Goal: Information Seeking & Learning: Learn about a topic

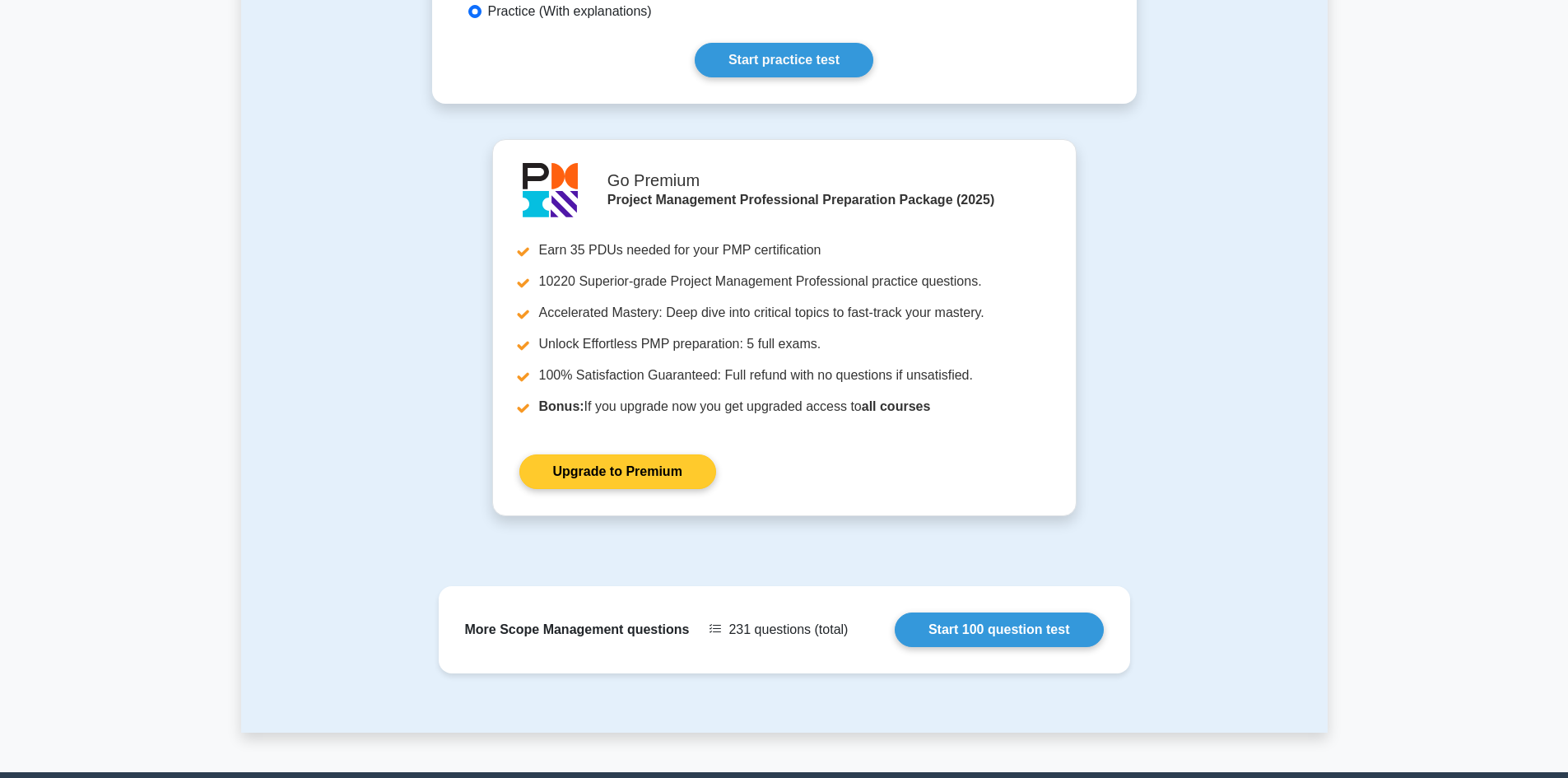
scroll to position [906, 0]
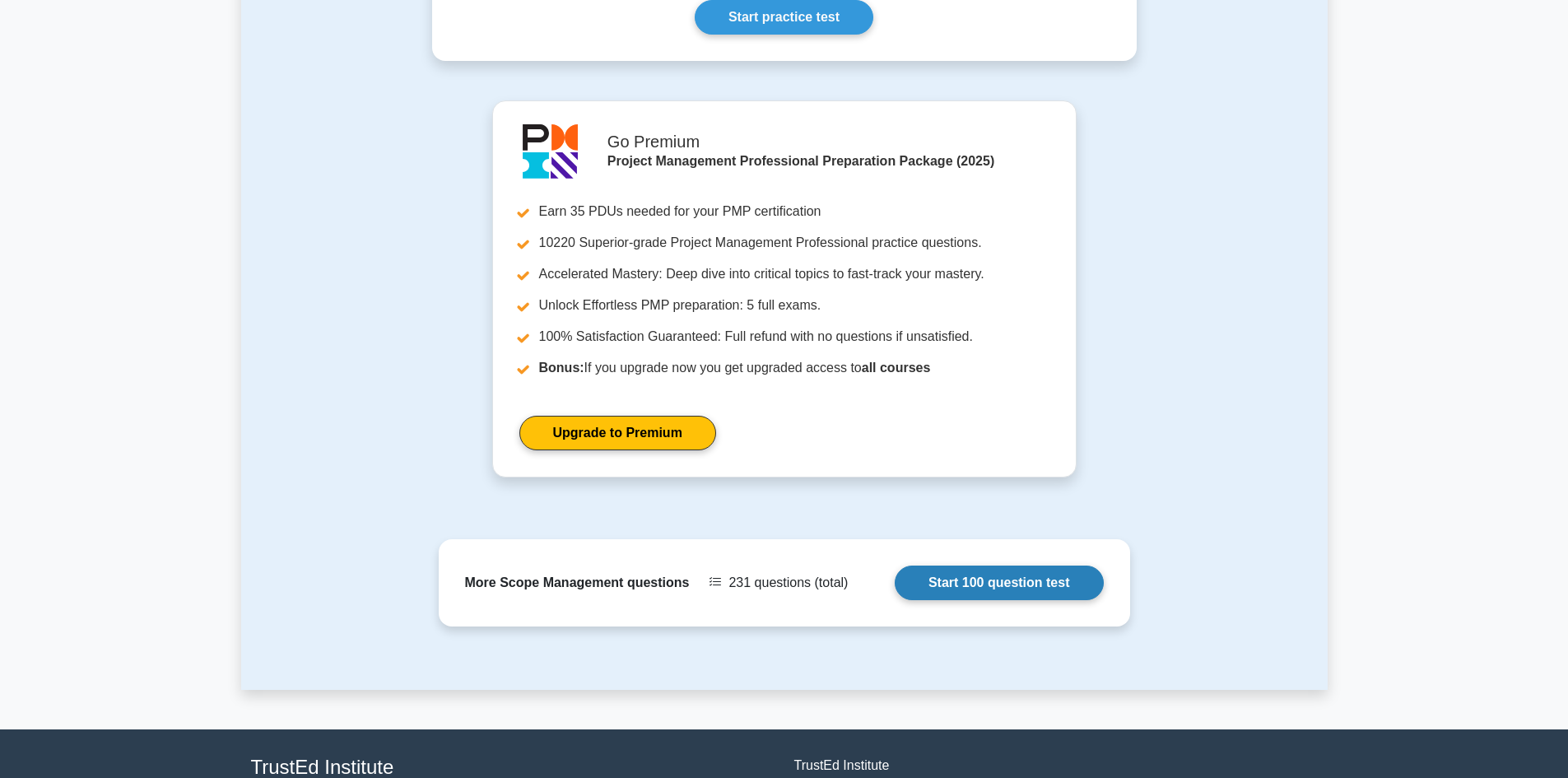
click at [982, 566] on link "Start 100 question test" at bounding box center [999, 584] width 209 height 35
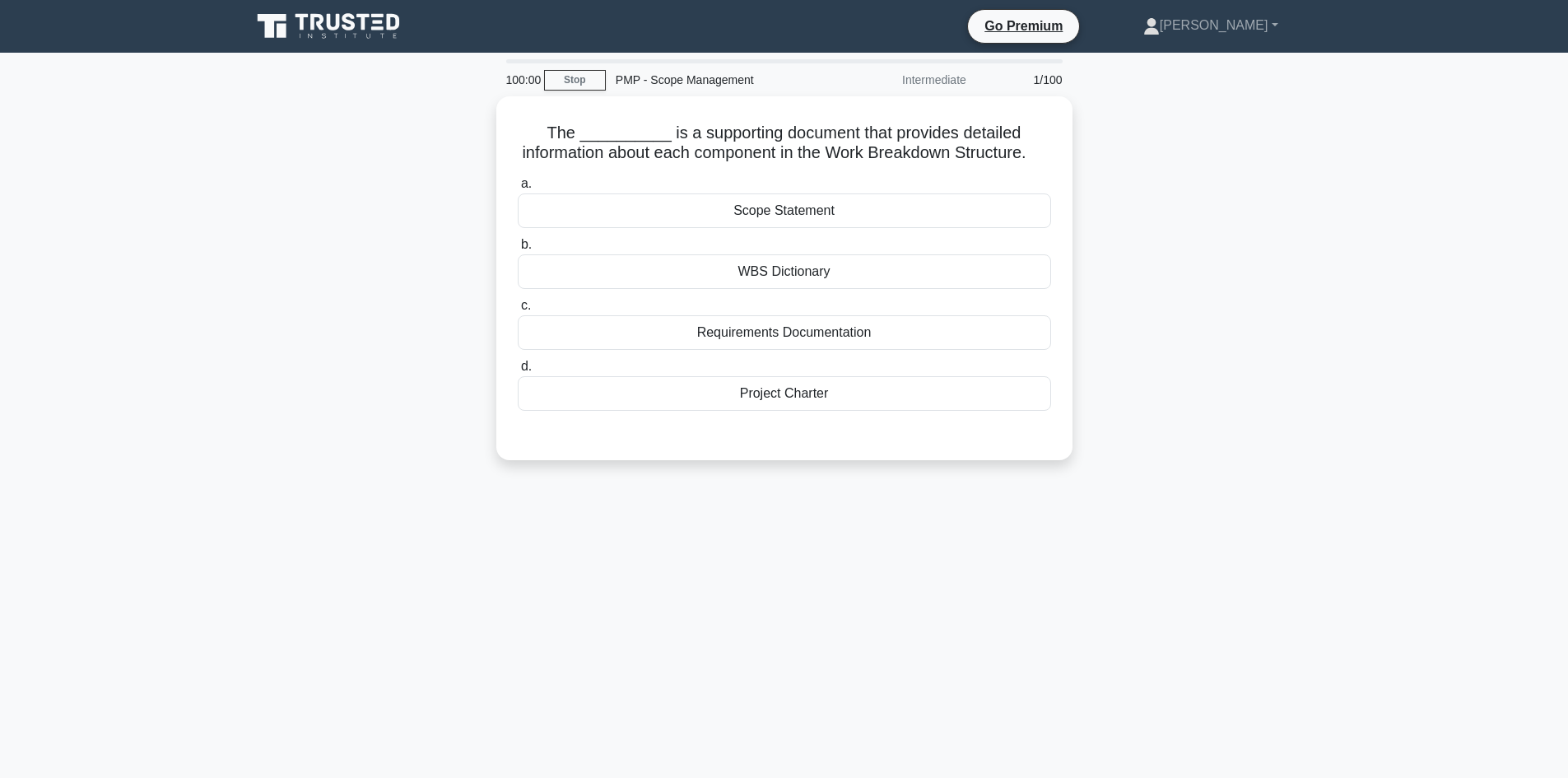
scroll to position [954, 0]
click at [817, 281] on div "WBS Dictionary" at bounding box center [784, 268] width 534 height 35
click at [518, 246] on input "b. WBS Dictionary" at bounding box center [518, 240] width 0 height 11
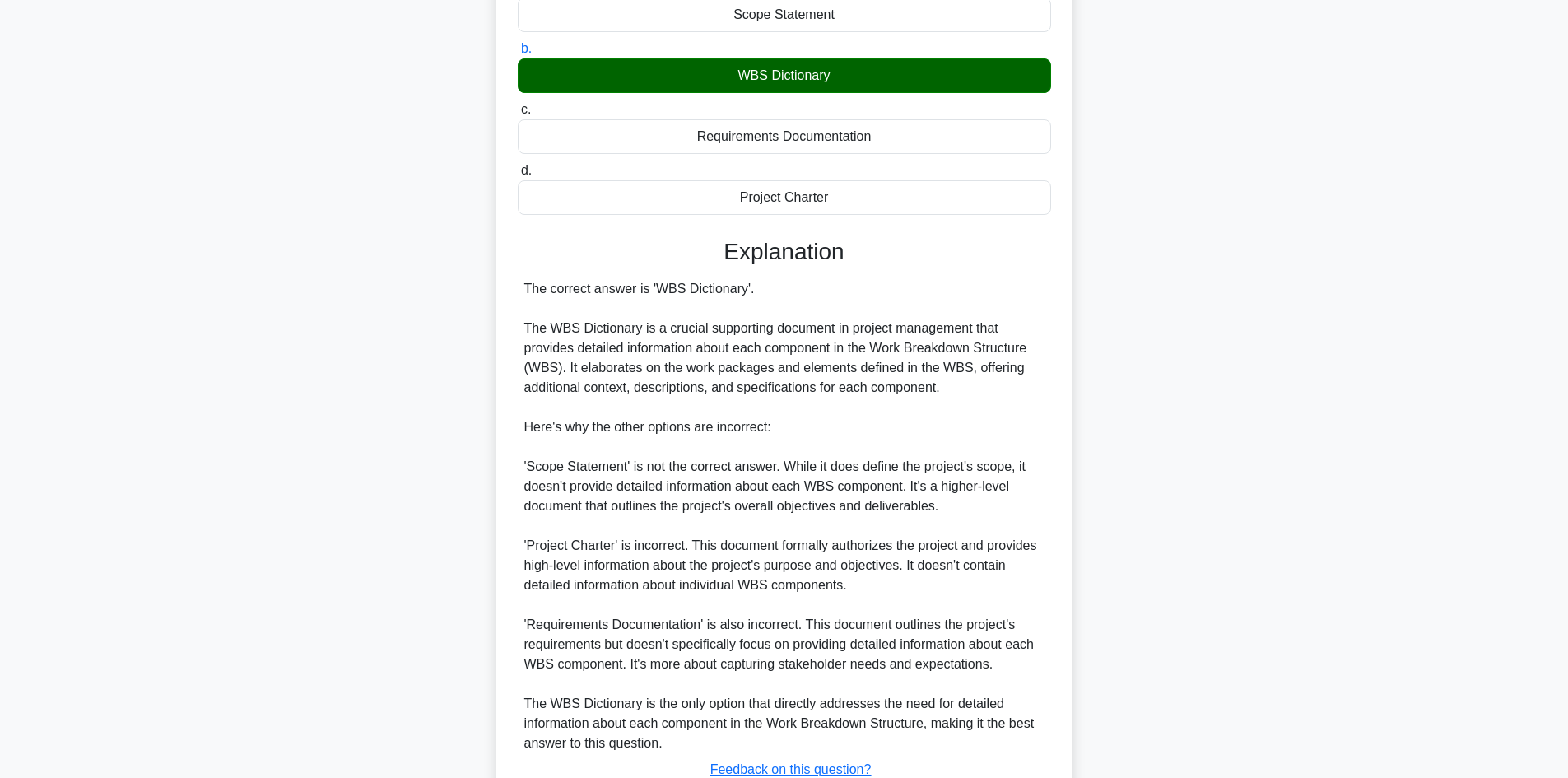
scroll to position [337, 0]
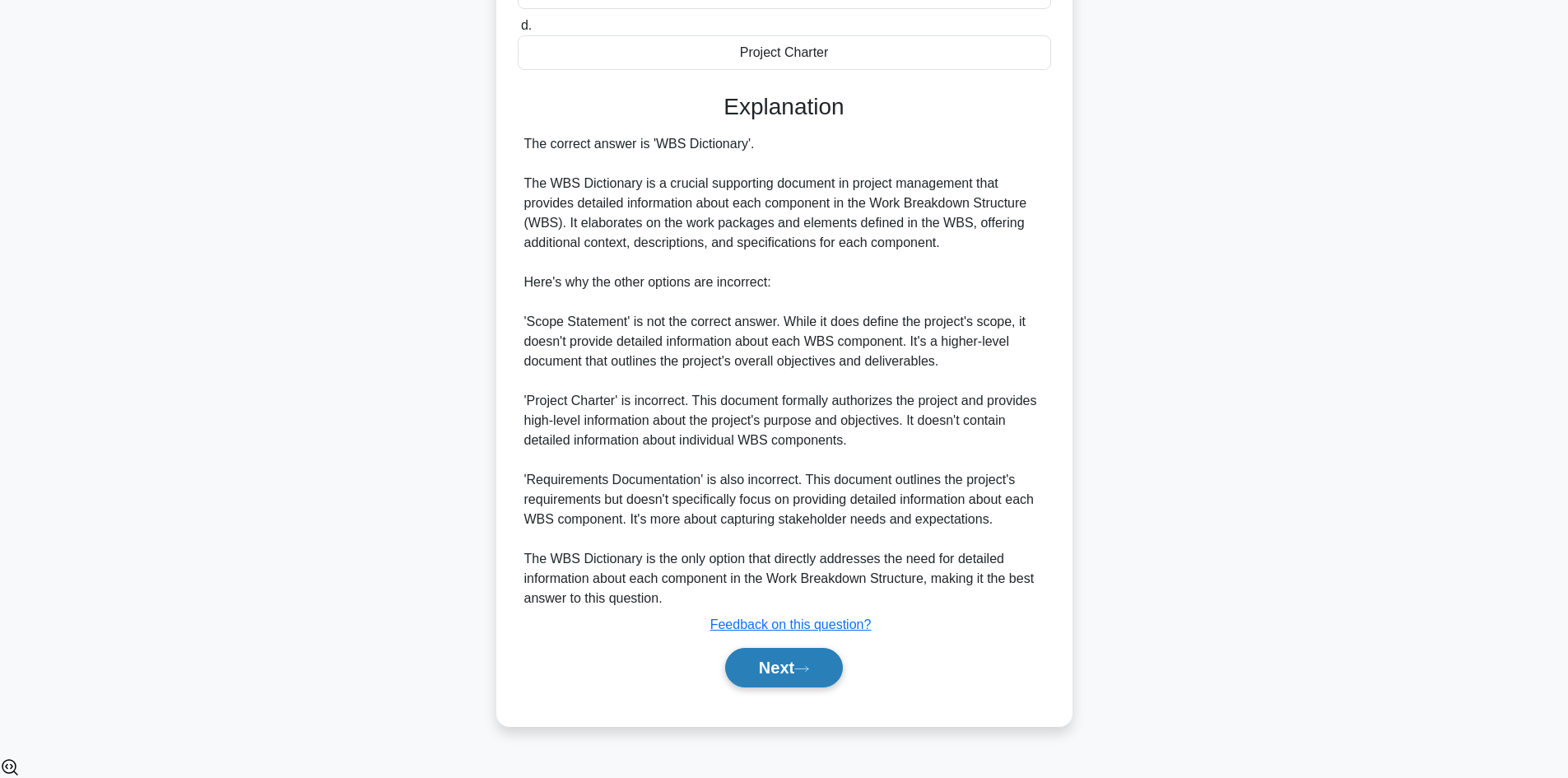
click at [810, 673] on icon at bounding box center [801, 669] width 15 height 9
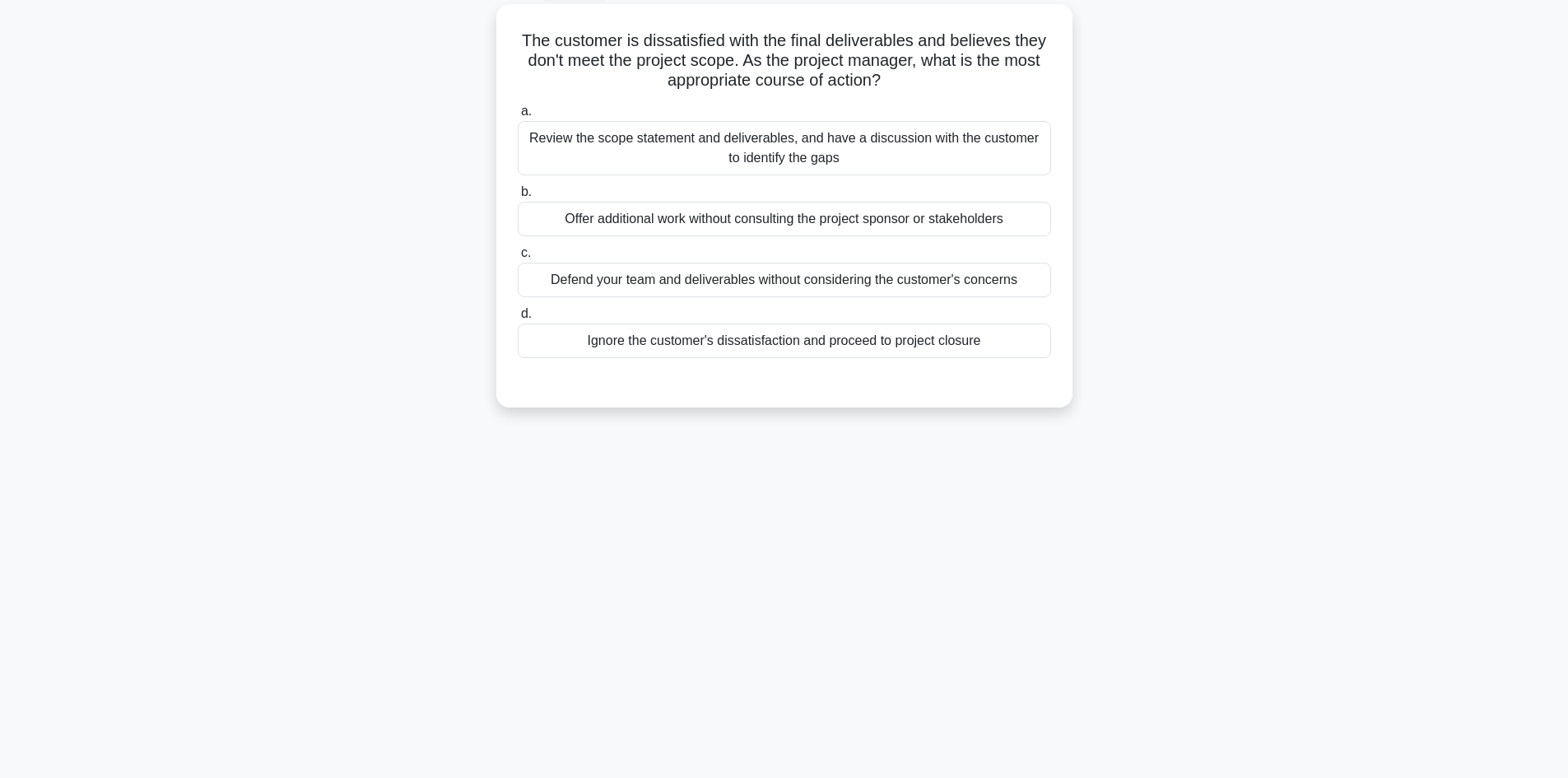
scroll to position [0, 0]
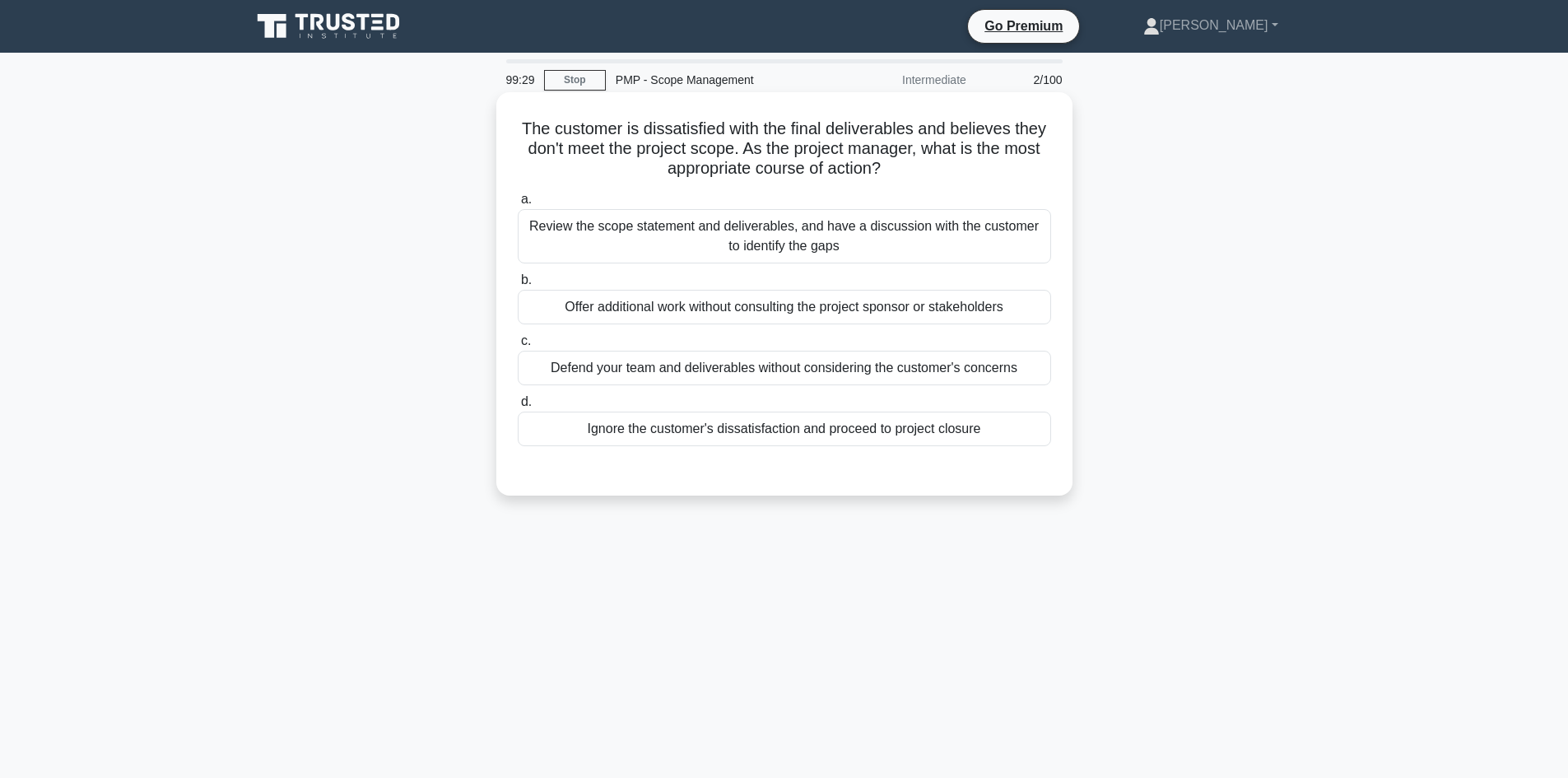
click at [936, 223] on div "Review the scope statement and deliverables, and have a discussion with the cus…" at bounding box center [784, 236] width 534 height 54
click at [518, 205] on input "a. Review the scope statement and deliverables, and have a discussion with the …" at bounding box center [518, 199] width 0 height 11
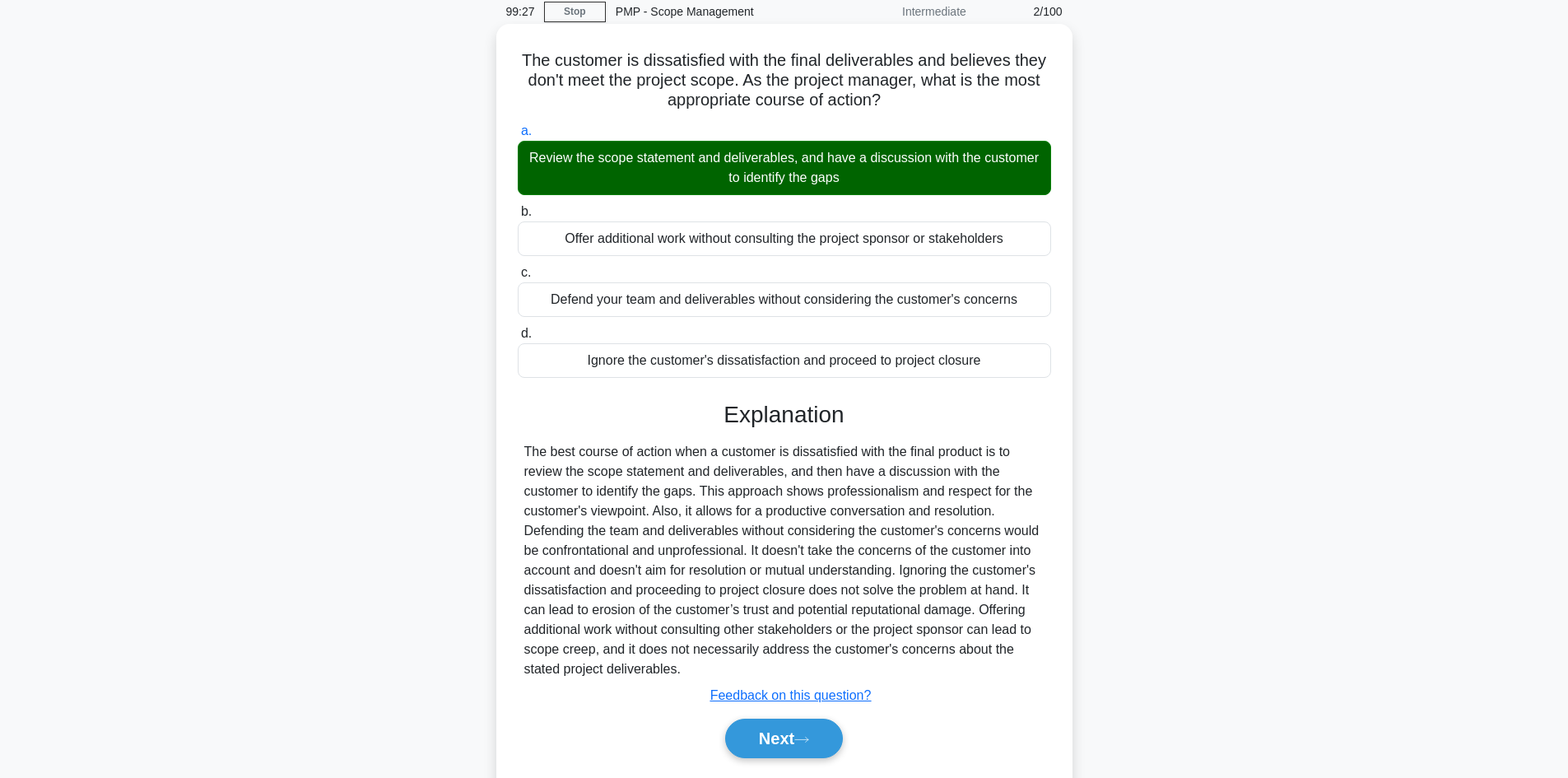
scroll to position [119, 0]
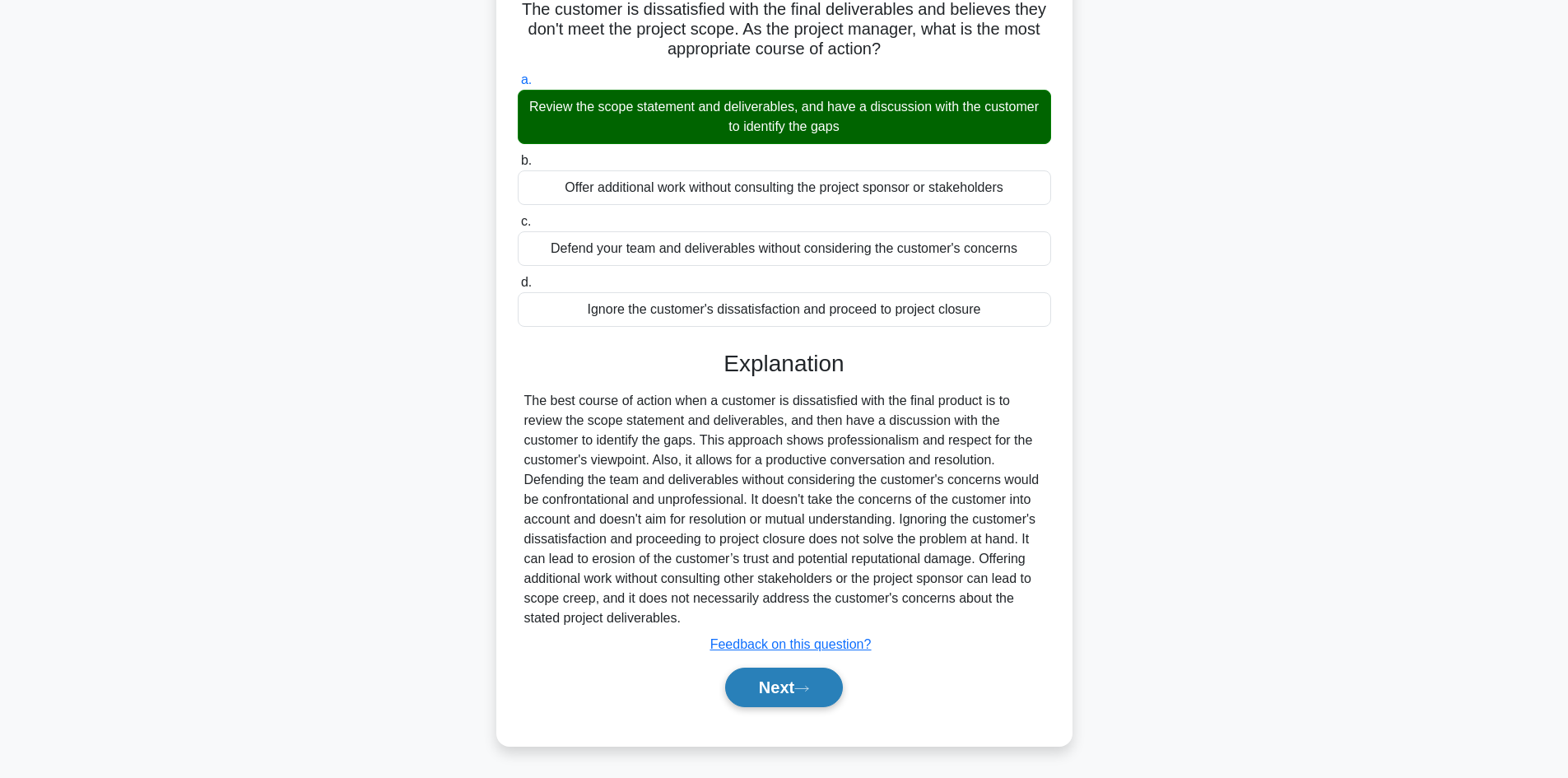
click at [827, 685] on button "Next" at bounding box center [784, 687] width 118 height 40
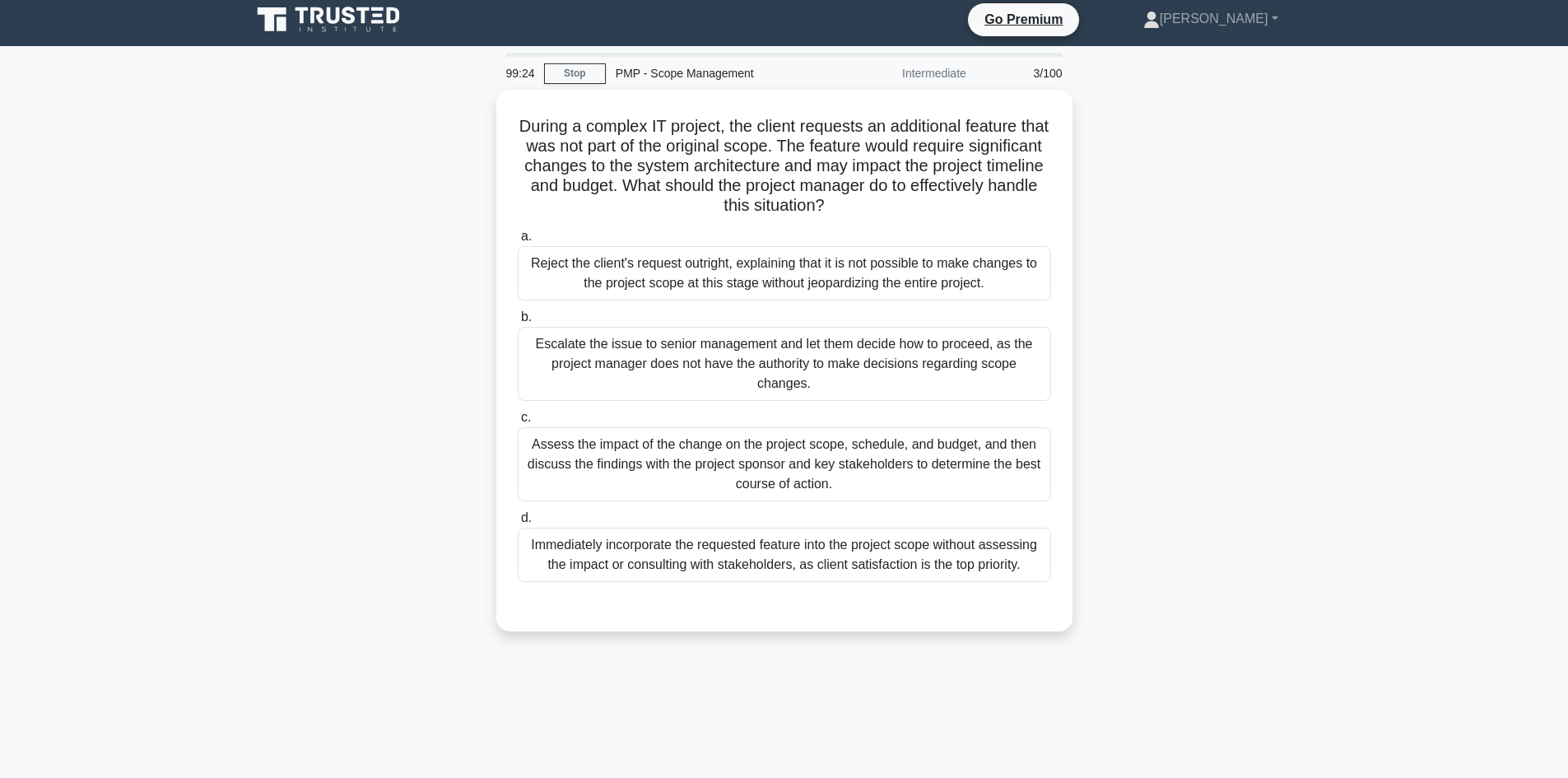
scroll to position [0, 0]
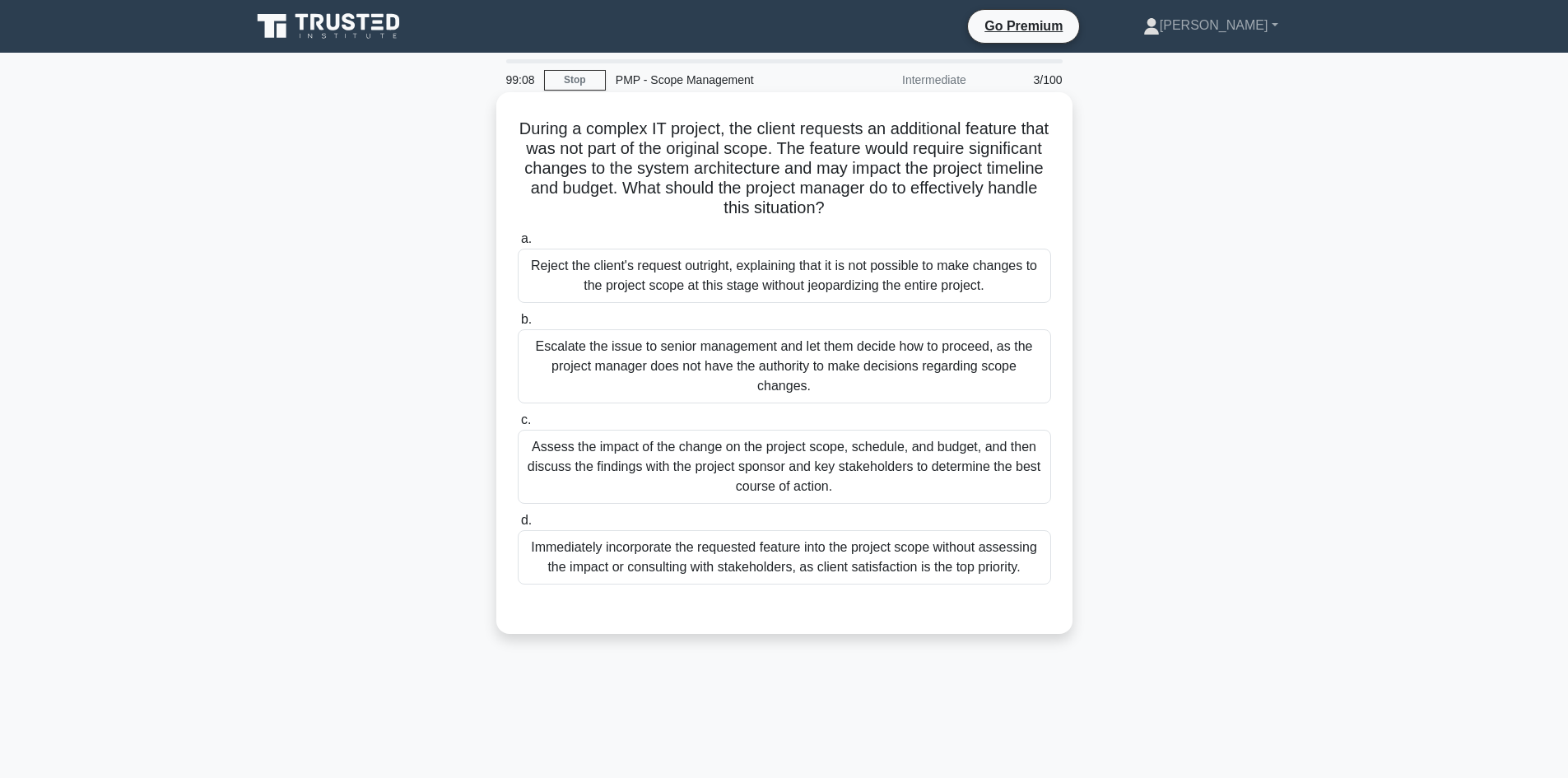
click at [933, 474] on div "Assess the impact of the change on the project scope, schedule, and budget, and…" at bounding box center [784, 466] width 534 height 75
click at [518, 426] on input "c. Assess the impact of the change on the project scope, schedule, and budget, …" at bounding box center [518, 420] width 0 height 11
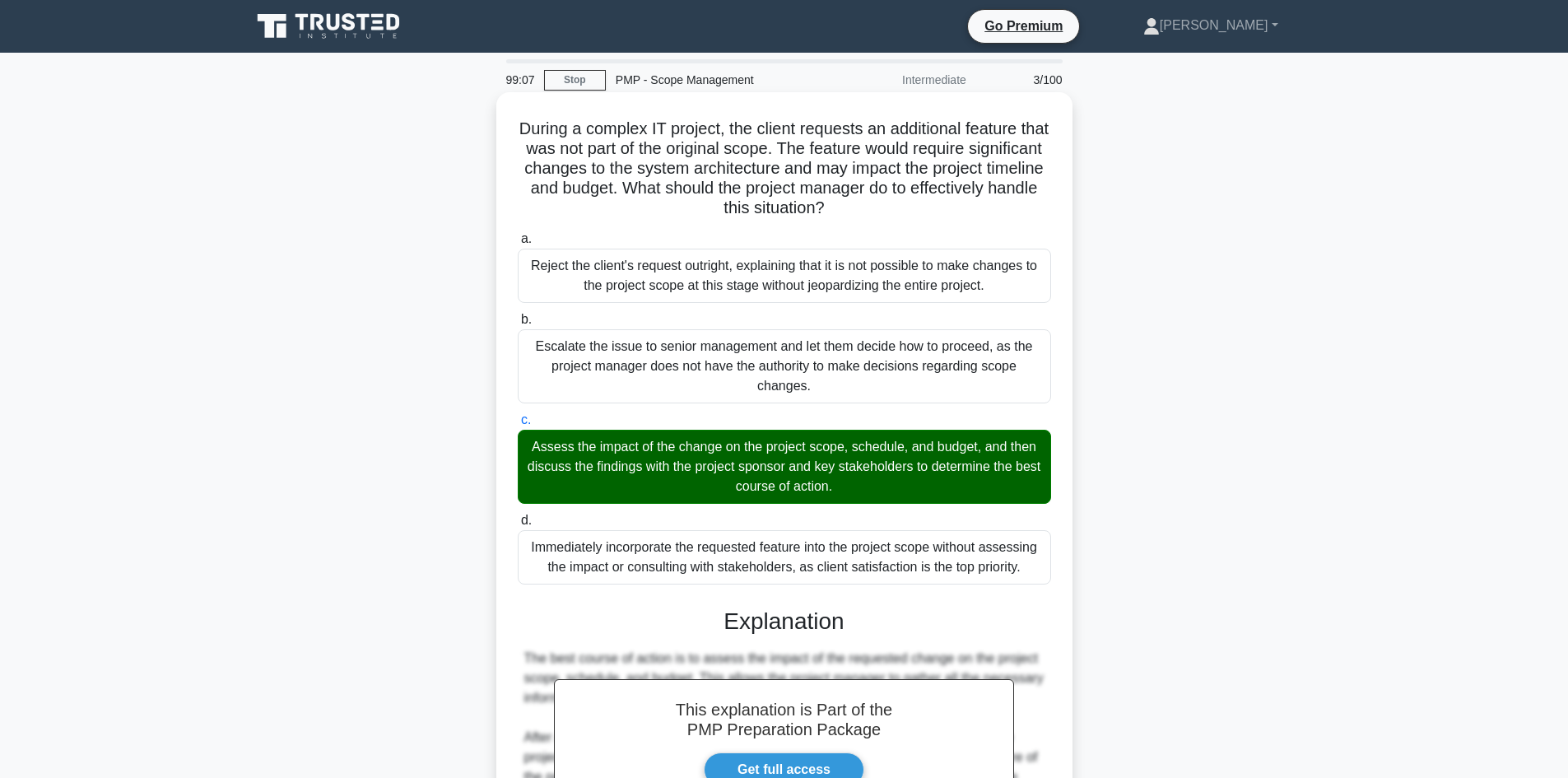
scroll to position [396, 0]
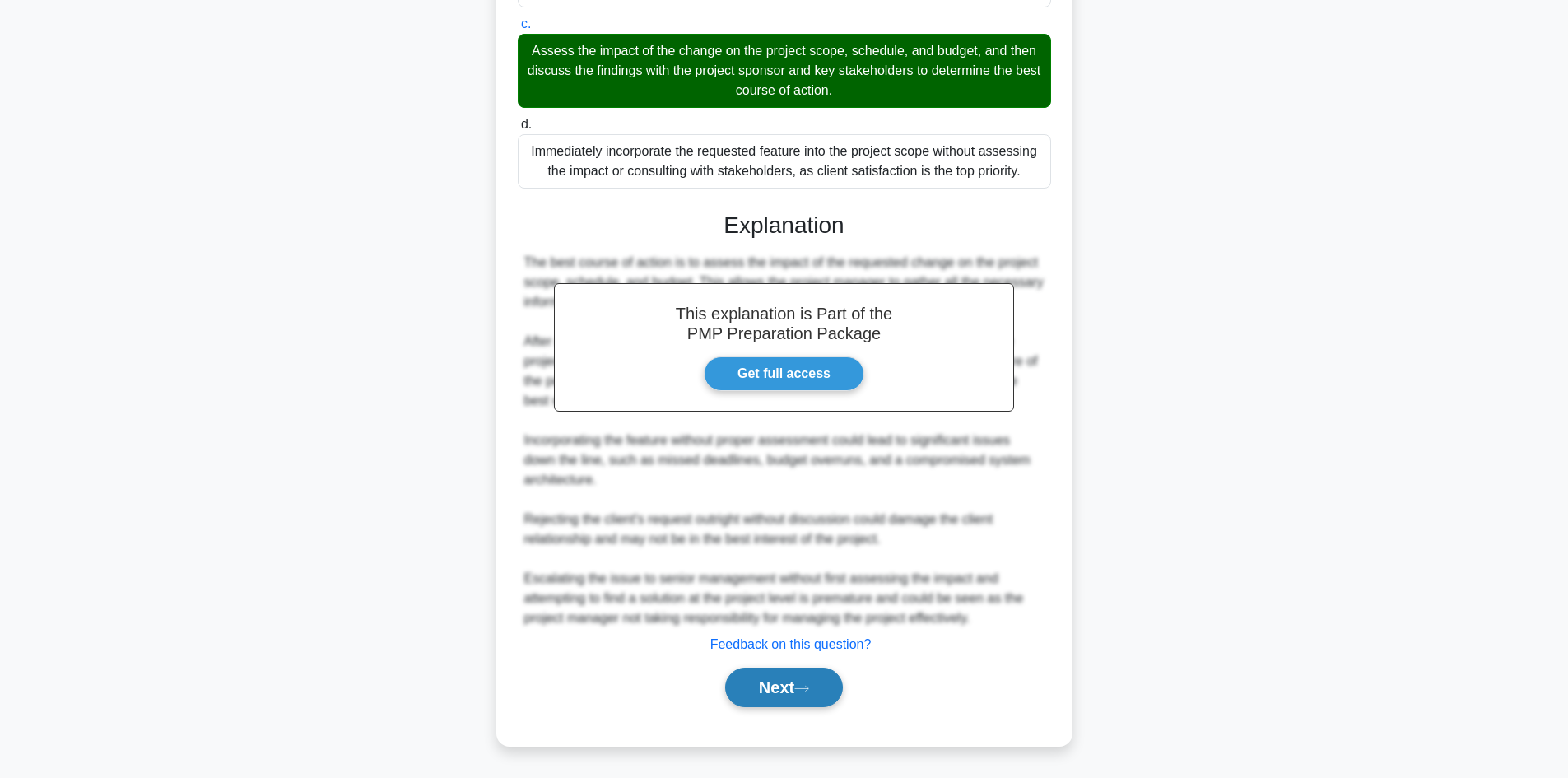
click at [814, 674] on button "Next" at bounding box center [784, 687] width 118 height 40
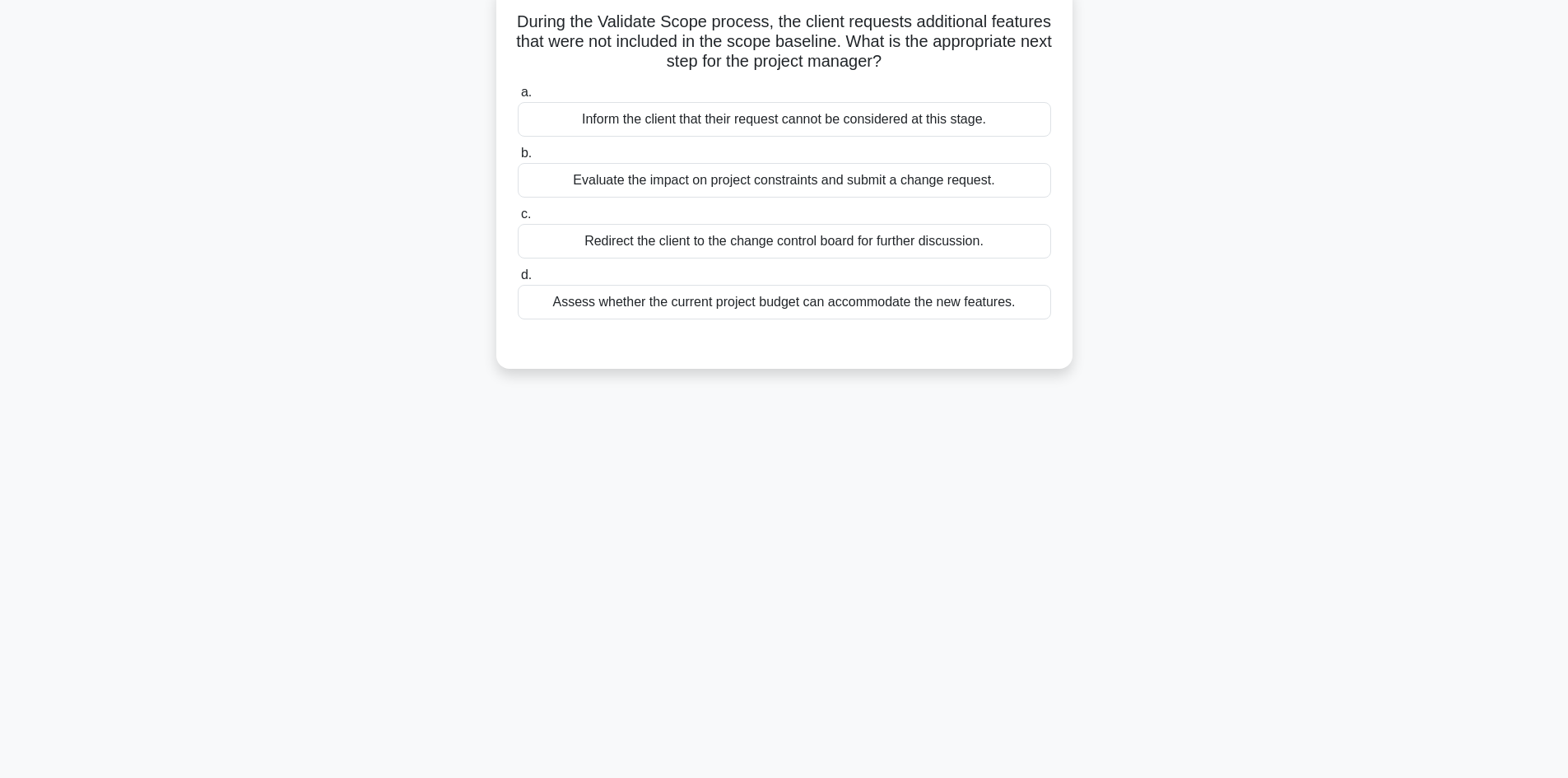
scroll to position [0, 0]
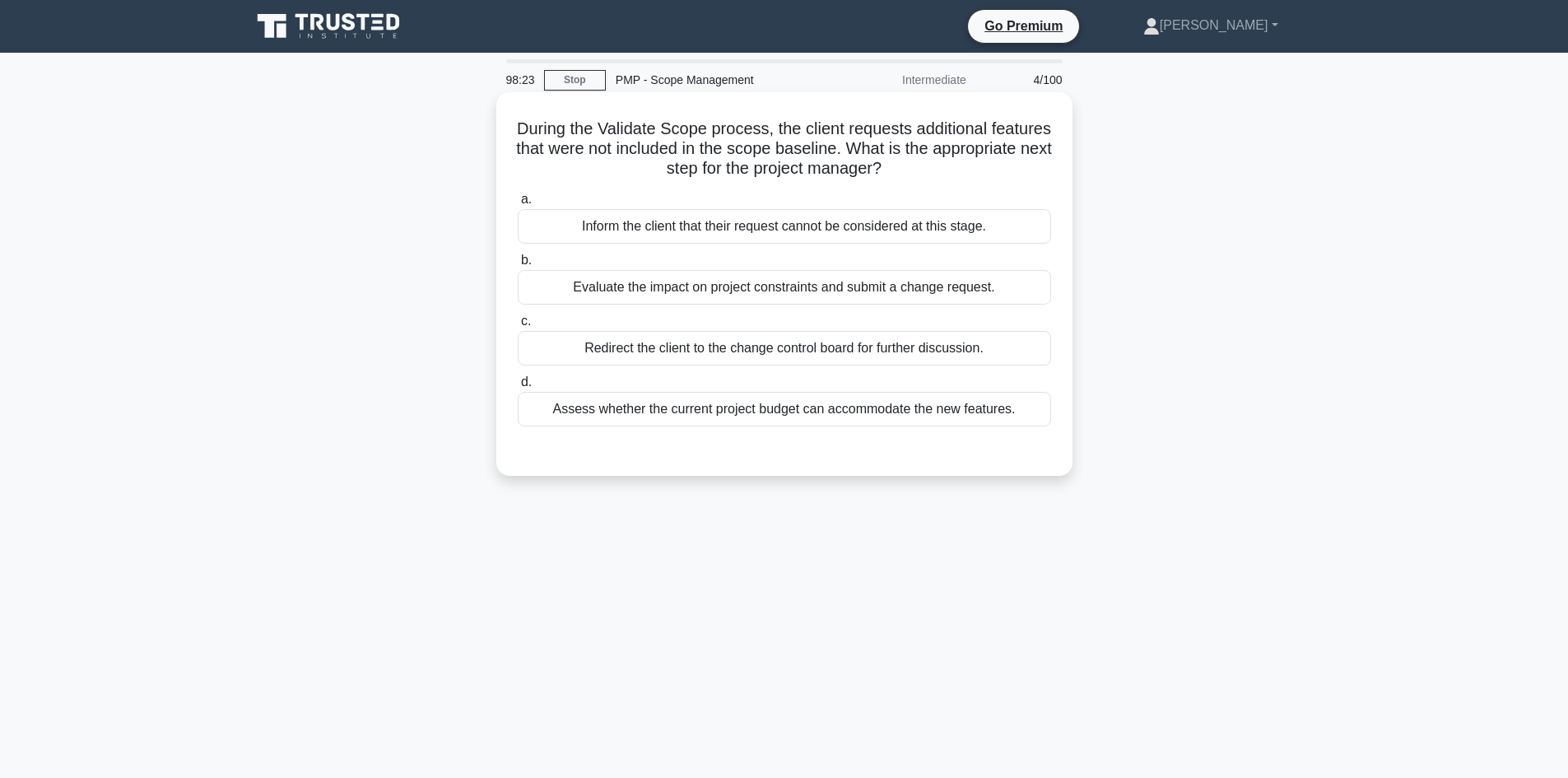
click at [959, 293] on div "Evaluate the impact on project constraints and submit a change request." at bounding box center [784, 287] width 534 height 35
click at [518, 266] on input "b. Evaluate the impact on project constraints and submit a change request." at bounding box center [518, 260] width 0 height 11
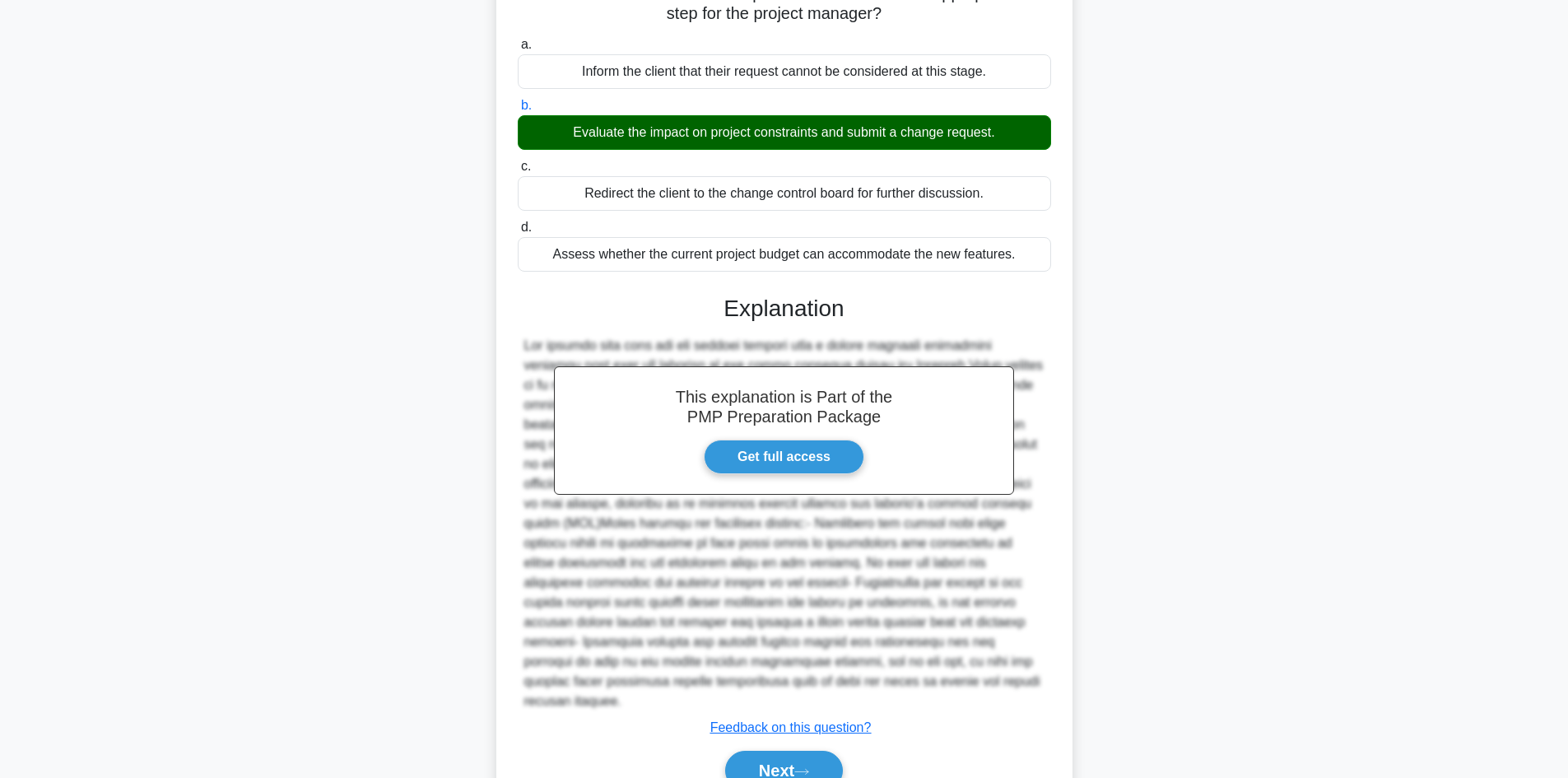
scroll to position [219, 0]
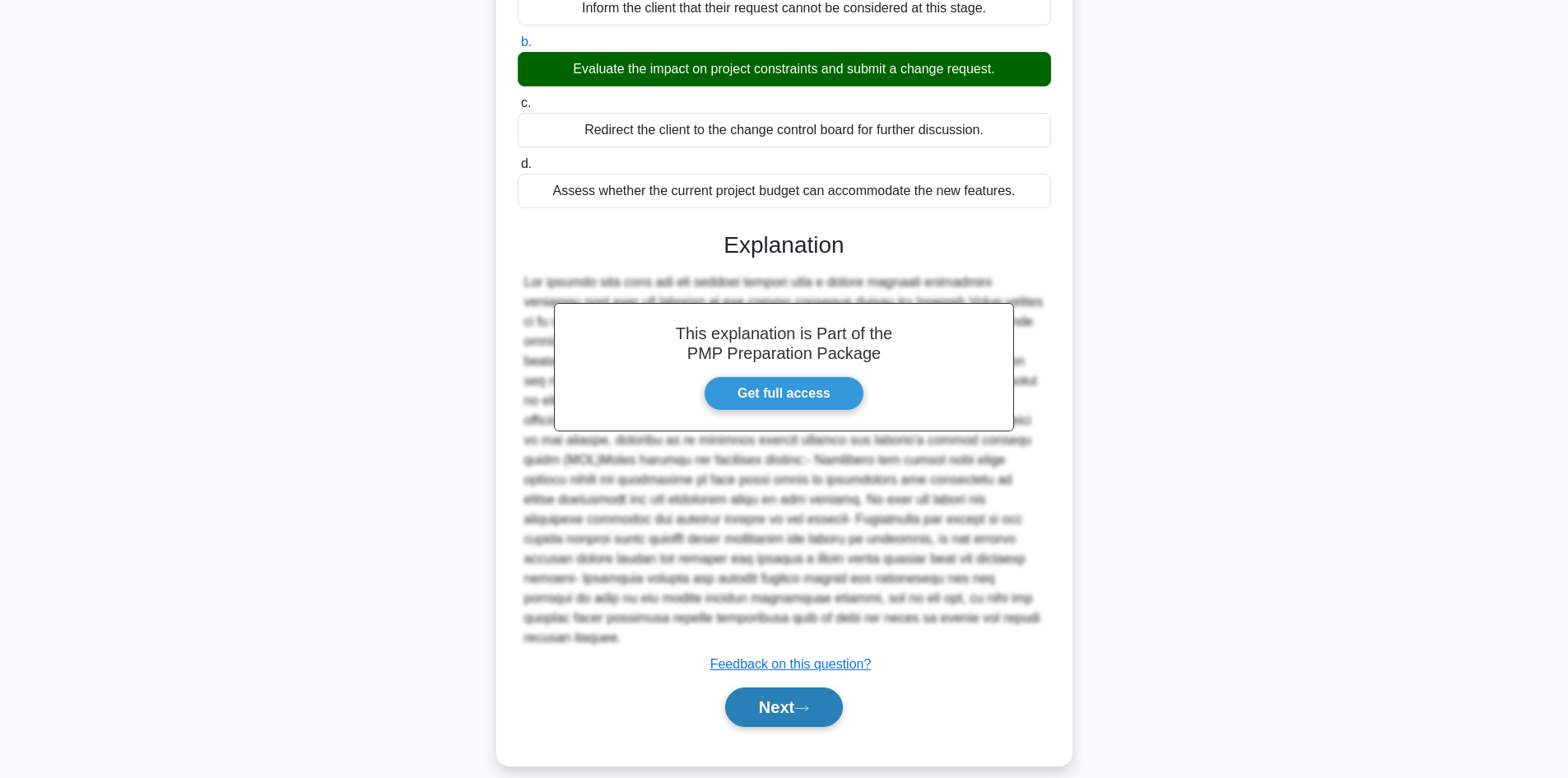
click at [812, 688] on button "Next" at bounding box center [784, 707] width 118 height 40
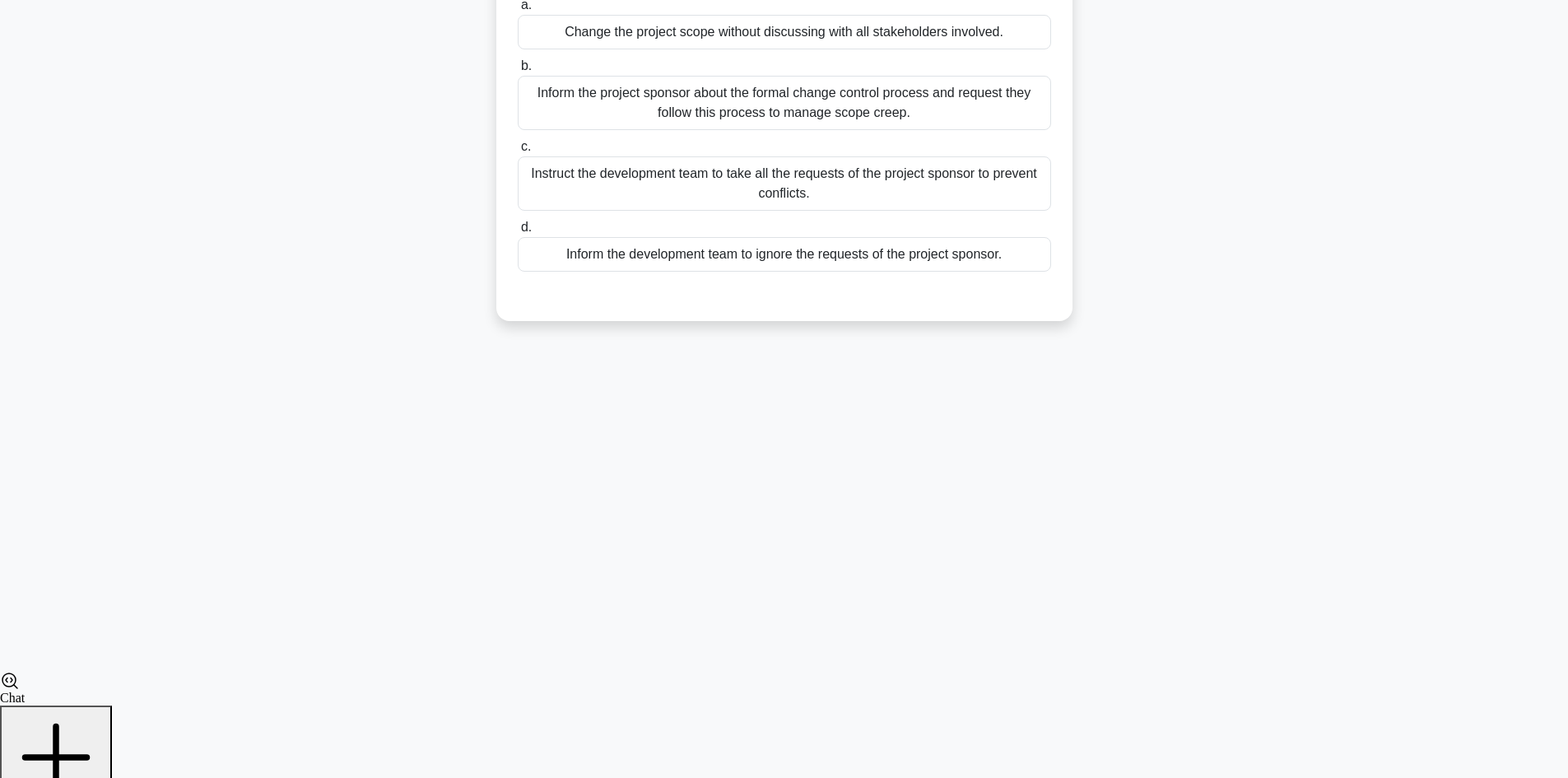
scroll to position [111, 0]
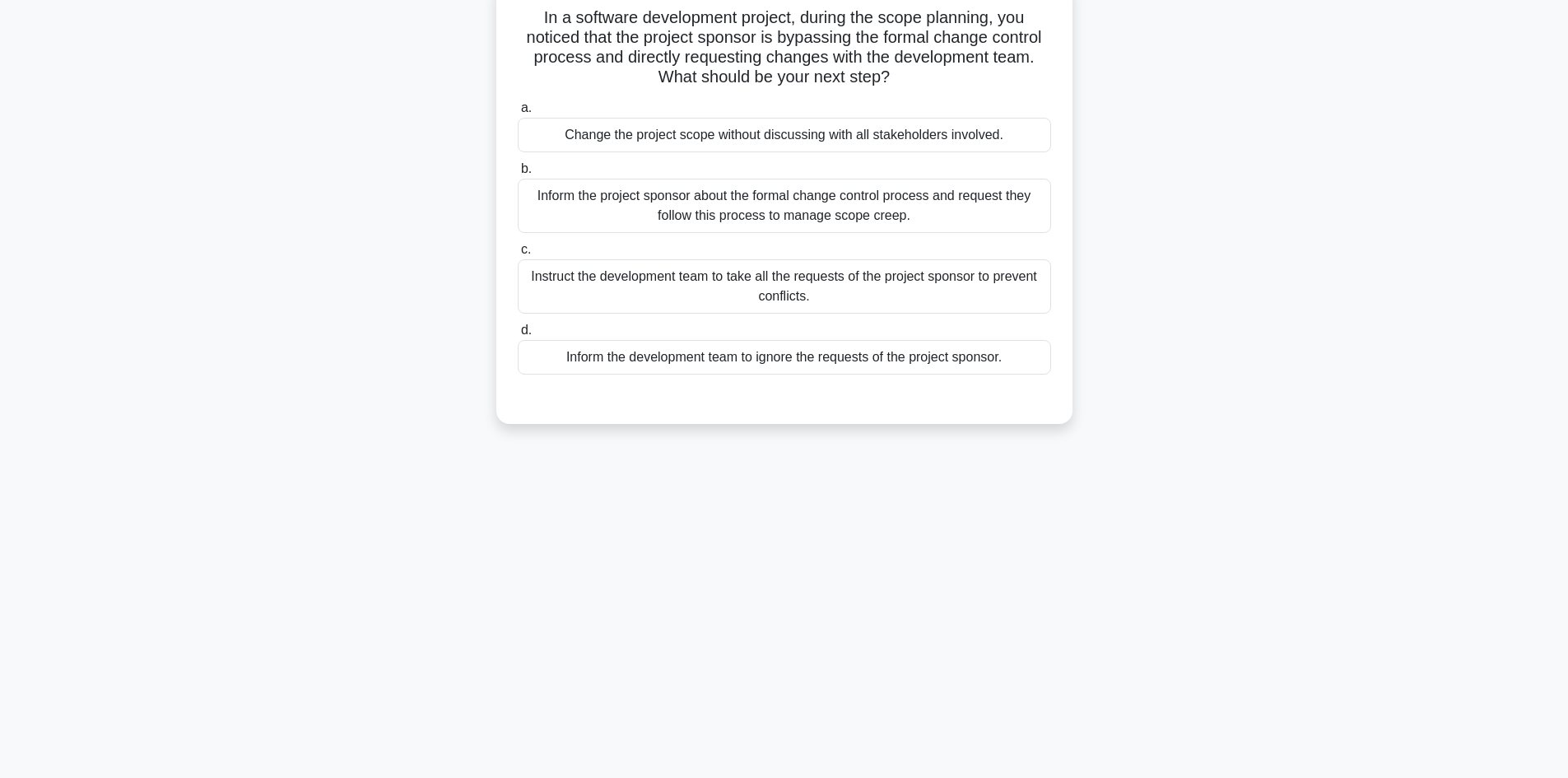
click at [957, 215] on div "Inform the project sponsor about the formal change control process and request …" at bounding box center [784, 206] width 534 height 54
click at [518, 174] on input "b. Inform the project sponsor about the formal change control process and reque…" at bounding box center [518, 168] width 0 height 11
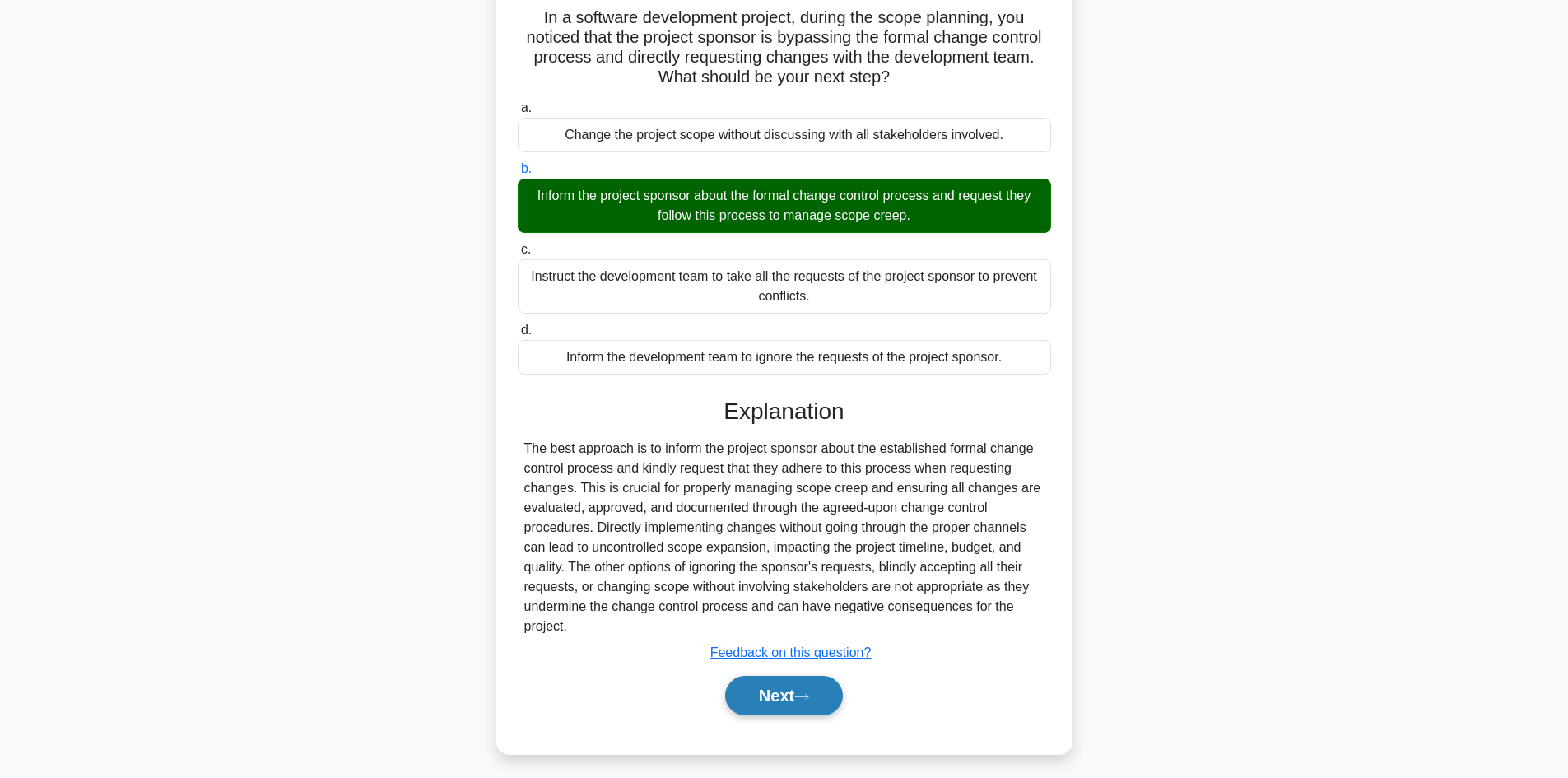
click at [805, 695] on icon at bounding box center [801, 697] width 15 height 9
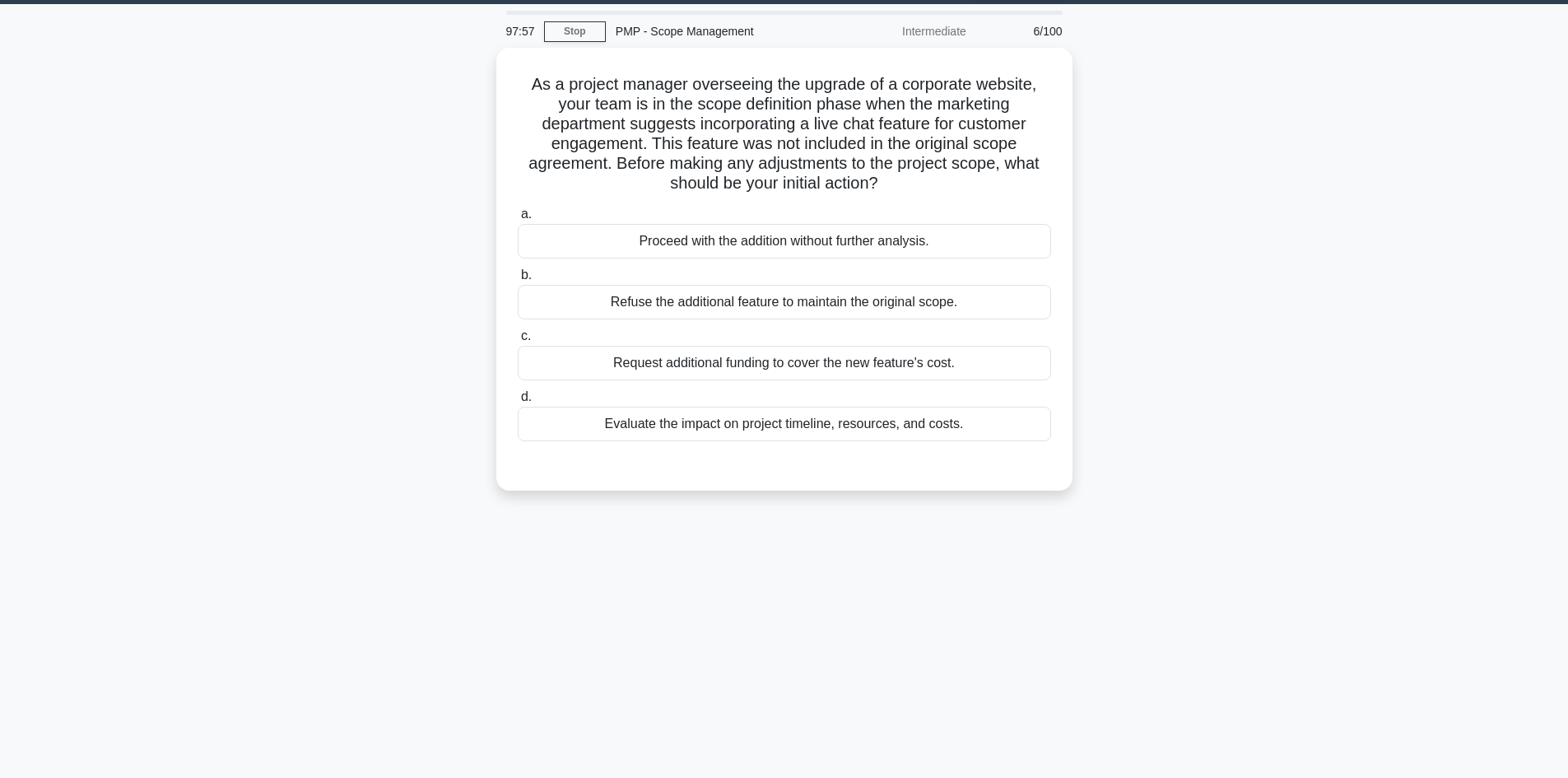
scroll to position [0, 0]
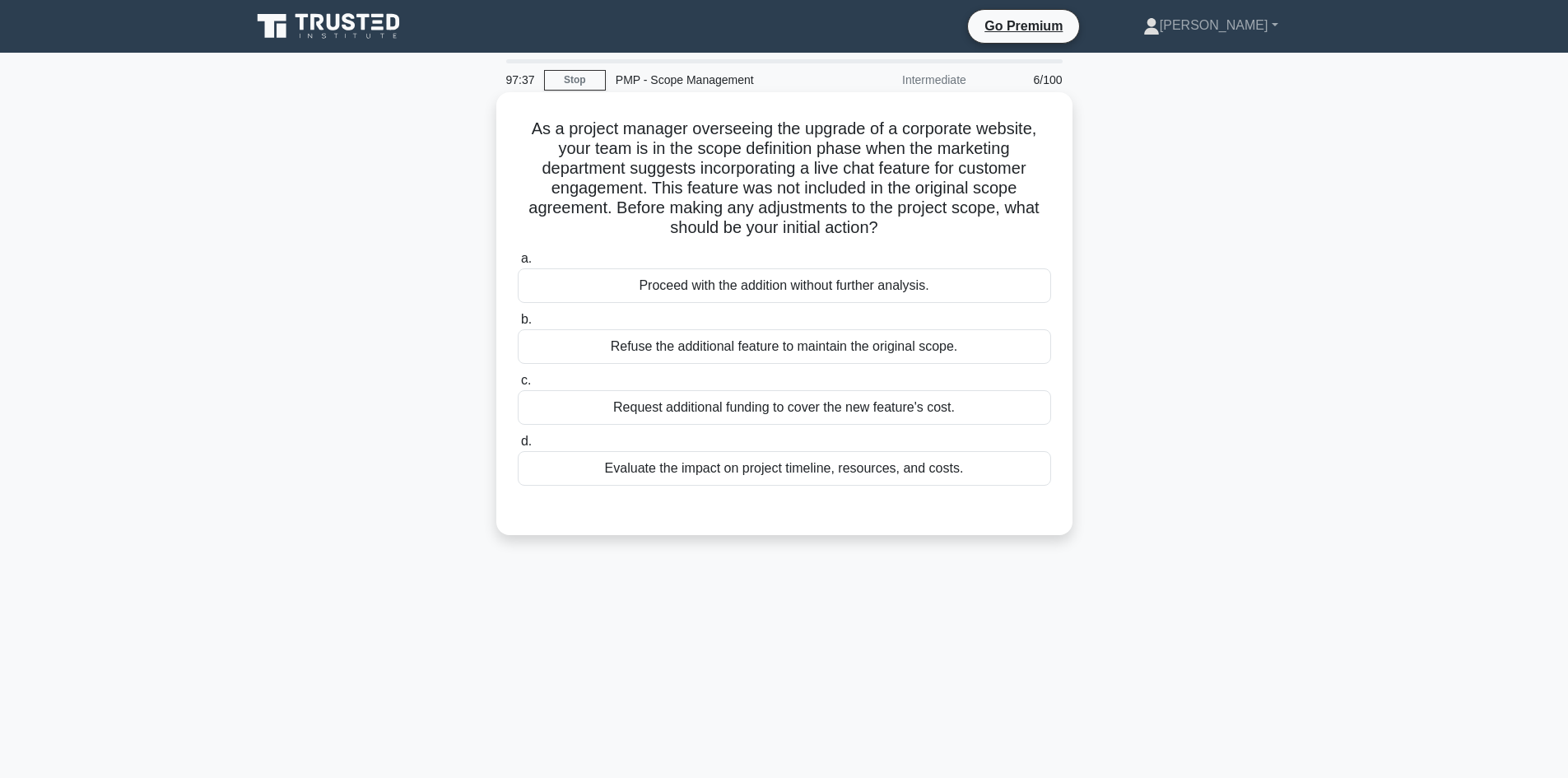
click at [902, 462] on div "Evaluate the impact on project timeline, resources, and costs." at bounding box center [784, 468] width 534 height 35
click at [518, 447] on input "d. Evaluate the impact on project timeline, resources, and costs." at bounding box center [518, 441] width 0 height 11
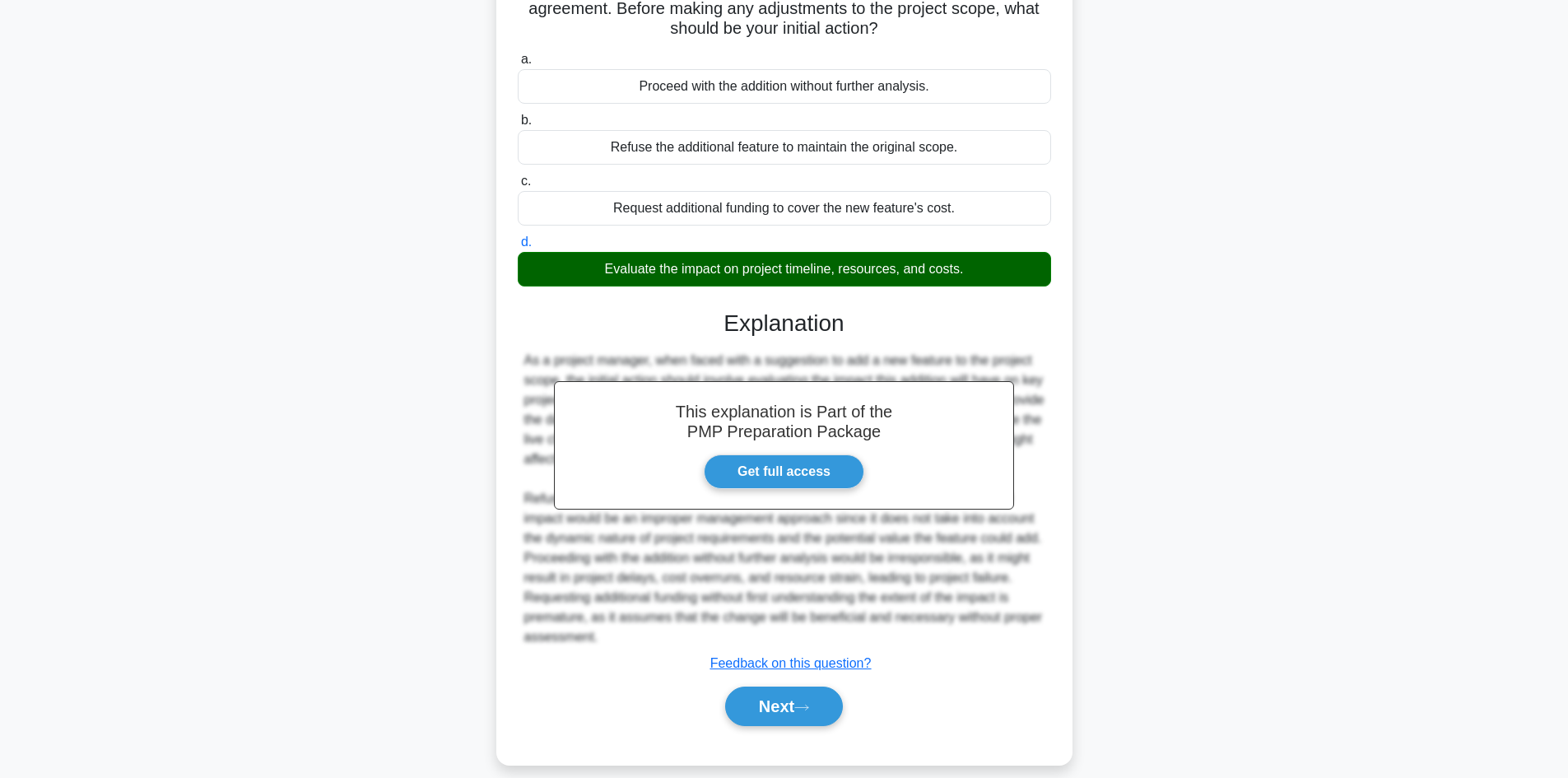
scroll to position [219, 0]
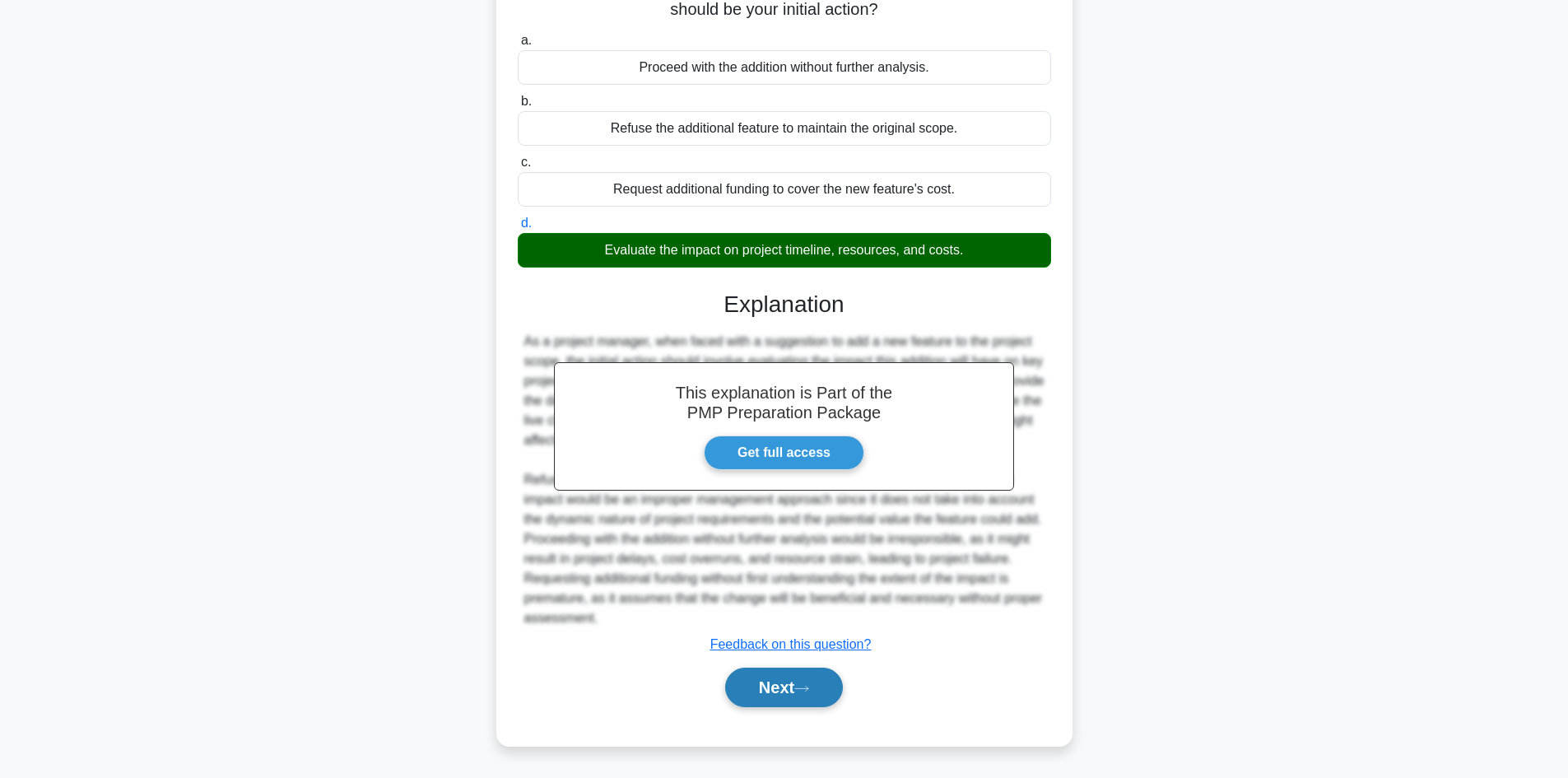
click at [835, 677] on button "Next" at bounding box center [784, 687] width 118 height 40
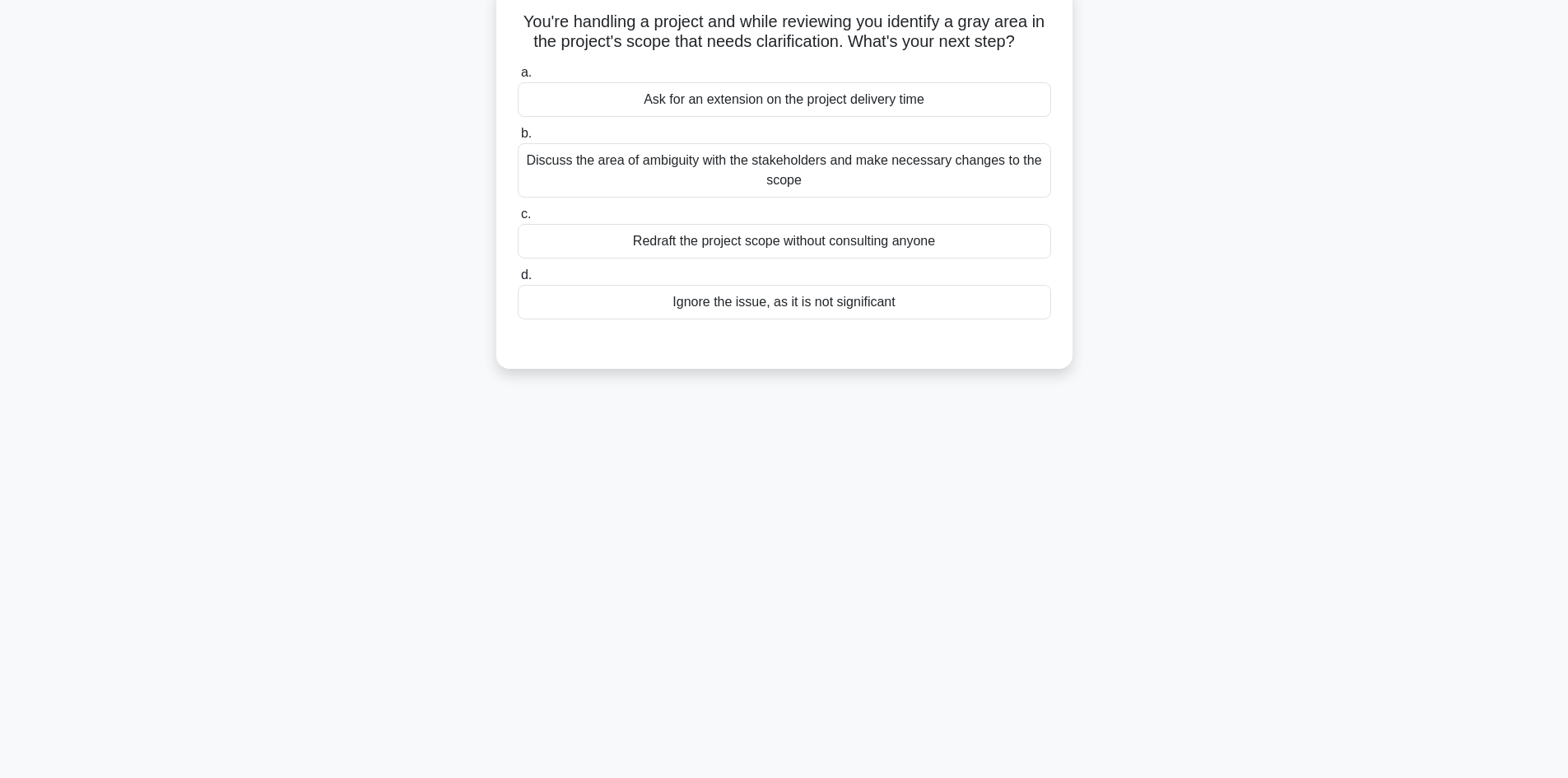
scroll to position [29, 0]
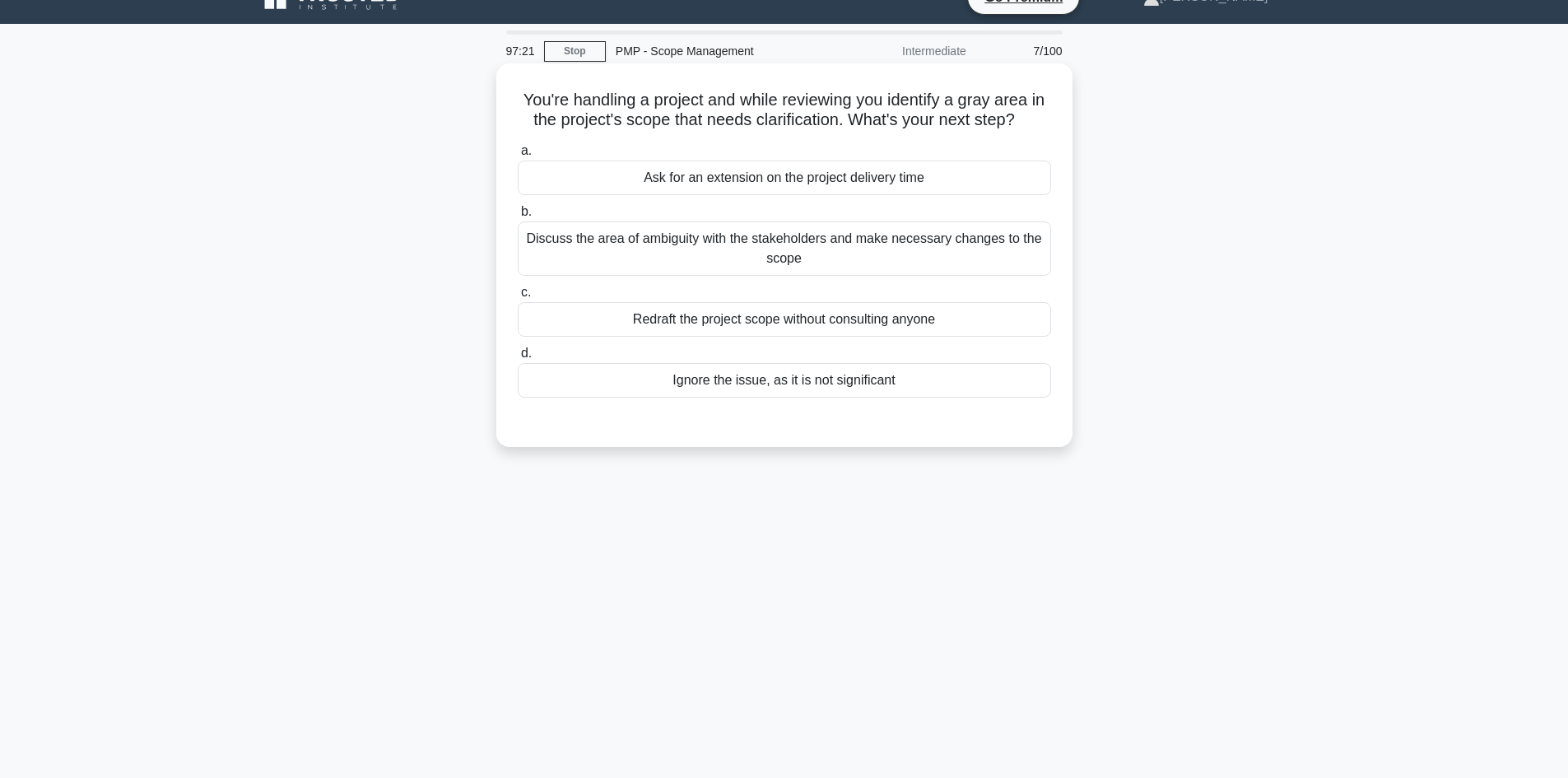
click at [932, 251] on div "Discuss the area of ambiguity with the stakeholders and make necessary changes …" at bounding box center [784, 249] width 534 height 54
click at [518, 218] on input "b. Discuss the area of ambiguity with the stakeholders and make necessary chang…" at bounding box center [518, 212] width 0 height 11
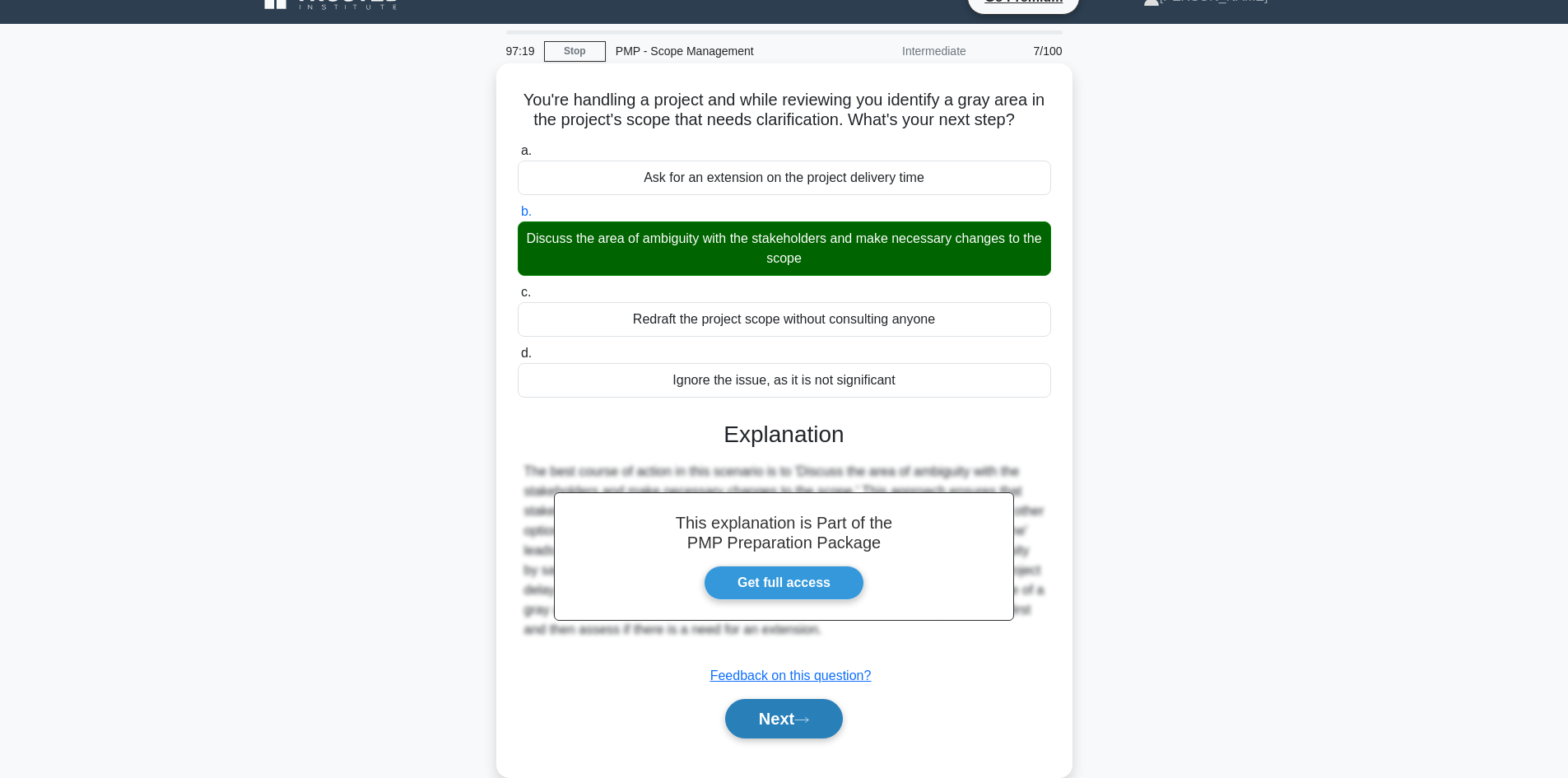
click at [795, 729] on button "Next" at bounding box center [784, 719] width 118 height 40
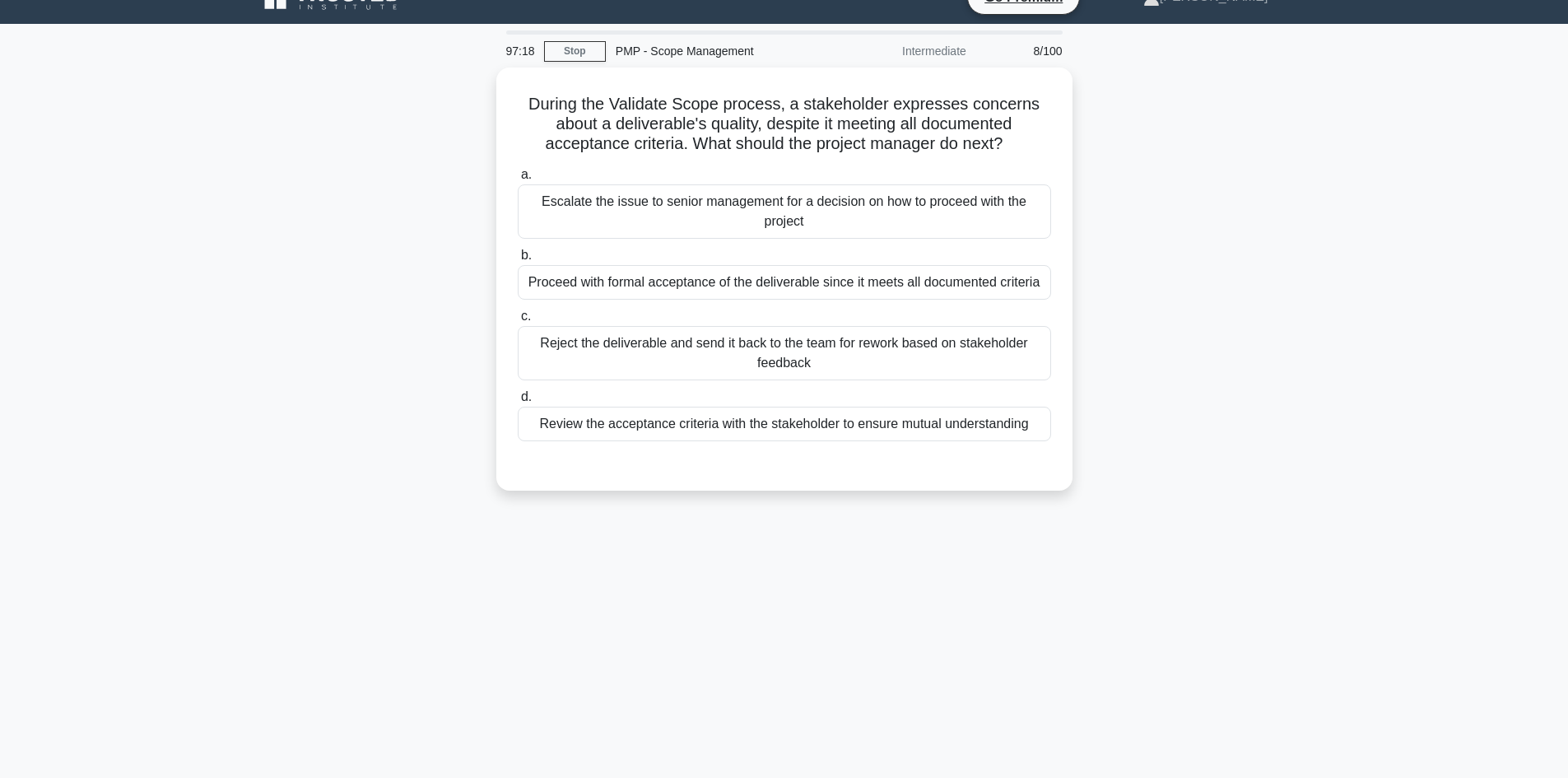
scroll to position [0, 0]
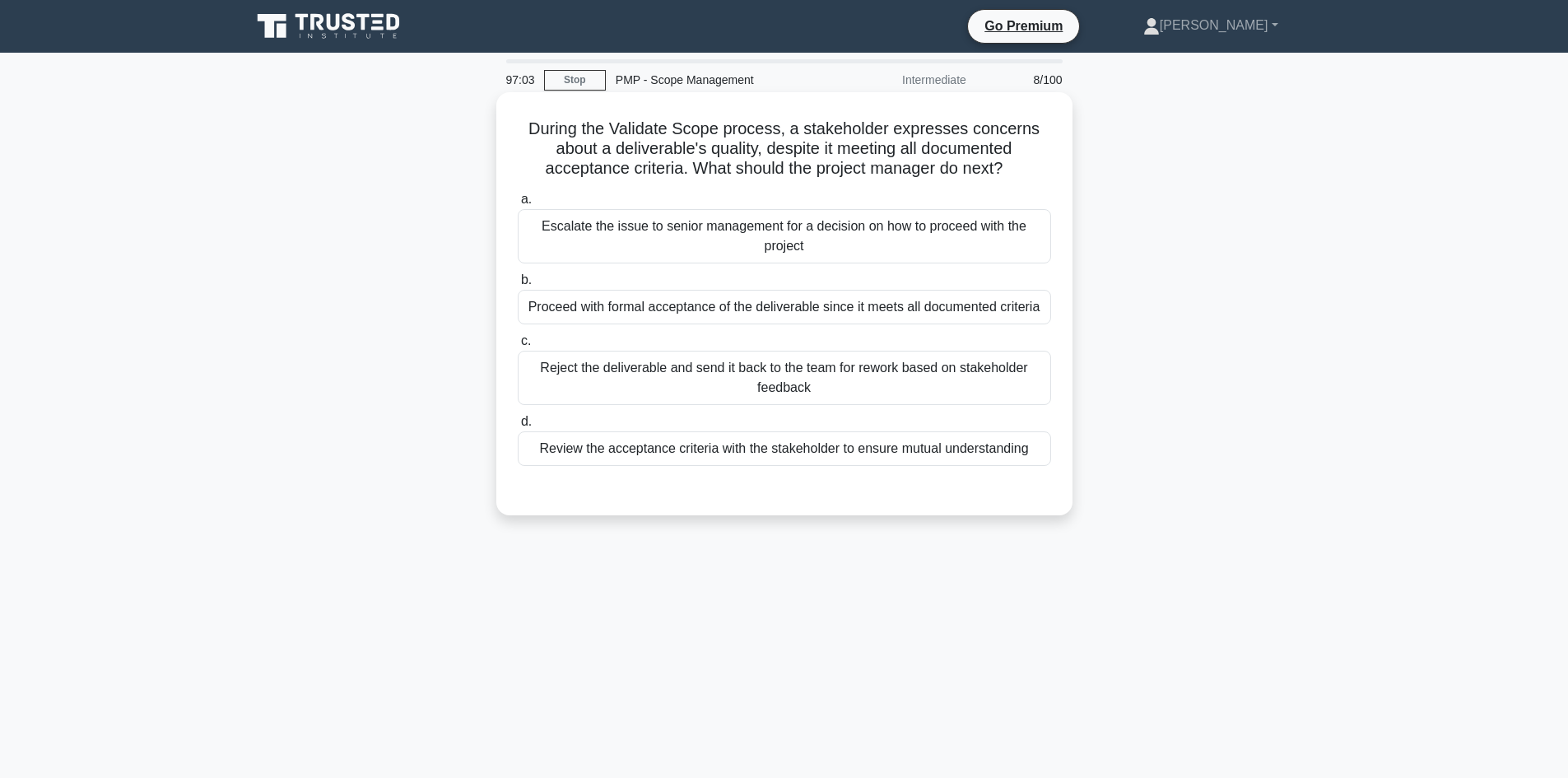
click at [962, 460] on div "Review the acceptance criteria with the stakeholder to ensure mutual understand…" at bounding box center [784, 449] width 534 height 35
click at [518, 428] on input "d. Review the acceptance criteria with the stakeholder to ensure mutual underst…" at bounding box center [518, 422] width 0 height 11
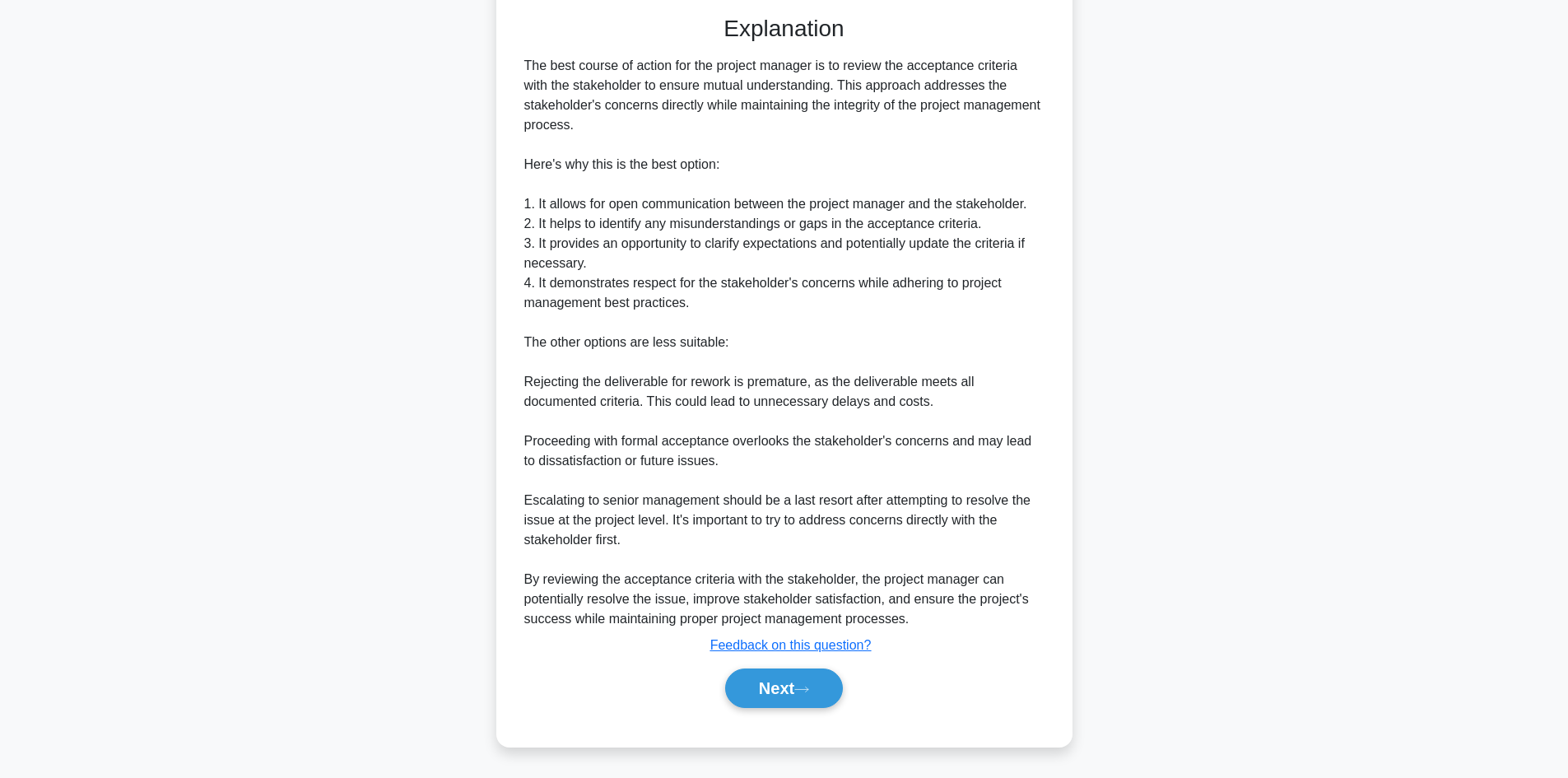
scroll to position [475, 0]
click at [822, 692] on button "Next" at bounding box center [784, 687] width 118 height 40
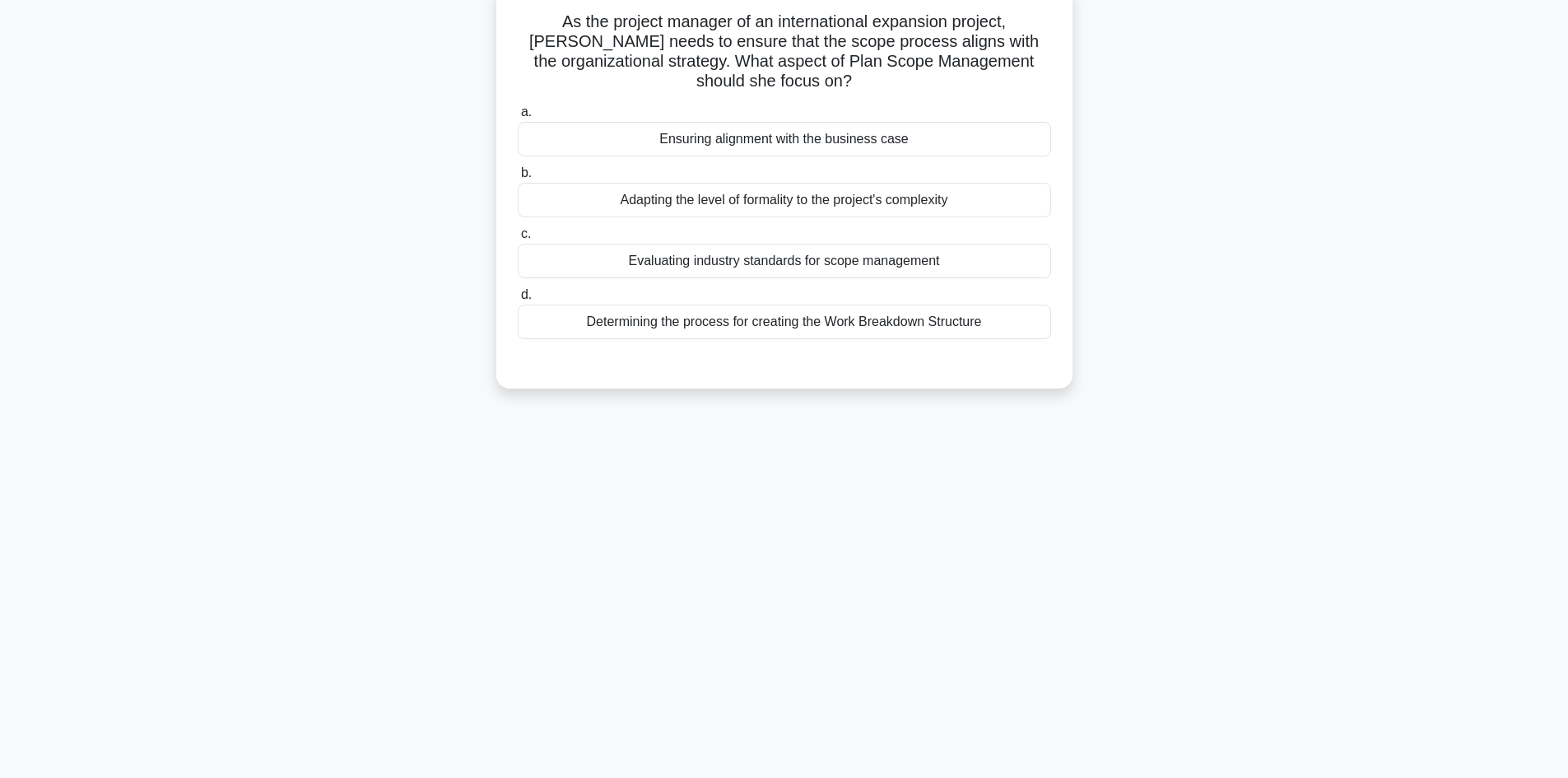
scroll to position [0, 0]
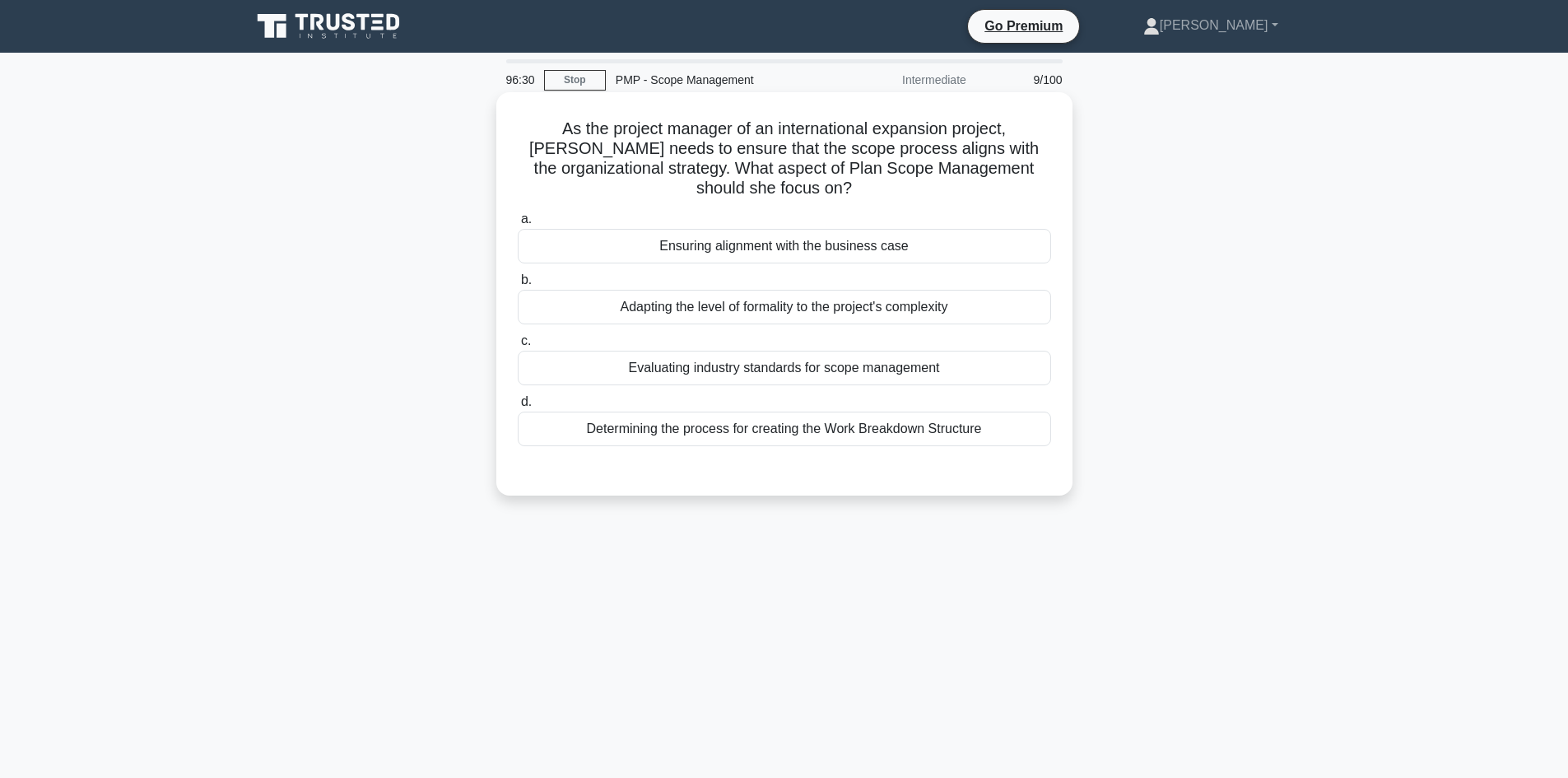
click at [872, 255] on div "Ensuring alignment with the business case" at bounding box center [784, 247] width 534 height 35
click at [518, 224] on input "a. Ensuring alignment with the business case" at bounding box center [518, 219] width 0 height 11
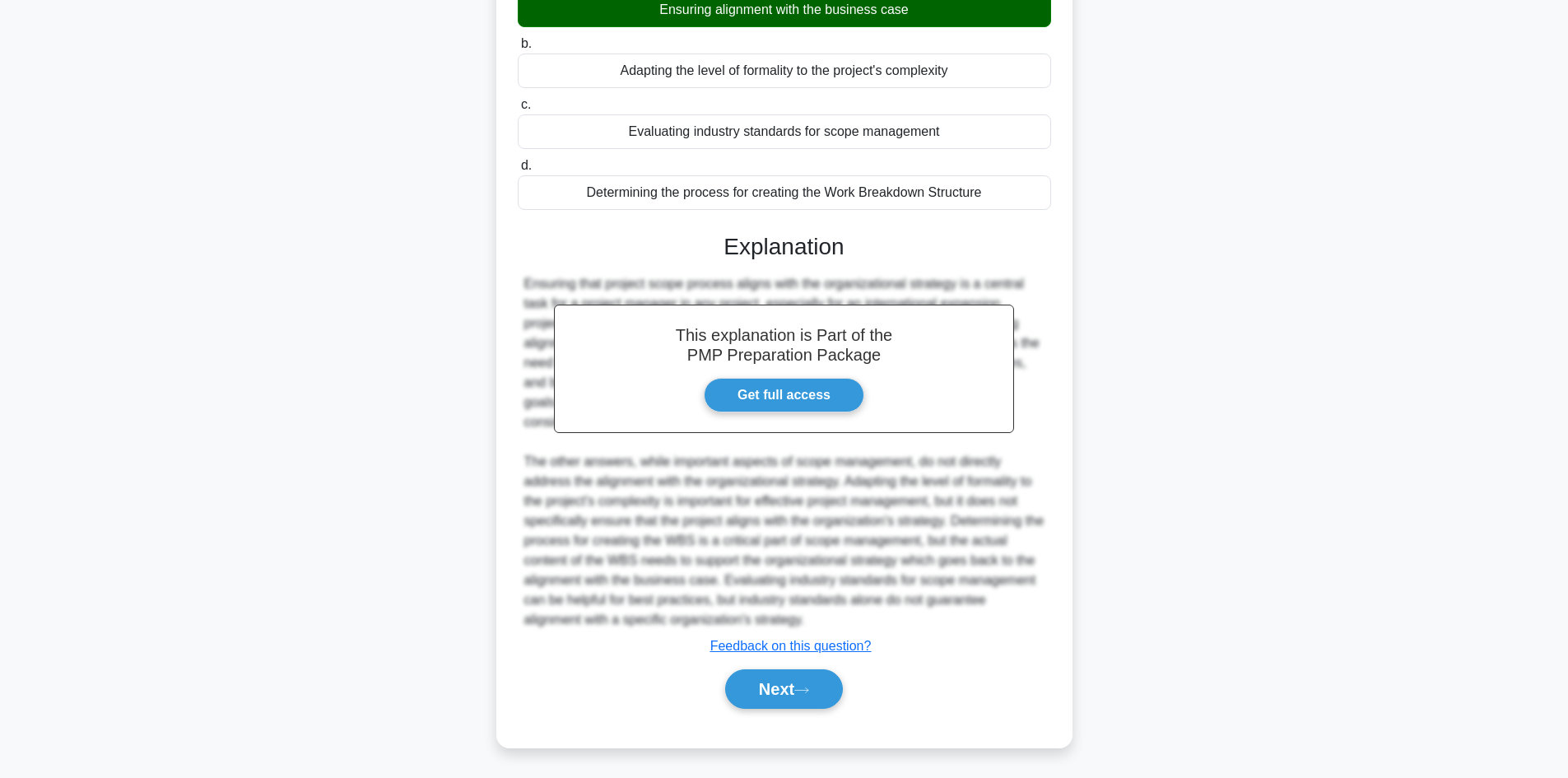
scroll to position [238, 0]
click at [789, 712] on div "Next" at bounding box center [784, 687] width 534 height 52
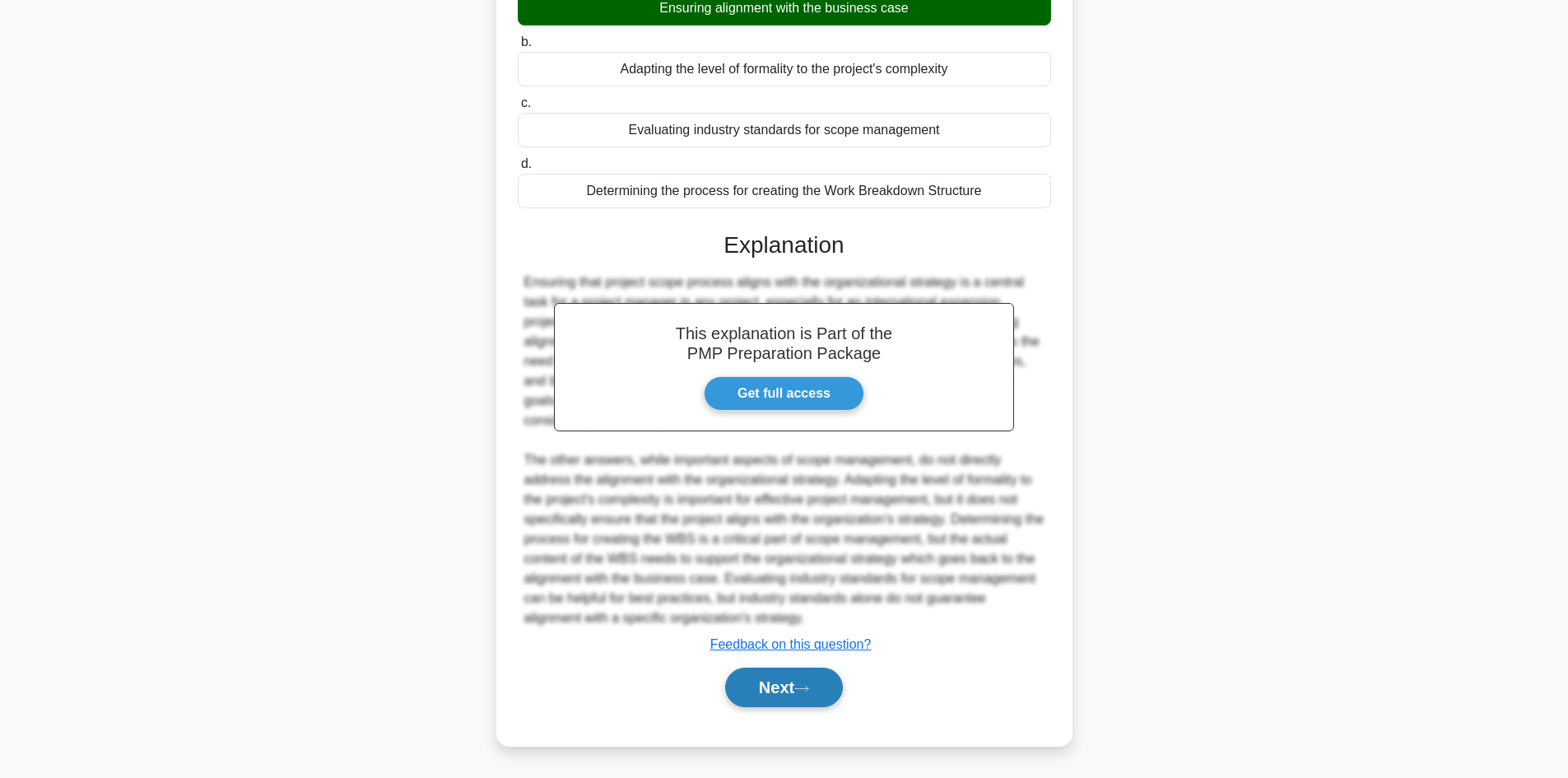
click at [794, 691] on button "Next" at bounding box center [784, 687] width 118 height 40
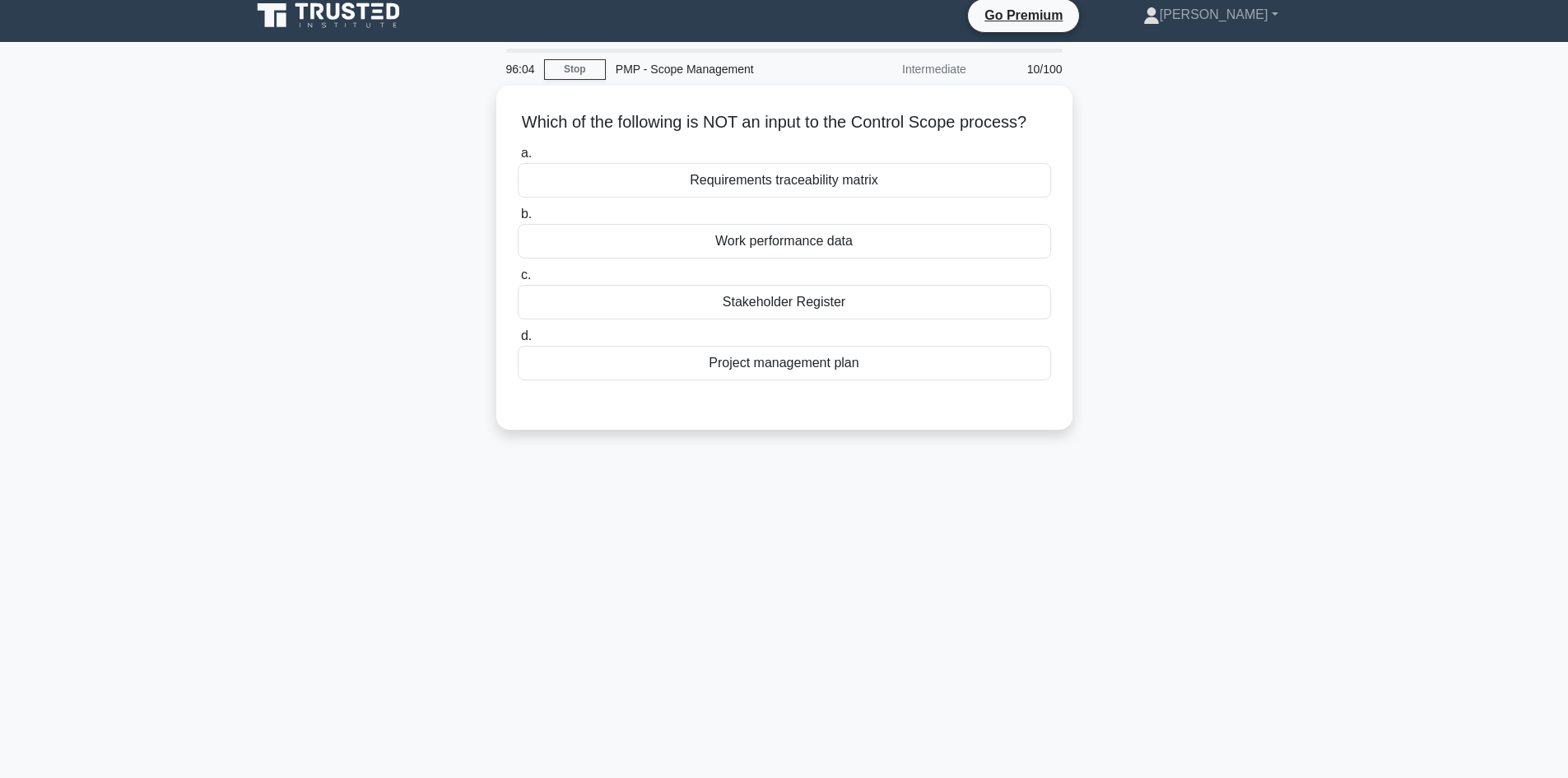
scroll to position [0, 0]
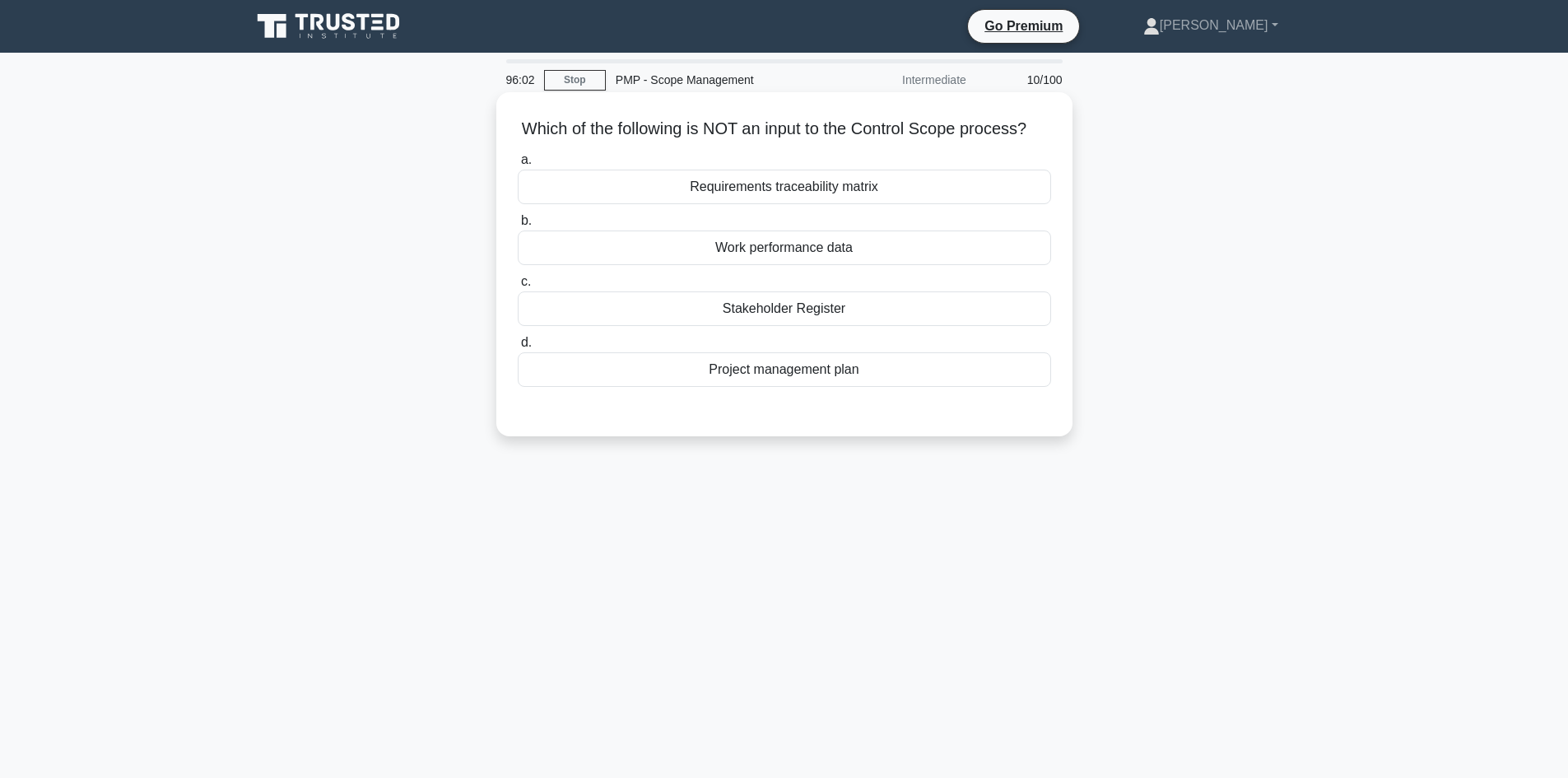
click at [872, 204] on div "Requirements traceability matrix" at bounding box center [784, 187] width 534 height 35
click at [518, 165] on input "a. Requirements traceability matrix" at bounding box center [518, 160] width 0 height 11
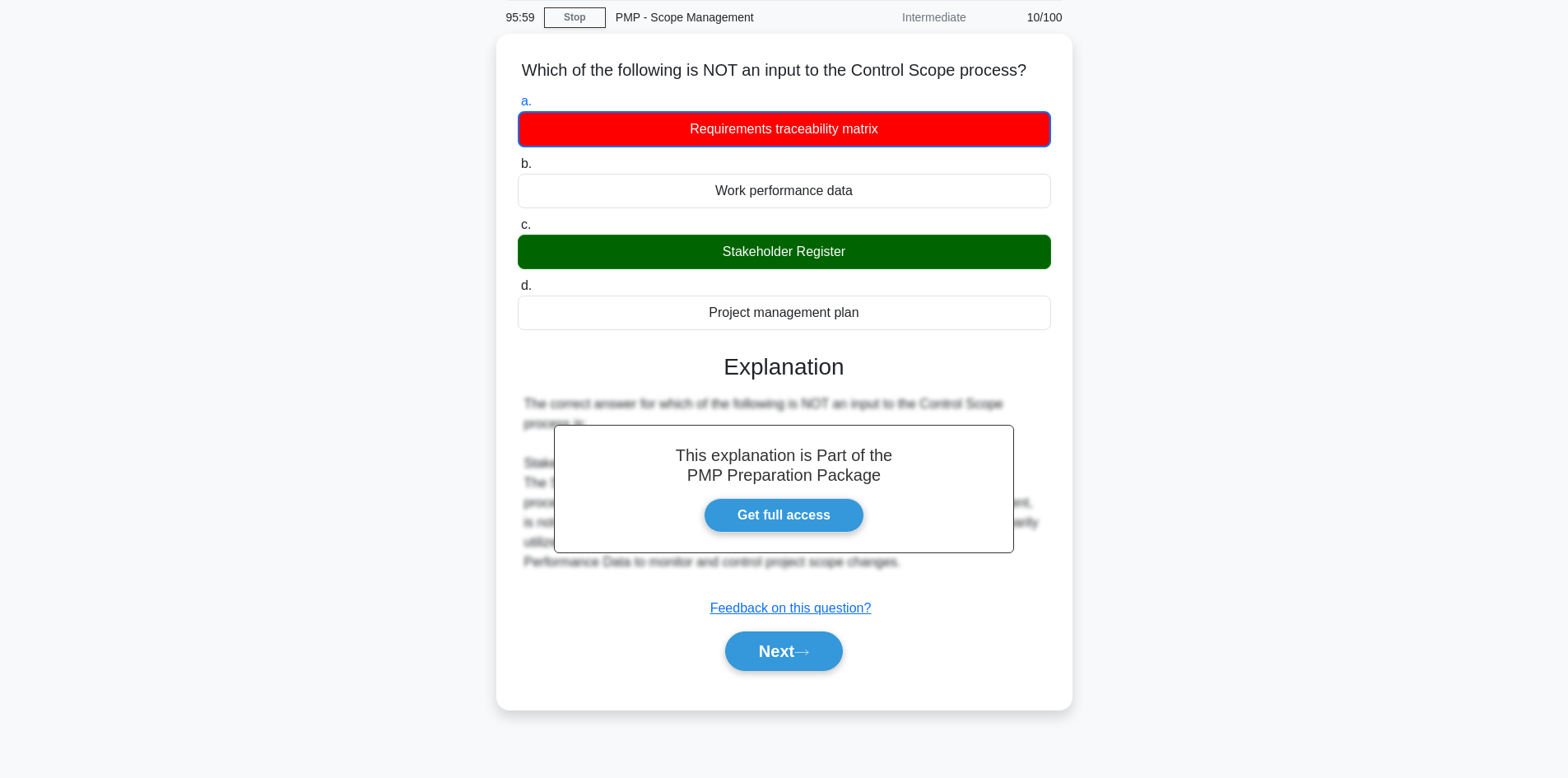
scroll to position [111, 0]
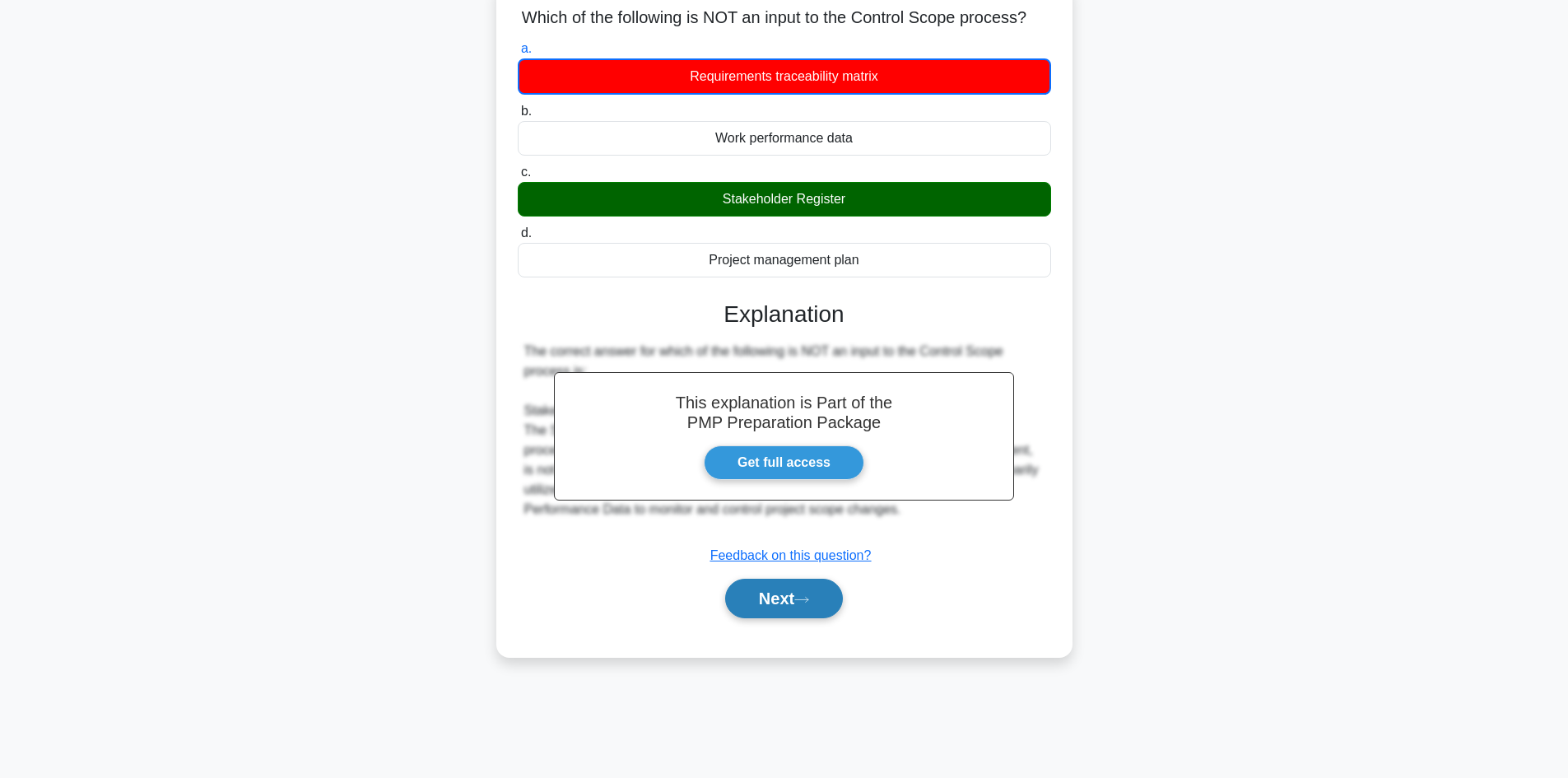
click at [810, 605] on icon at bounding box center [801, 599] width 15 height 9
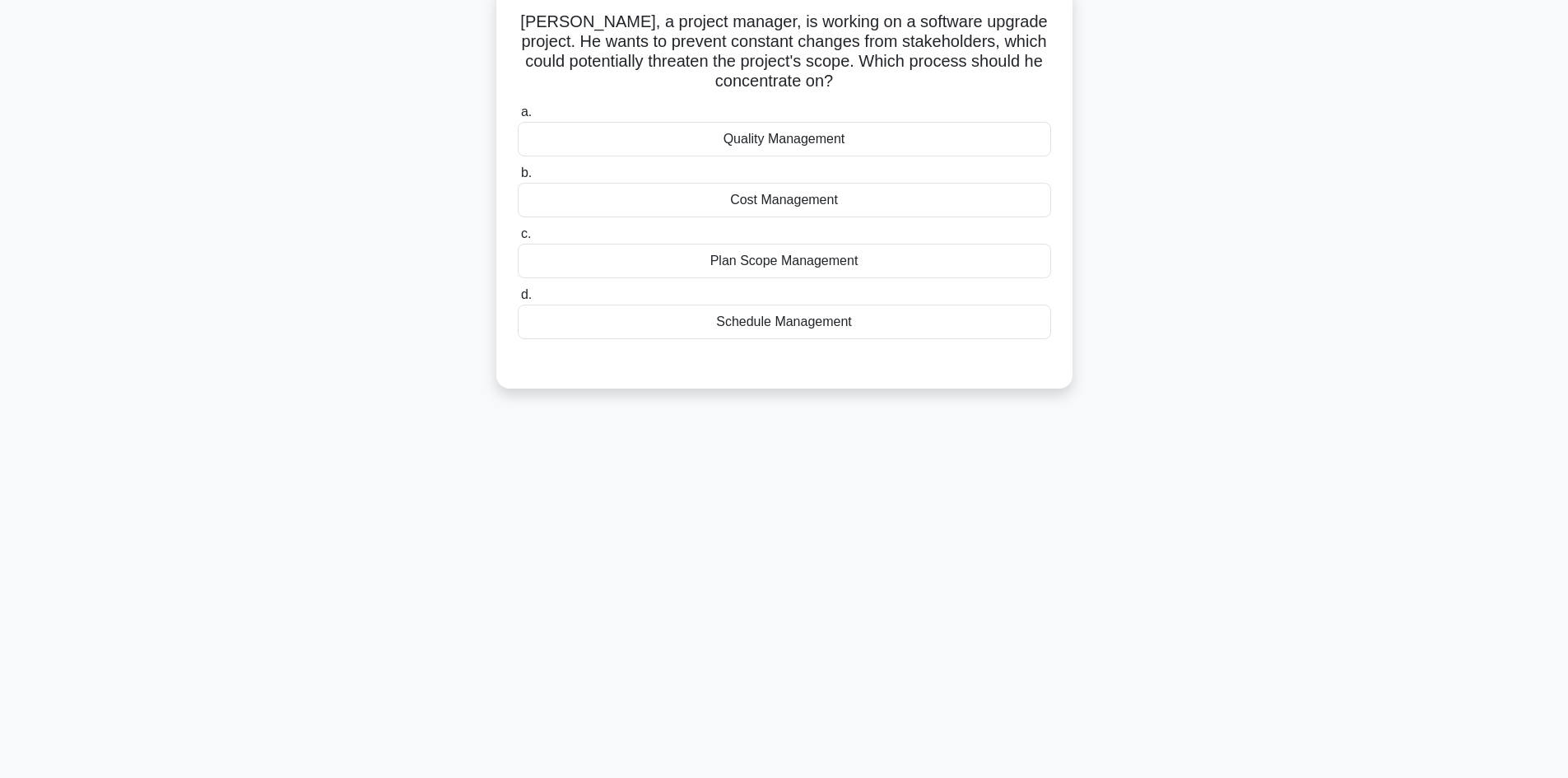
scroll to position [0, 0]
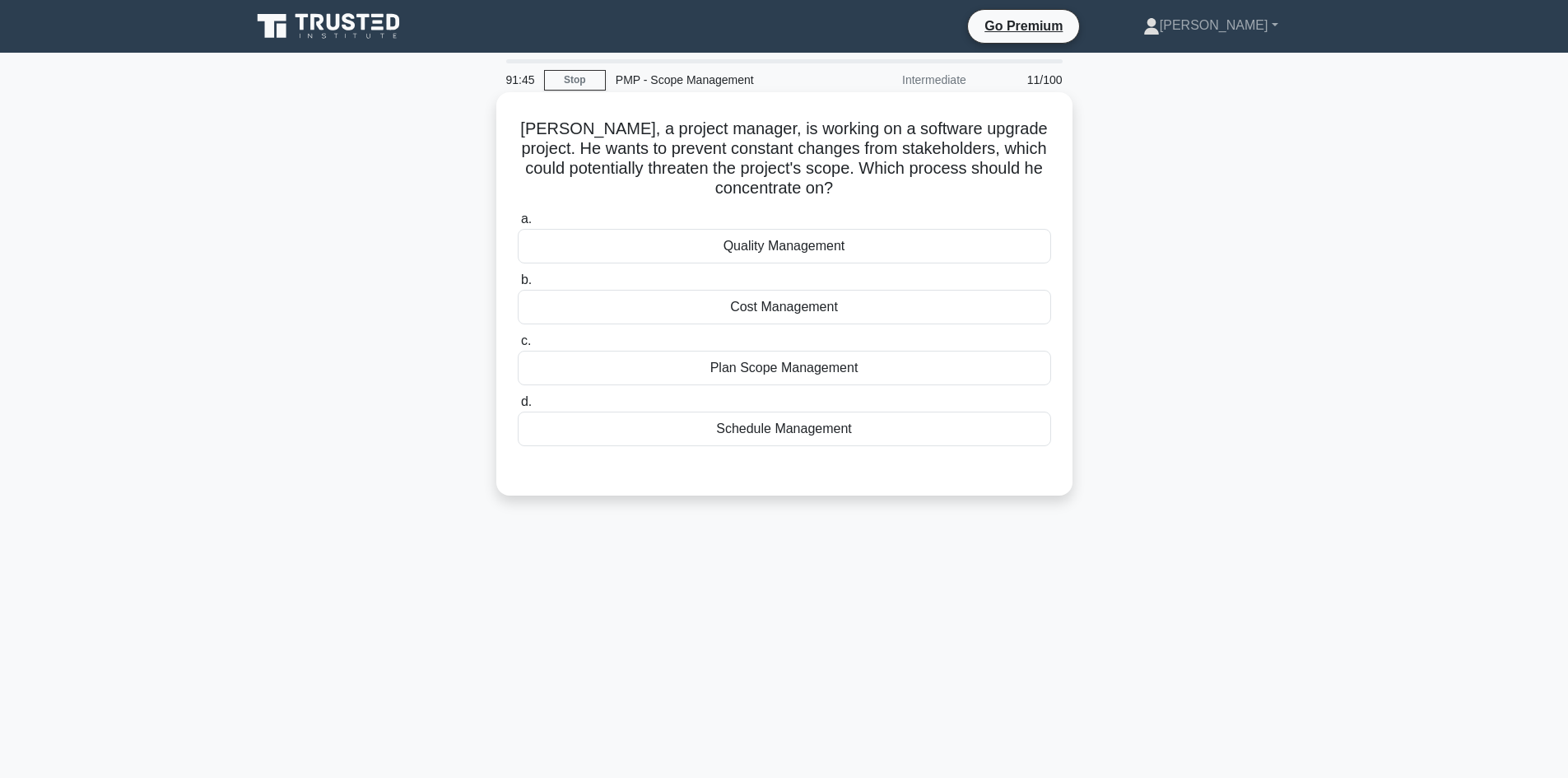
click at [820, 372] on div "Plan Scope Management" at bounding box center [784, 369] width 534 height 35
click at [518, 346] on input "c. Plan Scope Management" at bounding box center [518, 341] width 0 height 11
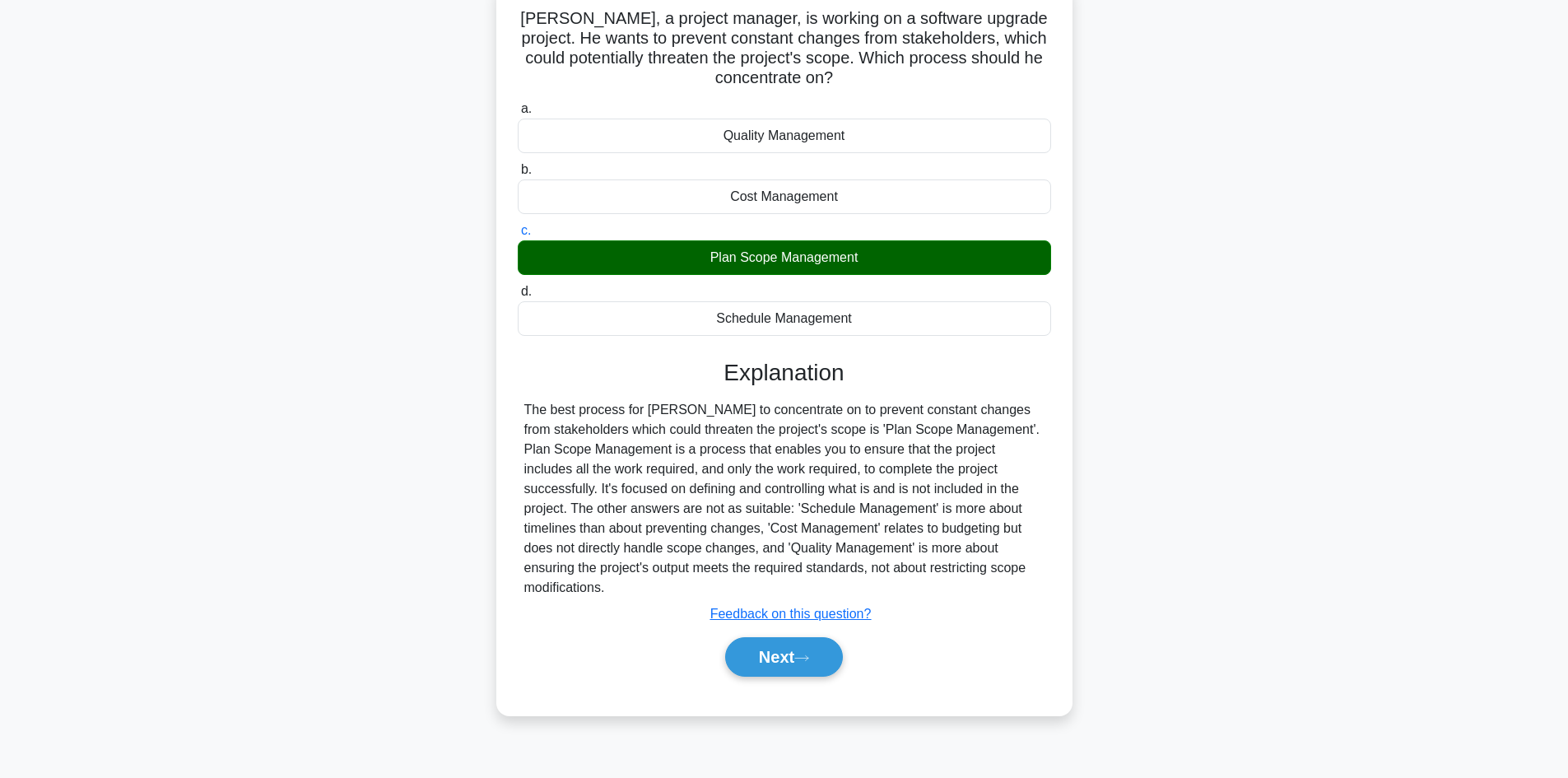
scroll to position [111, 0]
click at [787, 637] on button "Next" at bounding box center [784, 656] width 118 height 40
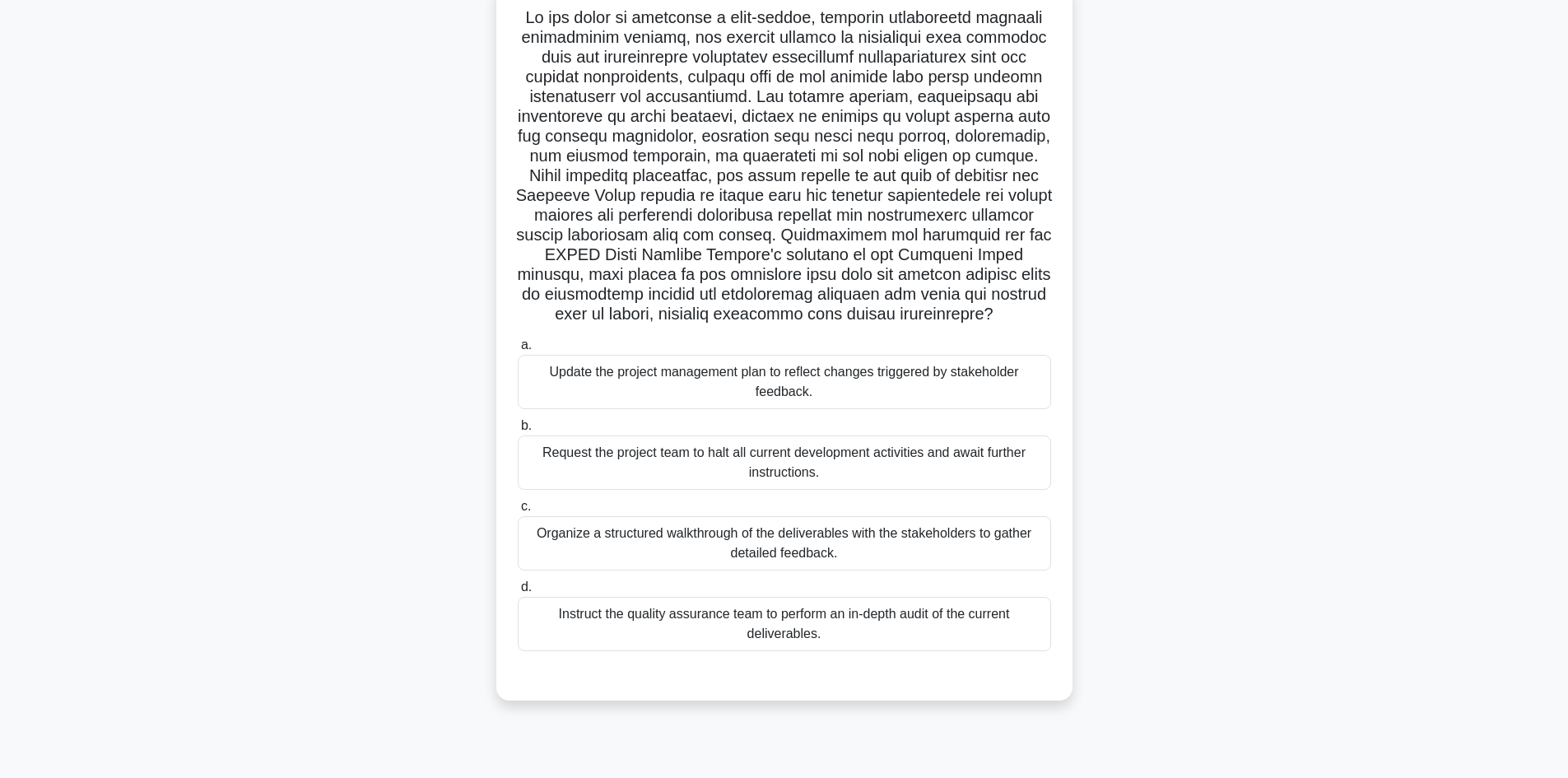
click at [872, 543] on div "Organize a structured walkthrough of the deliverables with the stakeholders to …" at bounding box center [784, 544] width 534 height 54
click at [518, 512] on input "c. Organize a structured walkthrough of the deliverables with the stakeholders …" at bounding box center [518, 506] width 0 height 11
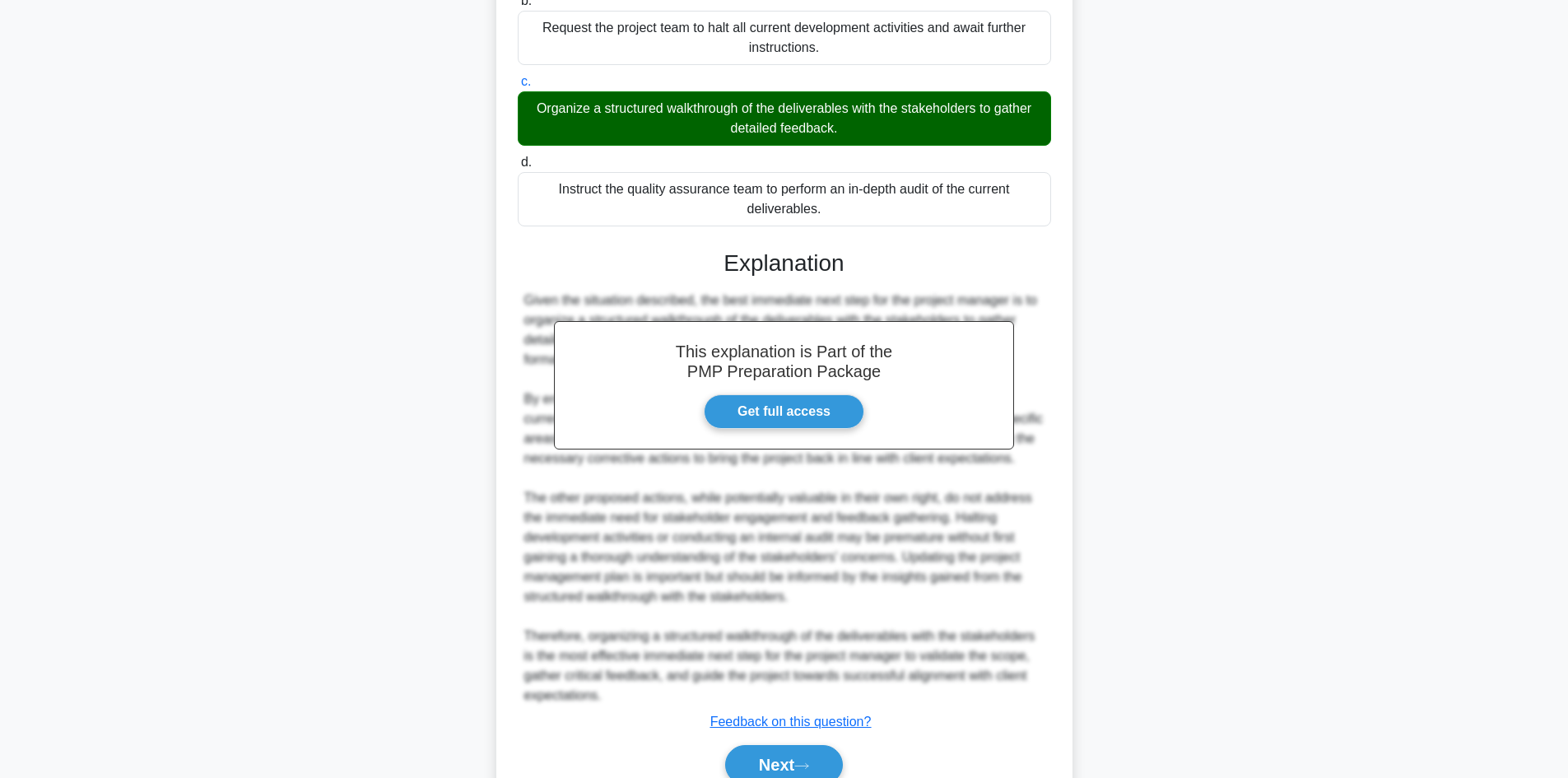
scroll to position [613, 0]
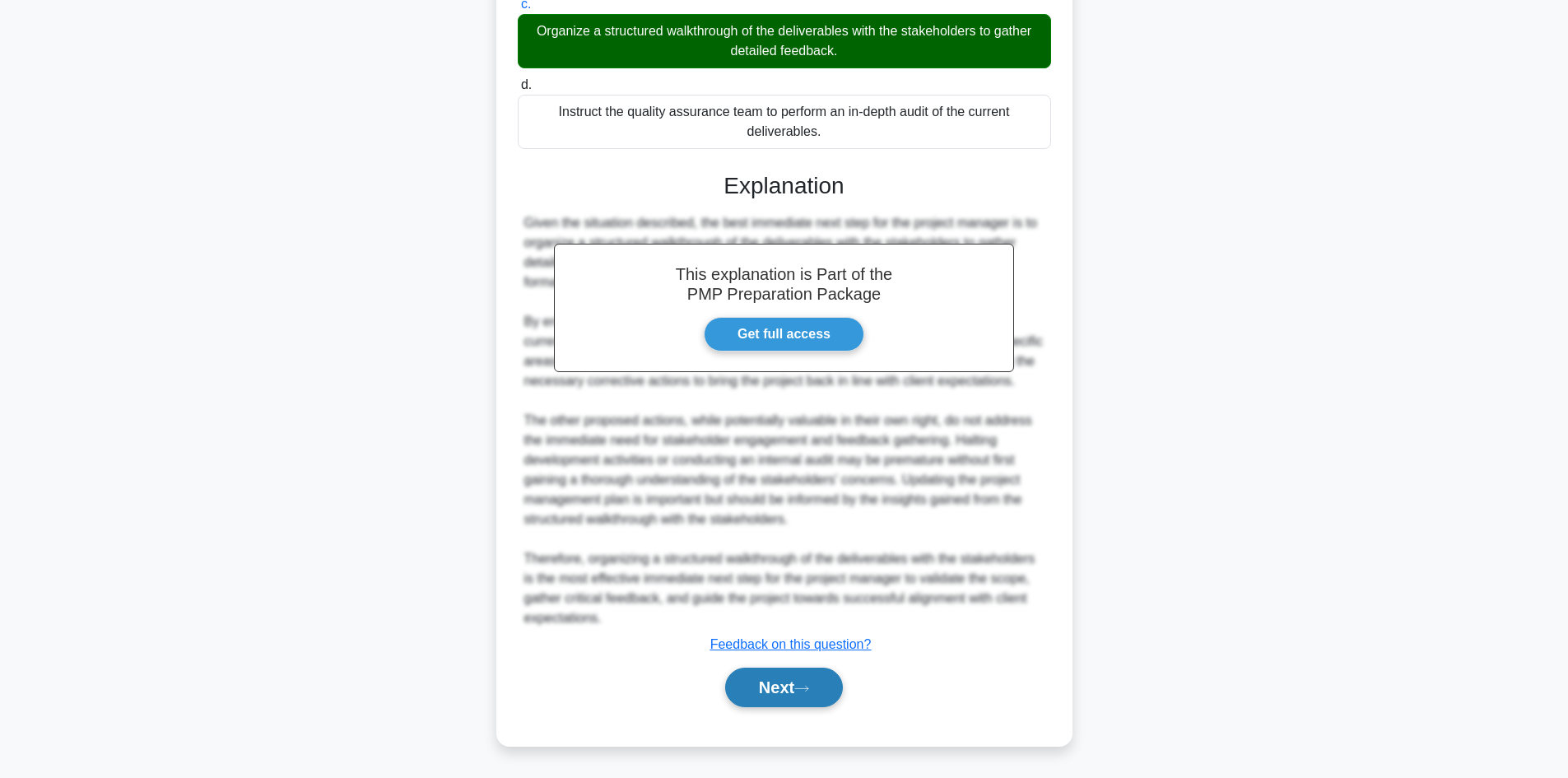
click at [817, 685] on button "Next" at bounding box center [784, 687] width 118 height 40
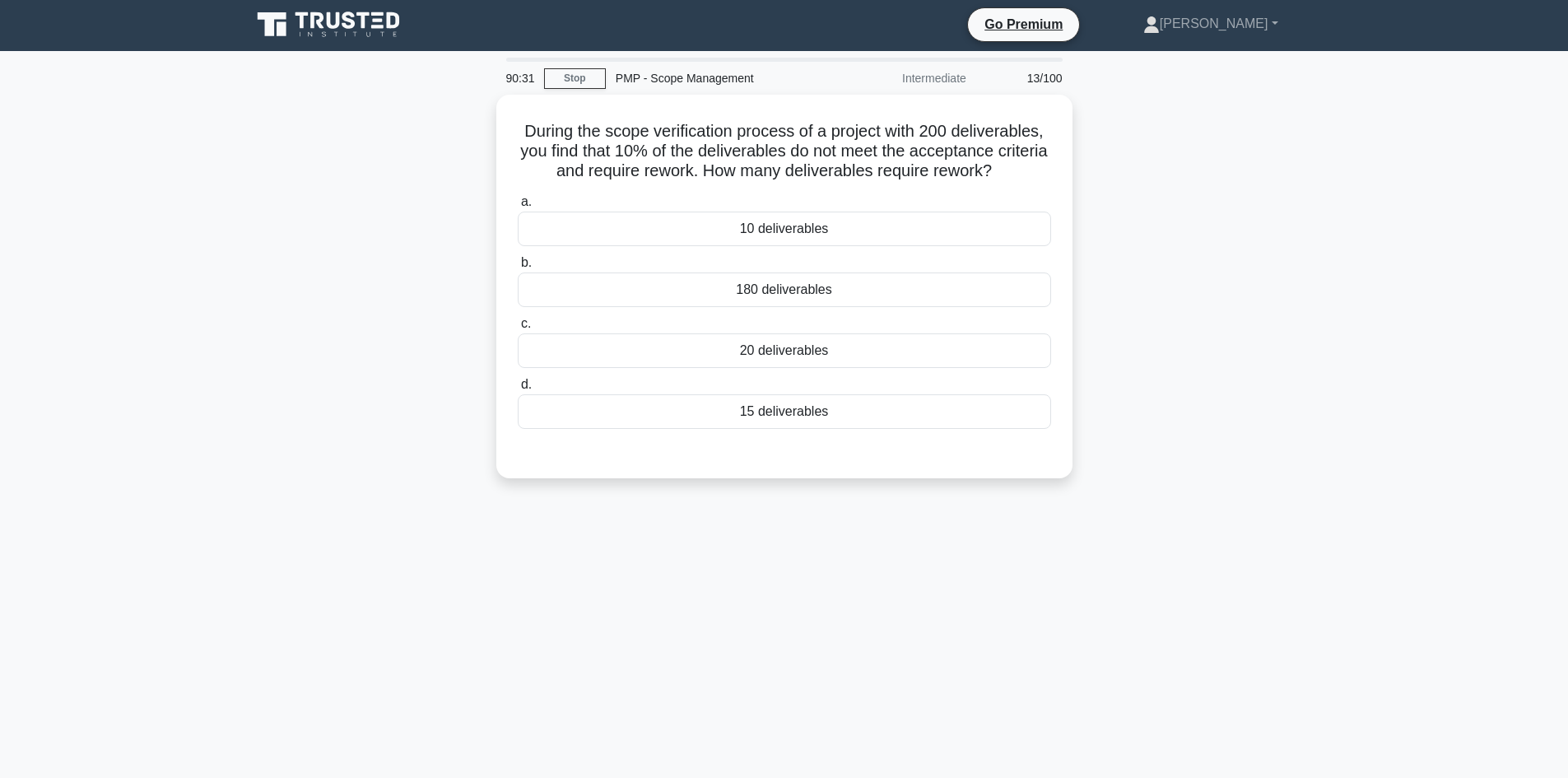
scroll to position [0, 0]
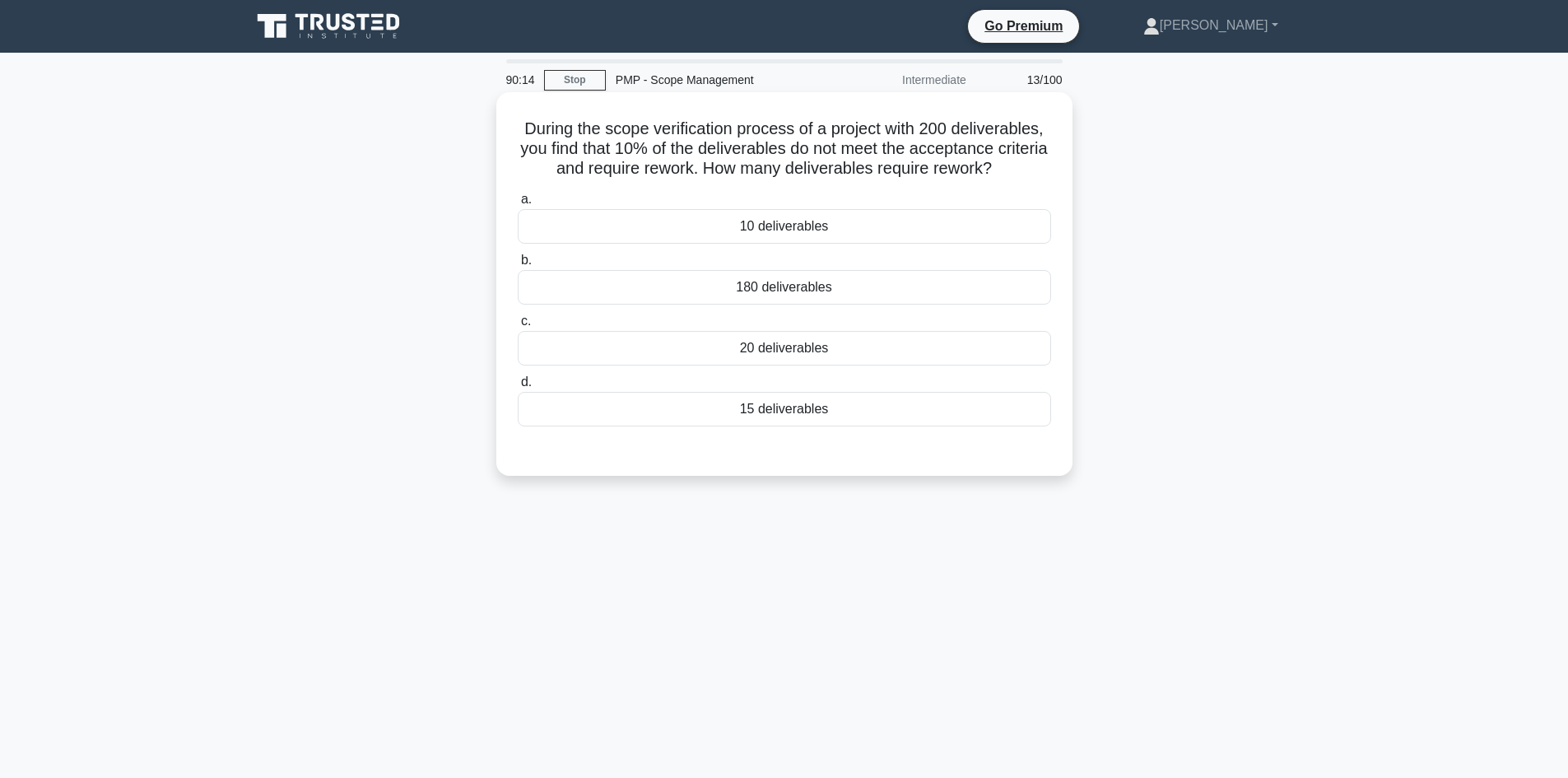
click at [839, 347] on div "20 deliverables" at bounding box center [784, 348] width 534 height 35
click at [518, 327] on input "c. 20 deliverables" at bounding box center [518, 321] width 0 height 11
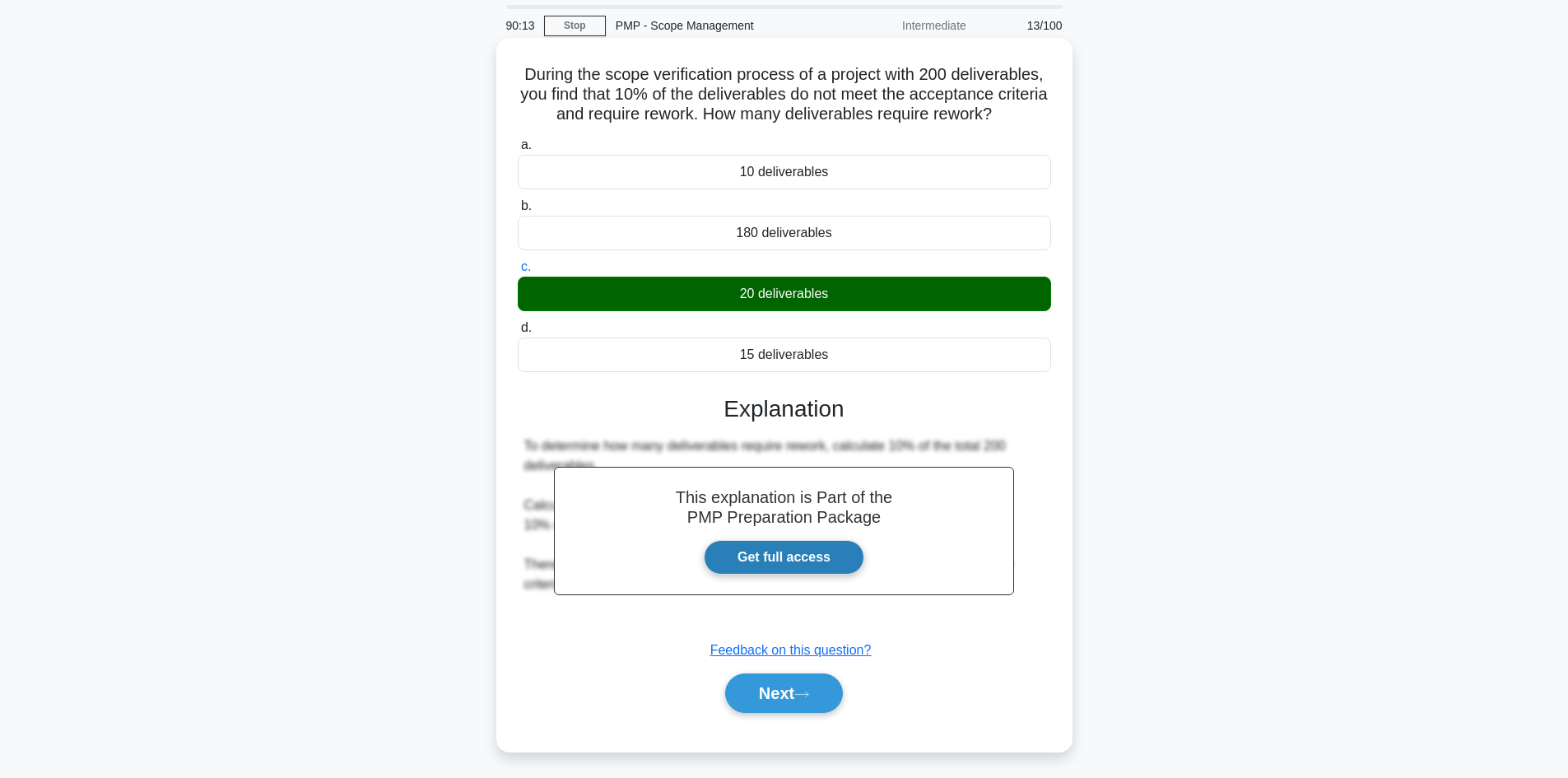
scroll to position [111, 0]
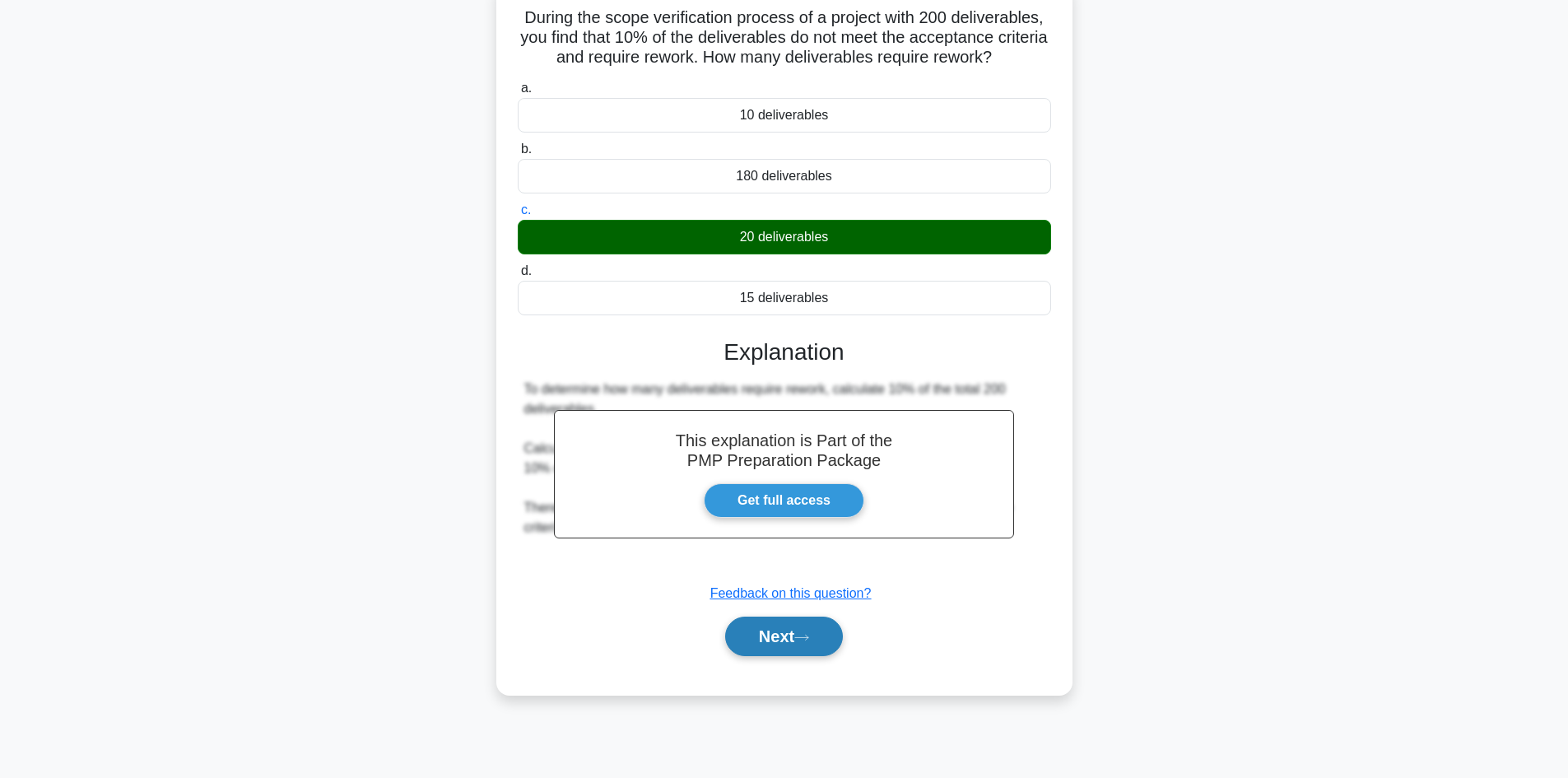
click at [788, 637] on button "Next" at bounding box center [784, 637] width 118 height 40
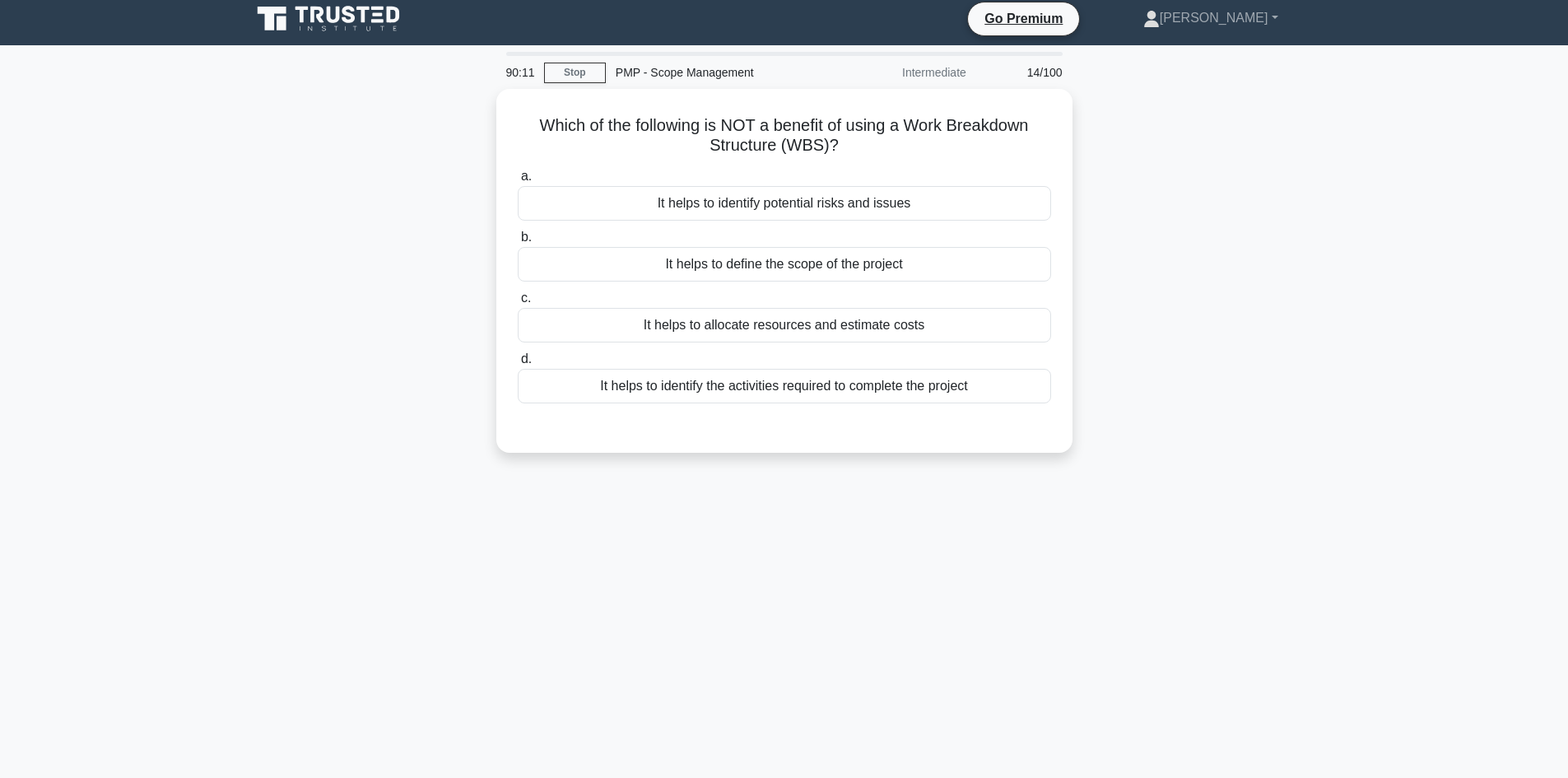
scroll to position [0, 0]
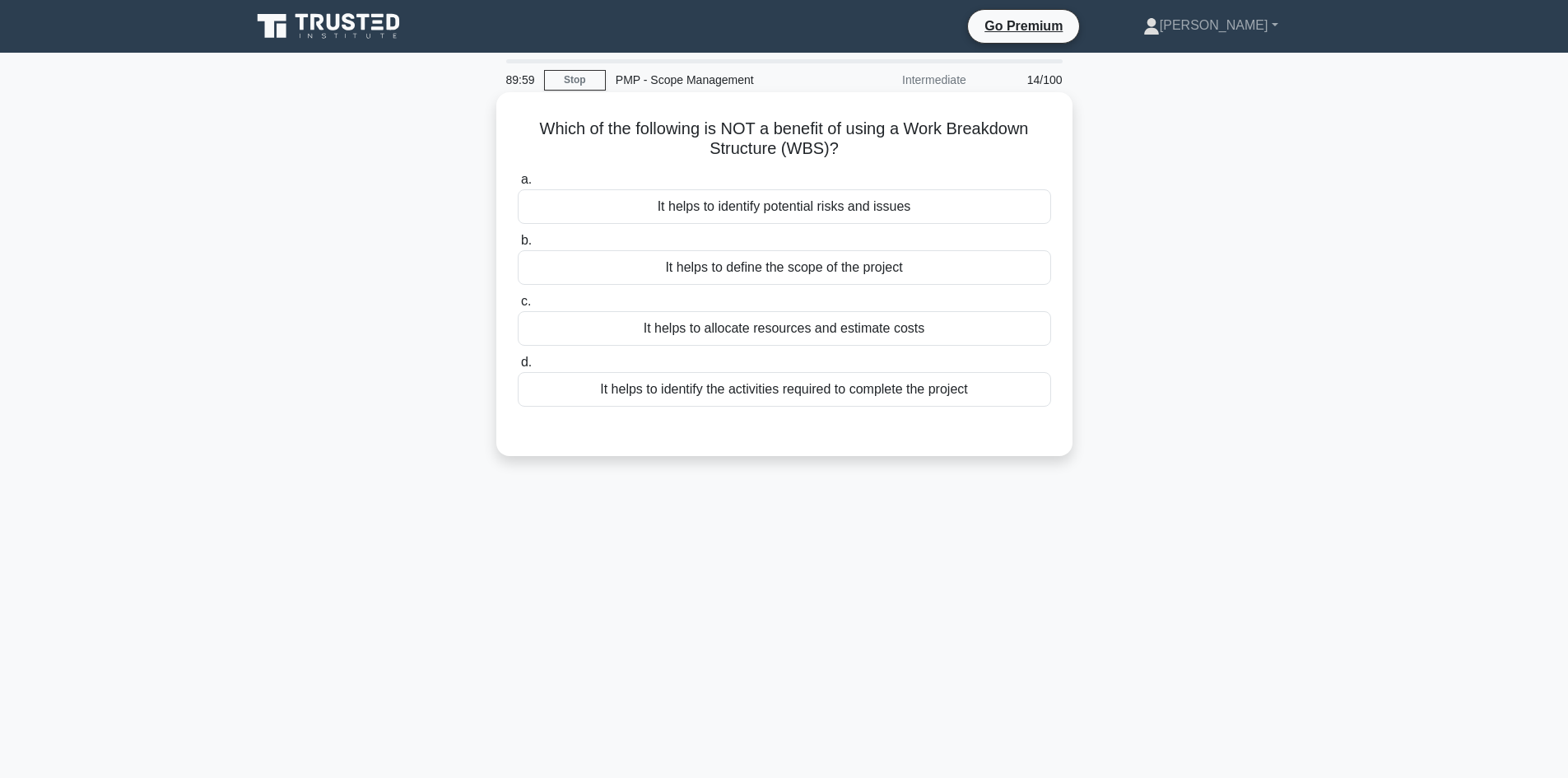
click at [873, 208] on div "It helps to identify potential risks and issues" at bounding box center [784, 207] width 534 height 35
click at [518, 186] on input "a. It helps to identify potential risks and issues" at bounding box center [518, 179] width 0 height 11
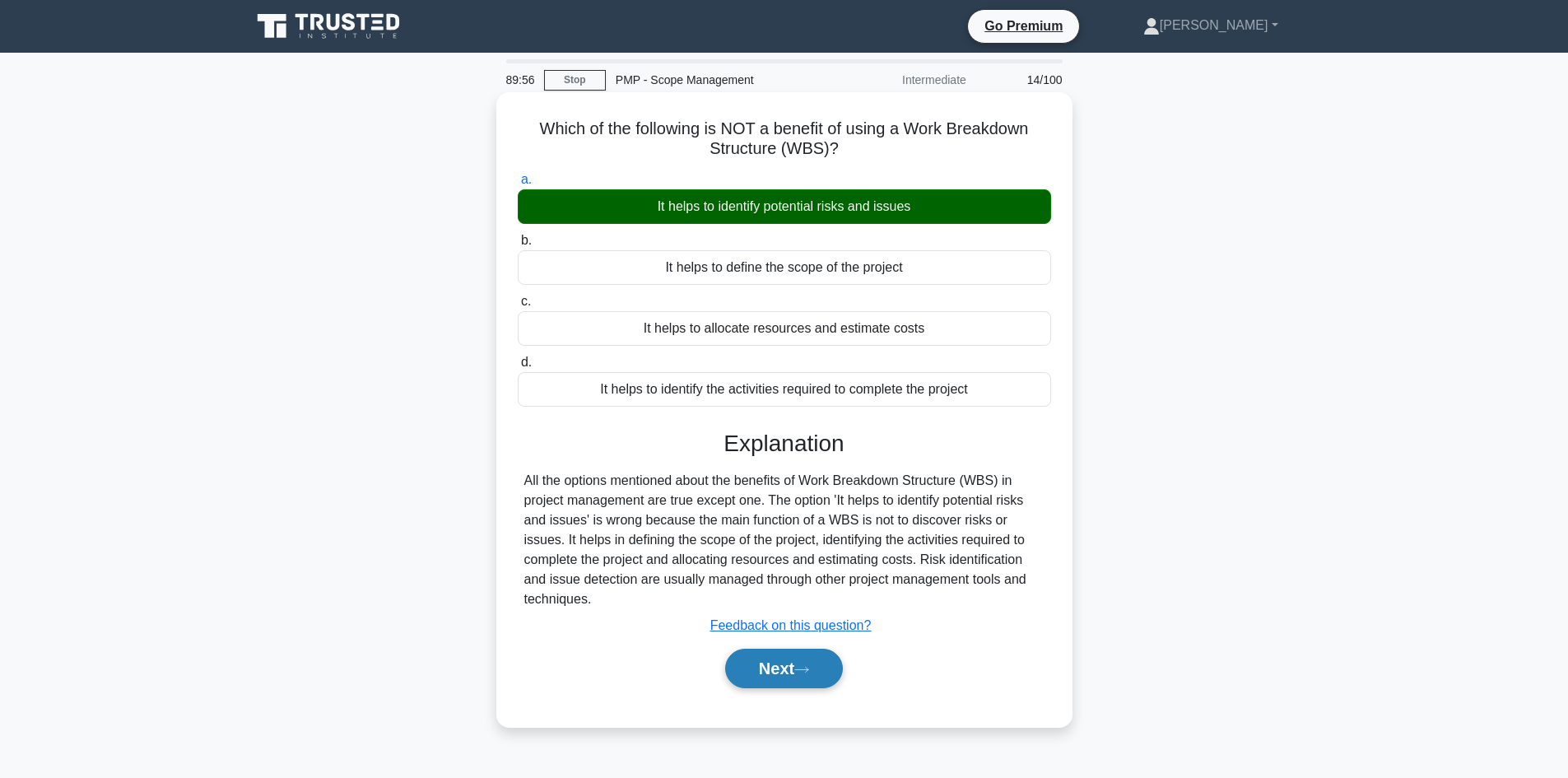
click at [809, 674] on icon at bounding box center [801, 670] width 15 height 9
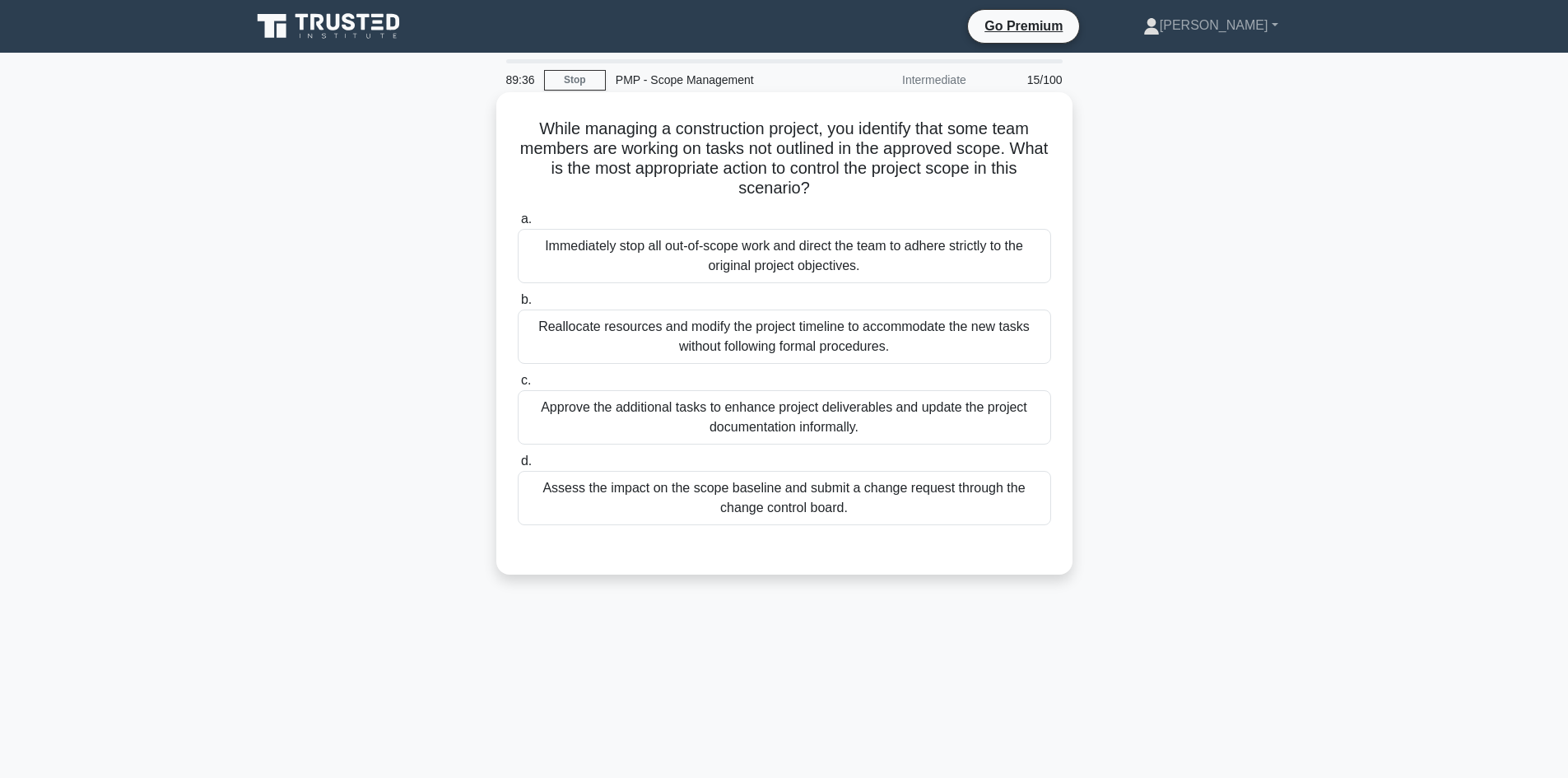
click at [877, 249] on div "Immediately stop all out-of-scope work and direct the team to adhere strictly t…" at bounding box center [784, 256] width 534 height 54
click at [518, 224] on input "a. Immediately stop all out-of-scope work and direct the team to adhere strictl…" at bounding box center [518, 219] width 0 height 11
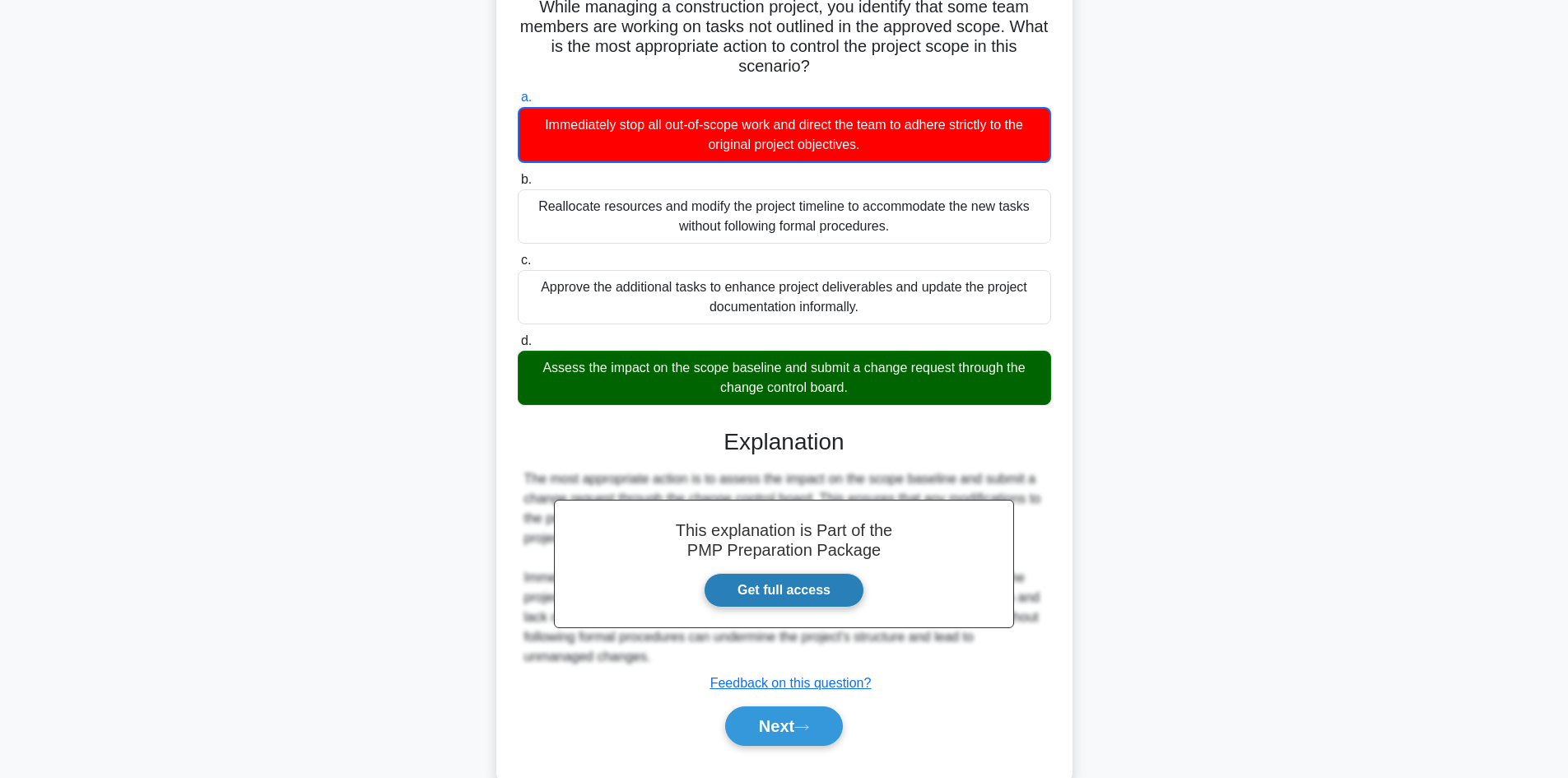
scroll to position [161, 0]
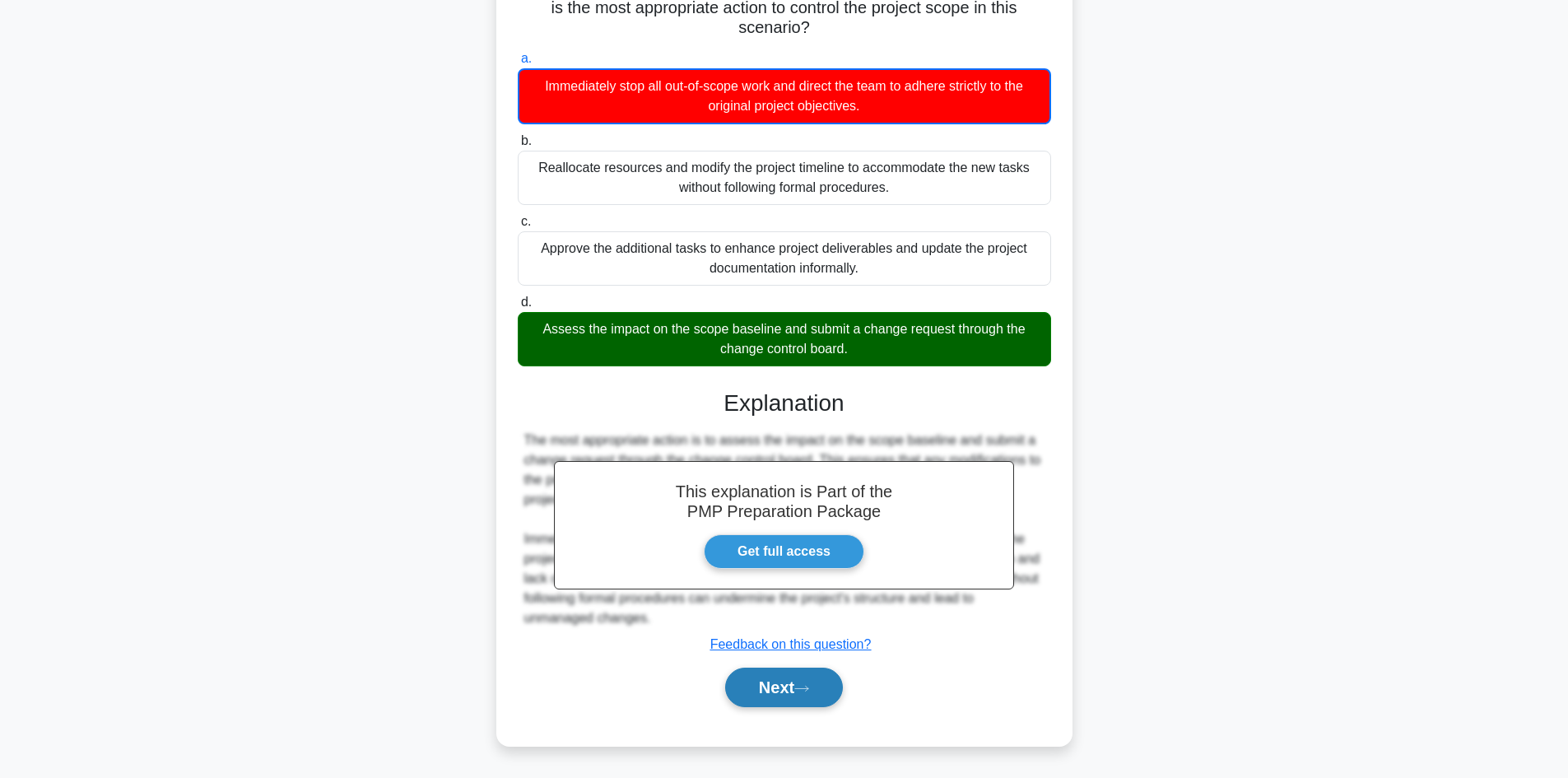
click at [791, 680] on button "Next" at bounding box center [784, 687] width 118 height 40
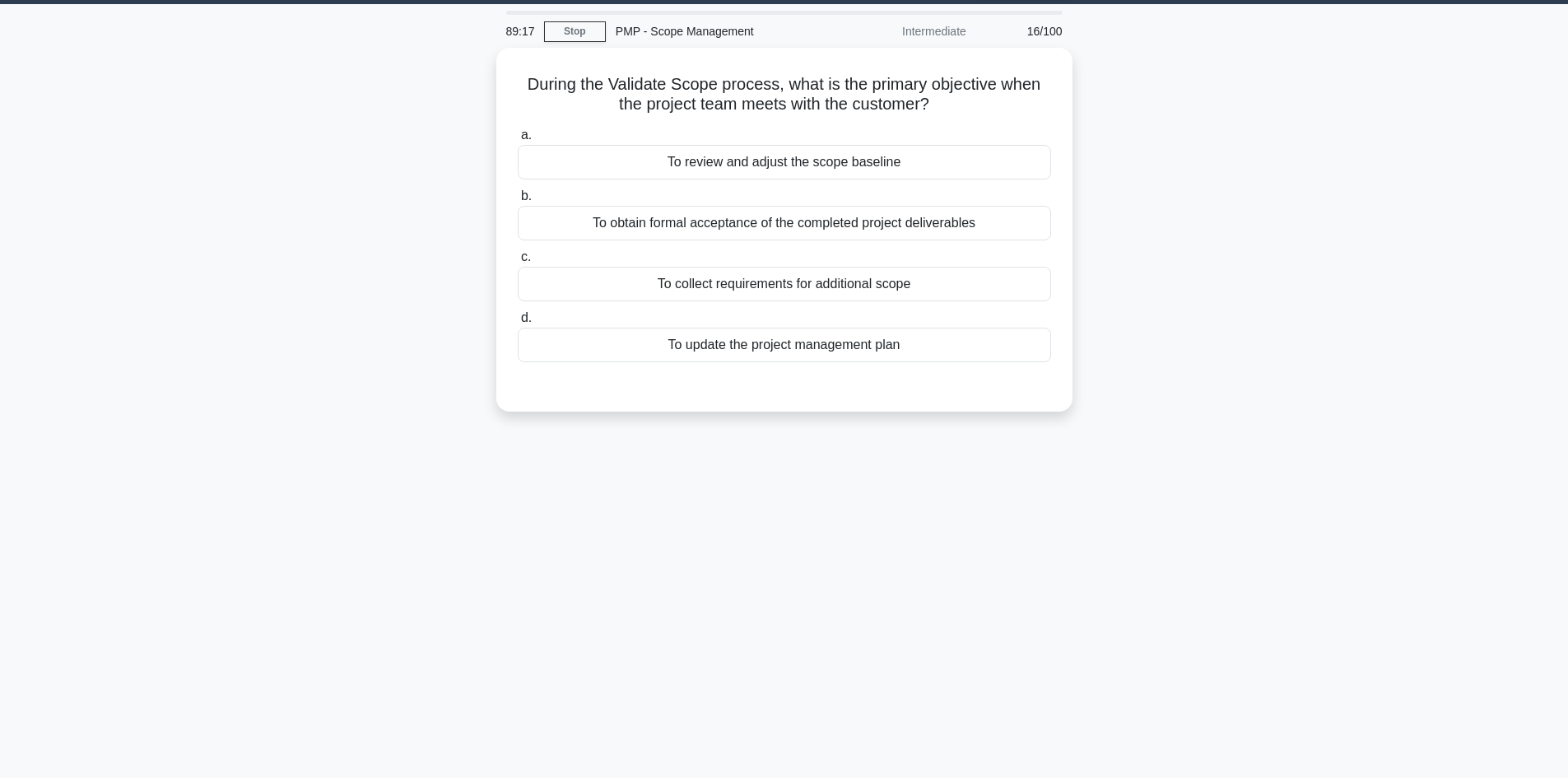
scroll to position [0, 0]
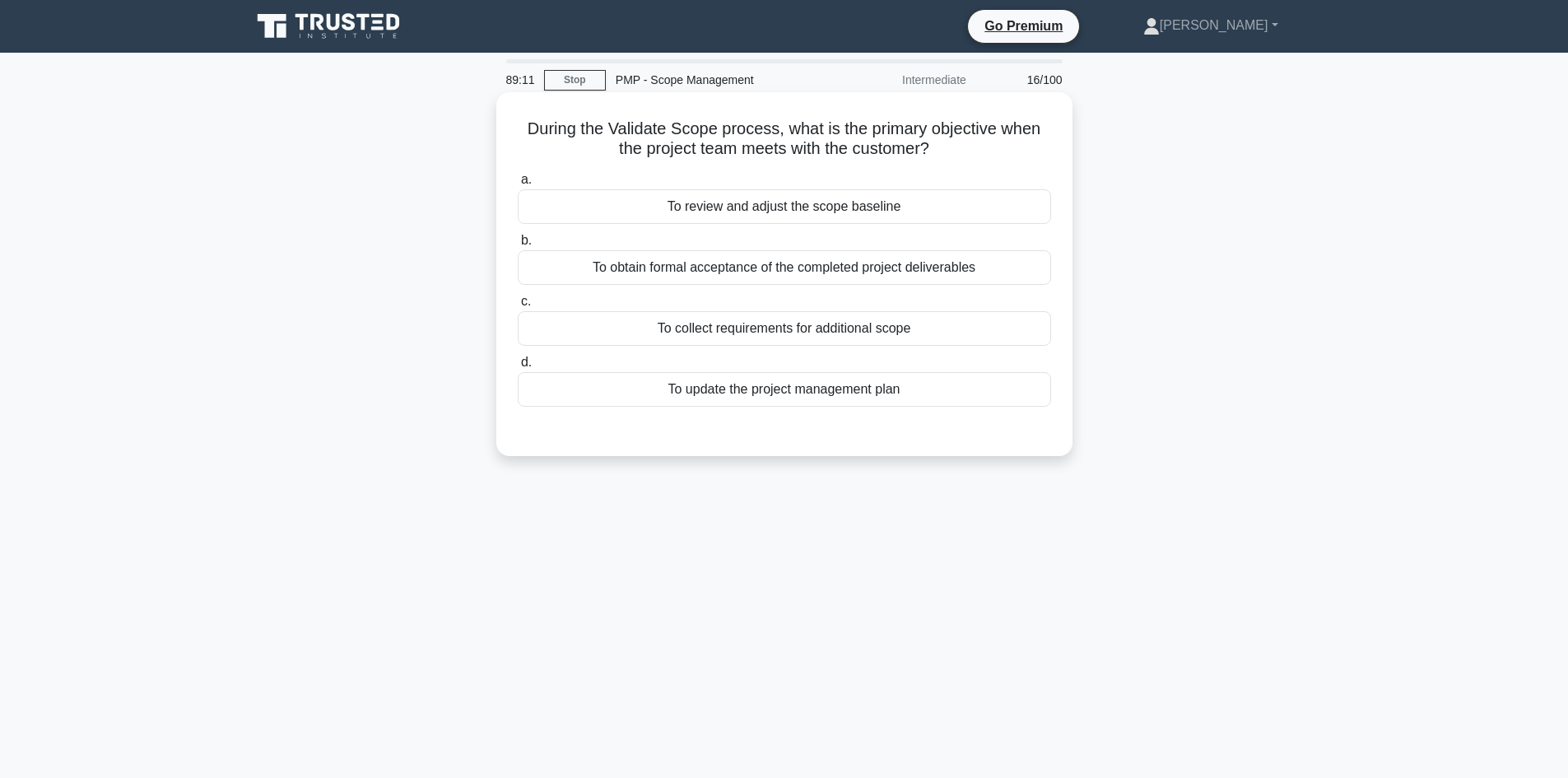
click at [922, 271] on div "To obtain formal acceptance of the completed project deliverables" at bounding box center [784, 268] width 534 height 35
click at [518, 246] on input "b. To obtain formal acceptance of the completed project deliverables" at bounding box center [518, 240] width 0 height 11
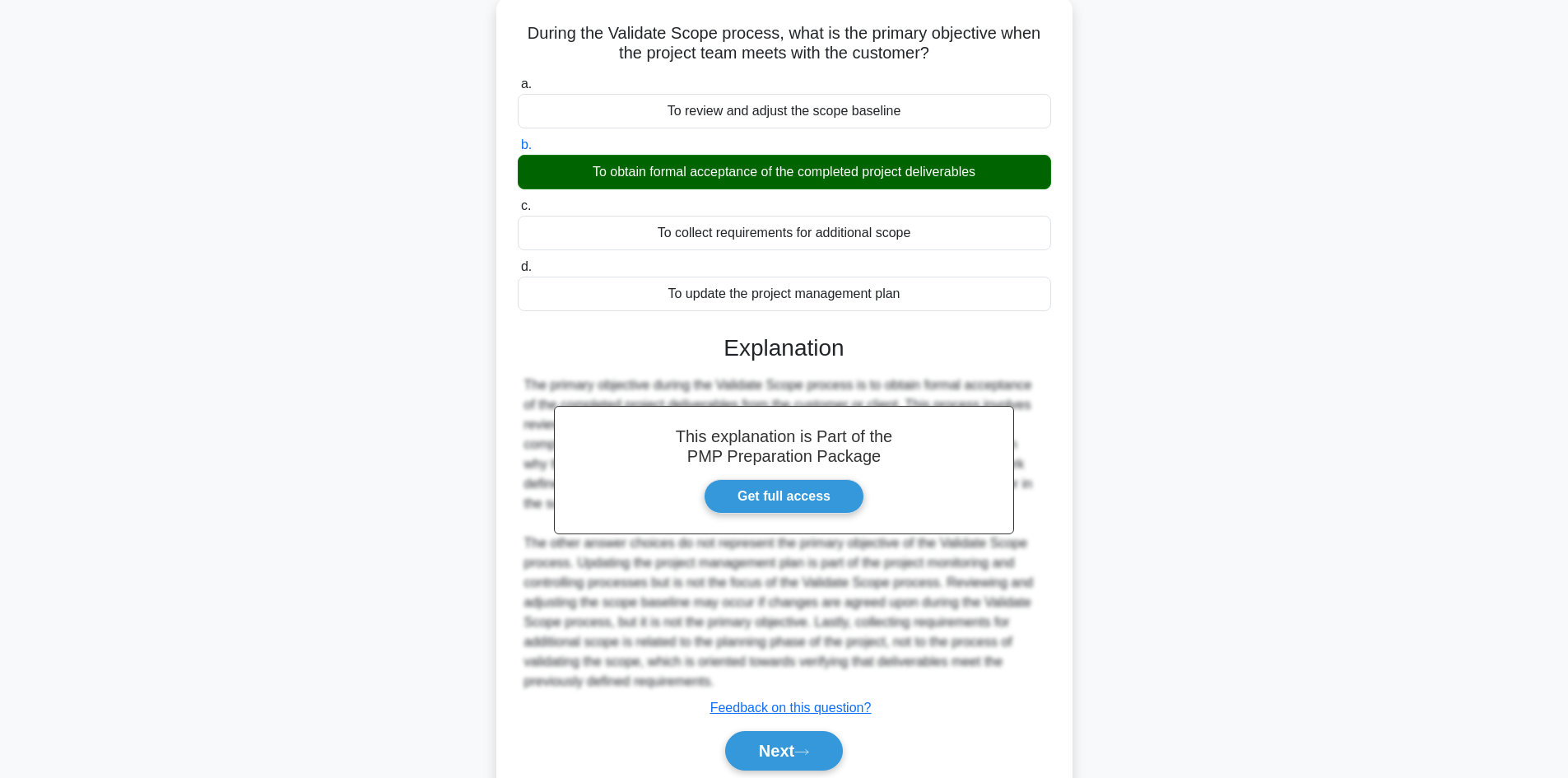
scroll to position [159, 0]
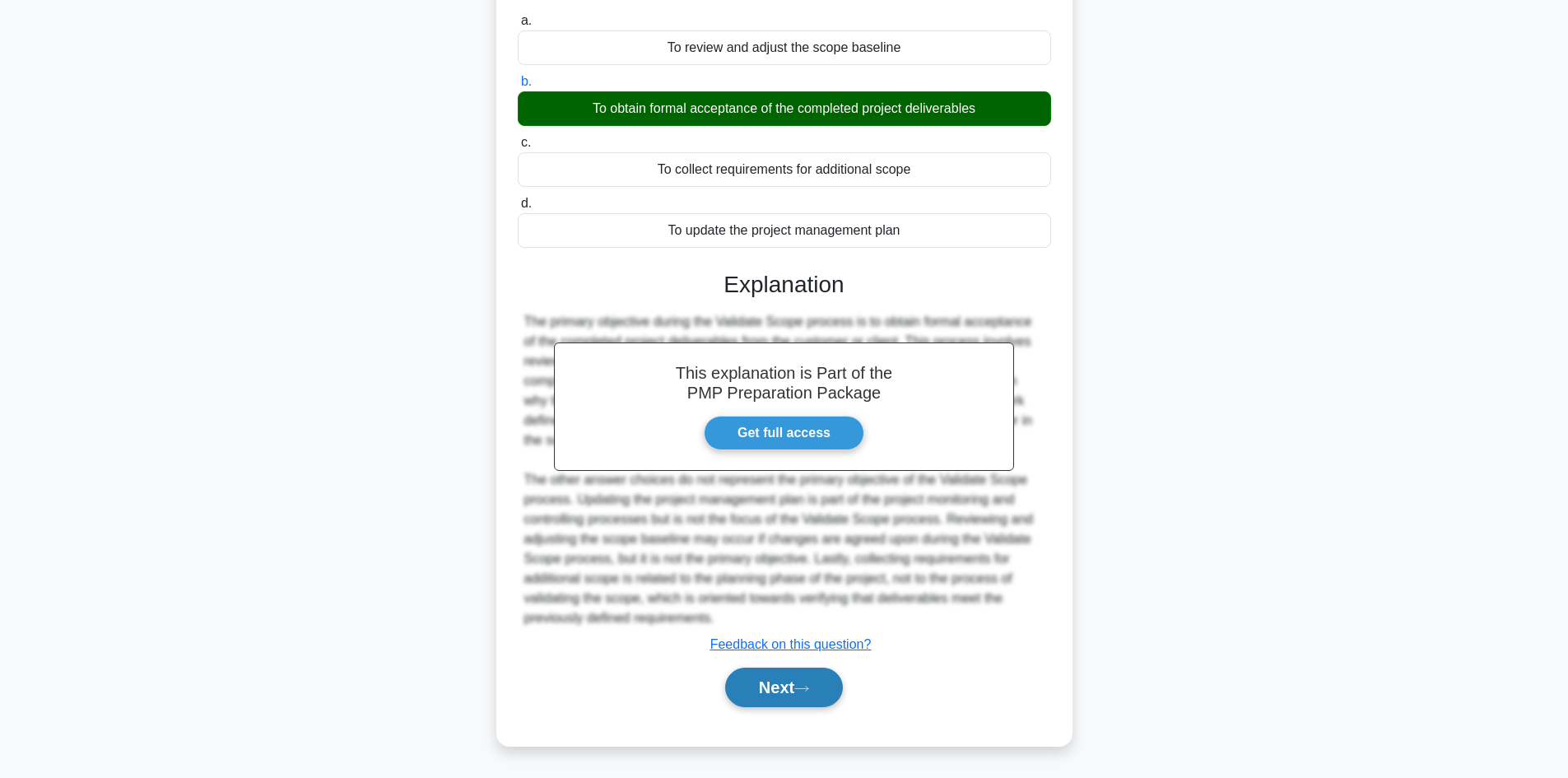
click at [810, 689] on icon at bounding box center [801, 688] width 15 height 9
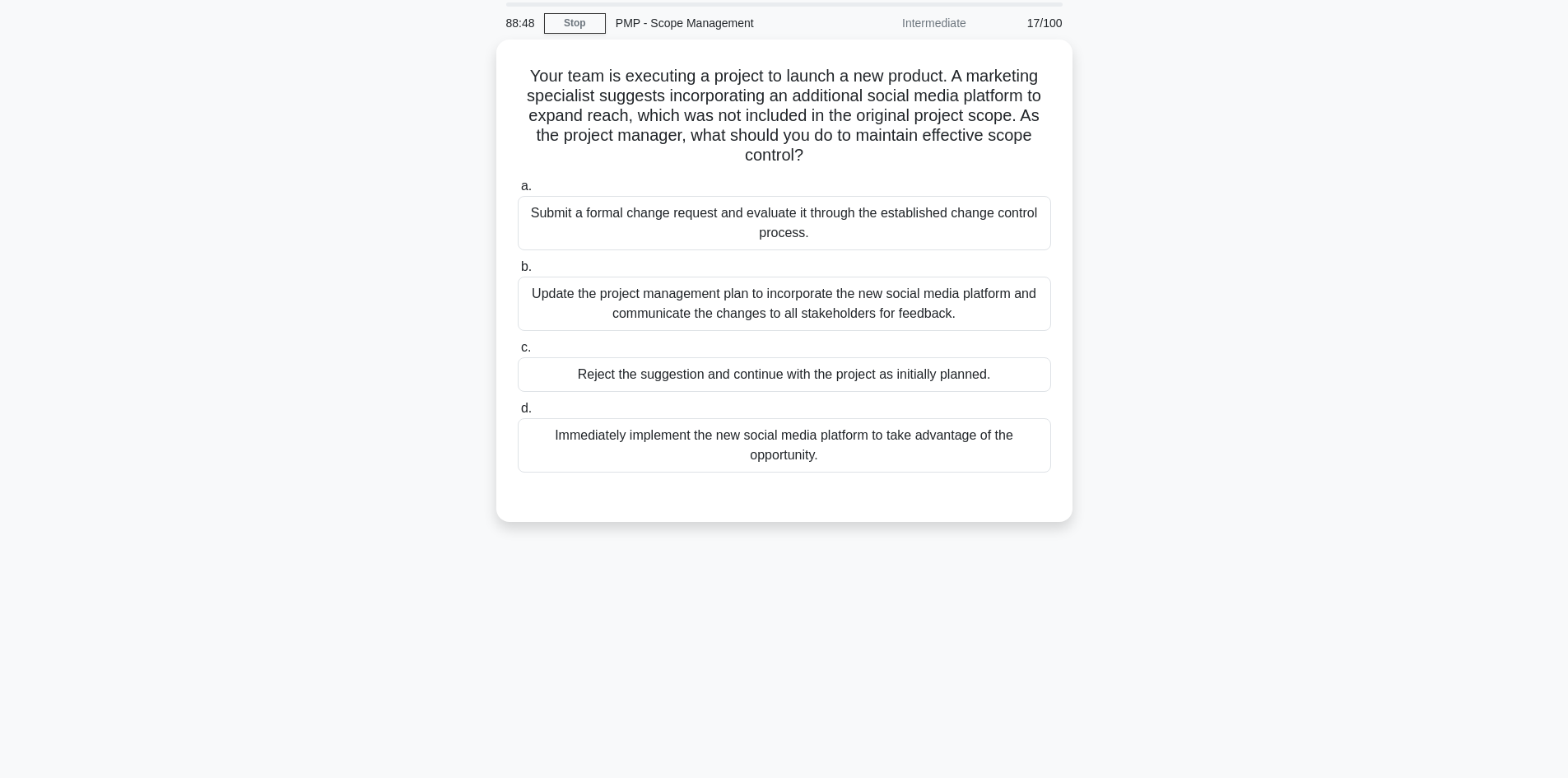
scroll to position [29, 0]
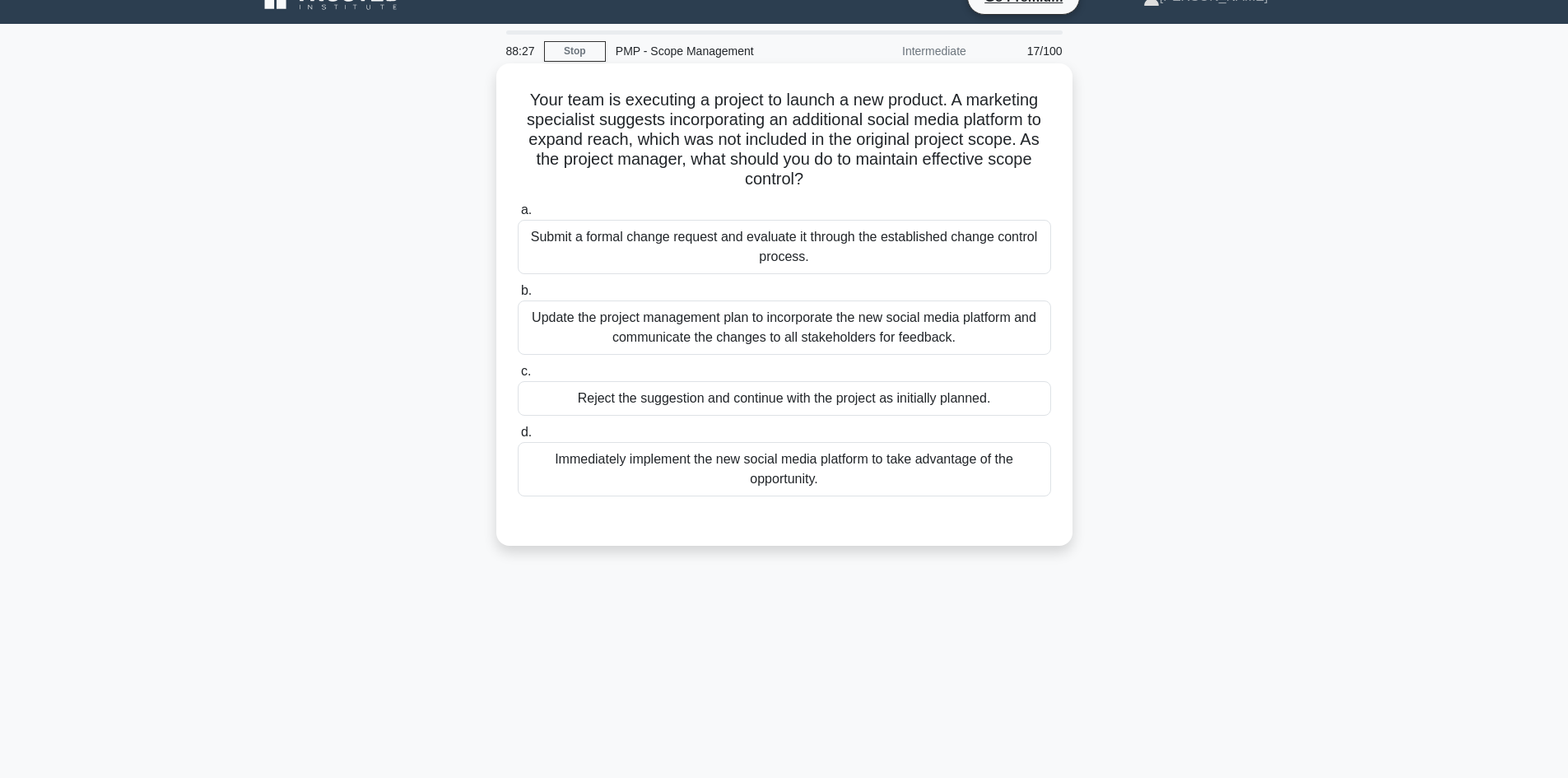
click at [901, 241] on div "Submit a formal change request and evaluate it through the established change c…" at bounding box center [784, 247] width 534 height 54
click at [518, 216] on input "a. Submit a formal change request and evaluate it through the established chang…" at bounding box center [518, 210] width 0 height 11
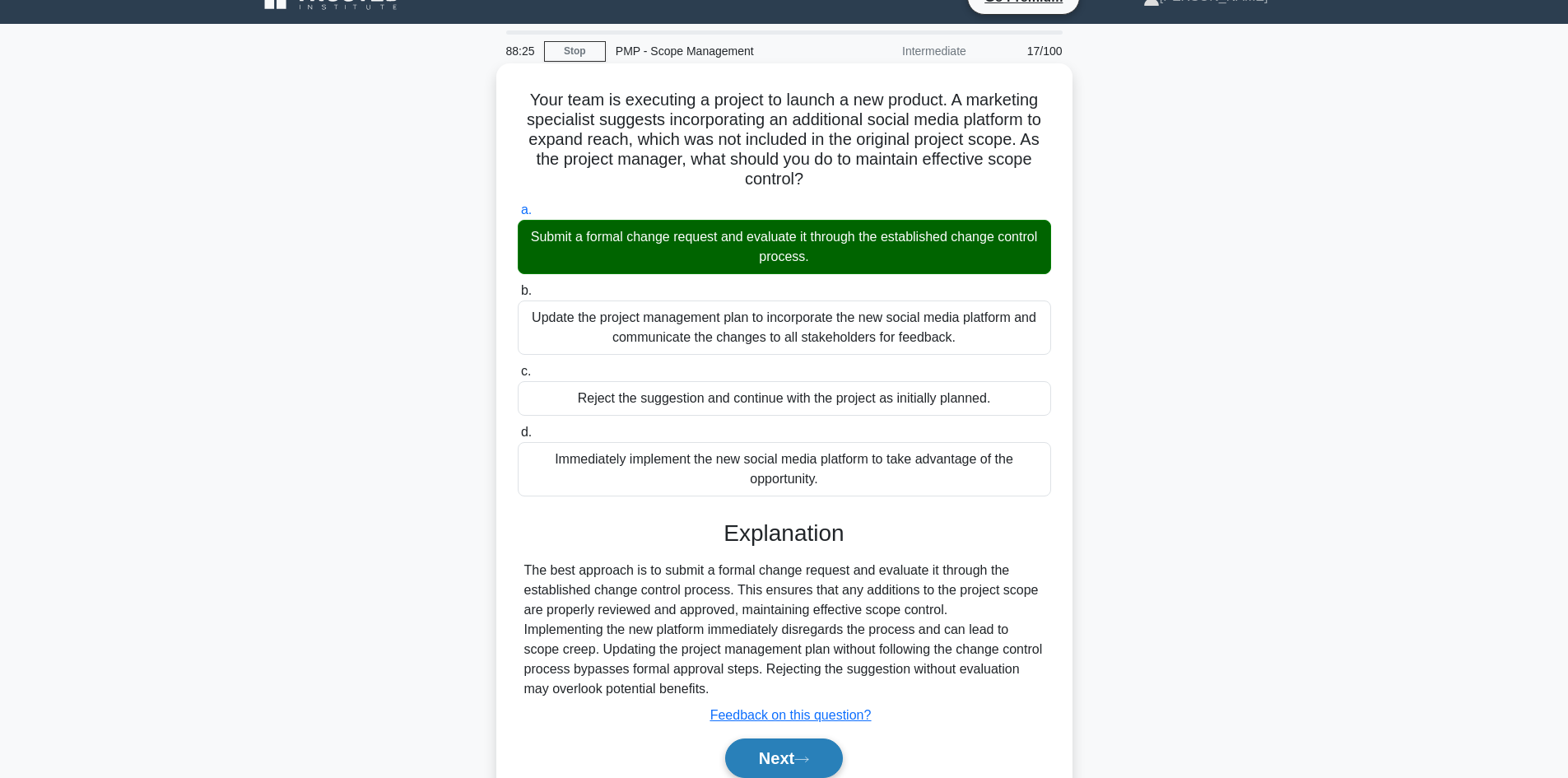
click at [778, 756] on button "Next" at bounding box center [784, 758] width 118 height 40
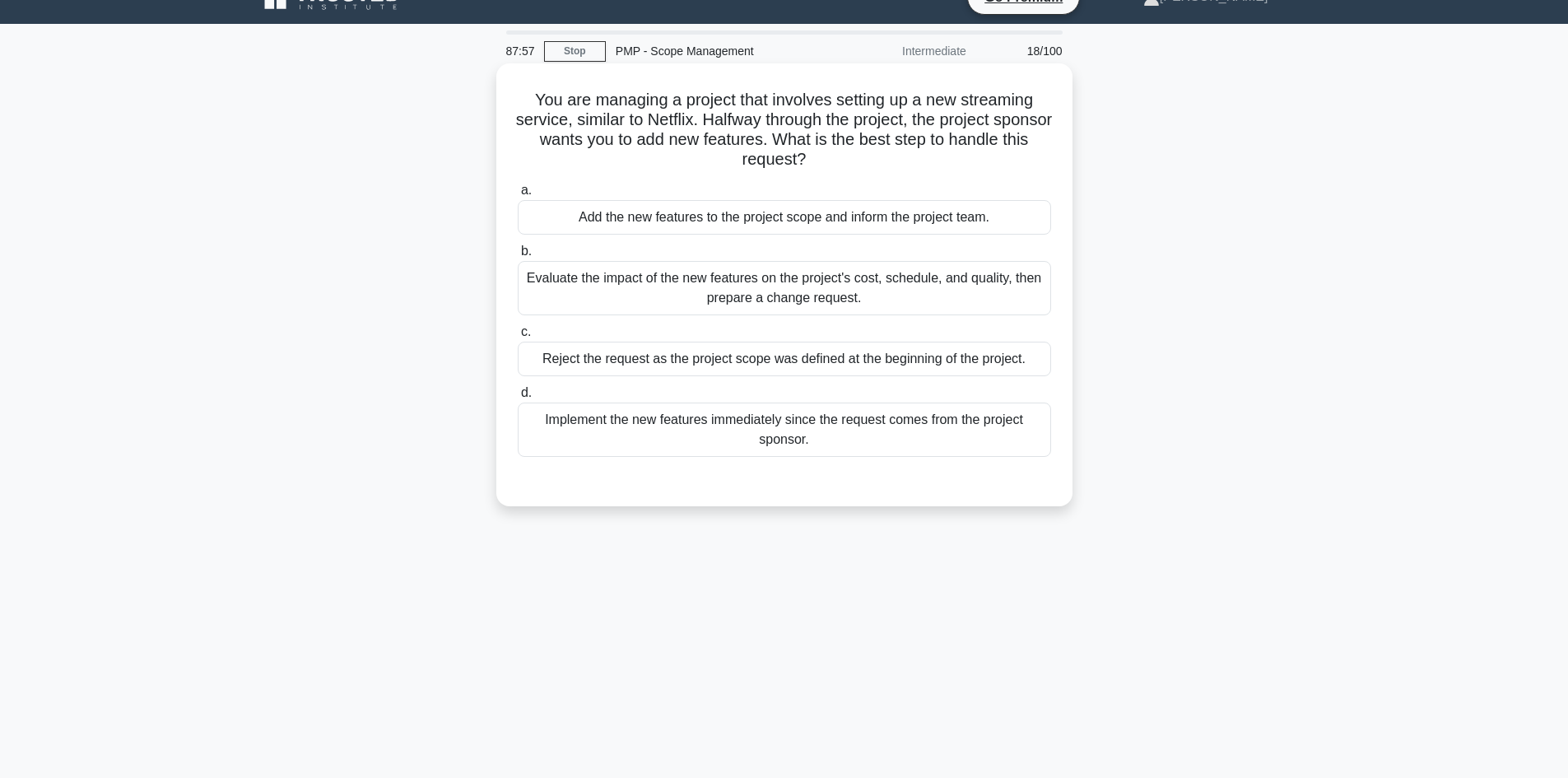
click at [892, 287] on div "Evaluate the impact of the new features on the project's cost, schedule, and qu…" at bounding box center [784, 288] width 534 height 54
click at [518, 257] on input "b. Evaluate the impact of the new features on the project's cost, schedule, and…" at bounding box center [518, 251] width 0 height 11
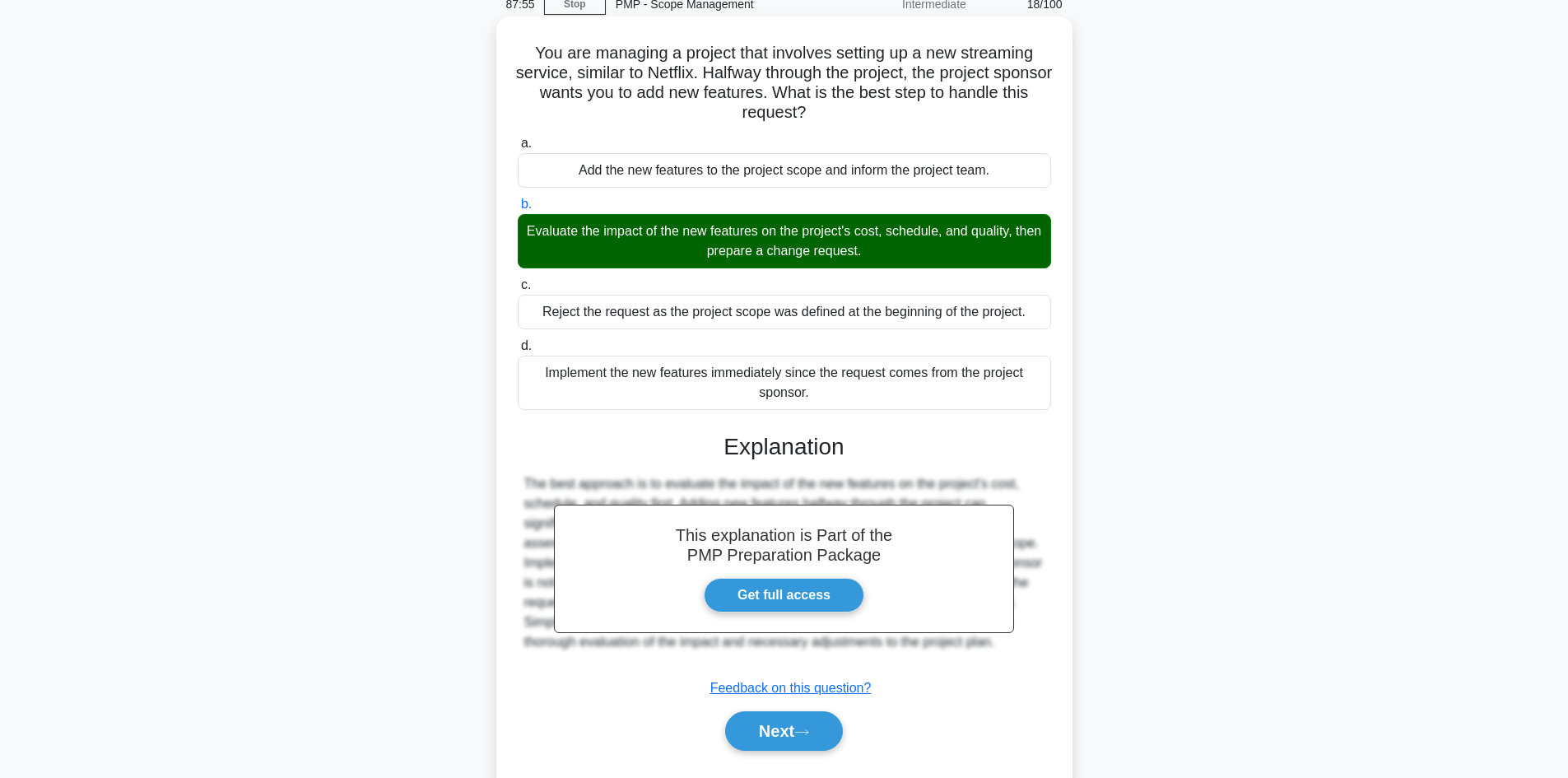
scroll to position [119, 0]
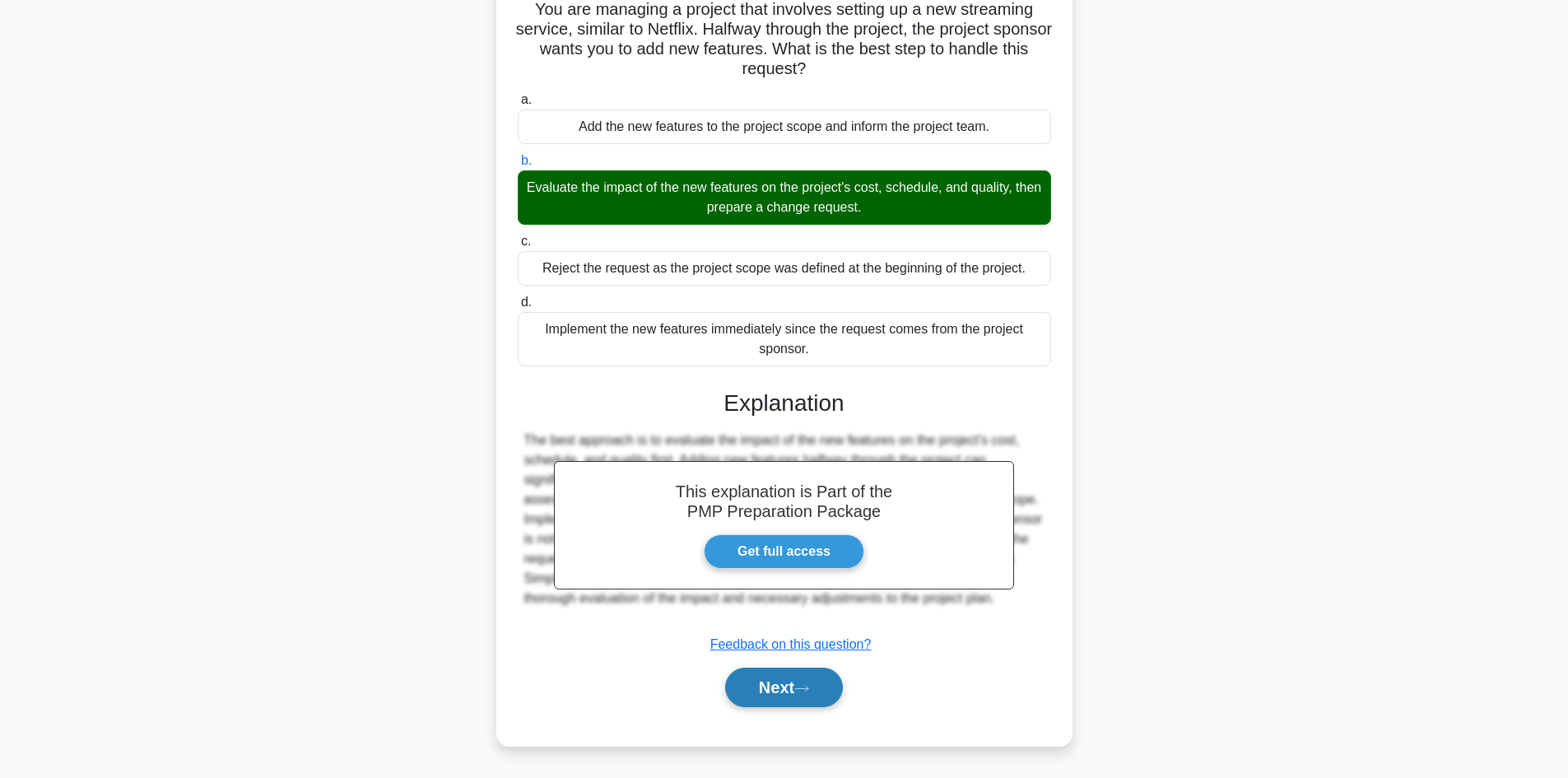
click at [806, 677] on button "Next" at bounding box center [784, 687] width 118 height 40
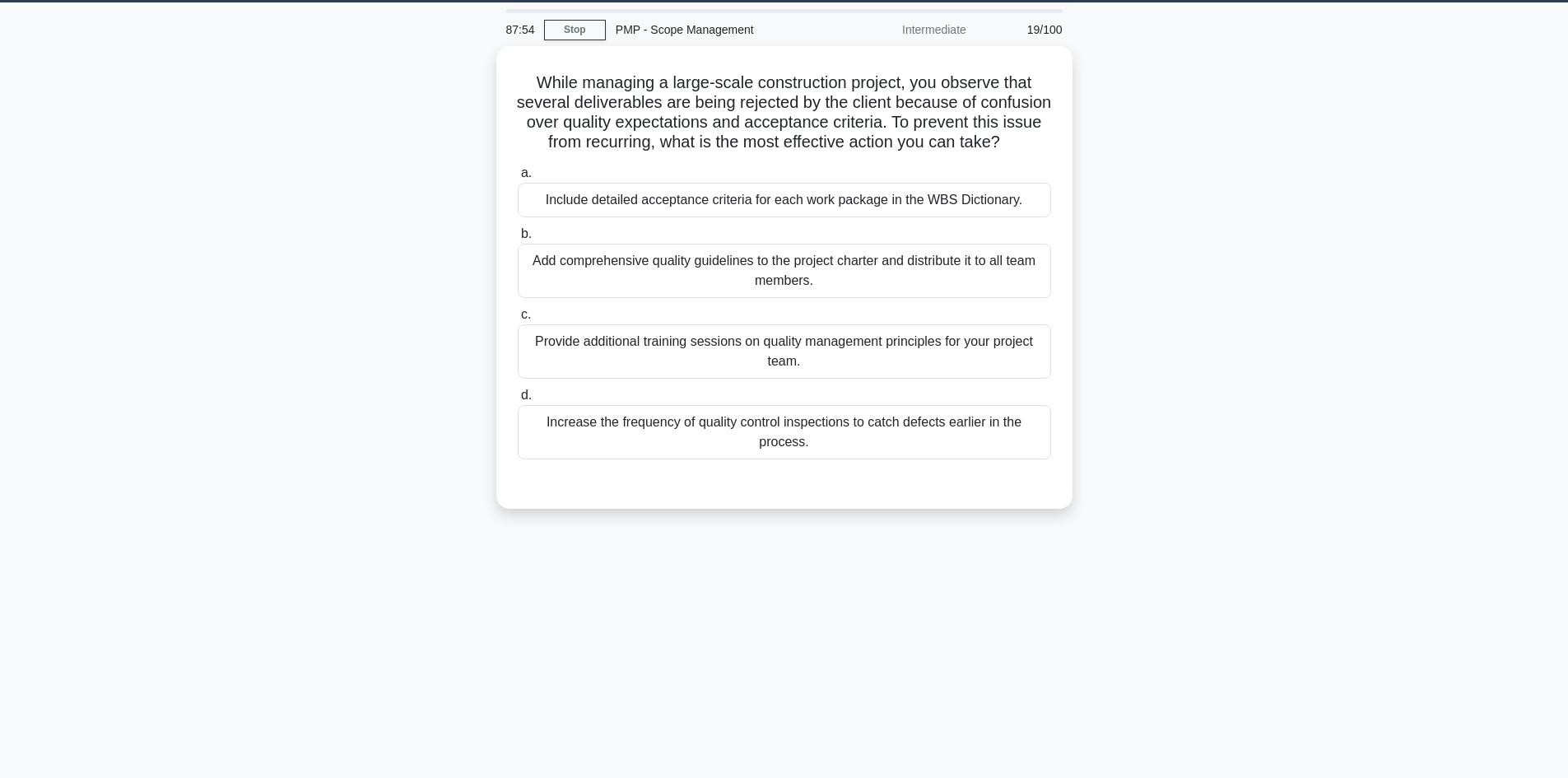
scroll to position [0, 0]
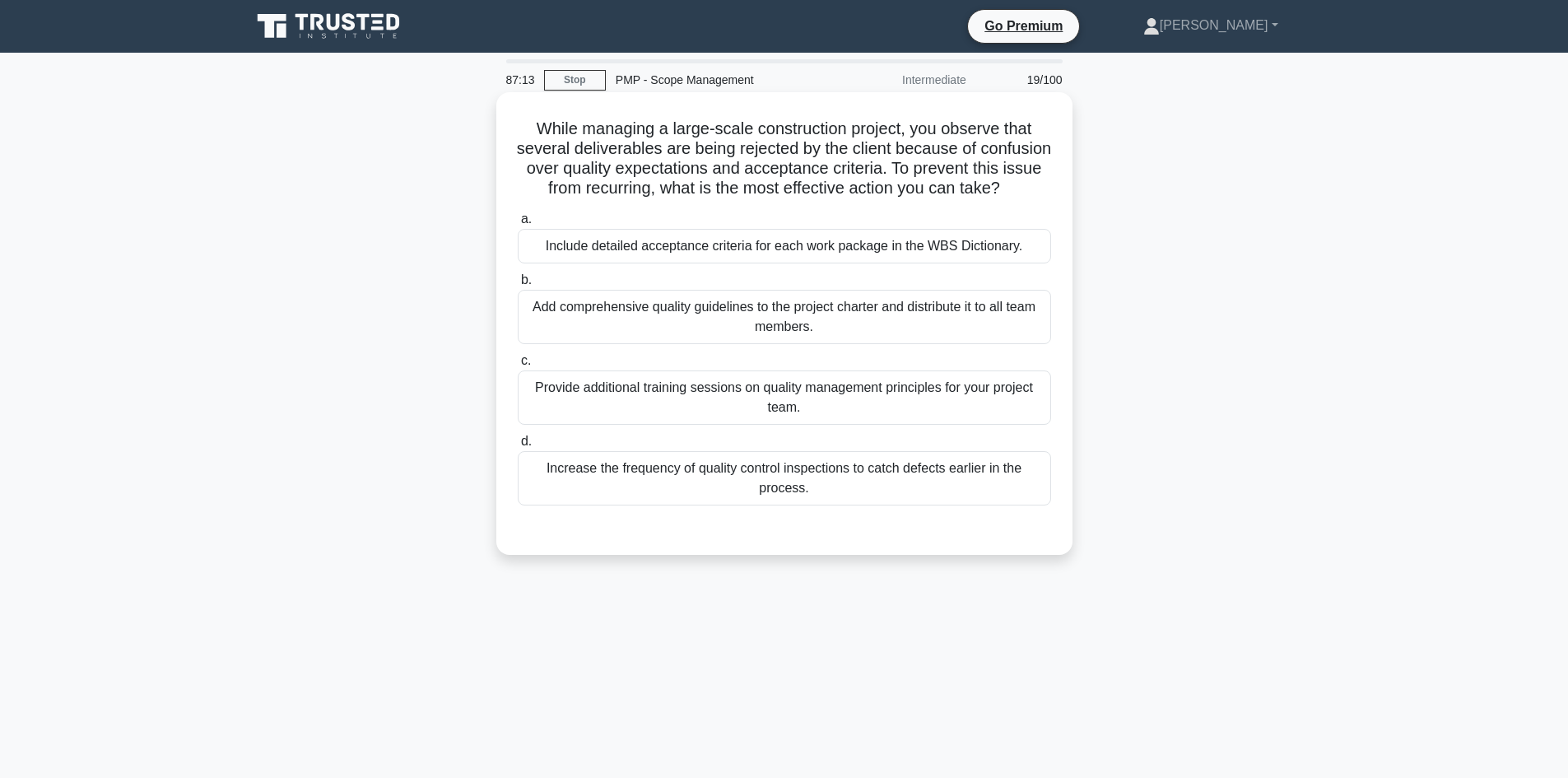
click at [848, 331] on div "Add comprehensive quality guidelines to the project charter and distribute it t…" at bounding box center [784, 317] width 534 height 54
click at [518, 285] on input "b. Add comprehensive quality guidelines to the project charter and distribute i…" at bounding box center [518, 280] width 0 height 11
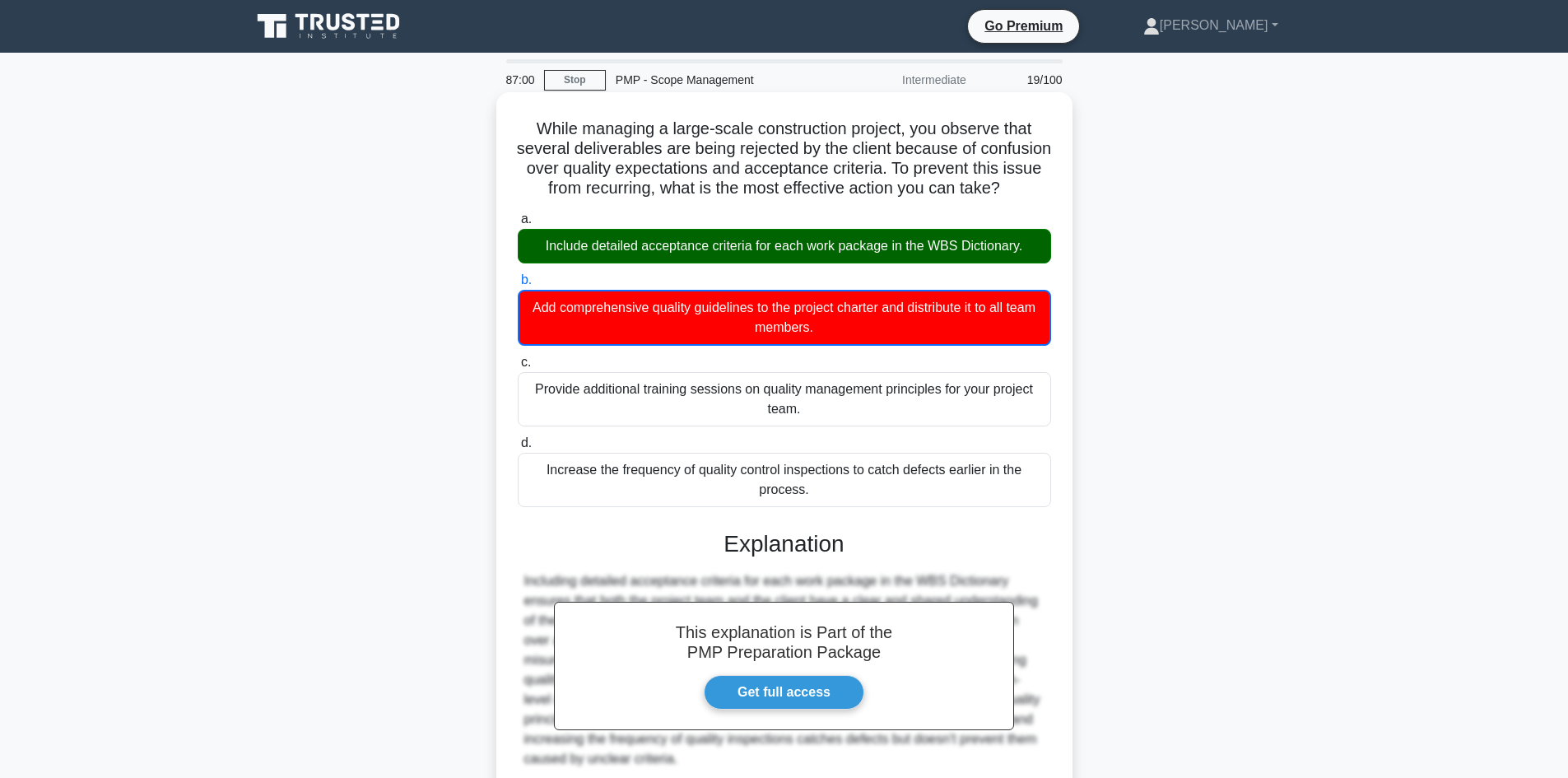
drag, startPoint x: 605, startPoint y: 268, endPoint x: 709, endPoint y: 268, distance: 104.0
type textarea "tailed acceptance"
click at [709, 263] on div "Include detailed acceptance criteria for each work package in the WBS Dictionar…" at bounding box center [784, 247] width 534 height 35
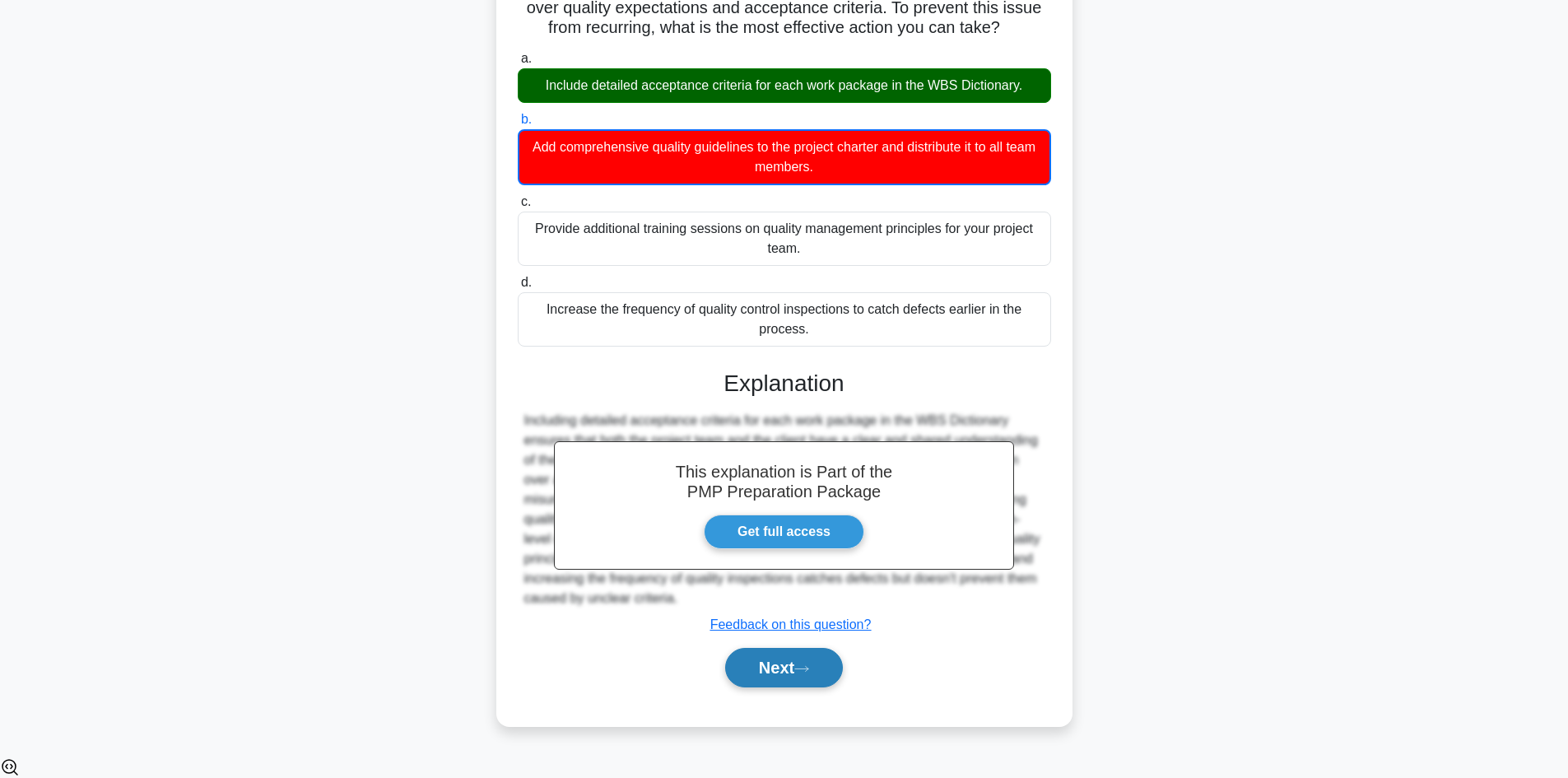
click at [766, 683] on button "Next" at bounding box center [784, 668] width 118 height 40
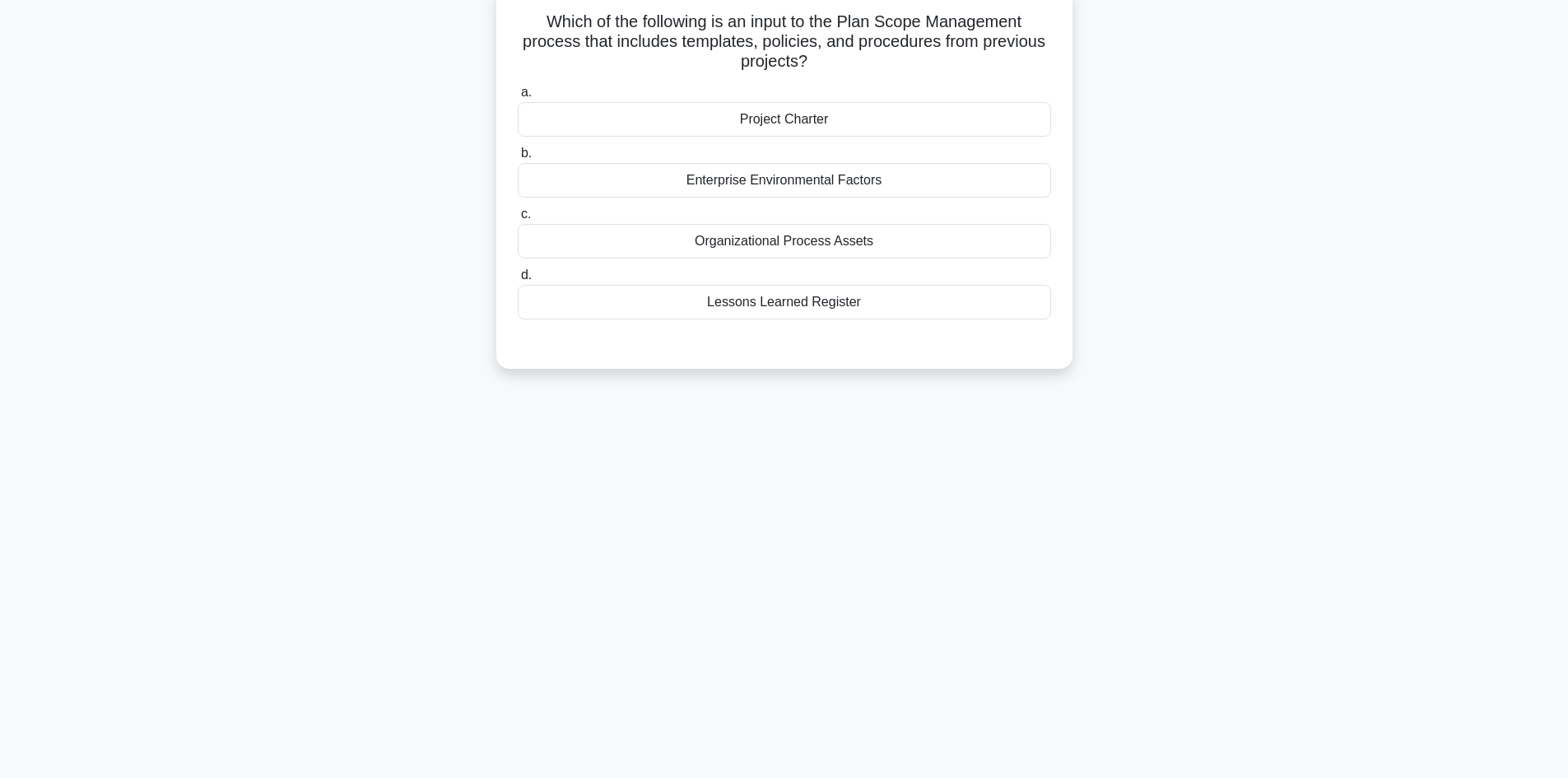
scroll to position [29, 0]
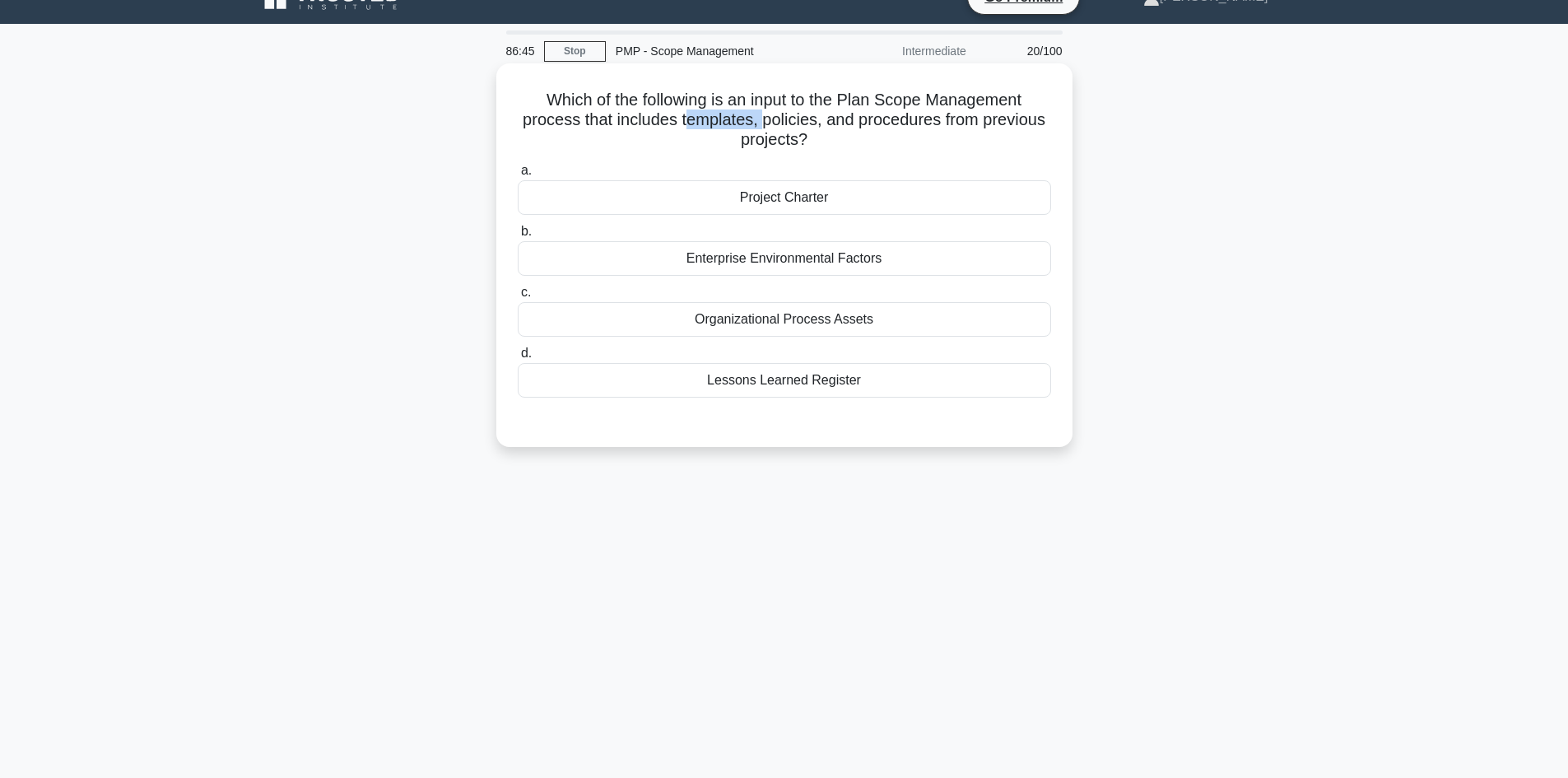
drag, startPoint x: 683, startPoint y: 121, endPoint x: 760, endPoint y: 125, distance: 77.1
click at [760, 125] on h5 "Which of the following is an input to the Plan Scope Management process that in…" at bounding box center [784, 120] width 537 height 61
click at [820, 260] on div "Enterprise Environmental Factors" at bounding box center [784, 258] width 534 height 35
click at [518, 237] on input "b. Enterprise Environmental Factors" at bounding box center [518, 231] width 0 height 11
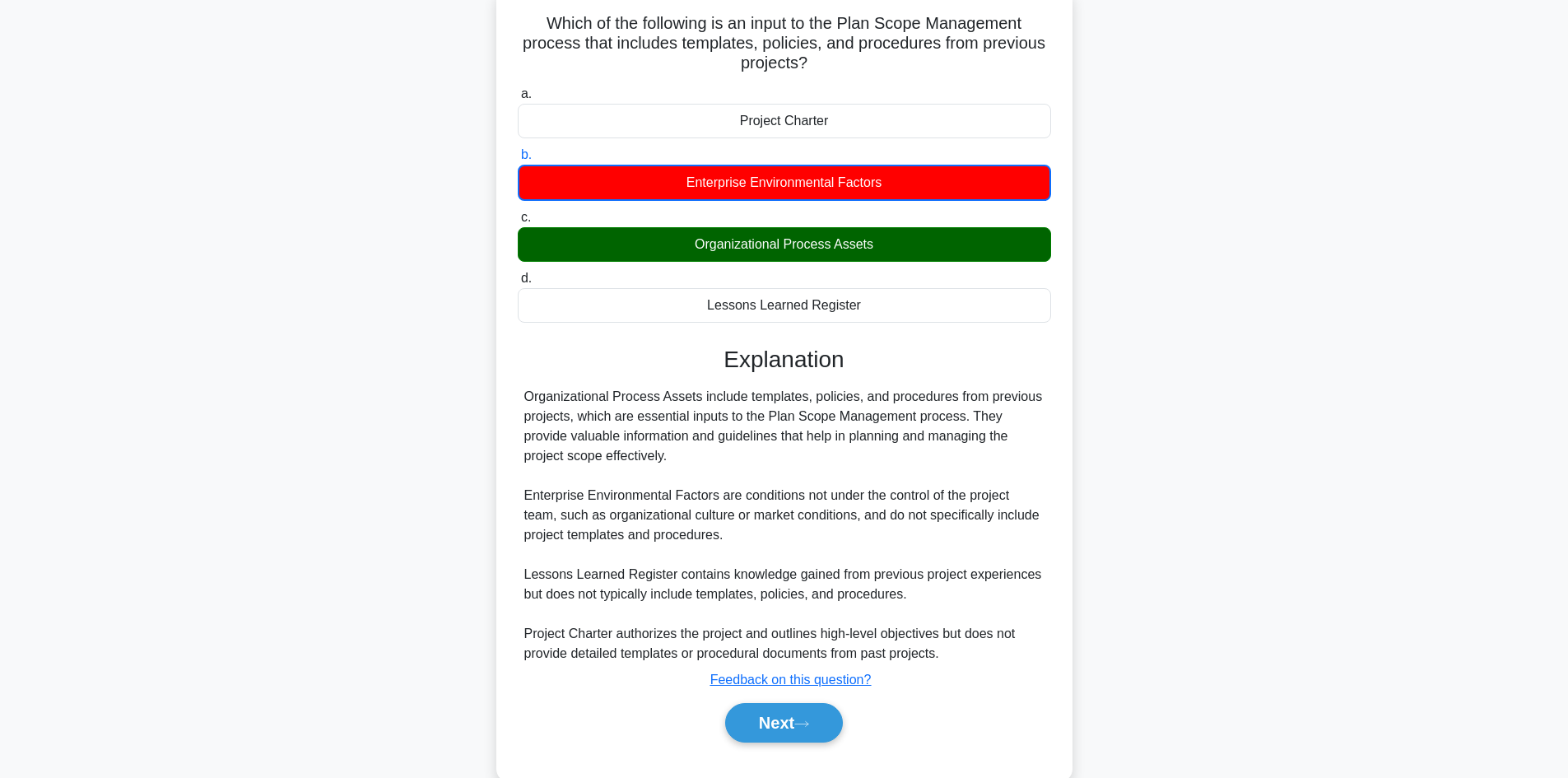
scroll to position [141, 0]
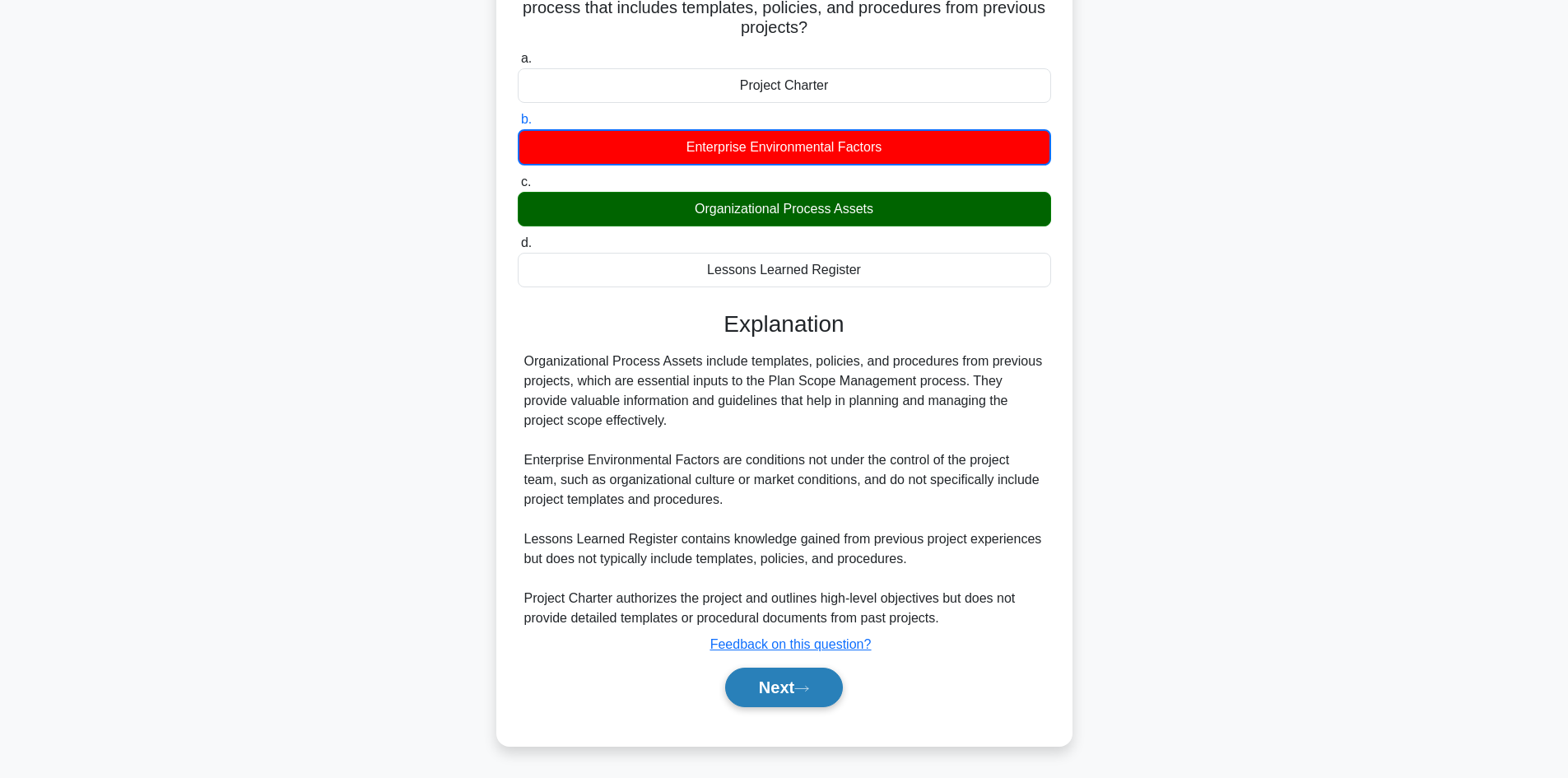
click at [794, 690] on button "Next" at bounding box center [784, 687] width 118 height 40
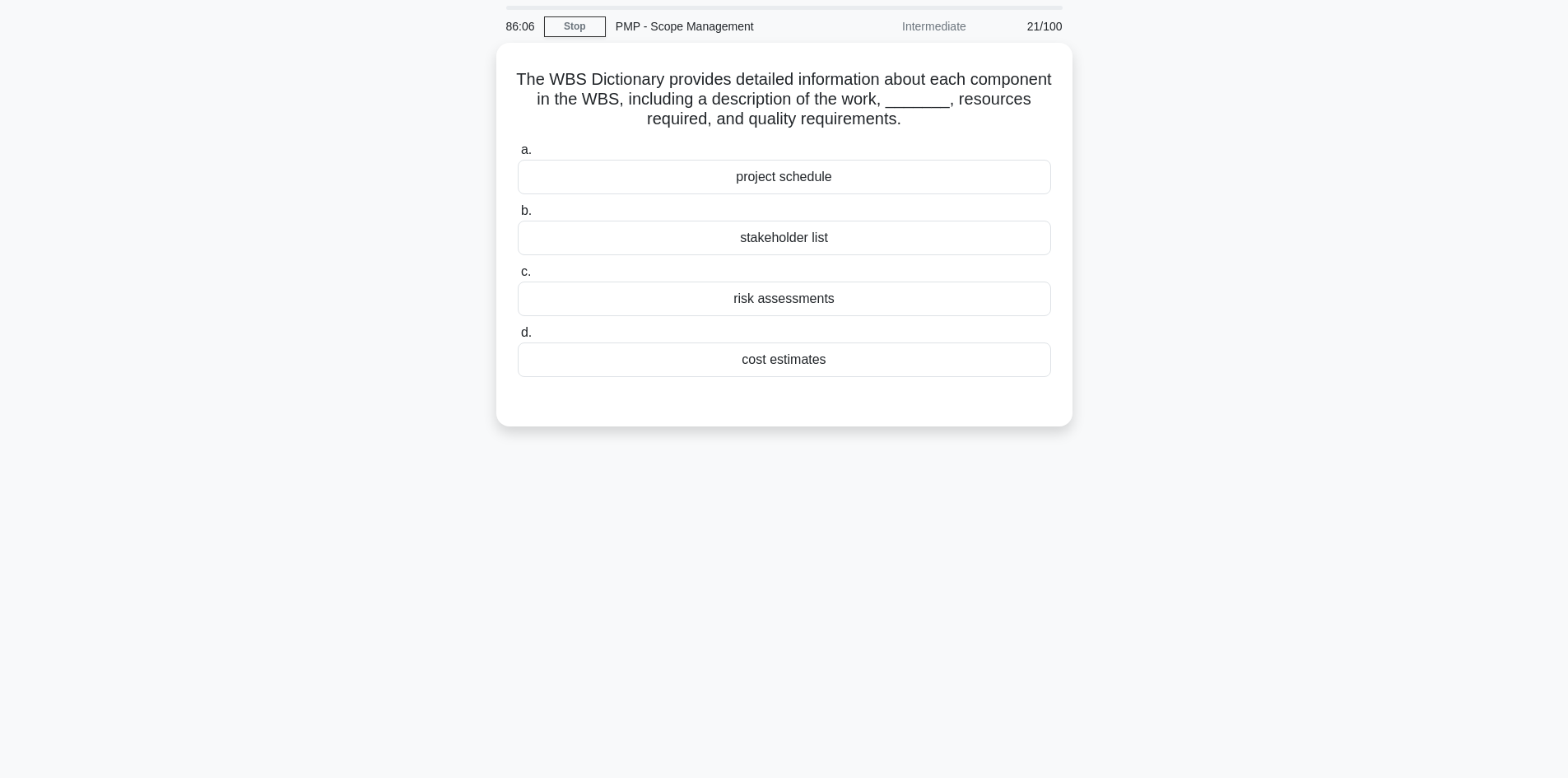
scroll to position [0, 0]
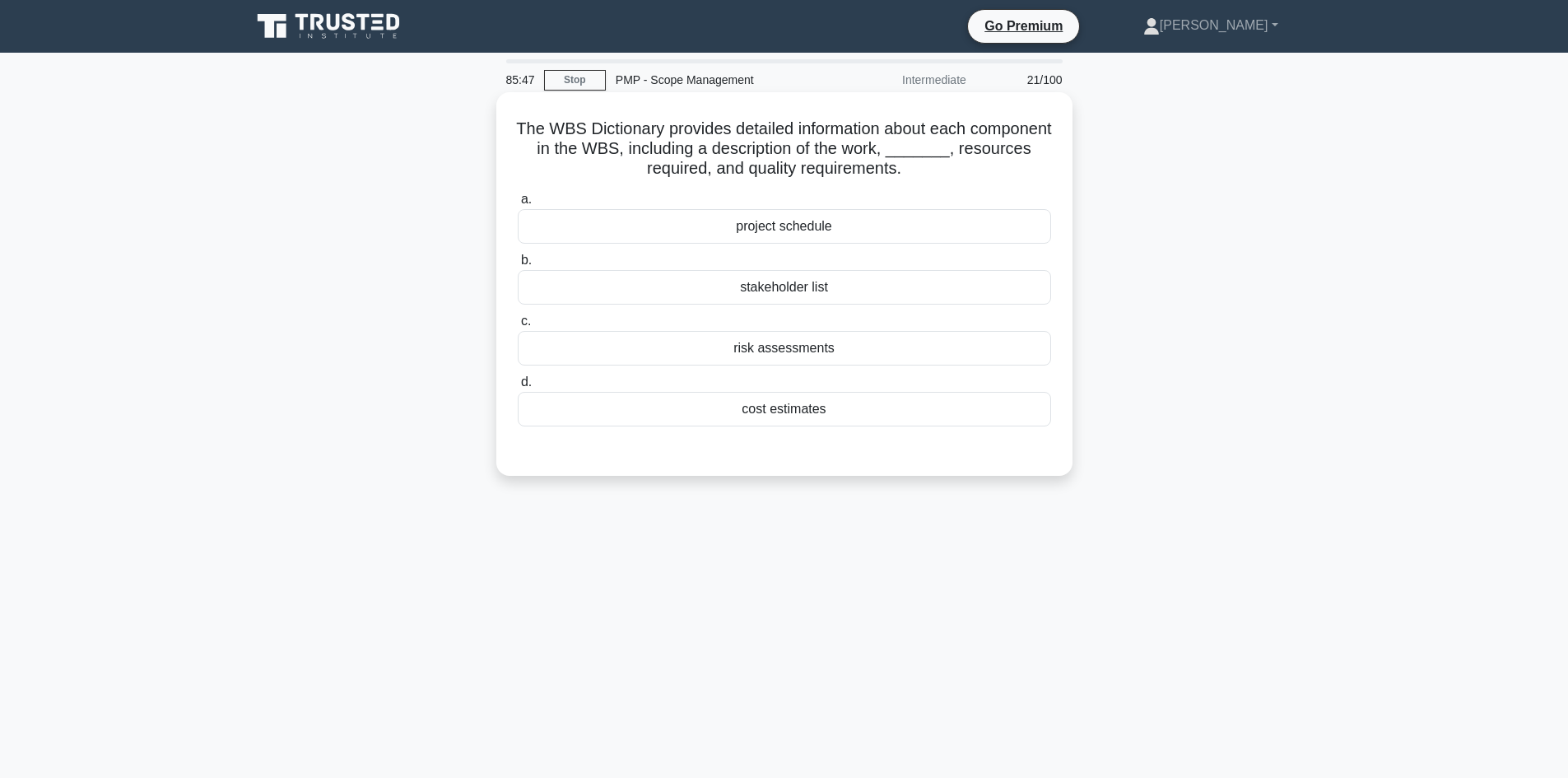
click at [836, 230] on div "project schedule" at bounding box center [784, 226] width 534 height 35
click at [518, 205] on input "a. project schedule" at bounding box center [518, 199] width 0 height 11
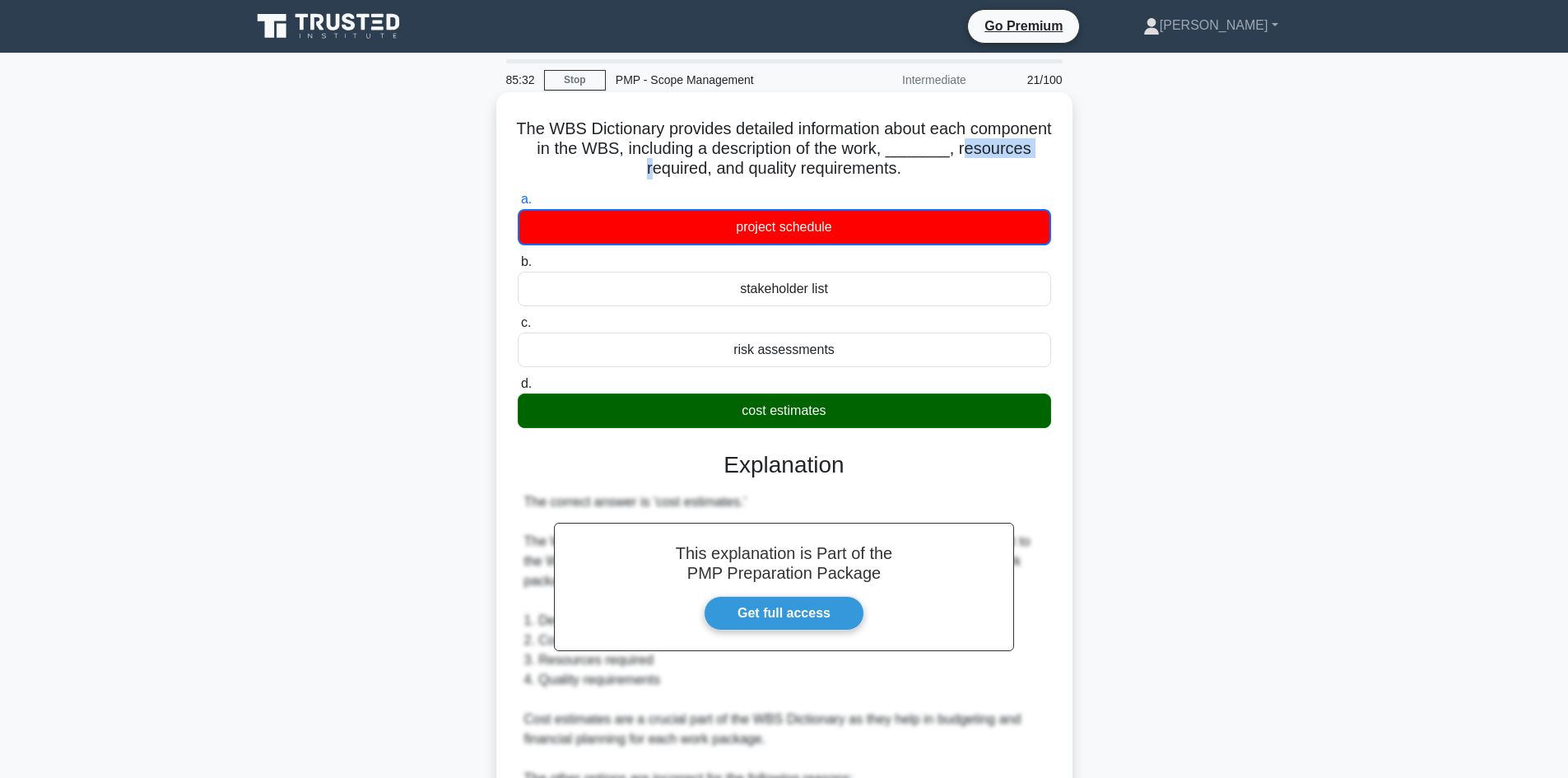
drag, startPoint x: 610, startPoint y: 164, endPoint x: 689, endPoint y: 163, distance: 79.0
click at [689, 163] on h5 "The WBS Dictionary provides detailed information about each component in the WB…" at bounding box center [784, 149] width 537 height 61
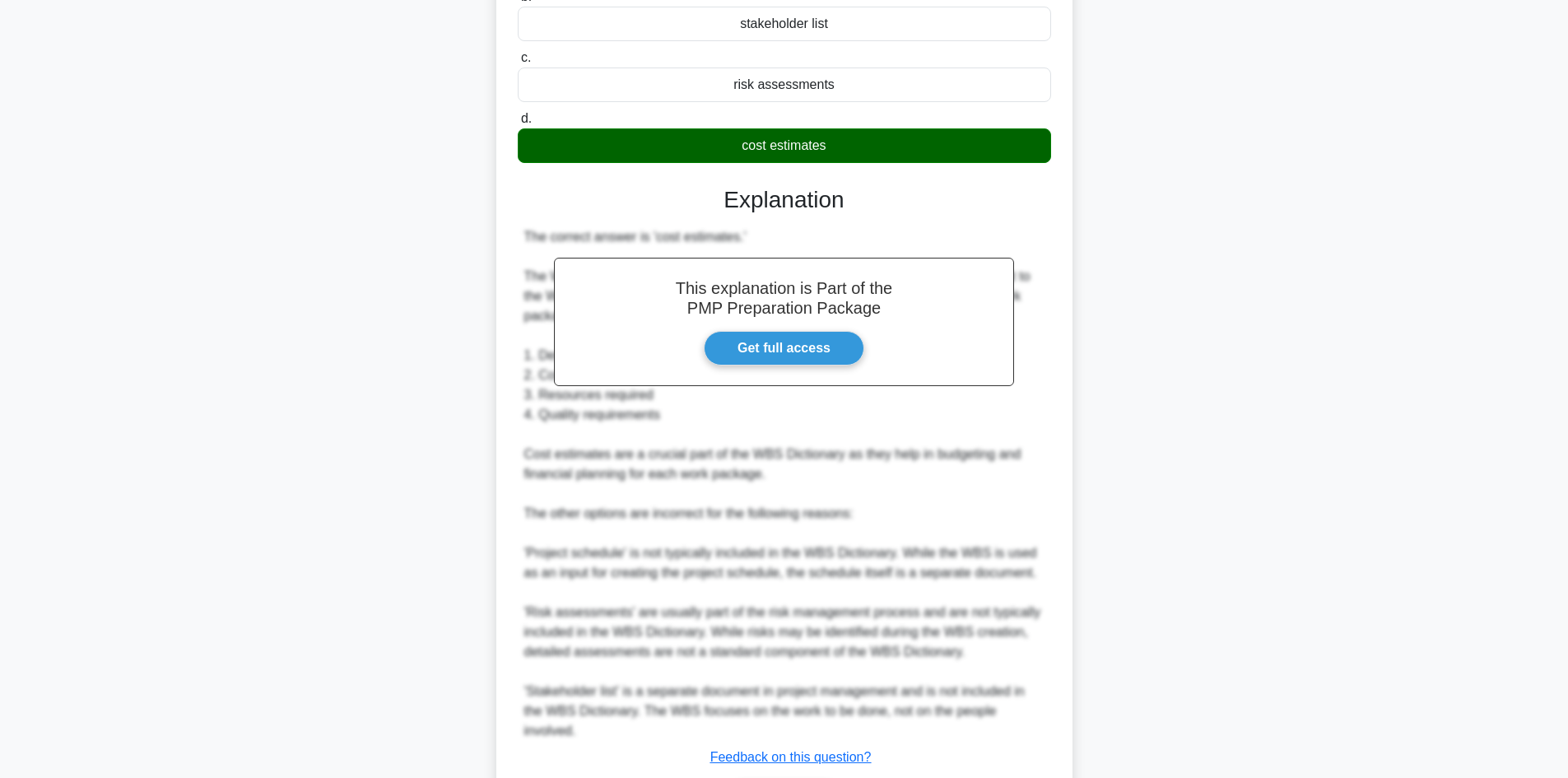
scroll to position [378, 0]
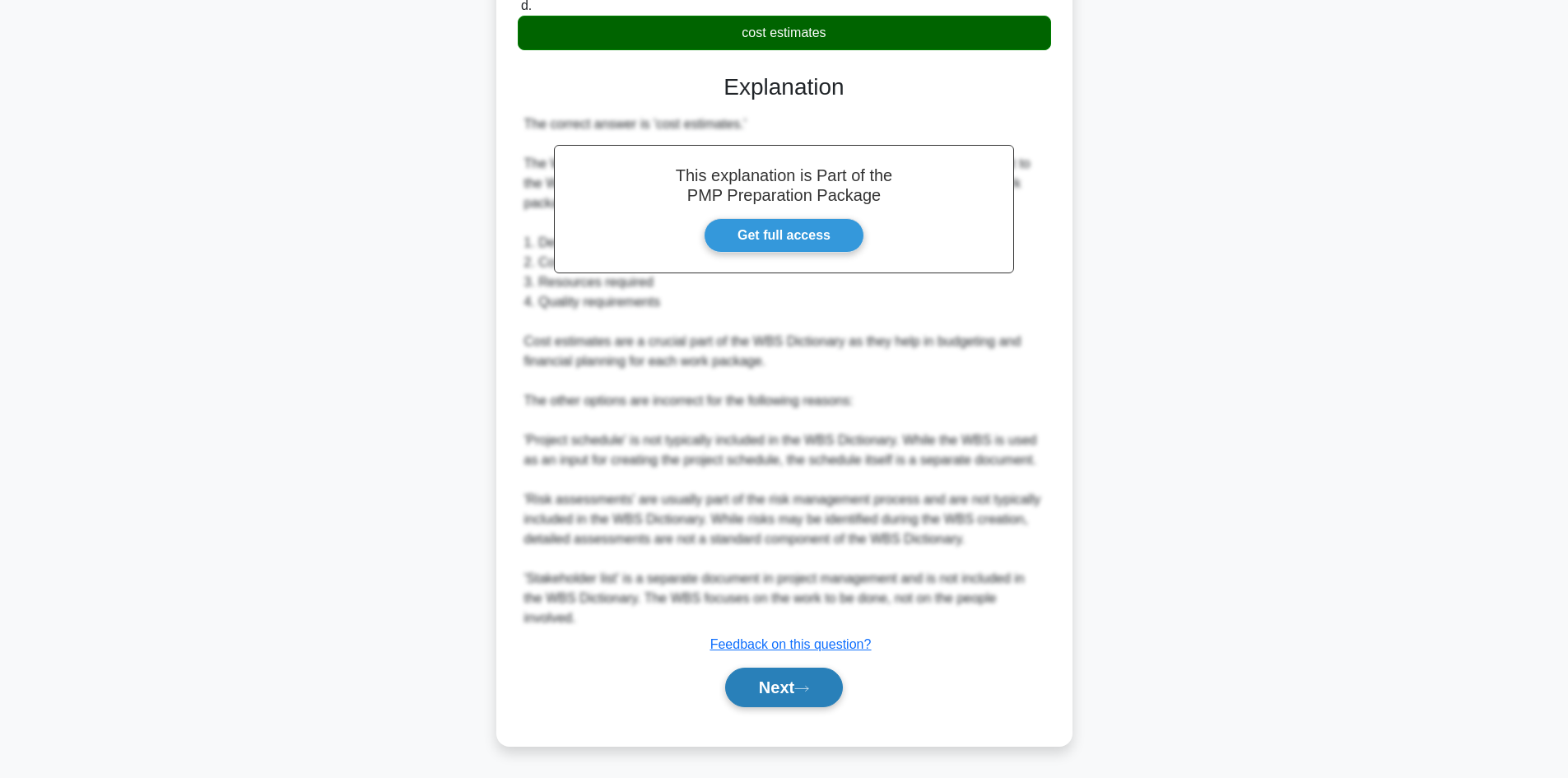
click at [797, 691] on button "Next" at bounding box center [784, 687] width 118 height 40
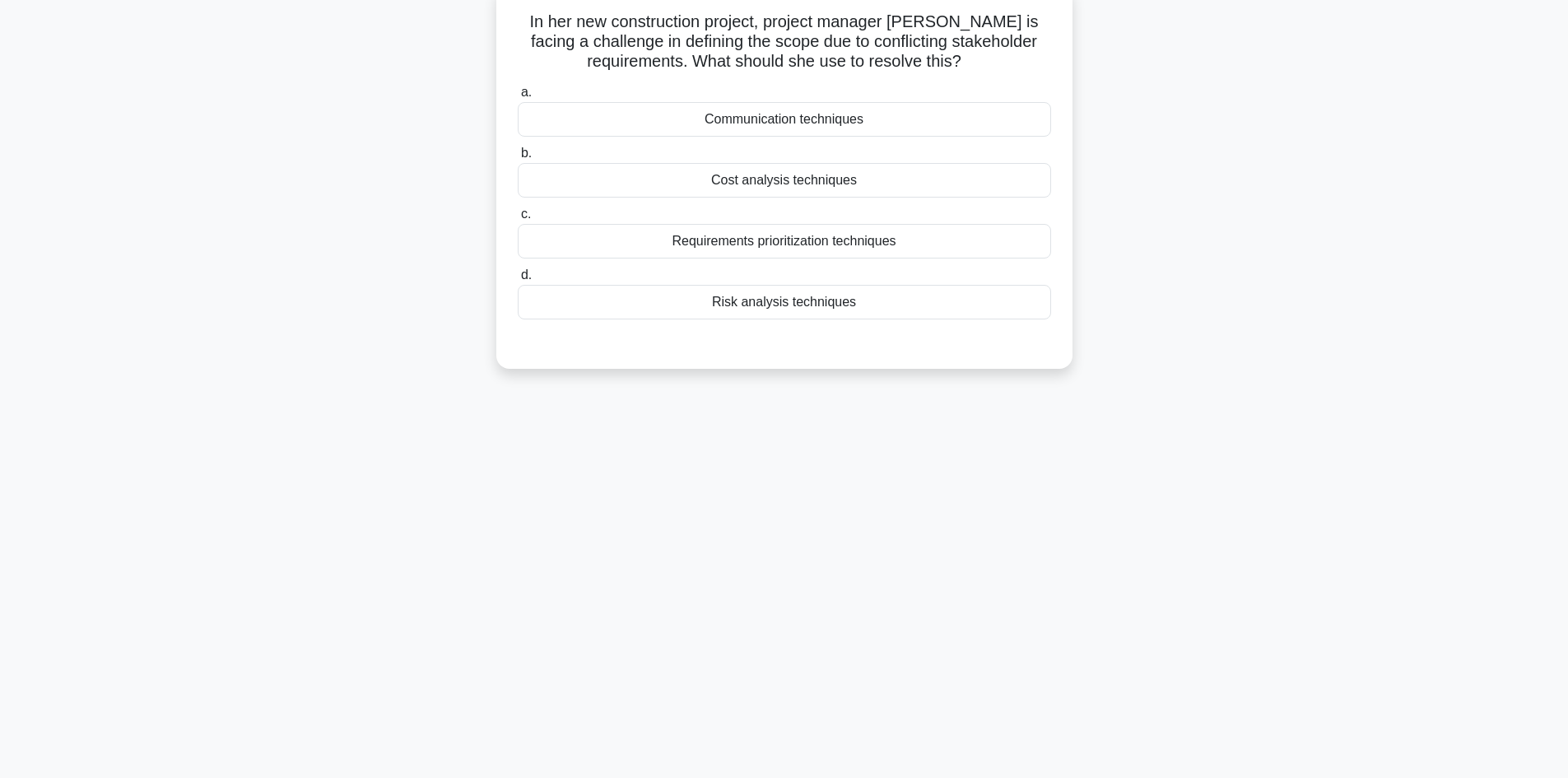
scroll to position [0, 0]
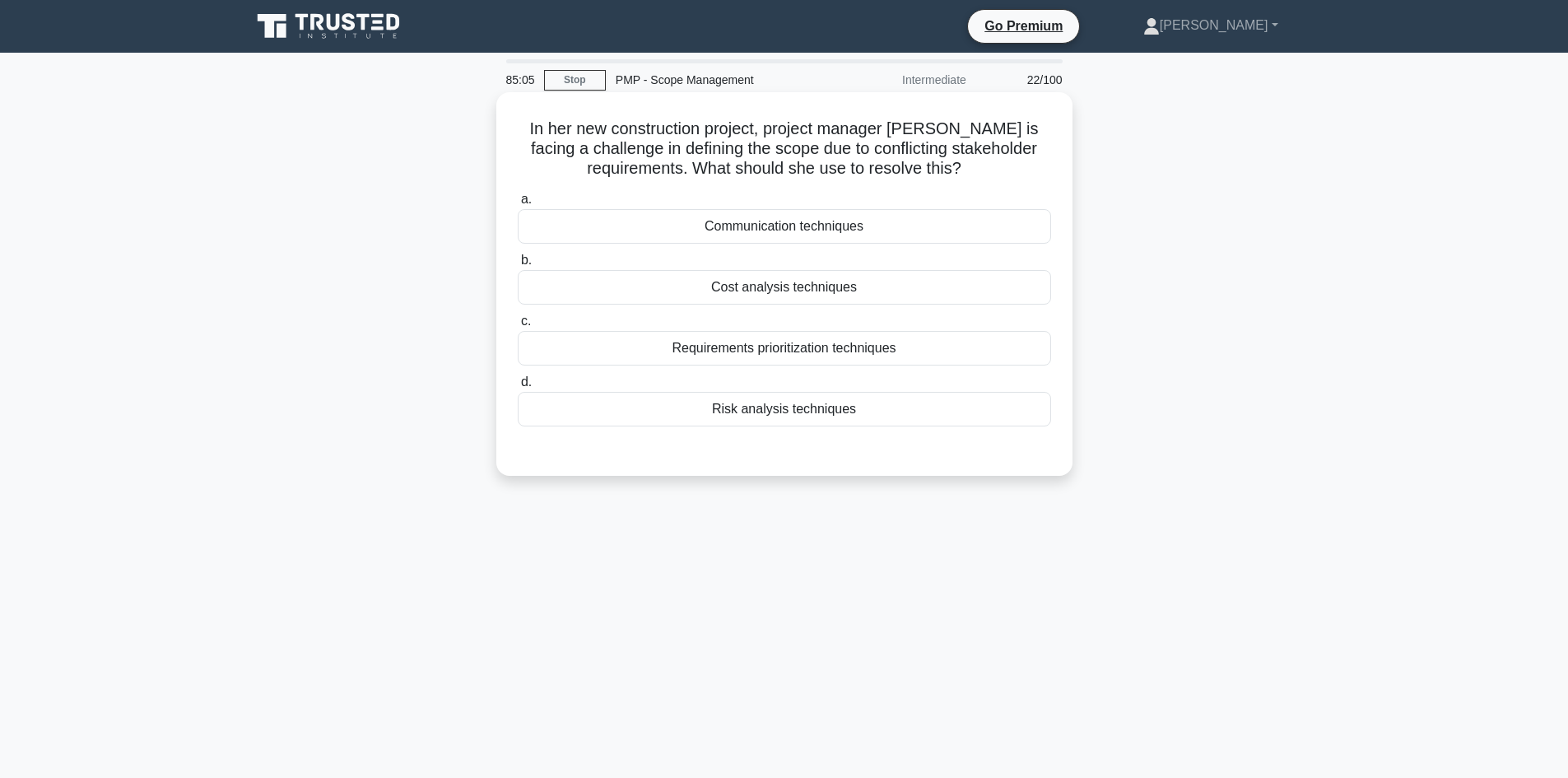
click at [833, 351] on div "Requirements prioritization techniques" at bounding box center [784, 348] width 534 height 35
click at [518, 327] on input "c. Requirements prioritization techniques" at bounding box center [518, 321] width 0 height 11
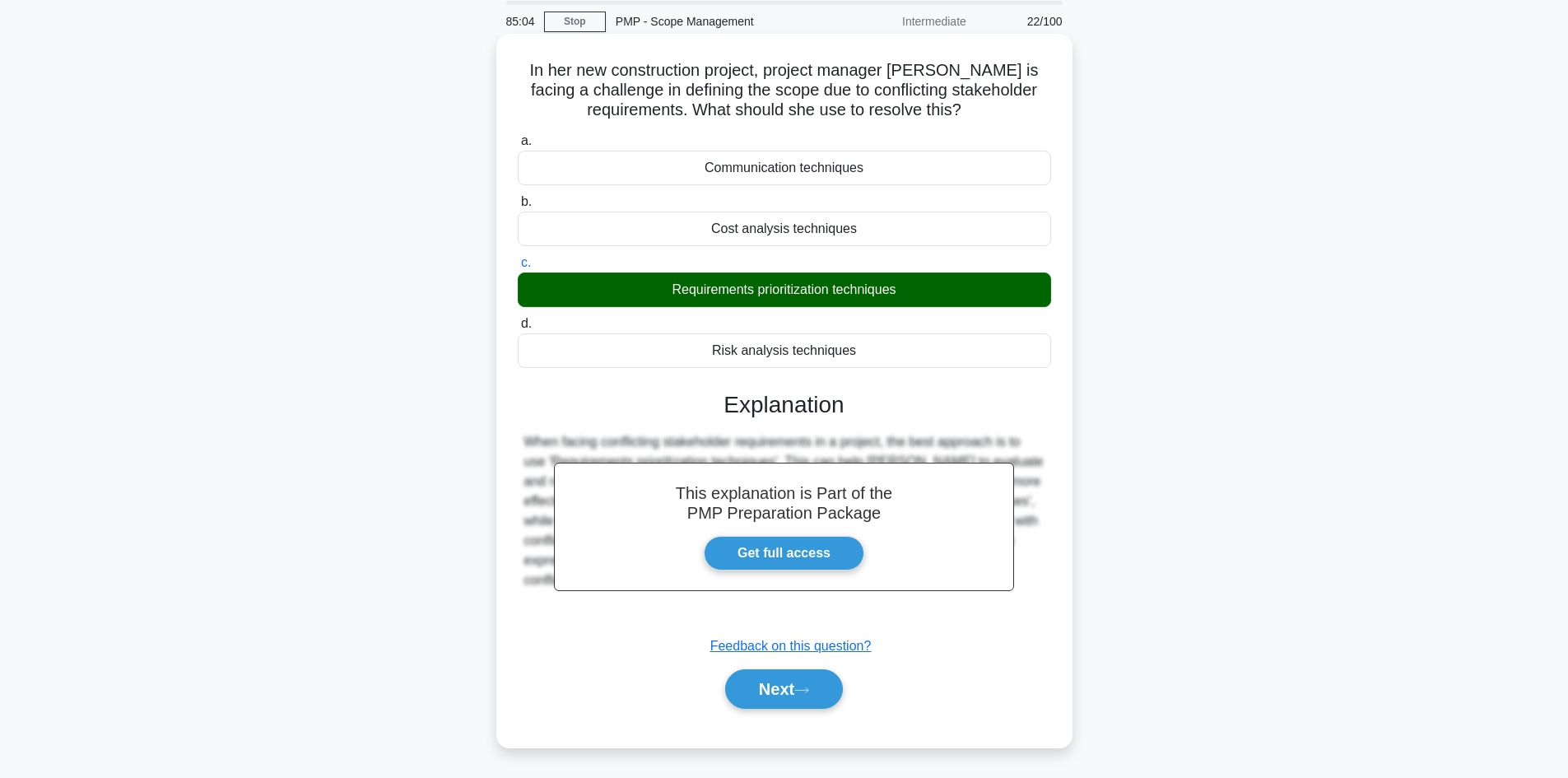
scroll to position [111, 0]
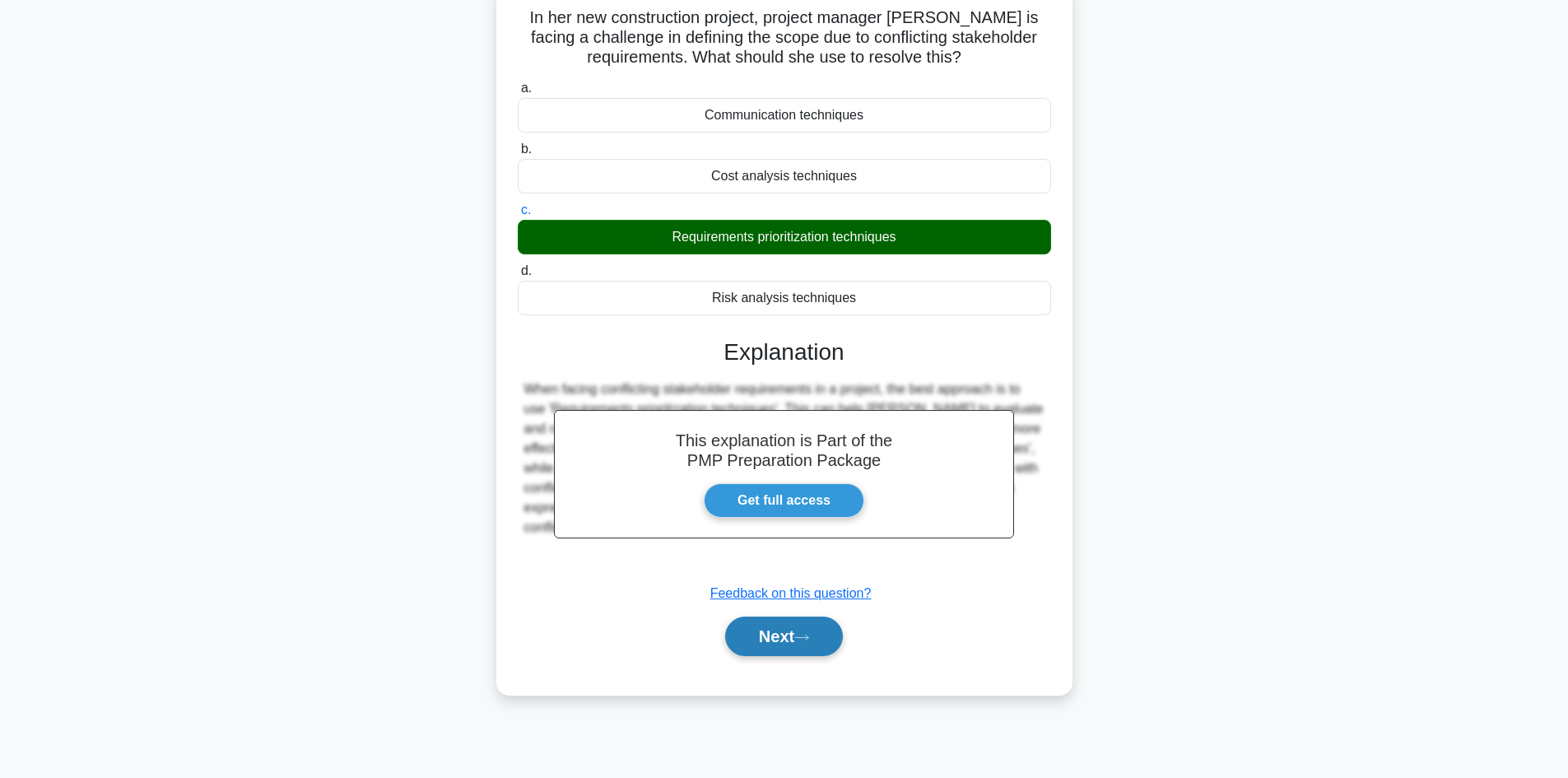
click at [787, 643] on button "Next" at bounding box center [784, 637] width 118 height 40
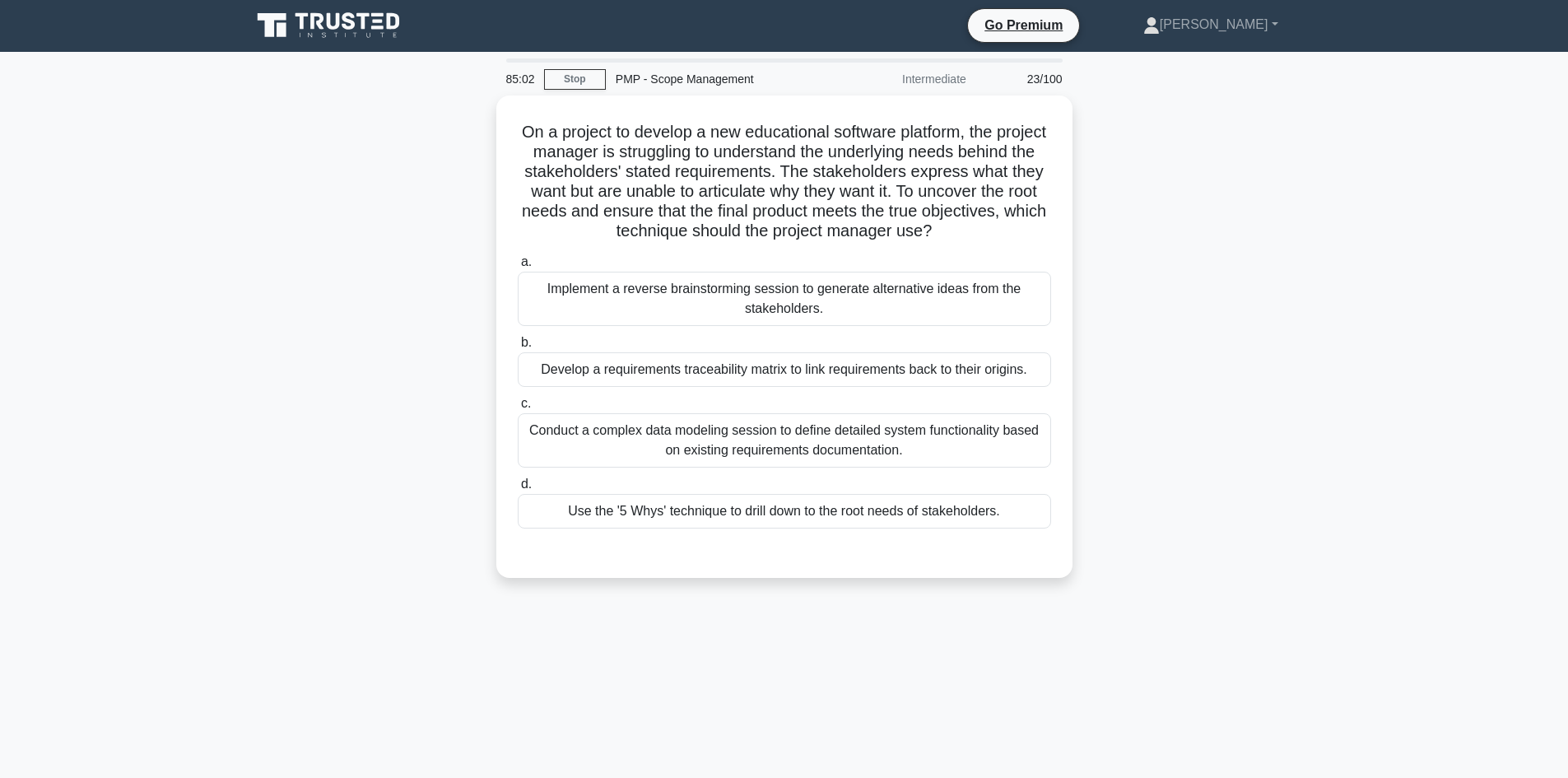
scroll to position [0, 0]
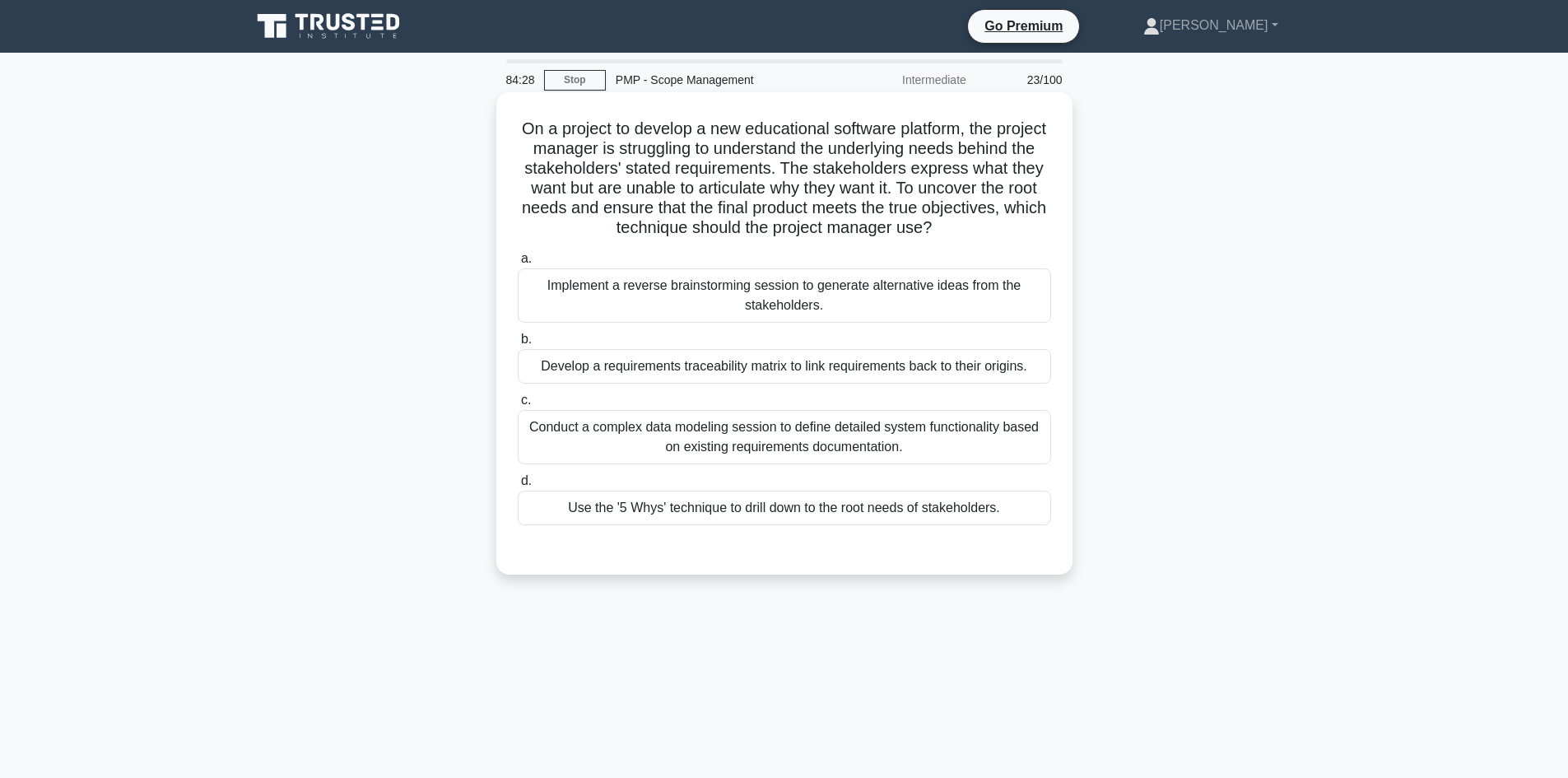
click at [866, 512] on div "Use the '5 Whys' technique to drill down to the root needs of stakeholders." at bounding box center [784, 508] width 534 height 35
click at [518, 487] on input "d. Use the '5 Whys' technique to drill down to the root needs of stakeholders." at bounding box center [518, 481] width 0 height 11
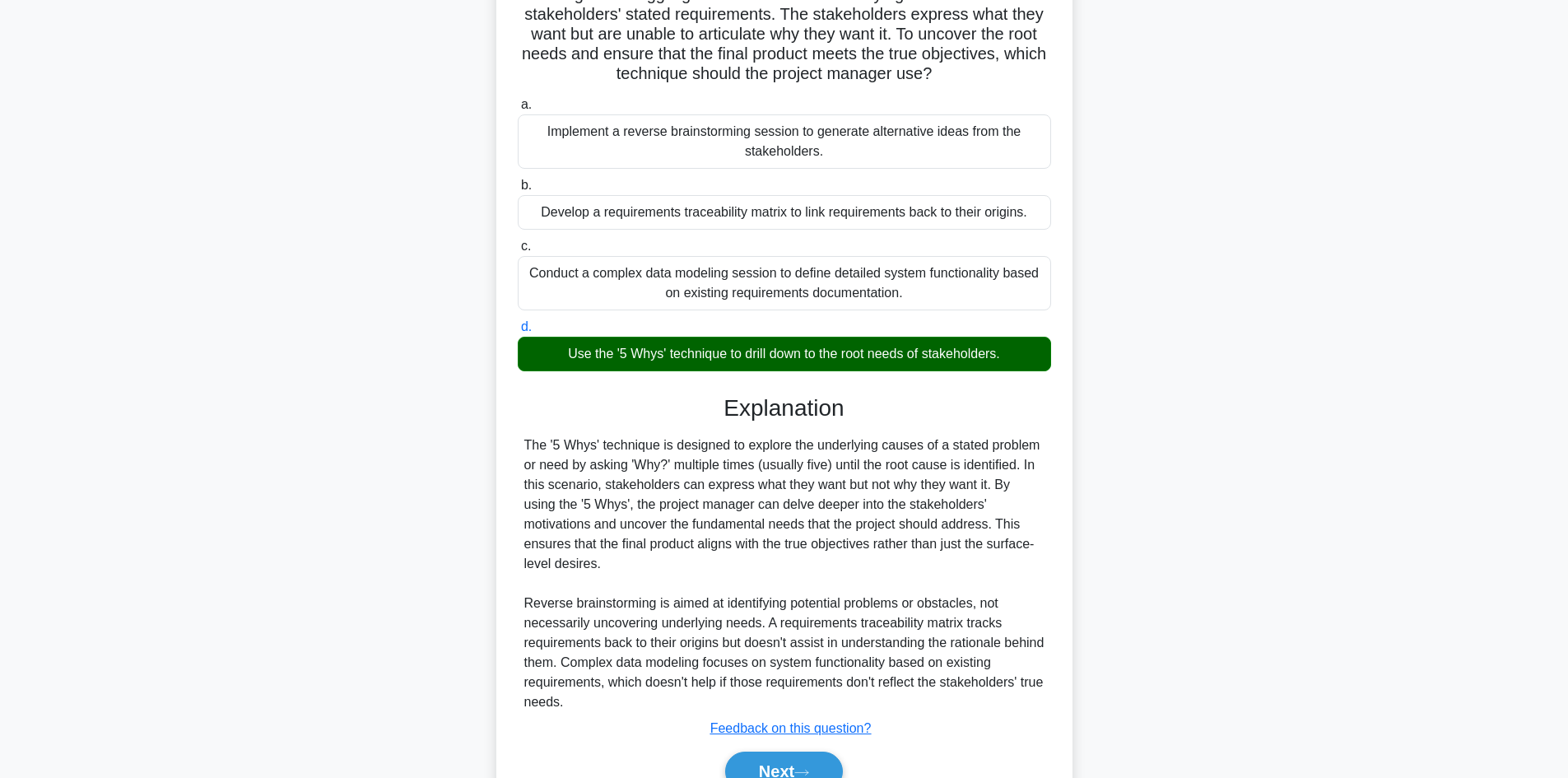
scroll to position [165, 0]
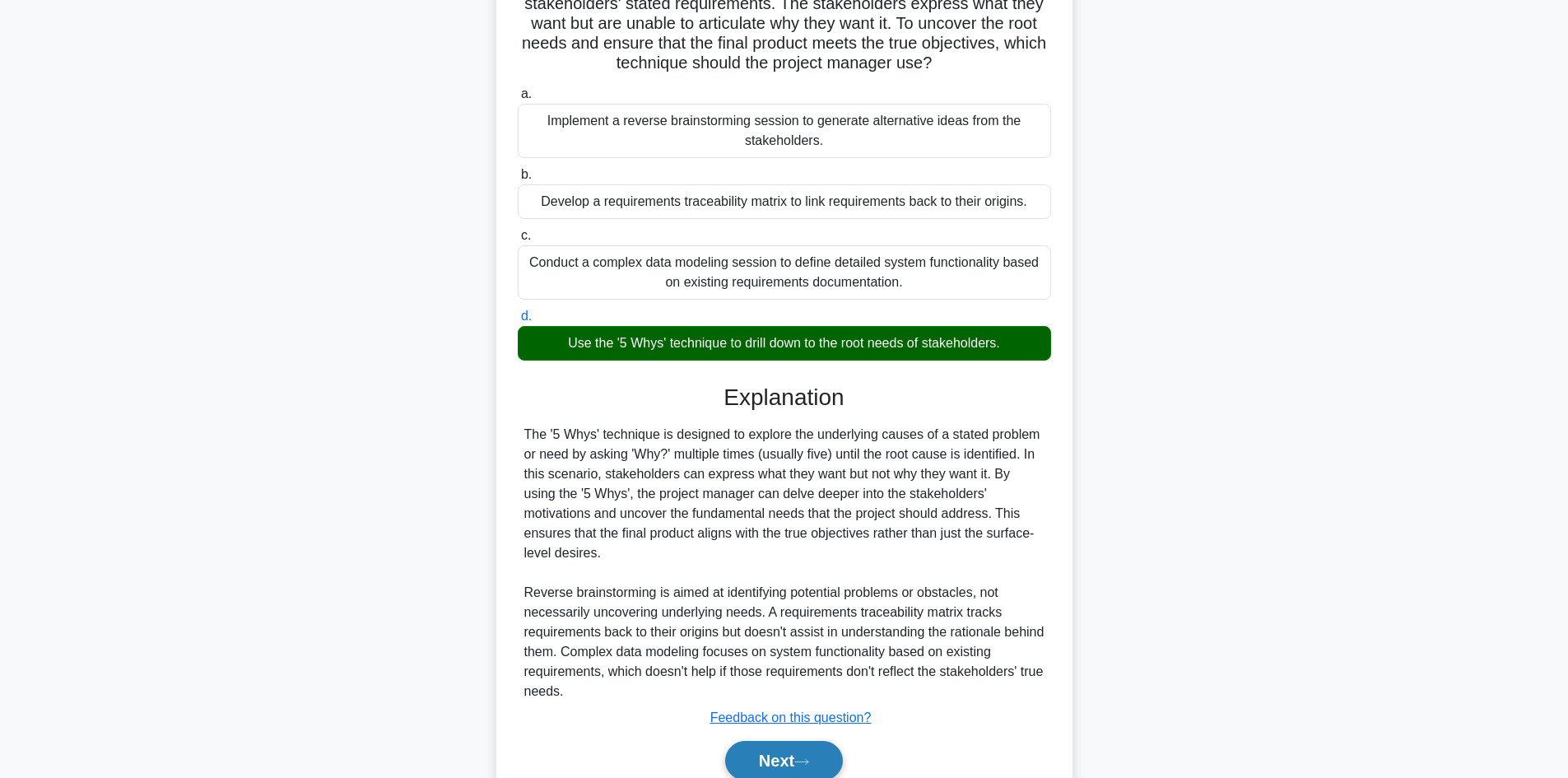
click at [801, 758] on icon at bounding box center [801, 762] width 15 height 9
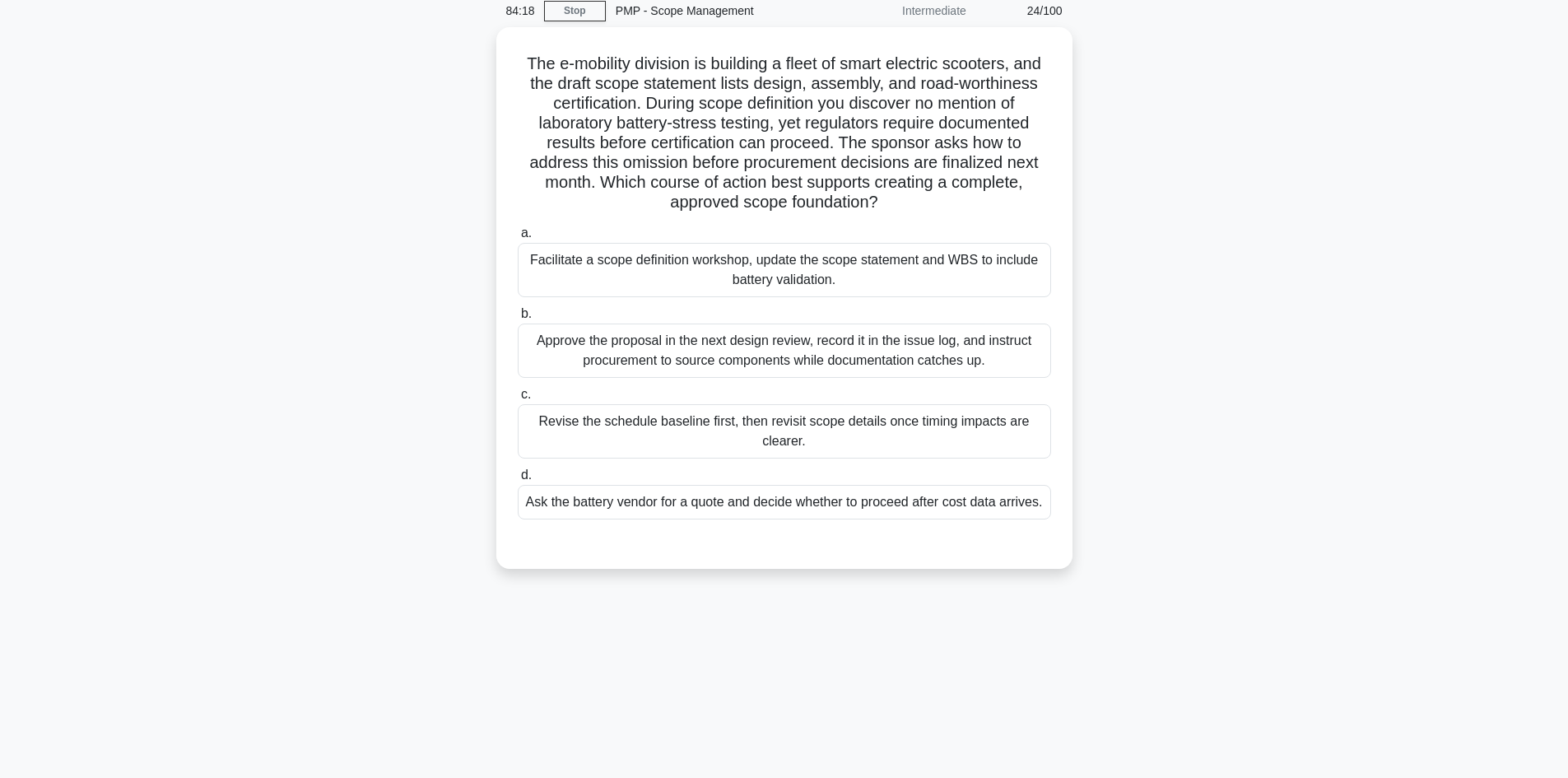
scroll to position [0, 0]
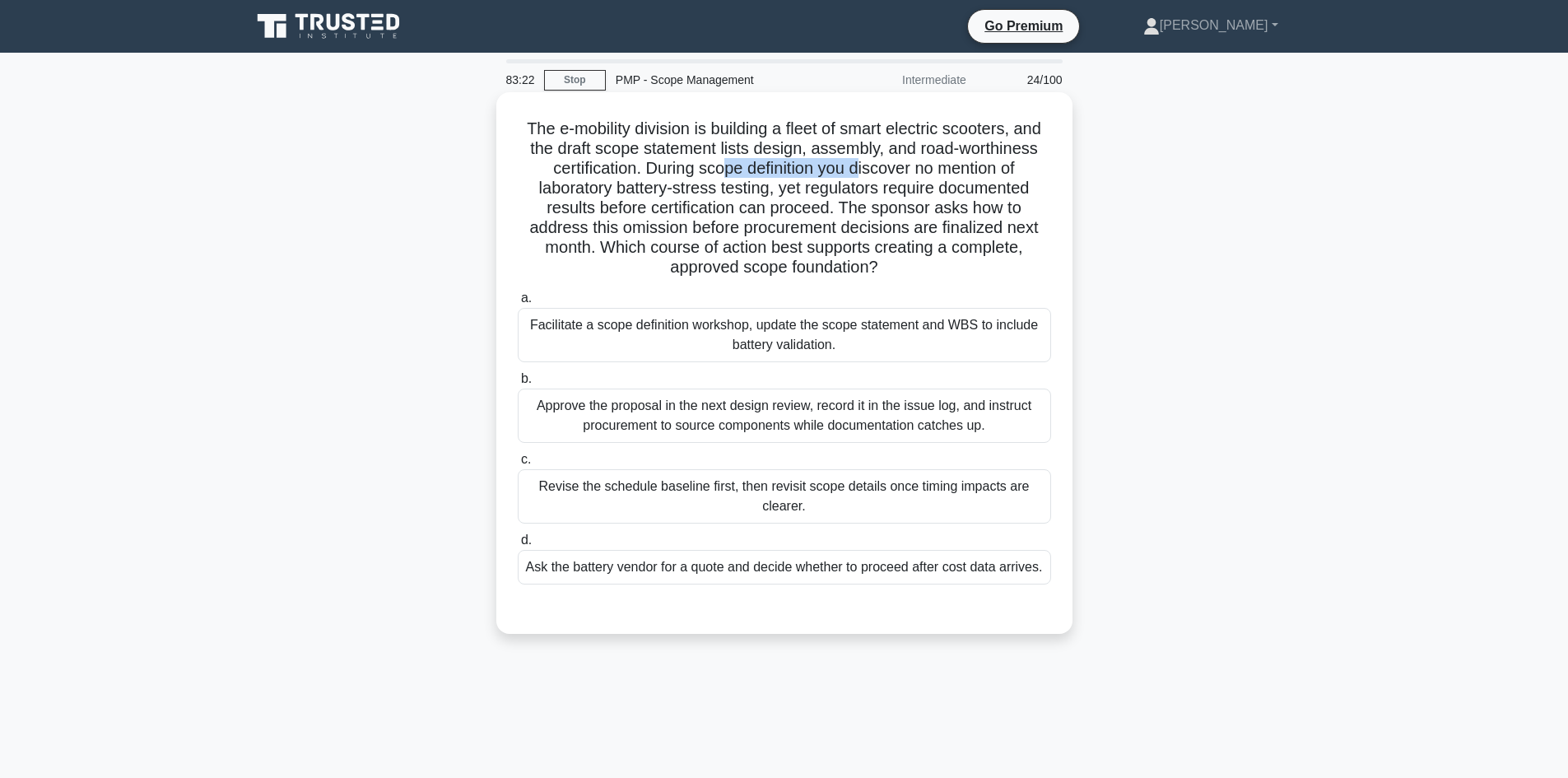
drag, startPoint x: 722, startPoint y: 162, endPoint x: 860, endPoint y: 165, distance: 138.0
click at [860, 165] on h5 "The e-mobility division is building a fleet of smart electric scooters, and the…" at bounding box center [784, 198] width 537 height 160
drag, startPoint x: 634, startPoint y: 195, endPoint x: 677, endPoint y: 190, distance: 43.3
click at [677, 190] on h5 "The e-mobility division is building a fleet of smart electric scooters, and the…" at bounding box center [784, 198] width 537 height 160
drag, startPoint x: 622, startPoint y: 210, endPoint x: 698, endPoint y: 207, distance: 76.1
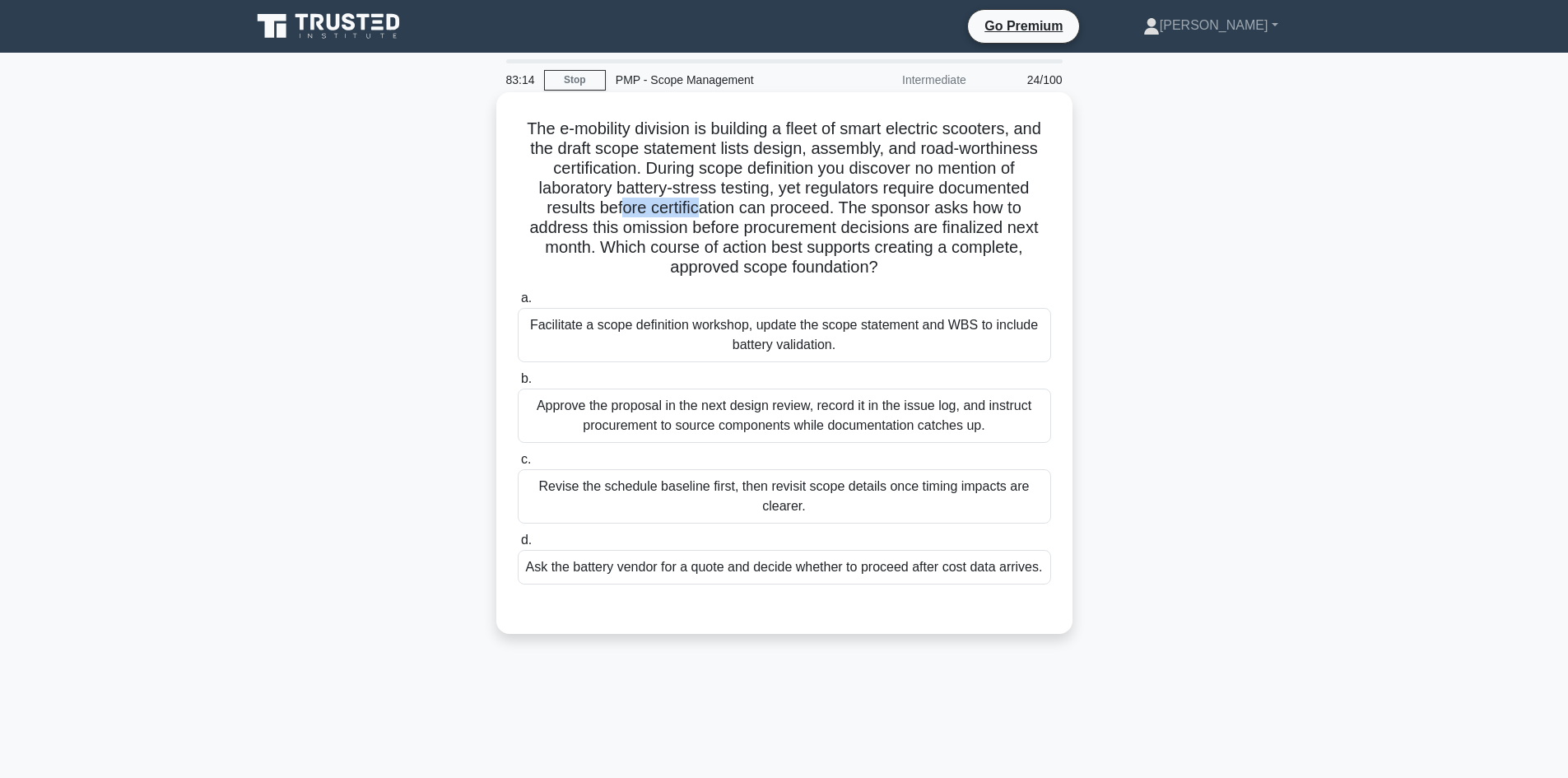
click at [698, 207] on h5 "The e-mobility division is building a fleet of smart electric scooters, and the…" at bounding box center [784, 198] width 537 height 160
drag, startPoint x: 893, startPoint y: 207, endPoint x: 942, endPoint y: 210, distance: 49.1
click at [942, 210] on h5 "The e-mobility division is building a fleet of smart electric scooters, and the…" at bounding box center [784, 198] width 537 height 160
drag, startPoint x: 679, startPoint y: 225, endPoint x: 742, endPoint y: 226, distance: 63.0
click at [742, 226] on h5 "The e-mobility division is building a fleet of smart electric scooters, and the…" at bounding box center [784, 198] width 537 height 160
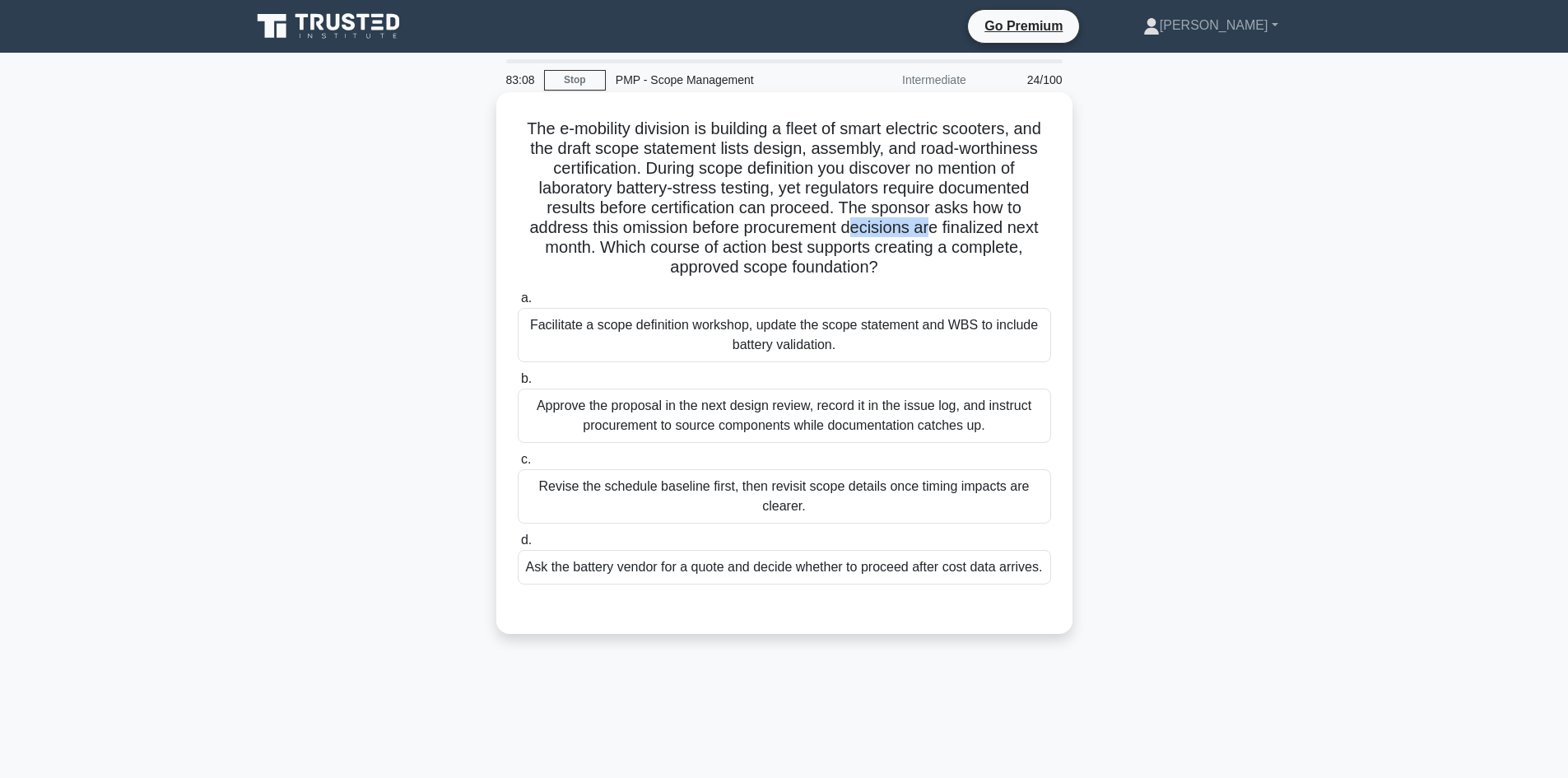
drag, startPoint x: 853, startPoint y: 229, endPoint x: 930, endPoint y: 229, distance: 77.0
click at [930, 229] on h5 "The e-mobility division is building a fleet of smart electric scooters, and the…" at bounding box center [784, 198] width 537 height 160
drag, startPoint x: 622, startPoint y: 237, endPoint x: 674, endPoint y: 240, distance: 52.1
click at [674, 240] on h5 "The e-mobility division is building a fleet of smart electric scooters, and the…" at bounding box center [784, 198] width 537 height 160
click at [939, 331] on div "Facilitate a scope definition workshop, update the scope statement and WBS to i…" at bounding box center [784, 335] width 534 height 54
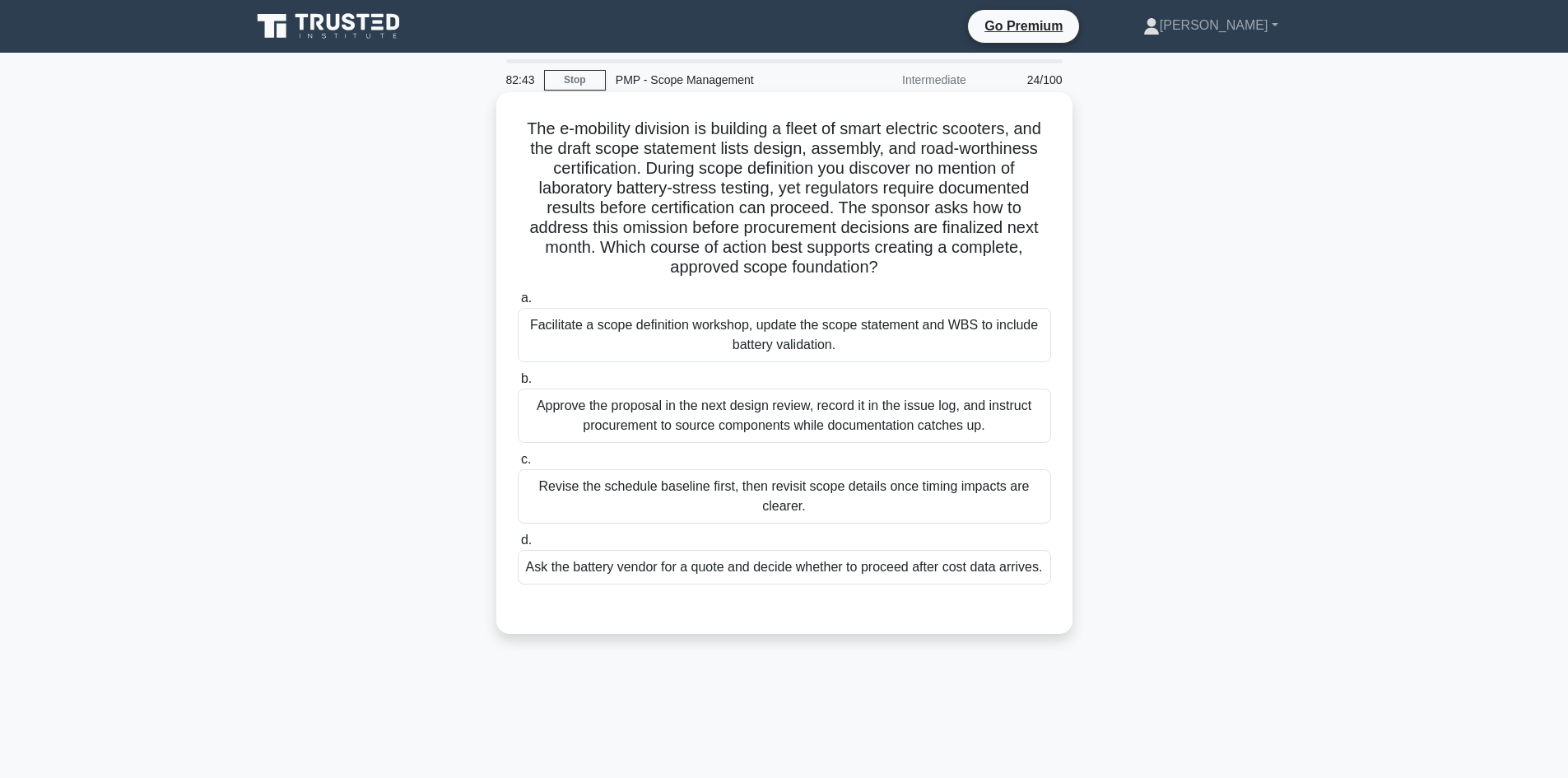
click at [518, 304] on input "a. Facilitate a scope definition workshop, update the scope statement and WBS t…" at bounding box center [518, 298] width 0 height 11
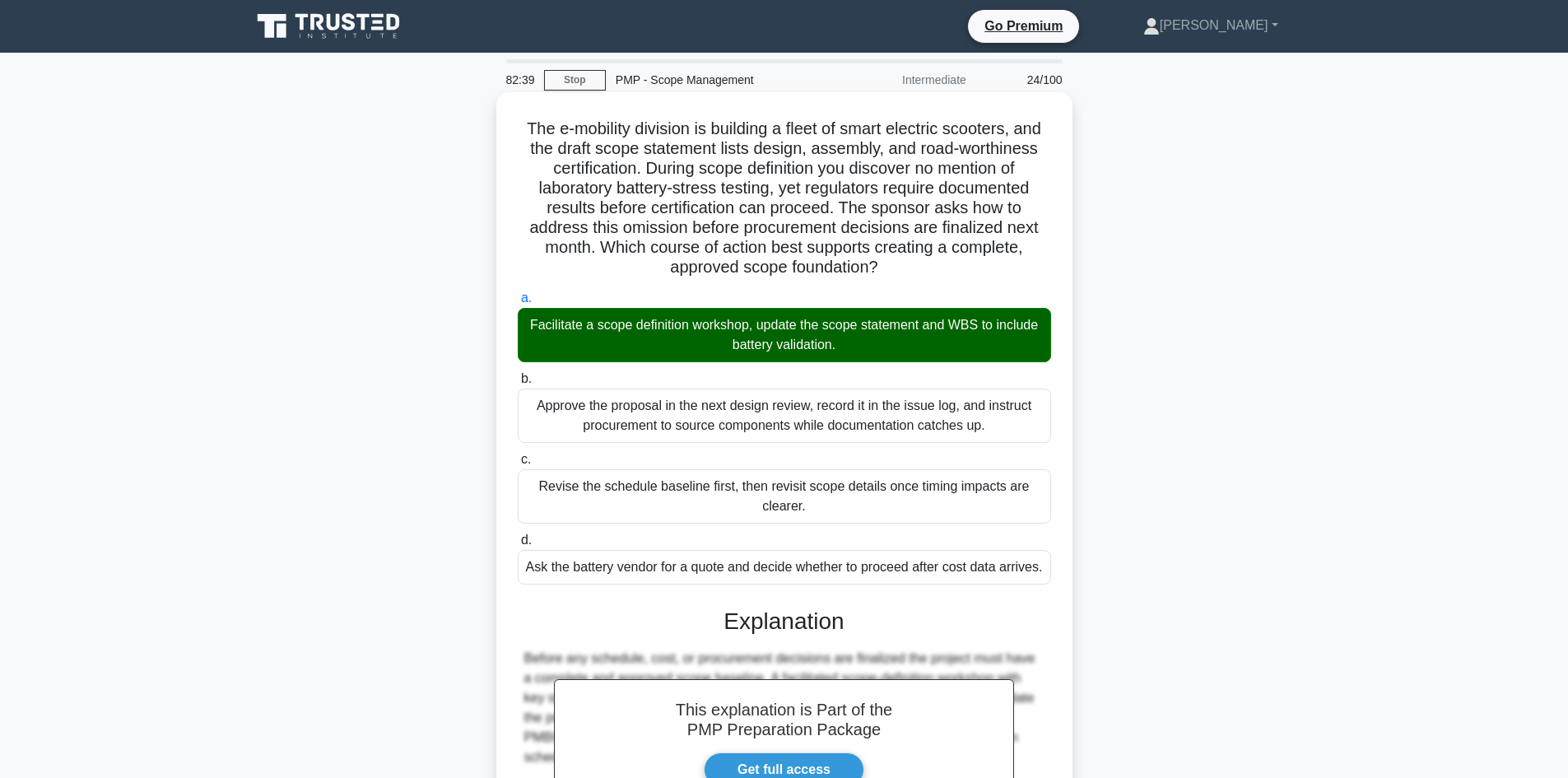
scroll to position [257, 0]
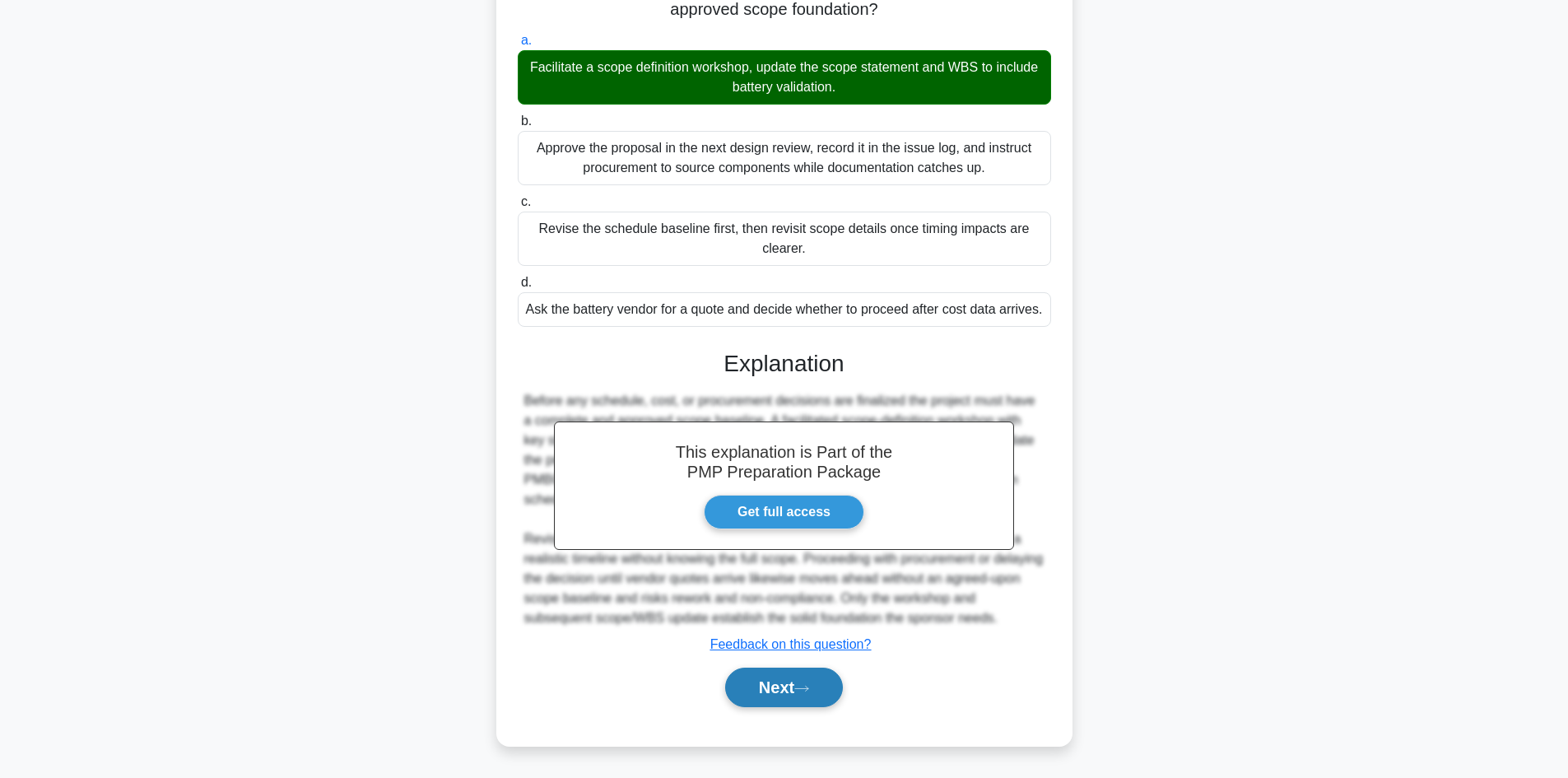
click at [777, 693] on button "Next" at bounding box center [784, 687] width 118 height 40
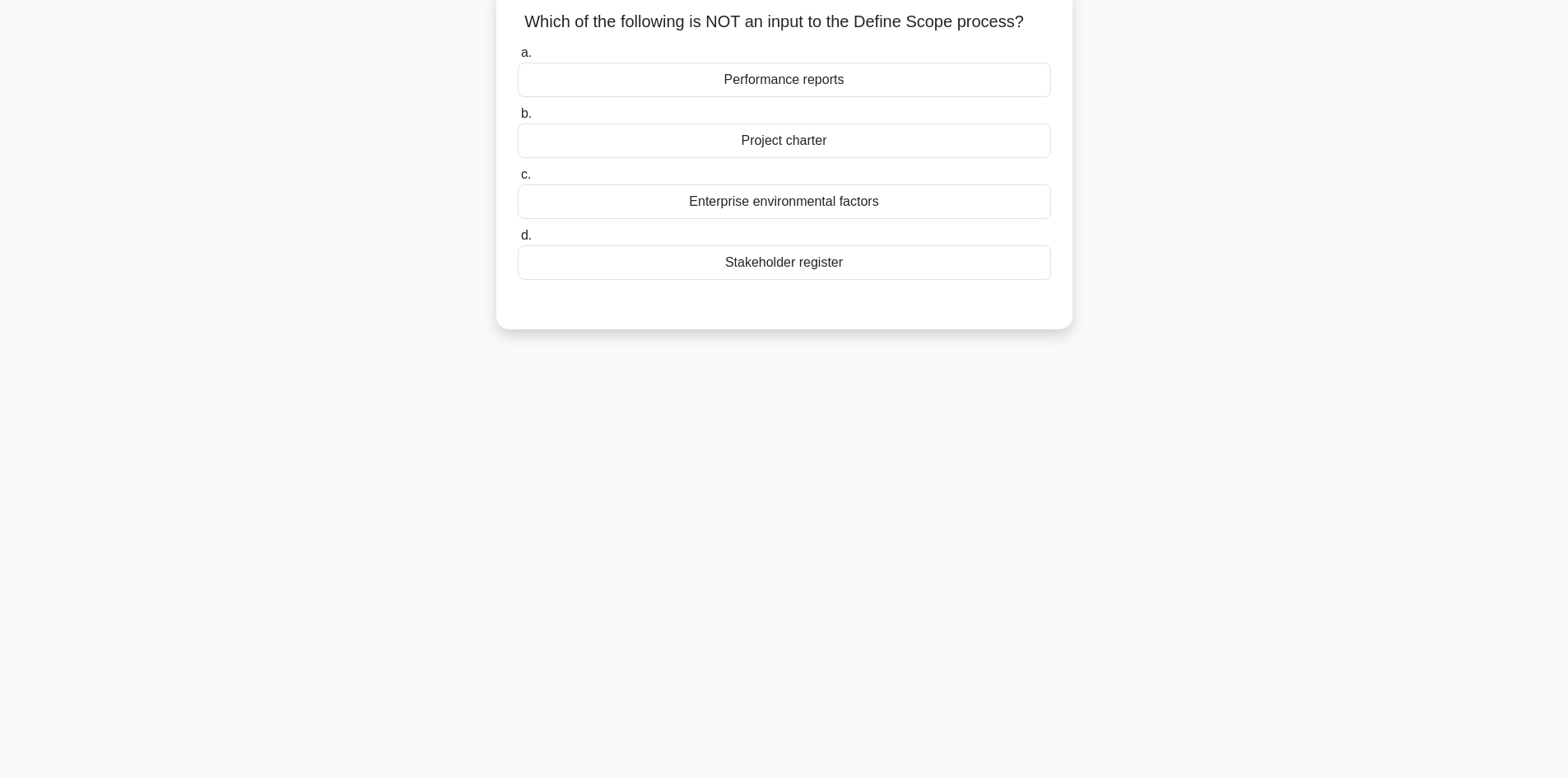
scroll to position [29, 0]
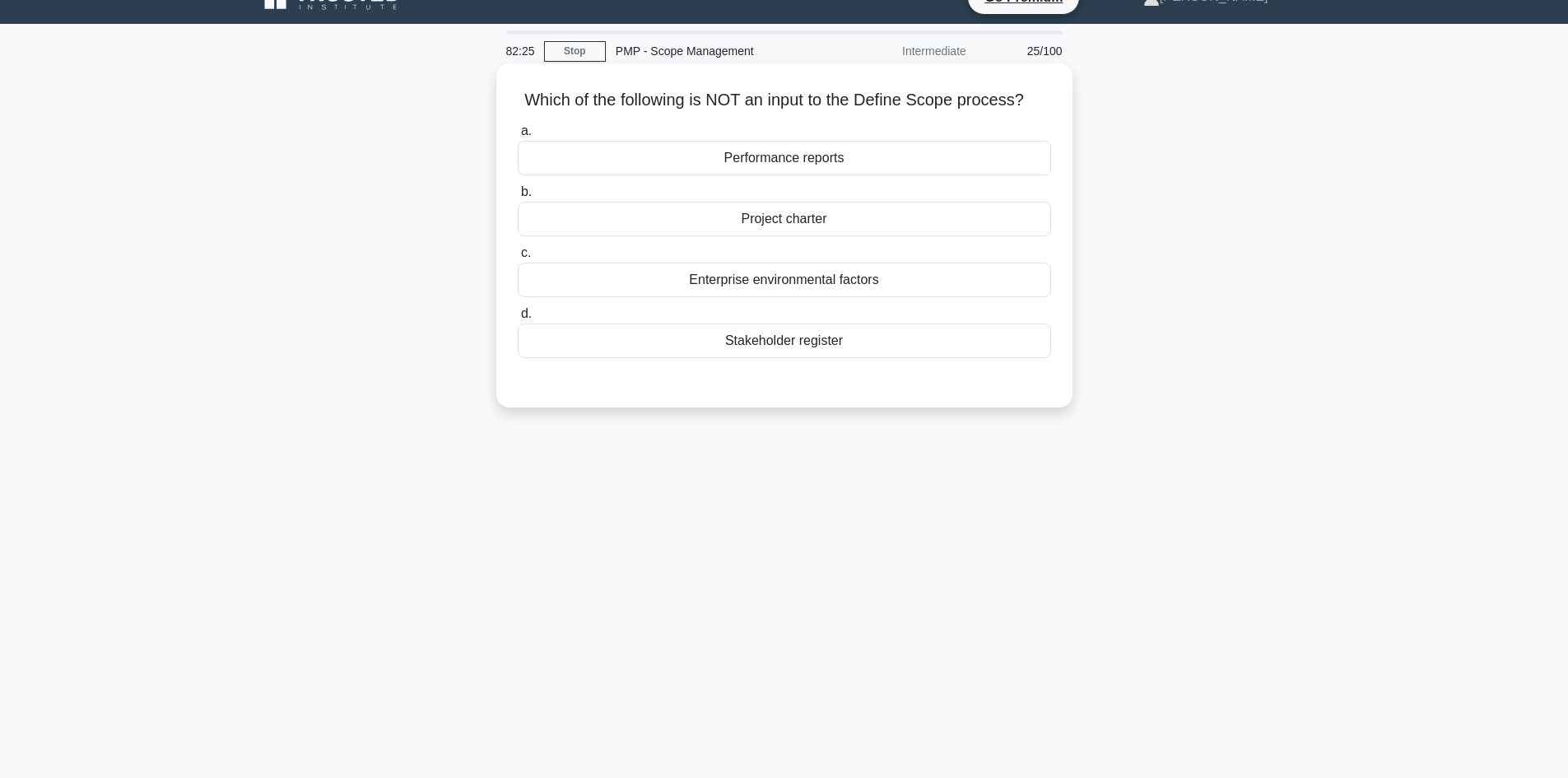
click at [821, 155] on div "Performance reports" at bounding box center [784, 159] width 534 height 35
click at [518, 136] on input "a. Performance reports" at bounding box center [518, 131] width 0 height 11
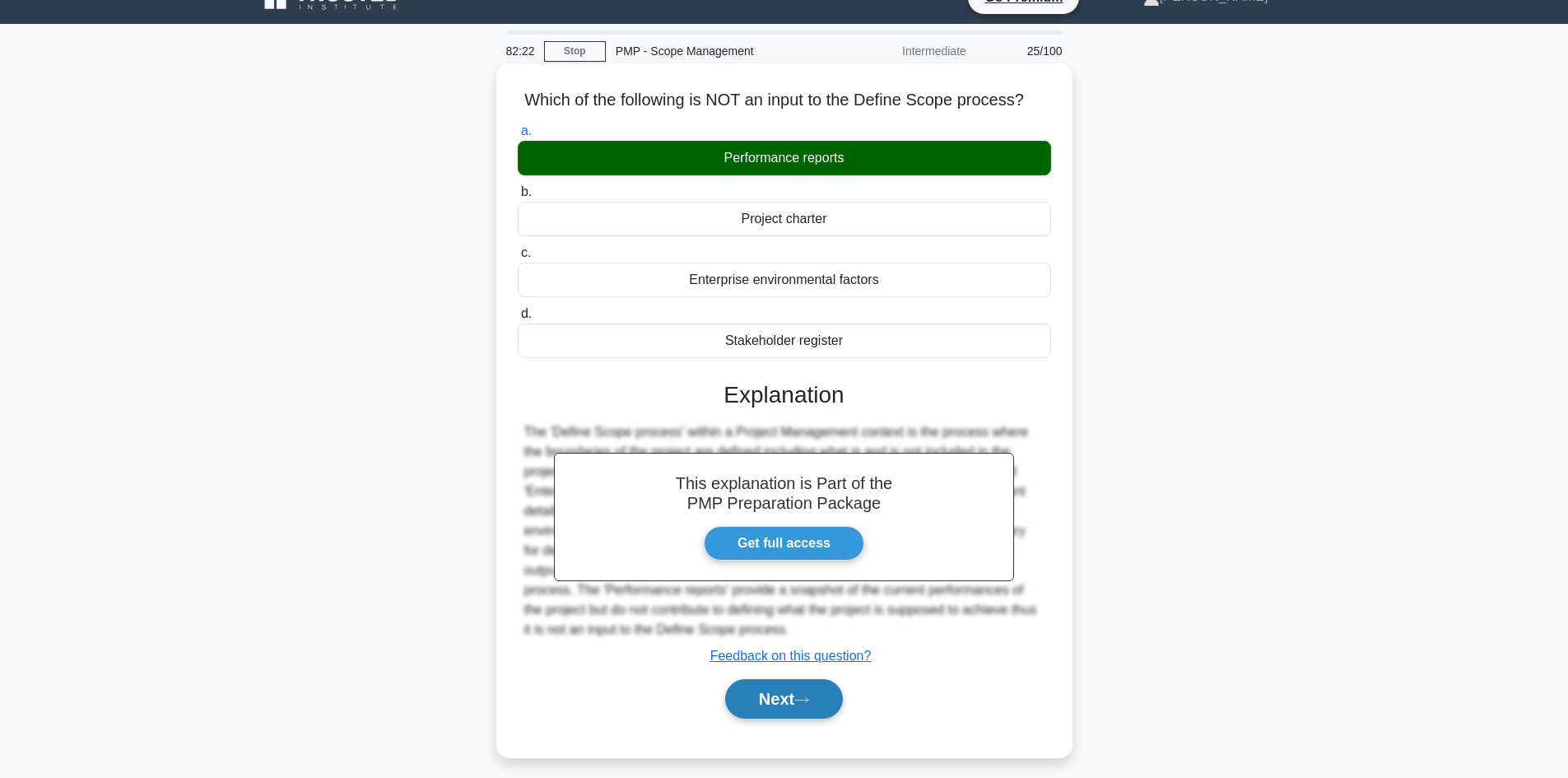
click at [810, 705] on icon at bounding box center [801, 700] width 15 height 9
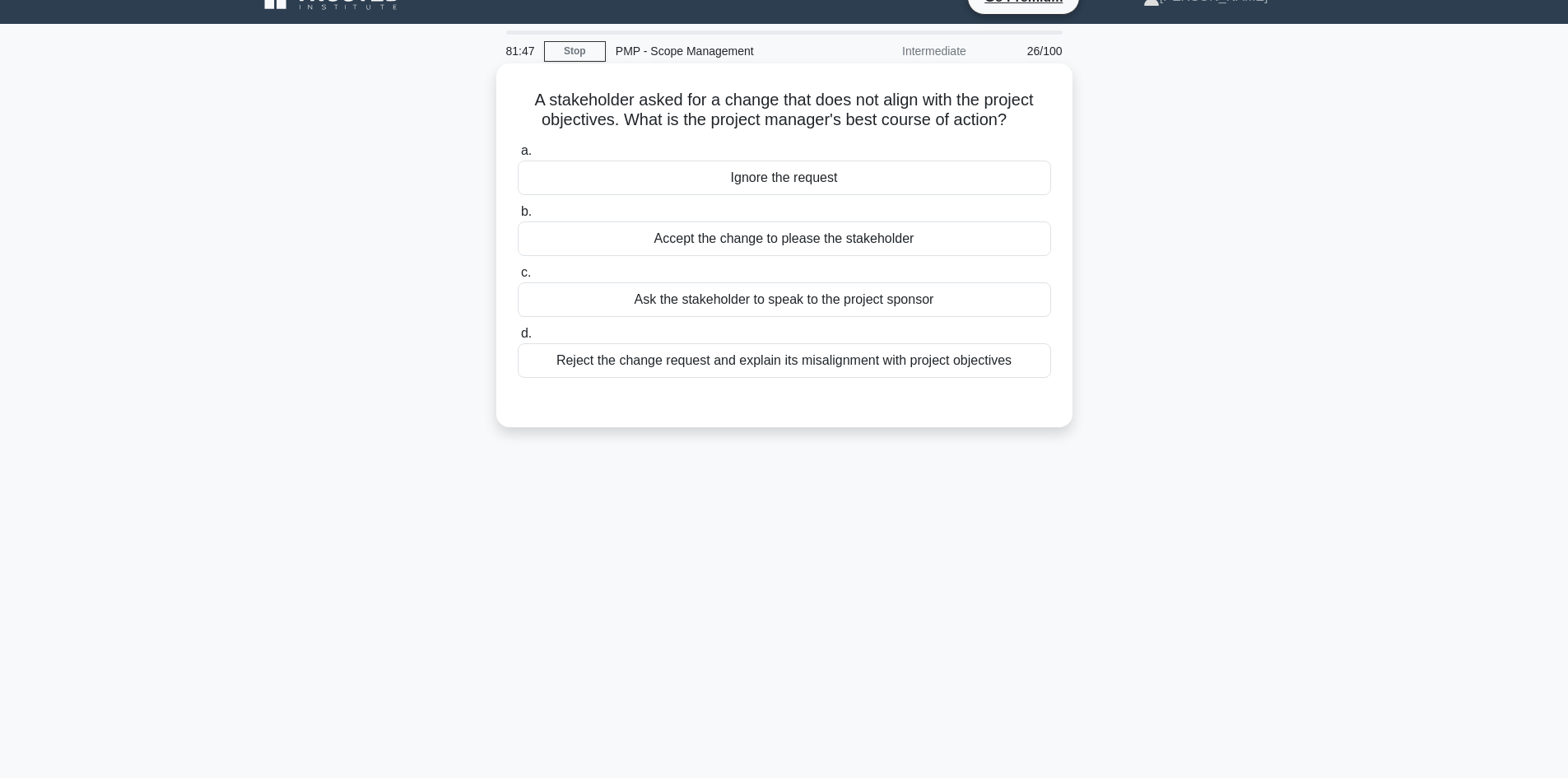
click at [866, 361] on div "Reject the change request and explain its misalignment with project objectives" at bounding box center [784, 361] width 534 height 35
click at [518, 340] on input "d. Reject the change request and explain its misalignment with project objectiv…" at bounding box center [518, 334] width 0 height 11
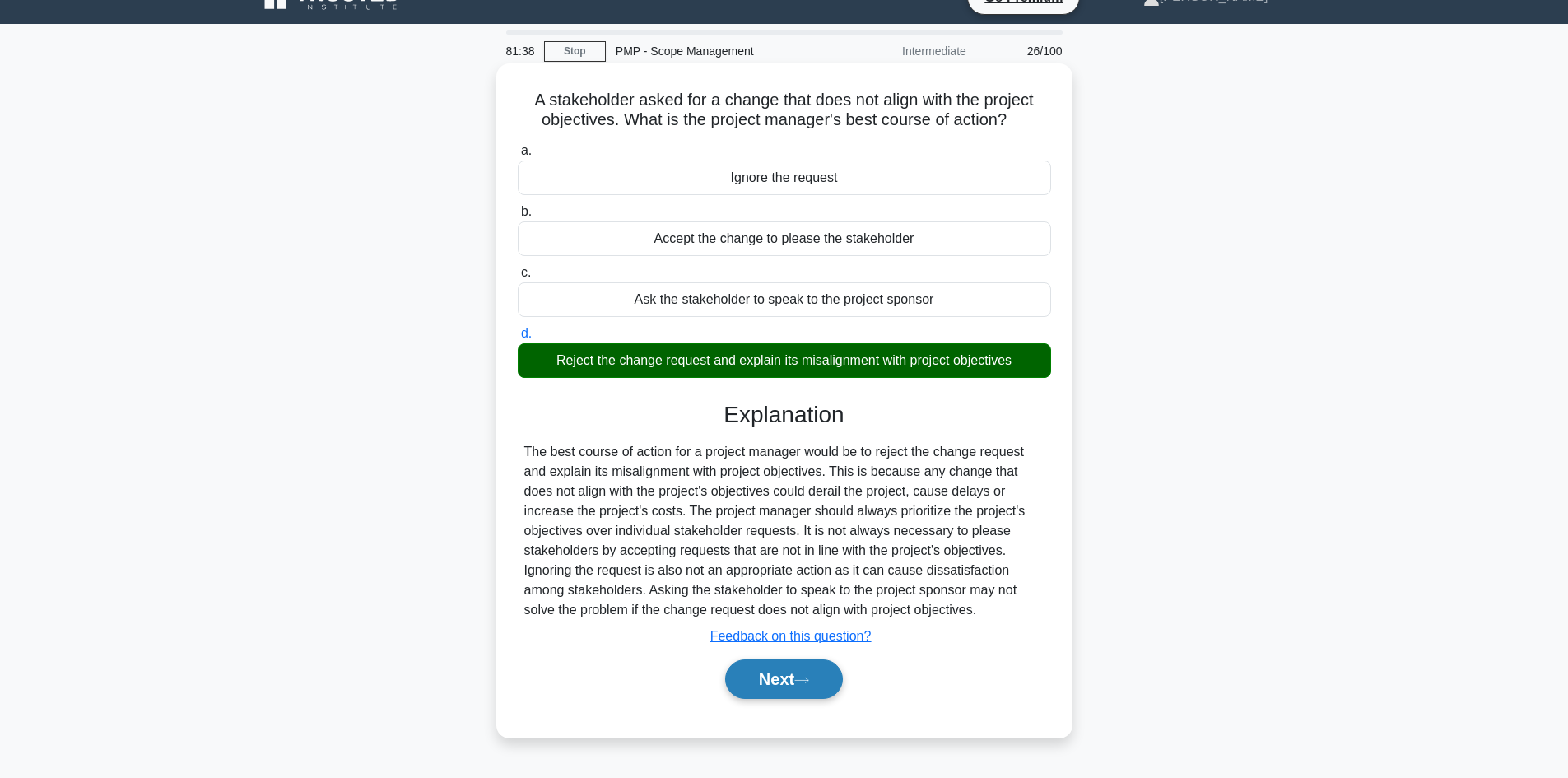
click at [783, 680] on button "Next" at bounding box center [784, 679] width 118 height 40
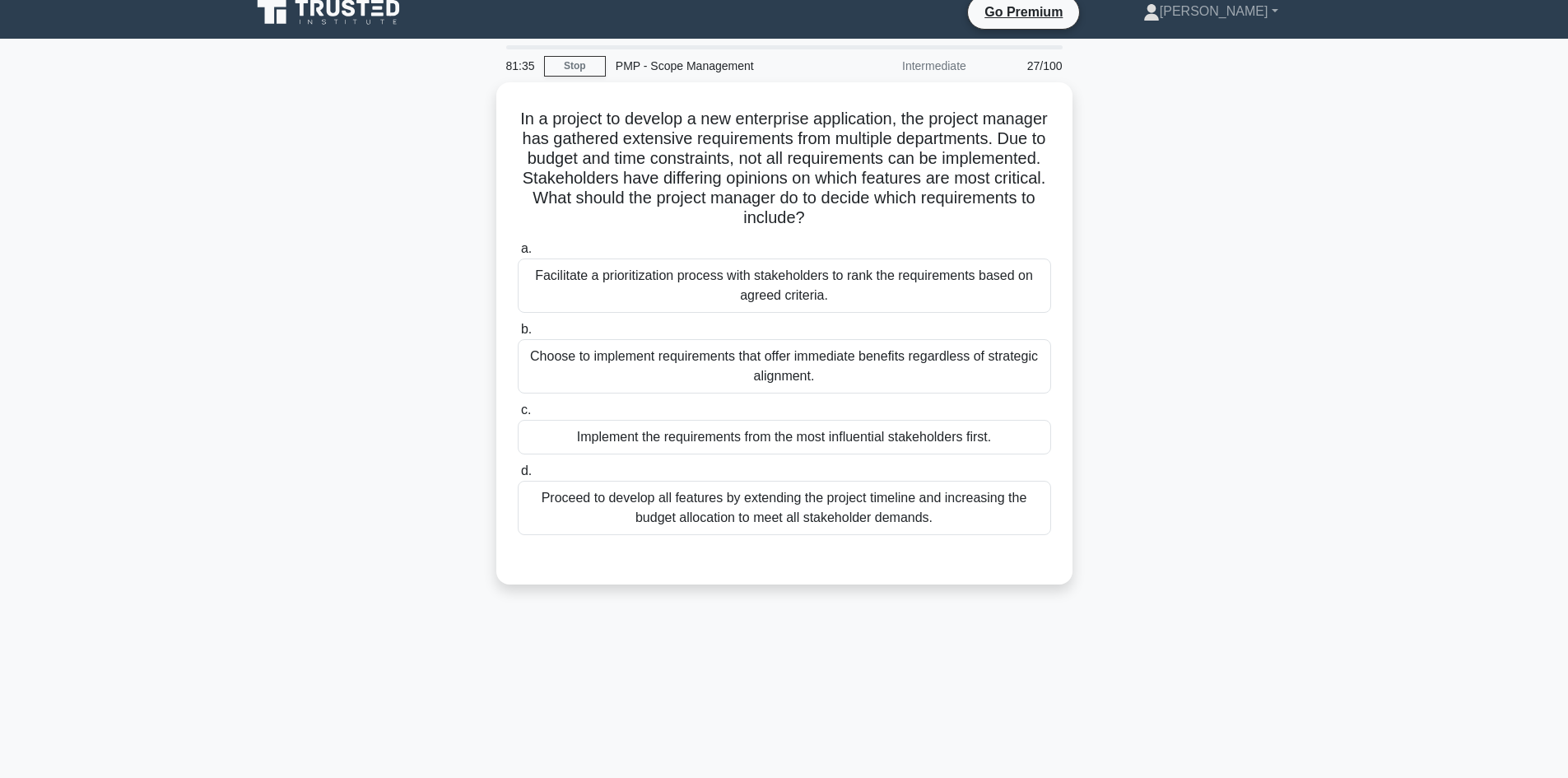
scroll to position [0, 0]
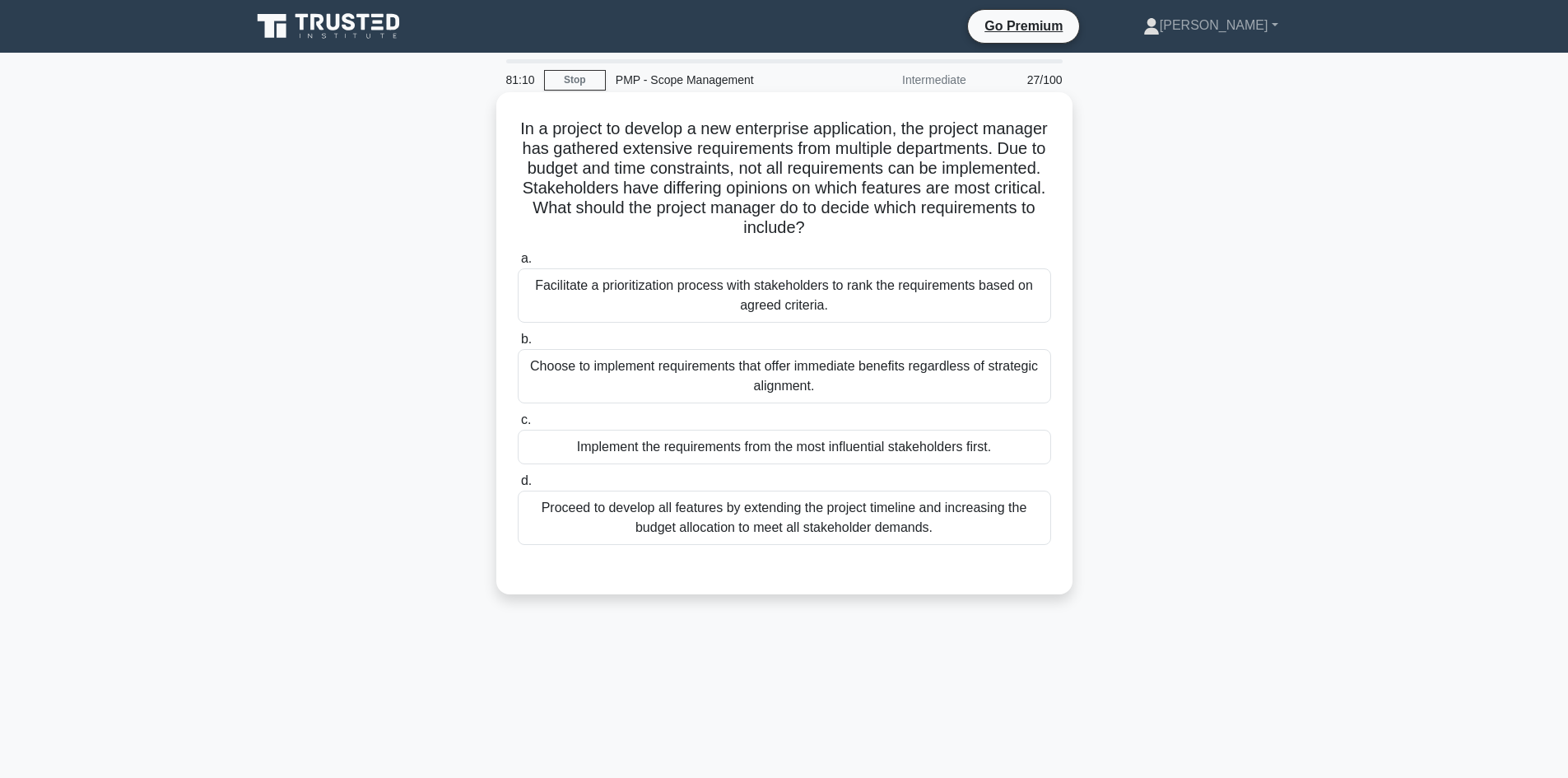
click at [814, 294] on div "Facilitate a prioritization process with stakeholders to rank the requirements …" at bounding box center [784, 295] width 534 height 54
click at [518, 264] on input "a. Facilitate a prioritization process with stakeholders to rank the requiremen…" at bounding box center [518, 258] width 0 height 11
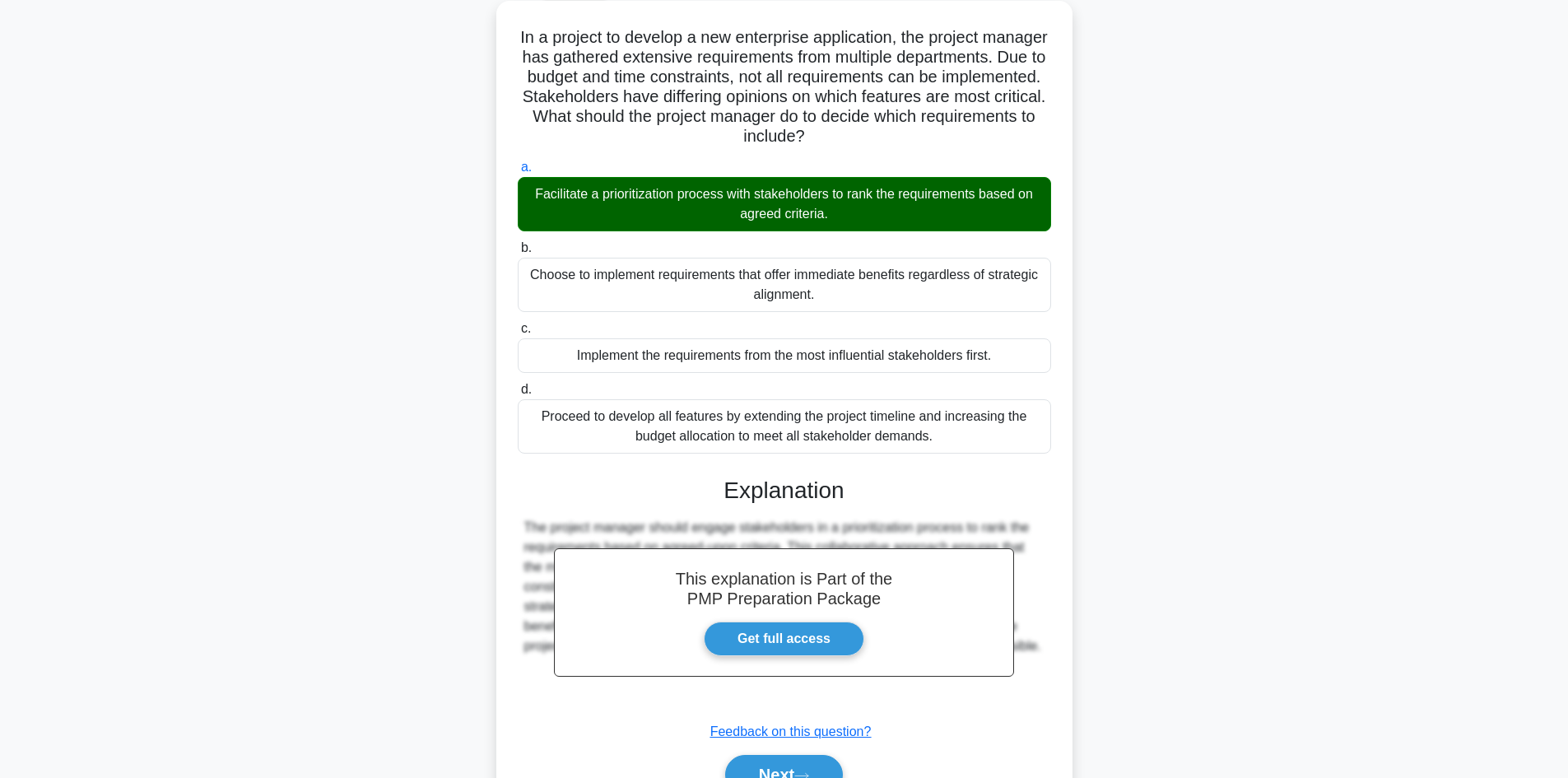
scroll to position [179, 0]
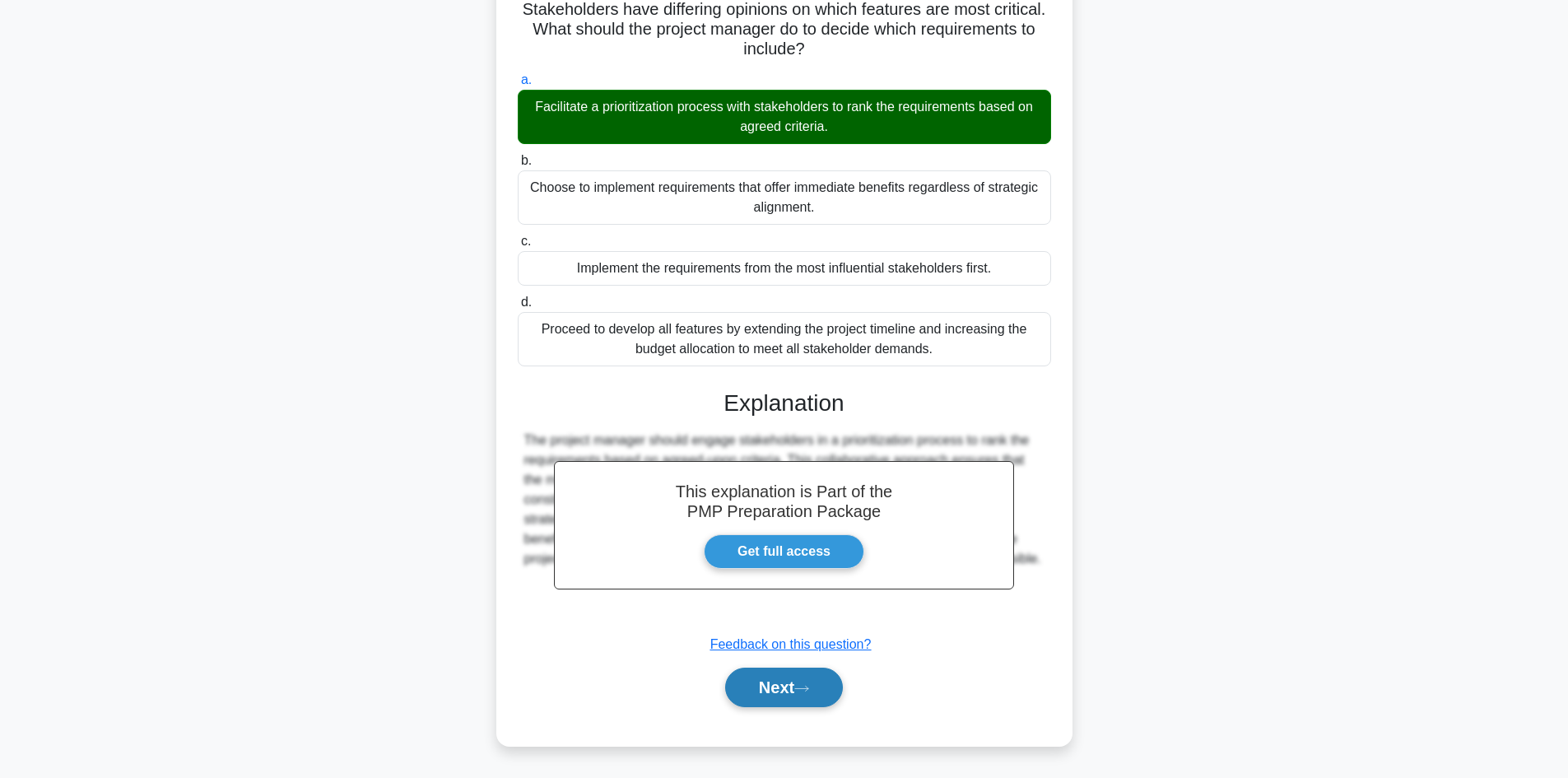
click at [794, 689] on button "Next" at bounding box center [784, 687] width 118 height 40
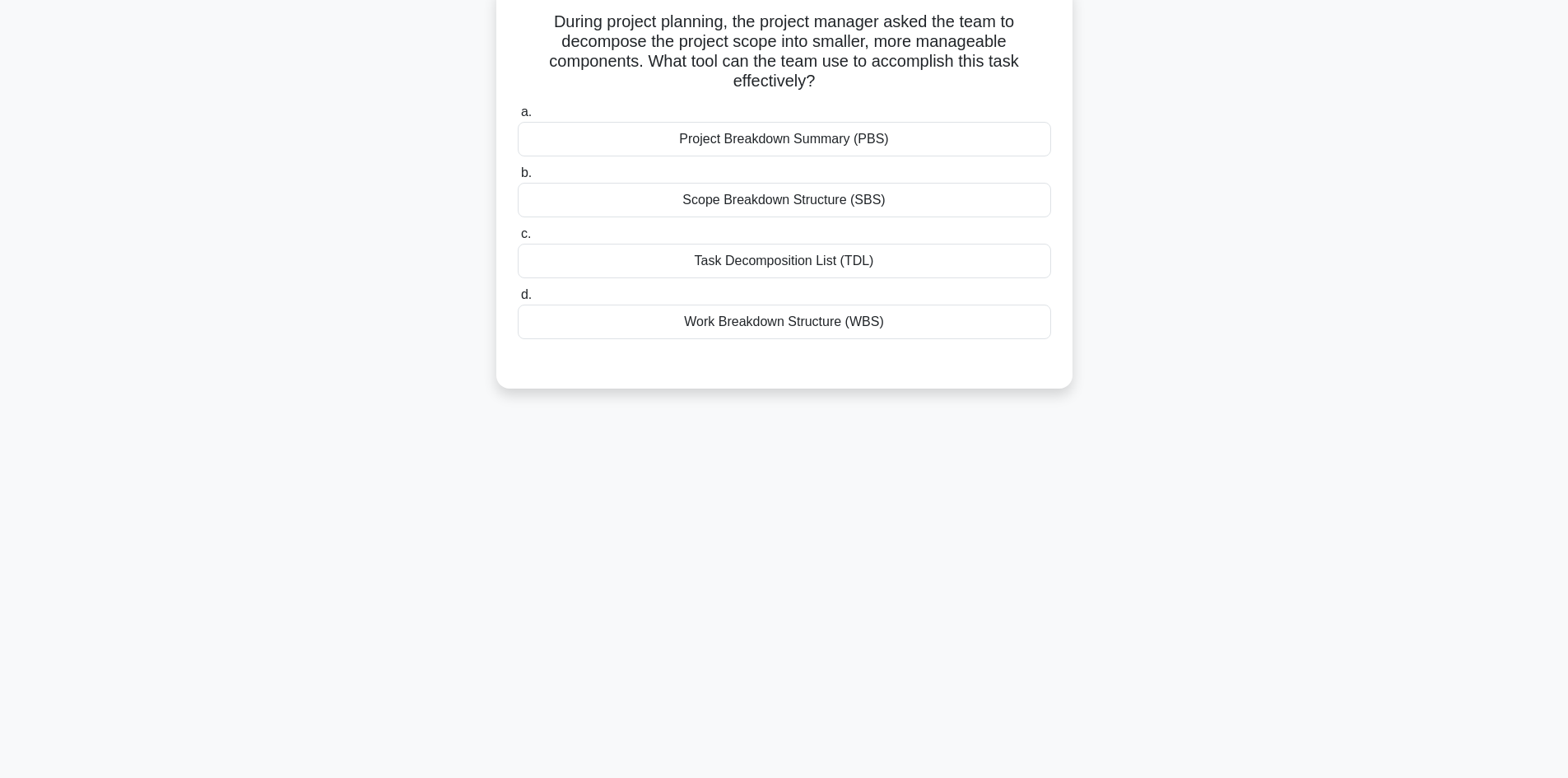
scroll to position [0, 0]
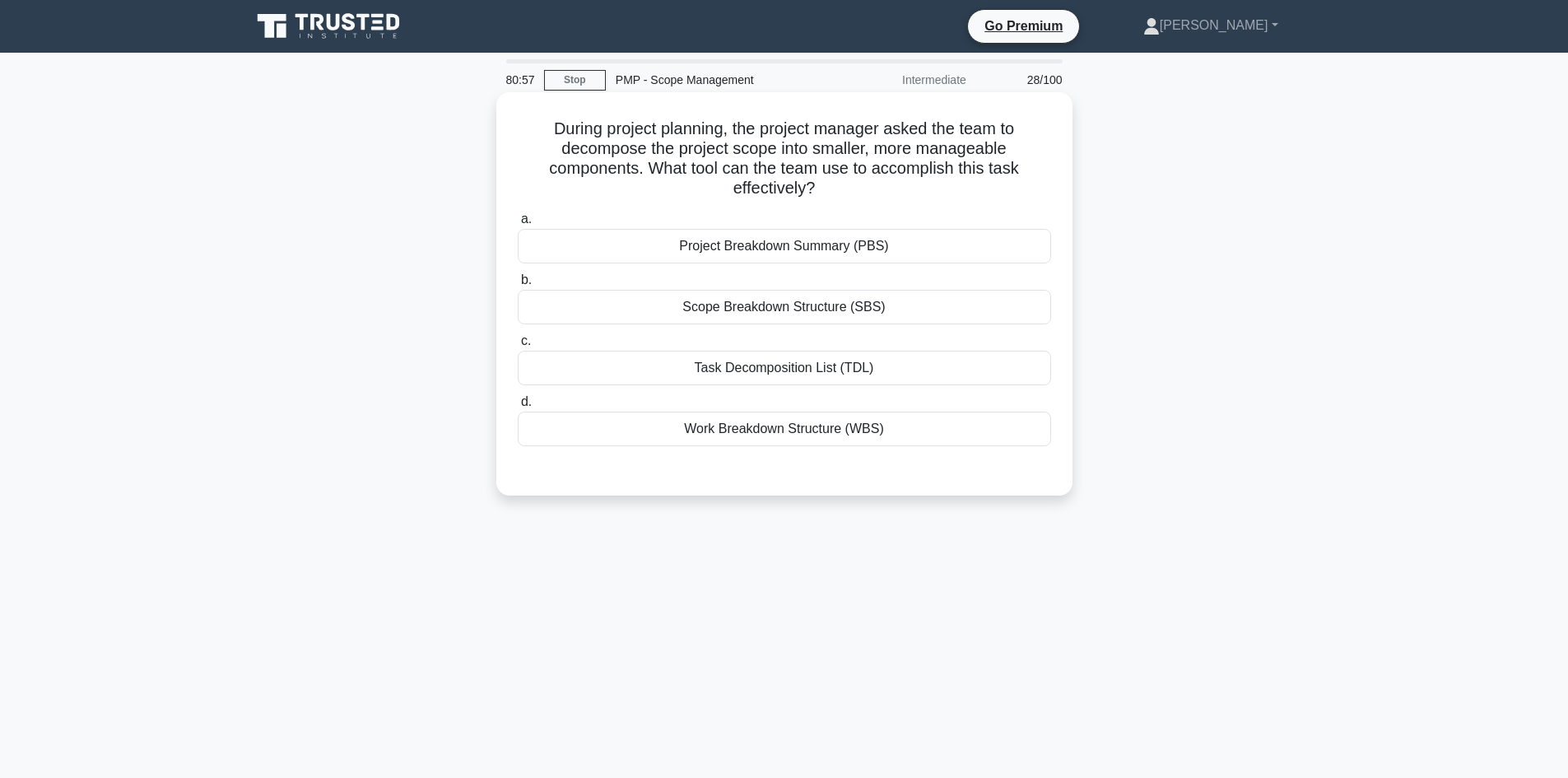
click at [832, 434] on div "Work Breakdown Structure (WBS)" at bounding box center [784, 430] width 534 height 35
click at [518, 407] on input "d. Work Breakdown Structure (WBS)" at bounding box center [518, 402] width 0 height 11
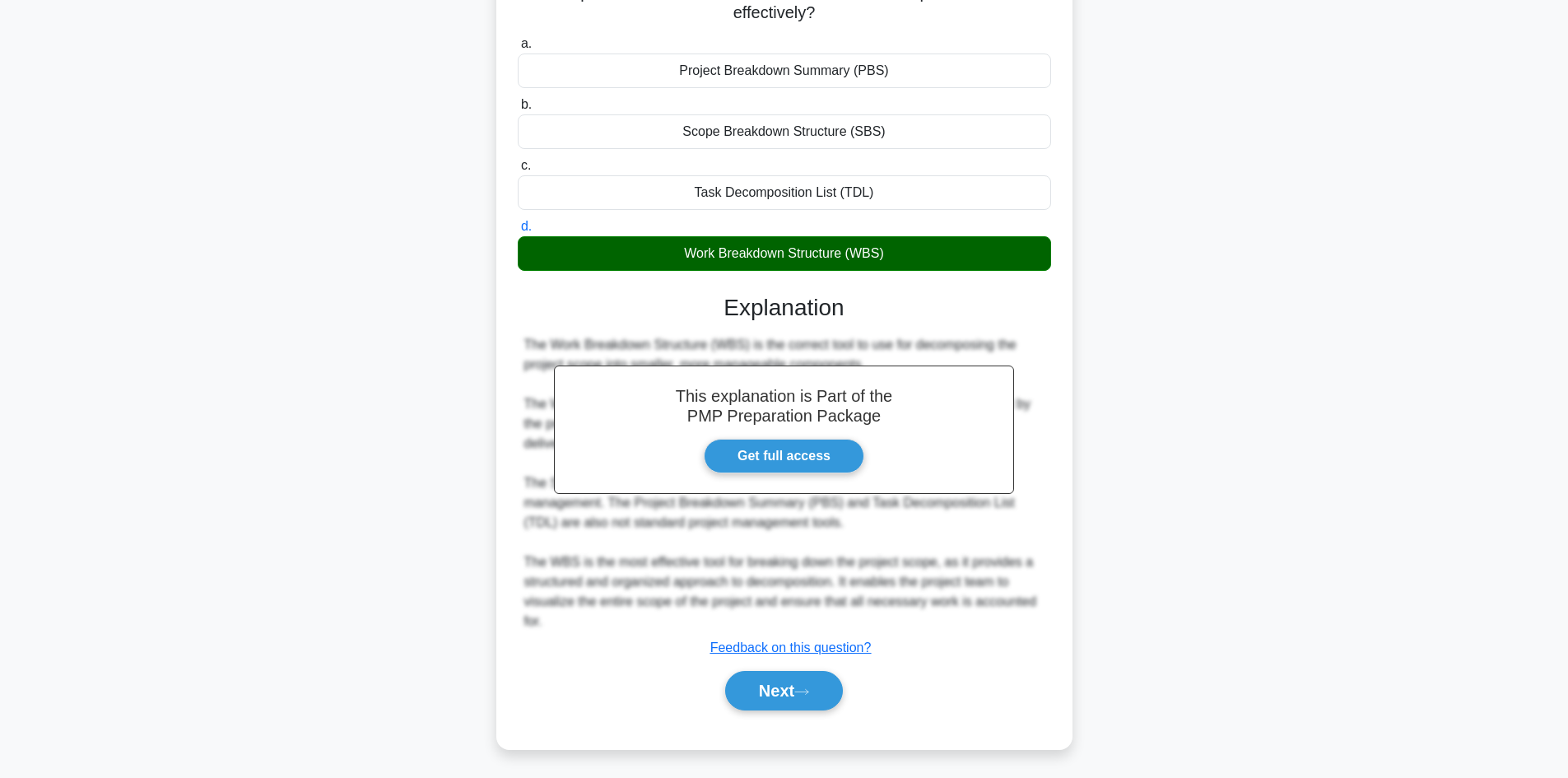
scroll to position [179, 0]
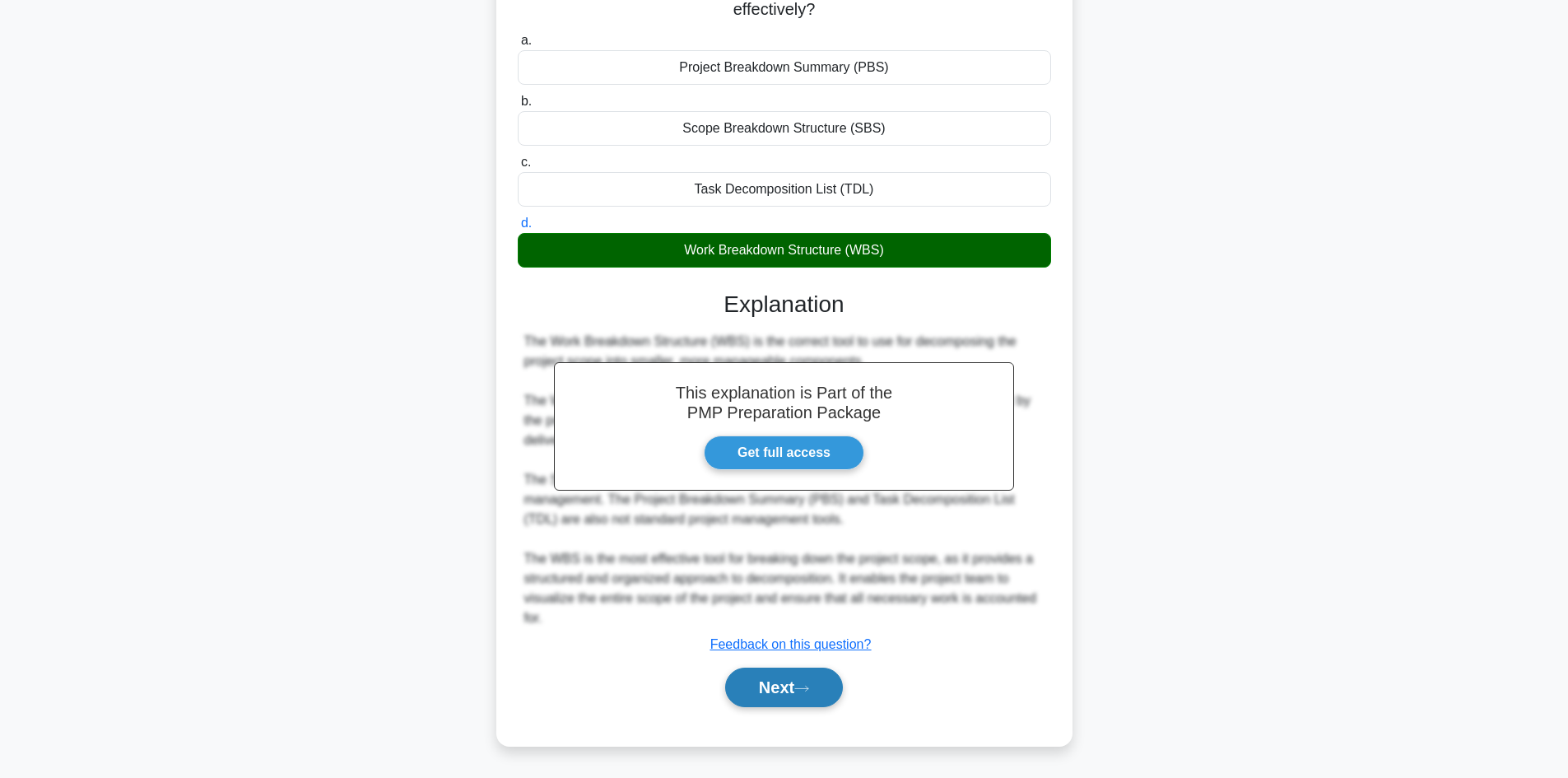
click at [824, 681] on button "Next" at bounding box center [784, 687] width 118 height 40
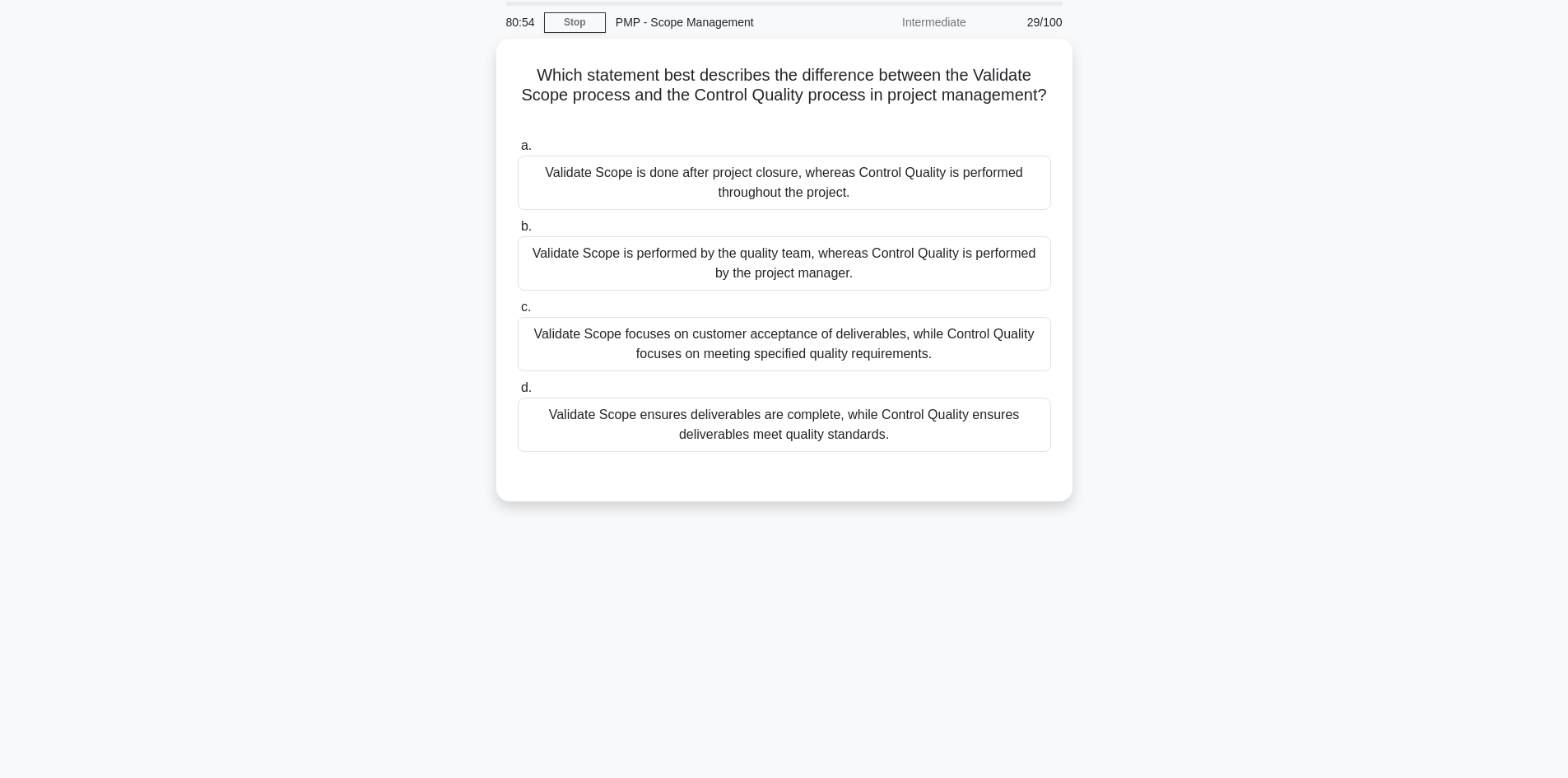
scroll to position [29, 0]
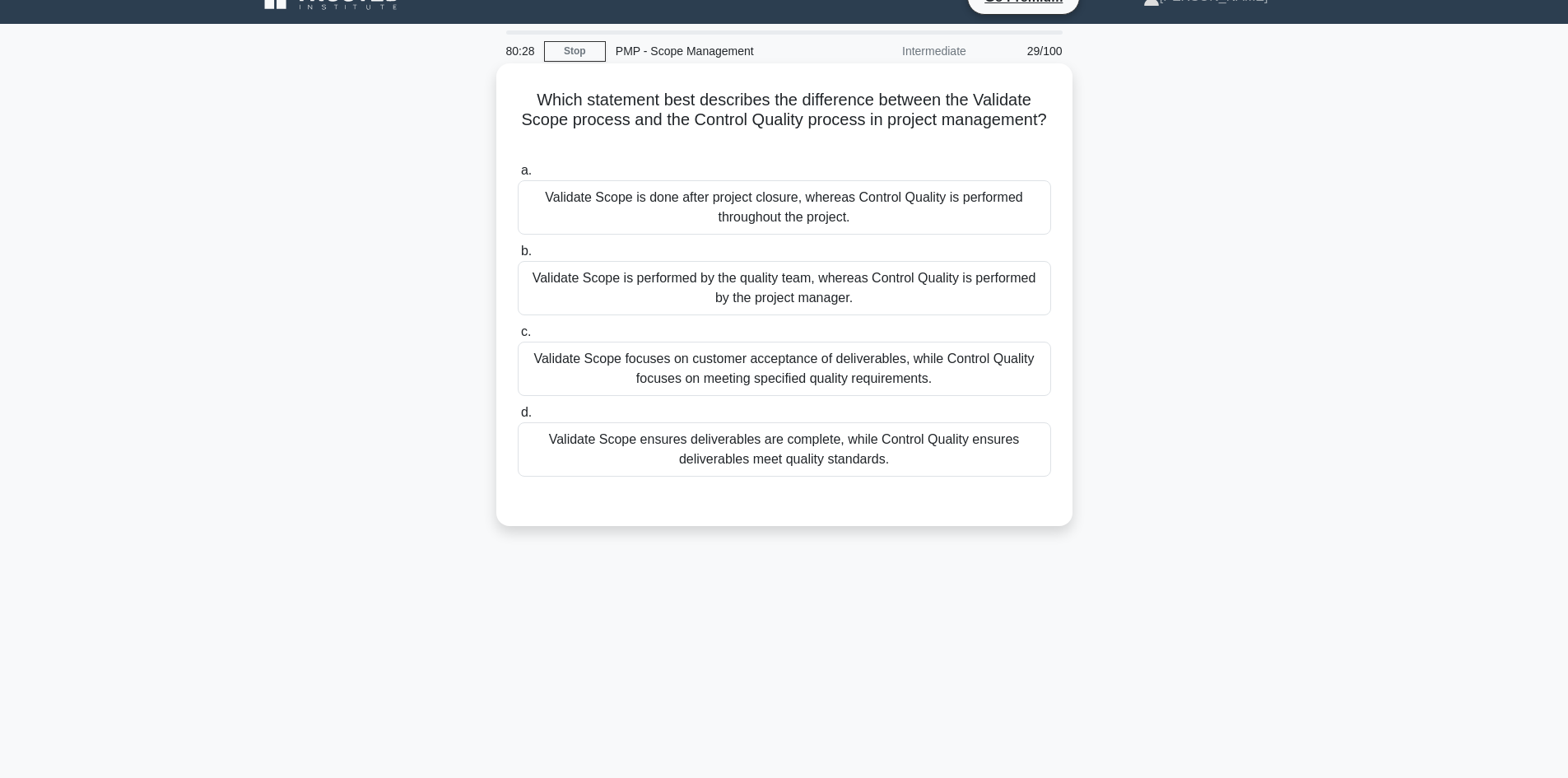
click at [680, 373] on div "Validate Scope focuses on customer acceptance of deliverables, while Control Qu…" at bounding box center [784, 369] width 534 height 54
click at [518, 338] on input "c. Validate Scope focuses on customer acceptance of deliverables, while Control…" at bounding box center [518, 332] width 0 height 11
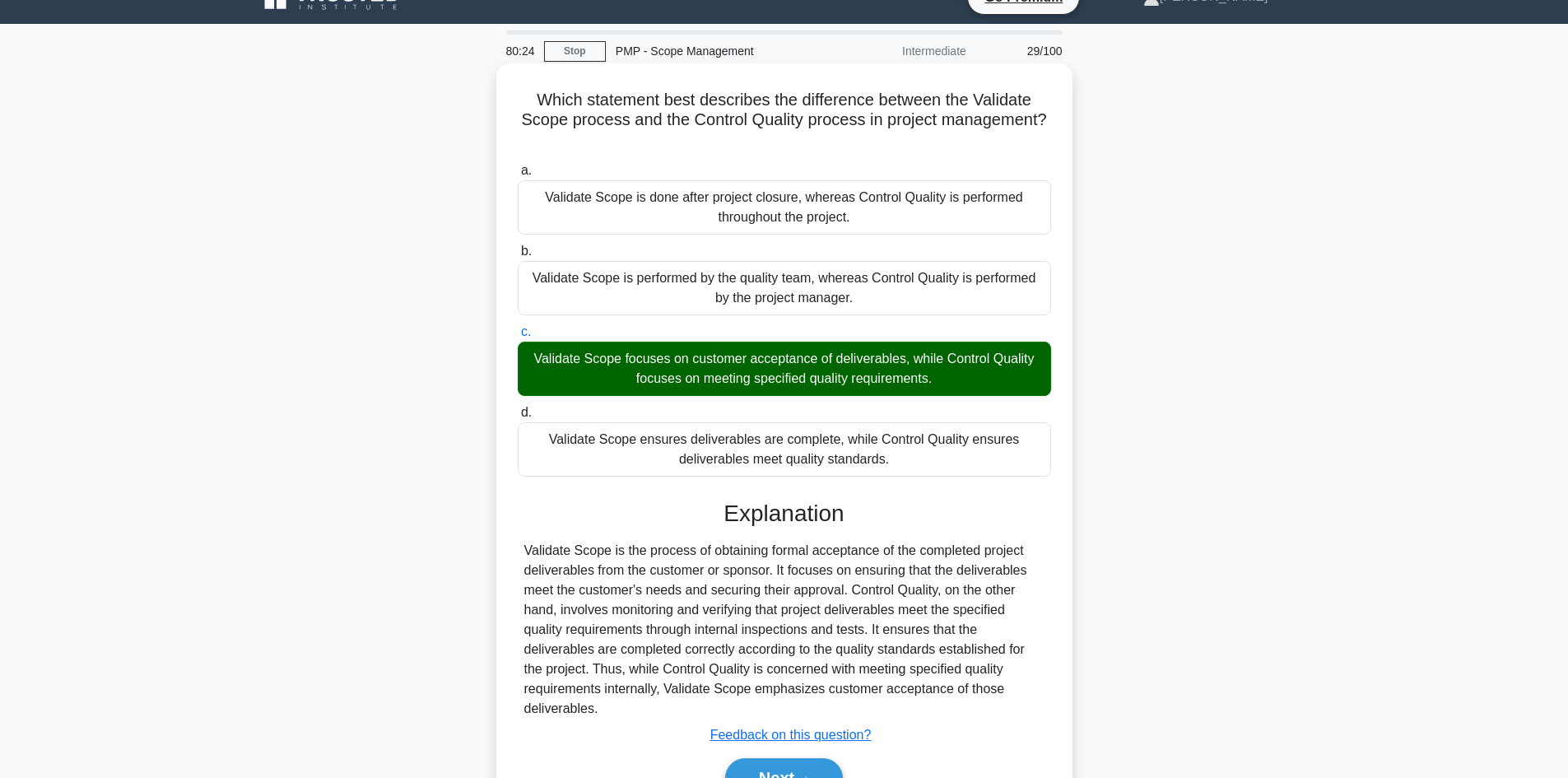
scroll to position [119, 0]
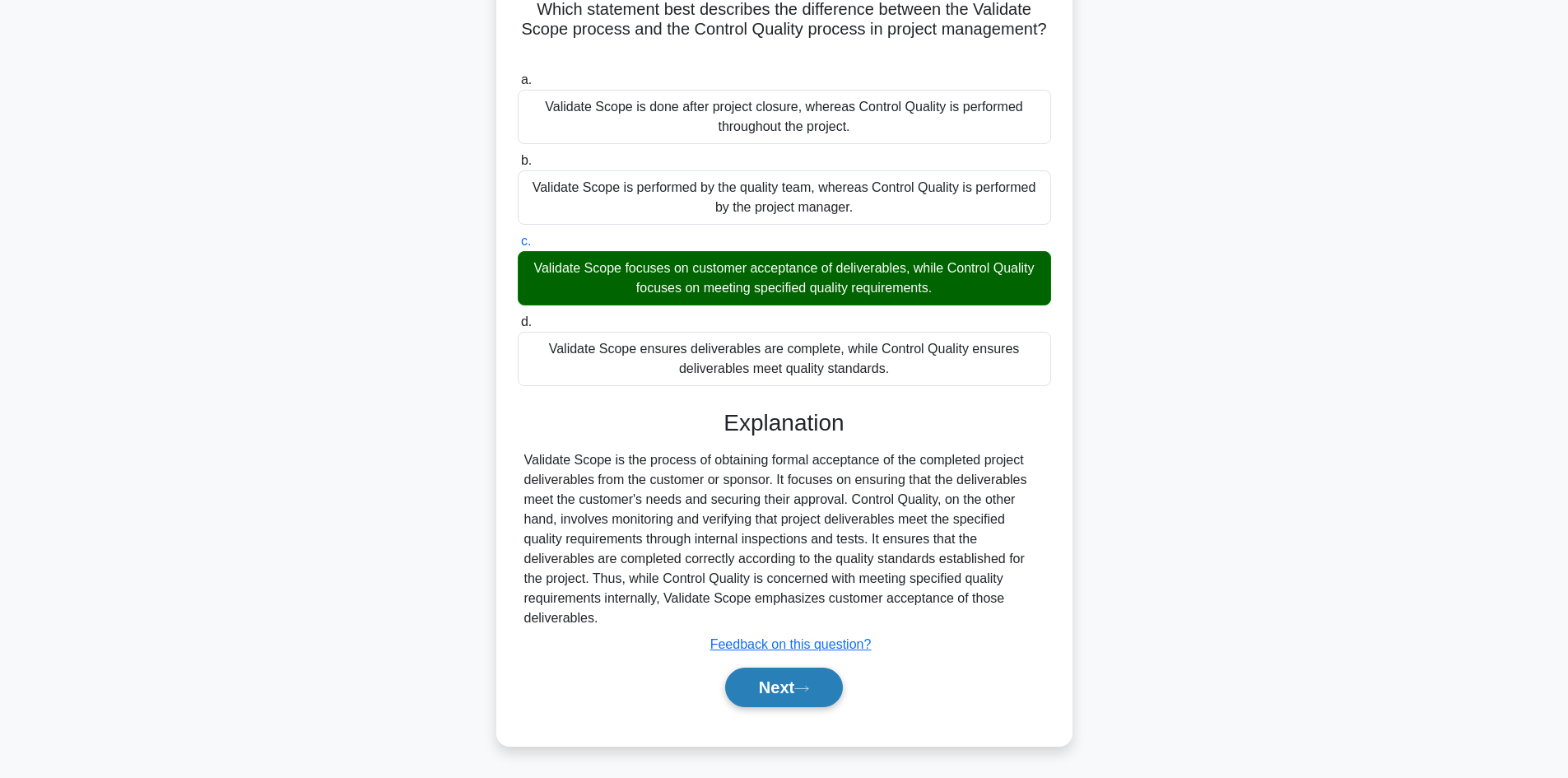
click at [805, 682] on button "Next" at bounding box center [784, 687] width 118 height 40
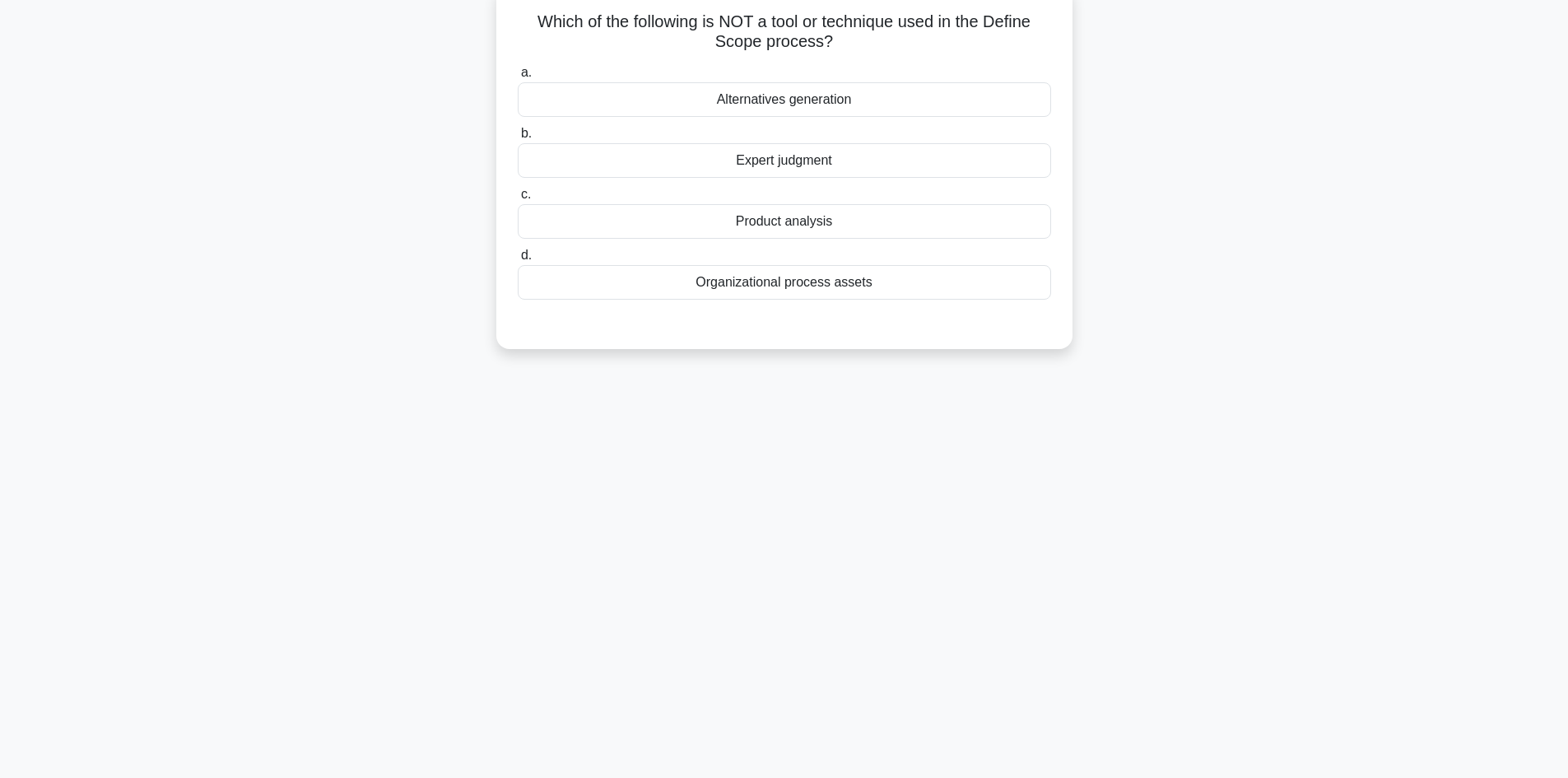
scroll to position [0, 0]
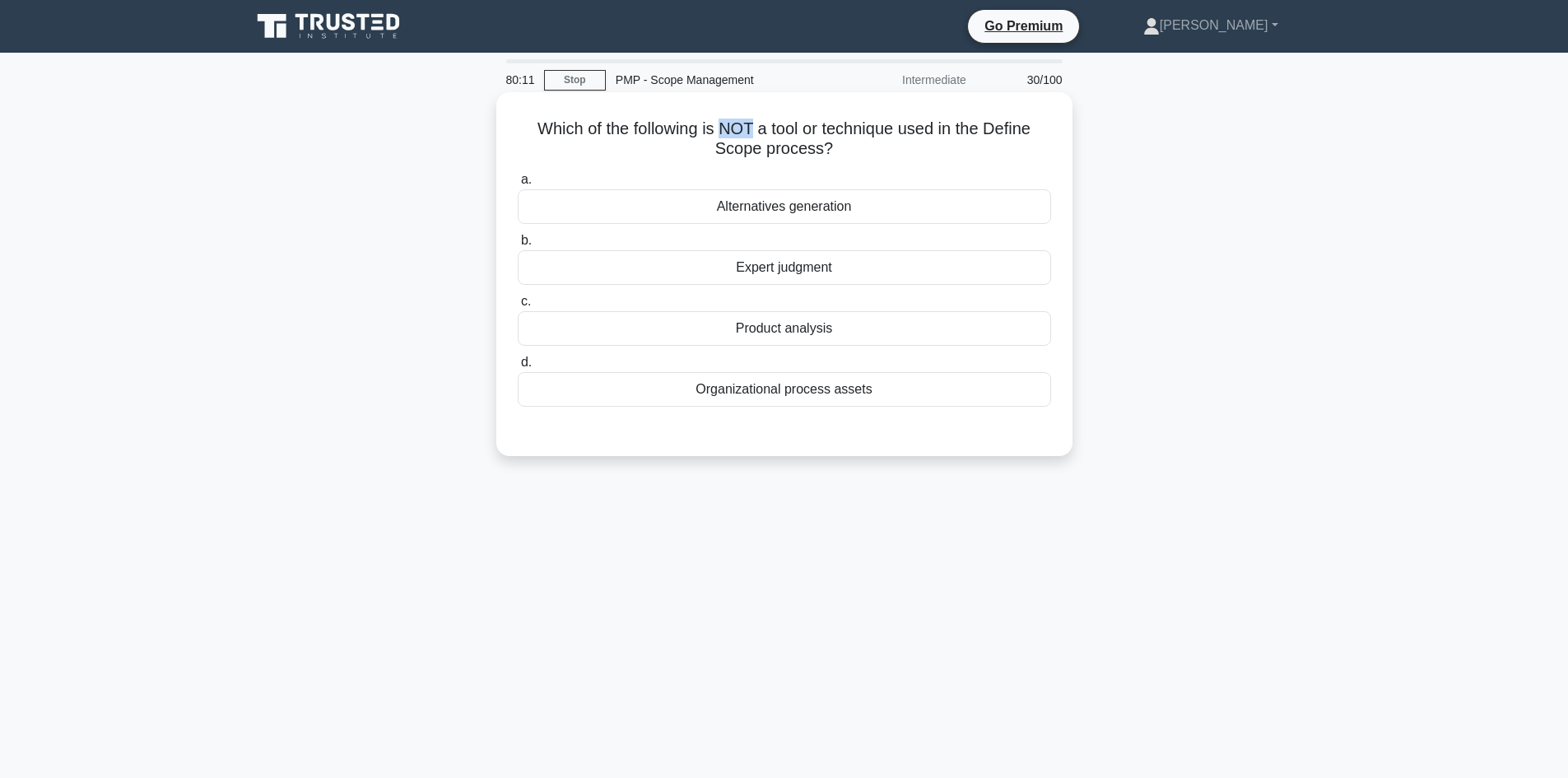
drag, startPoint x: 720, startPoint y: 131, endPoint x: 751, endPoint y: 129, distance: 31.1
click at [751, 129] on h5 "Which of the following is NOT a tool or technique used in the Define Scope proc…" at bounding box center [784, 139] width 537 height 42
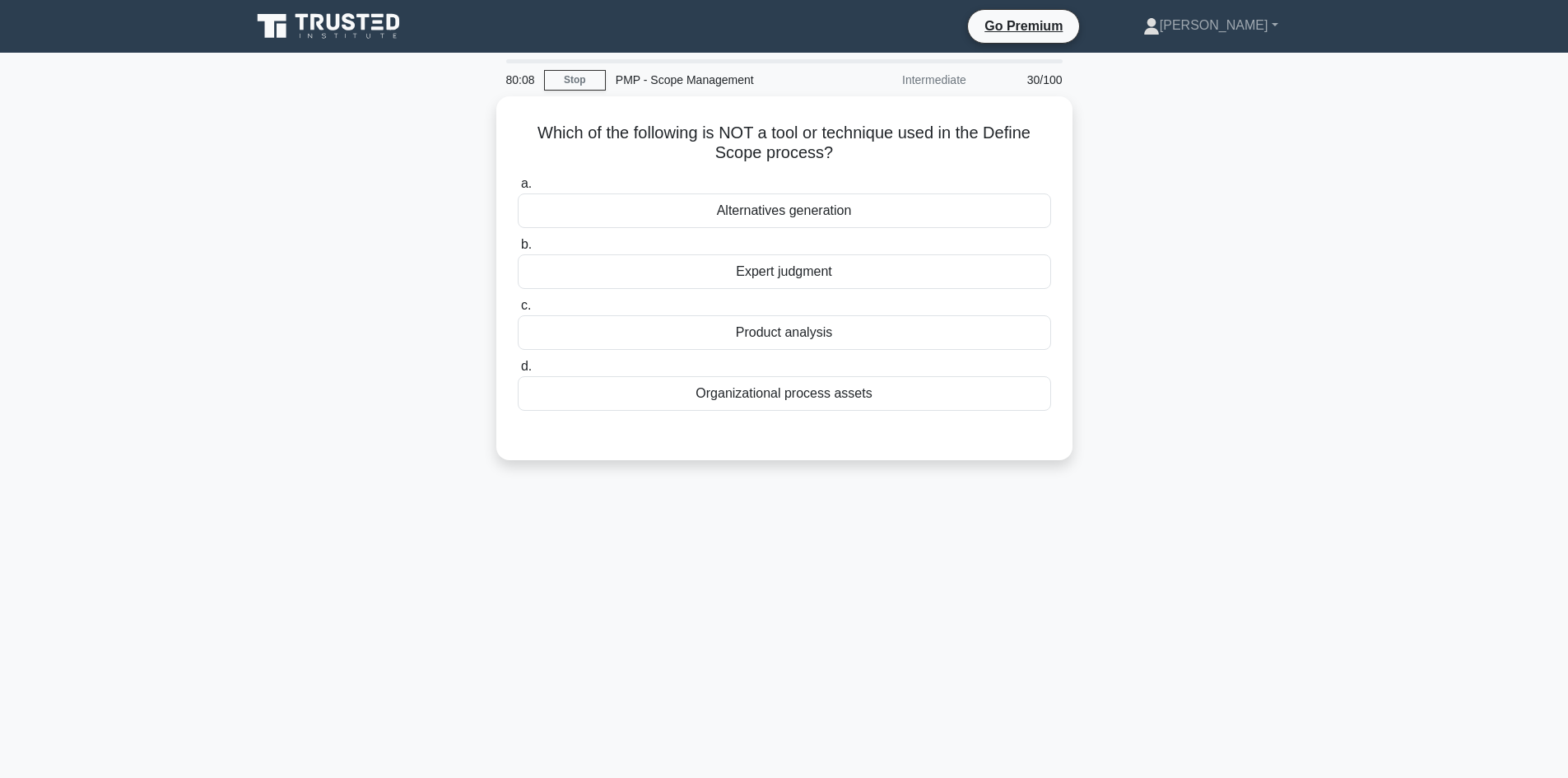
click at [1198, 179] on div "Which of the following is NOT a tool or technique used in the Define Scope proc…" at bounding box center [784, 288] width 1087 height 384
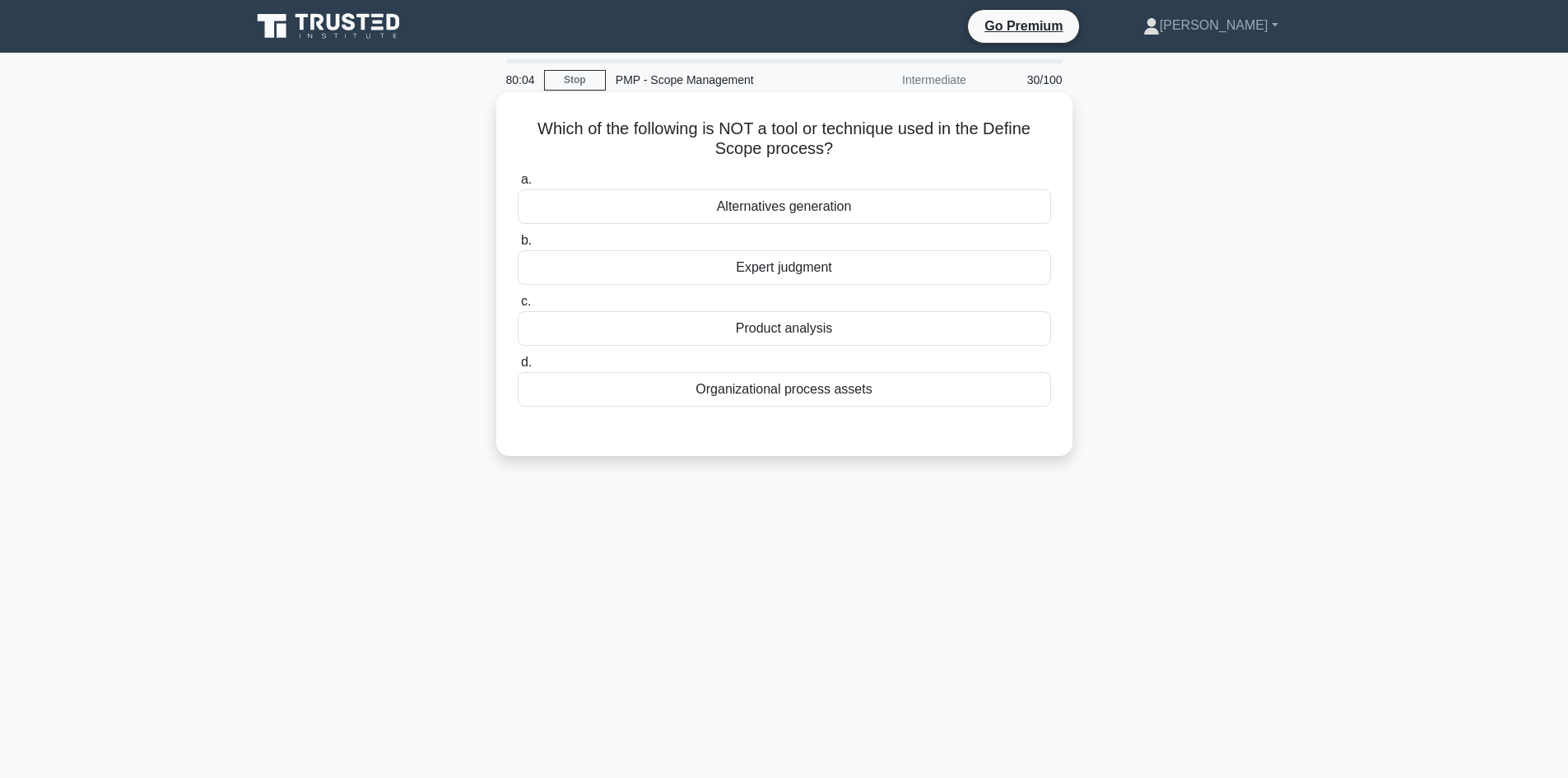
click at [844, 326] on div "Product analysis" at bounding box center [784, 329] width 534 height 35
click at [518, 307] on input "c. Product analysis" at bounding box center [518, 301] width 0 height 11
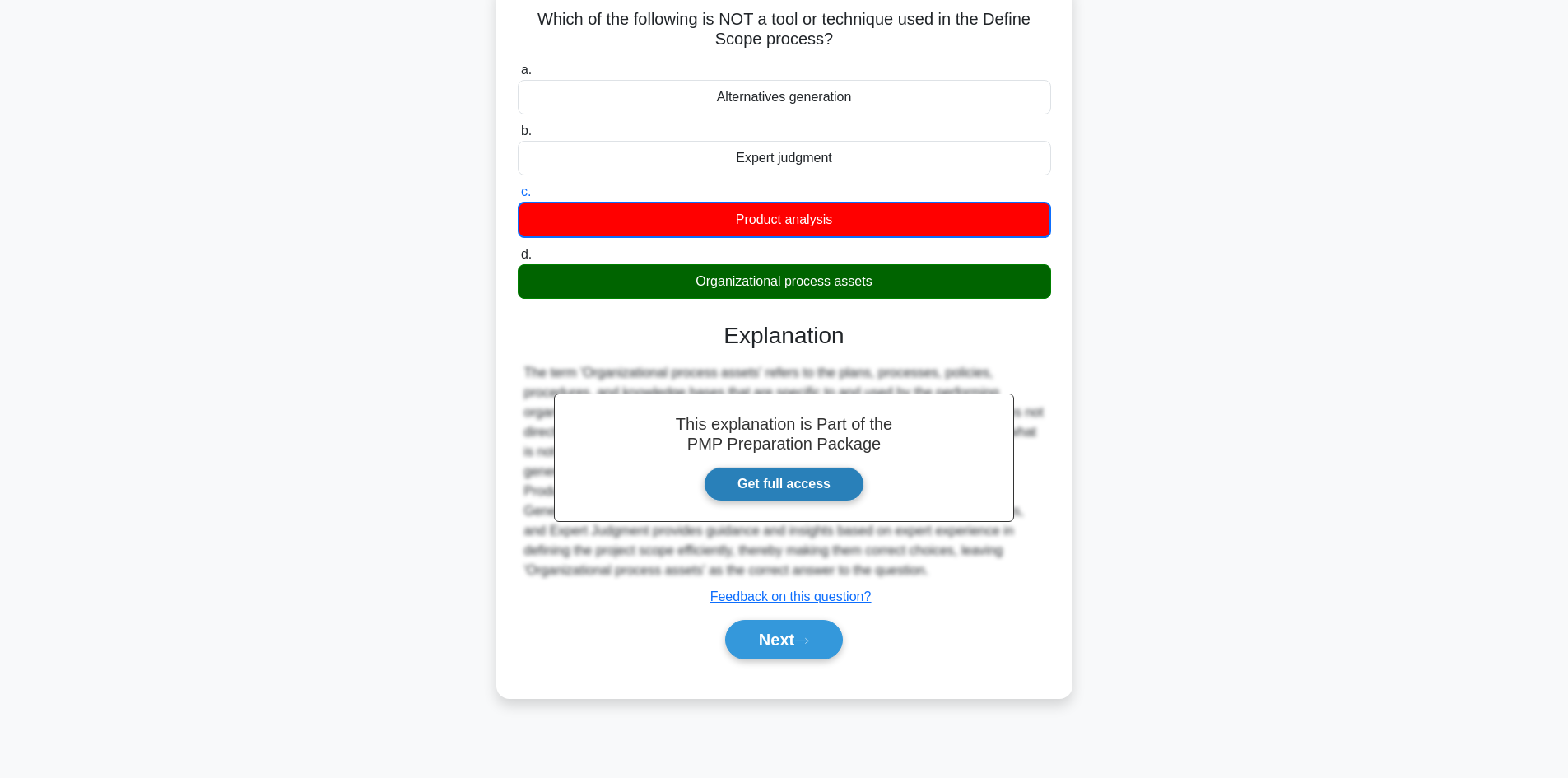
scroll to position [111, 0]
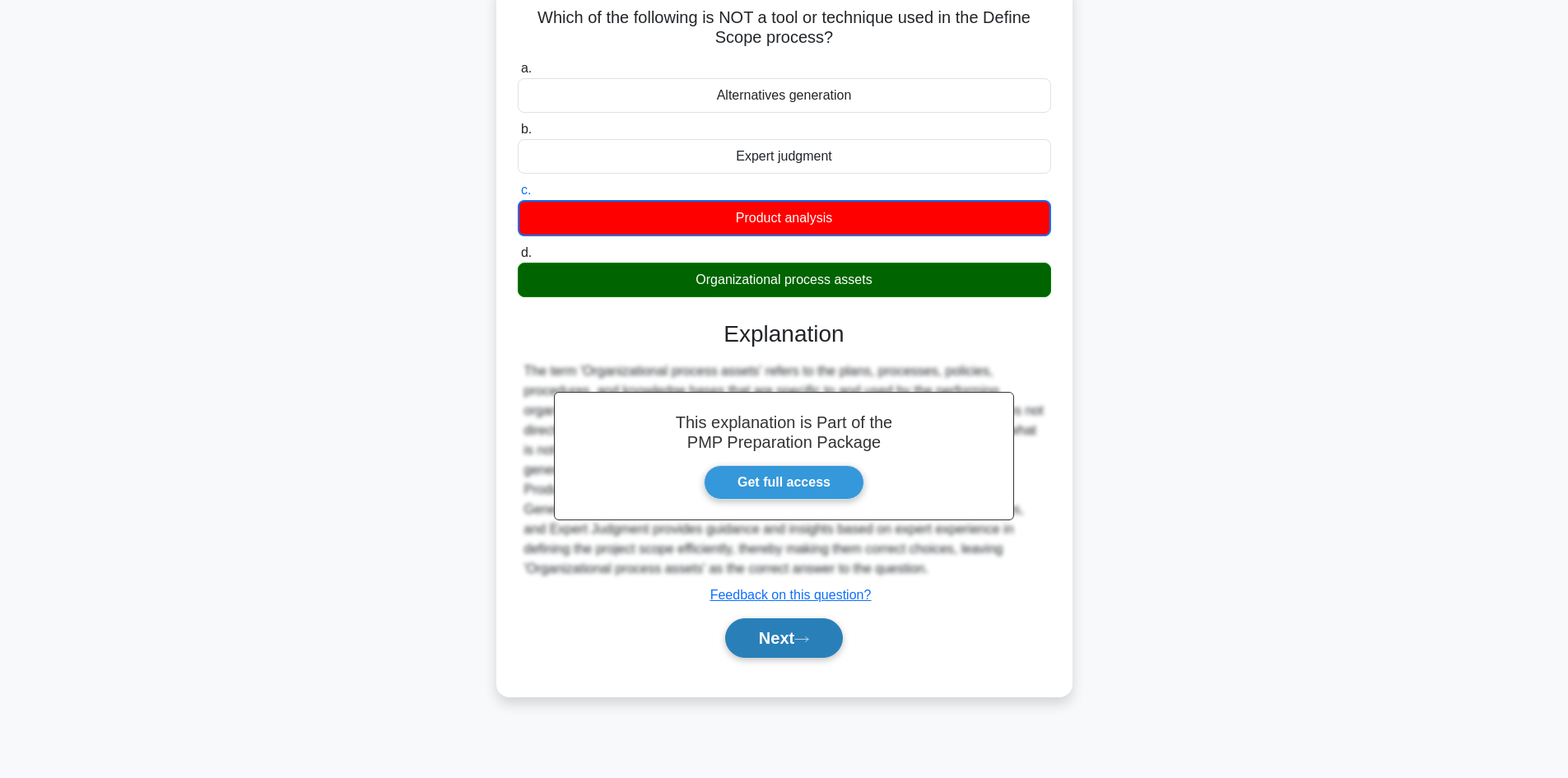
click at [803, 644] on icon at bounding box center [801, 639] width 15 height 9
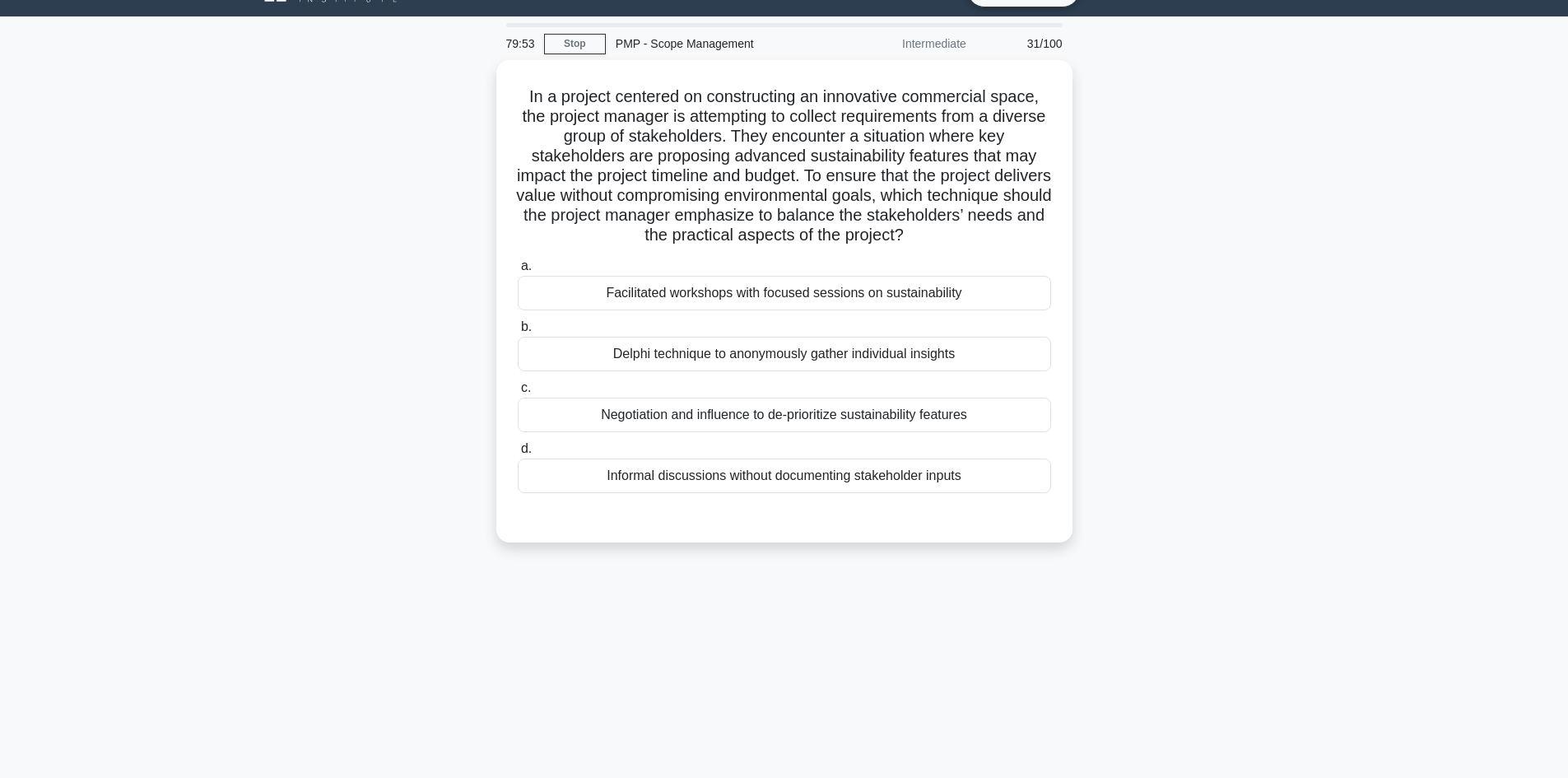
scroll to position [0, 0]
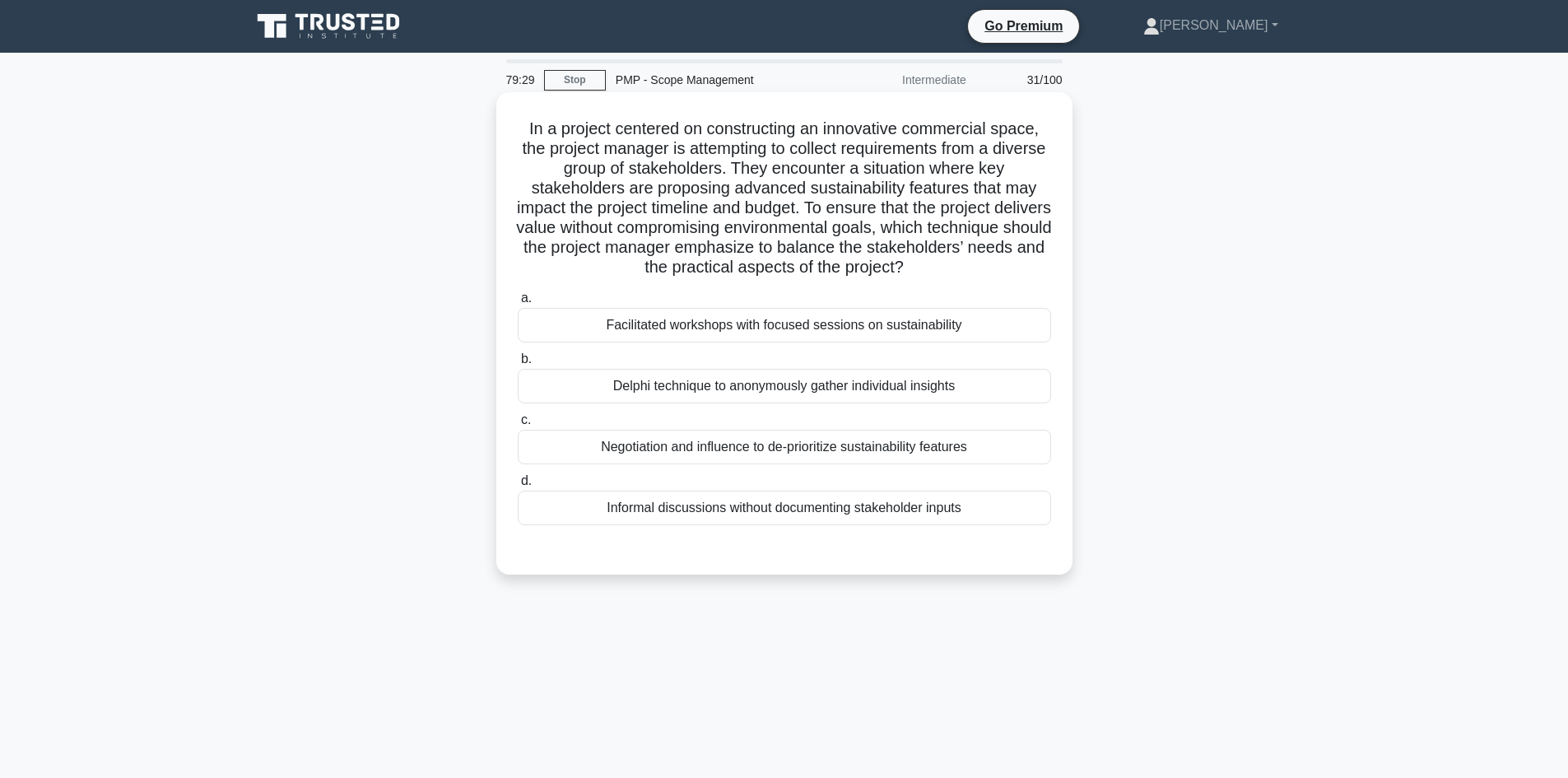
click at [766, 329] on div "Facilitated workshops with focused sessions on sustainability" at bounding box center [784, 325] width 534 height 35
click at [518, 304] on input "a. Facilitated workshops with focused sessions on sustainability" at bounding box center [518, 298] width 0 height 11
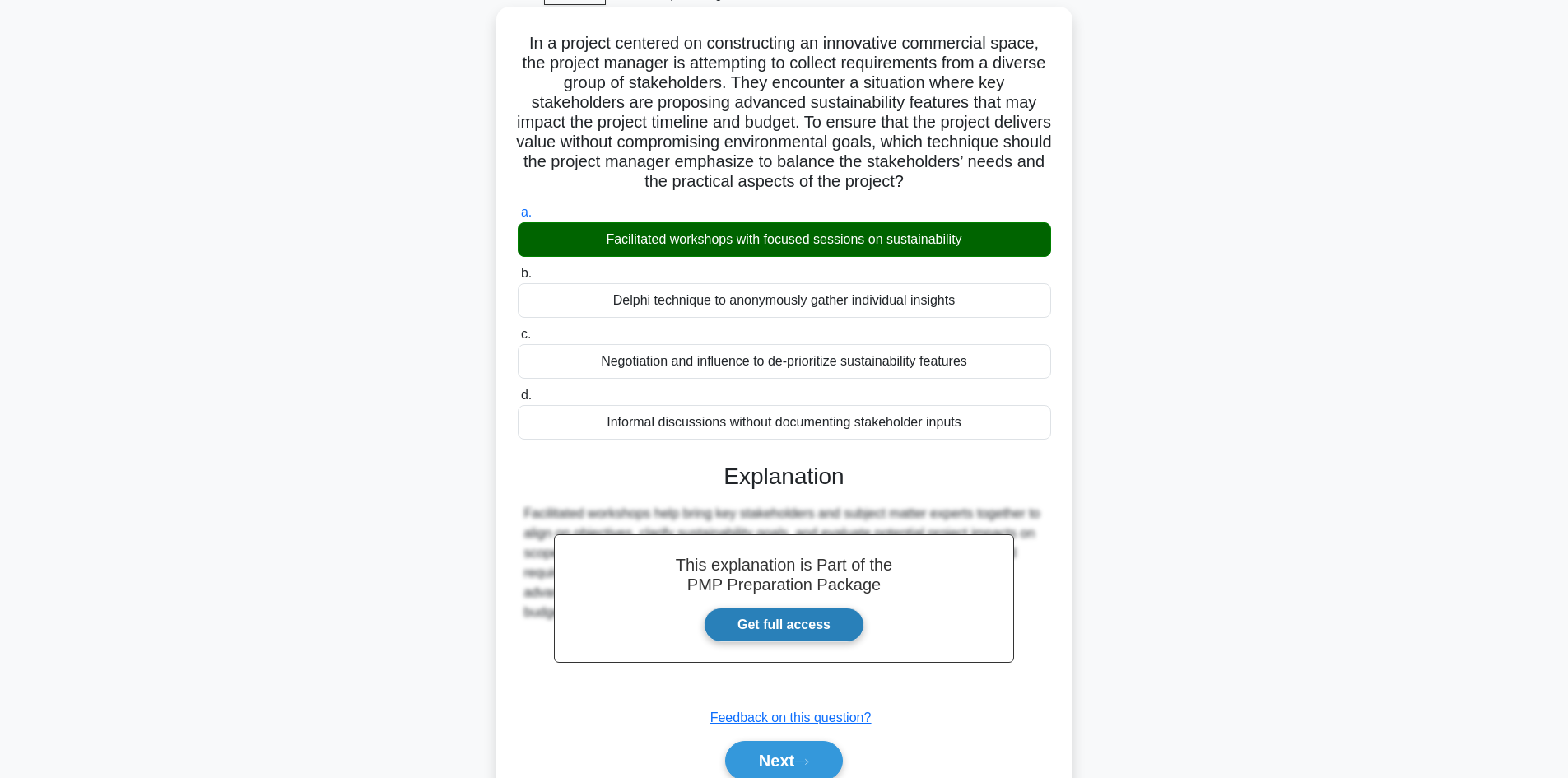
scroll to position [159, 0]
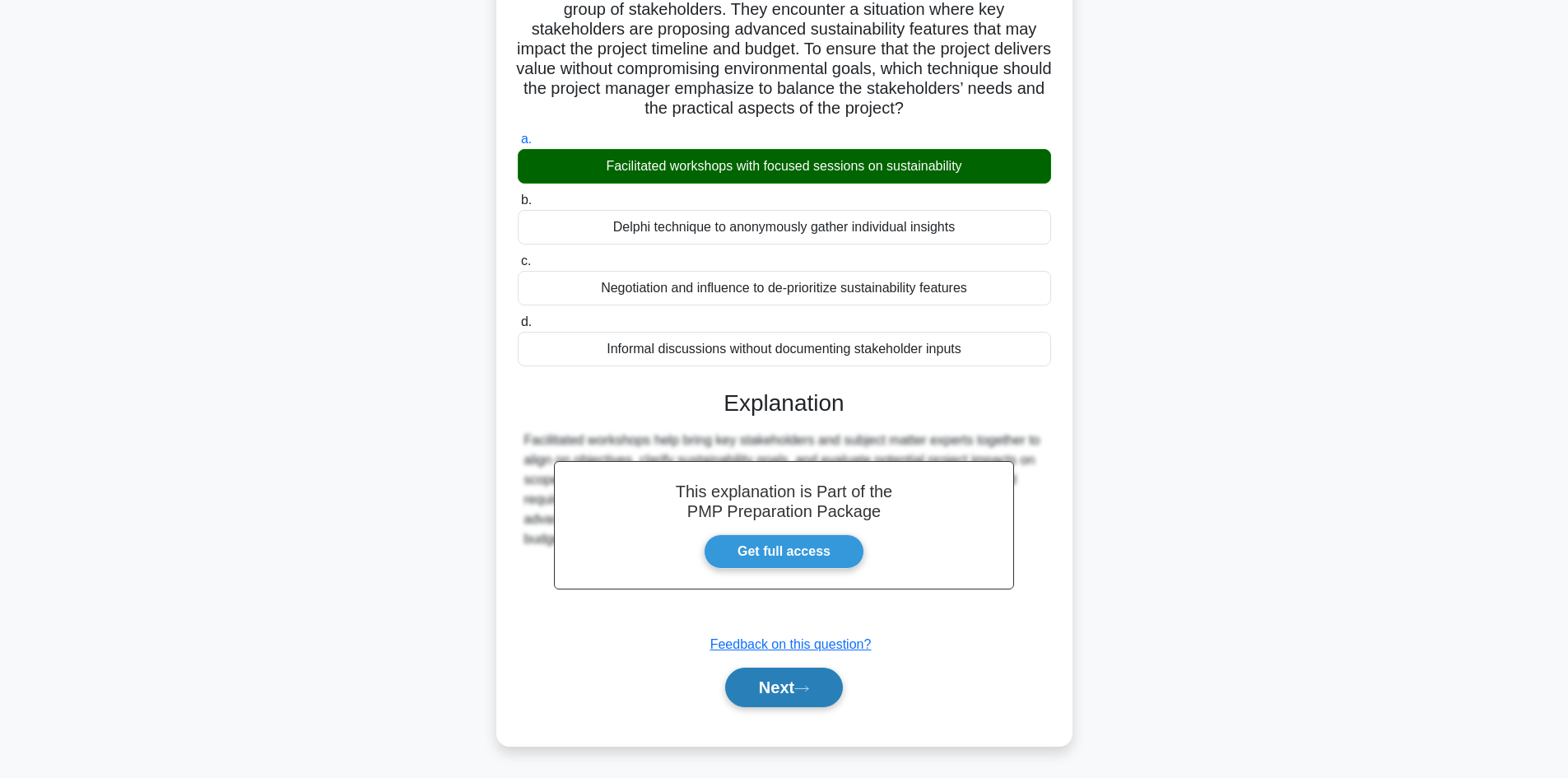
click at [800, 680] on button "Next" at bounding box center [784, 687] width 118 height 40
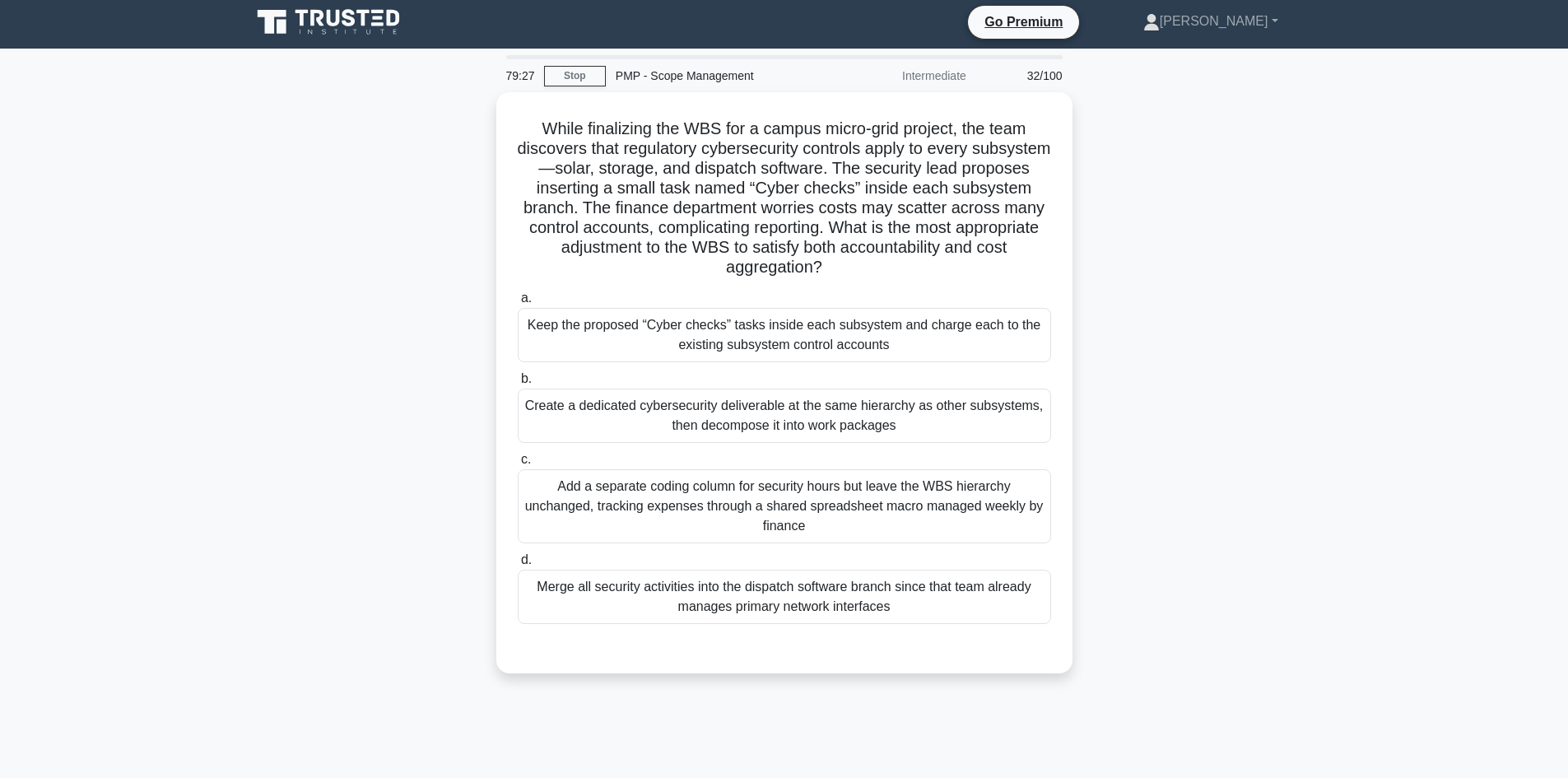
scroll to position [0, 0]
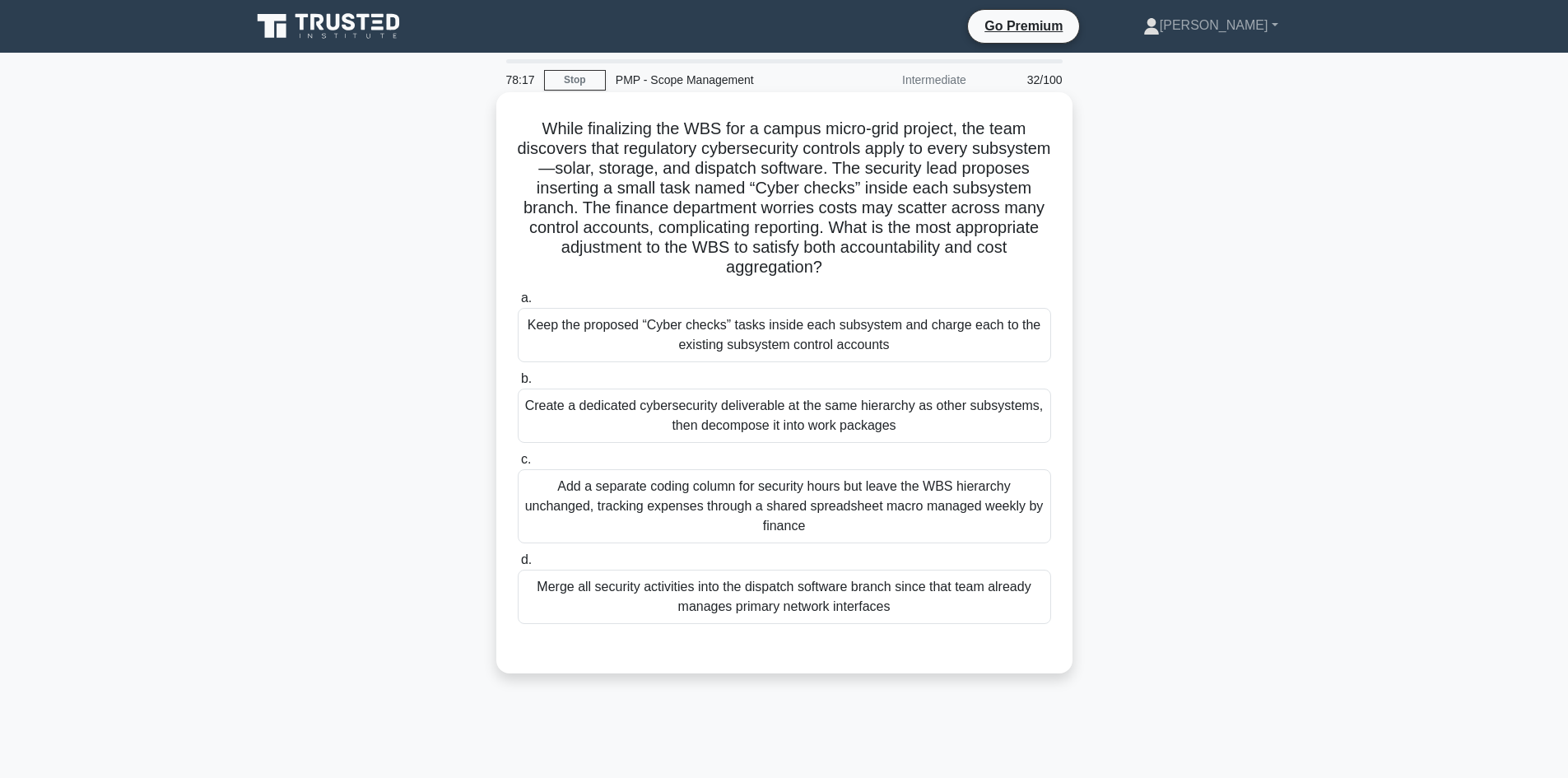
click at [832, 417] on div "Create a dedicated cybersecurity deliverable at the same hierarchy as other sub…" at bounding box center [784, 416] width 534 height 54
click at [518, 384] on input "b. Create a dedicated cybersecurity deliverable at the same hierarchy as other …" at bounding box center [518, 378] width 0 height 11
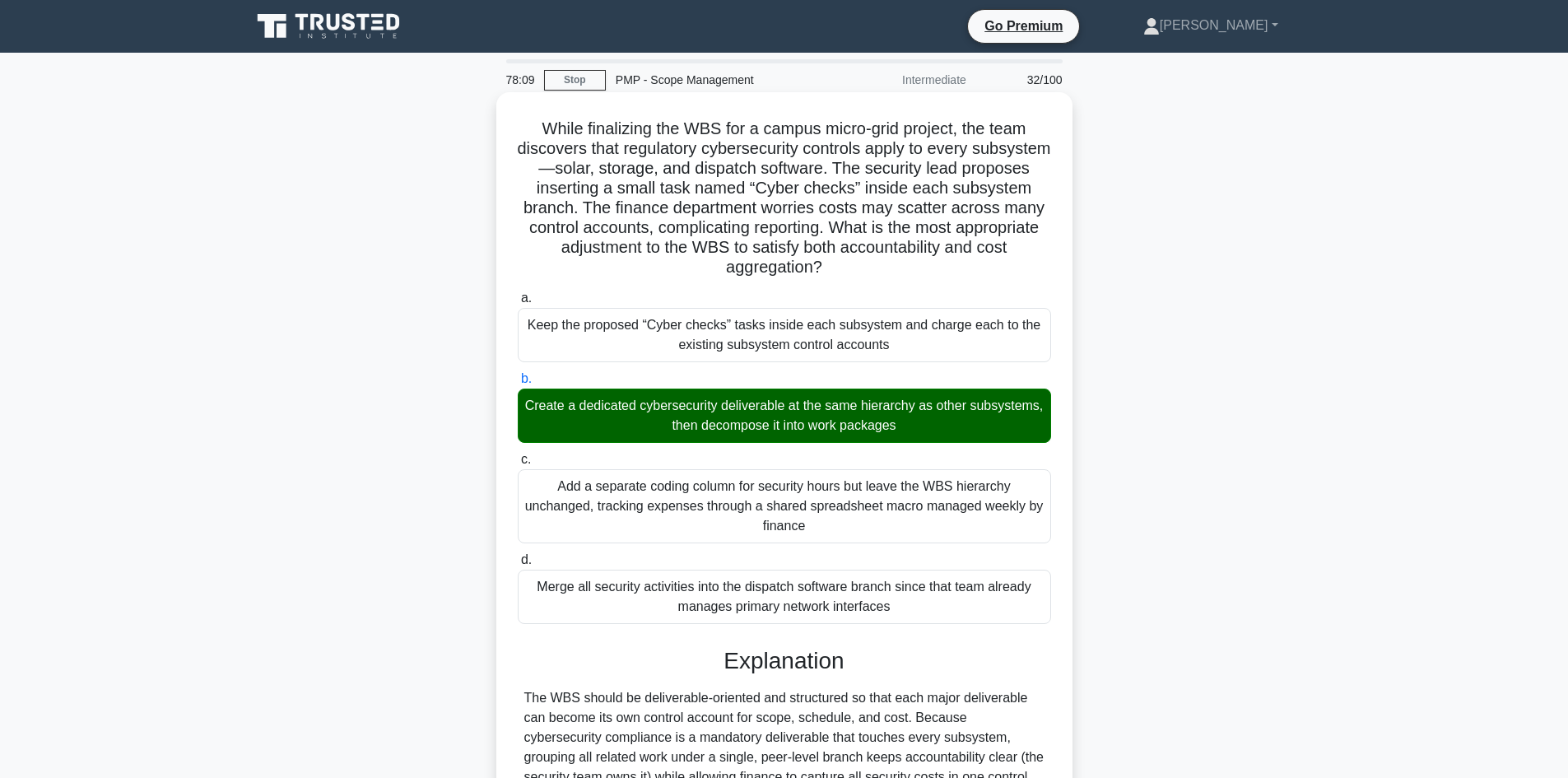
scroll to position [257, 0]
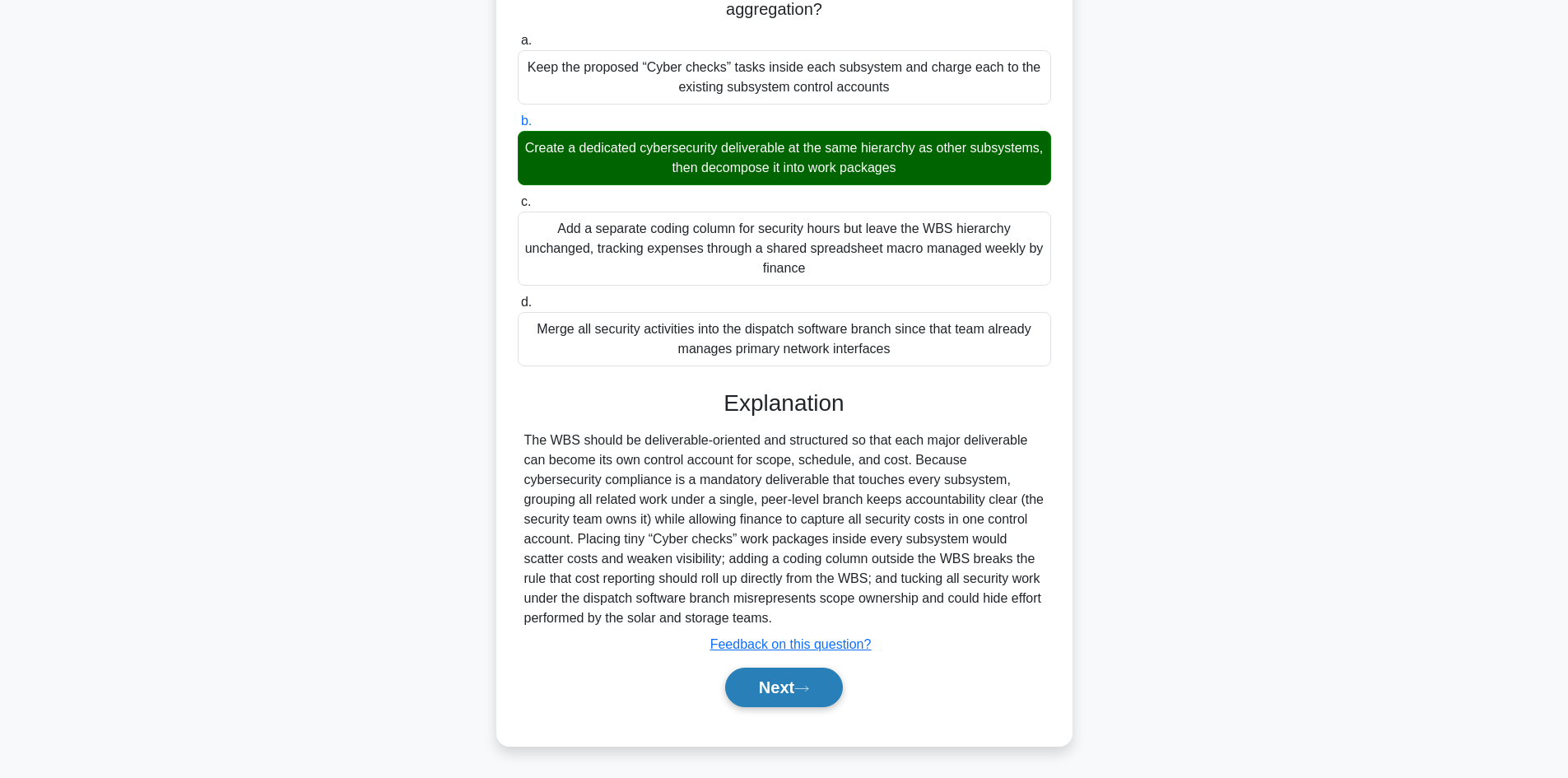
click at [810, 682] on button "Next" at bounding box center [784, 687] width 118 height 40
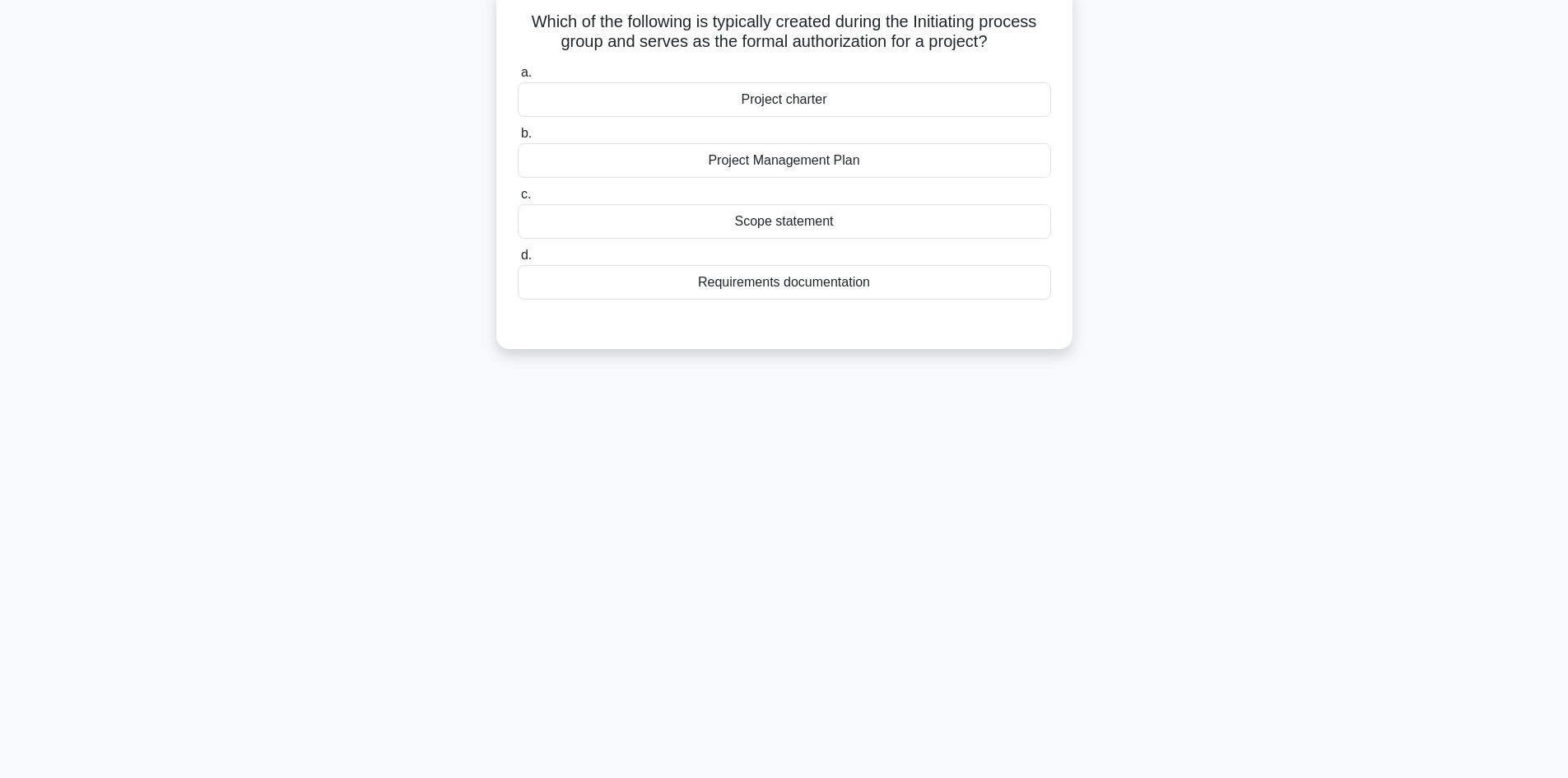
scroll to position [0, 0]
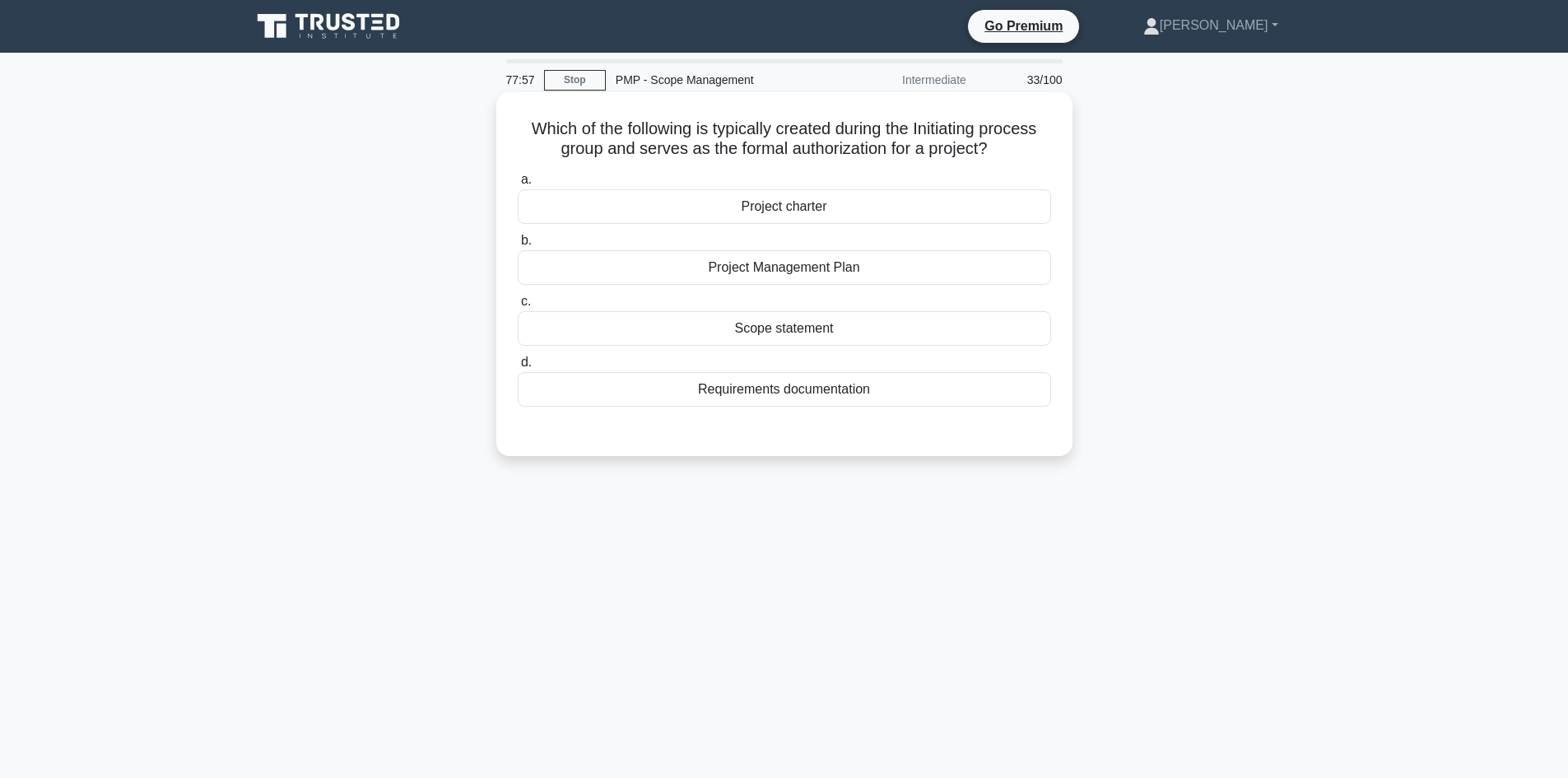
click at [836, 211] on div "Project charter" at bounding box center [784, 207] width 534 height 35
click at [518, 186] on input "a. Project charter" at bounding box center [518, 179] width 0 height 11
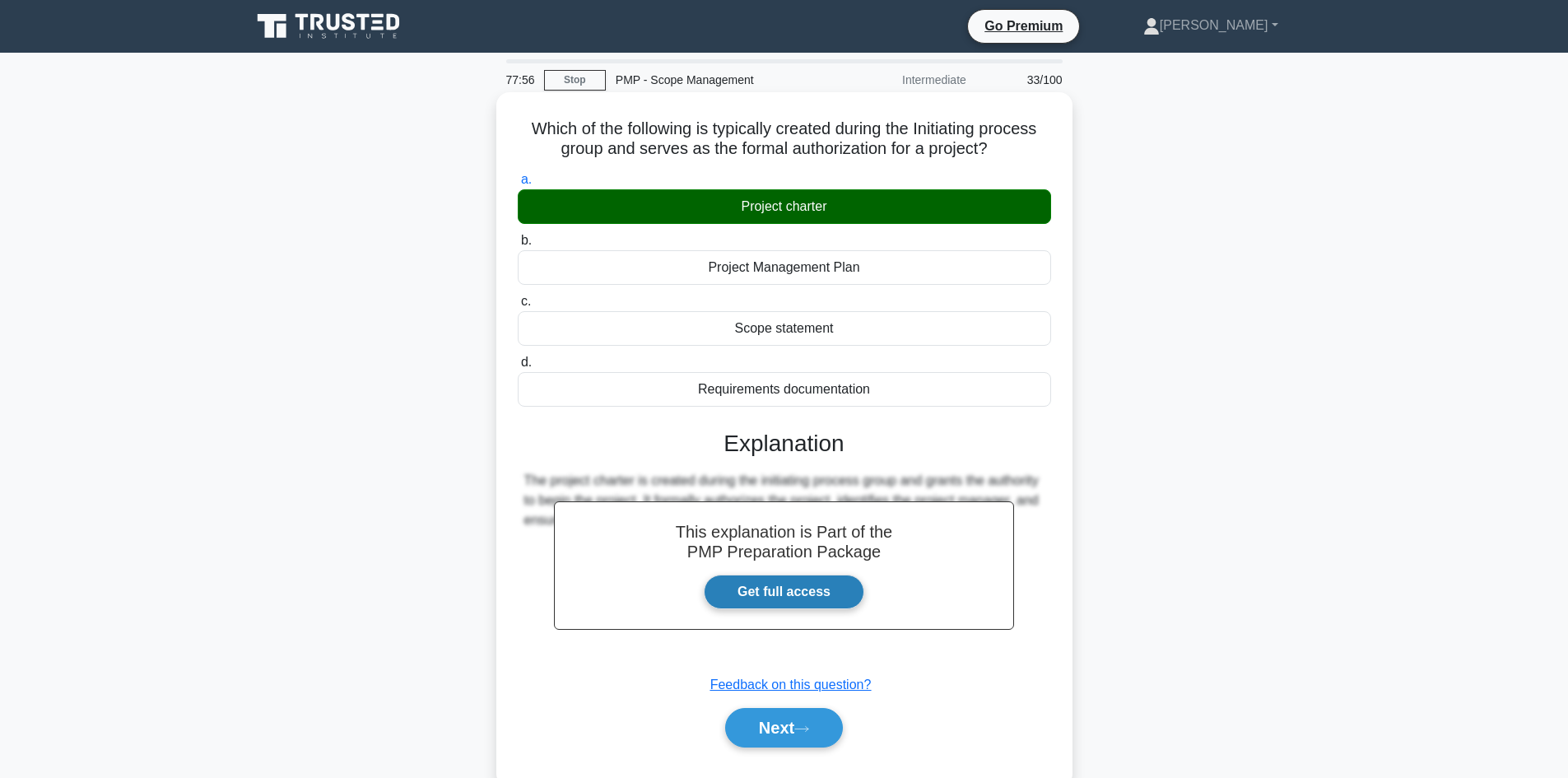
scroll to position [29, 0]
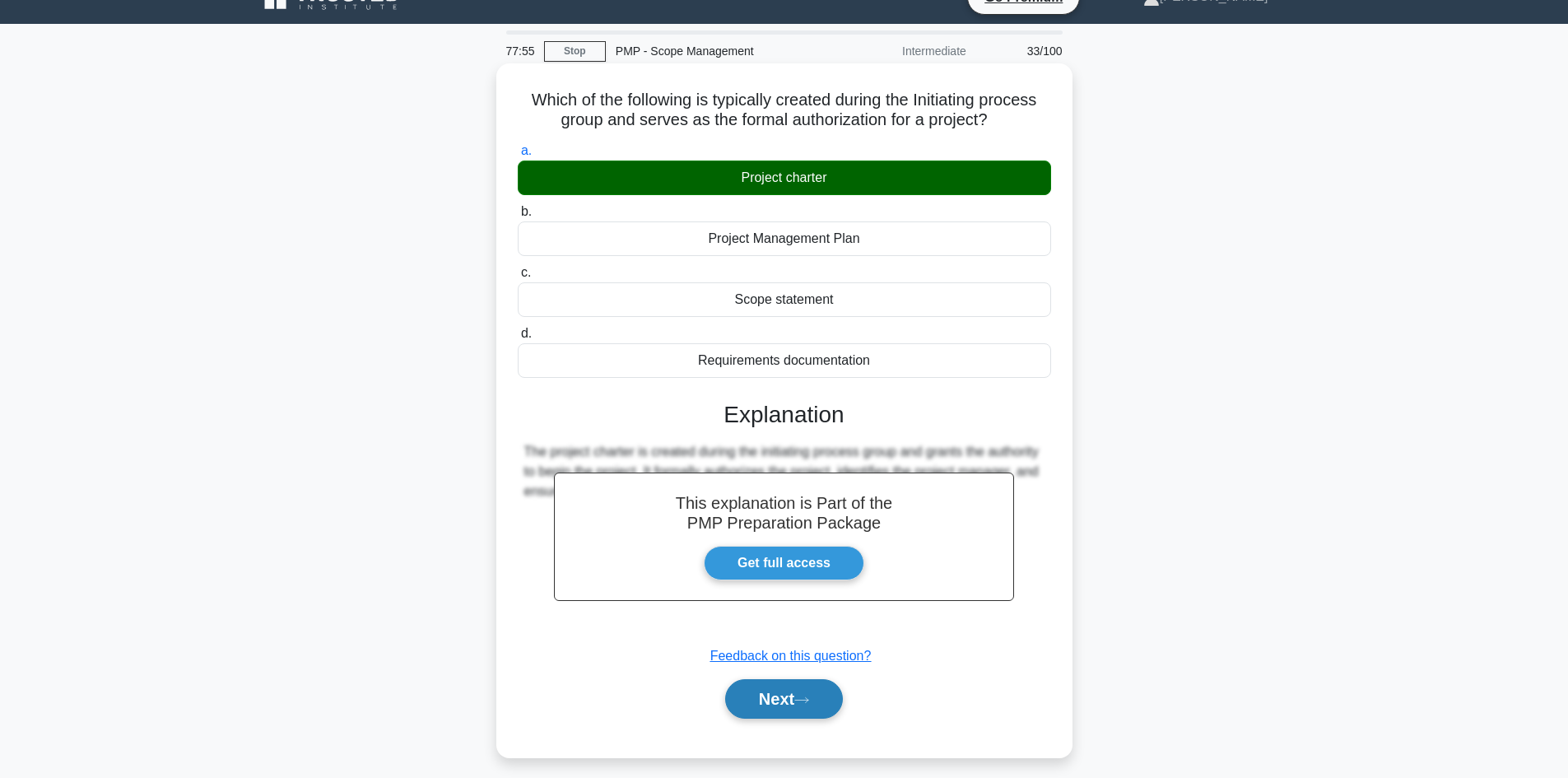
click at [792, 699] on button "Next" at bounding box center [784, 699] width 118 height 40
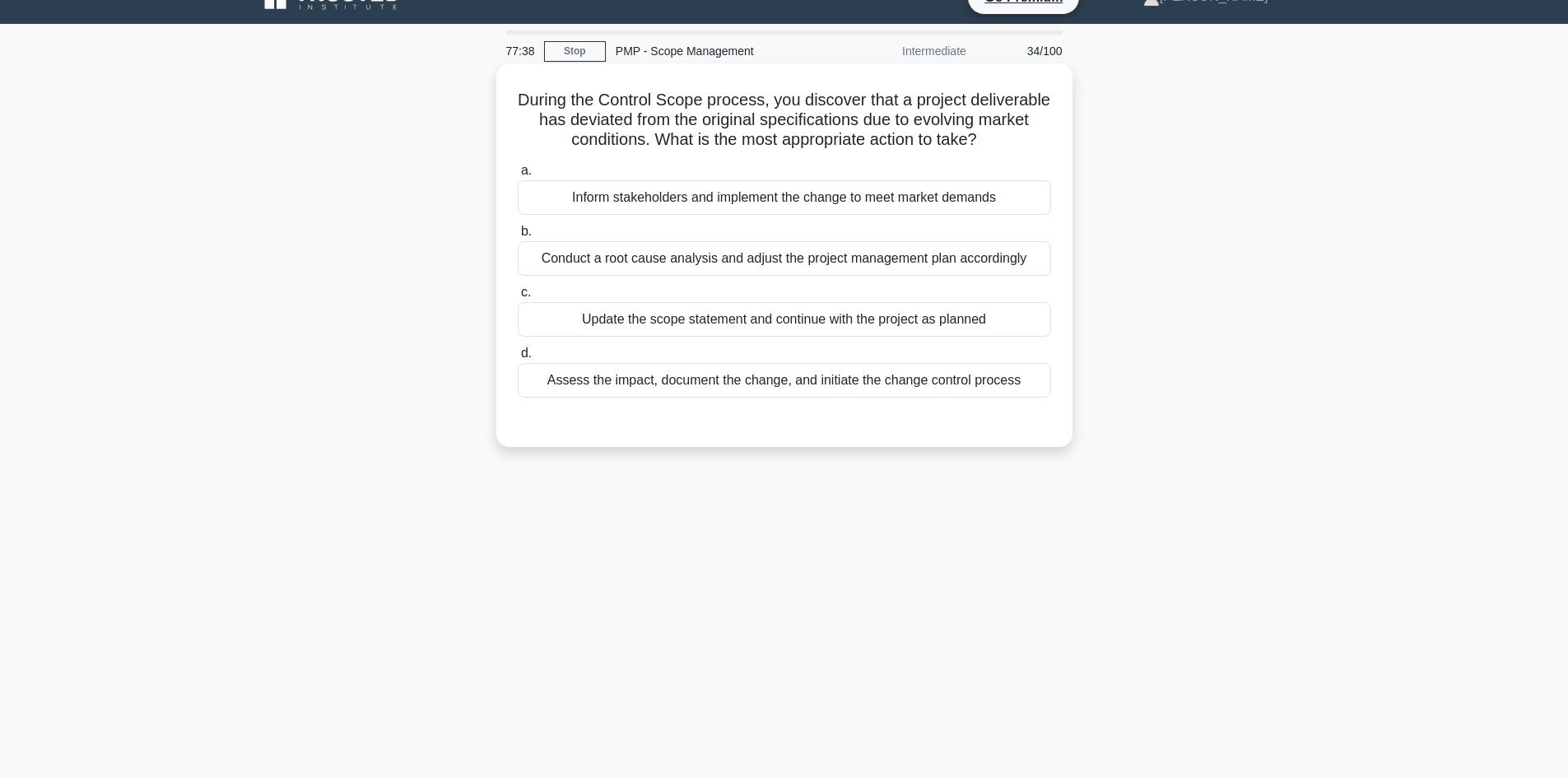
click at [790, 398] on div "Assess the impact, document the change, and initiate the change control process" at bounding box center [784, 380] width 534 height 35
click at [518, 359] on input "d. Assess the impact, document the change, and initiate the change control proc…" at bounding box center [518, 353] width 0 height 11
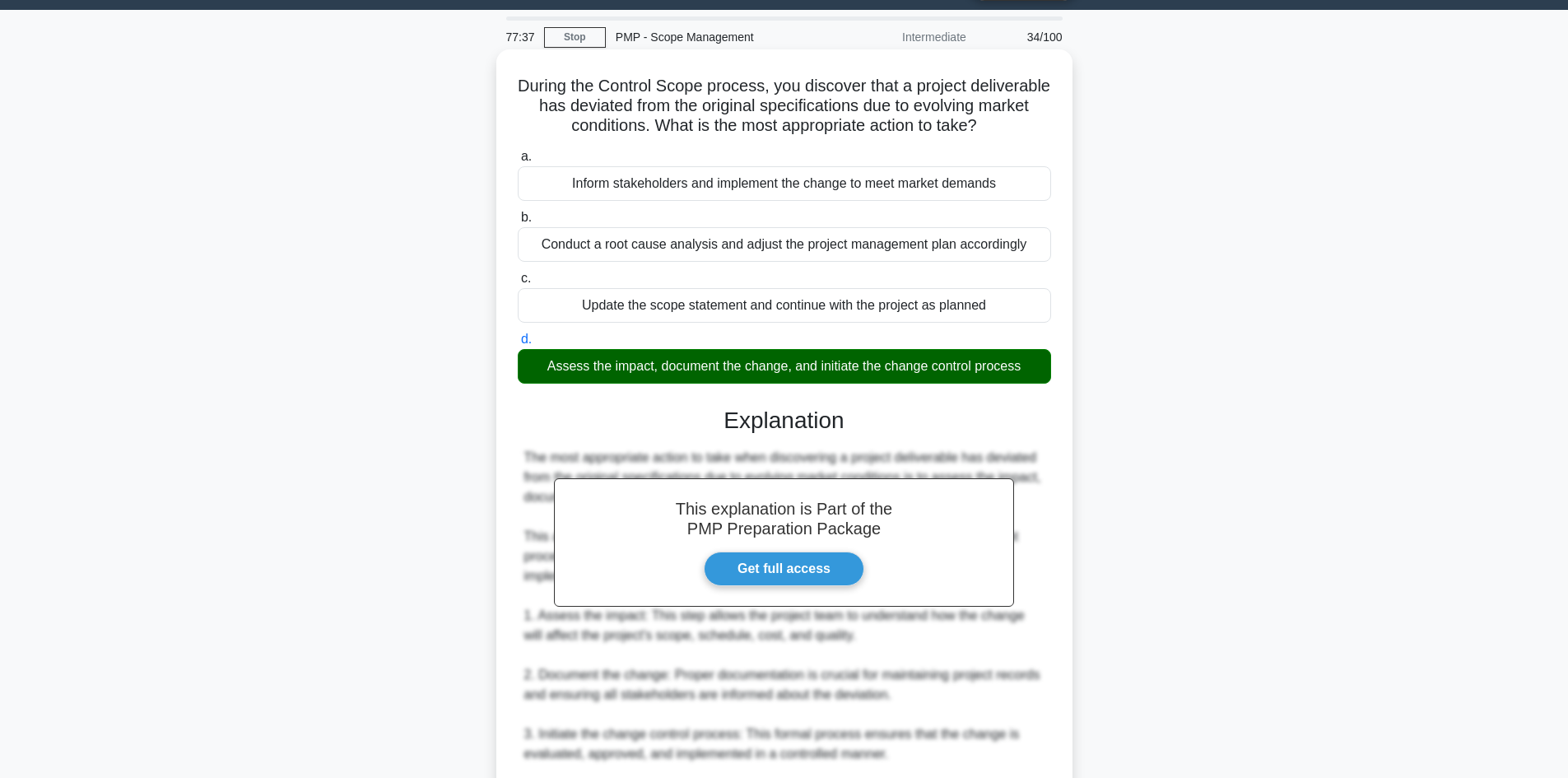
scroll to position [440, 0]
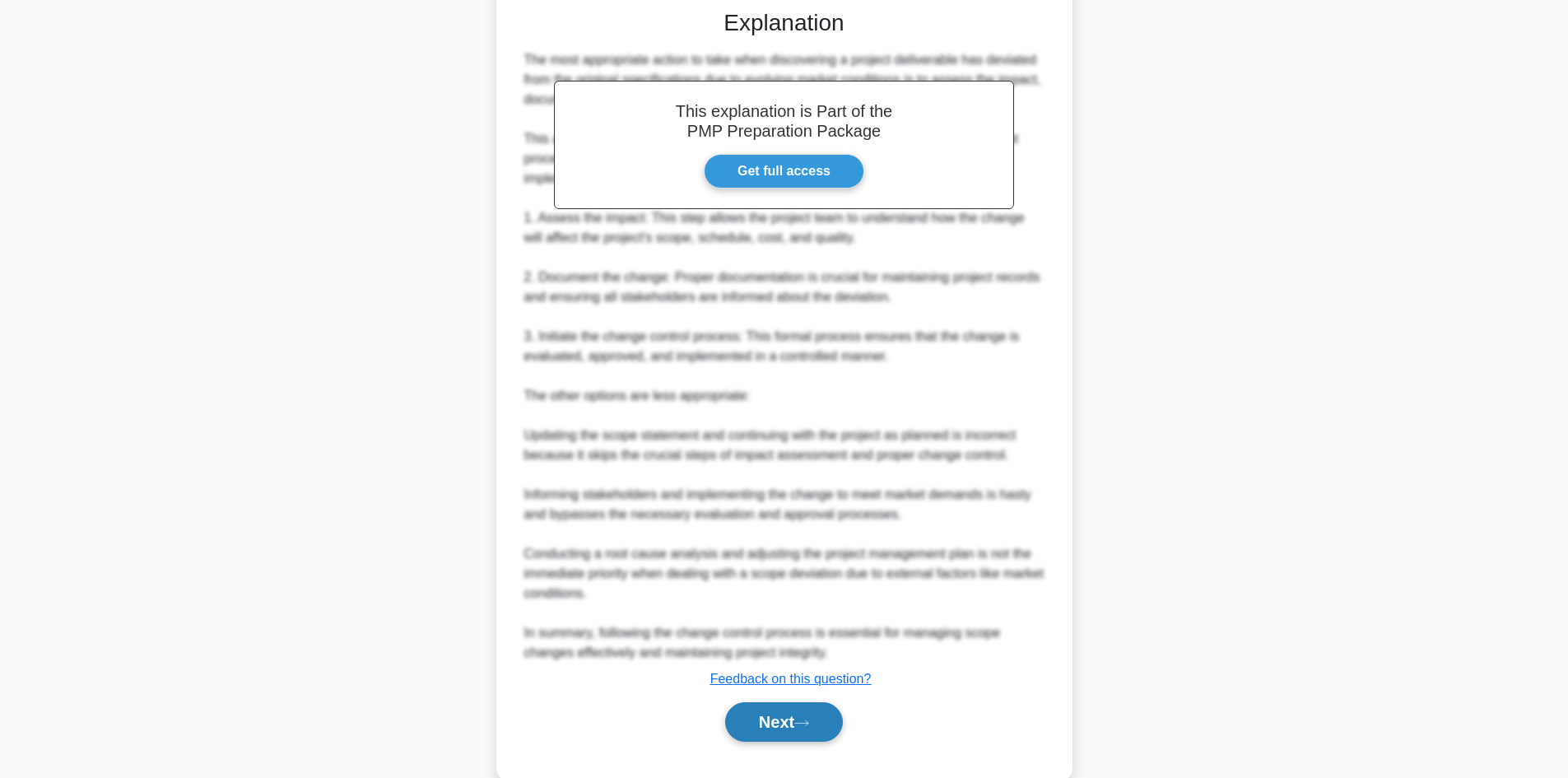
click at [796, 733] on button "Next" at bounding box center [784, 722] width 118 height 40
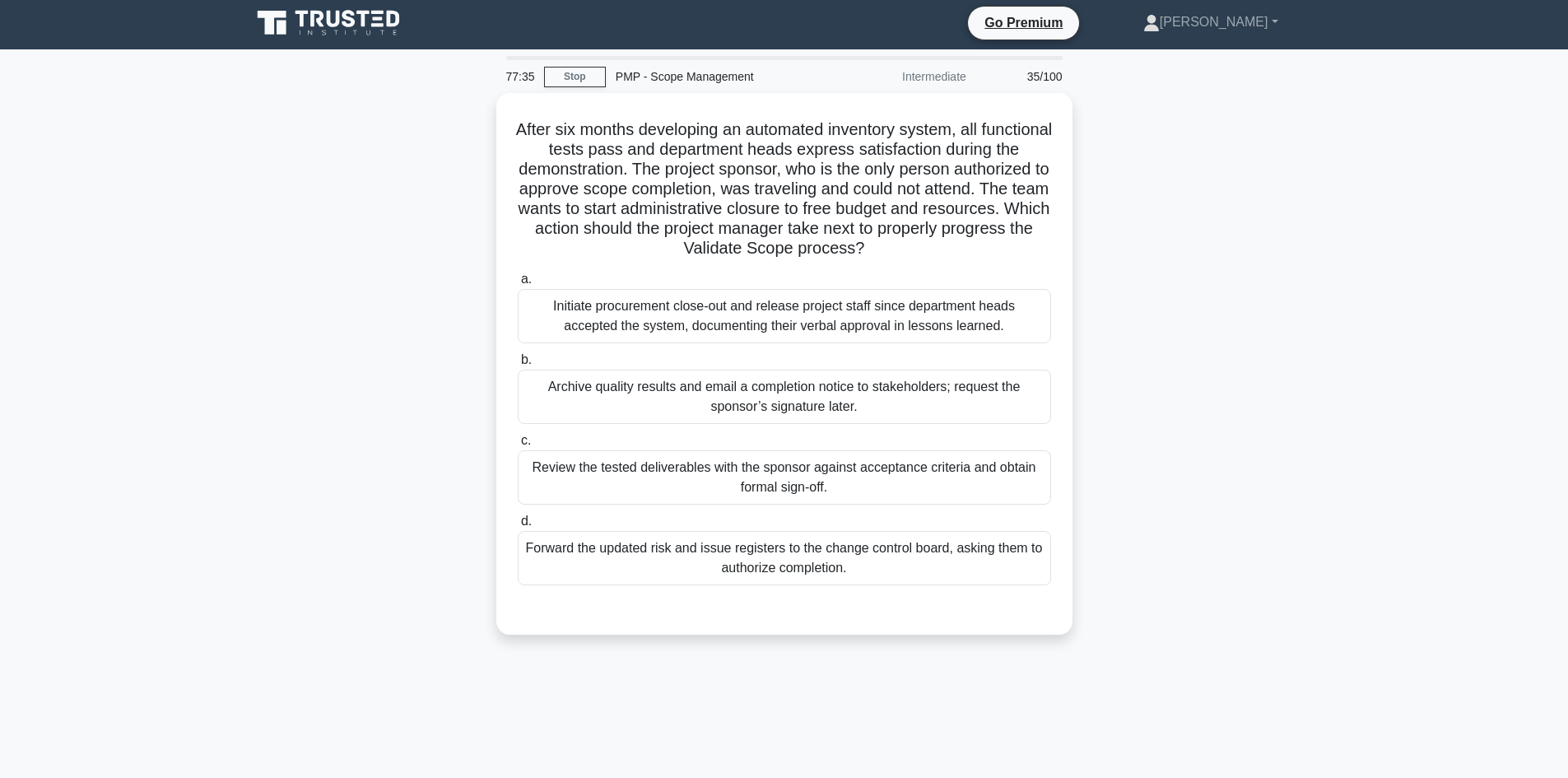
scroll to position [0, 0]
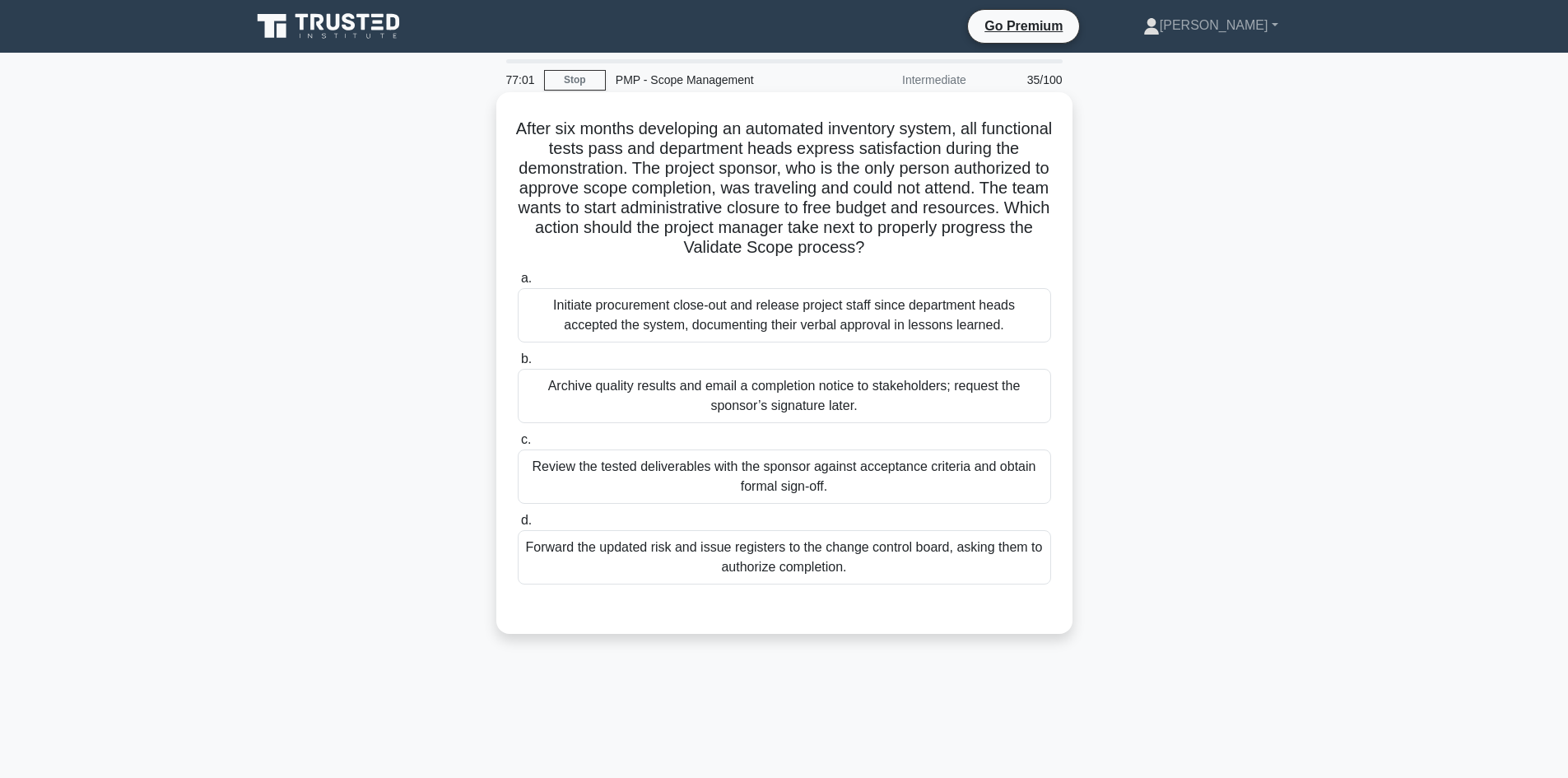
click at [868, 484] on div "Review the tested deliverables with the sponsor against acceptance criteria and…" at bounding box center [784, 477] width 534 height 54
click at [518, 445] on input "c. Review the tested deliverables with the sponsor against acceptance criteria …" at bounding box center [518, 439] width 0 height 11
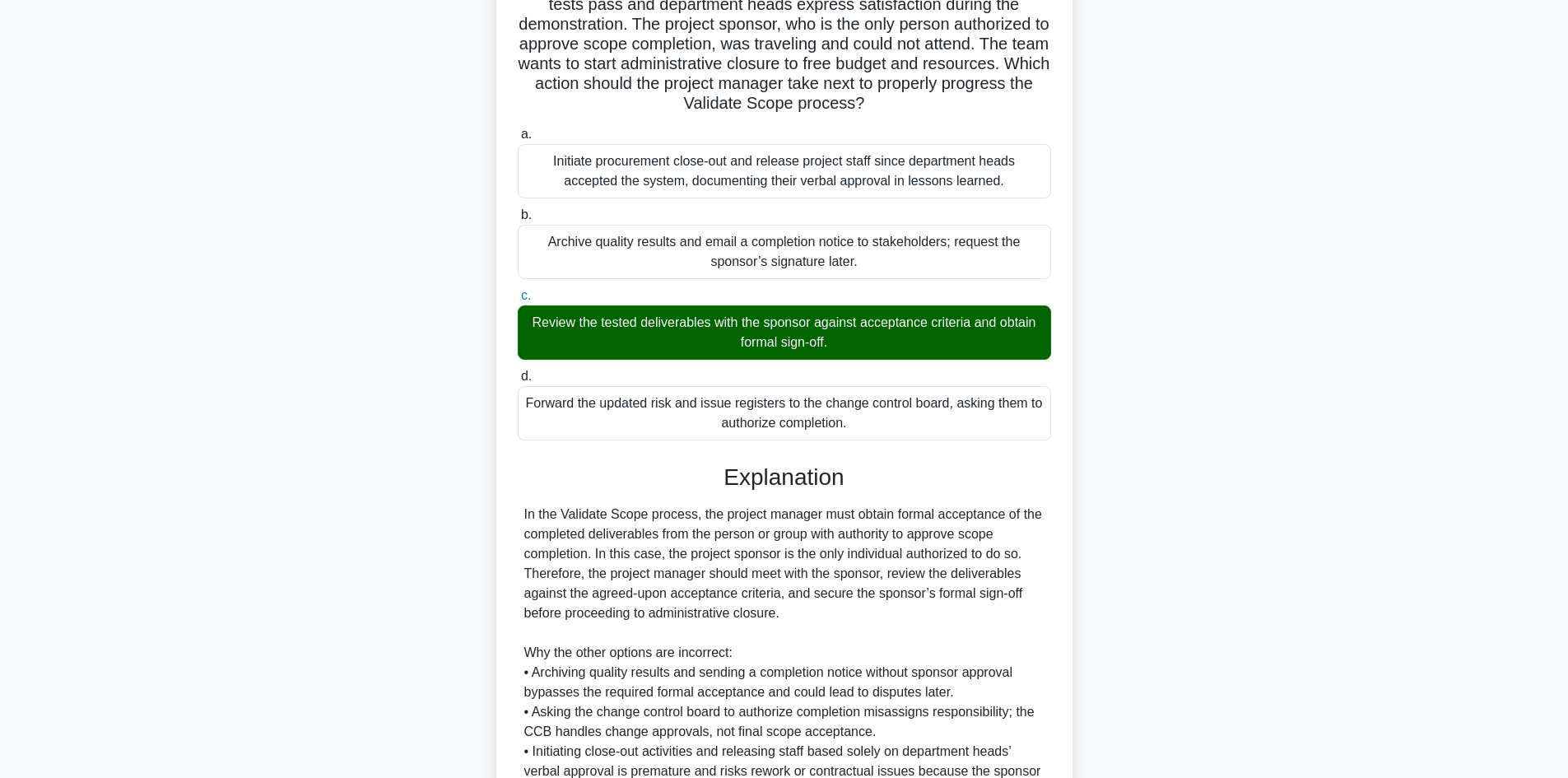
scroll to position [317, 0]
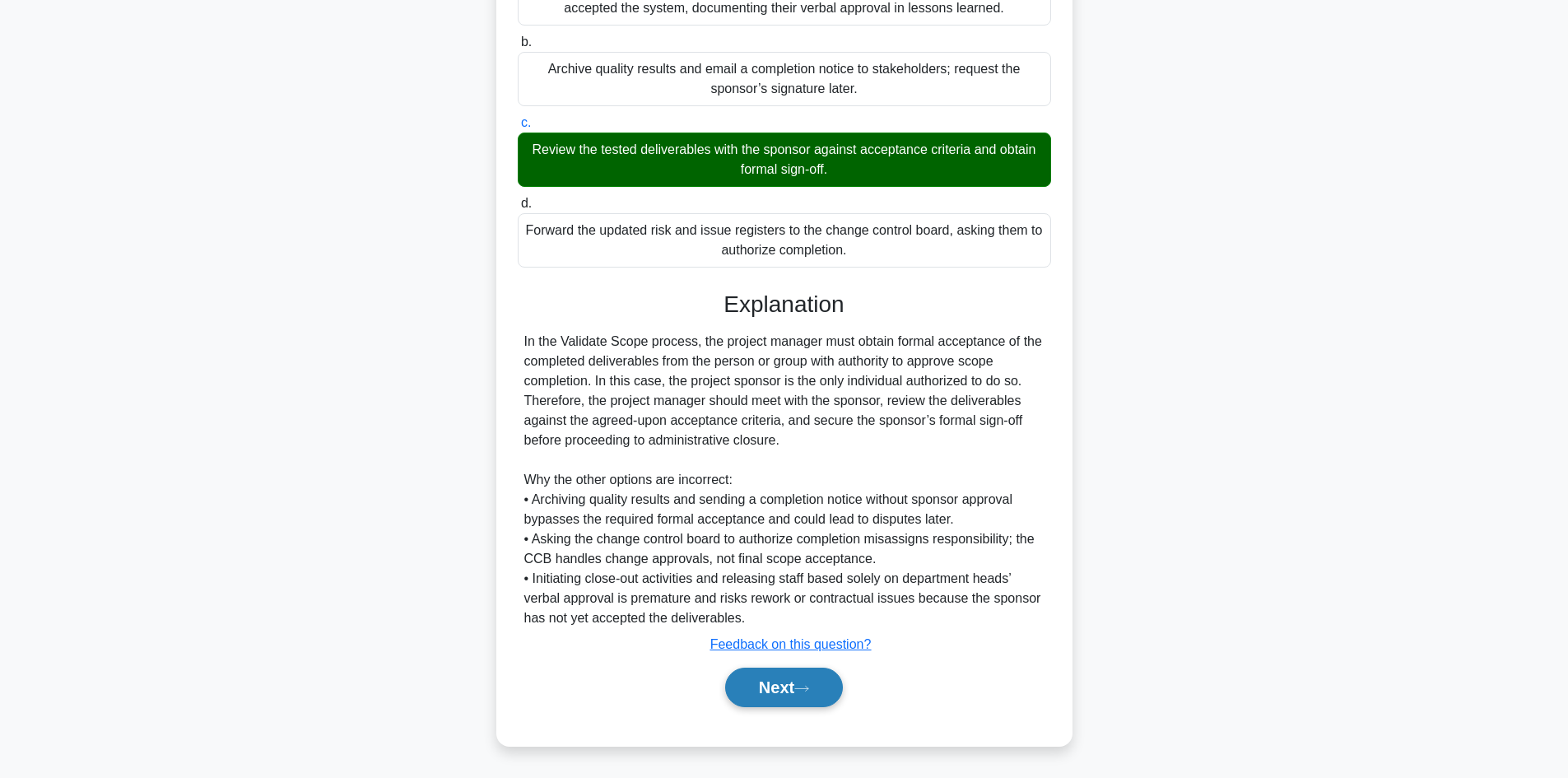
click at [777, 683] on button "Next" at bounding box center [784, 687] width 118 height 40
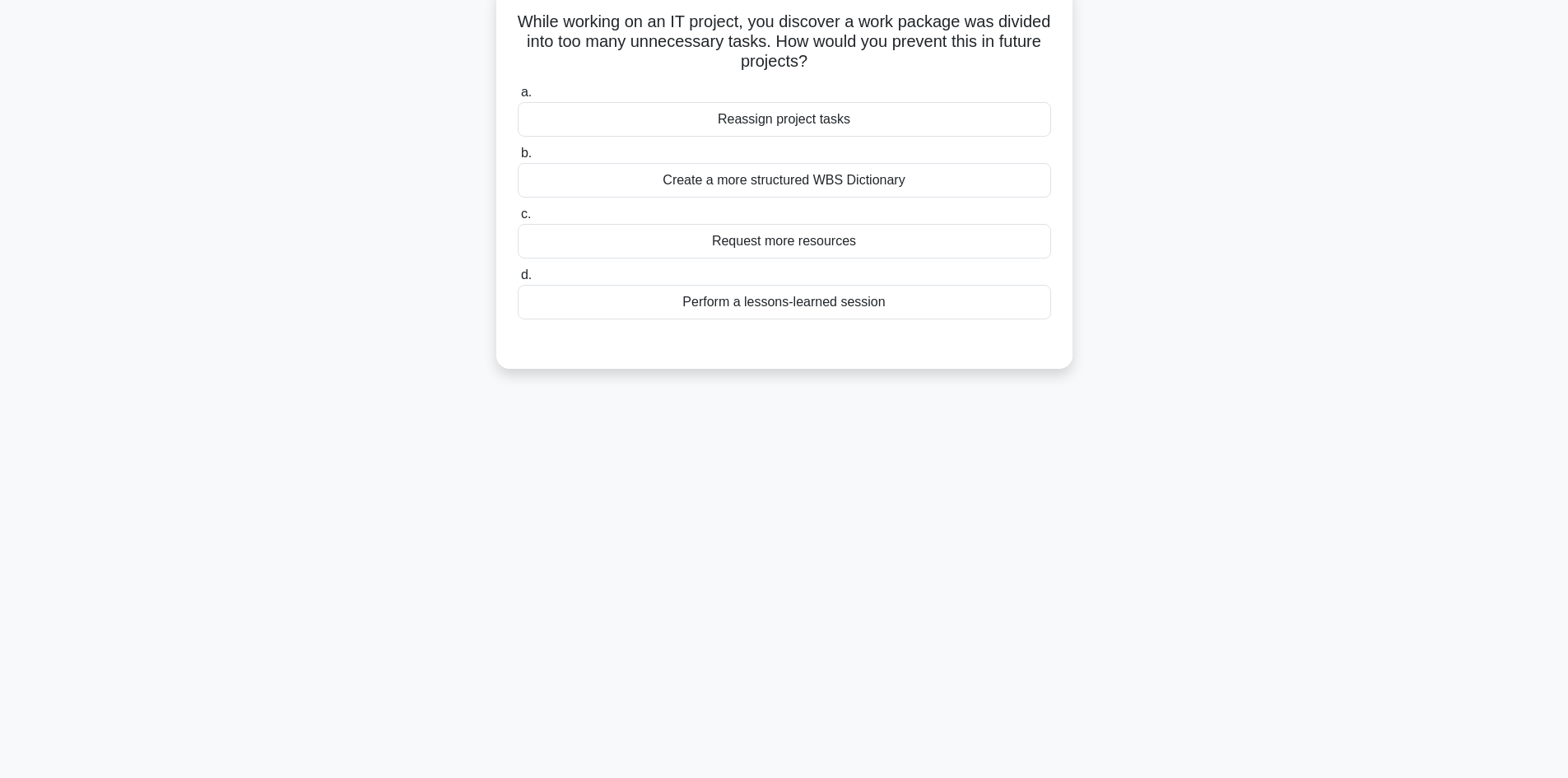
scroll to position [0, 0]
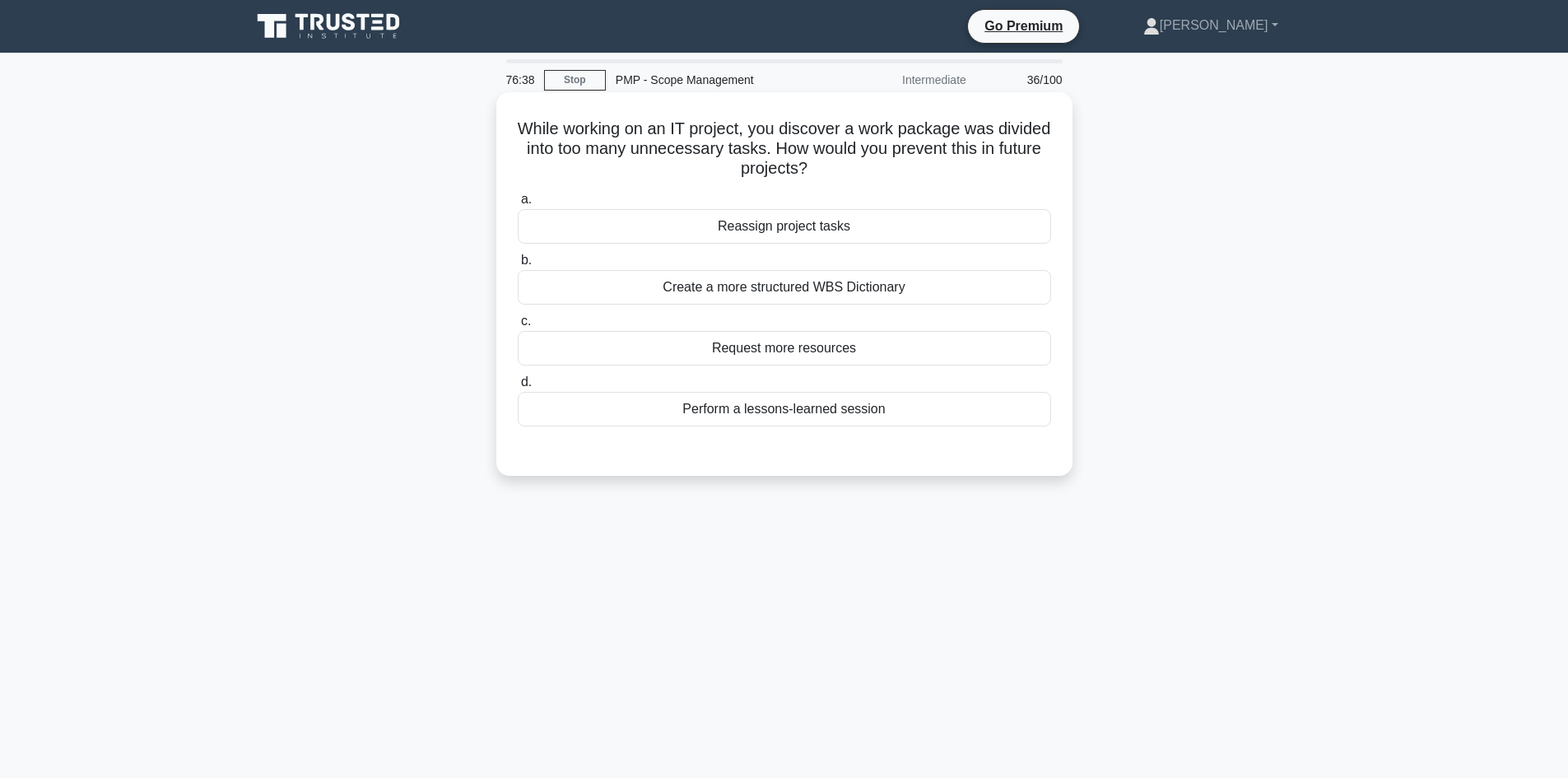
click at [888, 412] on div "Perform a lessons-learned session" at bounding box center [784, 409] width 534 height 35
click at [518, 388] on input "d. Perform a lessons-learned session" at bounding box center [518, 382] width 0 height 11
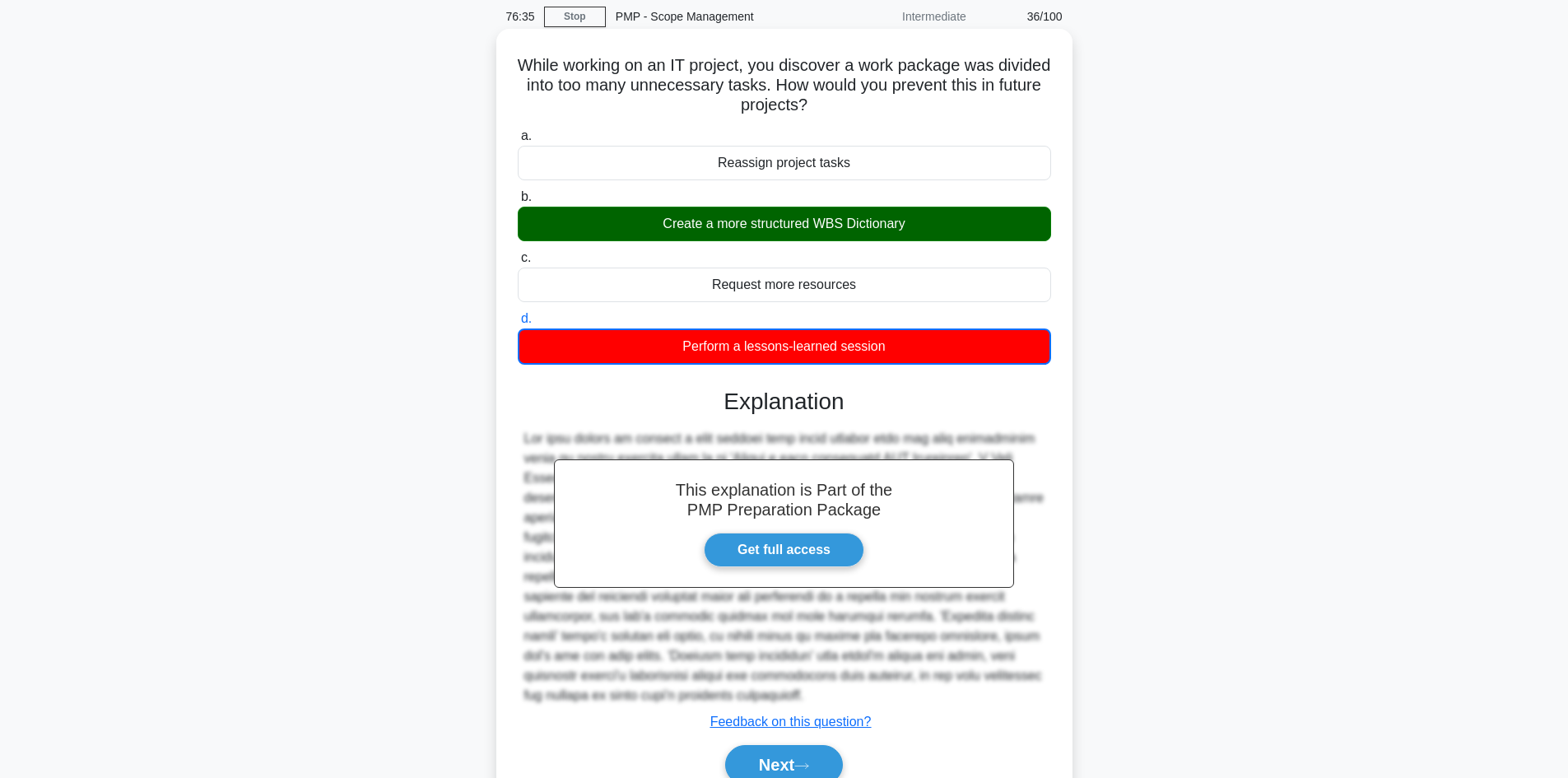
scroll to position [141, 0]
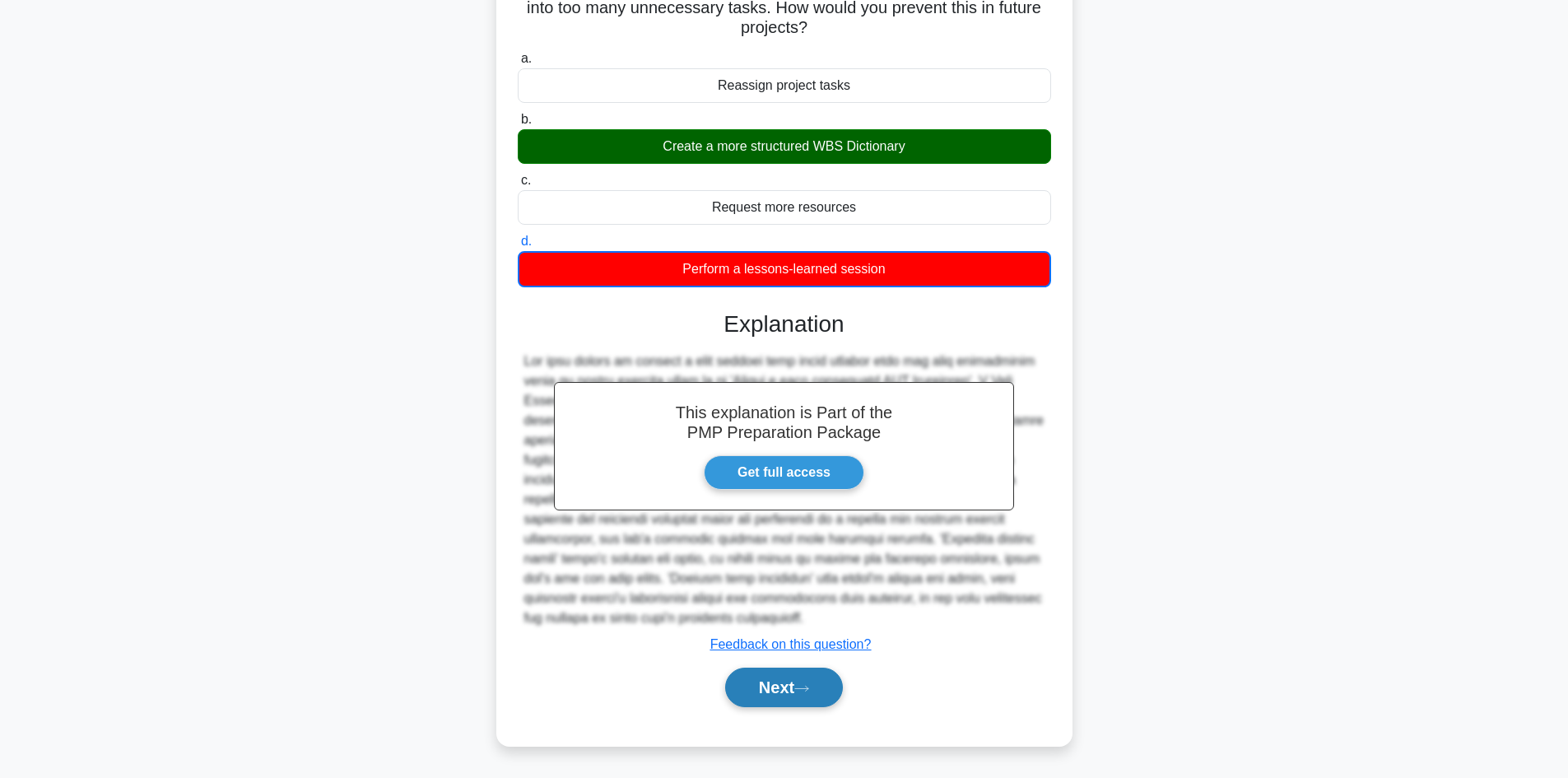
click at [801, 686] on icon at bounding box center [801, 688] width 15 height 9
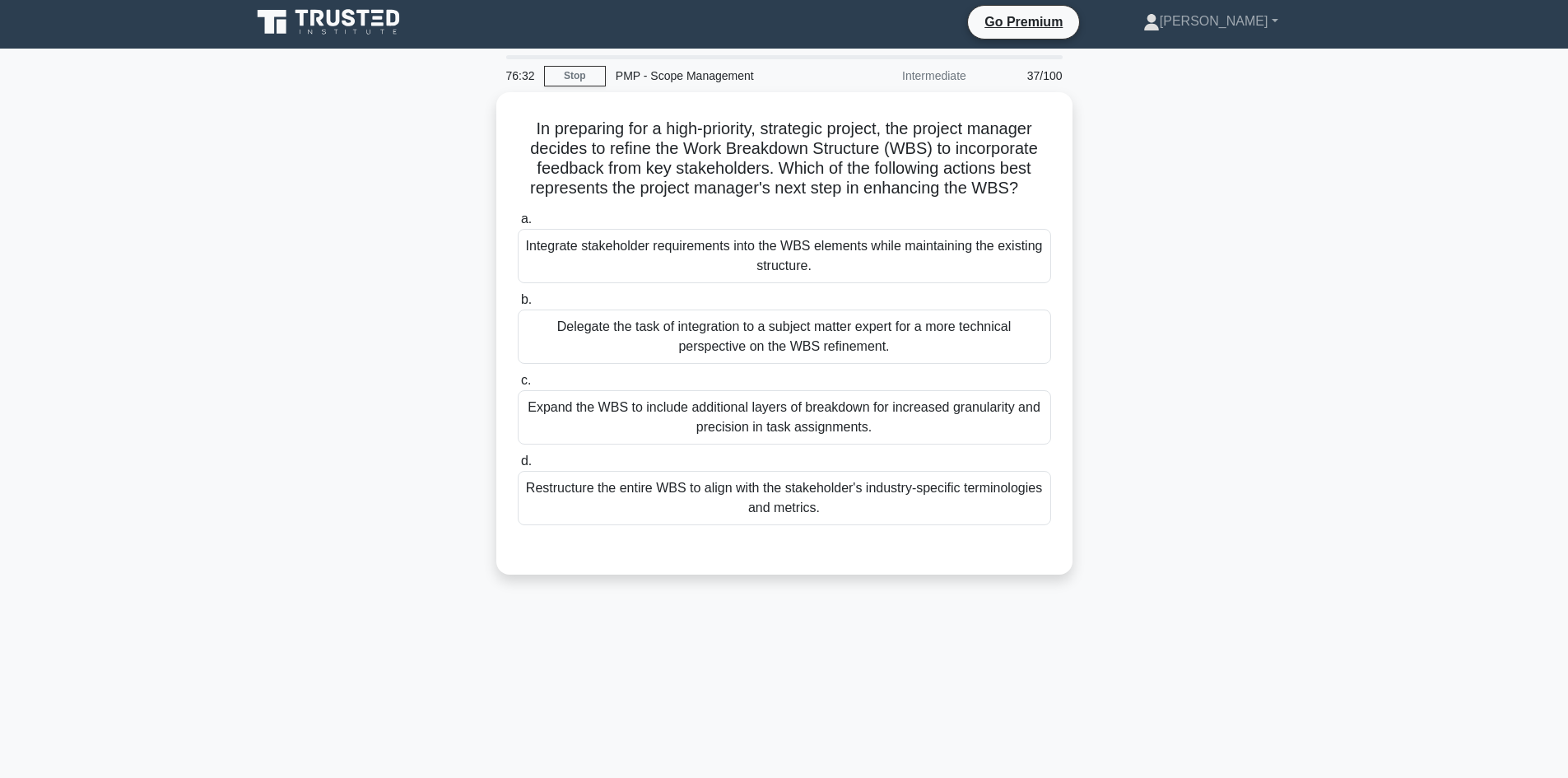
scroll to position [0, 0]
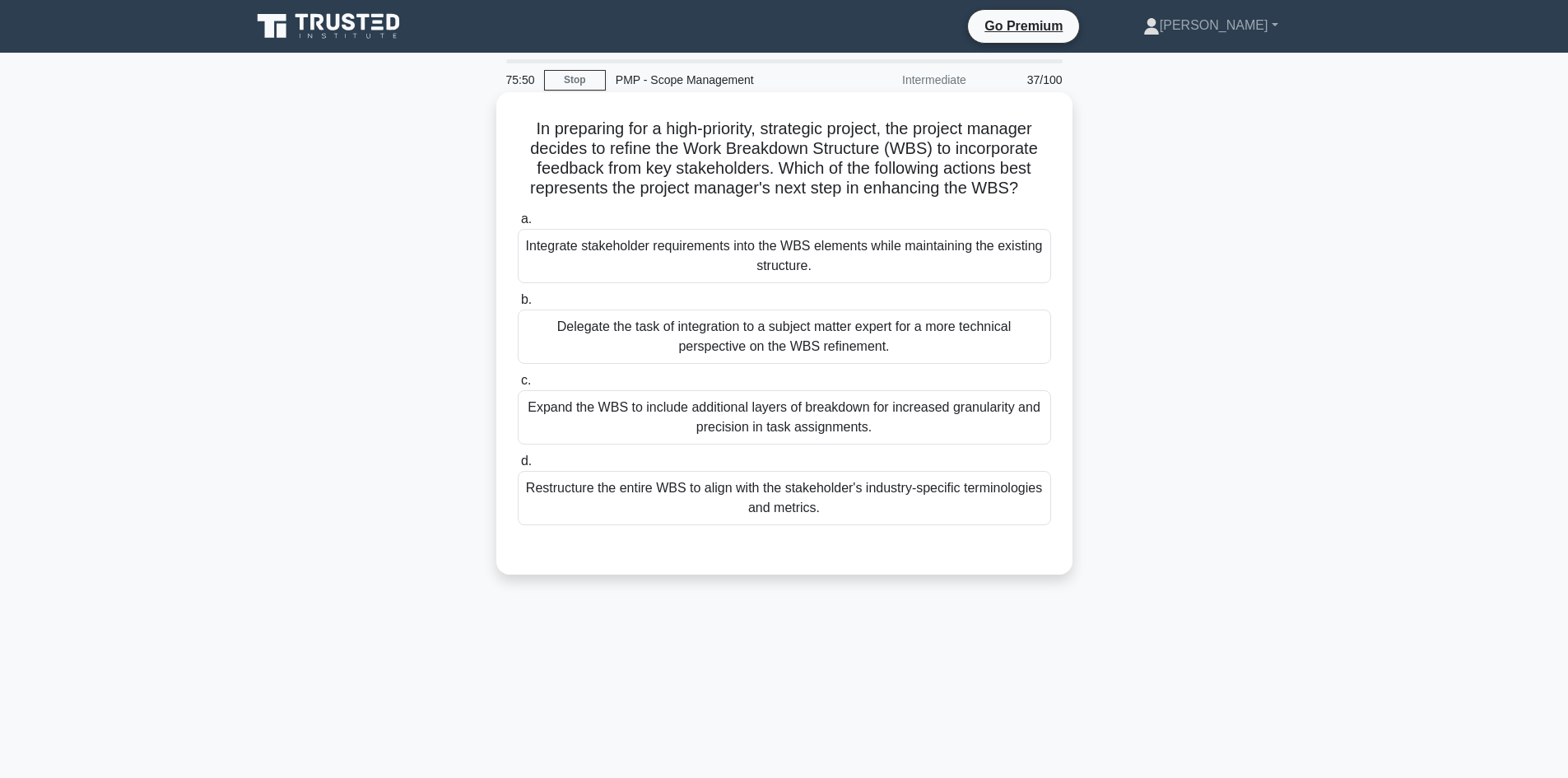
click at [887, 247] on div "Integrate stakeholder requirements into the WBS elements while maintaining the …" at bounding box center [784, 256] width 534 height 54
click at [518, 224] on input "a. Integrate stakeholder requirements into the WBS elements while maintaining t…" at bounding box center [518, 219] width 0 height 11
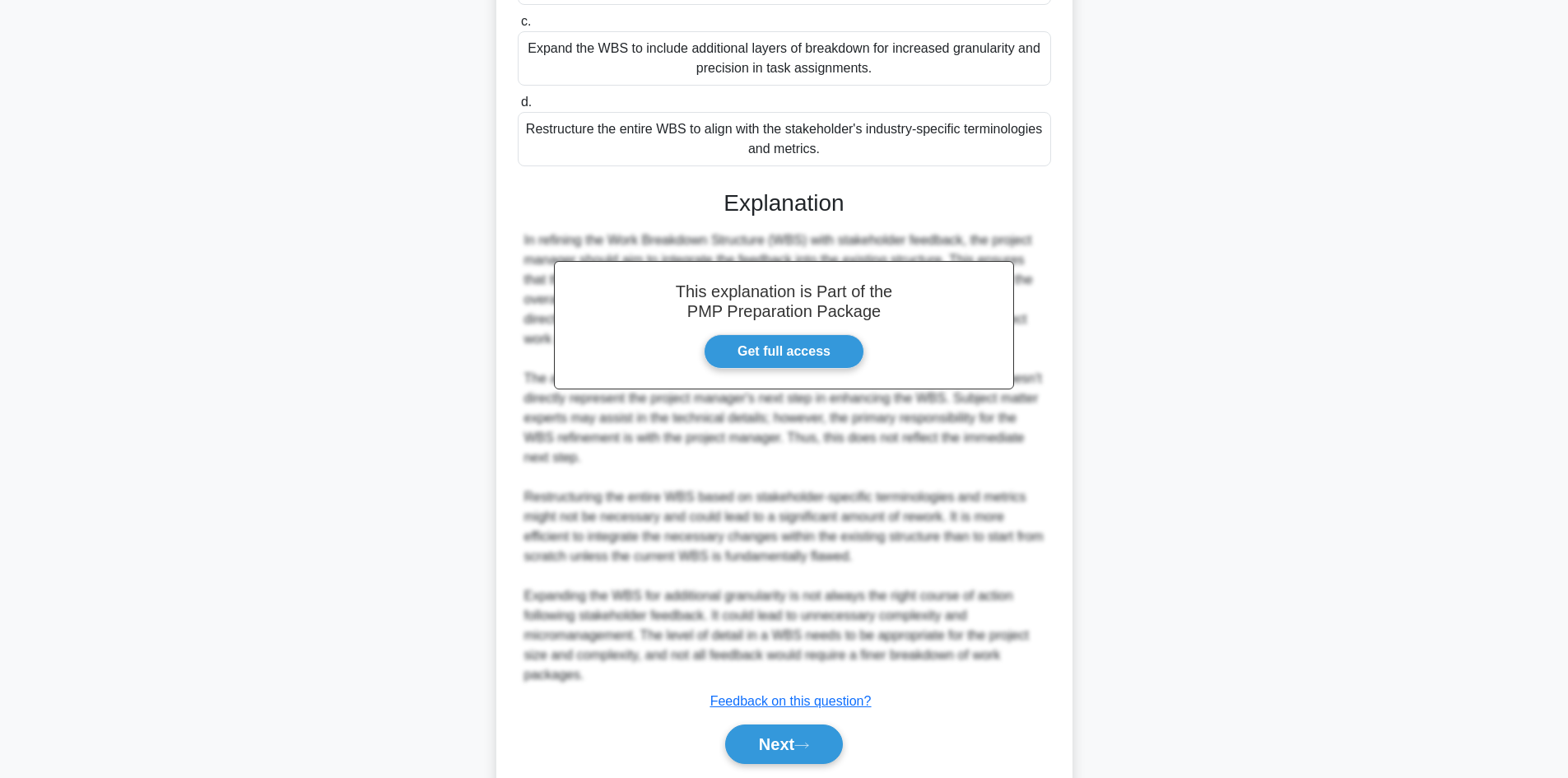
scroll to position [412, 0]
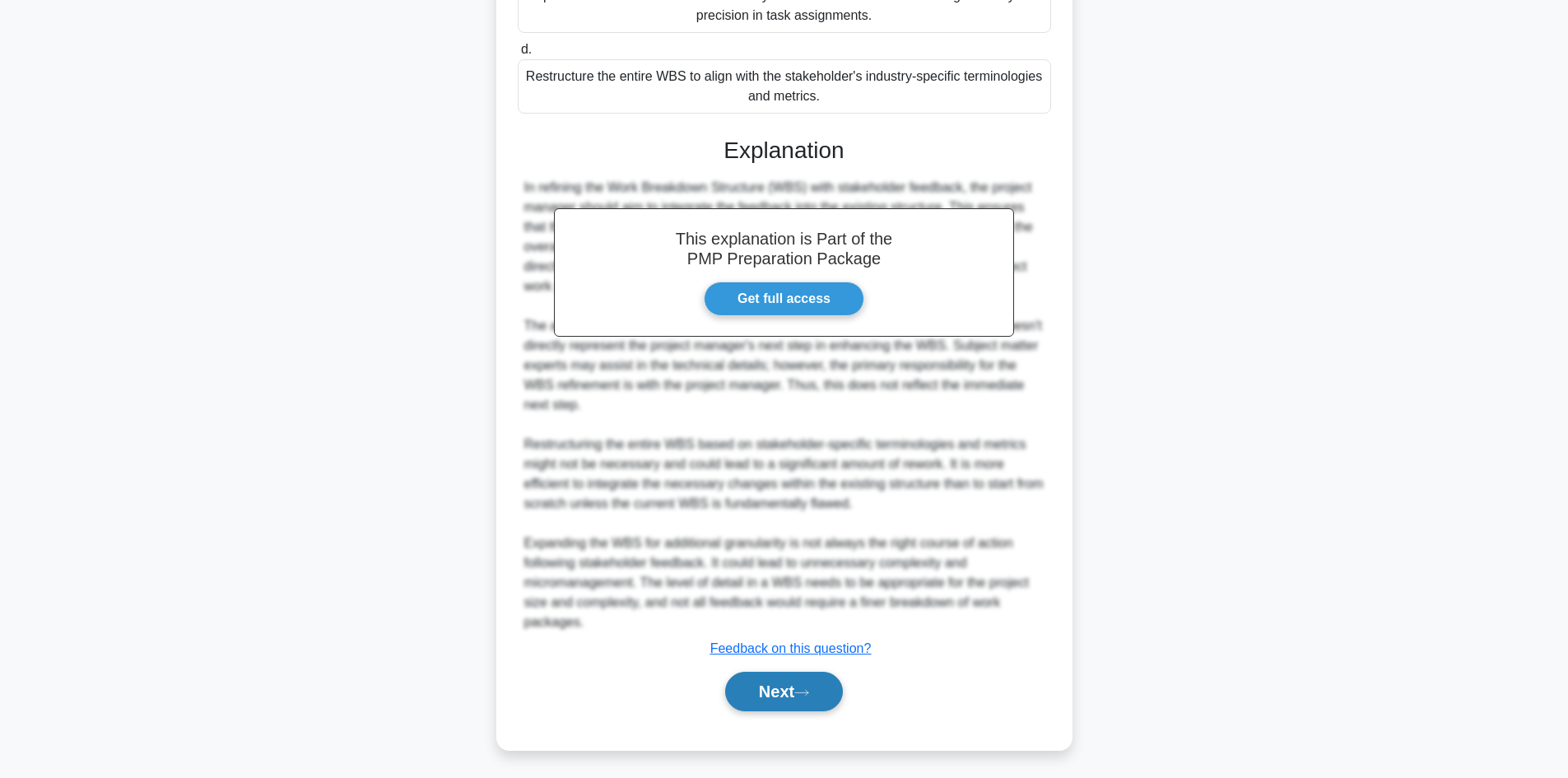
click at [796, 689] on button "Next" at bounding box center [784, 692] width 118 height 40
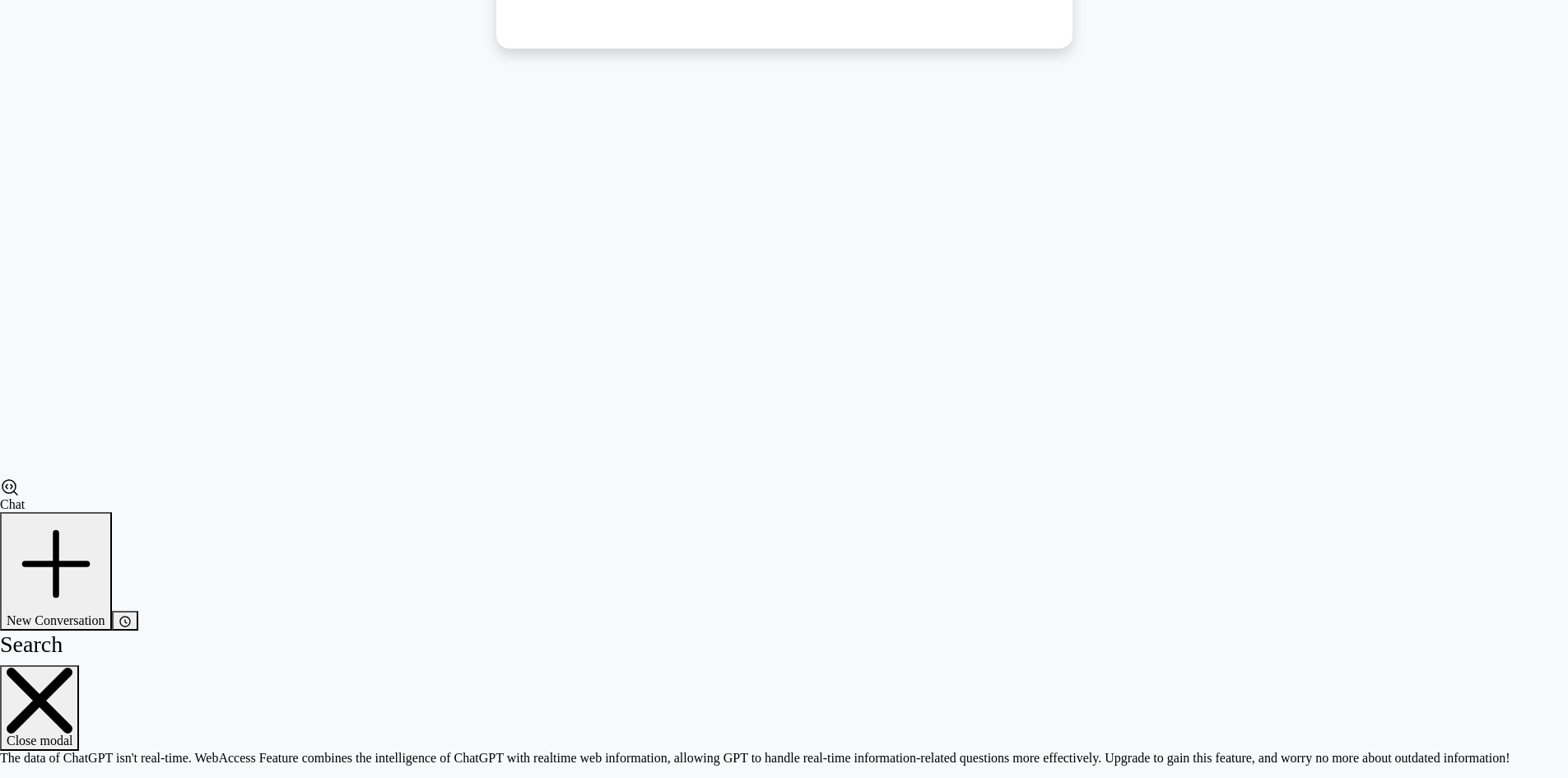
scroll to position [111, 0]
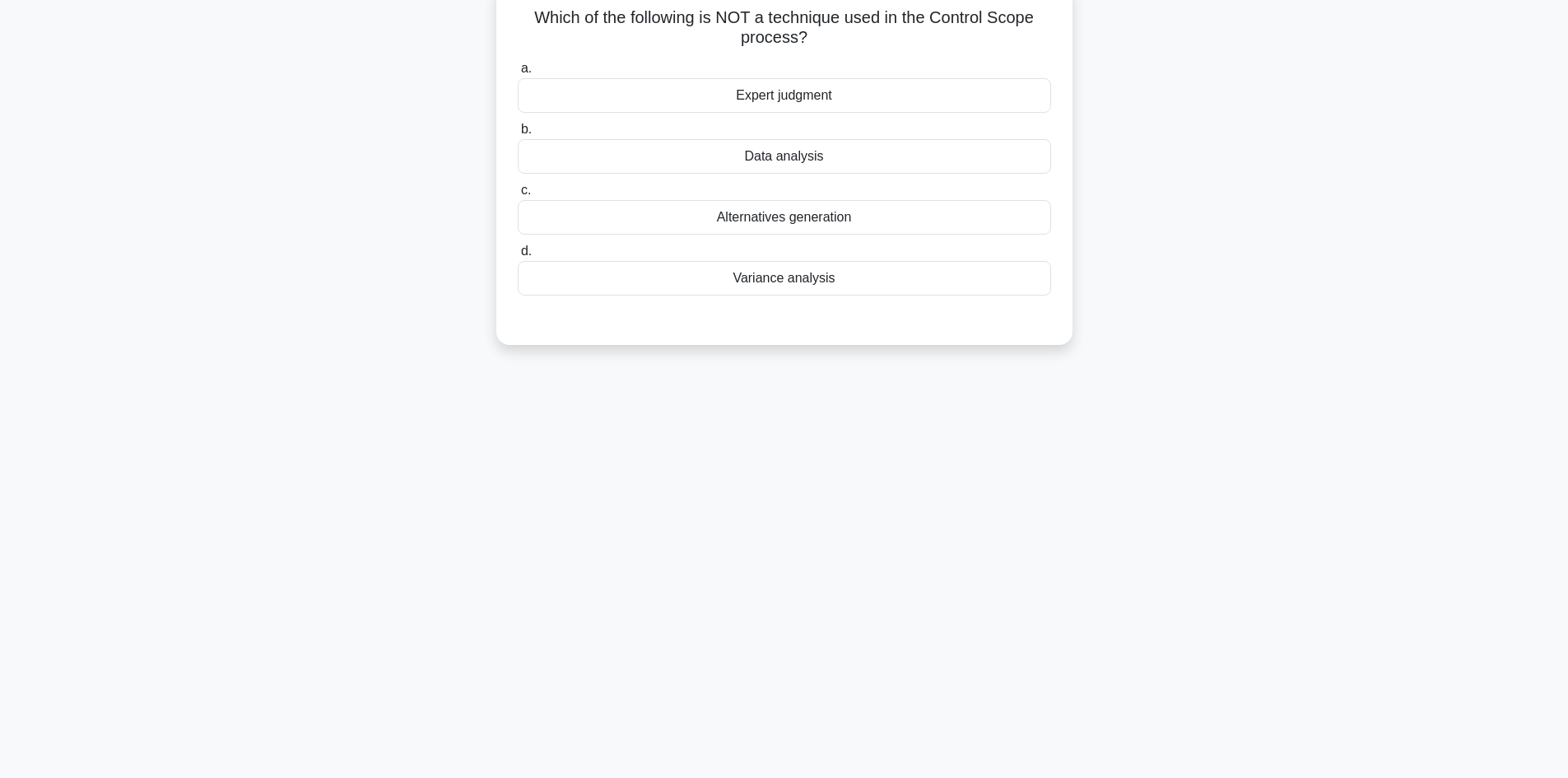
click at [860, 225] on div "Alternatives generation" at bounding box center [784, 218] width 534 height 35
click at [518, 196] on input "c. Alternatives generation" at bounding box center [518, 191] width 0 height 11
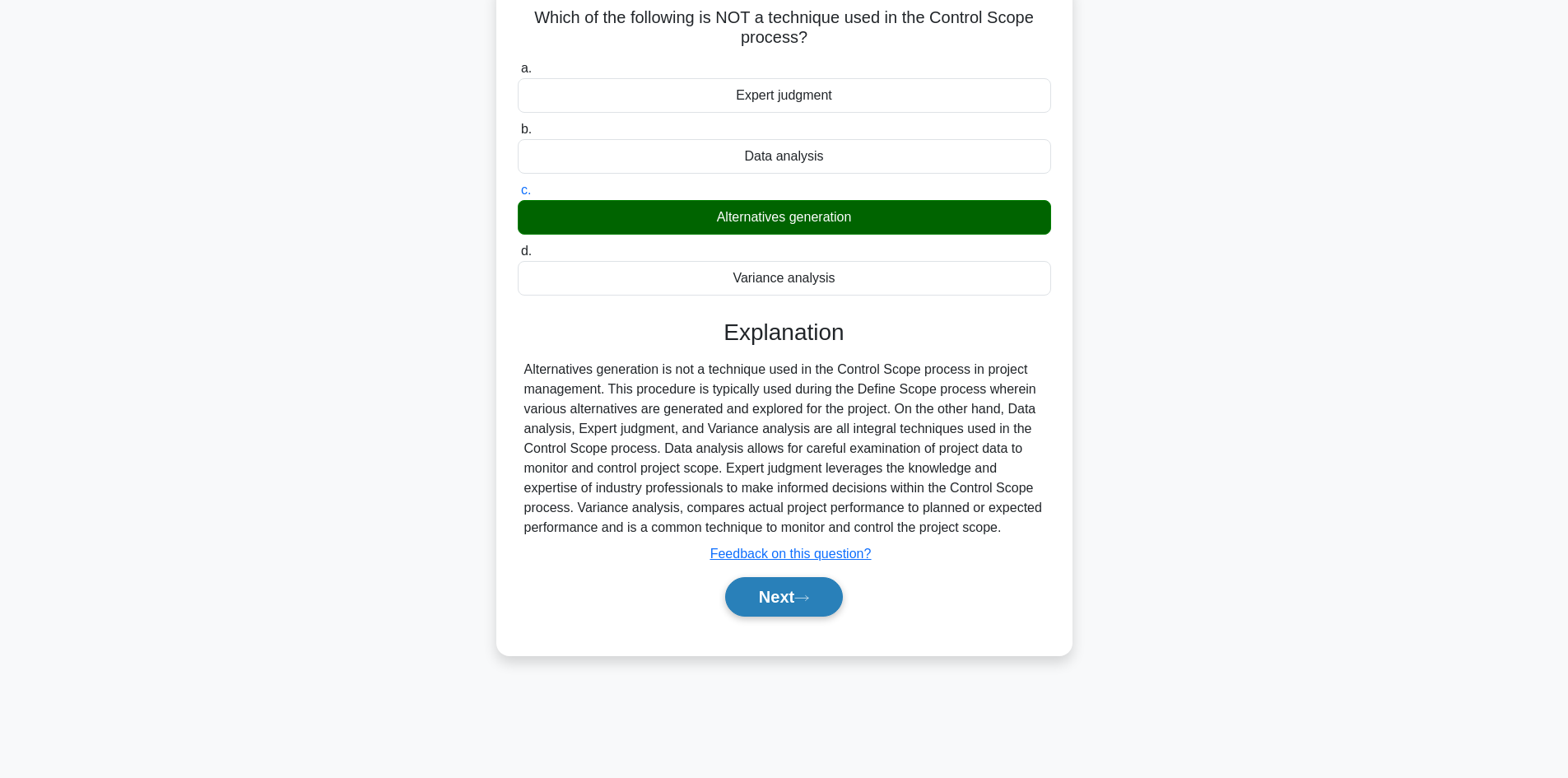
click at [800, 594] on button "Next" at bounding box center [784, 597] width 118 height 40
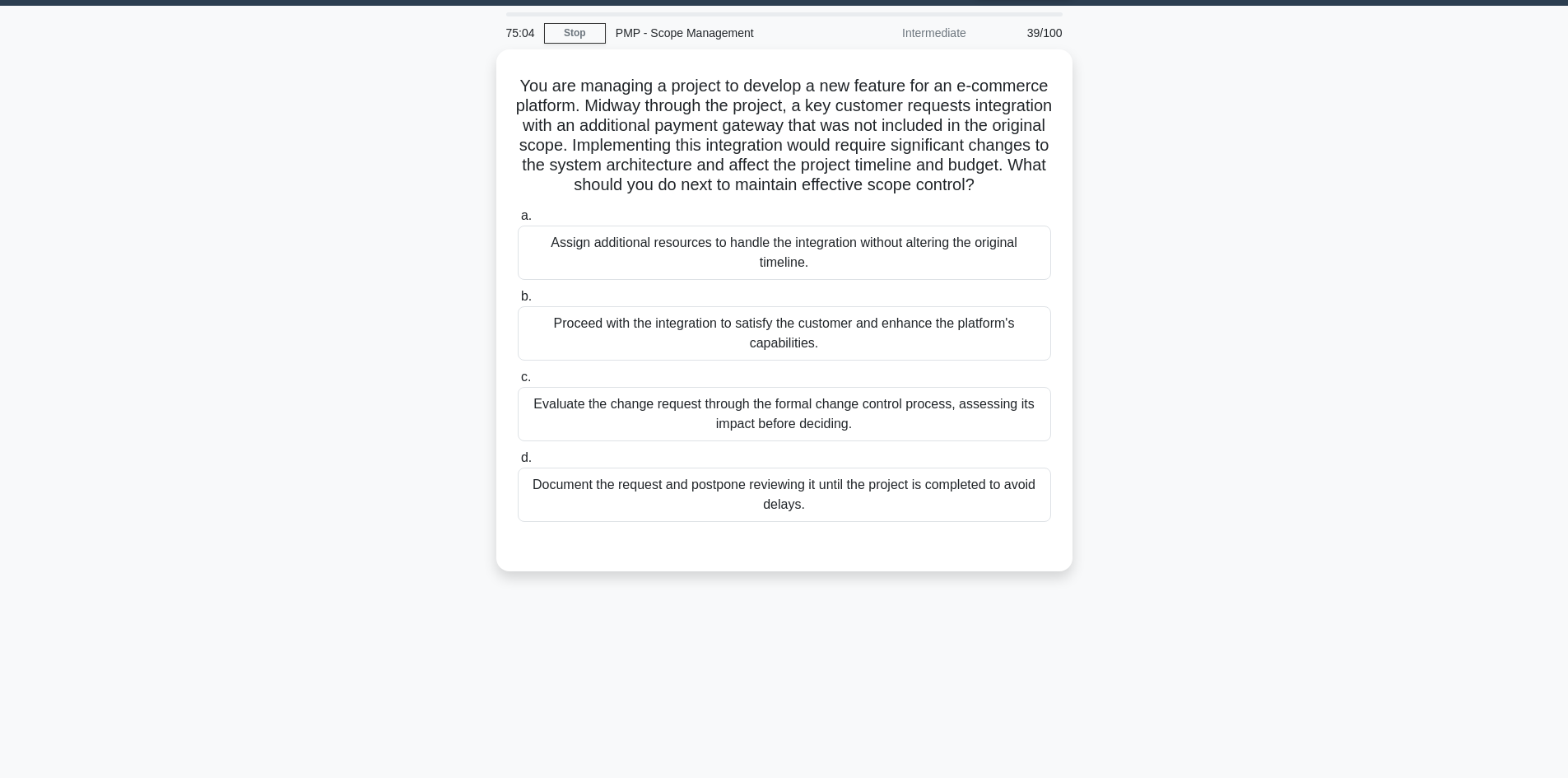
scroll to position [0, 0]
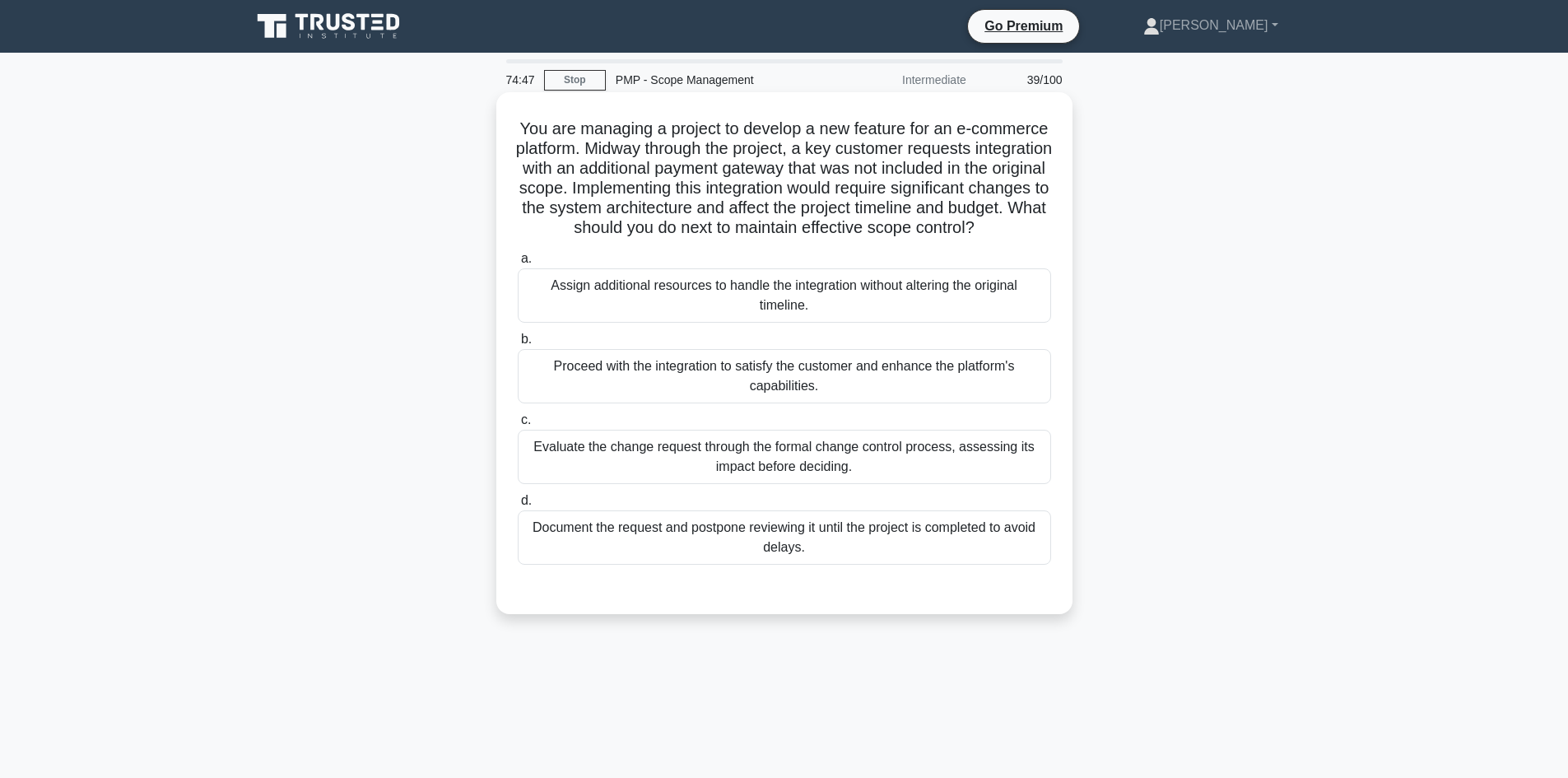
click at [960, 484] on div "Evaluate the change request through the formal change control process, assessin…" at bounding box center [784, 457] width 534 height 54
click at [518, 426] on input "c. Evaluate the change request through the formal change control process, asses…" at bounding box center [518, 420] width 0 height 11
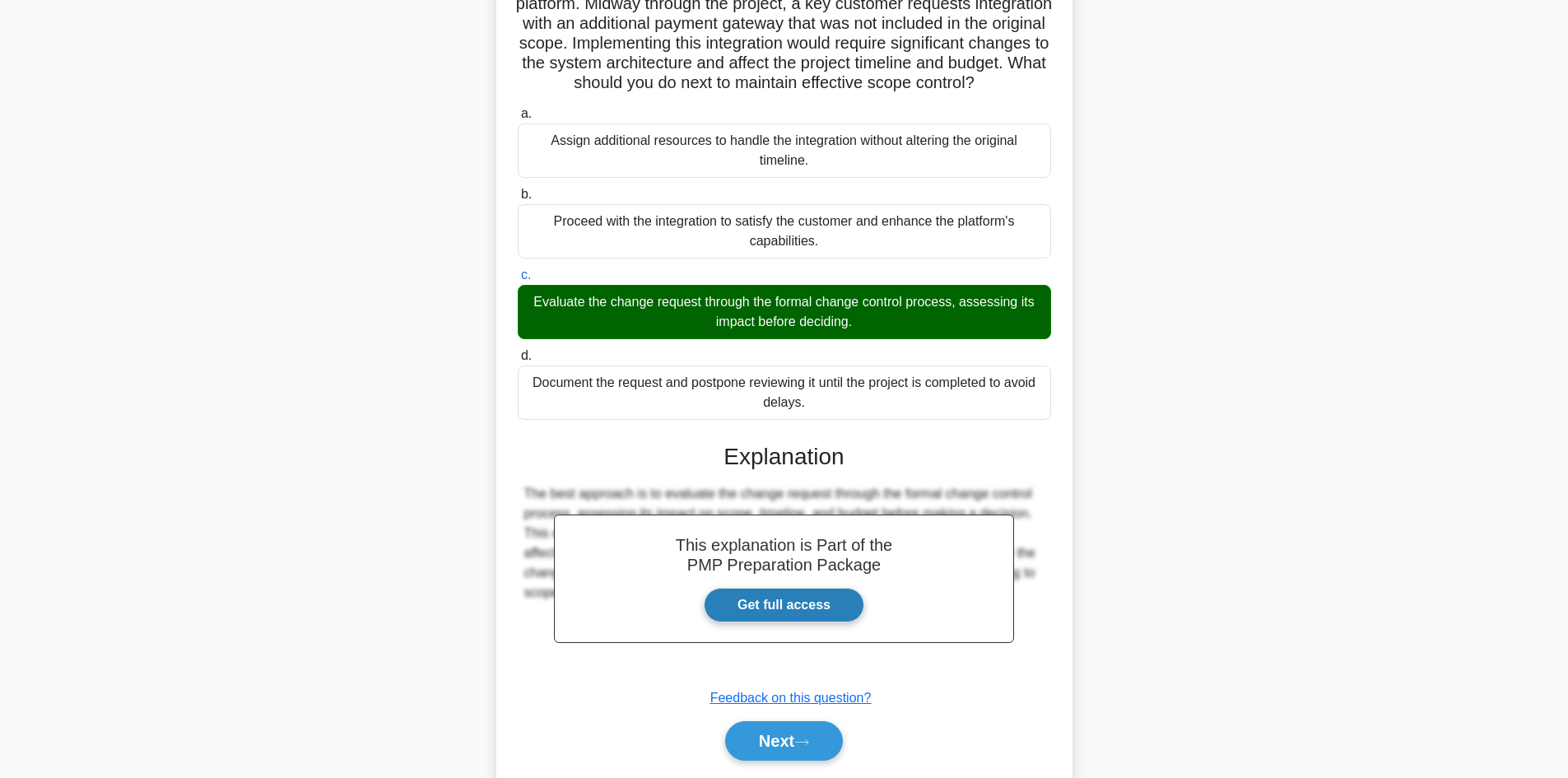
scroll to position [219, 0]
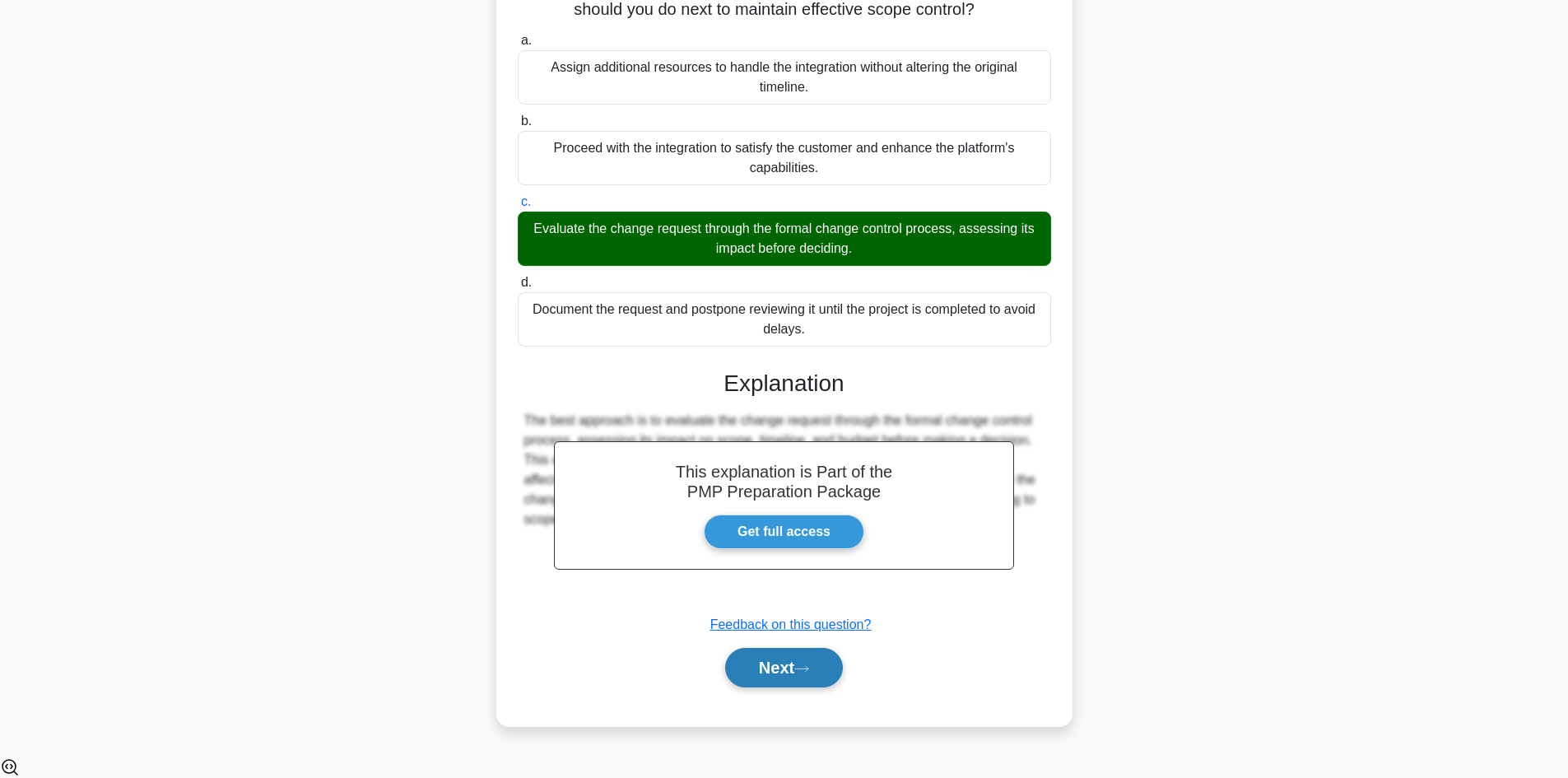
click at [771, 681] on button "Next" at bounding box center [784, 668] width 118 height 40
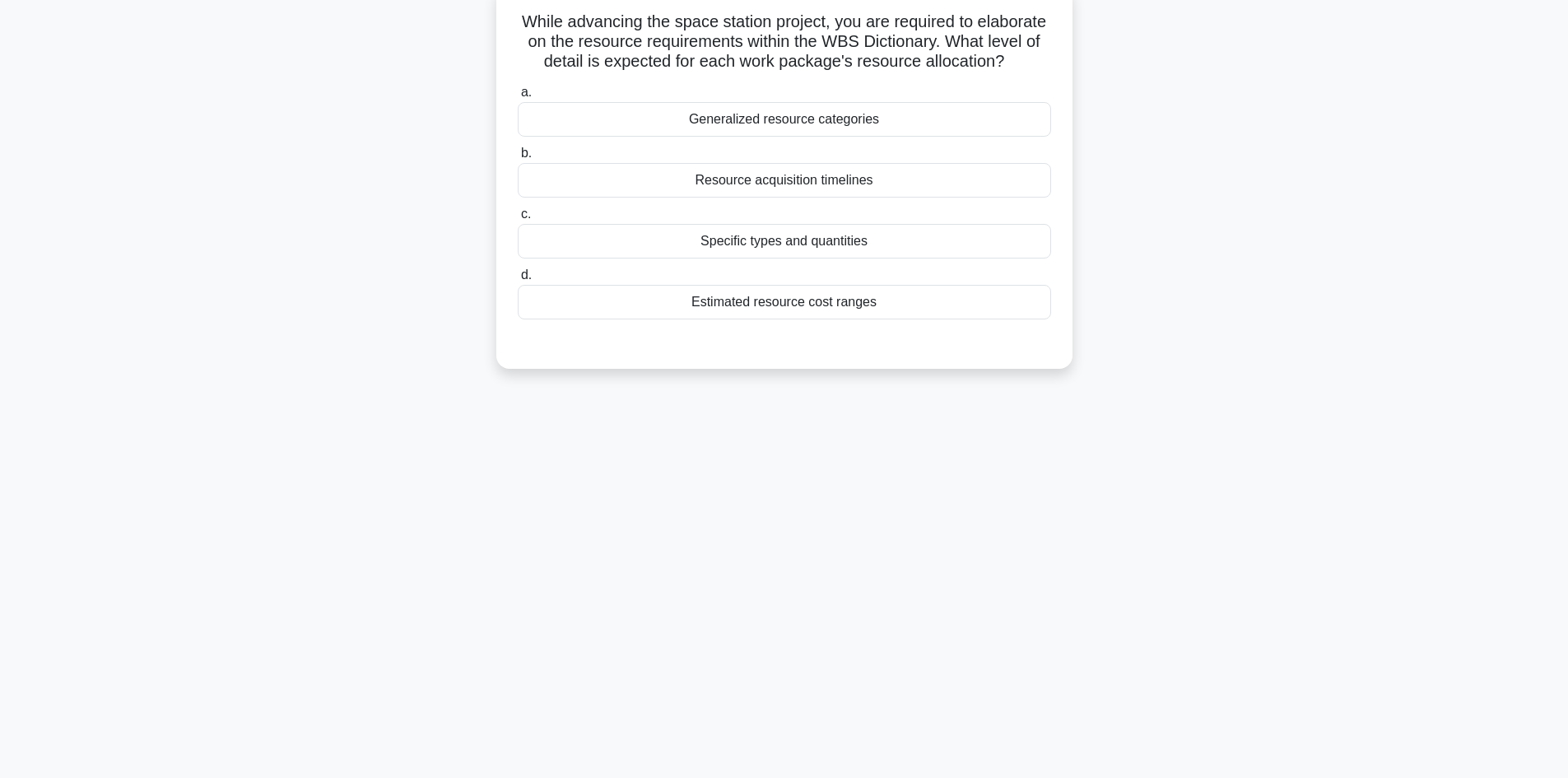
scroll to position [29, 0]
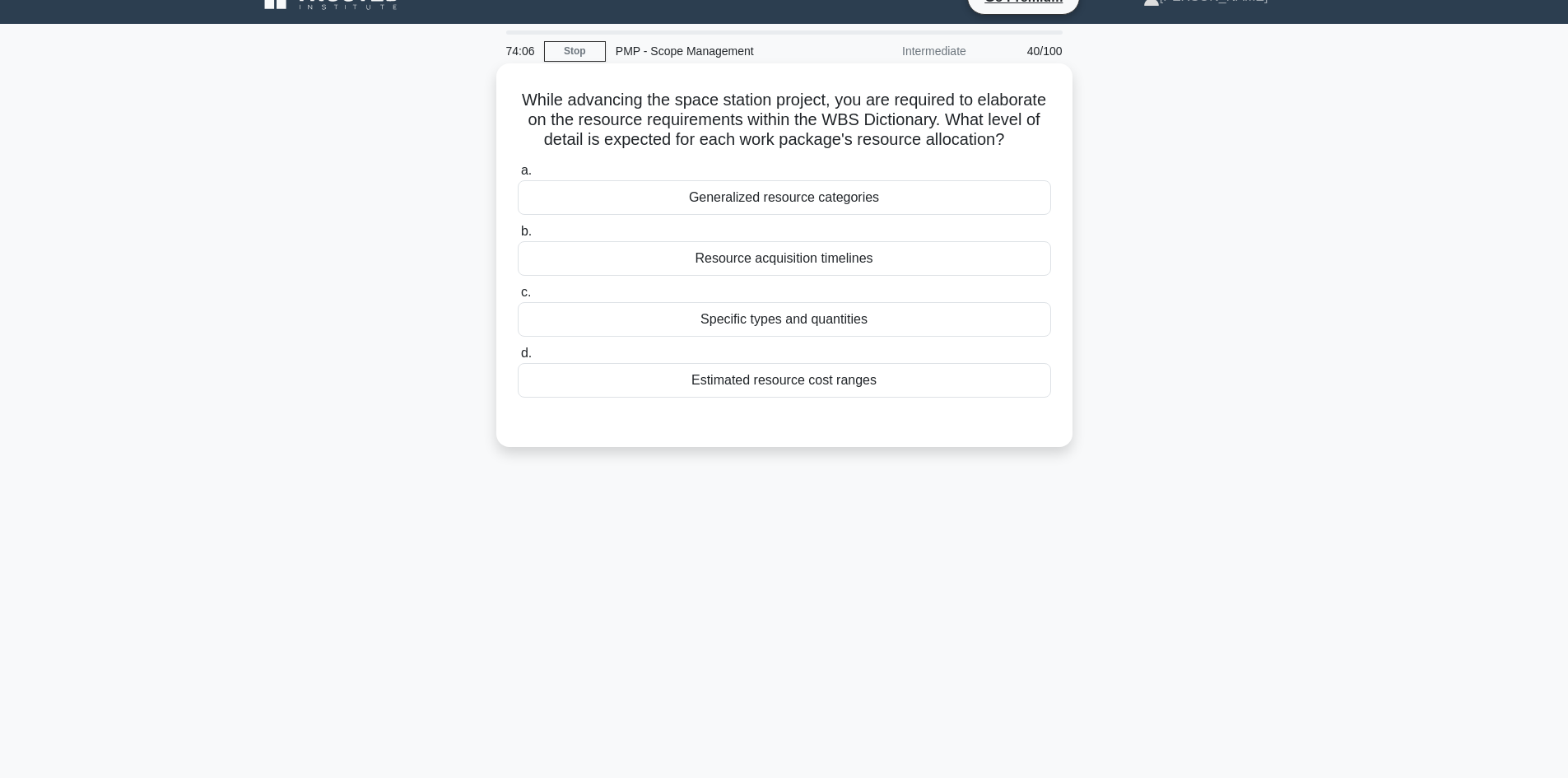
click at [866, 337] on div "Specific types and quantities" at bounding box center [784, 319] width 534 height 35
click at [518, 298] on input "c. Specific types and quantities" at bounding box center [518, 292] width 0 height 11
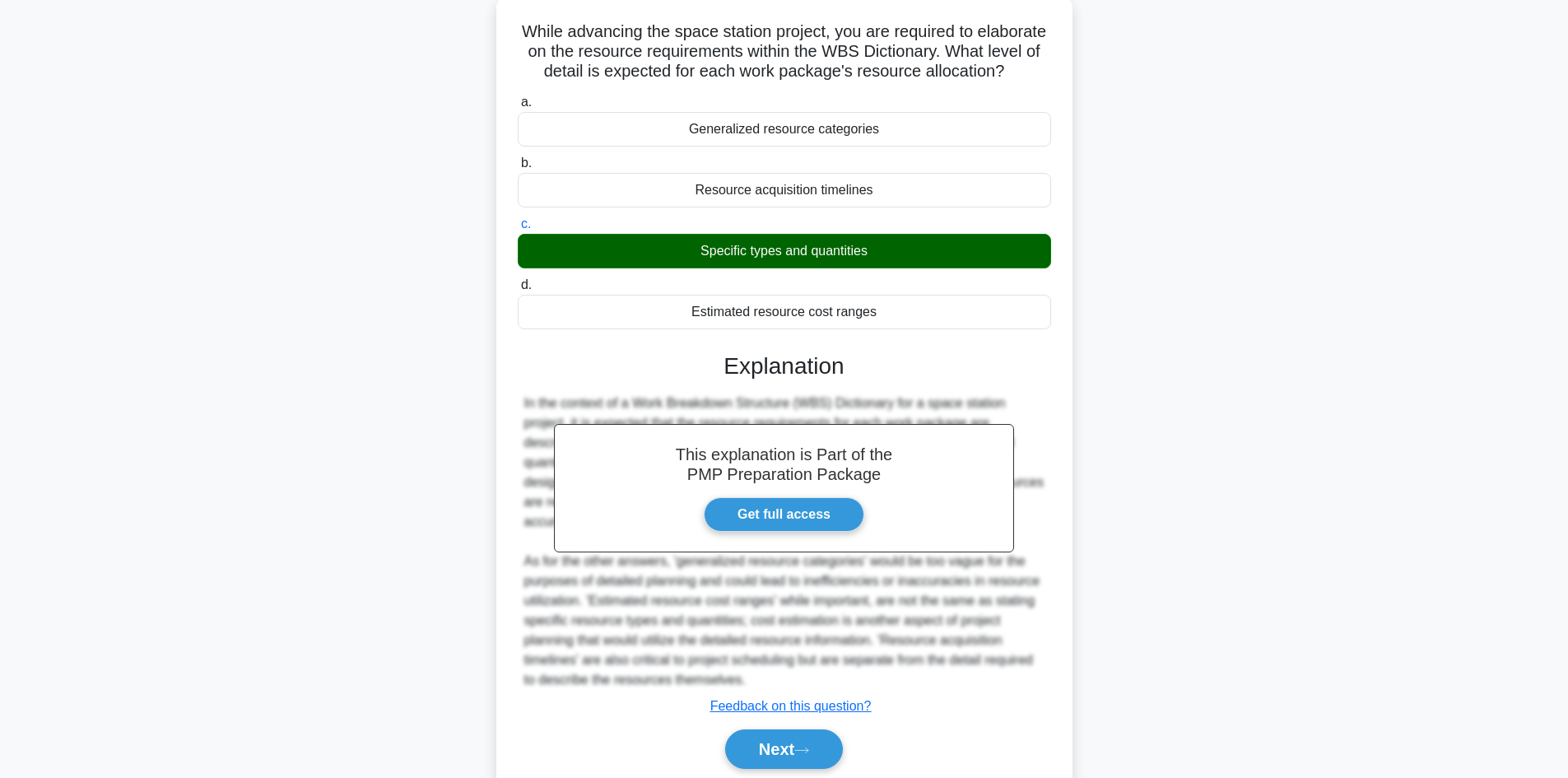
scroll to position [179, 0]
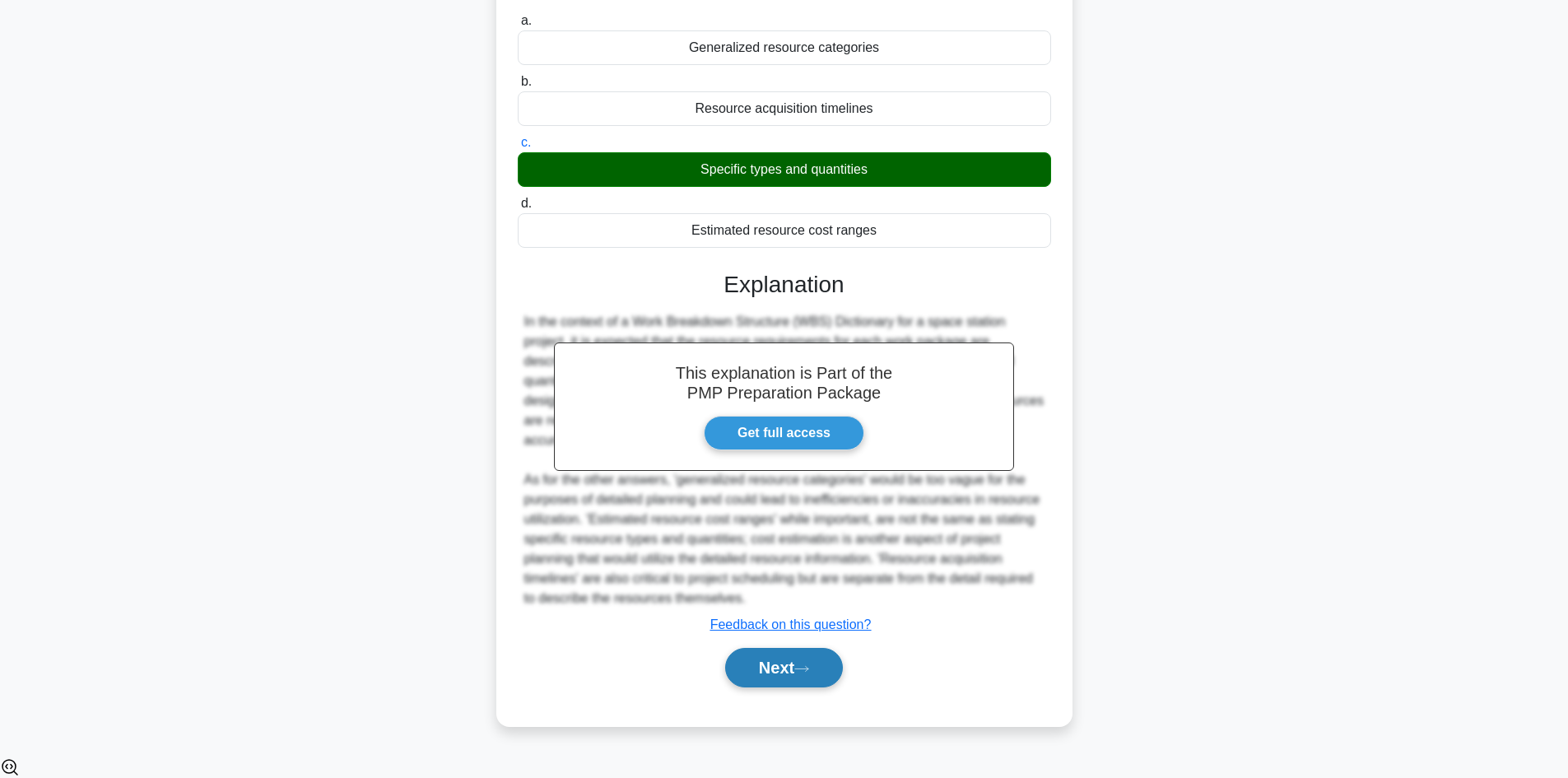
click at [810, 673] on icon at bounding box center [801, 669] width 15 height 9
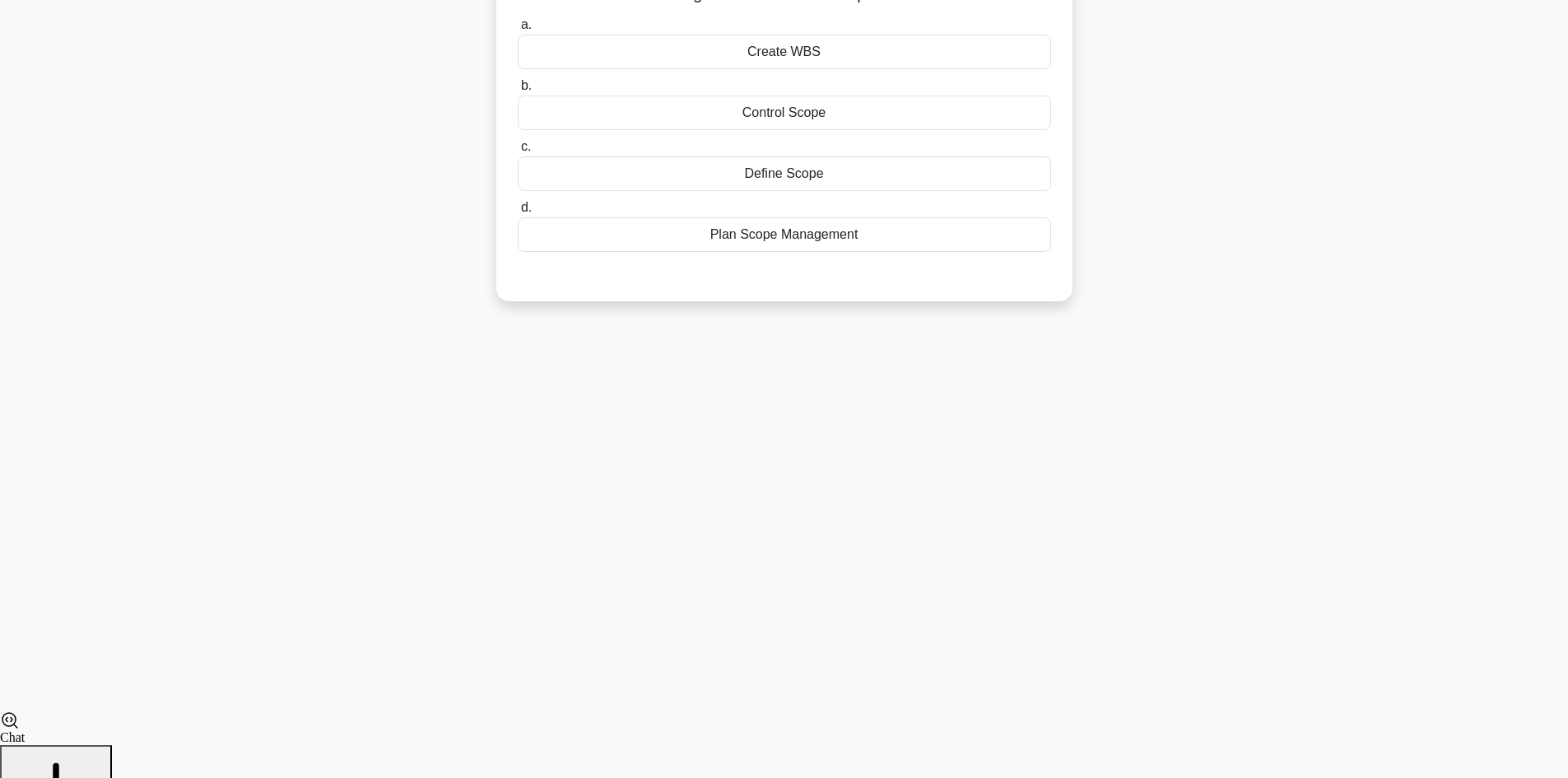
scroll to position [111, 0]
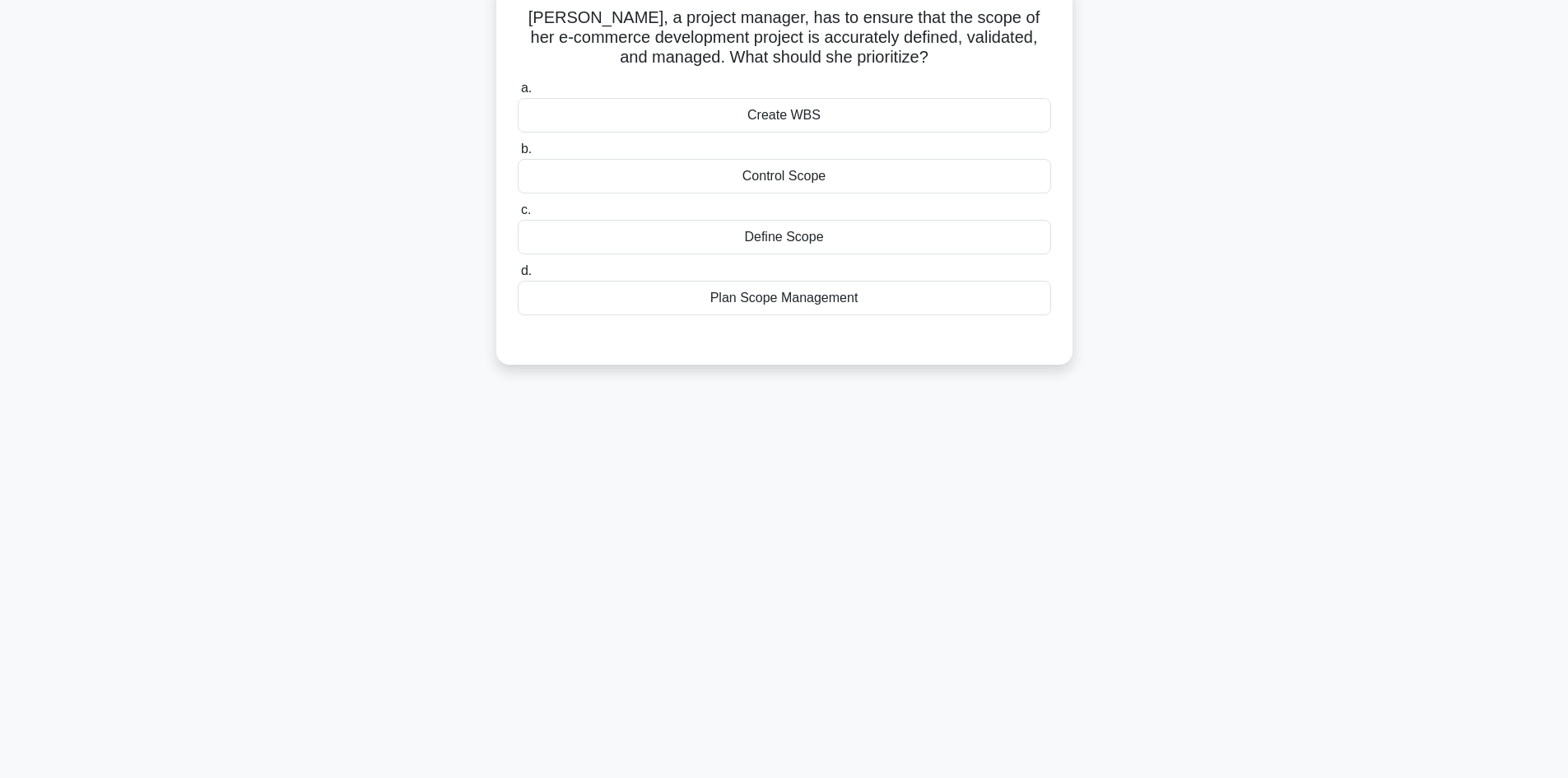
click at [830, 305] on div "Plan Scope Management" at bounding box center [784, 298] width 534 height 35
click at [518, 277] on input "d. Plan Scope Management" at bounding box center [518, 271] width 0 height 11
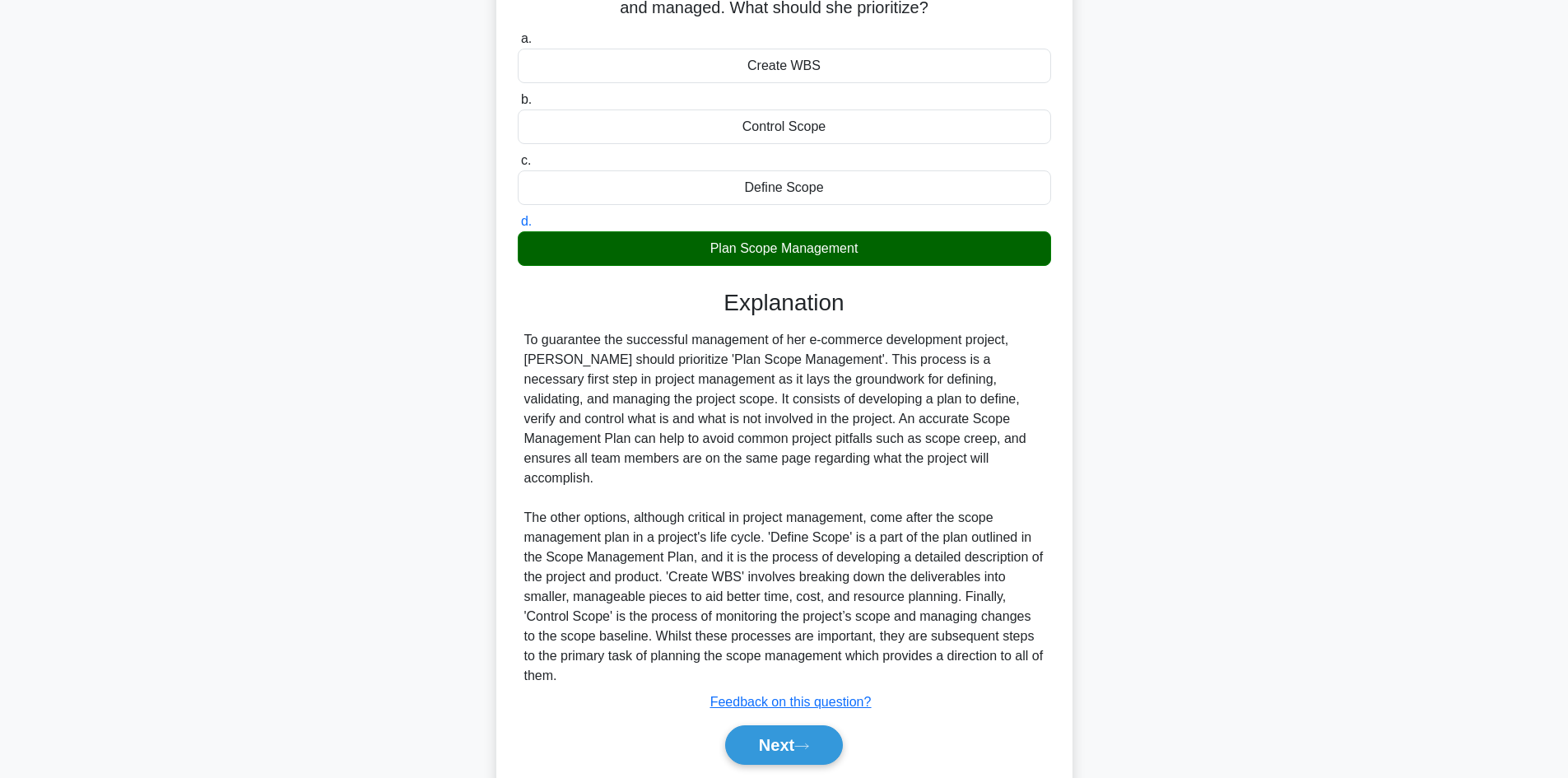
scroll to position [198, 0]
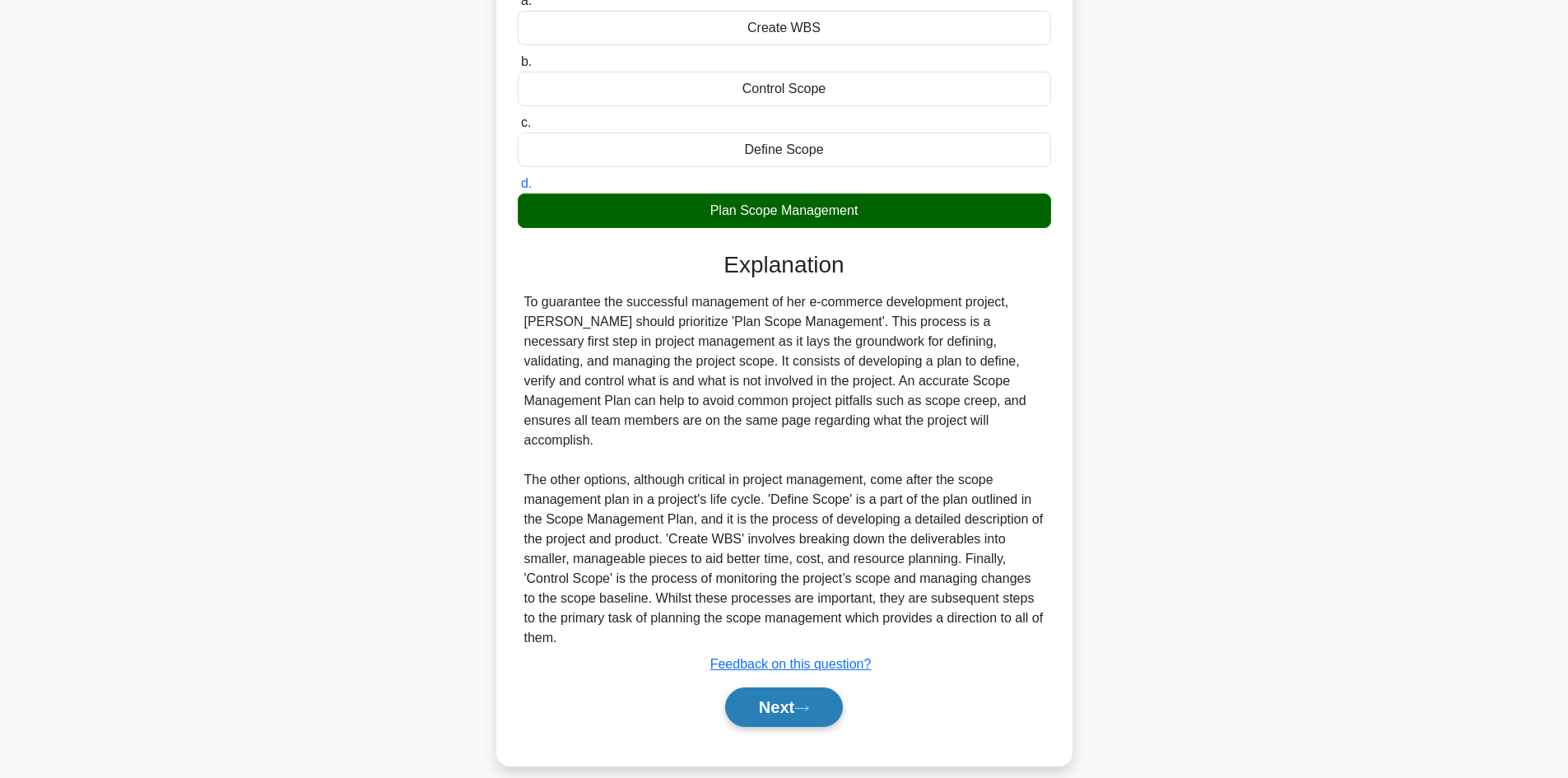
click at [790, 689] on button "Next" at bounding box center [784, 707] width 118 height 40
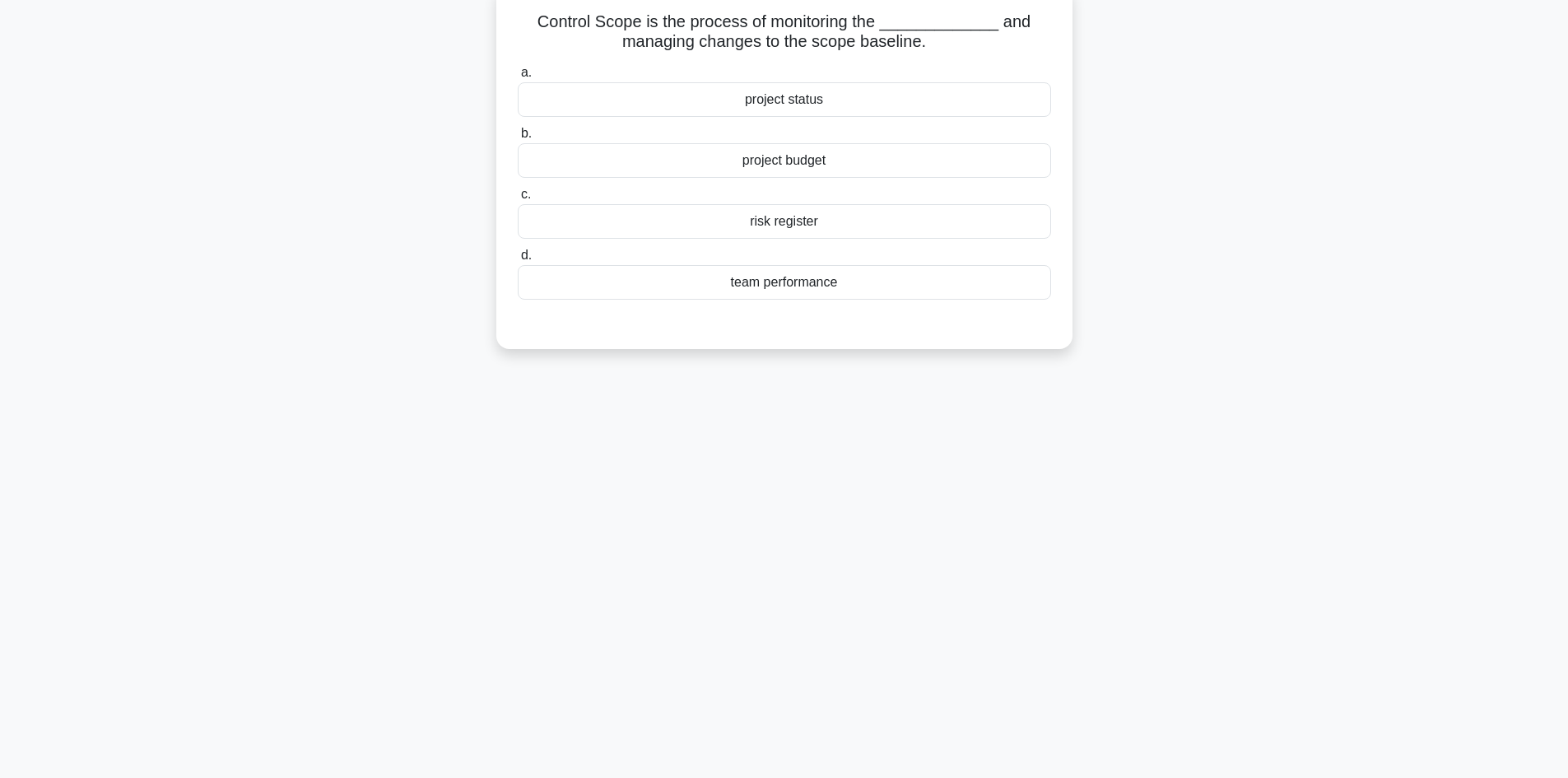
scroll to position [0, 0]
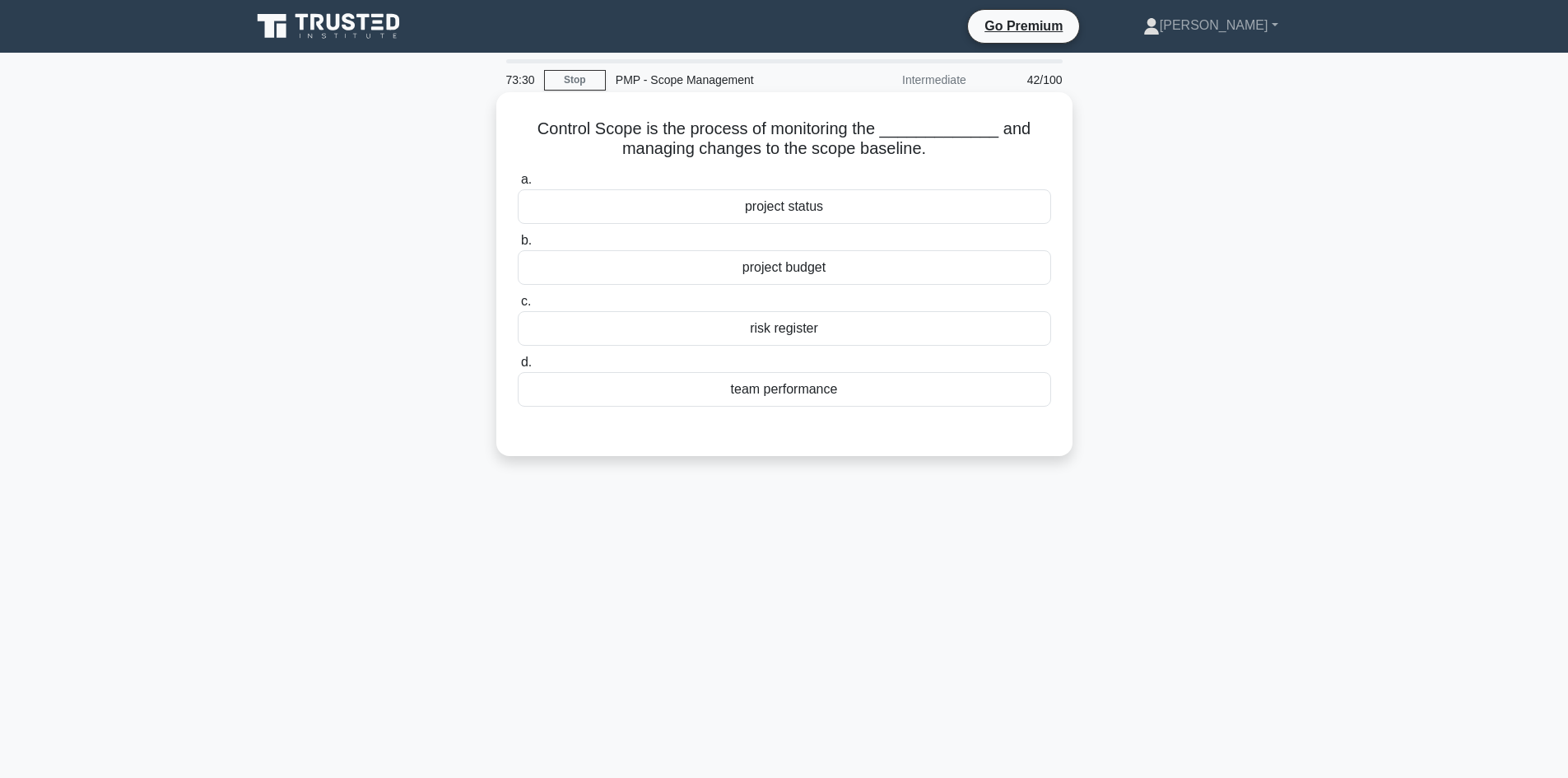
click at [823, 220] on div "project status" at bounding box center [784, 207] width 534 height 35
click at [518, 186] on input "a. project status" at bounding box center [518, 179] width 0 height 11
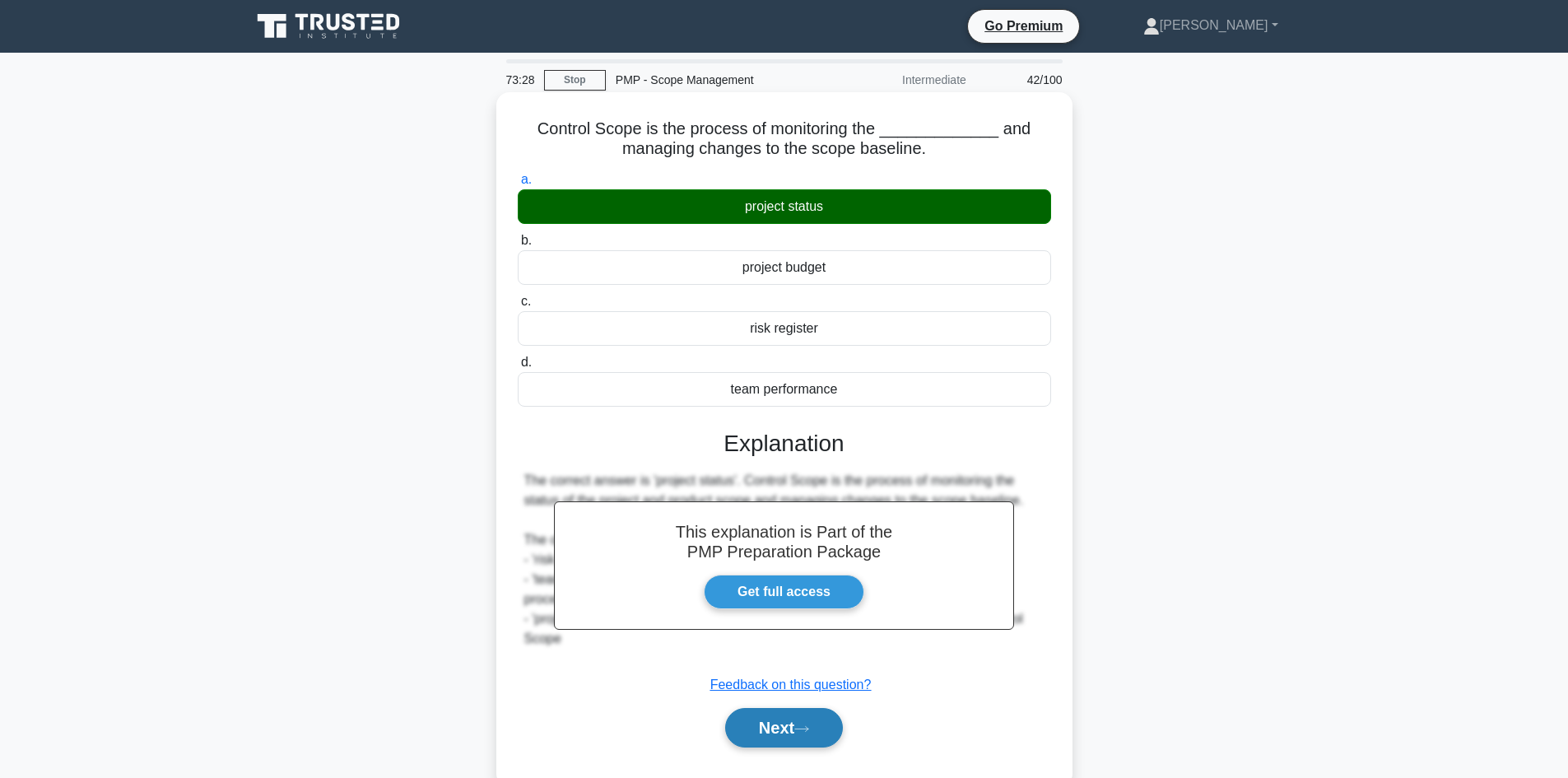
click at [815, 736] on button "Next" at bounding box center [784, 728] width 118 height 40
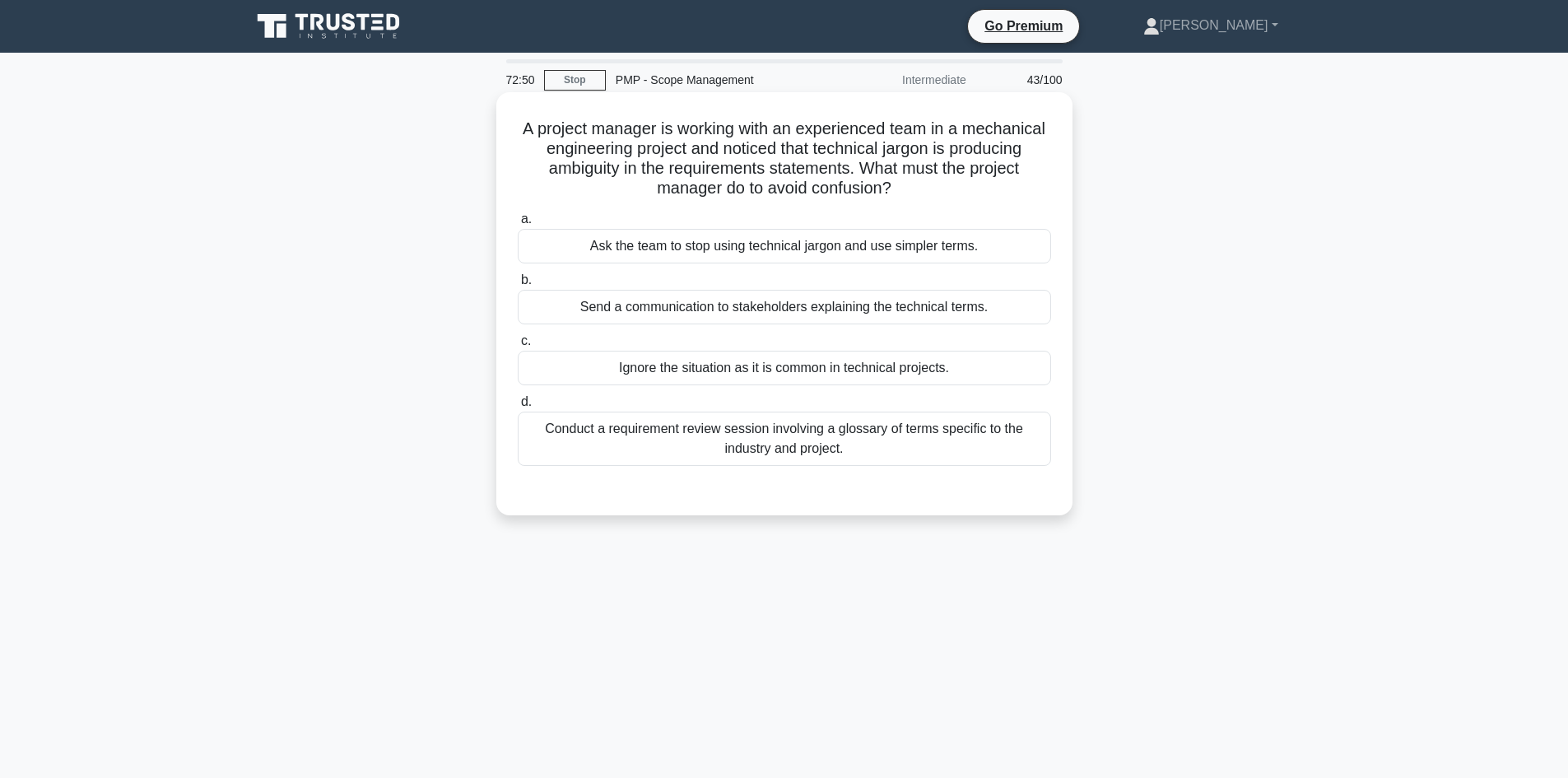
click at [870, 430] on div "Conduct a requirement review session involving a glossary of terms specific to …" at bounding box center [784, 439] width 534 height 54
click at [518, 407] on input "d. Conduct a requirement review session involving a glossary of terms specific …" at bounding box center [518, 402] width 0 height 11
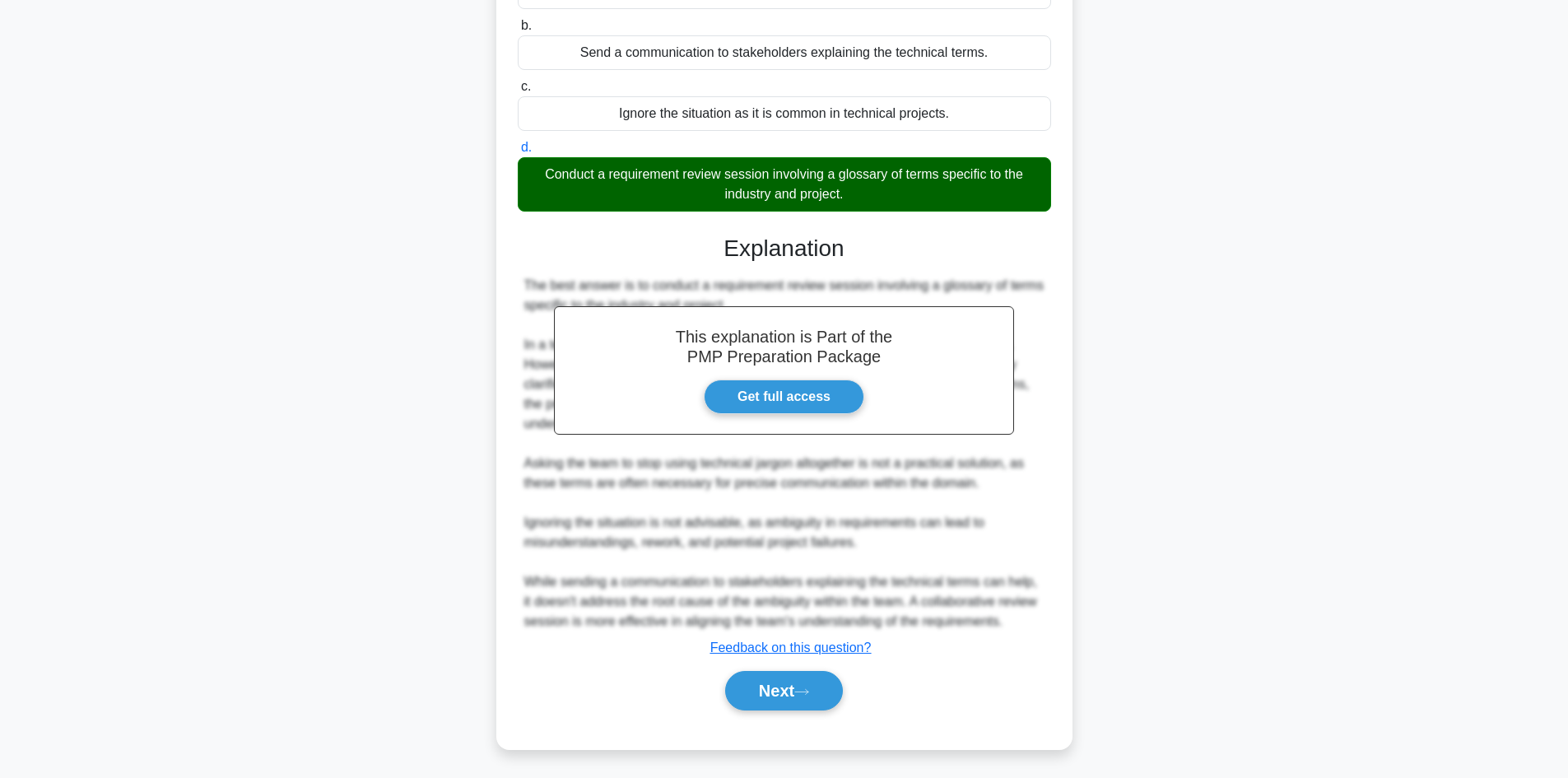
scroll to position [257, 0]
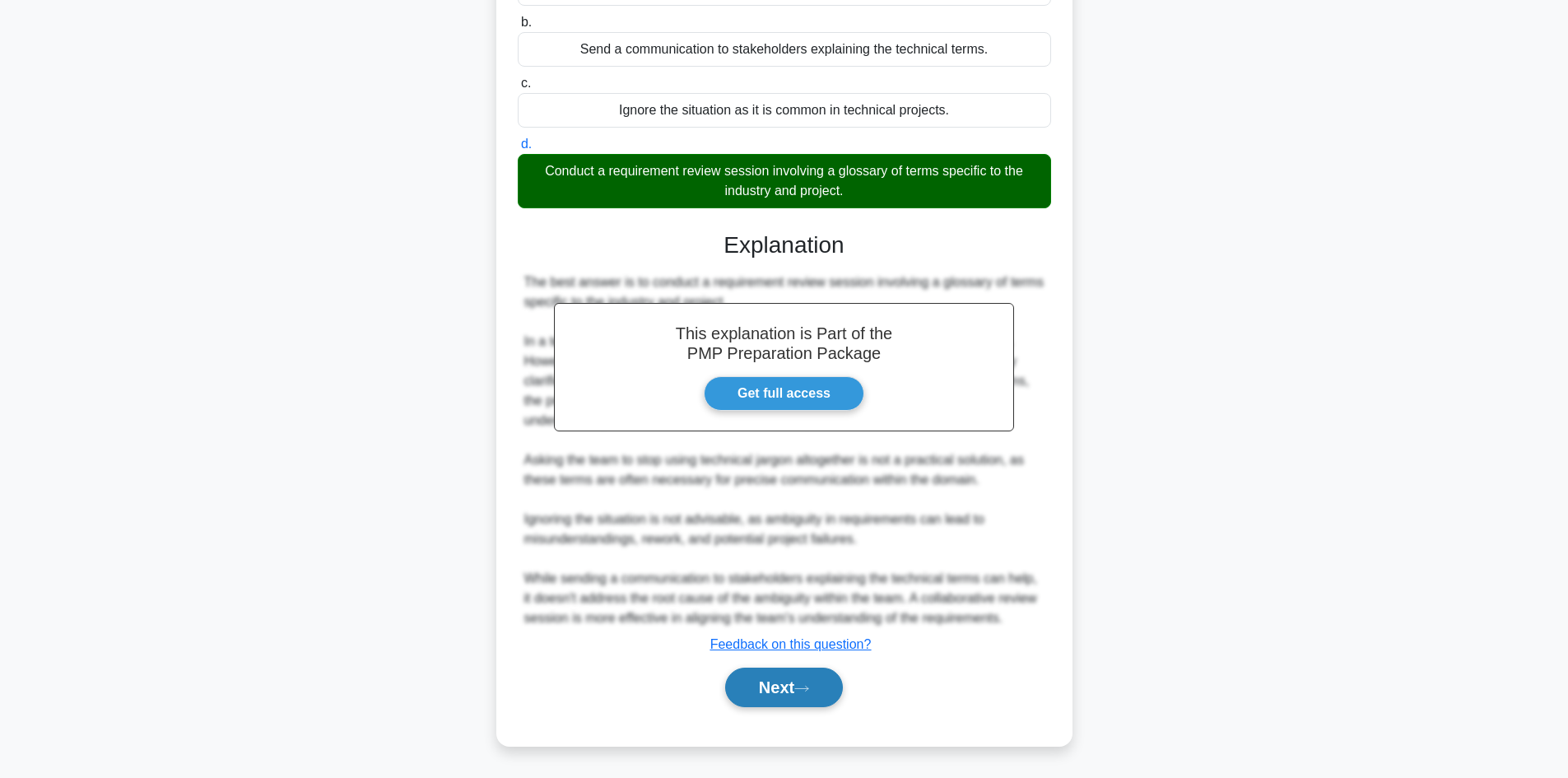
click at [806, 680] on button "Next" at bounding box center [784, 687] width 118 height 40
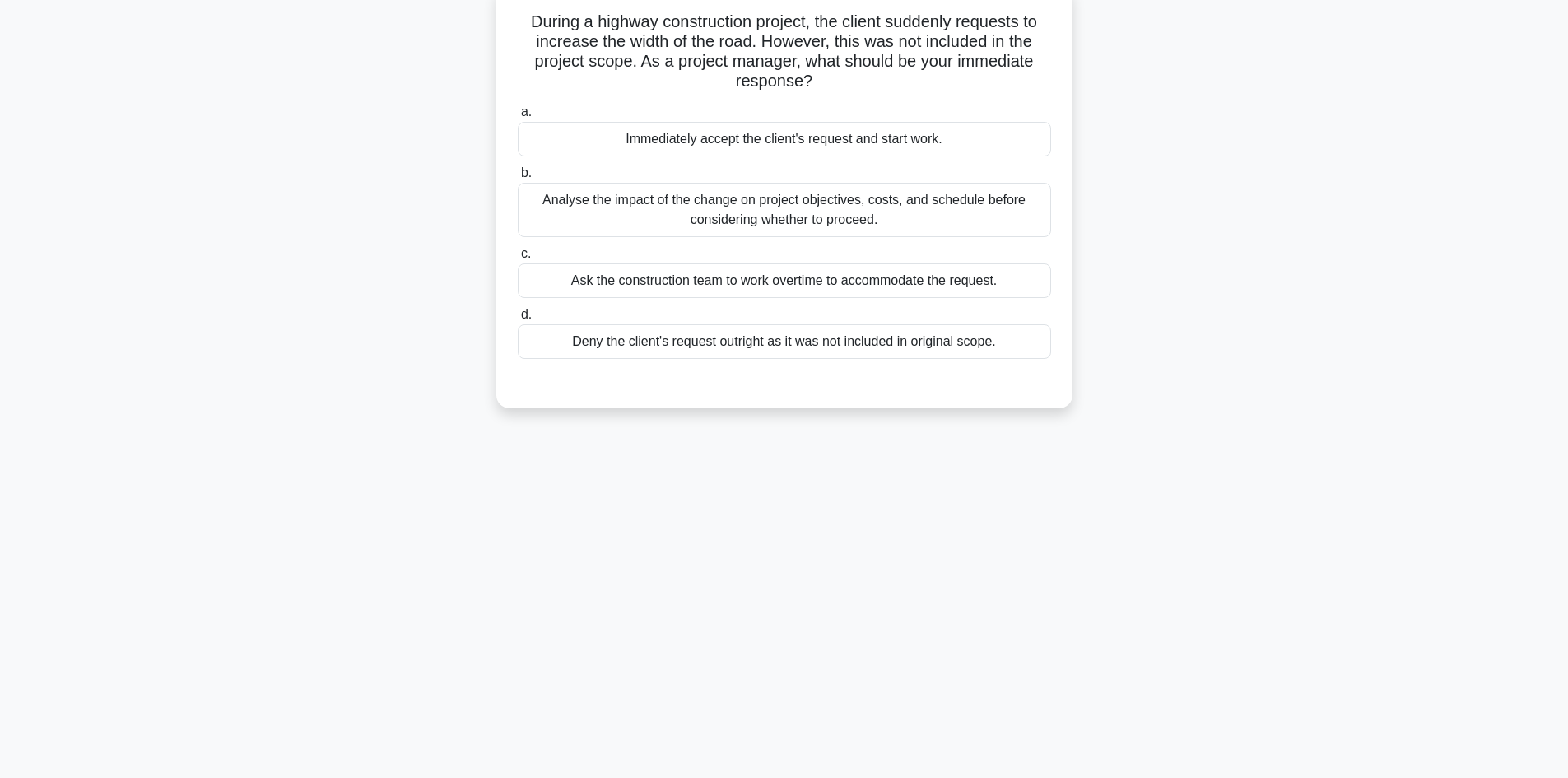
scroll to position [0, 0]
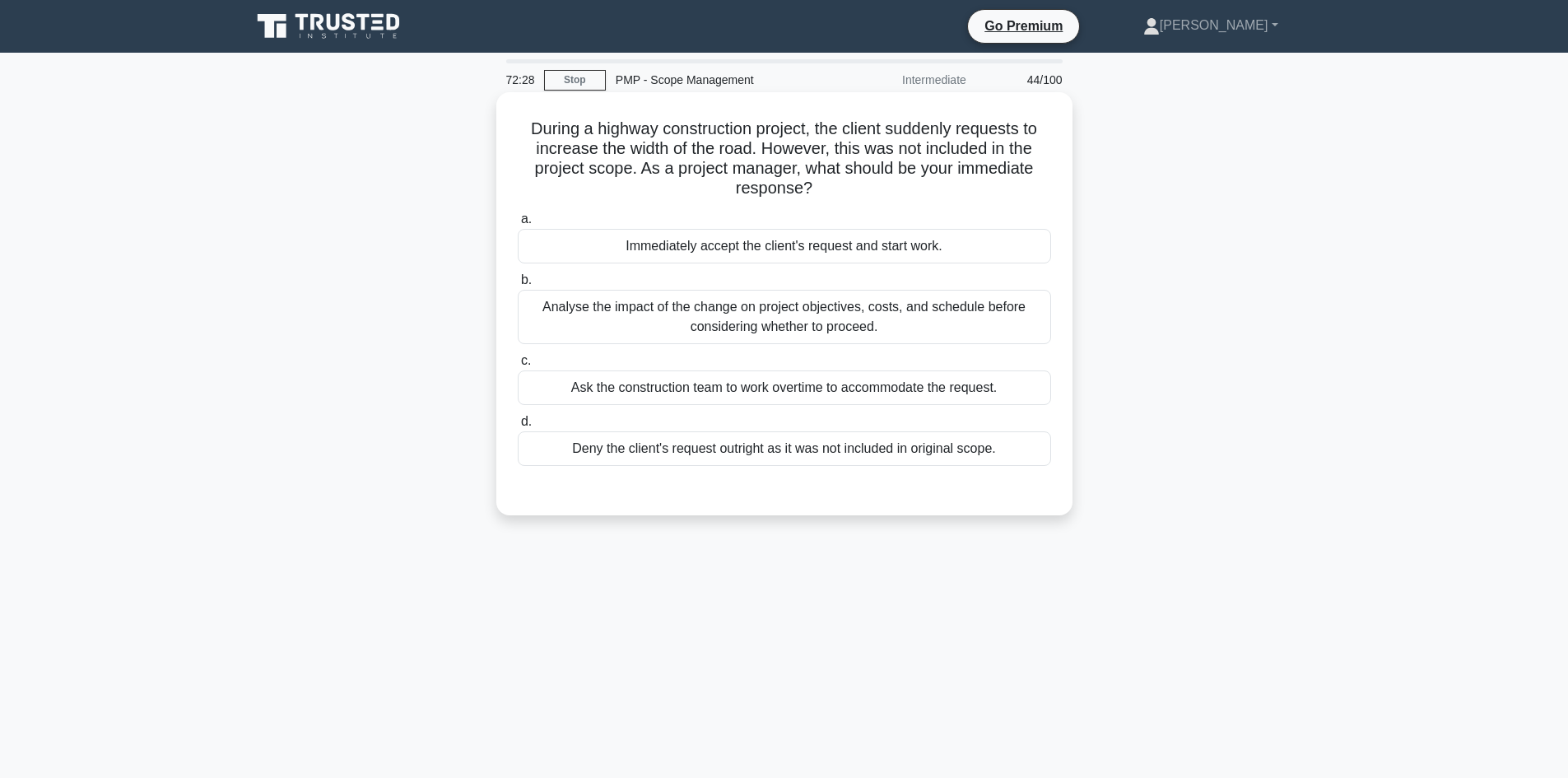
click at [855, 324] on div "Analyse the impact of the change on project objectives, costs, and schedule bef…" at bounding box center [784, 317] width 534 height 54
click at [518, 285] on input "b. Analyse the impact of the change on project objectives, costs, and schedule …" at bounding box center [518, 280] width 0 height 11
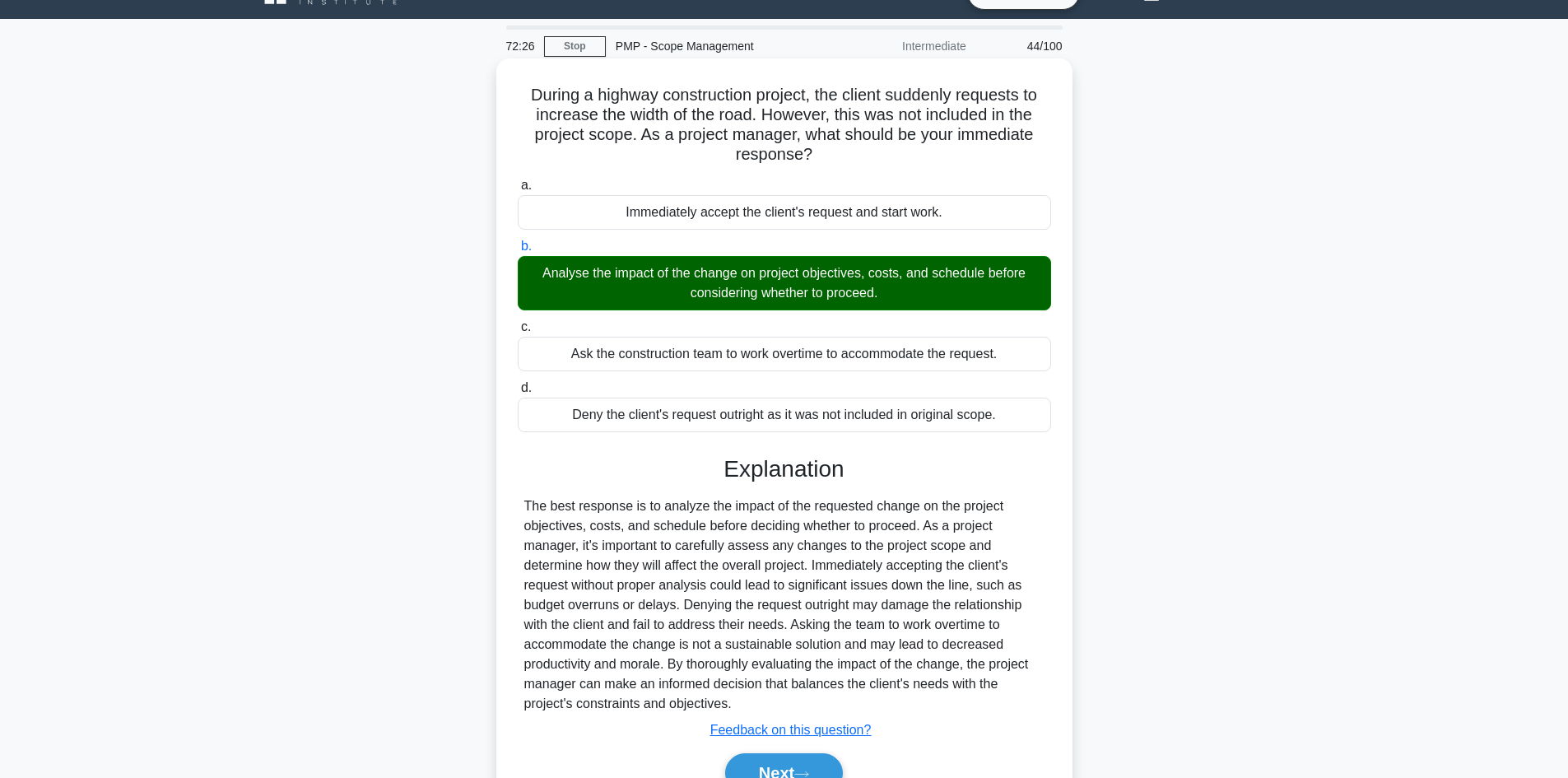
scroll to position [37, 0]
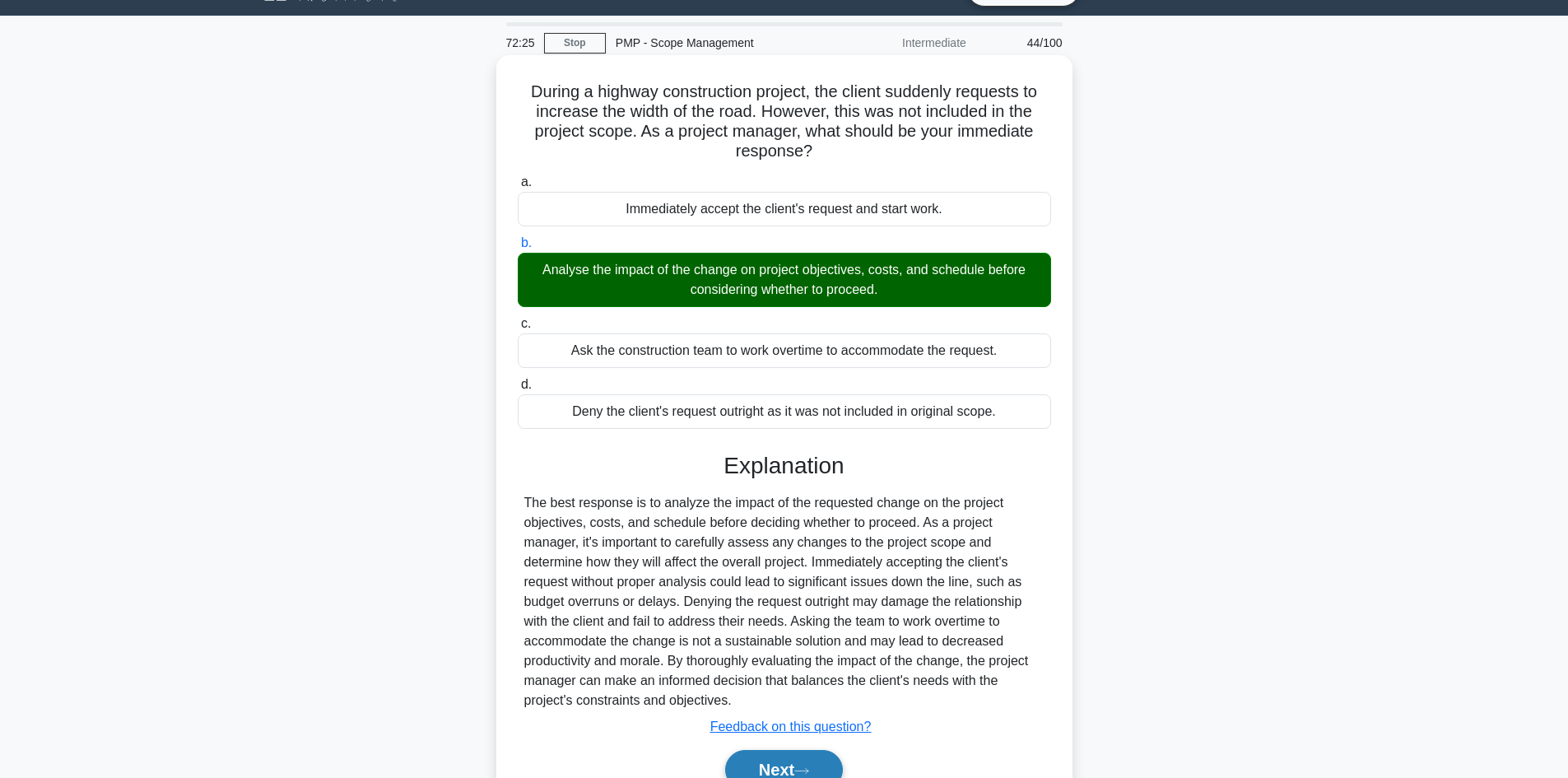
click at [801, 766] on button "Next" at bounding box center [784, 769] width 118 height 40
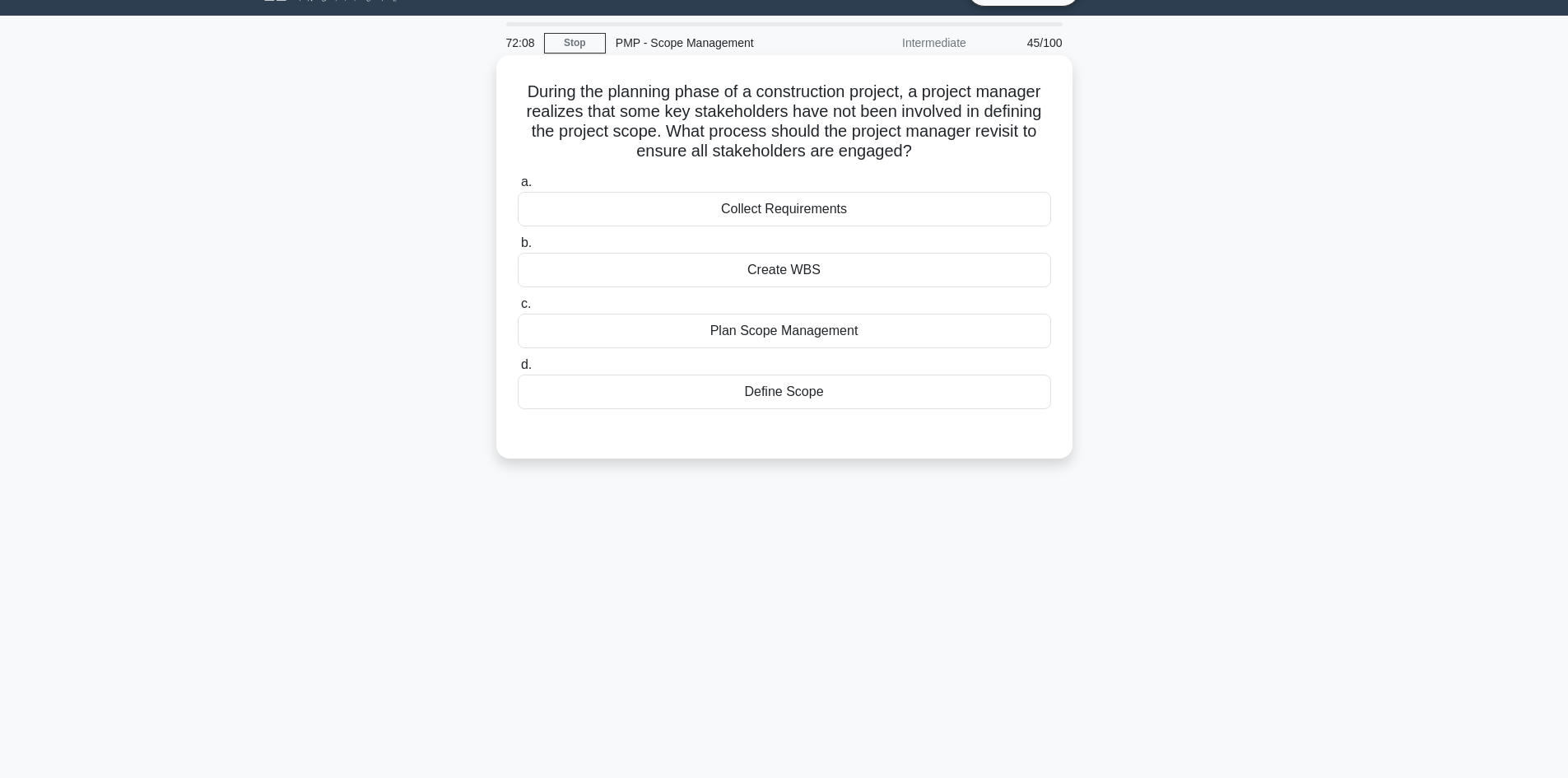
click at [799, 209] on div "Collect Requirements" at bounding box center [784, 209] width 534 height 35
click at [518, 188] on input "a. Collect Requirements" at bounding box center [518, 182] width 0 height 11
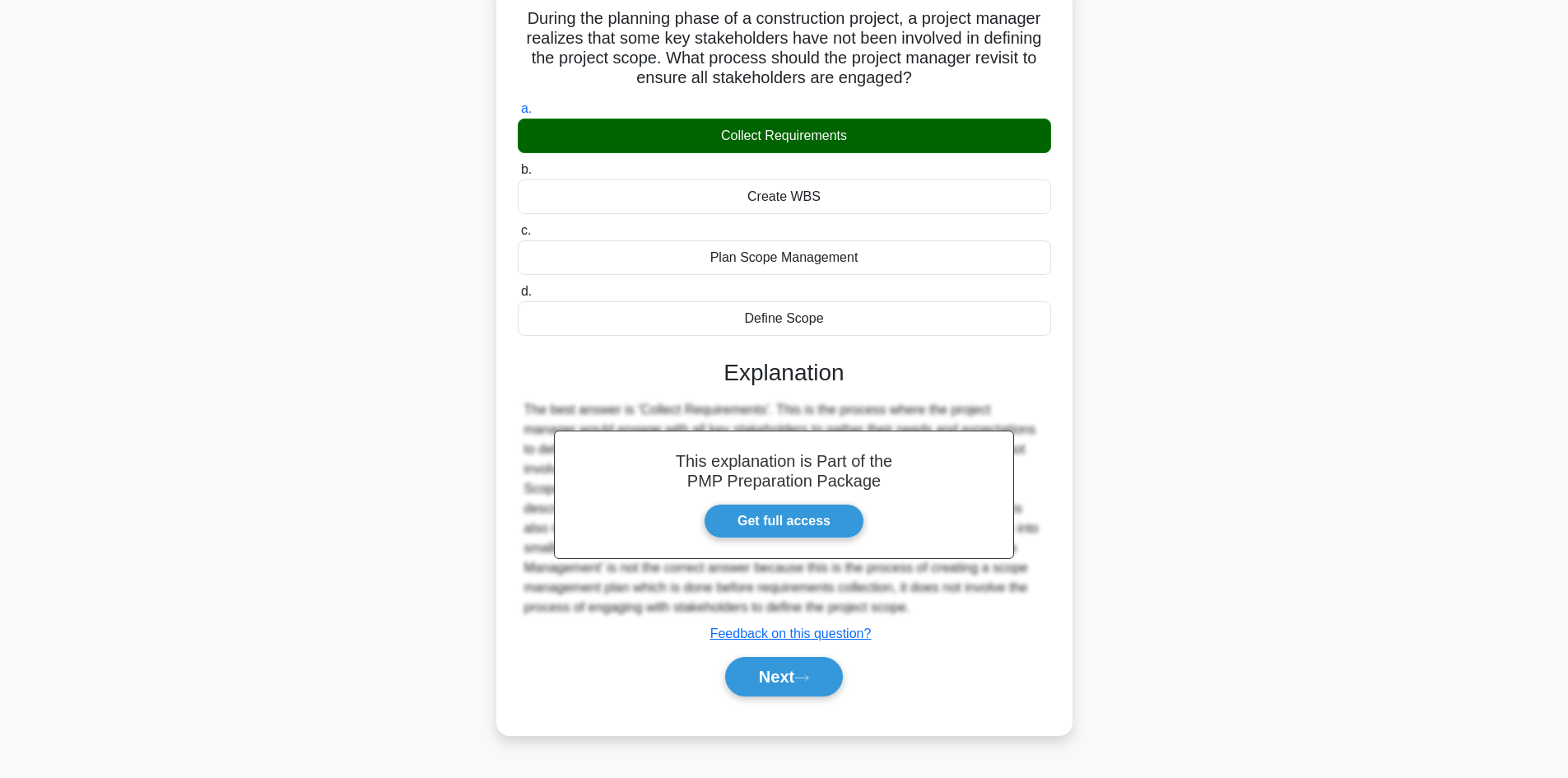
scroll to position [111, 0]
click at [810, 682] on icon at bounding box center [801, 676] width 15 height 9
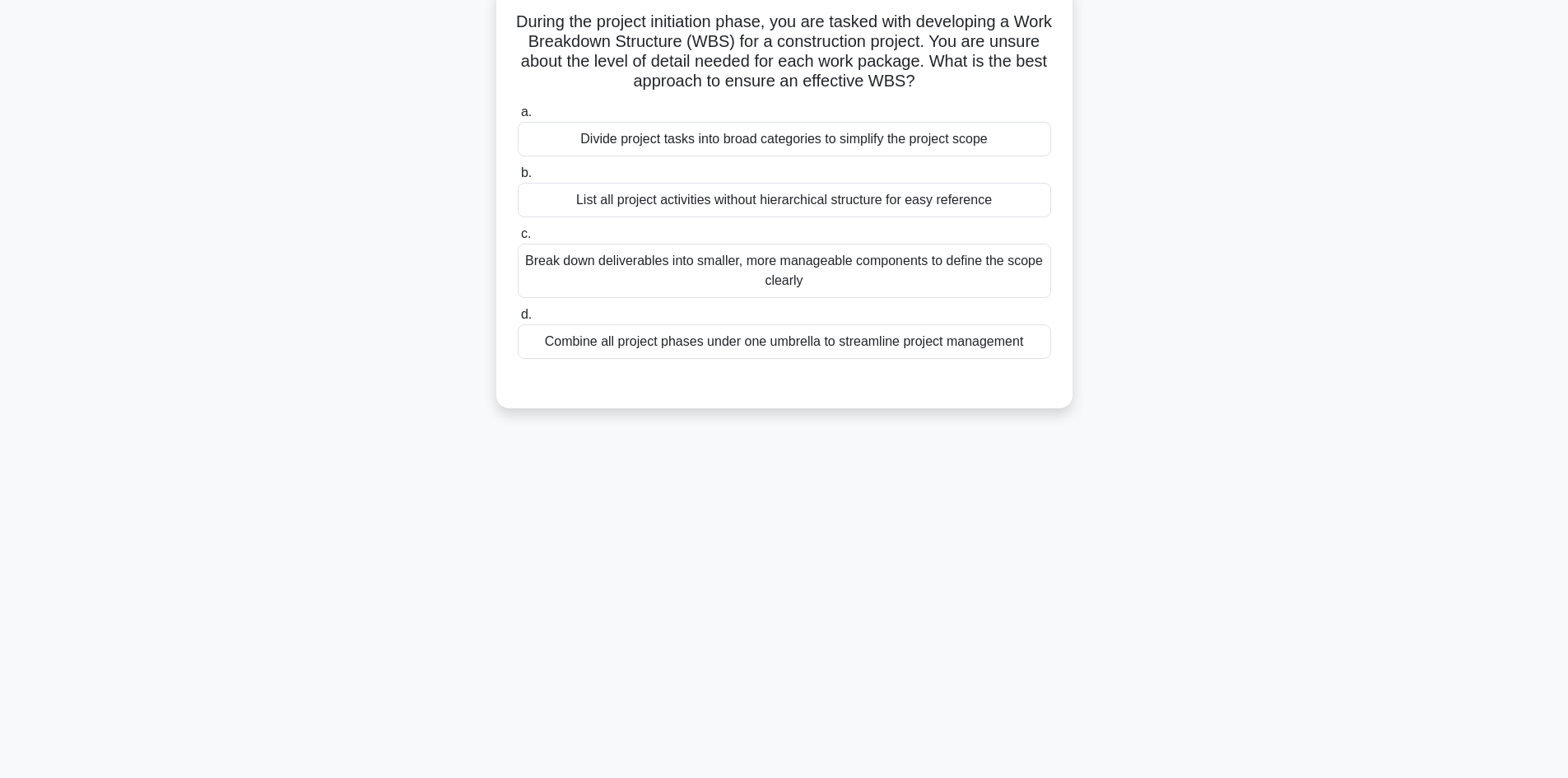
scroll to position [0, 0]
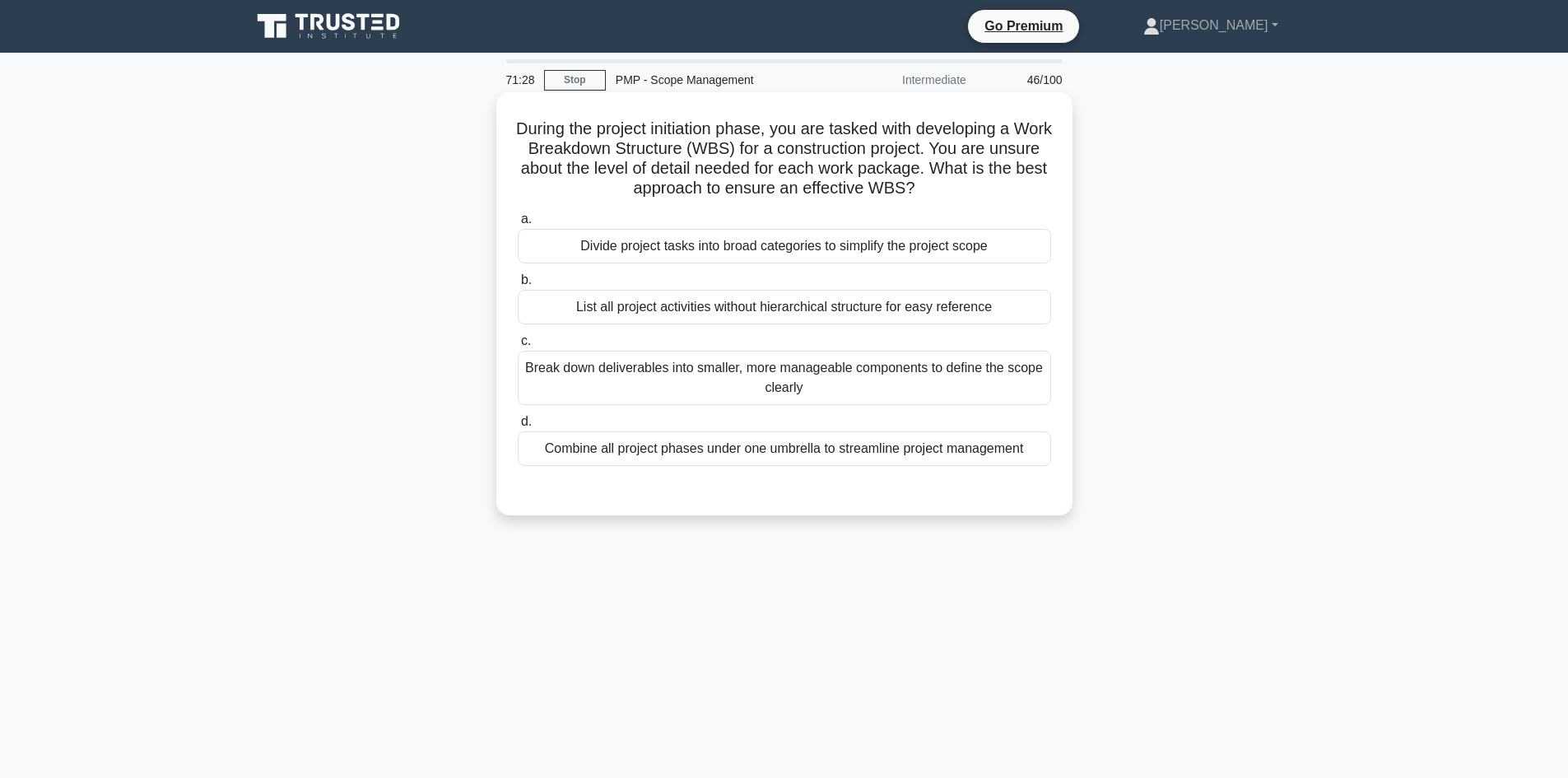
click at [910, 380] on div "Break down deliverables into smaller, more manageable components to define the …" at bounding box center [784, 378] width 534 height 54
click at [518, 346] on input "c. Break down deliverables into smaller, more manageable components to define t…" at bounding box center [518, 341] width 0 height 11
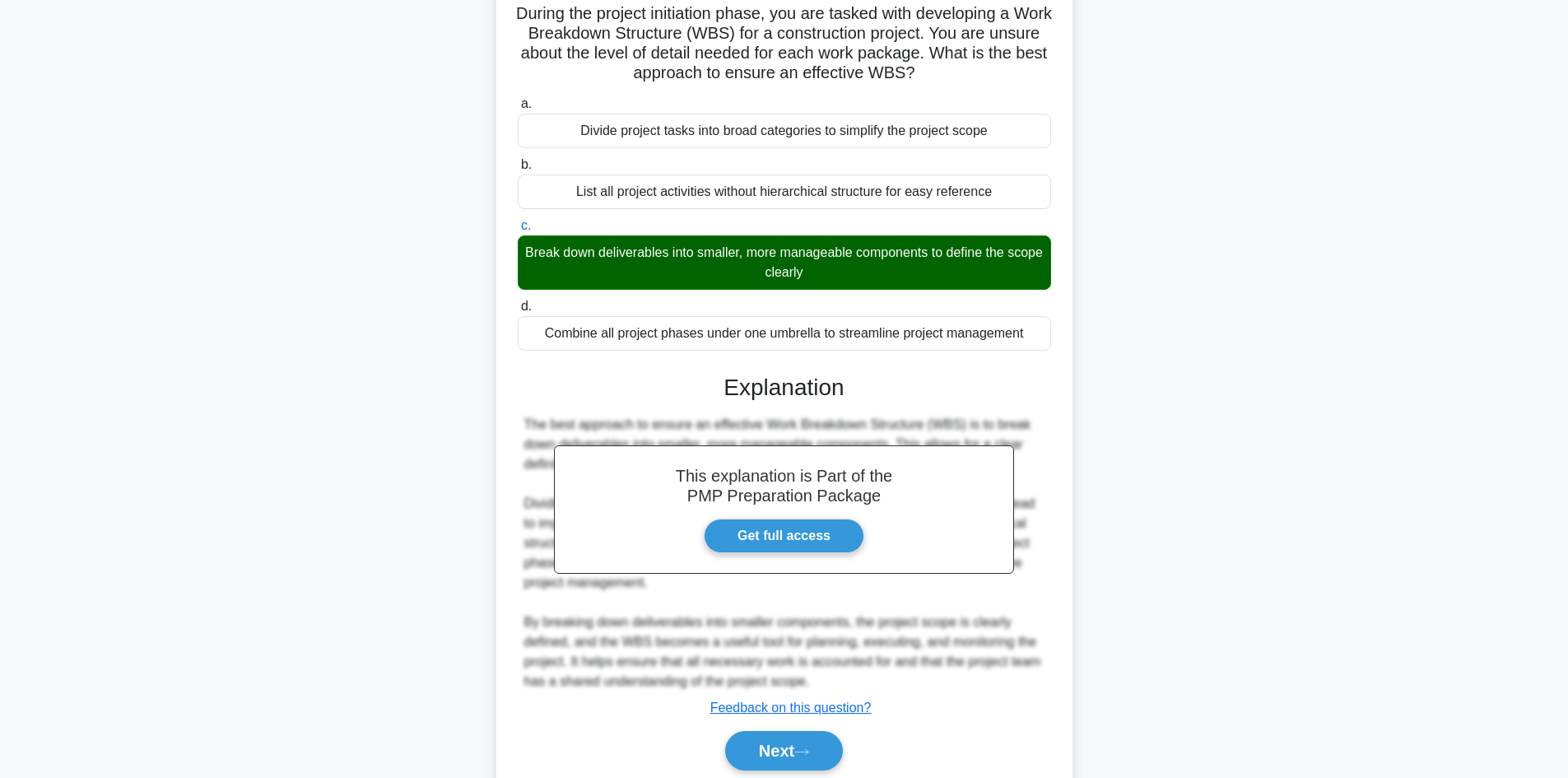
scroll to position [179, 0]
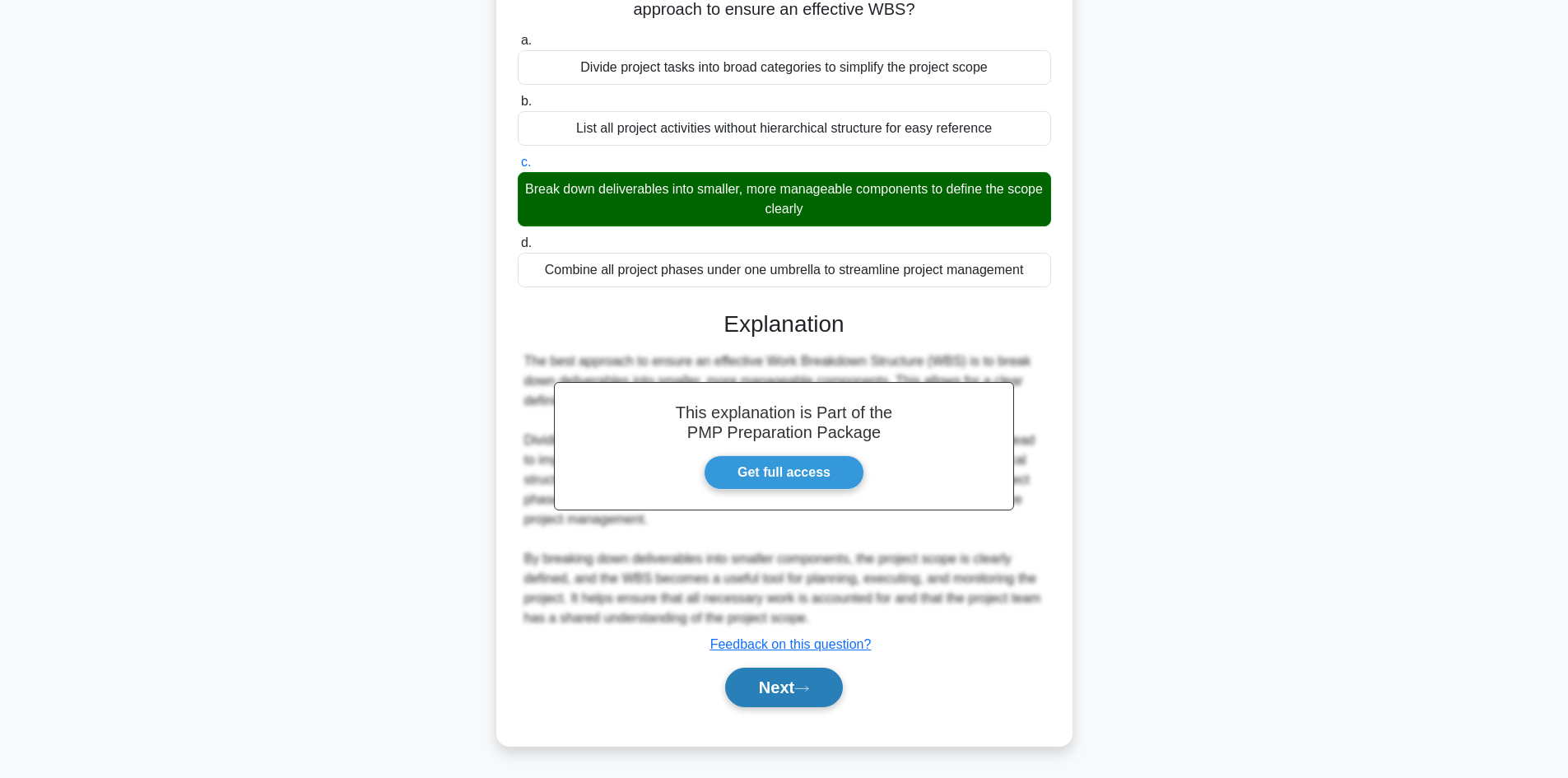
click at [803, 689] on icon at bounding box center [801, 688] width 15 height 9
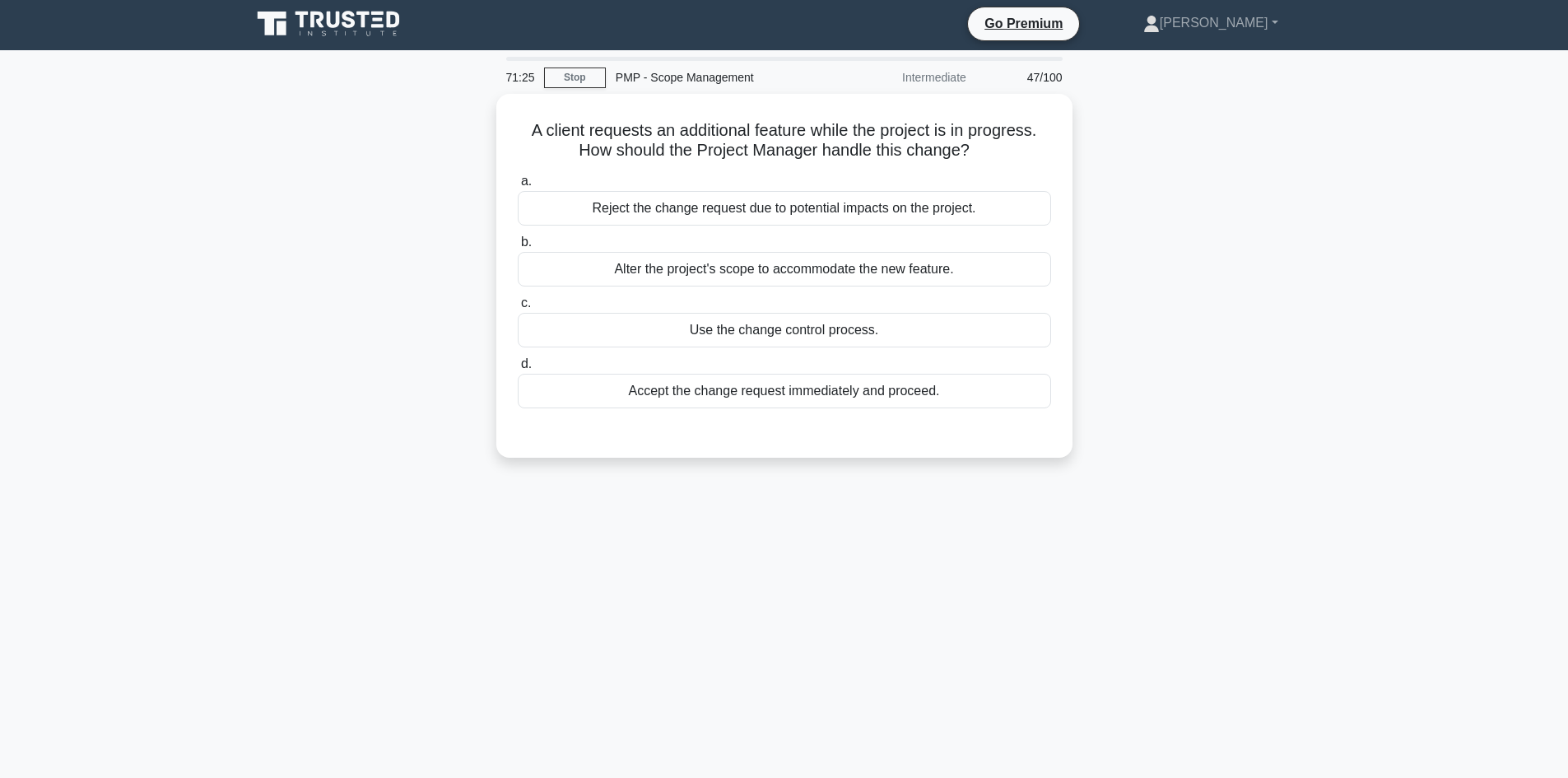
scroll to position [0, 0]
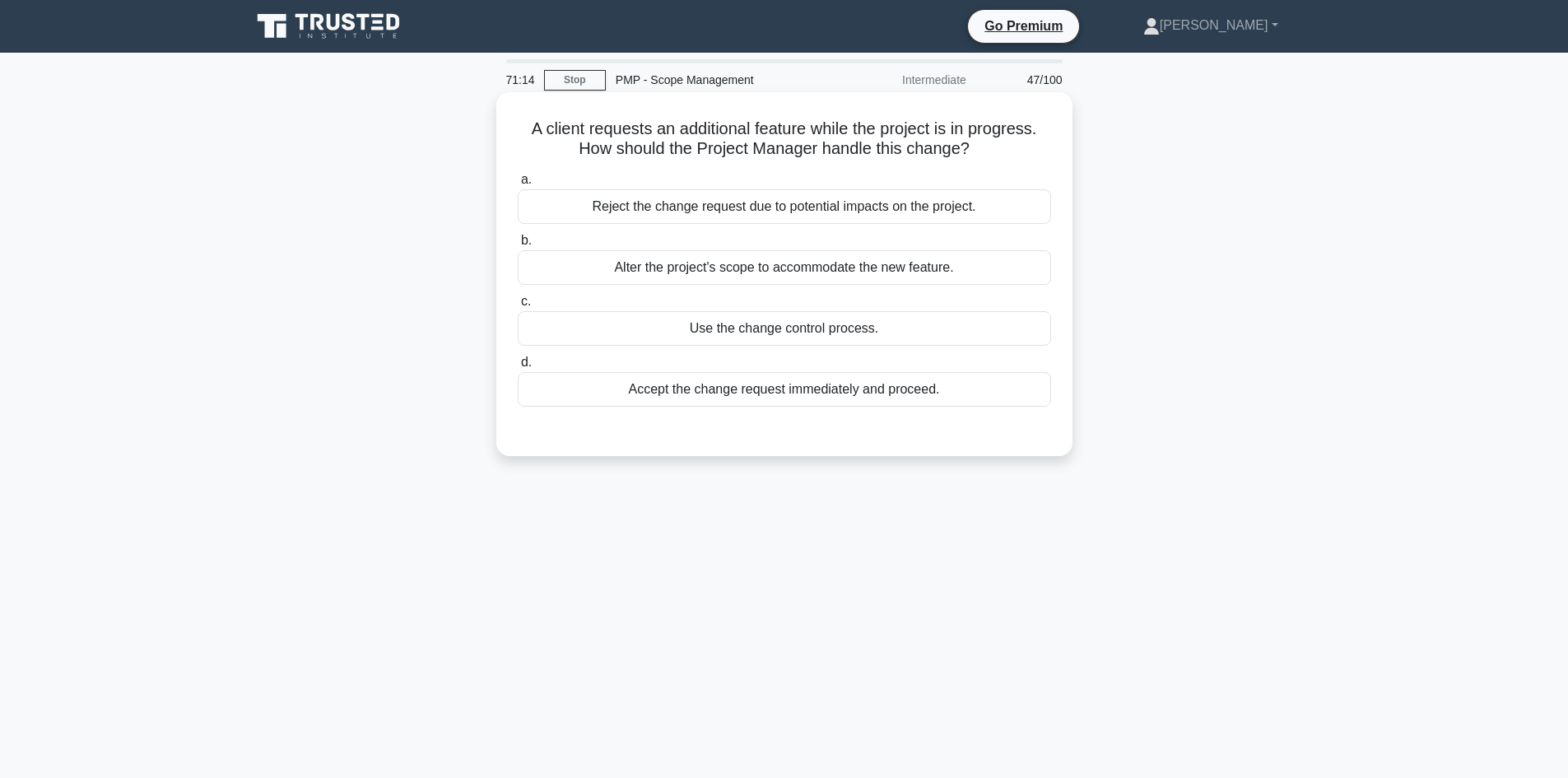
click at [821, 335] on div "Use the change control process." at bounding box center [784, 329] width 534 height 35
click at [518, 307] on input "c. Use the change control process." at bounding box center [518, 301] width 0 height 11
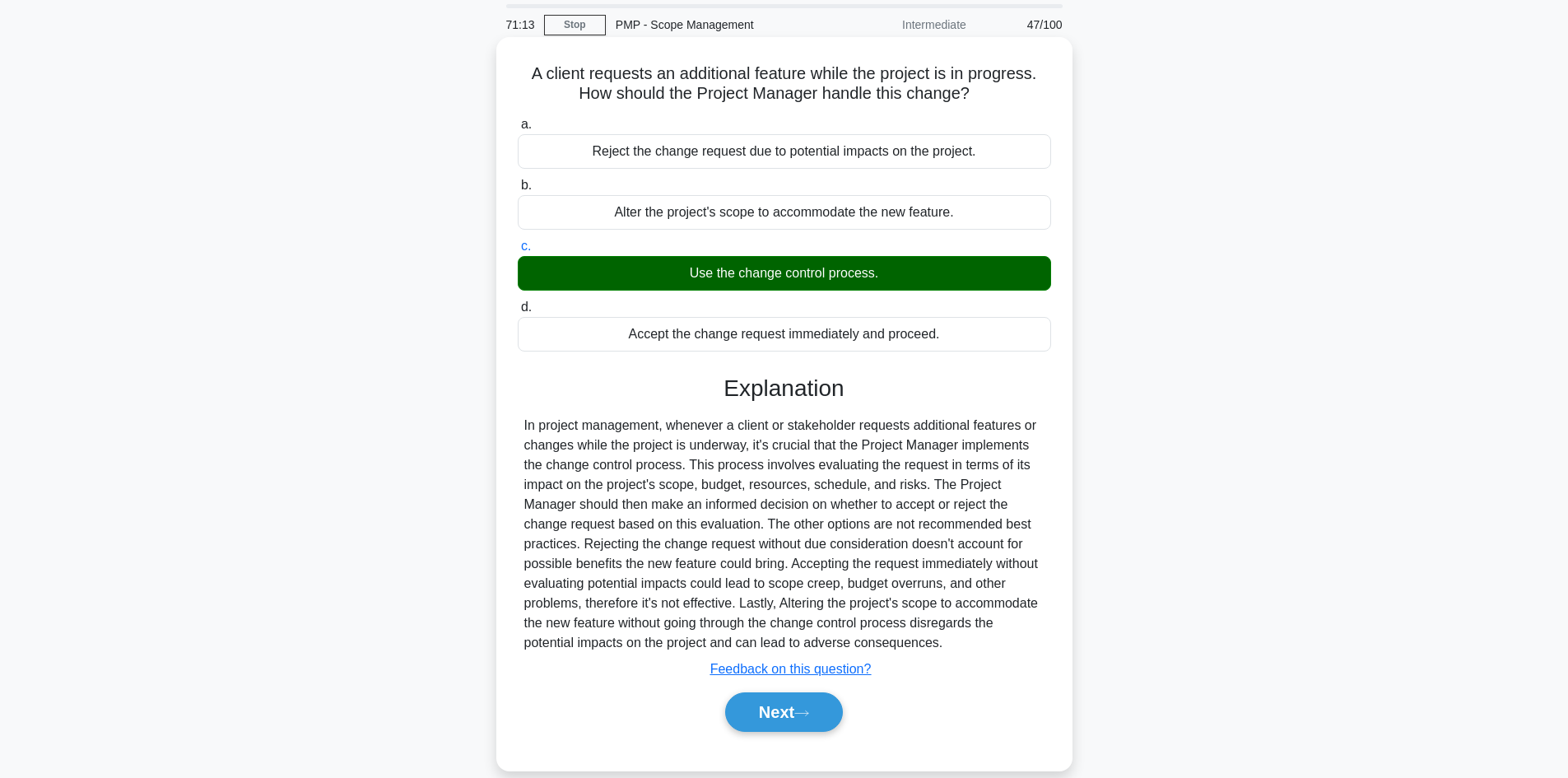
scroll to position [111, 0]
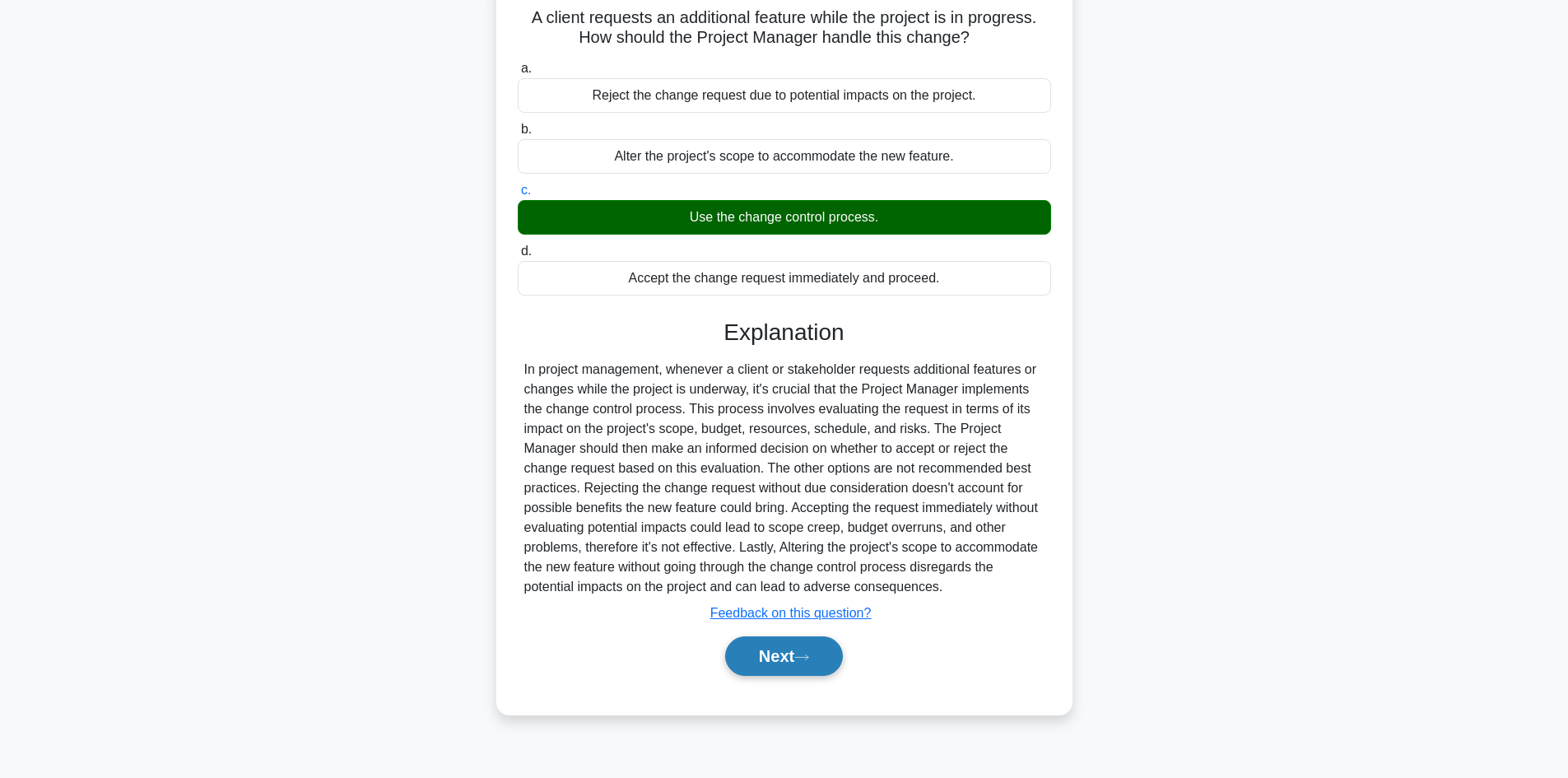
click at [799, 656] on button "Next" at bounding box center [784, 656] width 118 height 40
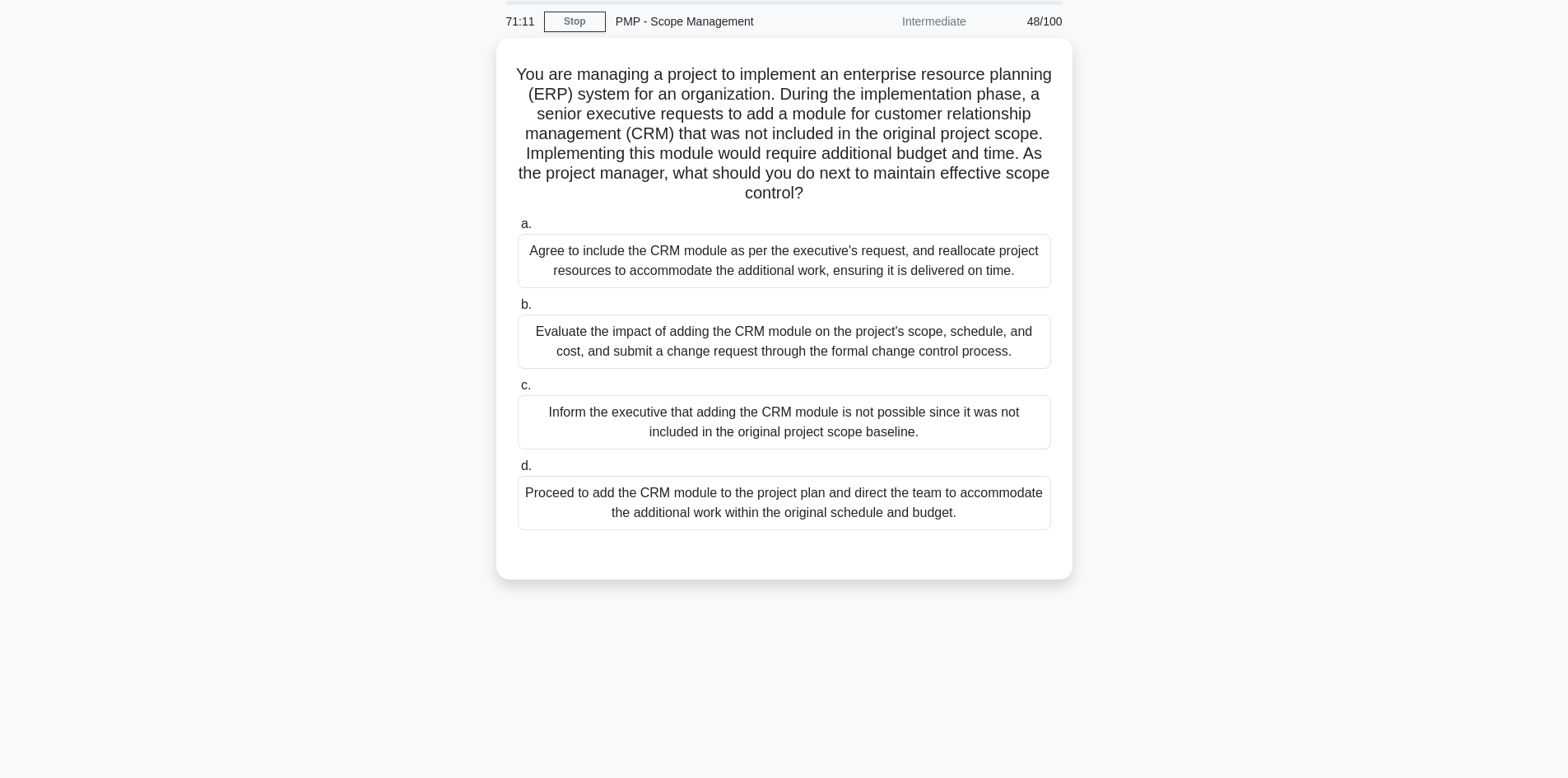
scroll to position [29, 0]
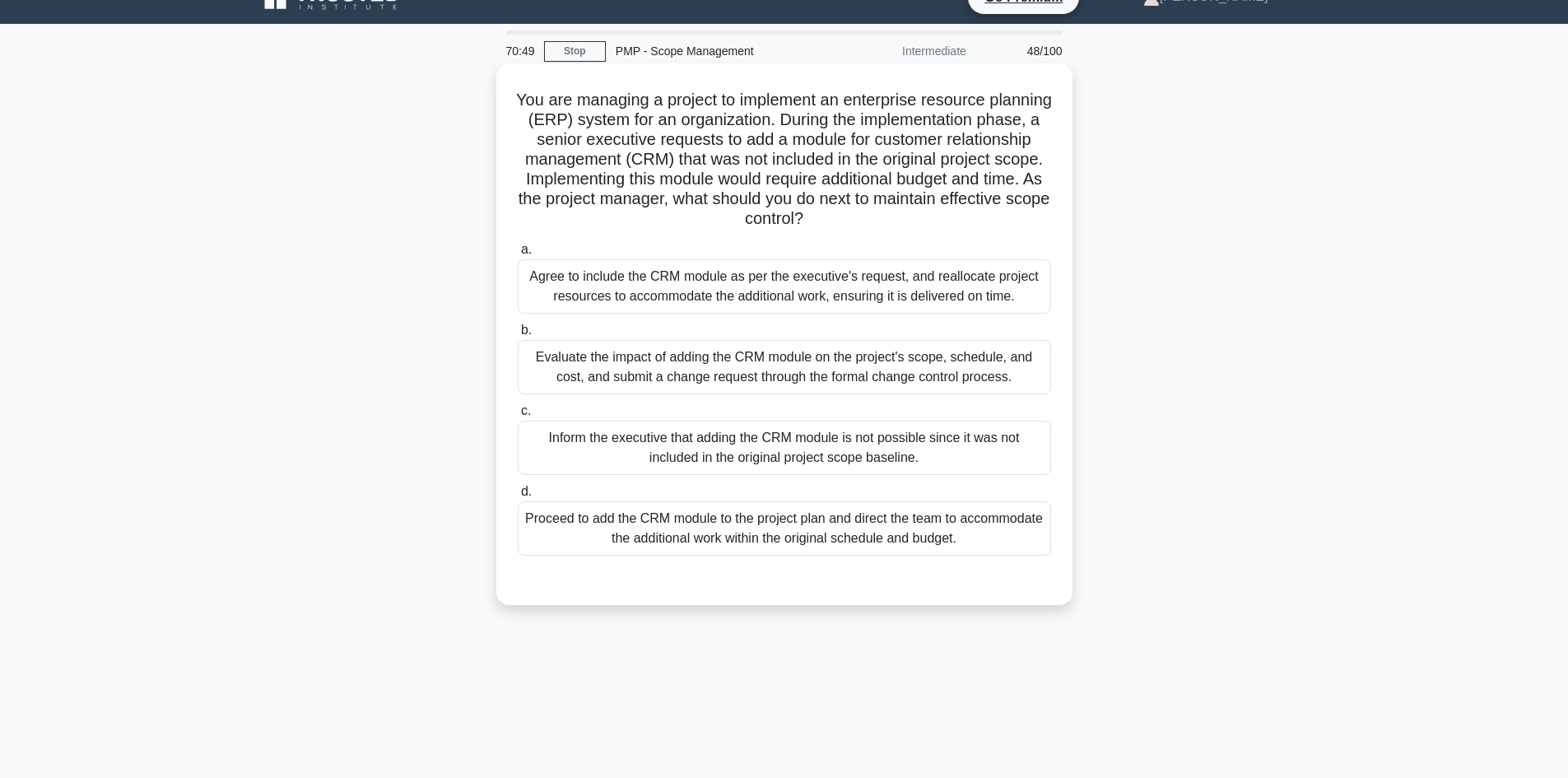
click at [762, 381] on div "Evaluate the impact of adding the CRM module on the project's scope, schedule, …" at bounding box center [784, 368] width 534 height 54
click at [518, 336] on input "b. Evaluate the impact of adding the CRM module on the project's scope, schedul…" at bounding box center [518, 330] width 0 height 11
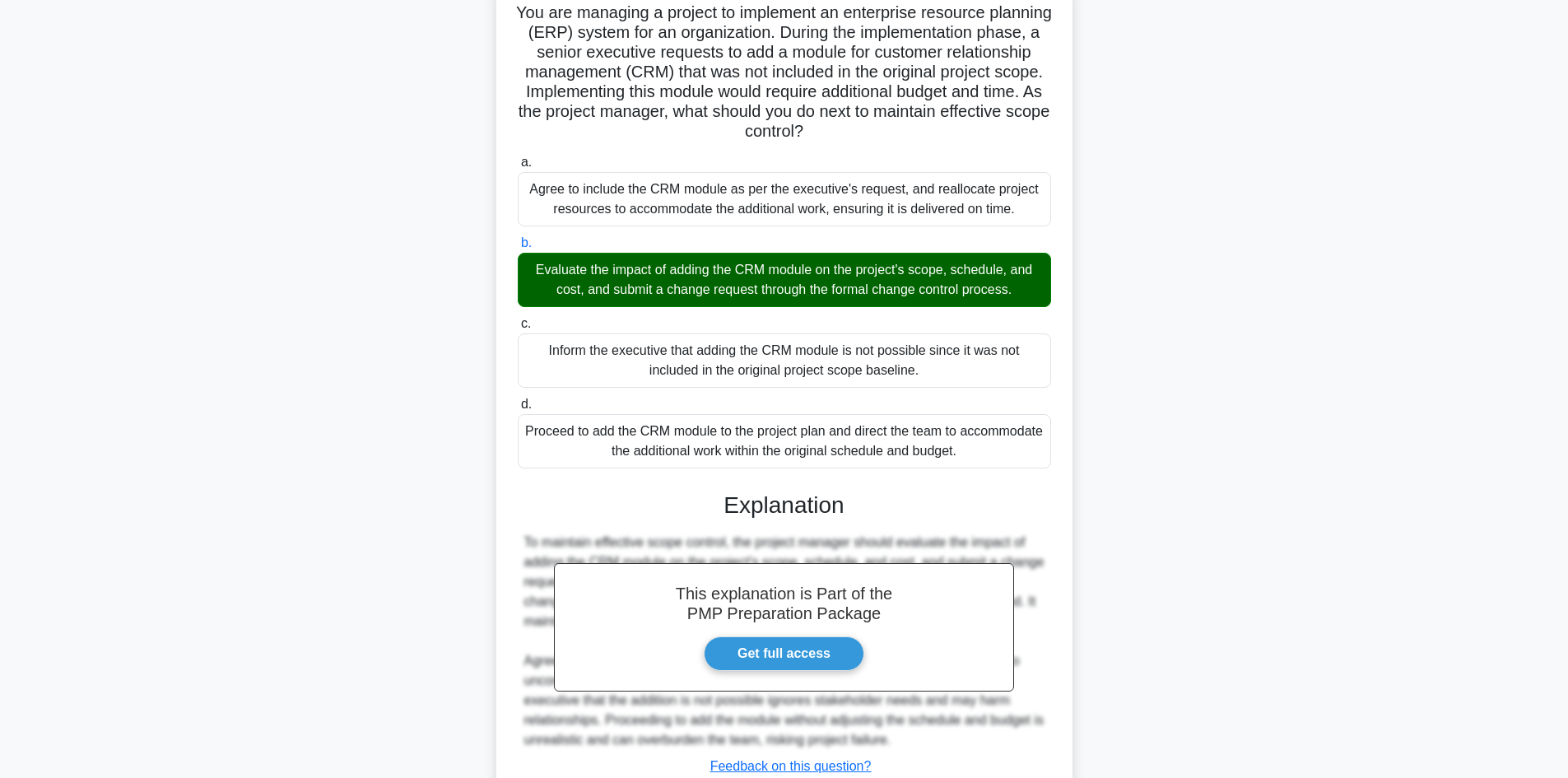
scroll to position [194, 0]
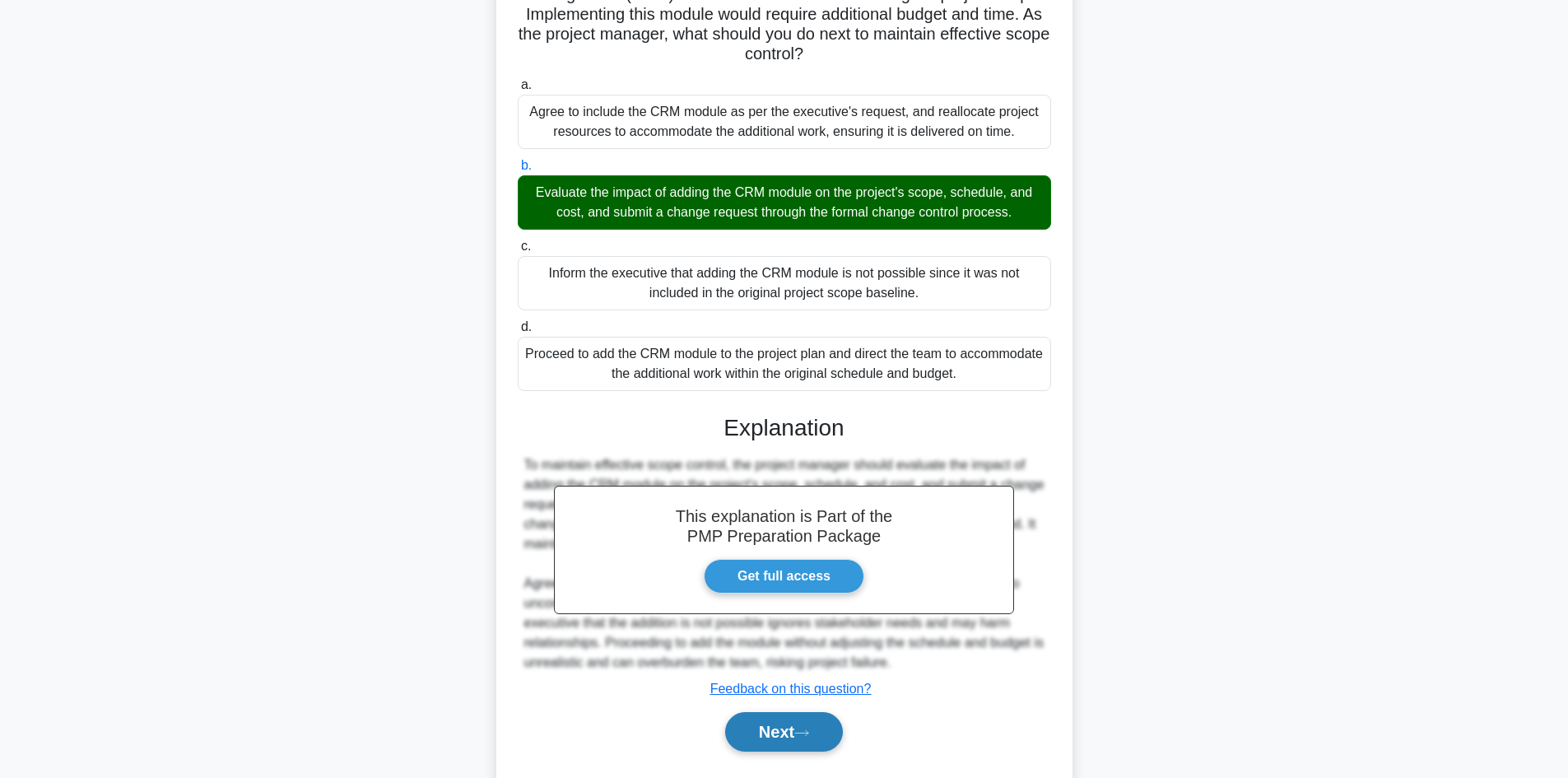
click at [790, 738] on button "Next" at bounding box center [784, 732] width 118 height 40
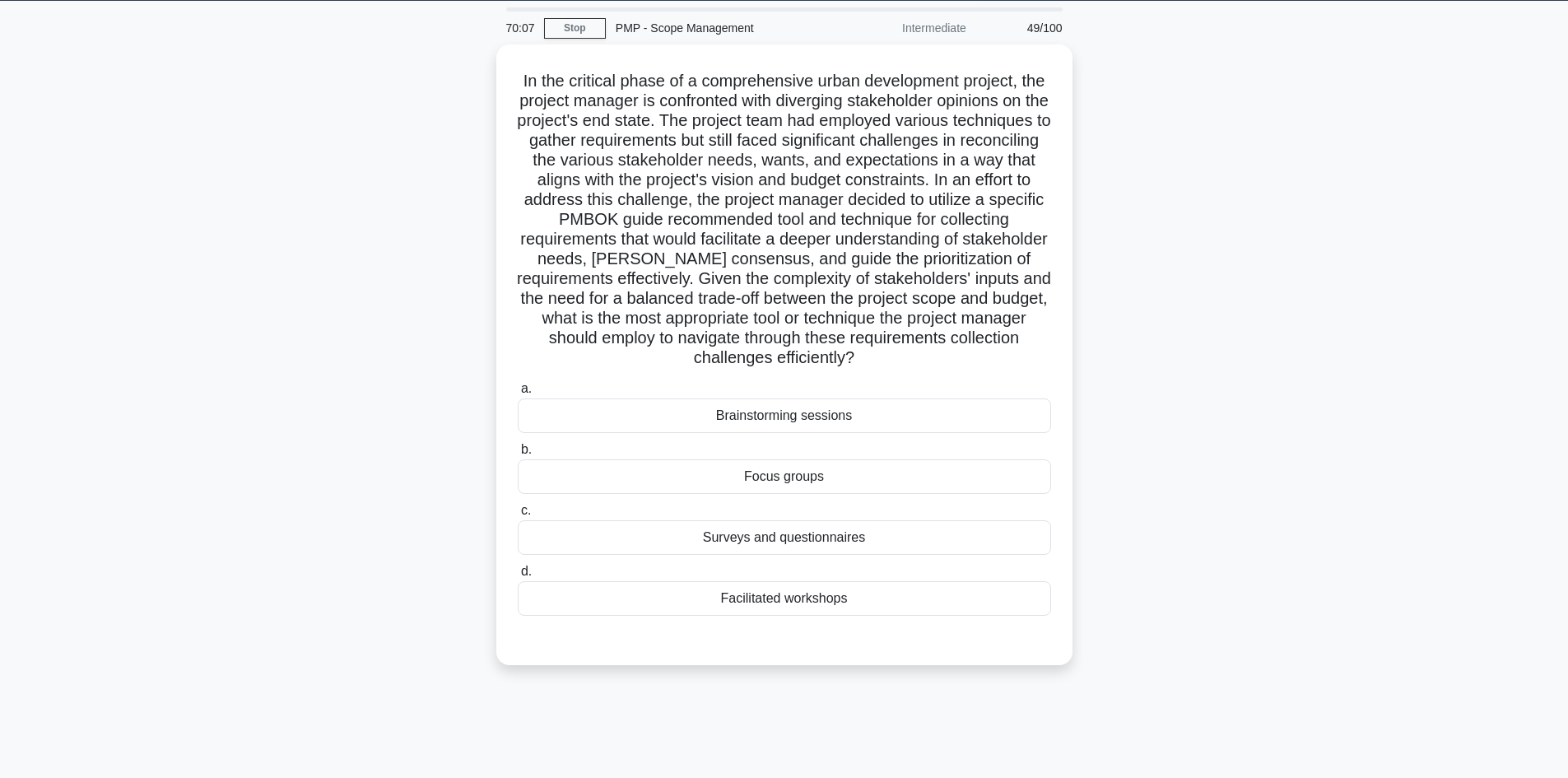
scroll to position [111, 0]
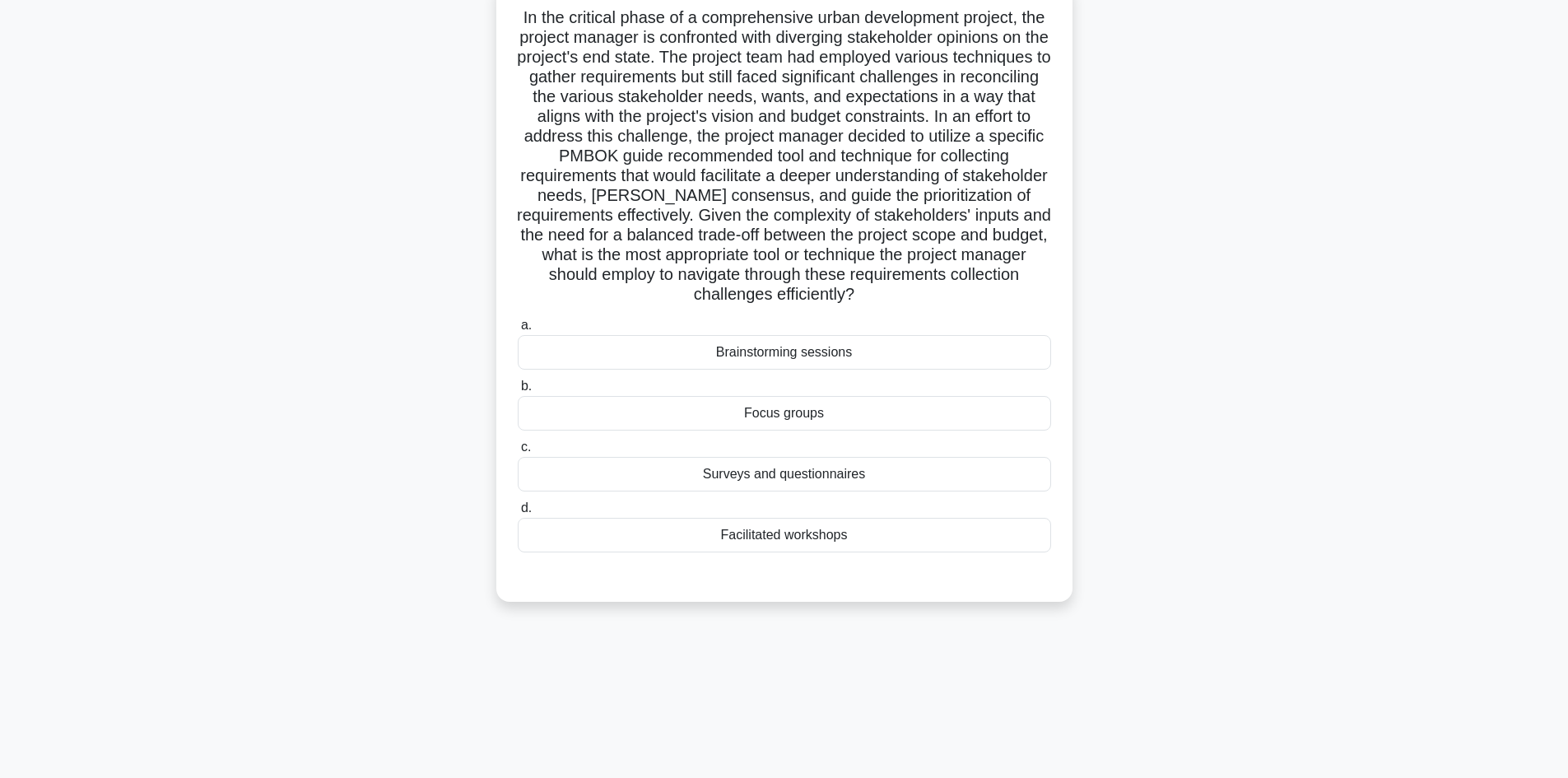
click at [828, 412] on div "Focus groups" at bounding box center [784, 413] width 534 height 35
click at [518, 392] on input "b. Focus groups" at bounding box center [518, 386] width 0 height 11
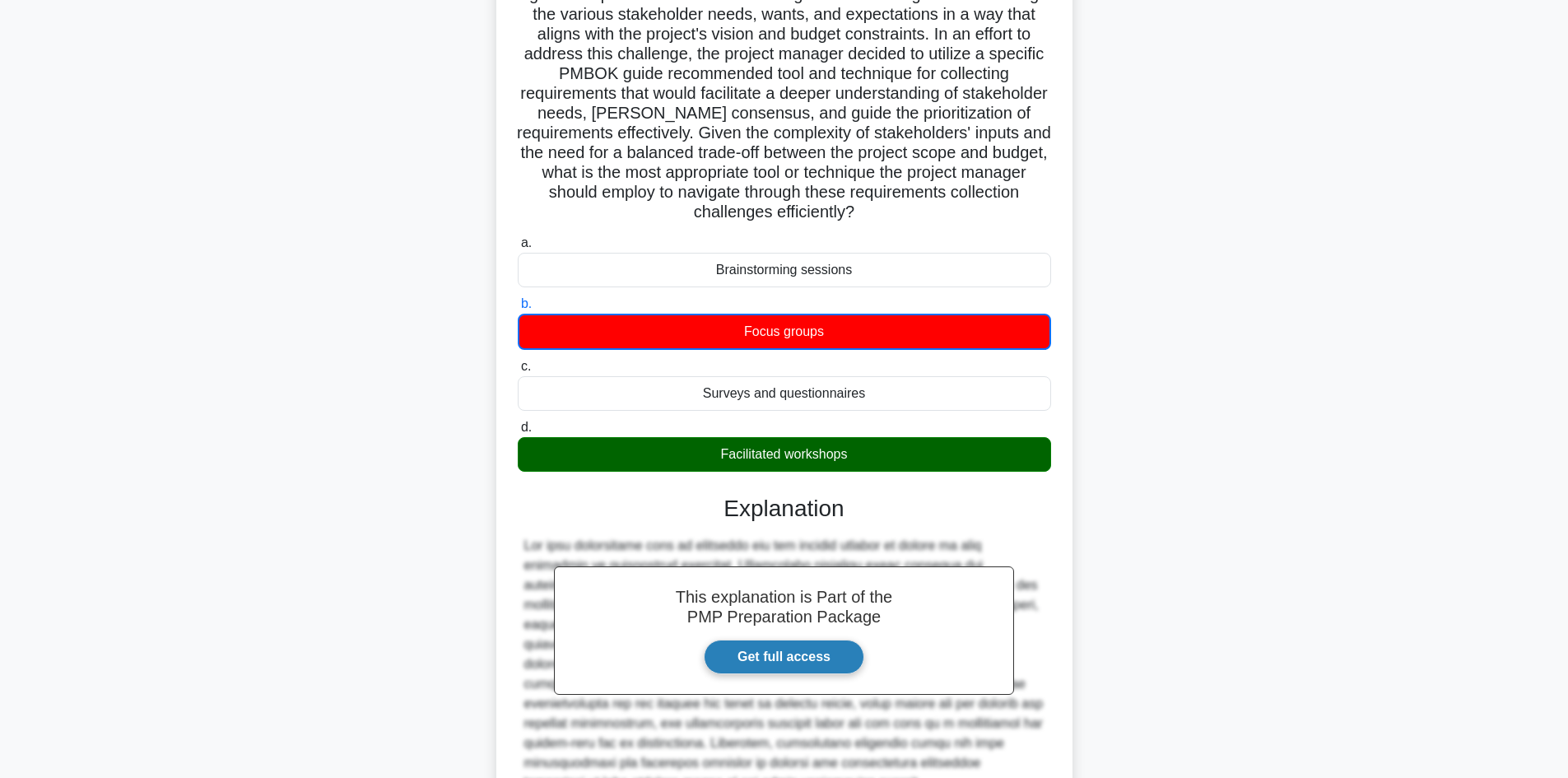
scroll to position [358, 0]
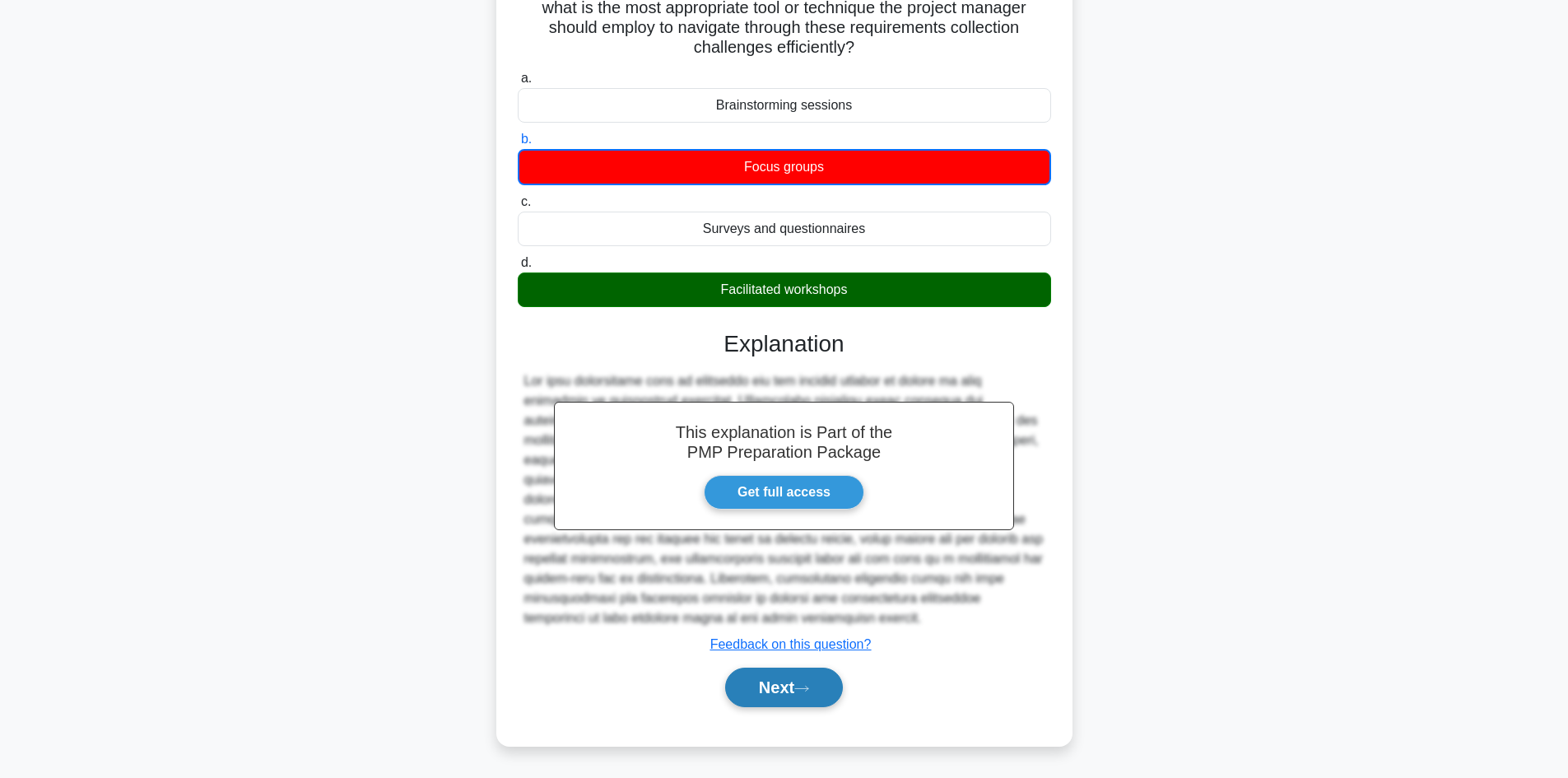
click at [772, 679] on button "Next" at bounding box center [784, 687] width 118 height 40
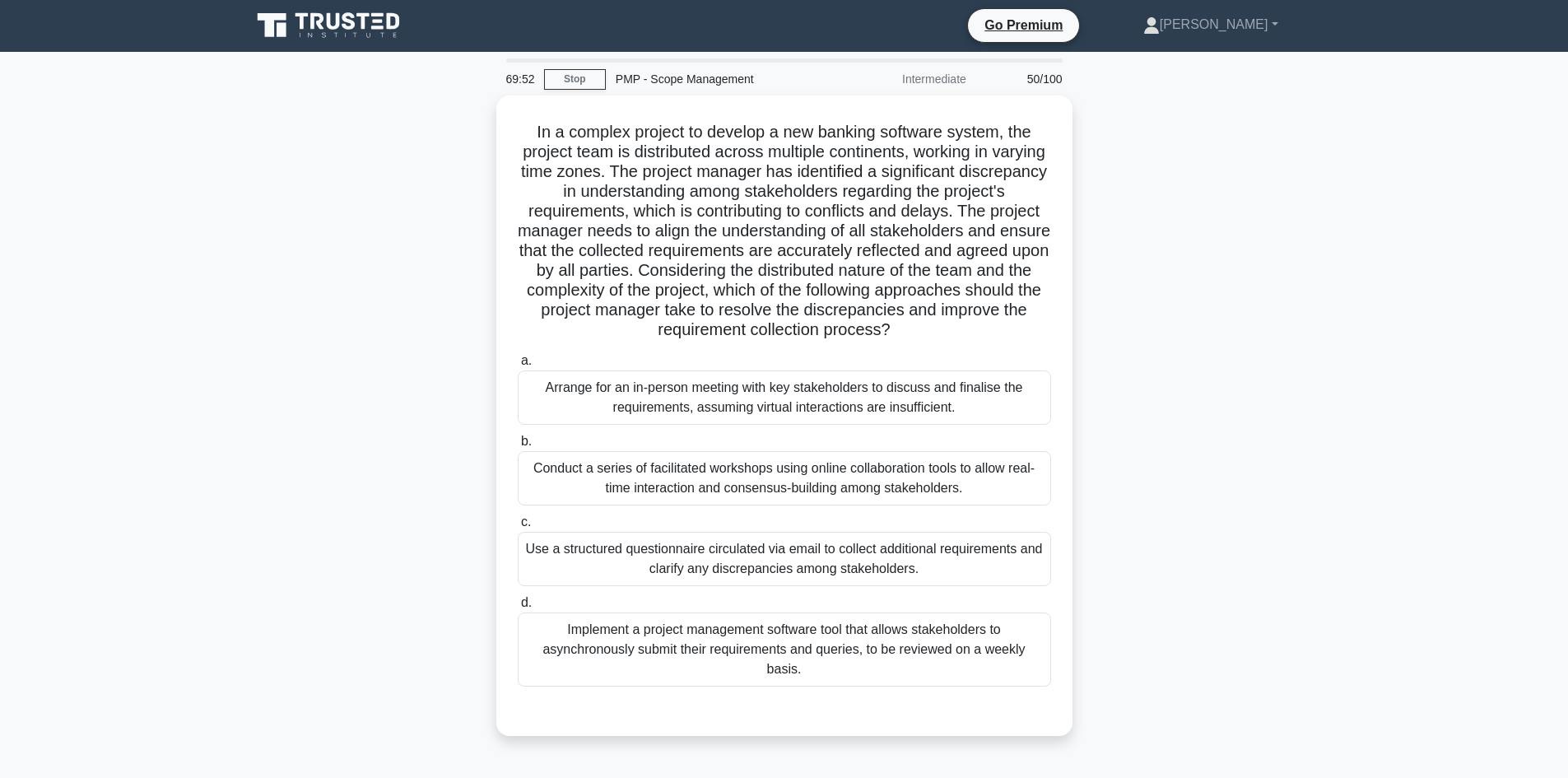
scroll to position [0, 0]
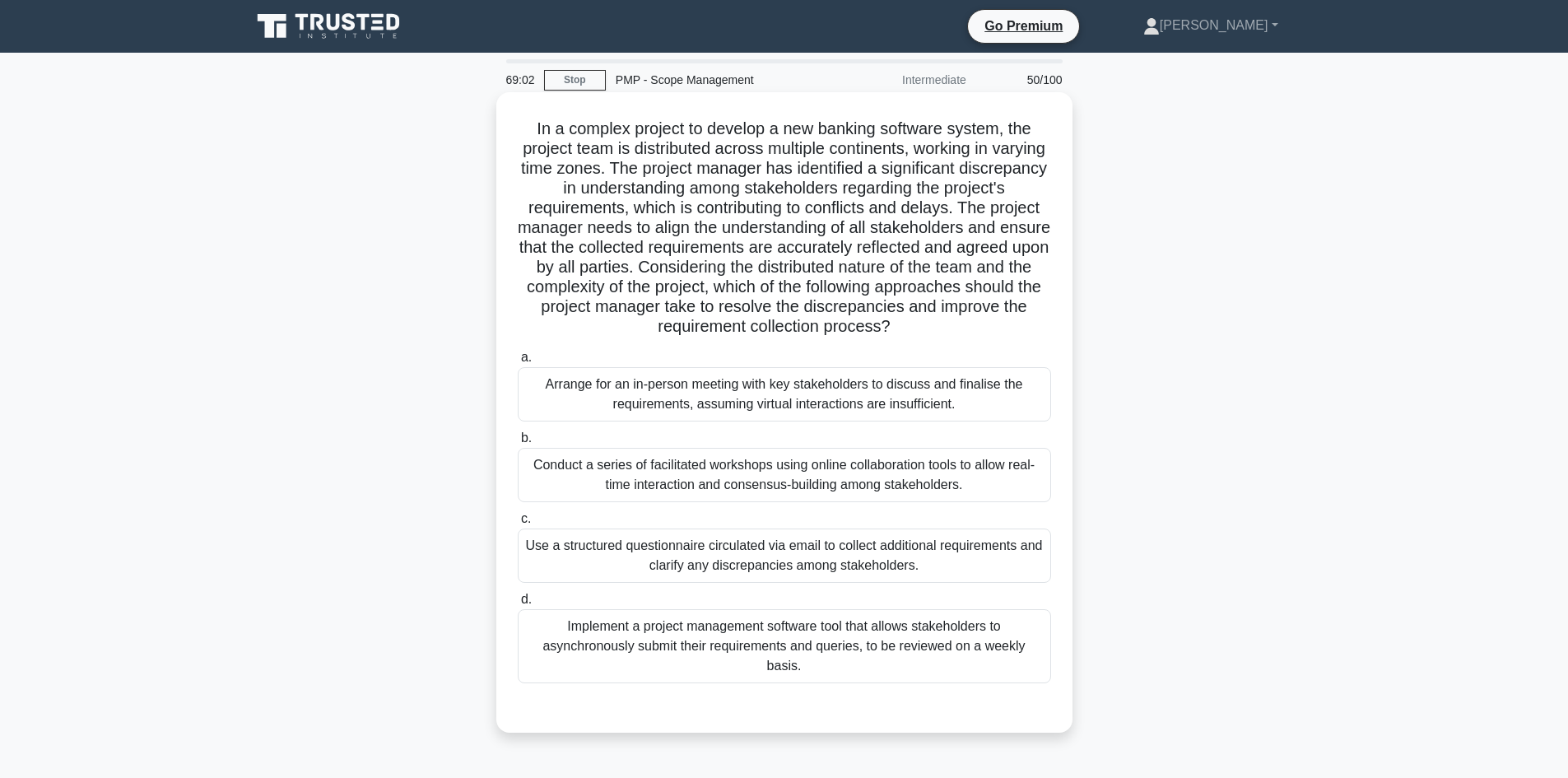
click at [938, 466] on div "Conduct a series of facilitated workshops using online collaboration tools to a…" at bounding box center [784, 475] width 534 height 54
click at [518, 444] on input "b. Conduct a series of facilitated workshops using online collaboration tools t…" at bounding box center [518, 438] width 0 height 11
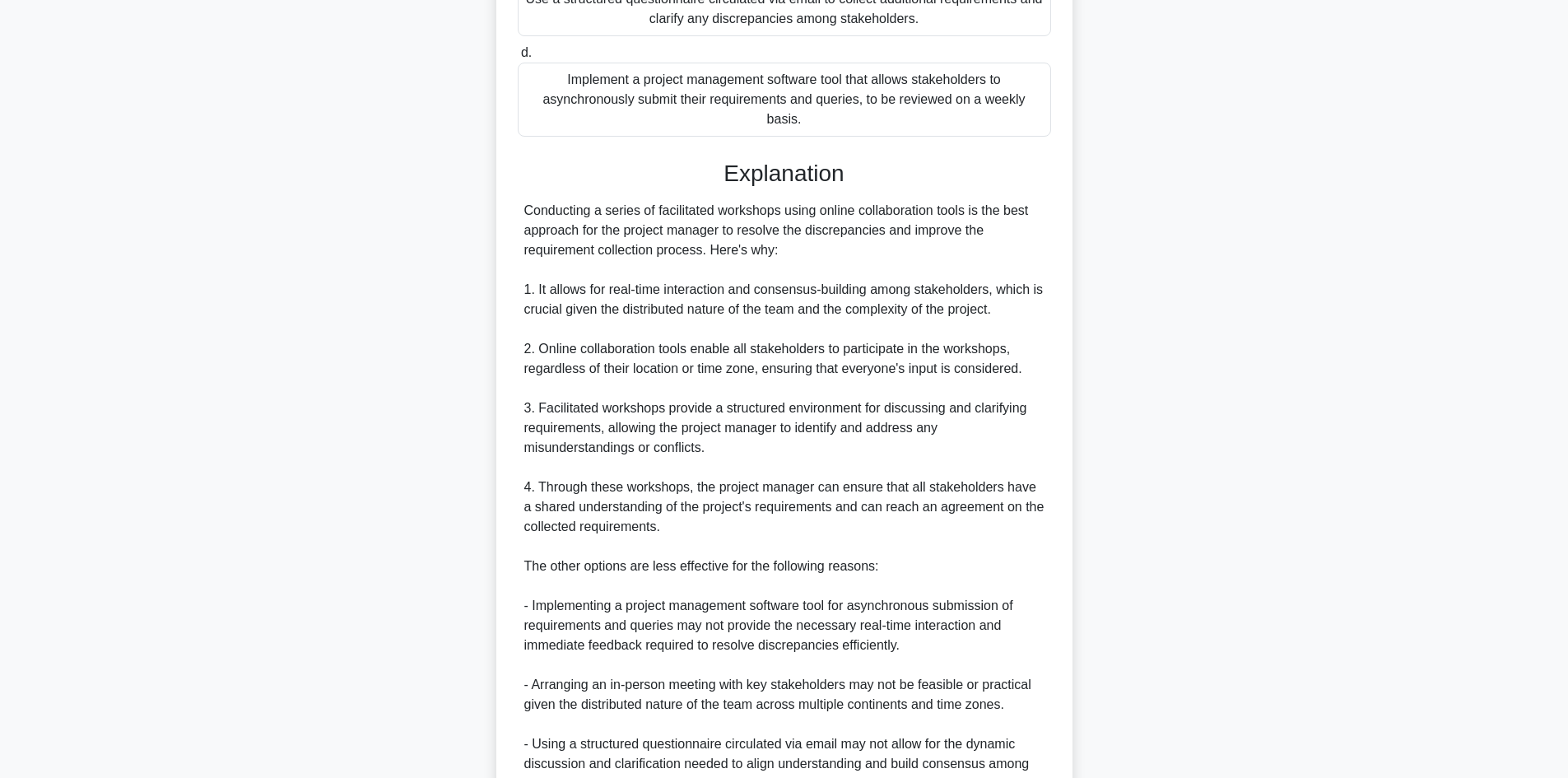
scroll to position [659, 0]
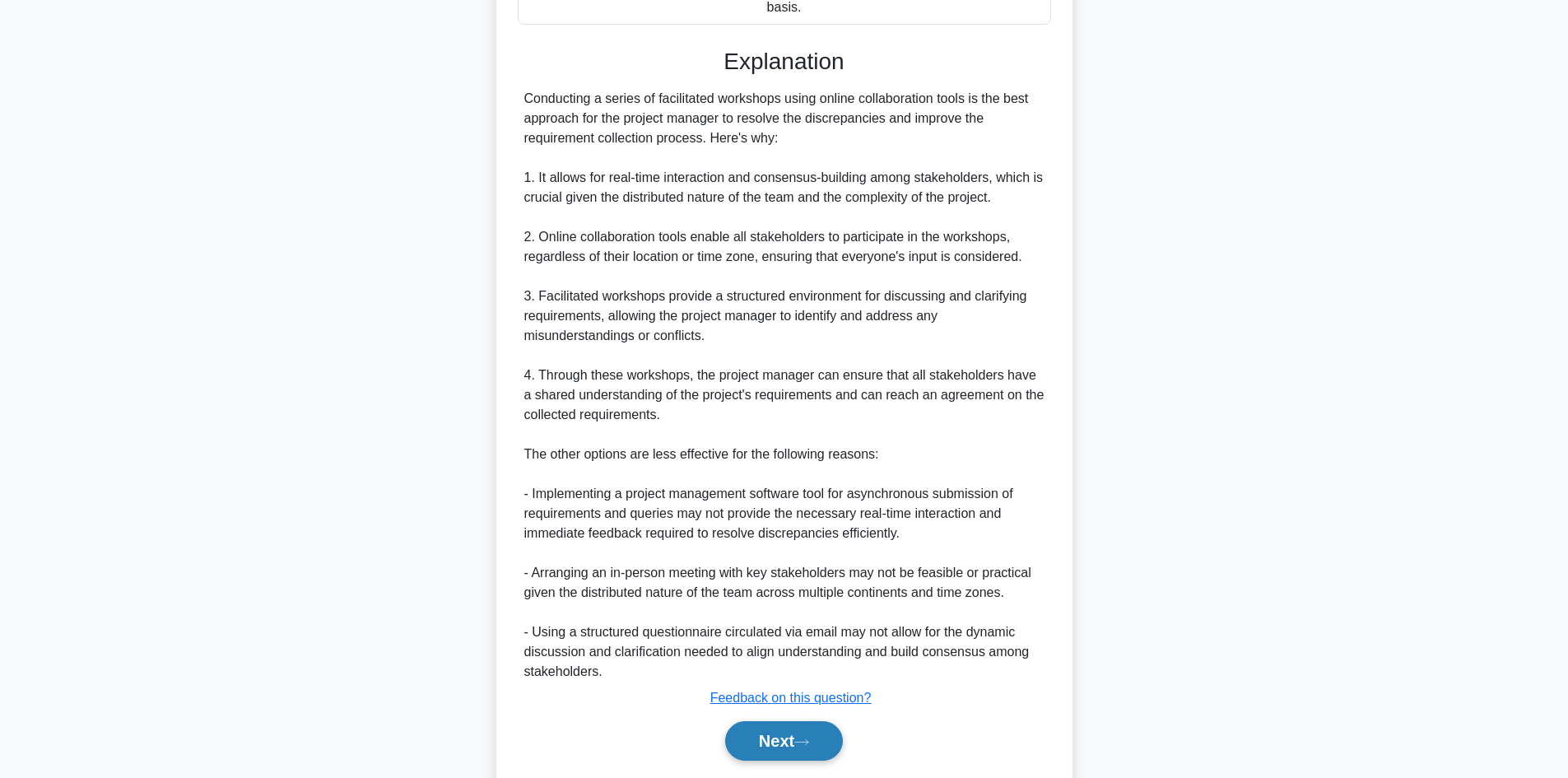
click at [817, 728] on button "Next" at bounding box center [784, 741] width 118 height 40
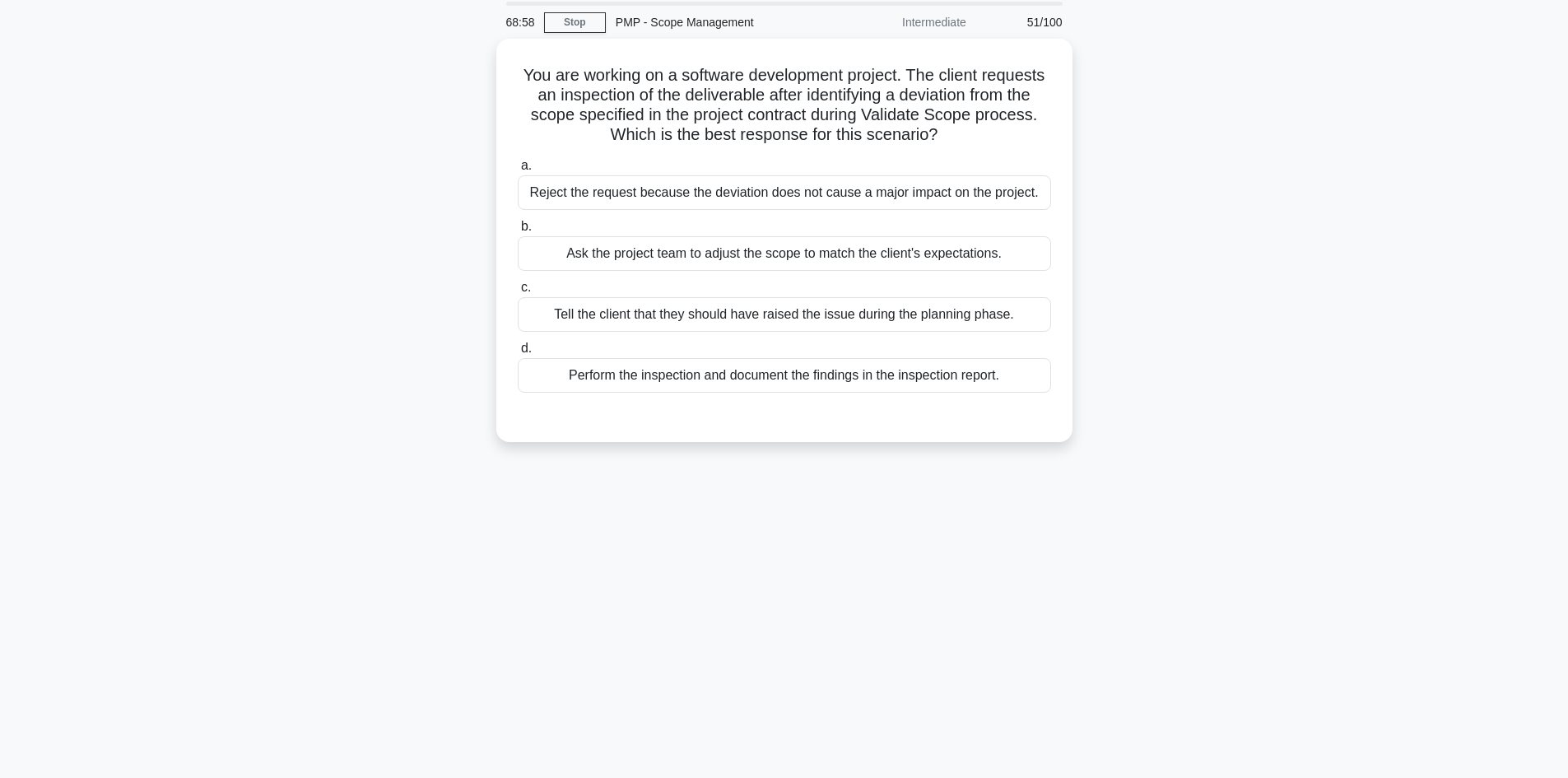
scroll to position [29, 0]
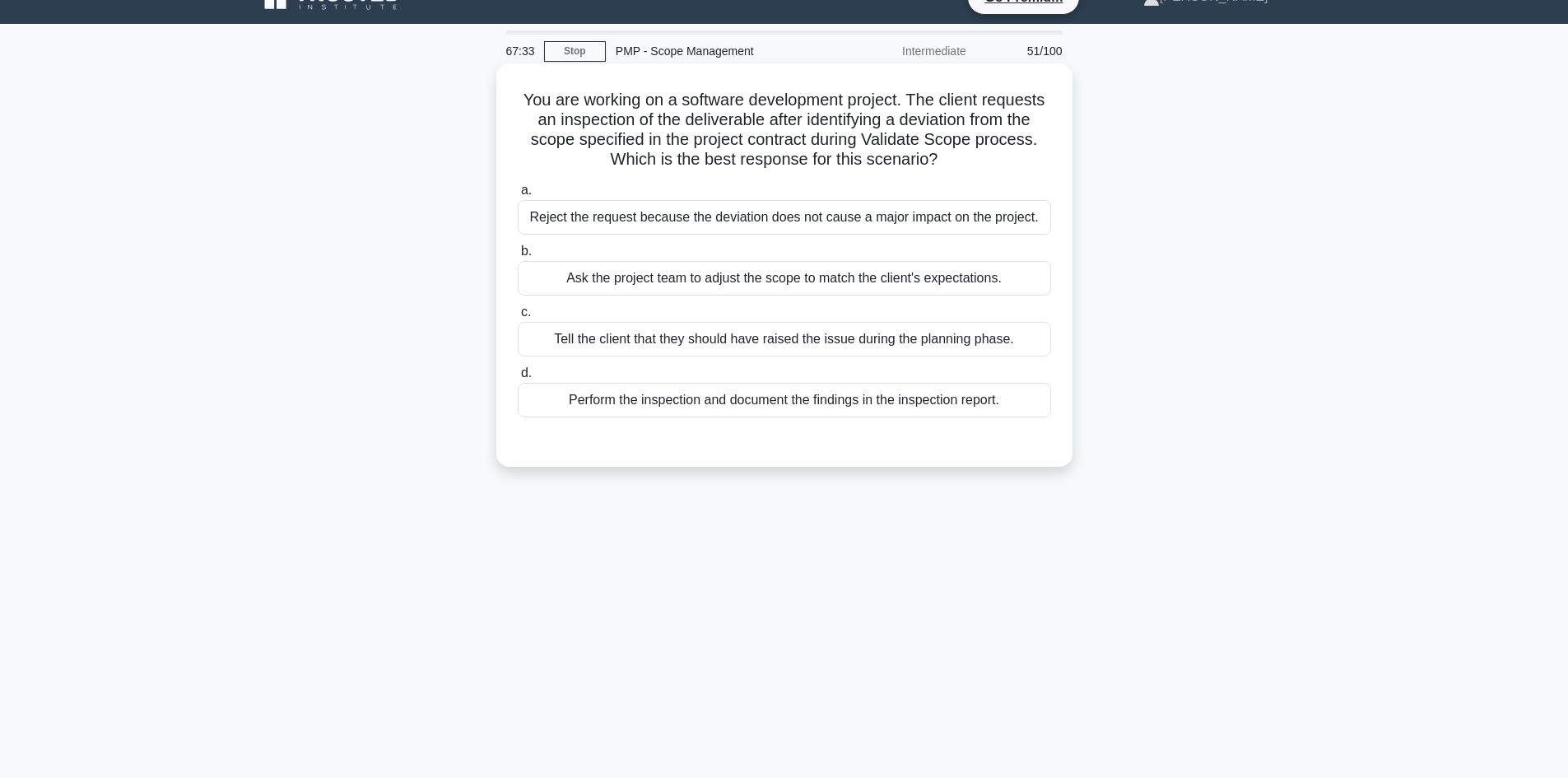
click at [910, 274] on div "Ask the project team to adjust the scope to match the client's expectations." at bounding box center [784, 279] width 534 height 35
click at [518, 257] on input "b. Ask the project team to adjust the scope to match the client's expectations." at bounding box center [518, 251] width 0 height 11
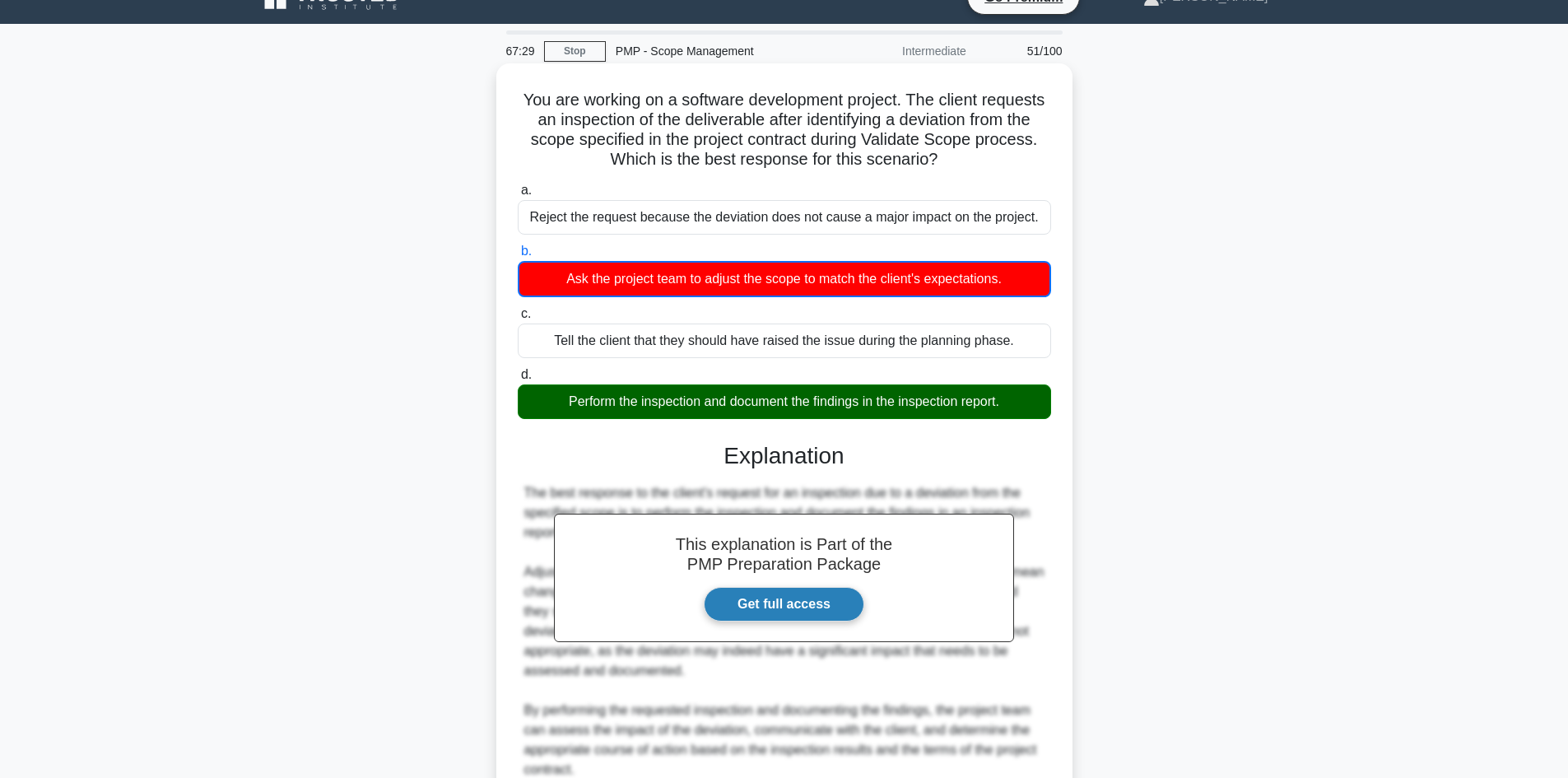
scroll to position [98, 0]
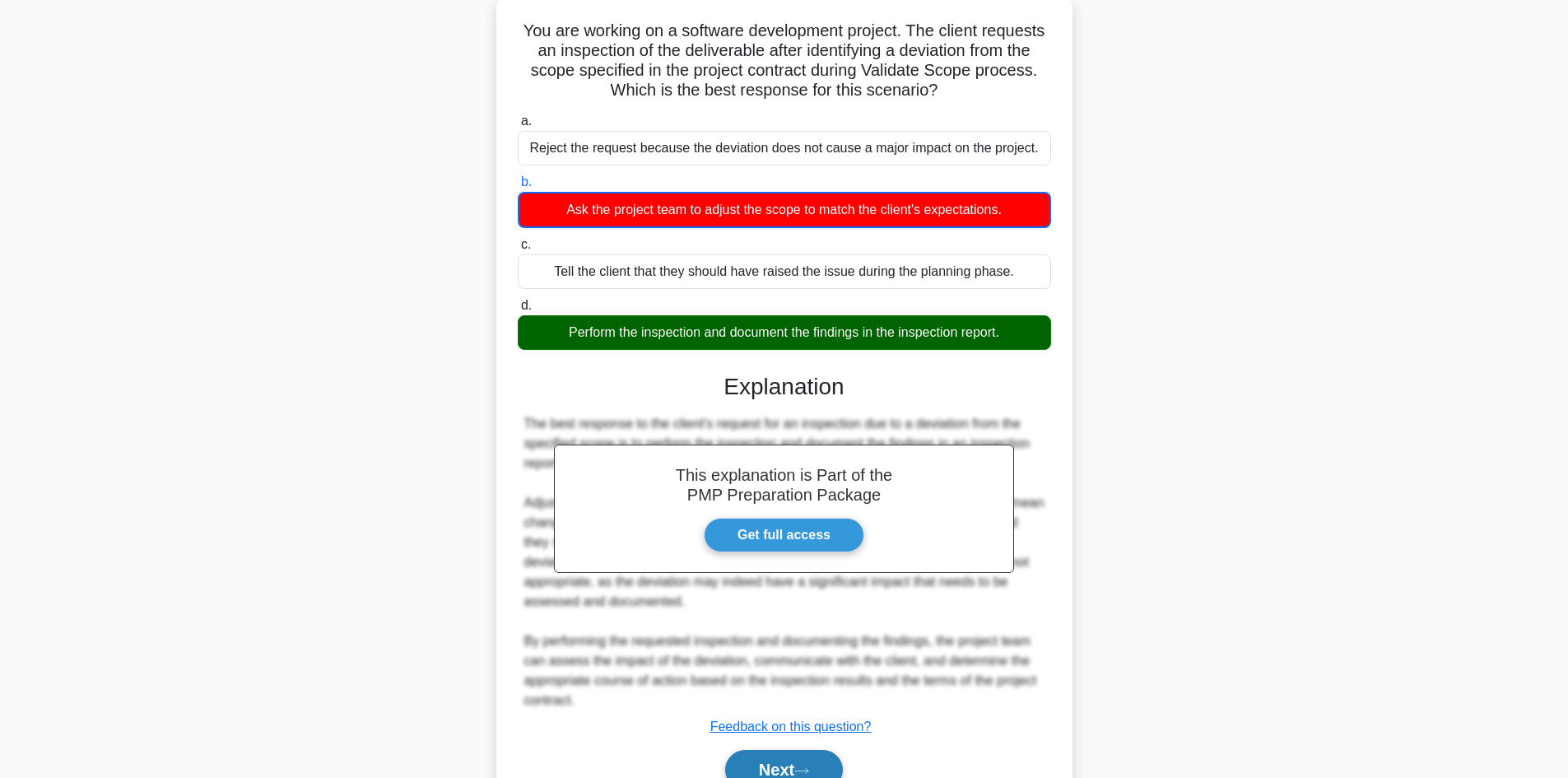
click at [794, 753] on button "Next" at bounding box center [784, 769] width 118 height 40
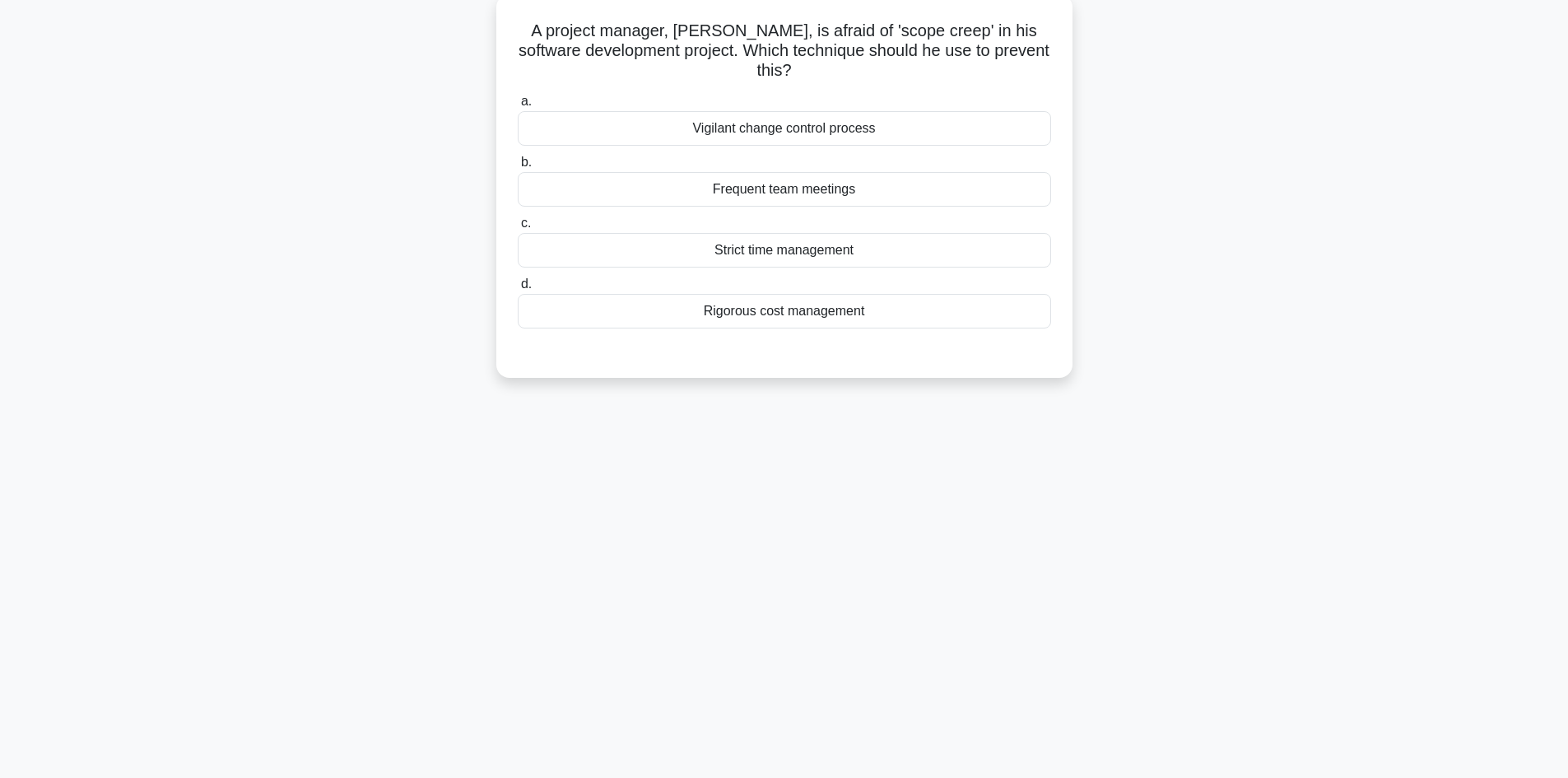
click at [815, 191] on div "Frequent team meetings" at bounding box center [784, 190] width 534 height 35
click at [518, 168] on input "b. Frequent team meetings" at bounding box center [518, 163] width 0 height 11
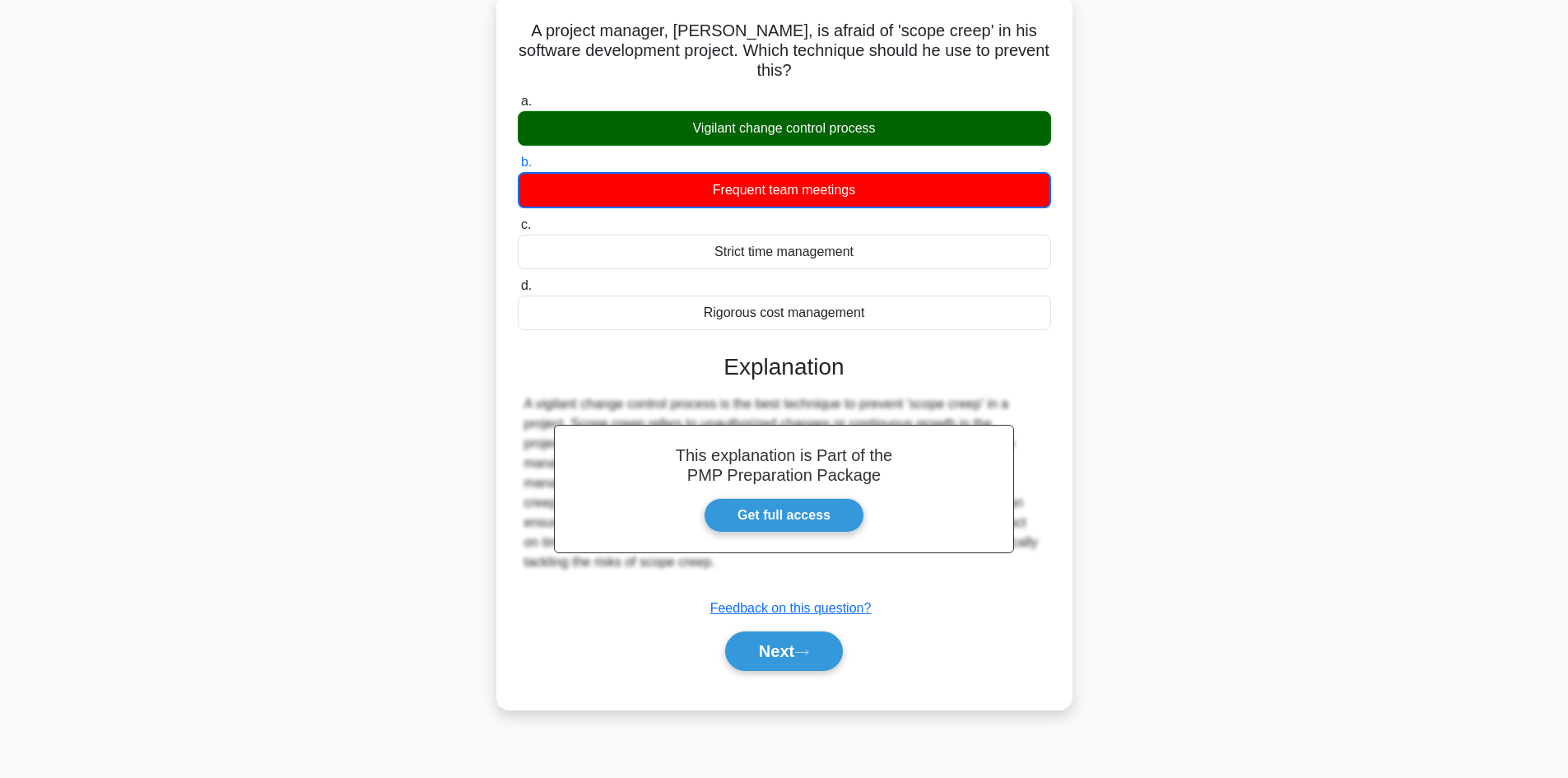
scroll to position [111, 0]
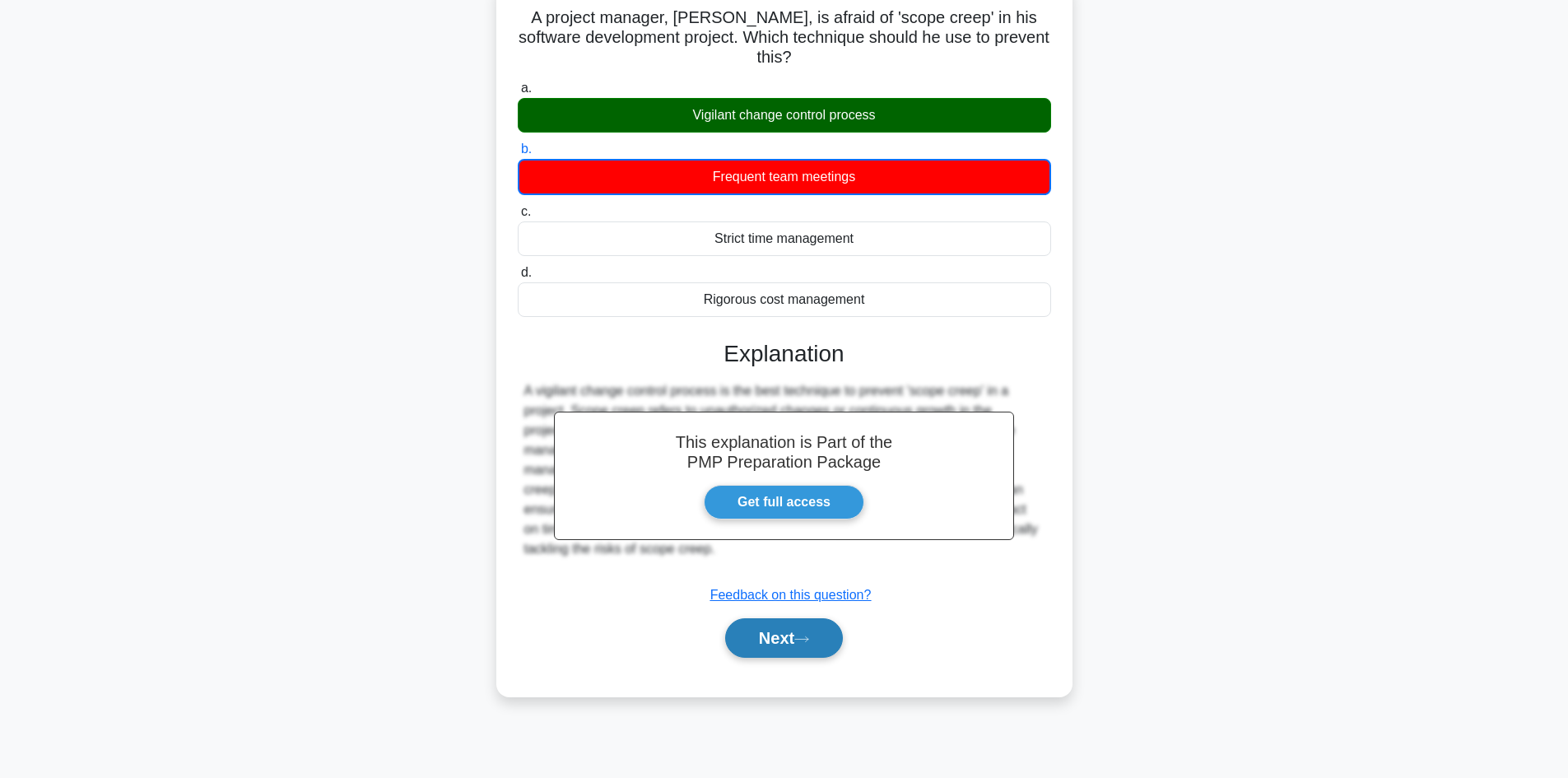
click at [788, 637] on button "Next" at bounding box center [784, 638] width 118 height 40
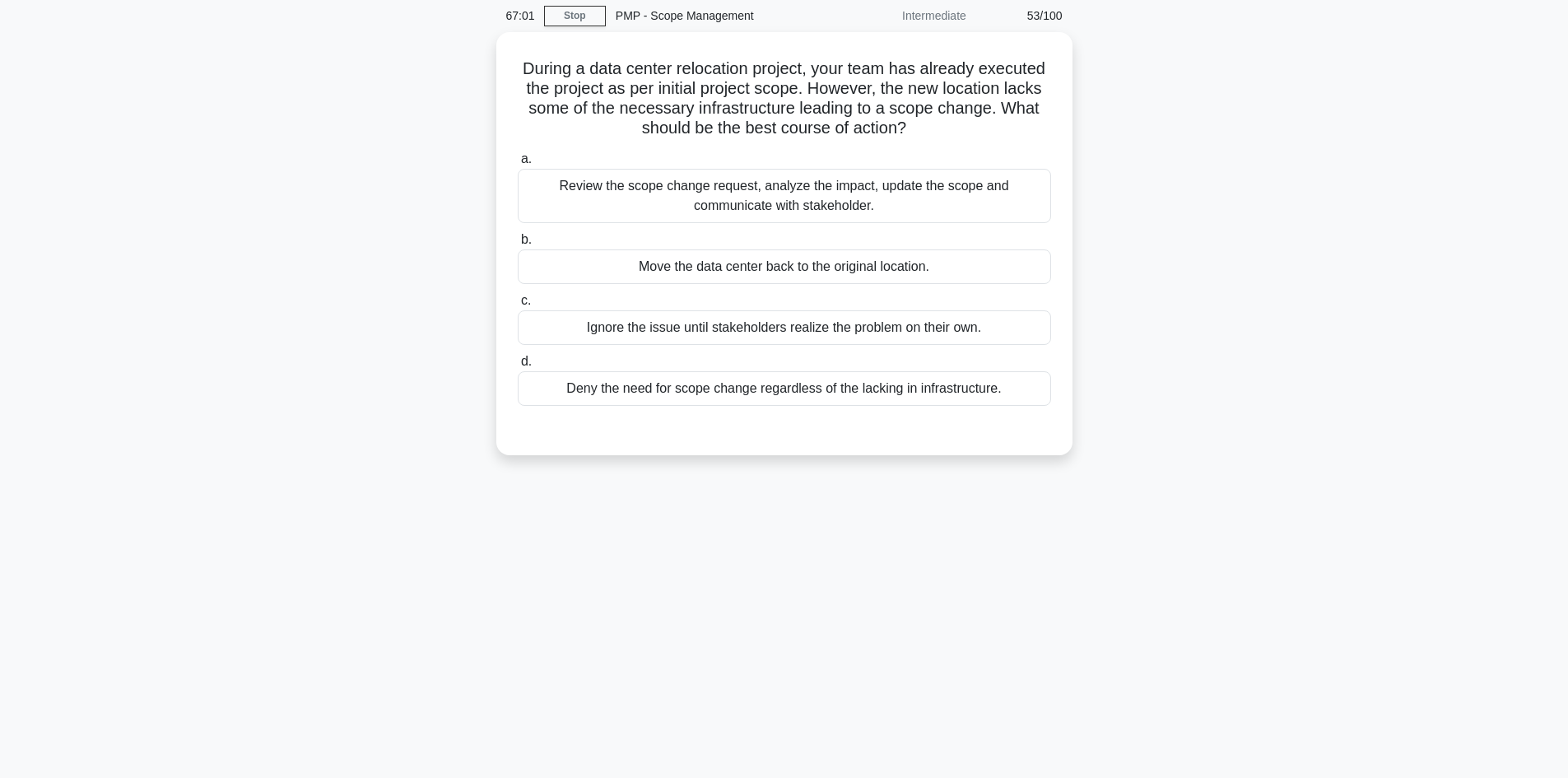
scroll to position [0, 0]
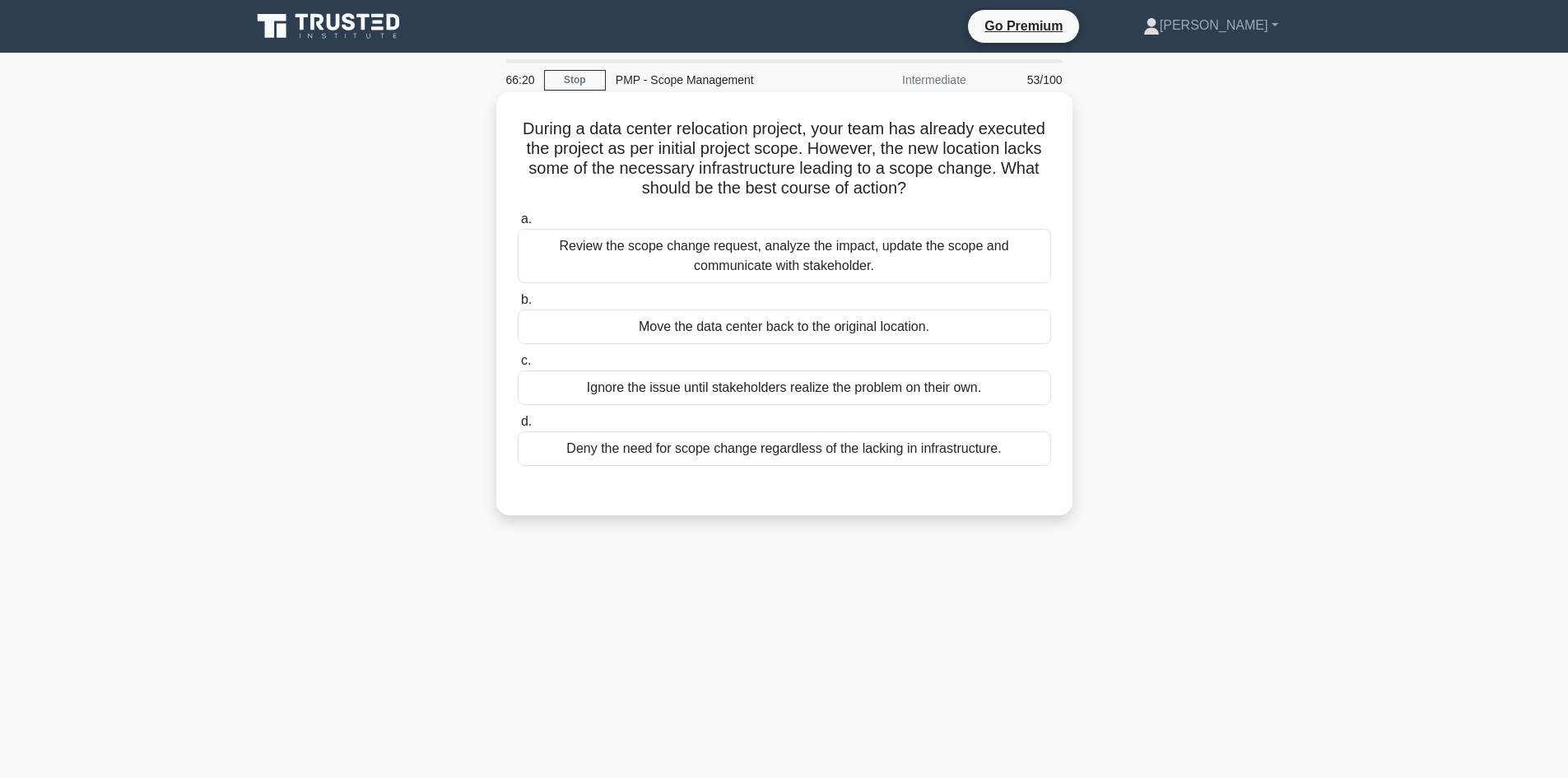
click at [809, 254] on div "Review the scope change request, analyze the impact, update the scope and commu…" at bounding box center [784, 256] width 534 height 54
click at [518, 224] on input "a. Review the scope change request, analyze the impact, update the scope and co…" at bounding box center [518, 219] width 0 height 11
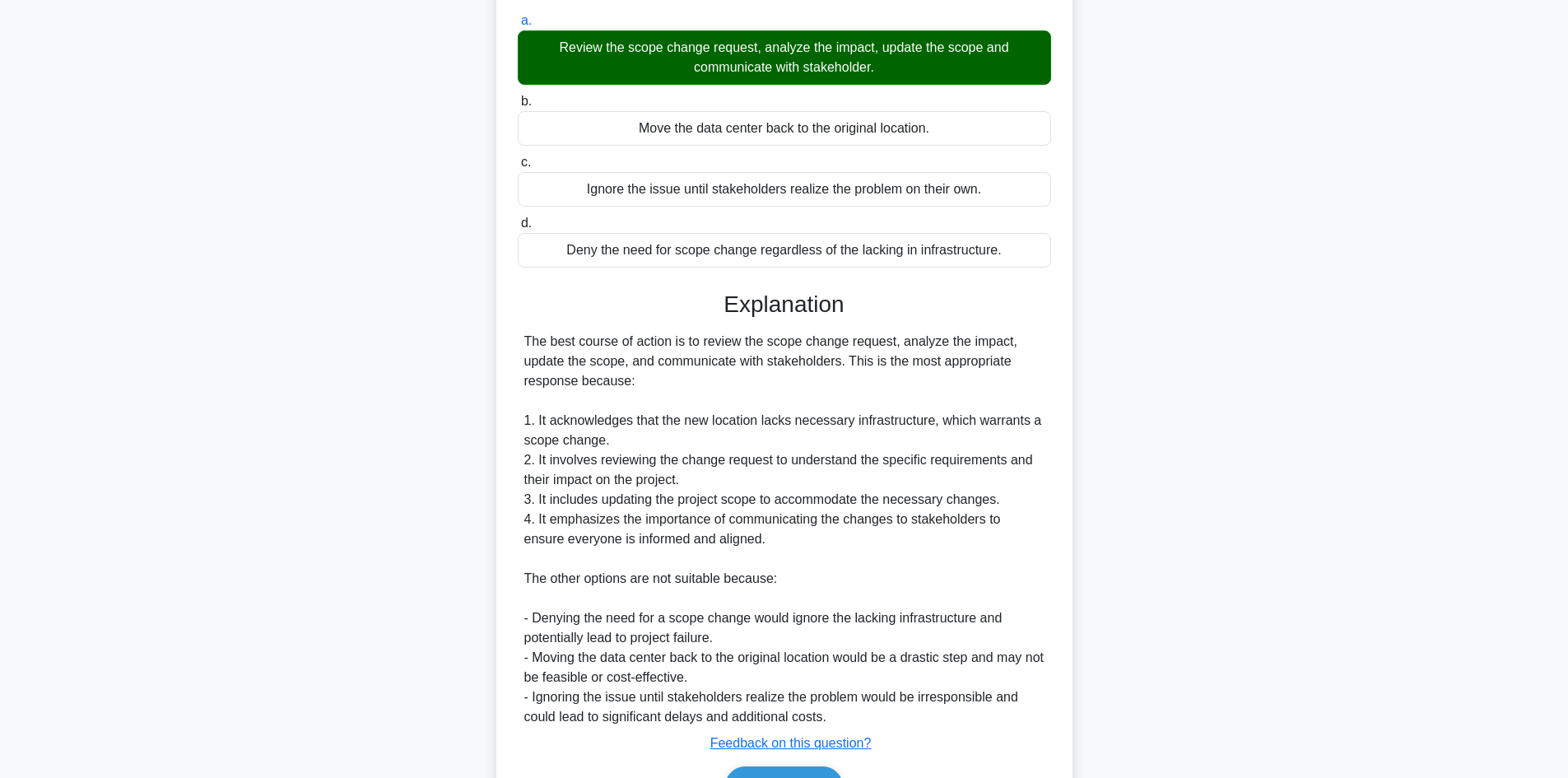
scroll to position [297, 0]
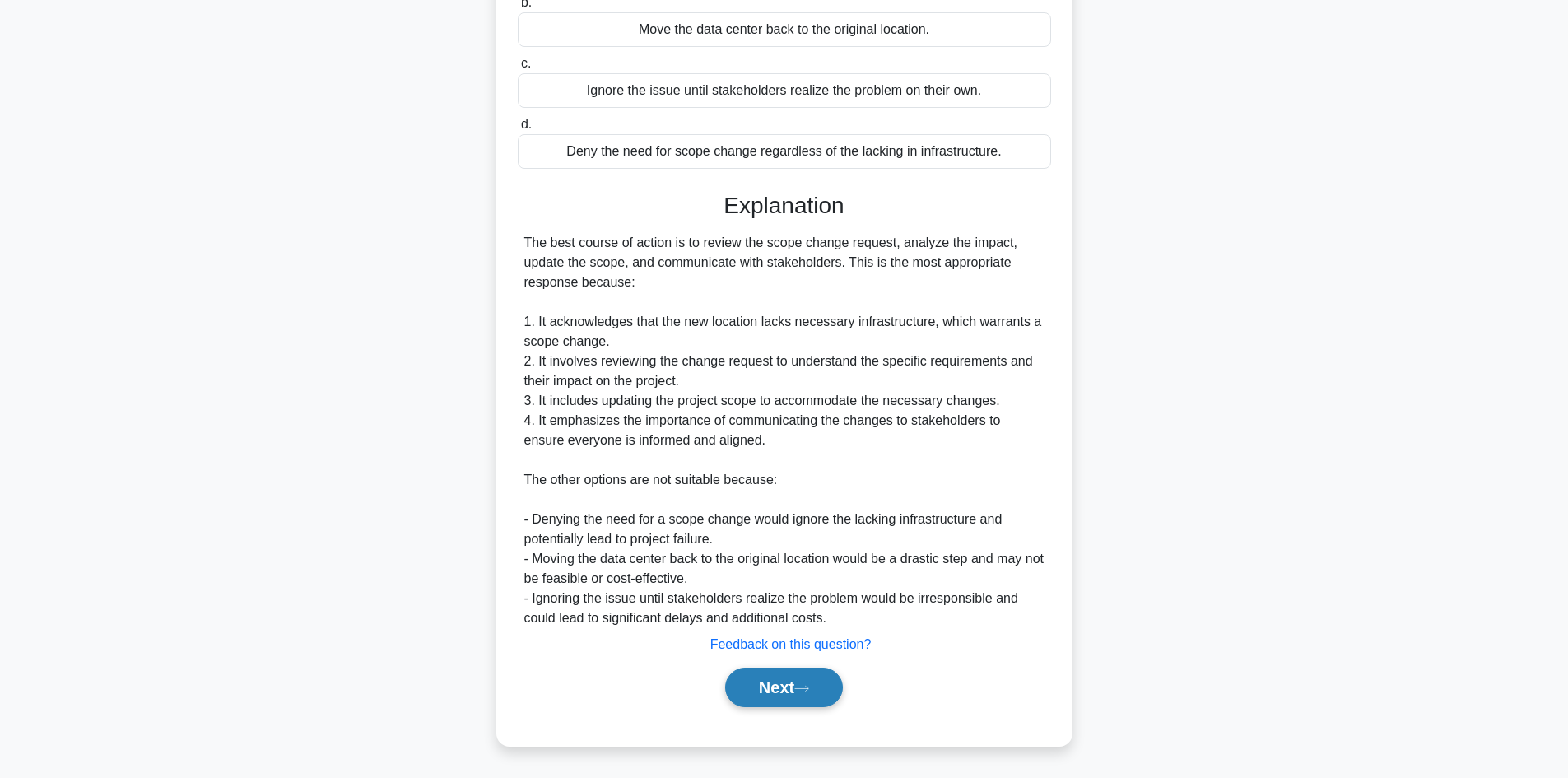
click at [777, 686] on button "Next" at bounding box center [784, 687] width 118 height 40
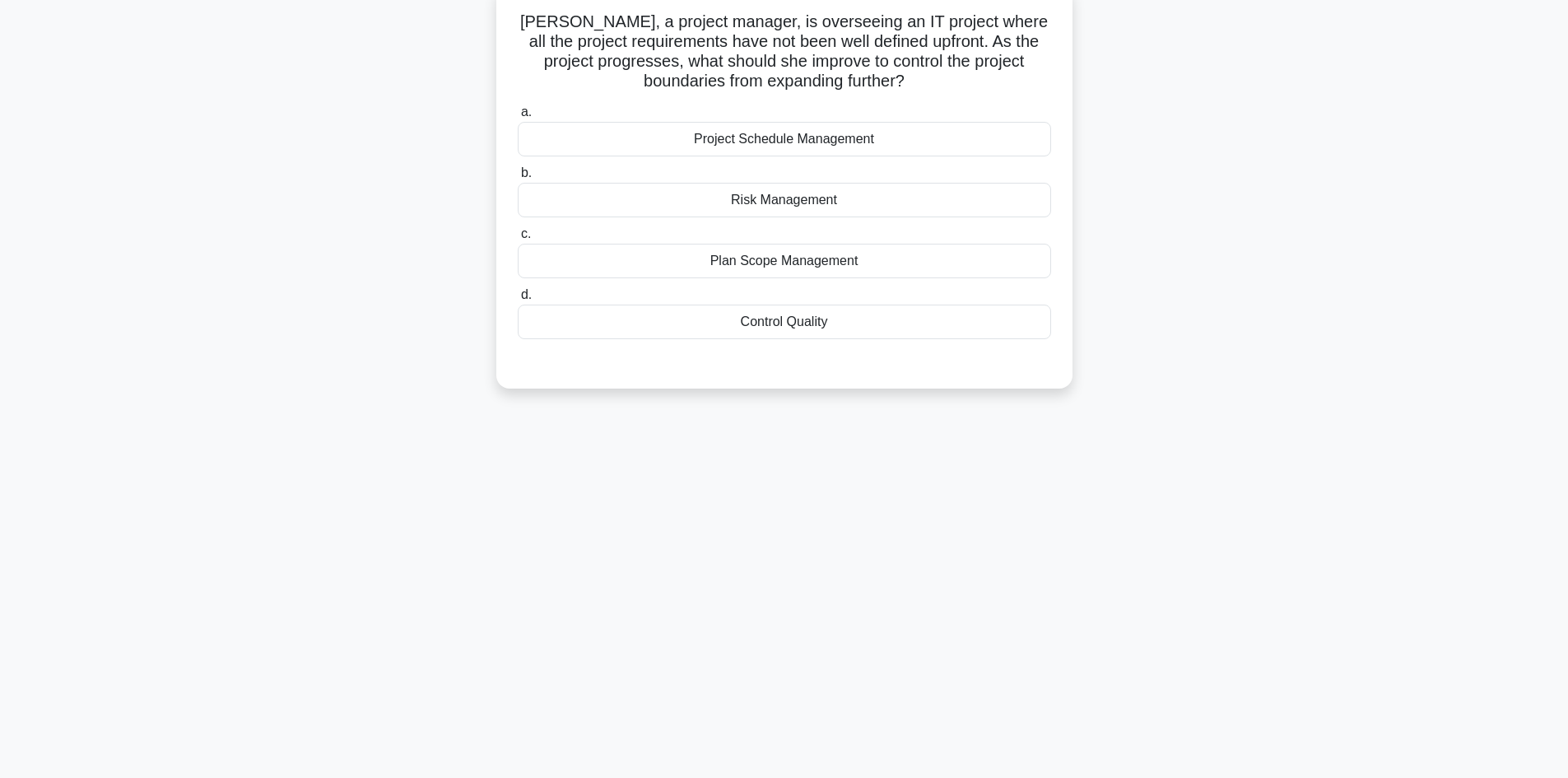
scroll to position [0, 0]
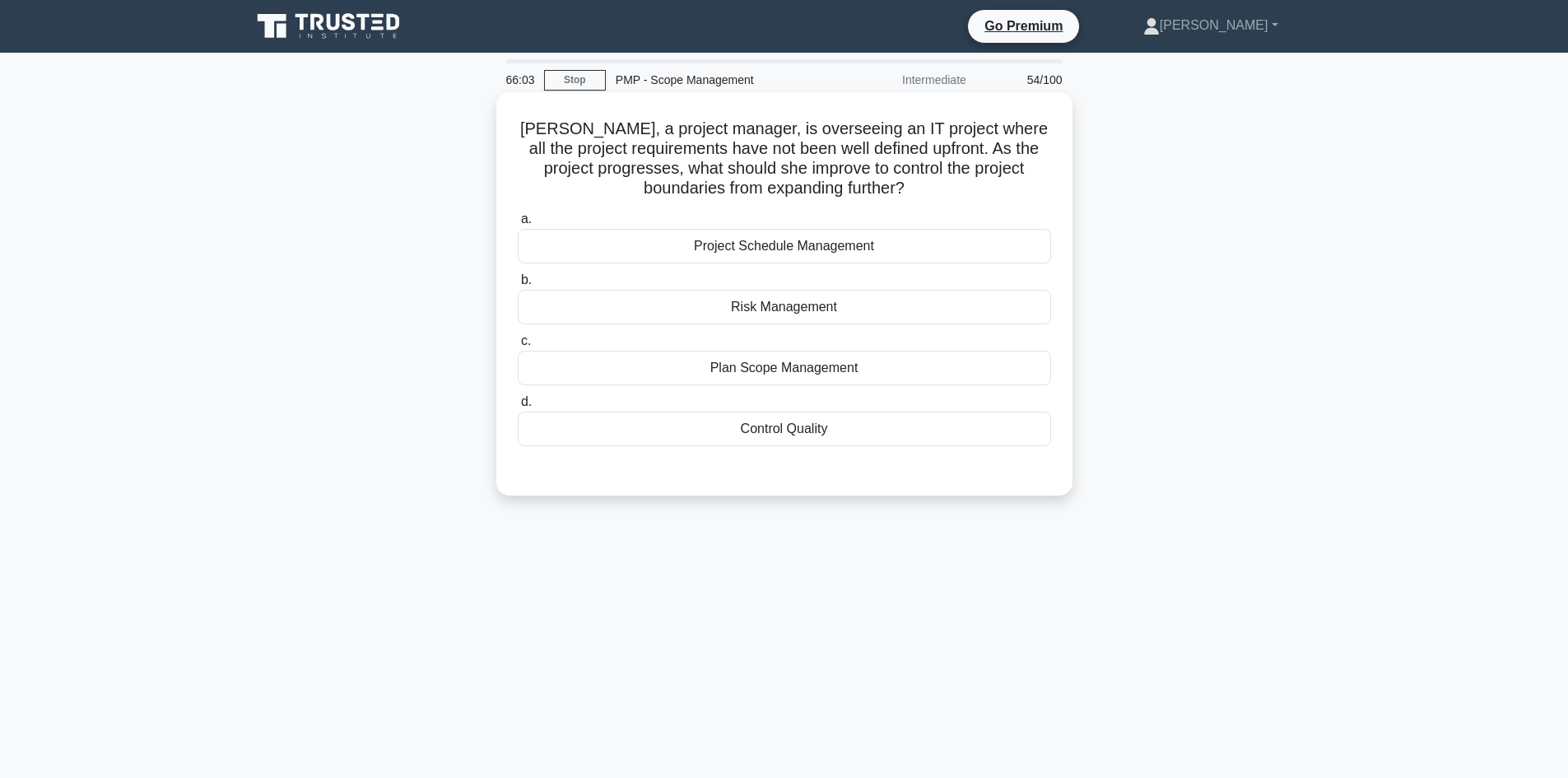
click at [853, 363] on div "Plan Scope Management" at bounding box center [784, 369] width 534 height 35
click at [518, 346] on input "c. Plan Scope Management" at bounding box center [518, 341] width 0 height 11
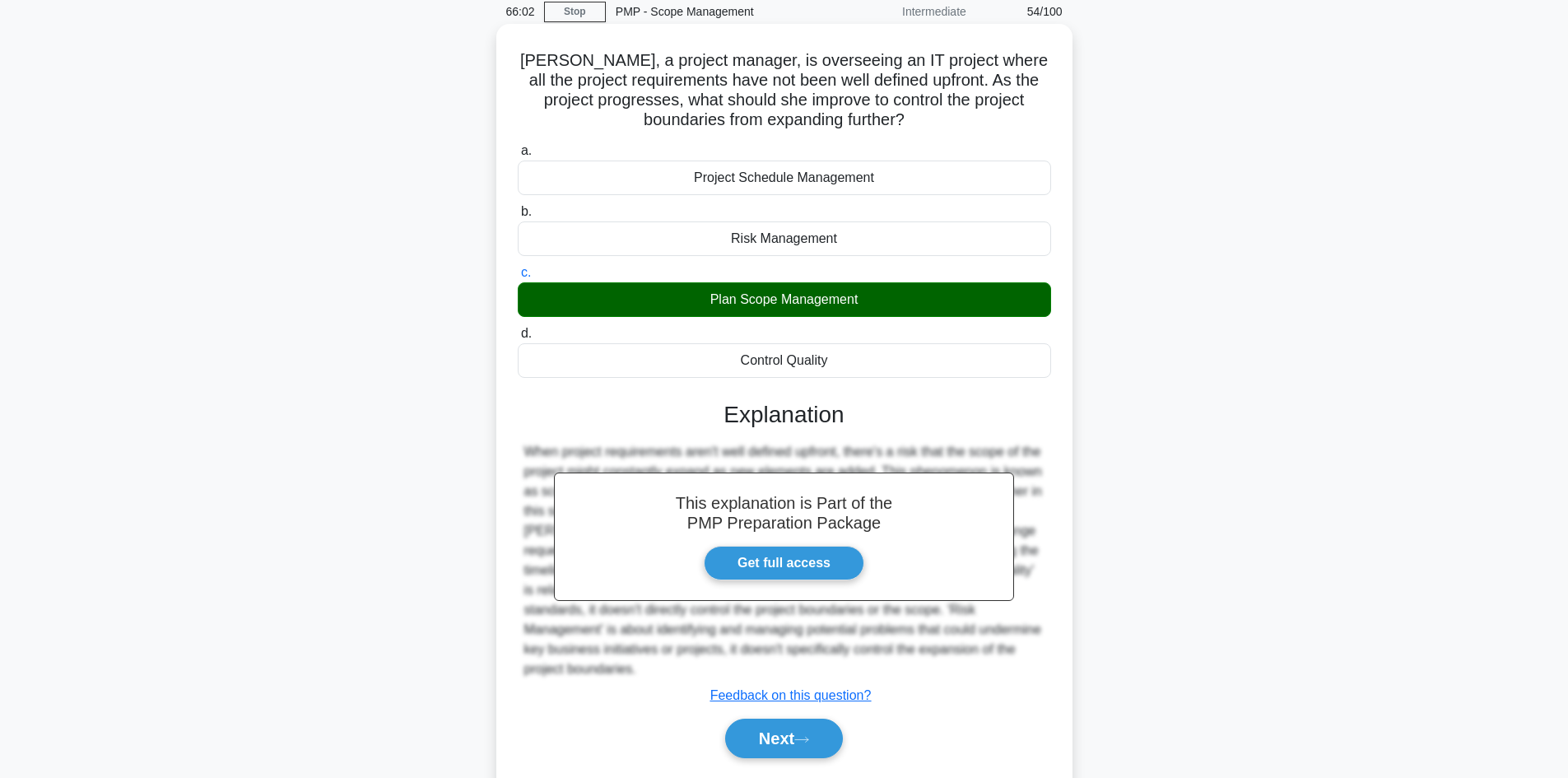
scroll to position [119, 0]
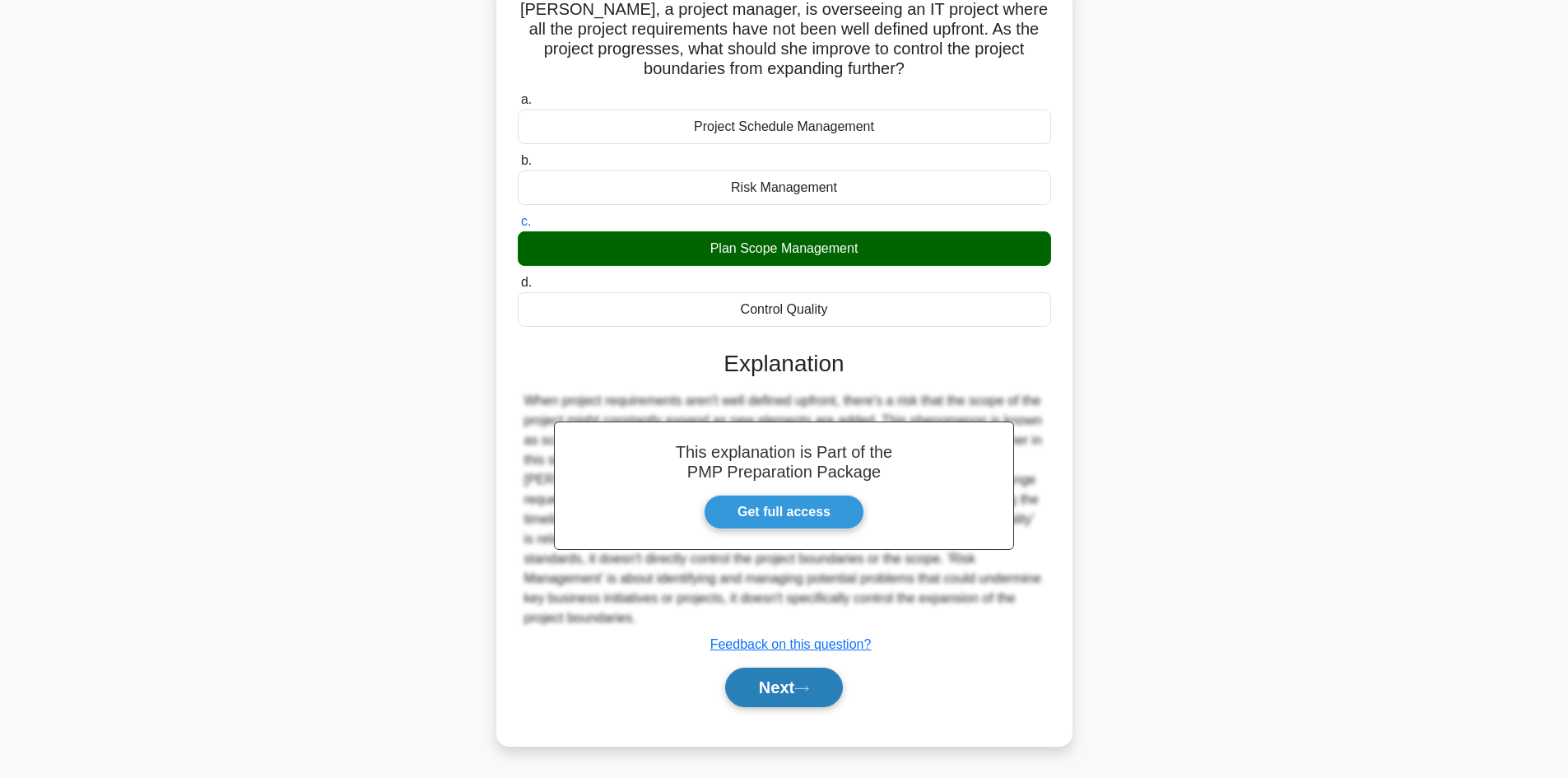
click at [794, 682] on button "Next" at bounding box center [784, 687] width 118 height 40
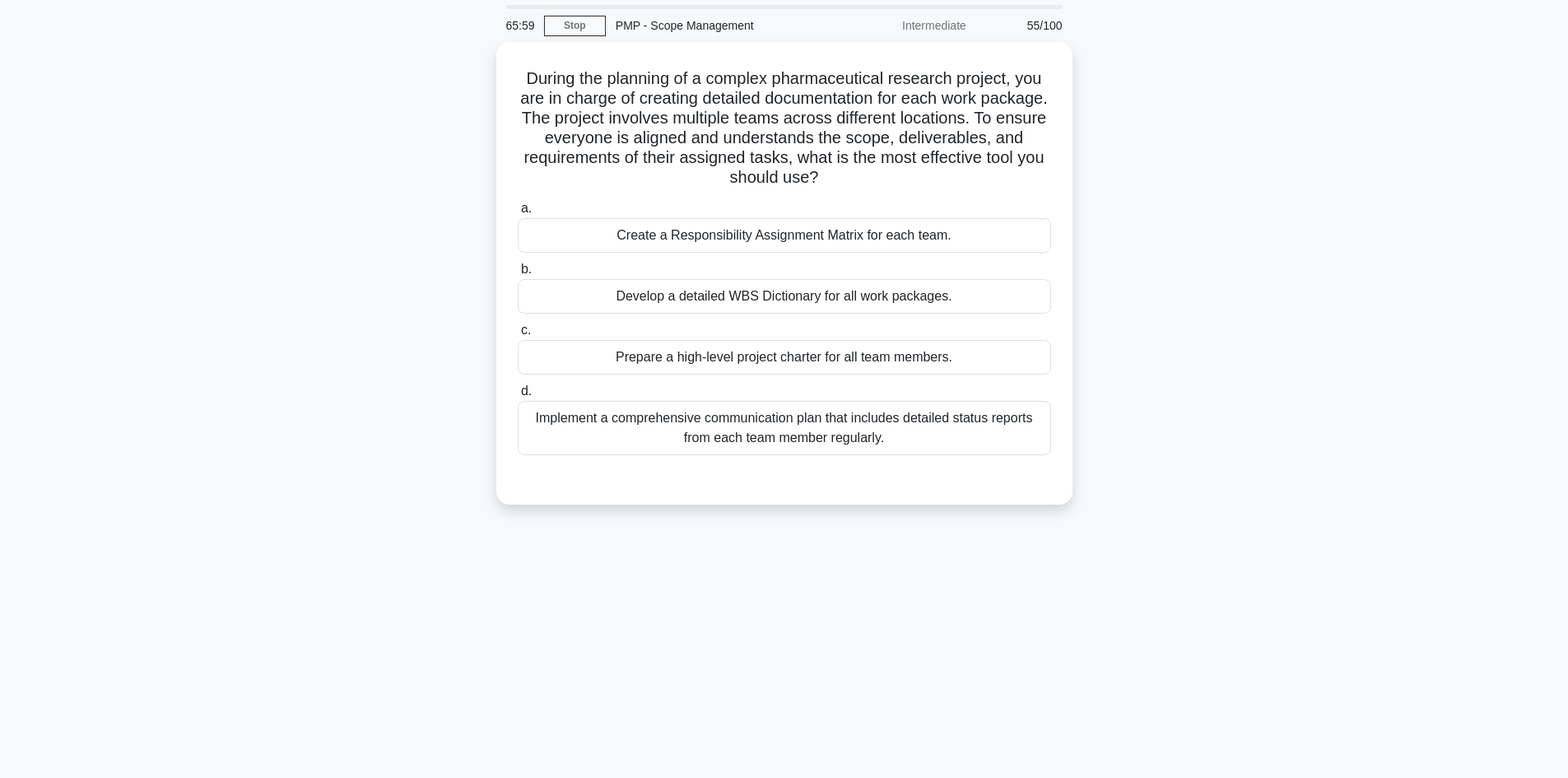
scroll to position [0, 0]
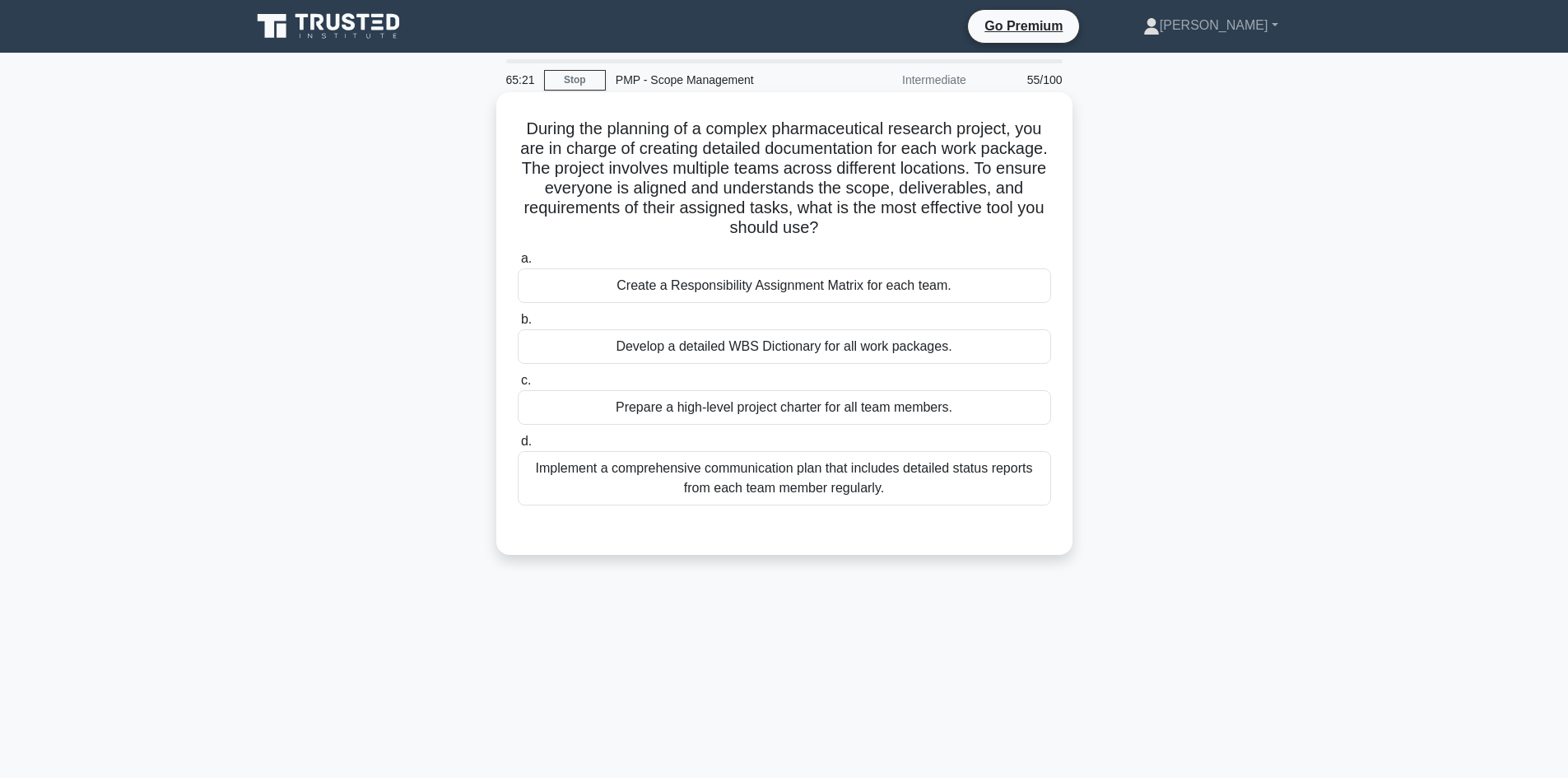
click at [900, 352] on div "Develop a detailed WBS Dictionary for all work packages." at bounding box center [784, 346] width 534 height 35
click at [518, 325] on input "b. Develop a detailed WBS Dictionary for all work packages." at bounding box center [518, 319] width 0 height 11
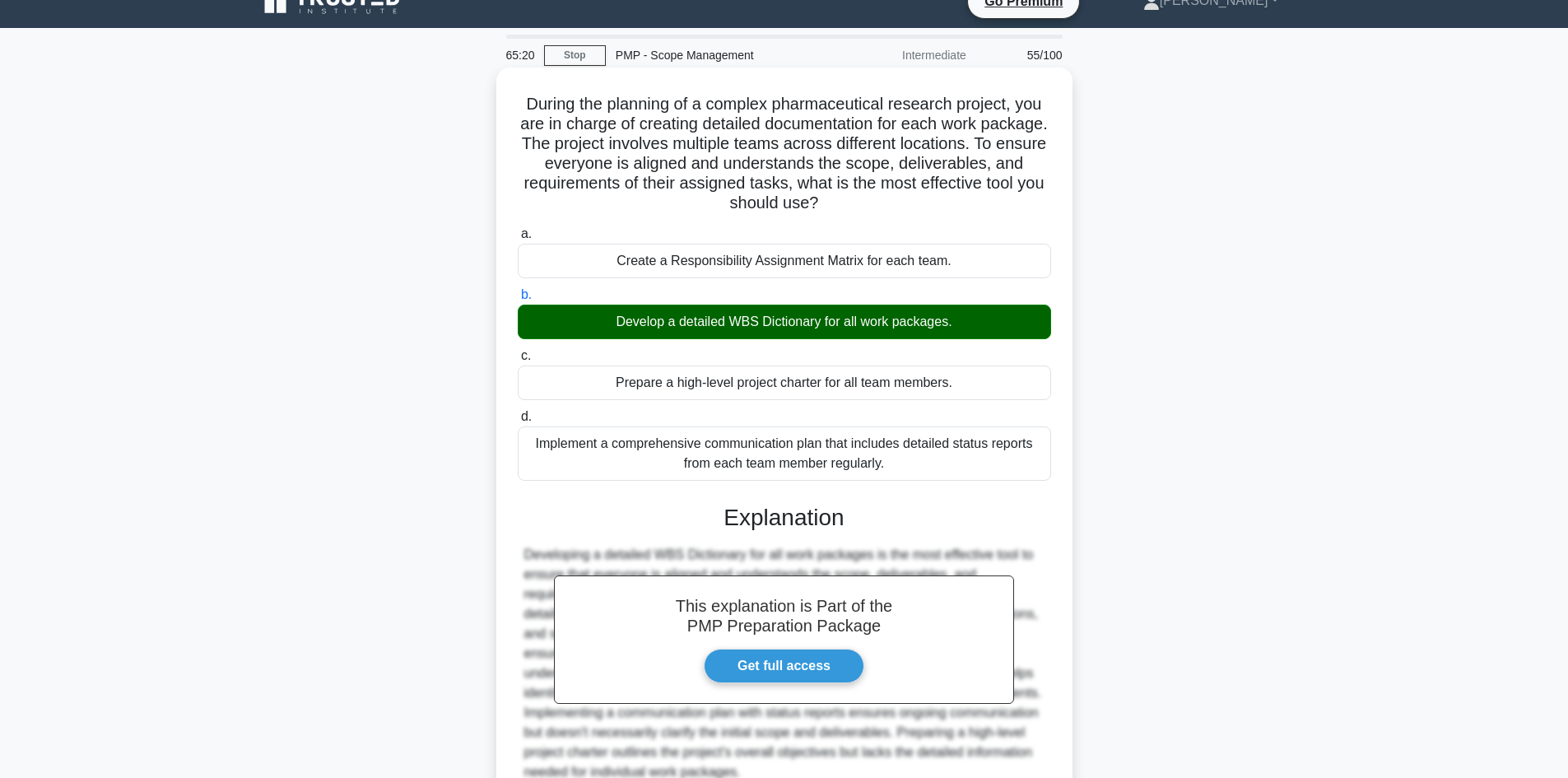
scroll to position [179, 0]
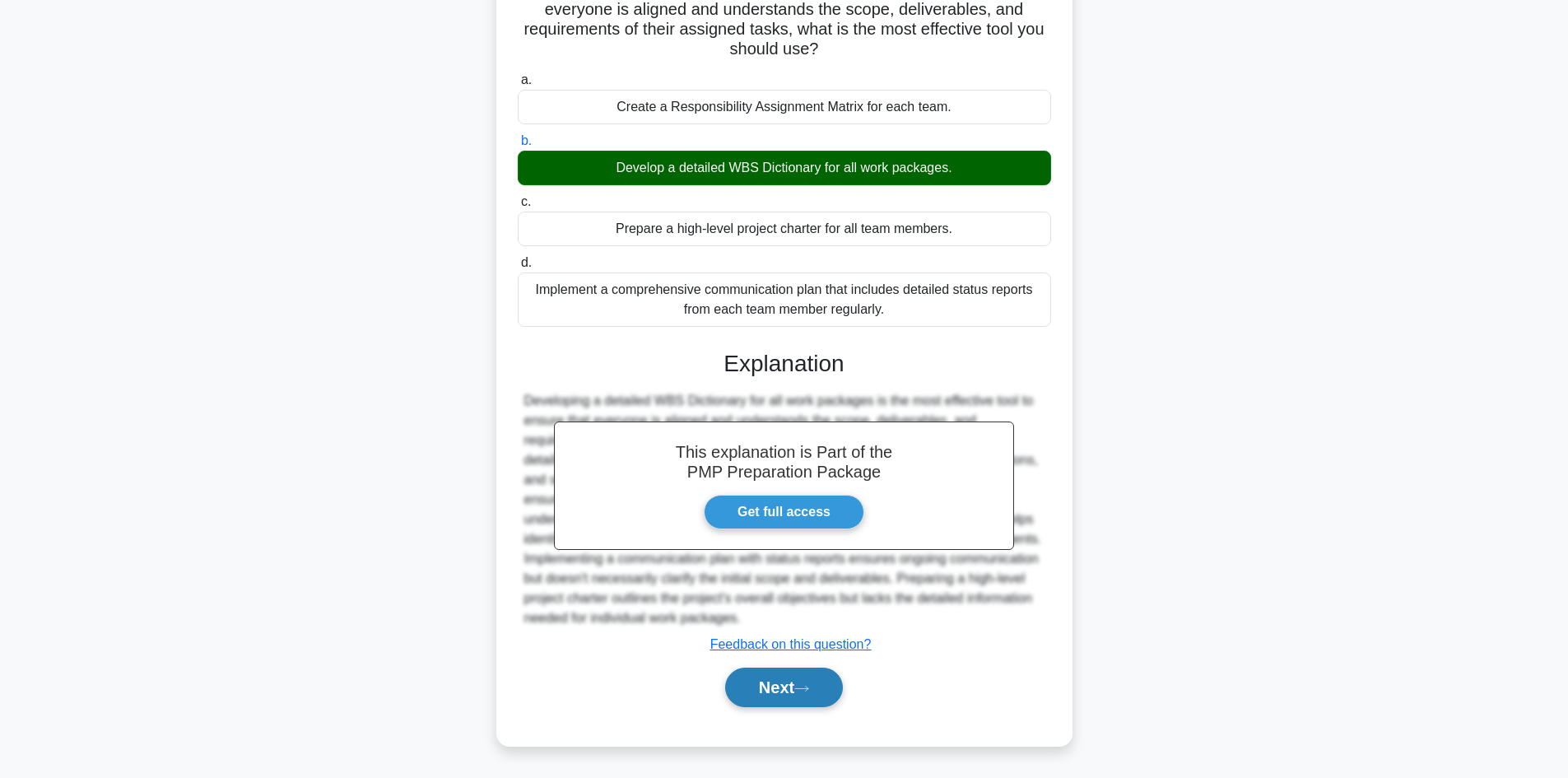
click at [801, 684] on button "Next" at bounding box center [784, 687] width 118 height 40
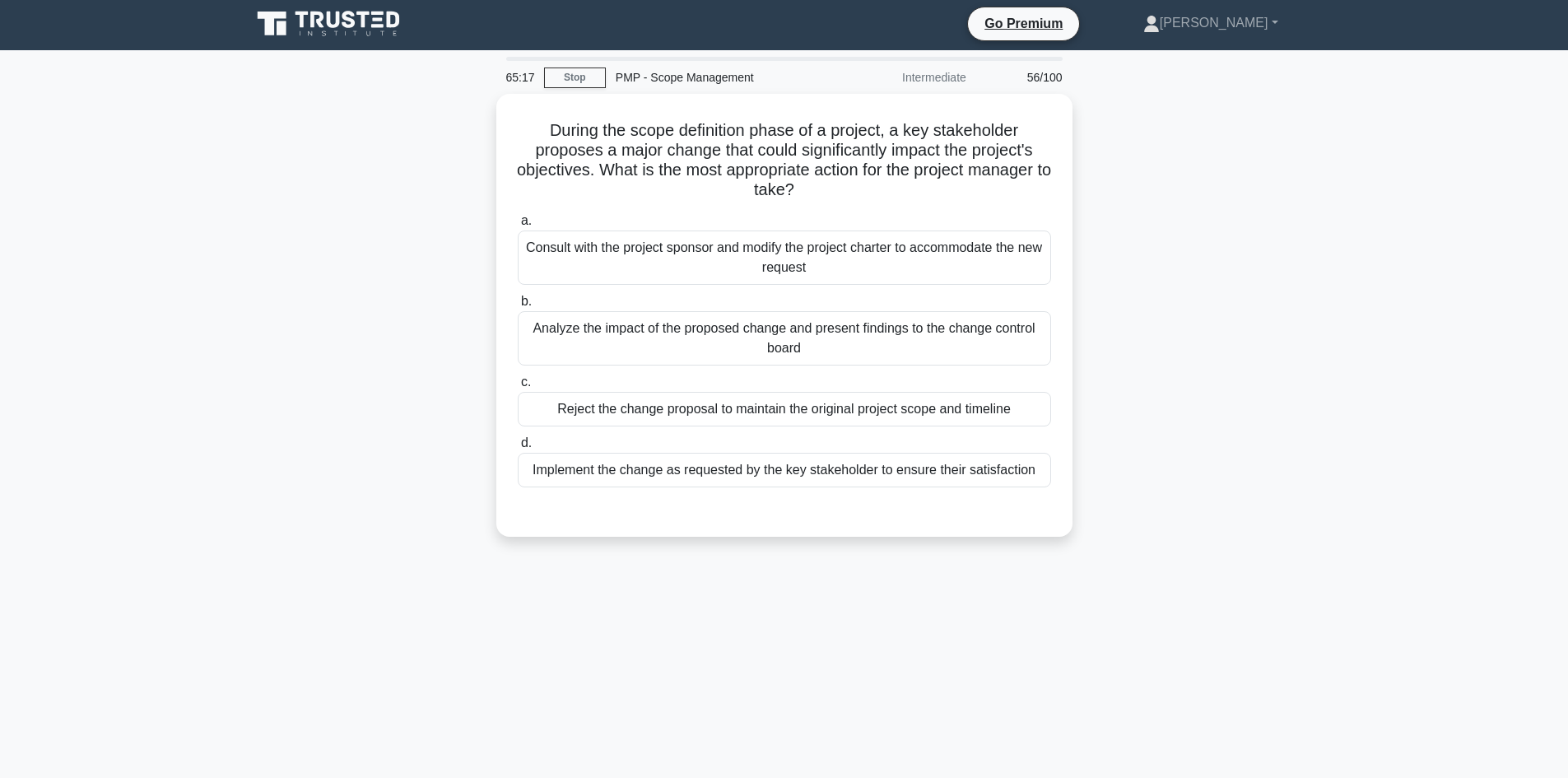
scroll to position [0, 0]
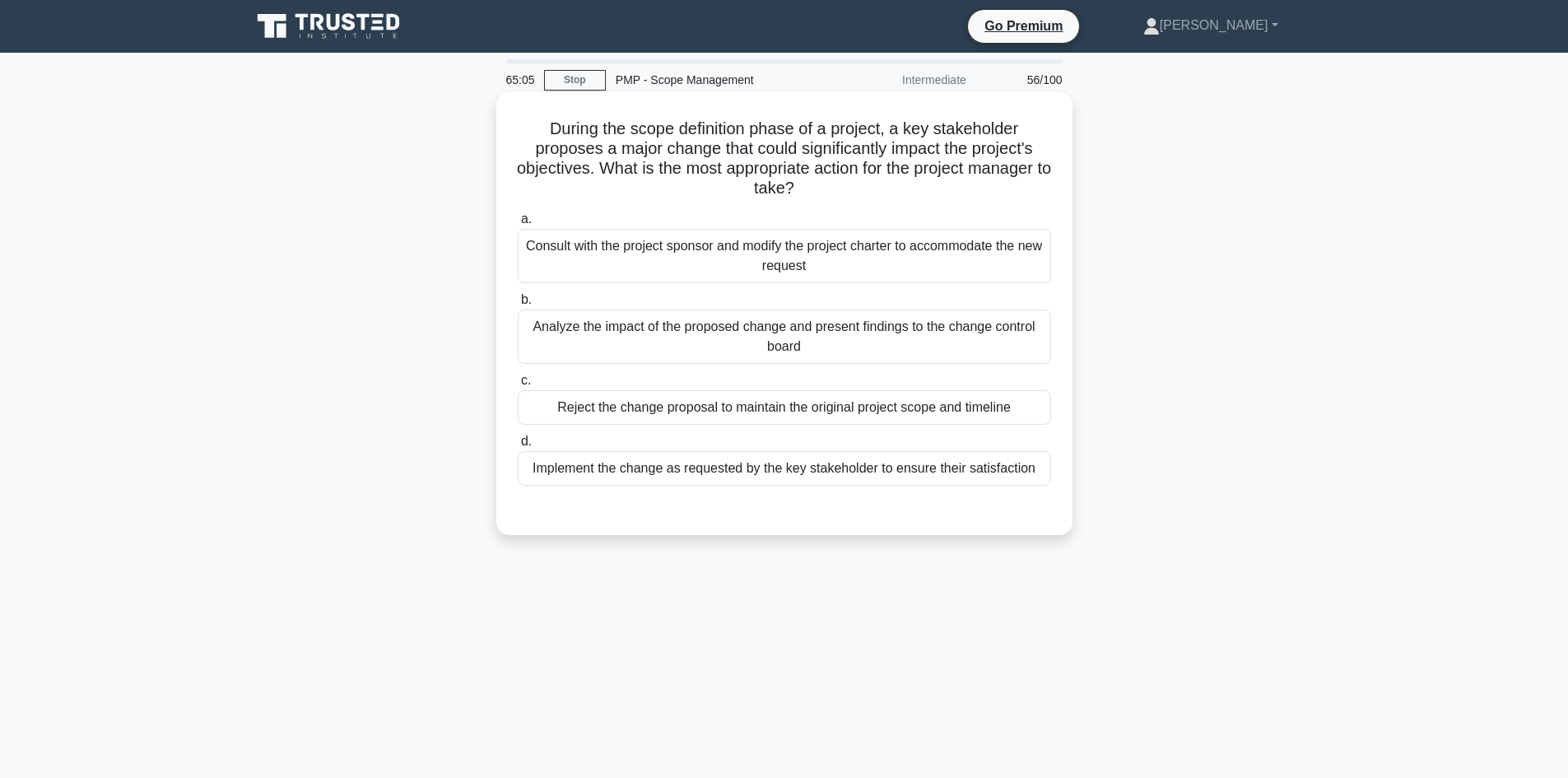
click at [780, 335] on div "Analyze the impact of the proposed change and present findings to the change co…" at bounding box center [784, 337] width 534 height 54
click at [518, 306] on input "b. Analyze the impact of the proposed change and present findings to the change…" at bounding box center [518, 300] width 0 height 11
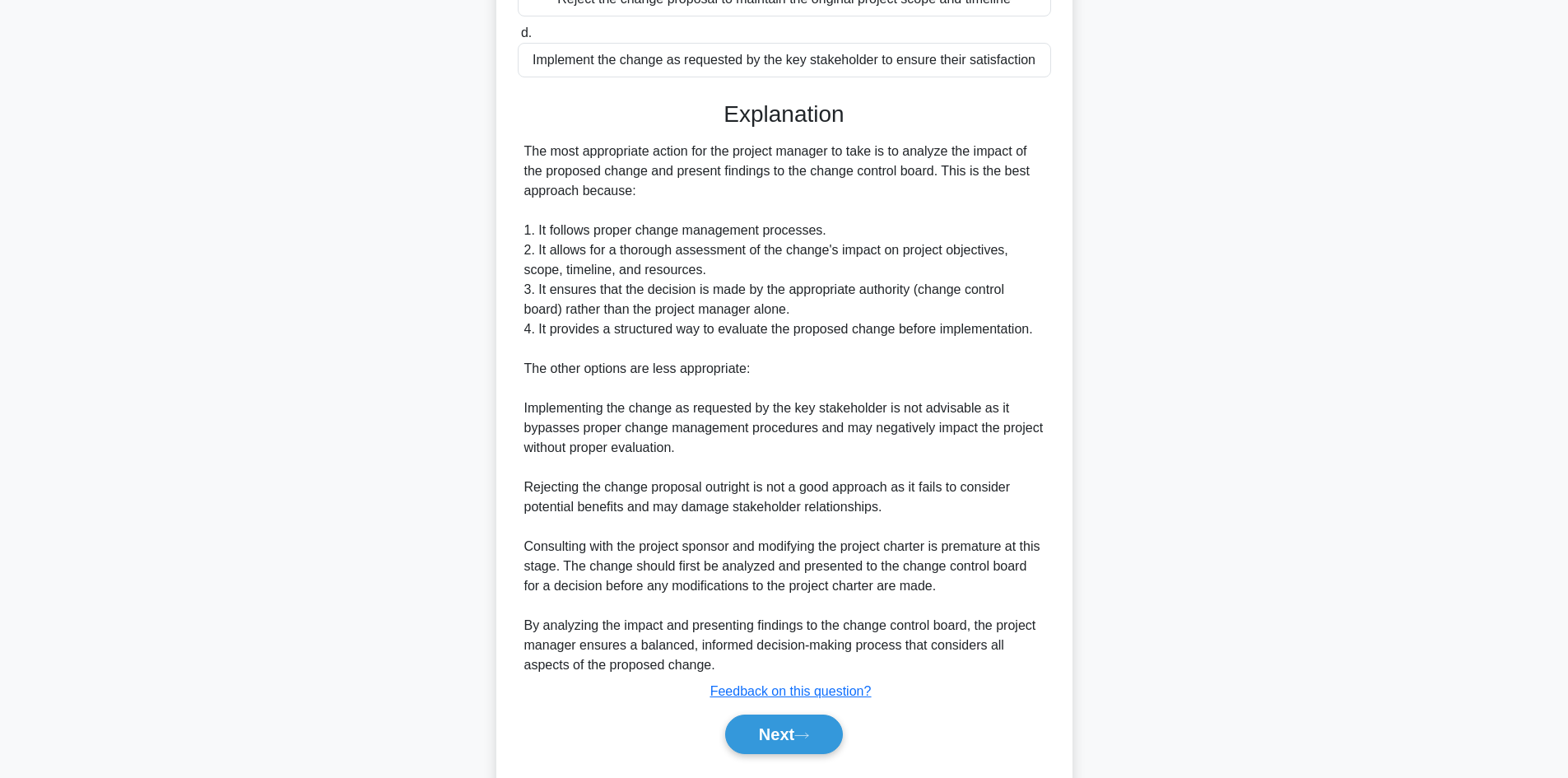
scroll to position [456, 0]
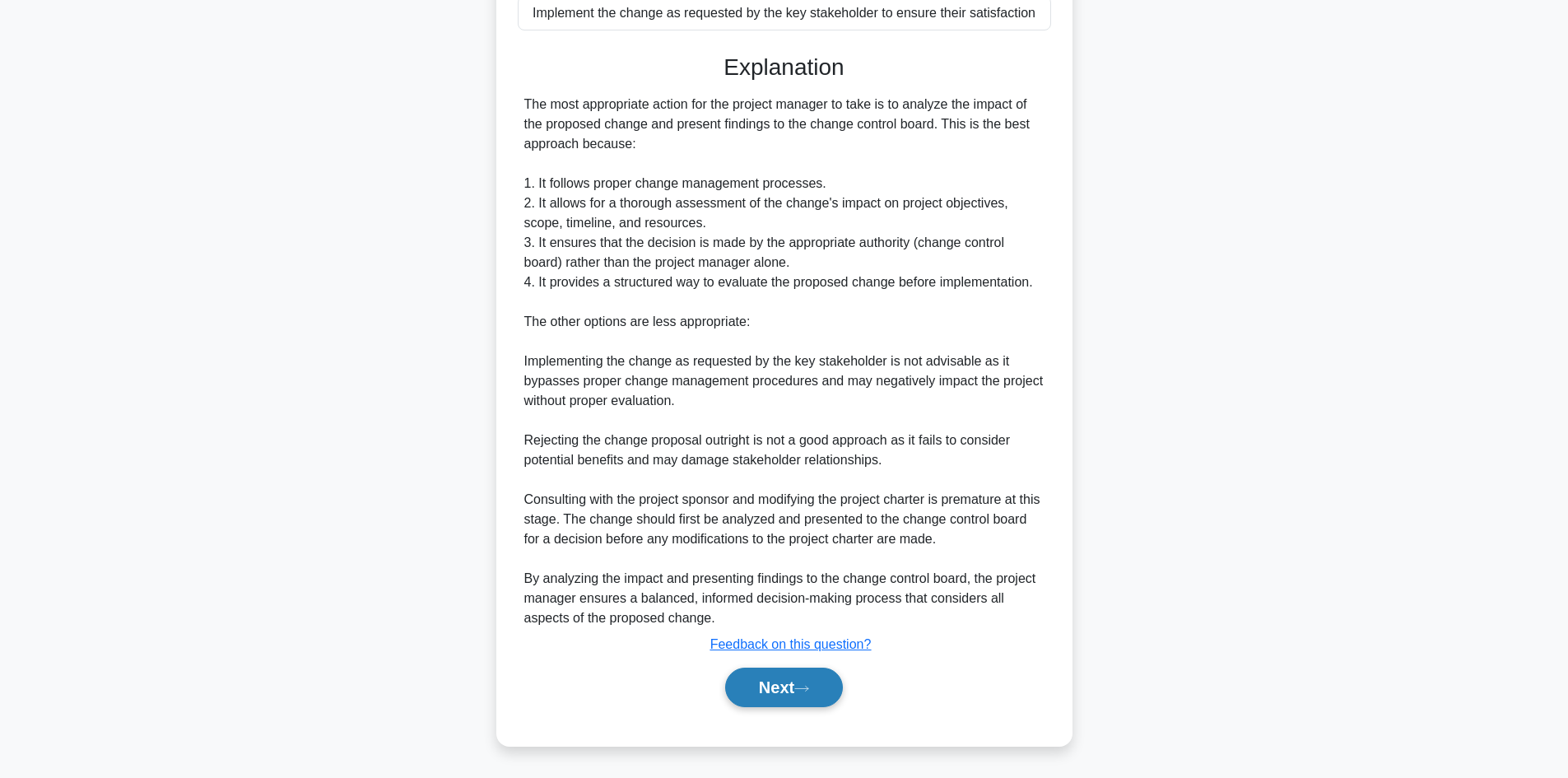
click at [782, 677] on button "Next" at bounding box center [784, 687] width 118 height 40
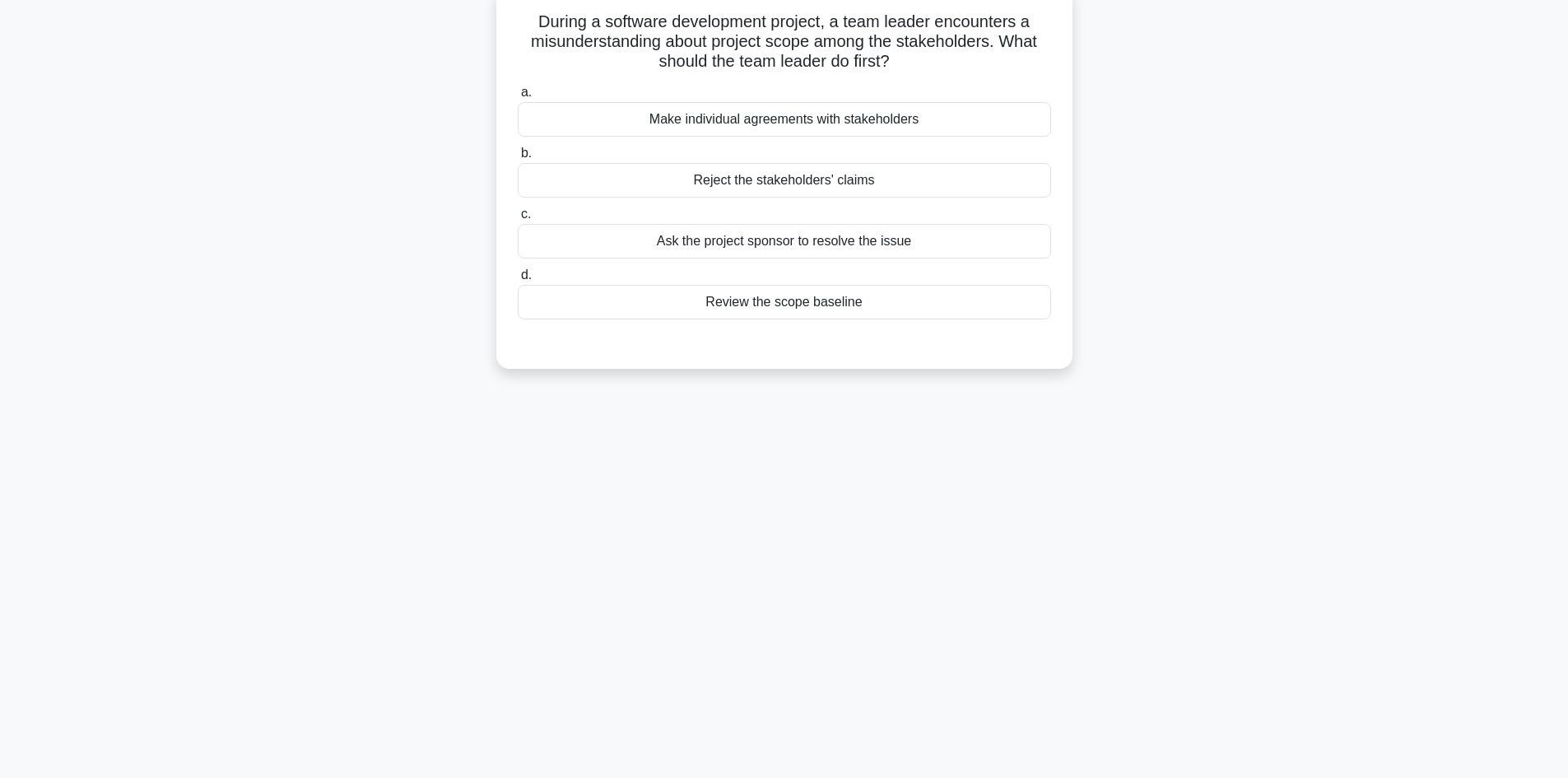
scroll to position [0, 0]
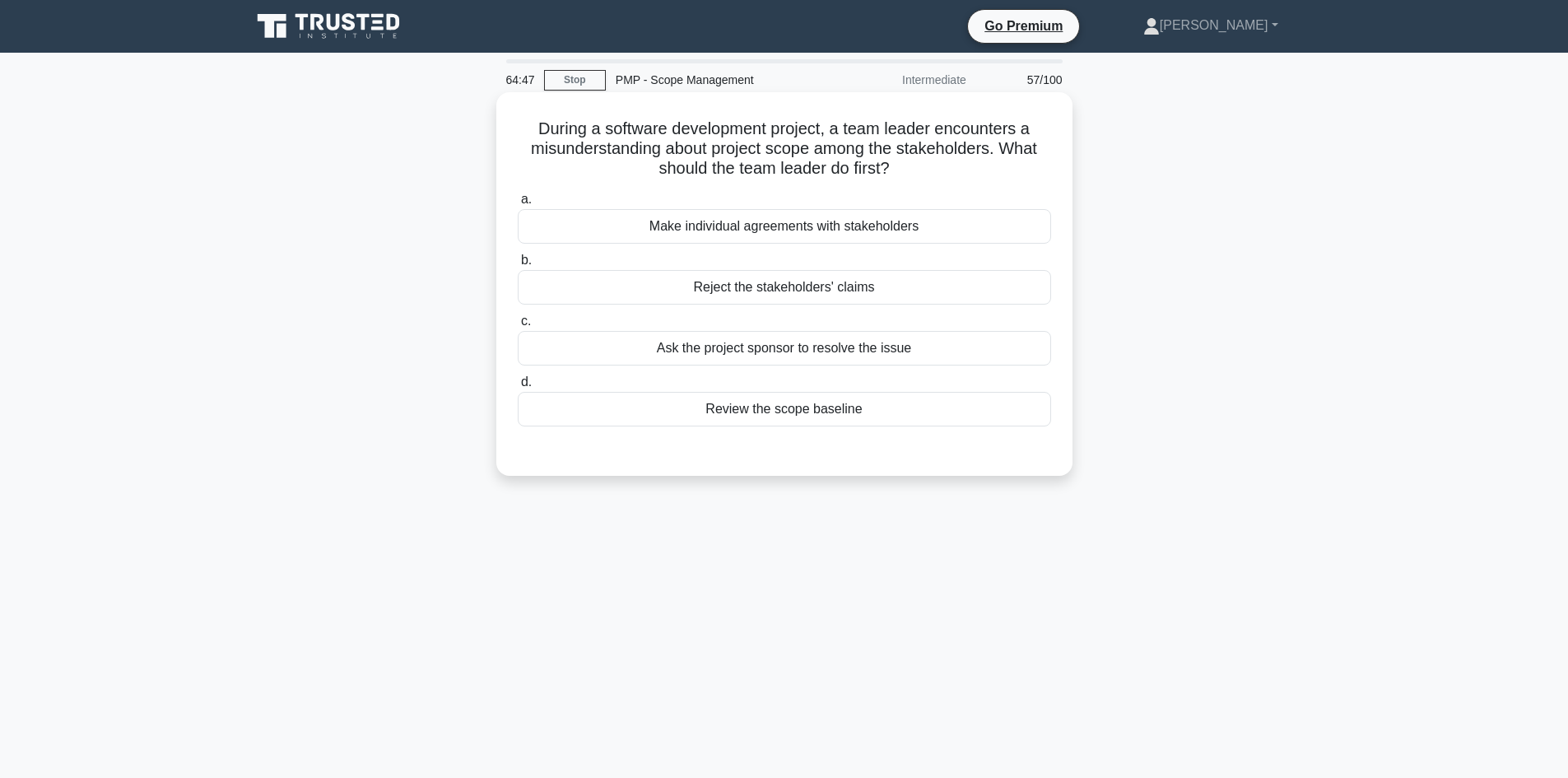
click at [790, 412] on div "Review the scope baseline" at bounding box center [784, 409] width 534 height 35
click at [518, 388] on input "d. Review the scope baseline" at bounding box center [518, 382] width 0 height 11
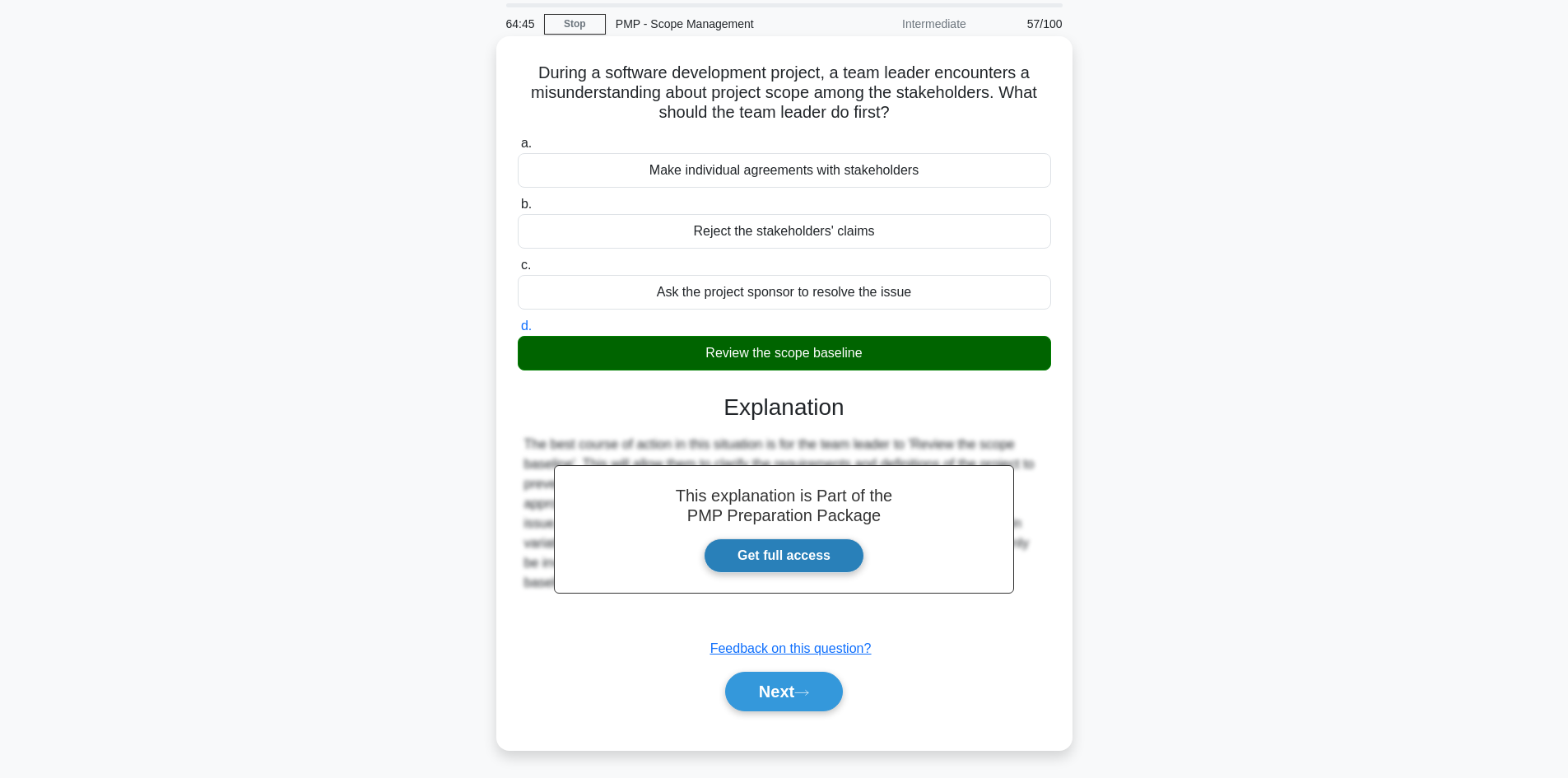
scroll to position [111, 0]
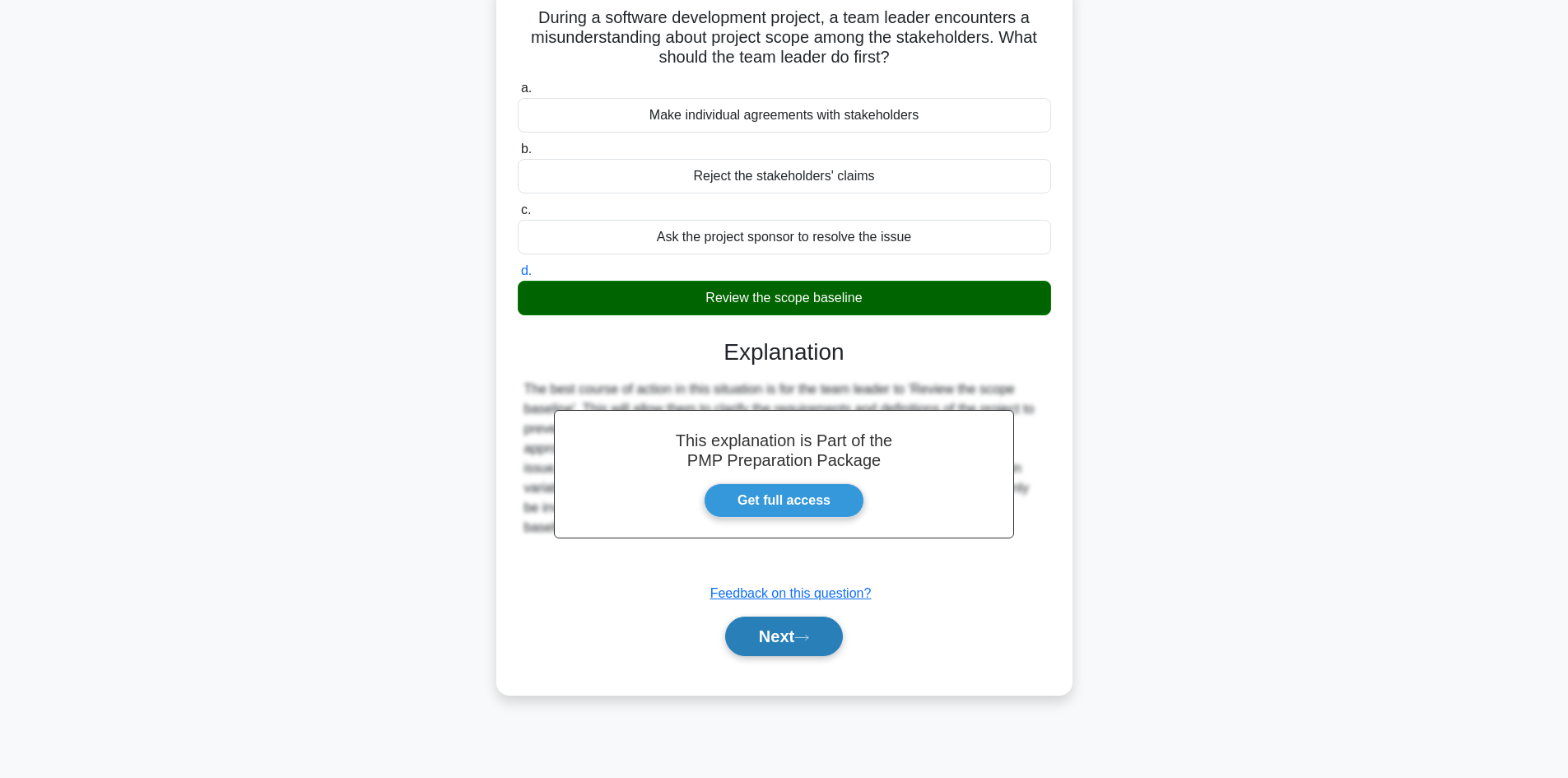
click at [794, 642] on button "Next" at bounding box center [784, 637] width 118 height 40
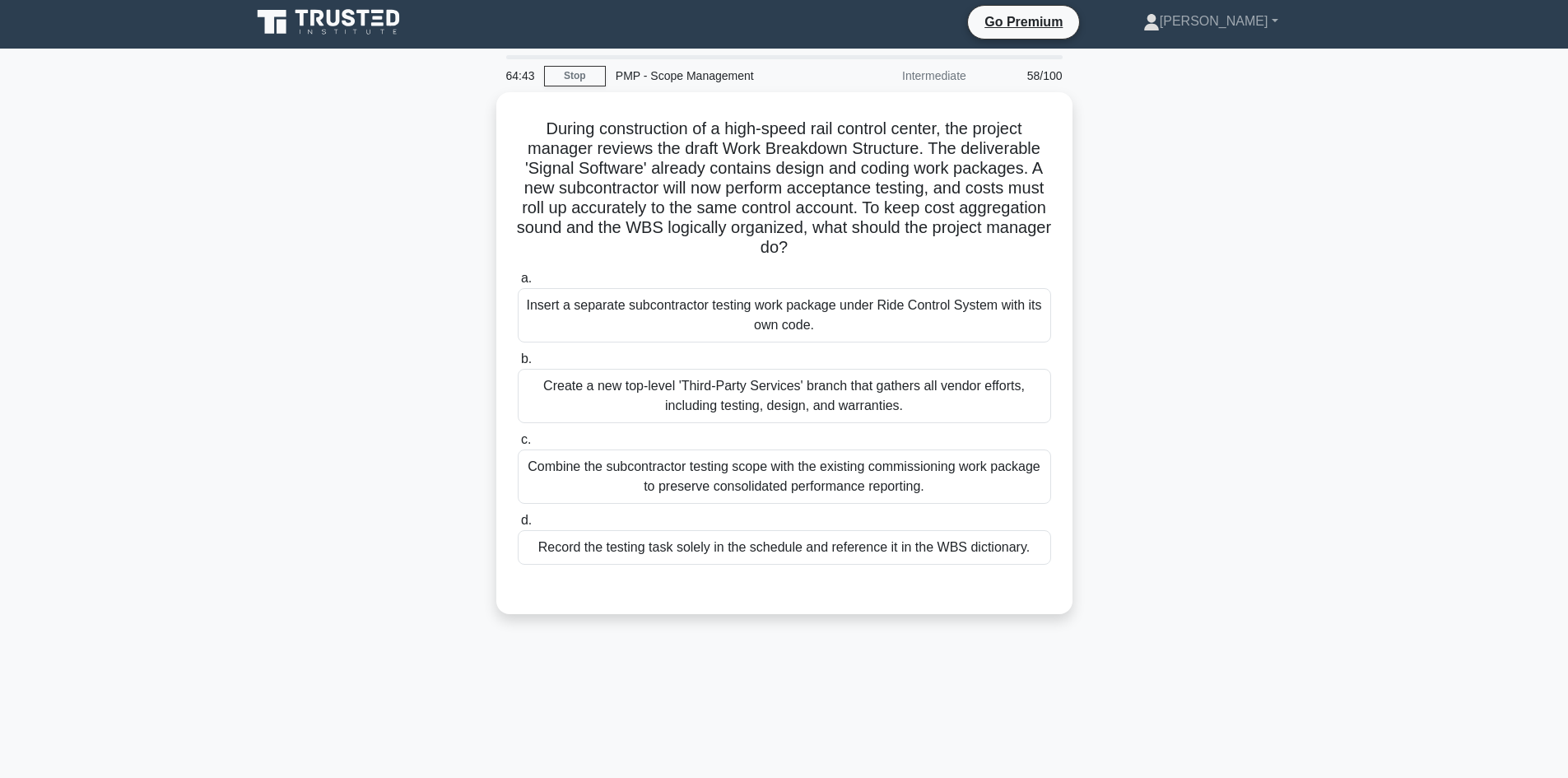
scroll to position [0, 0]
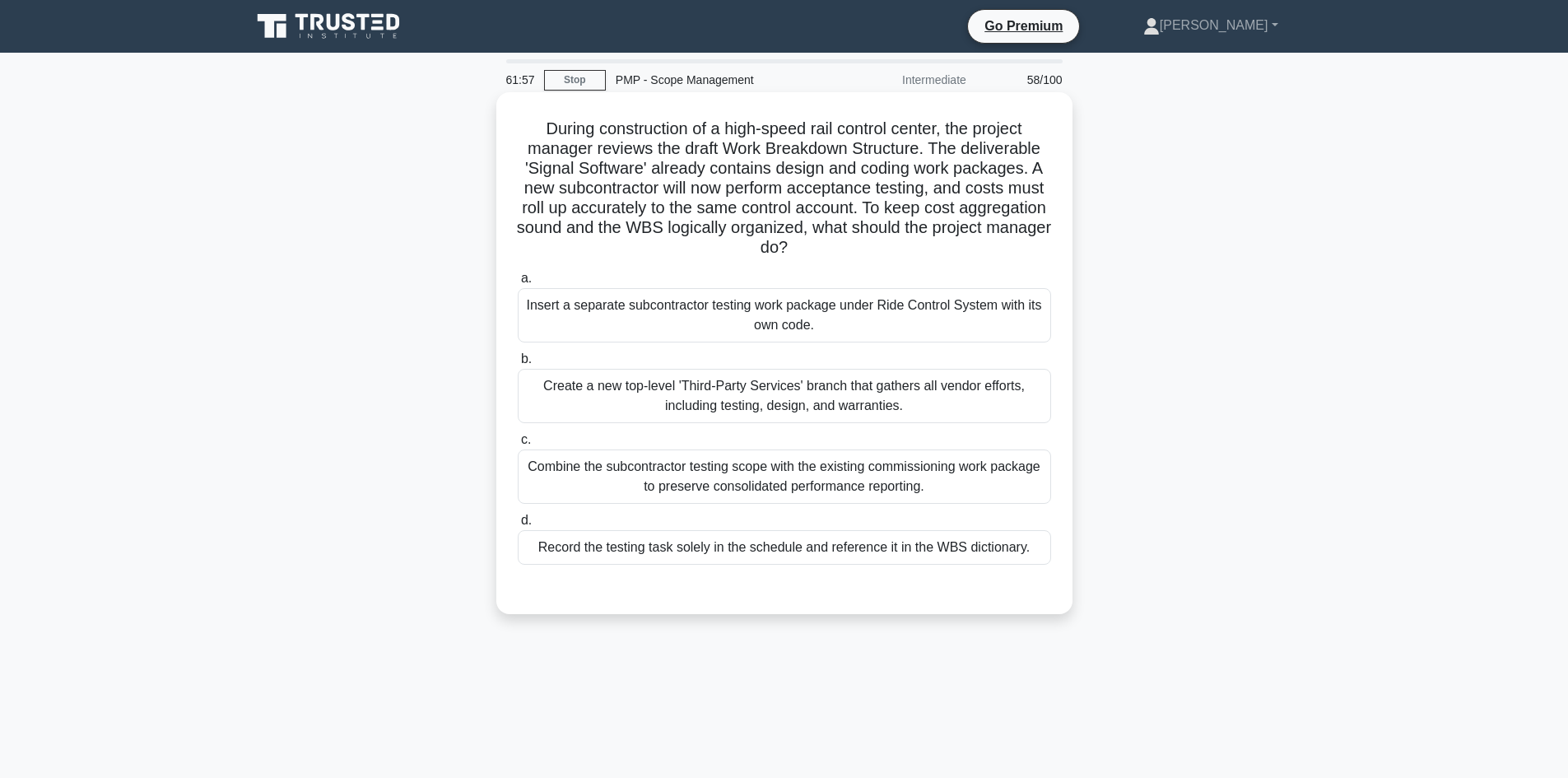
click at [678, 486] on div "Combine the subcontractor testing scope with the existing commissioning work pa…" at bounding box center [784, 477] width 534 height 54
click at [518, 445] on input "c. Combine the subcontractor testing scope with the existing commissioning work…" at bounding box center [518, 439] width 0 height 11
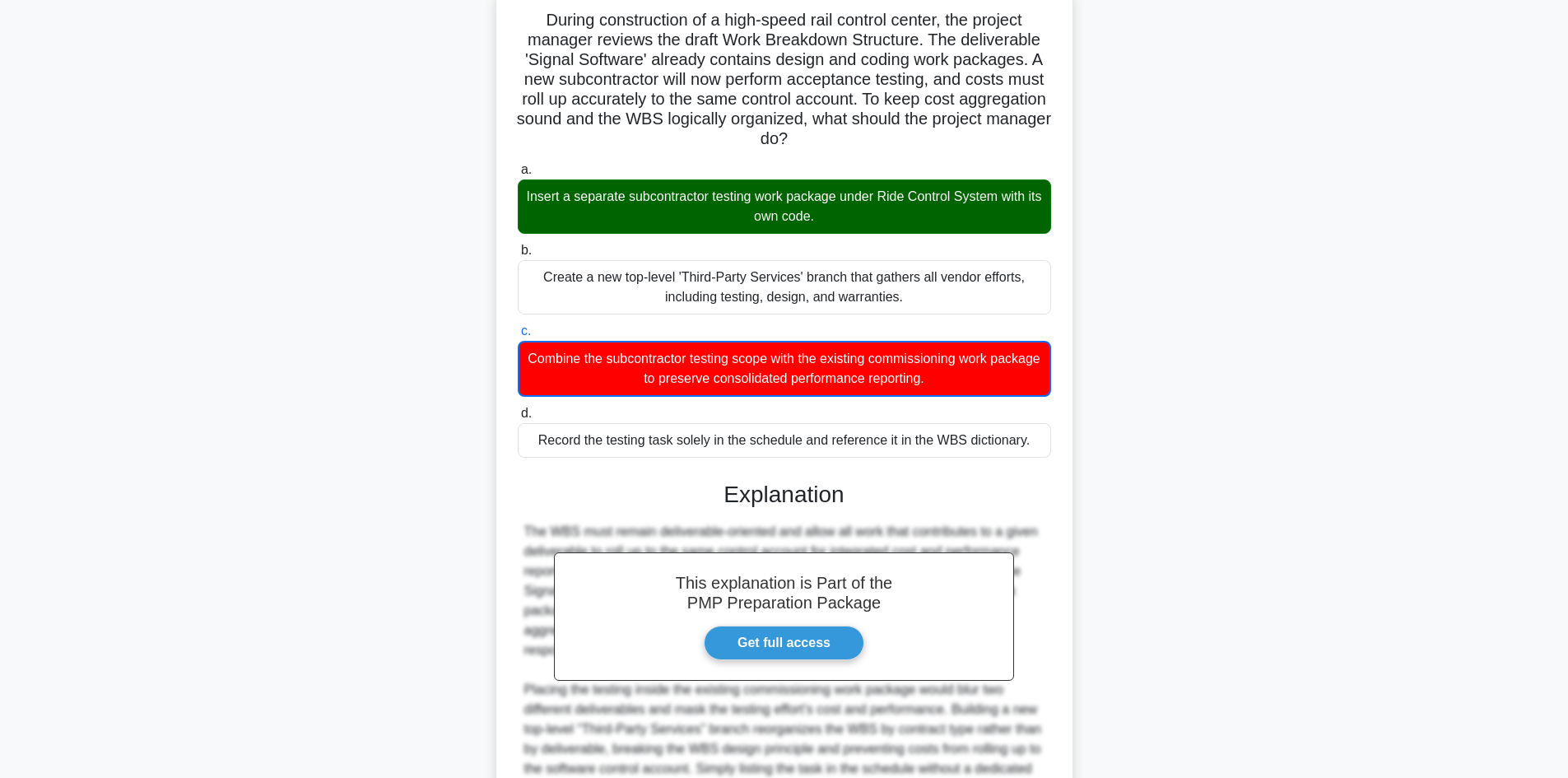
scroll to position [247, 0]
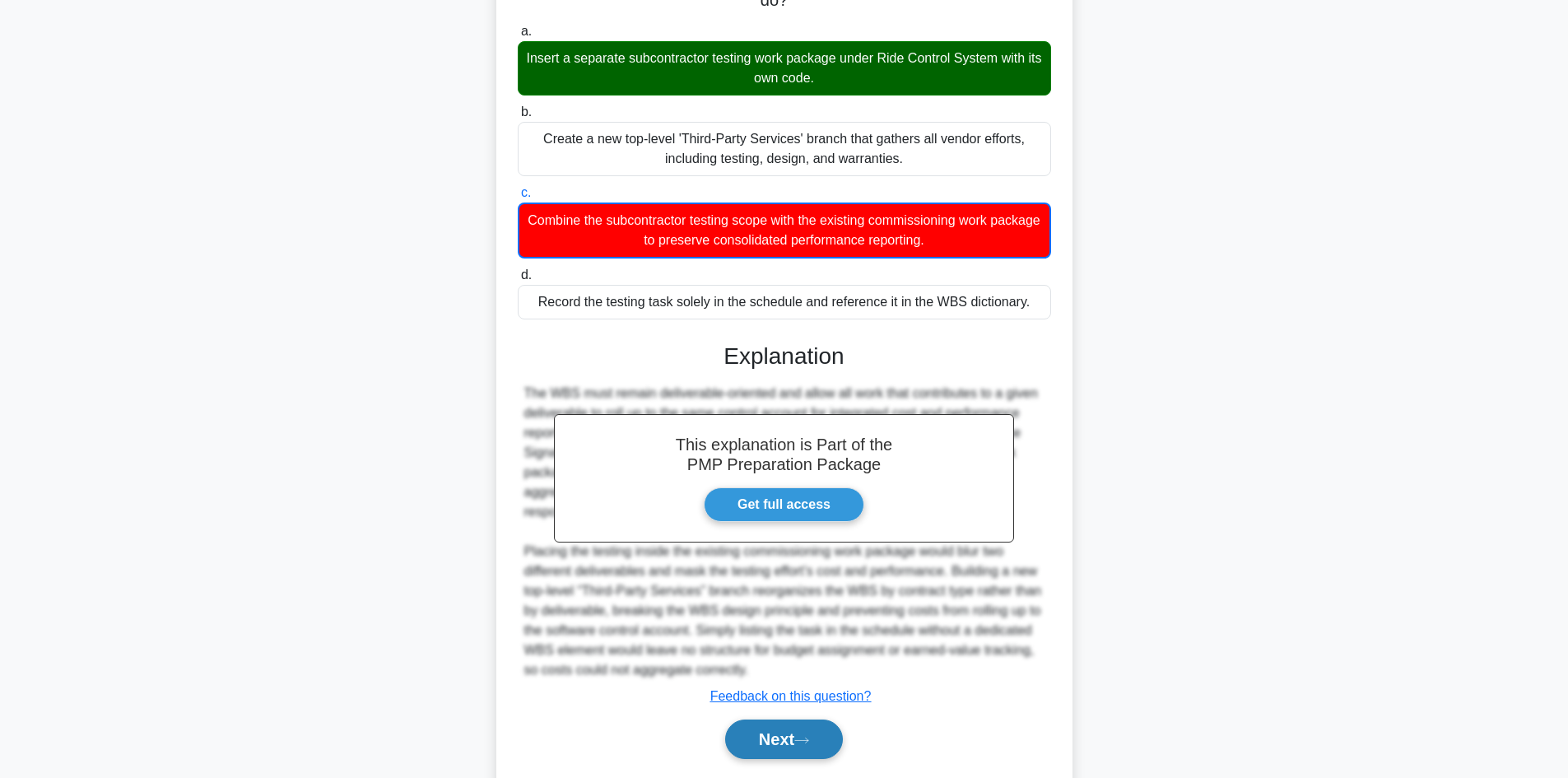
click at [779, 726] on button "Next" at bounding box center [784, 739] width 118 height 40
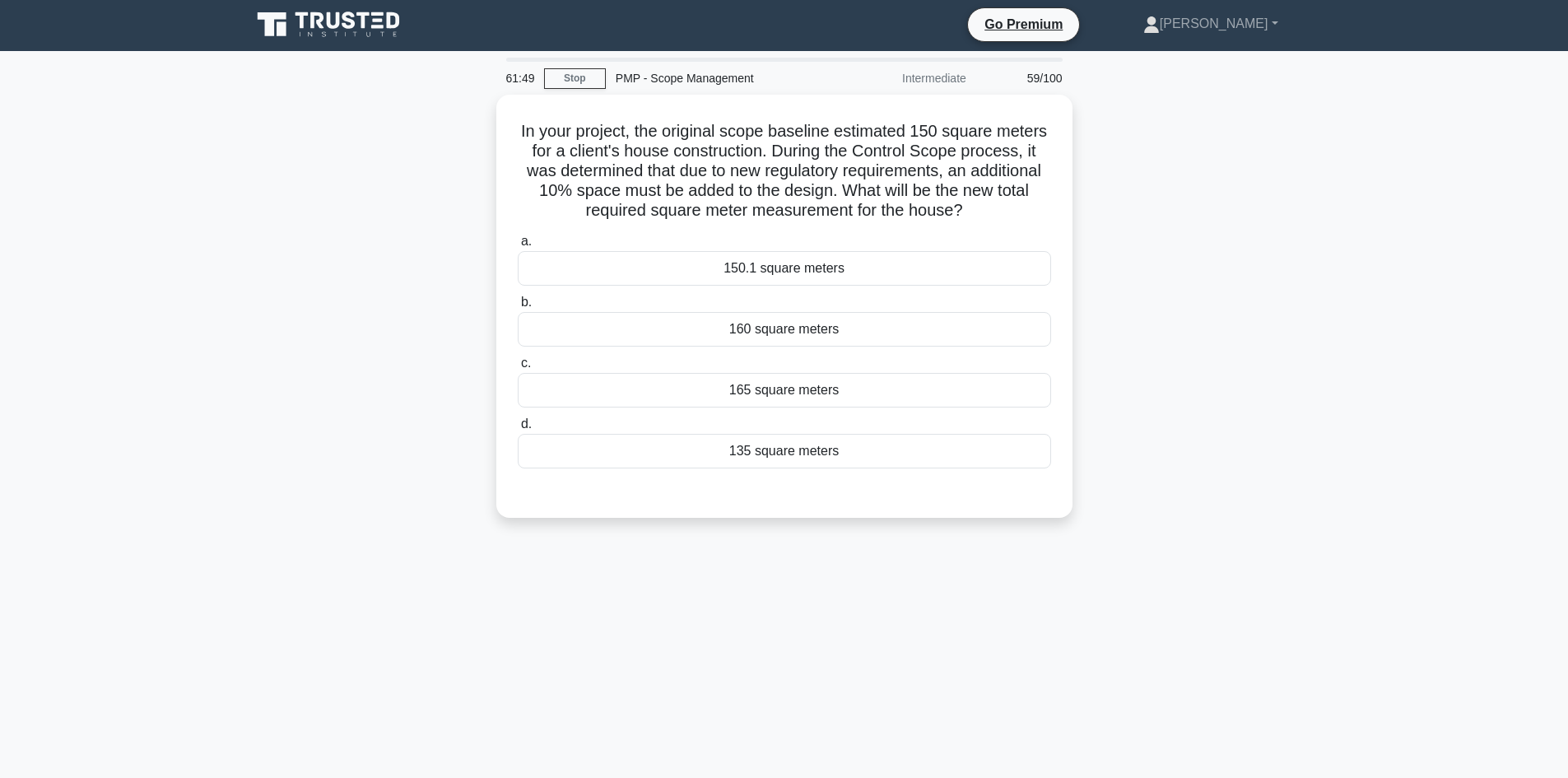
scroll to position [0, 0]
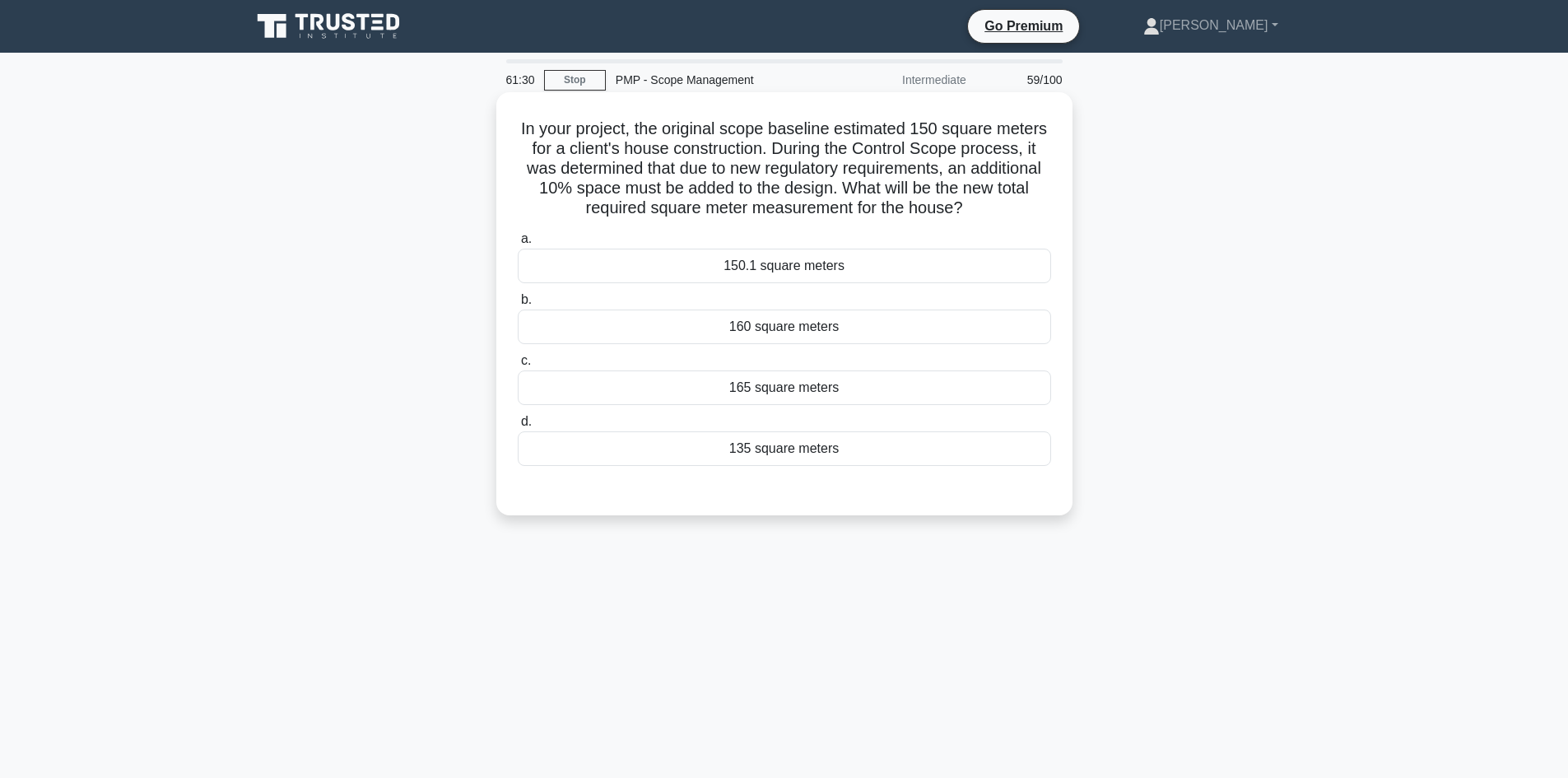
click at [858, 387] on div "165 square meters" at bounding box center [784, 388] width 534 height 35
click at [518, 367] on input "c. 165 square meters" at bounding box center [518, 361] width 0 height 11
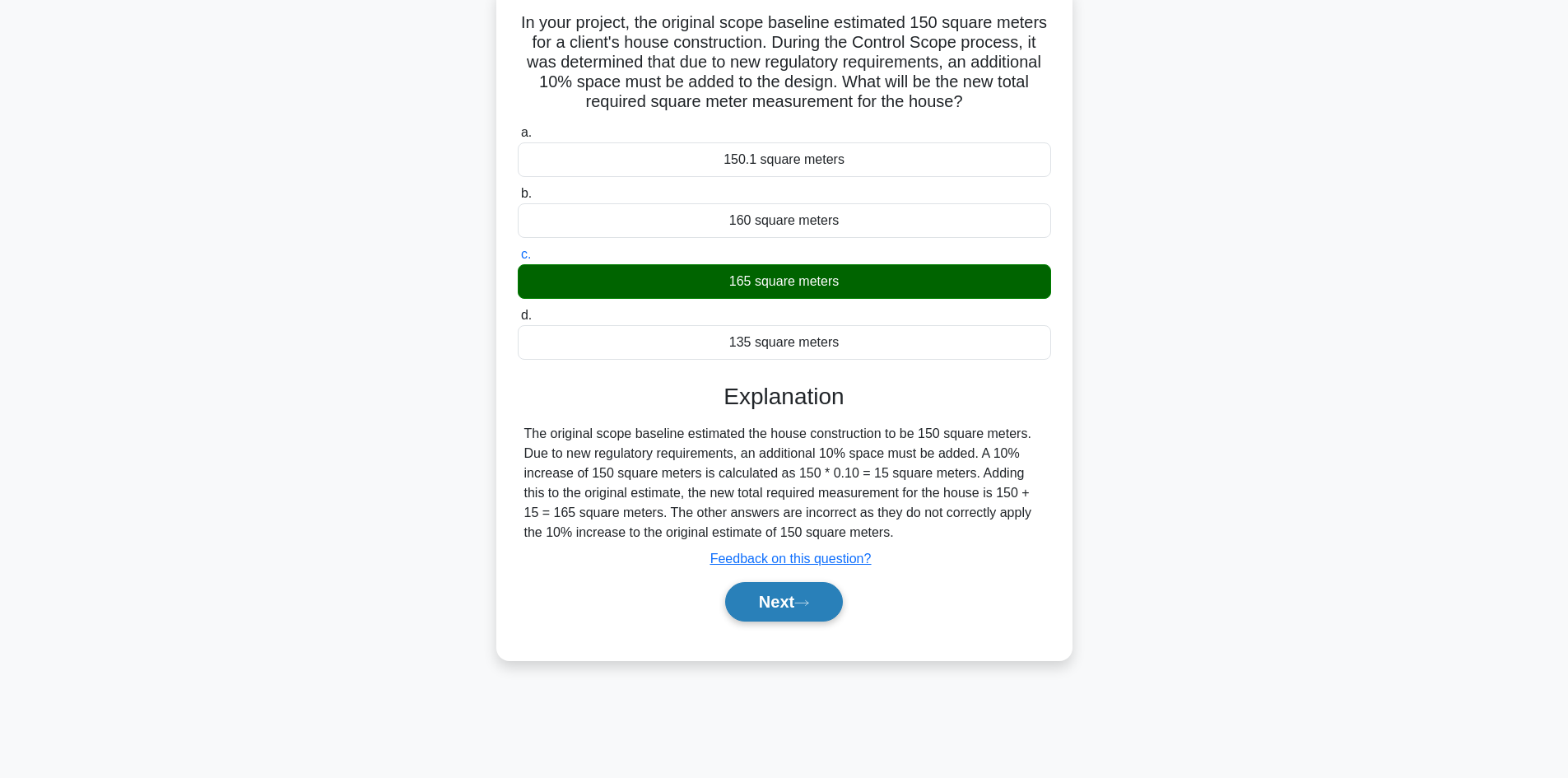
scroll to position [111, 0]
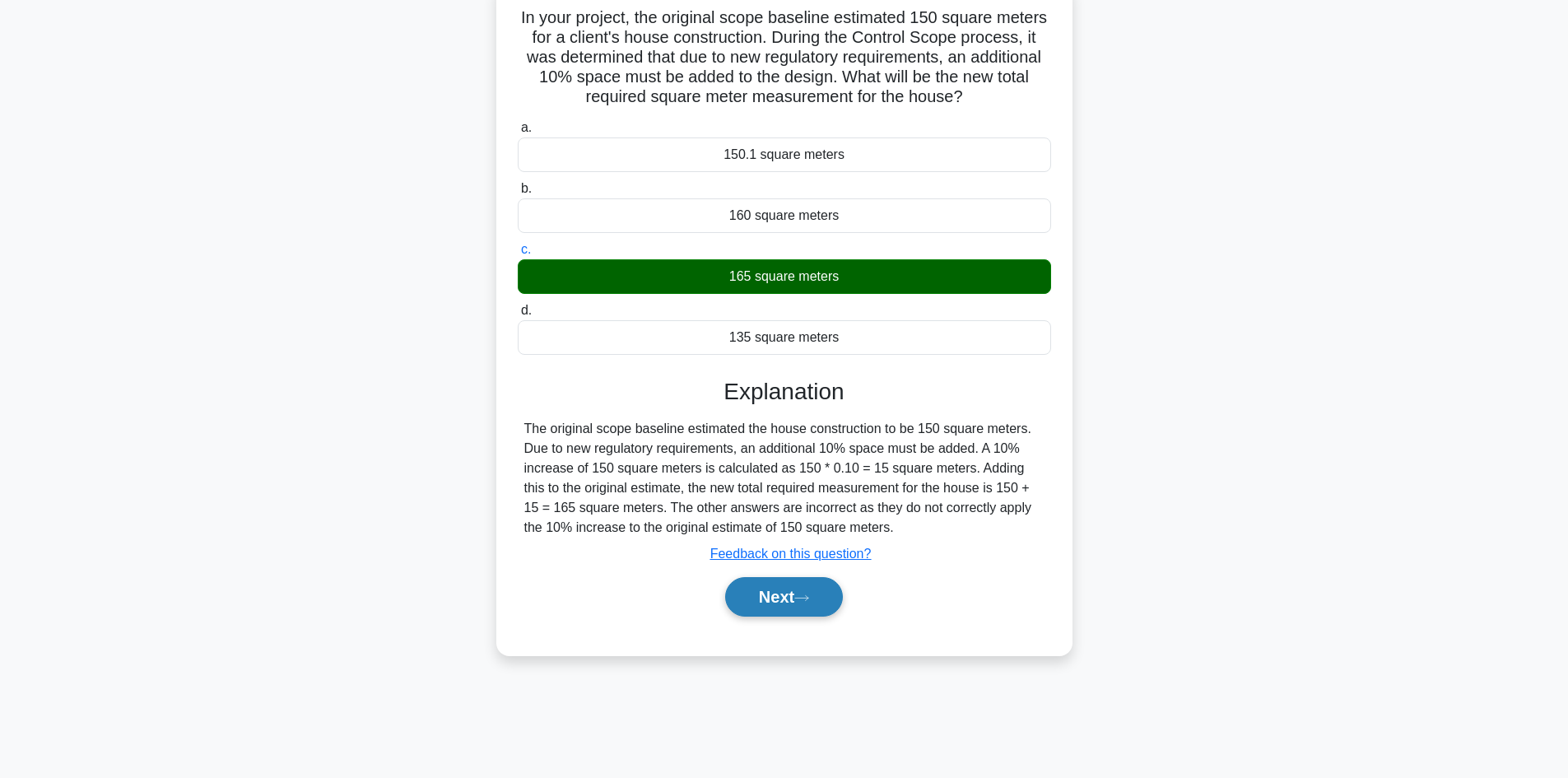
click at [815, 590] on button "Next" at bounding box center [784, 597] width 118 height 40
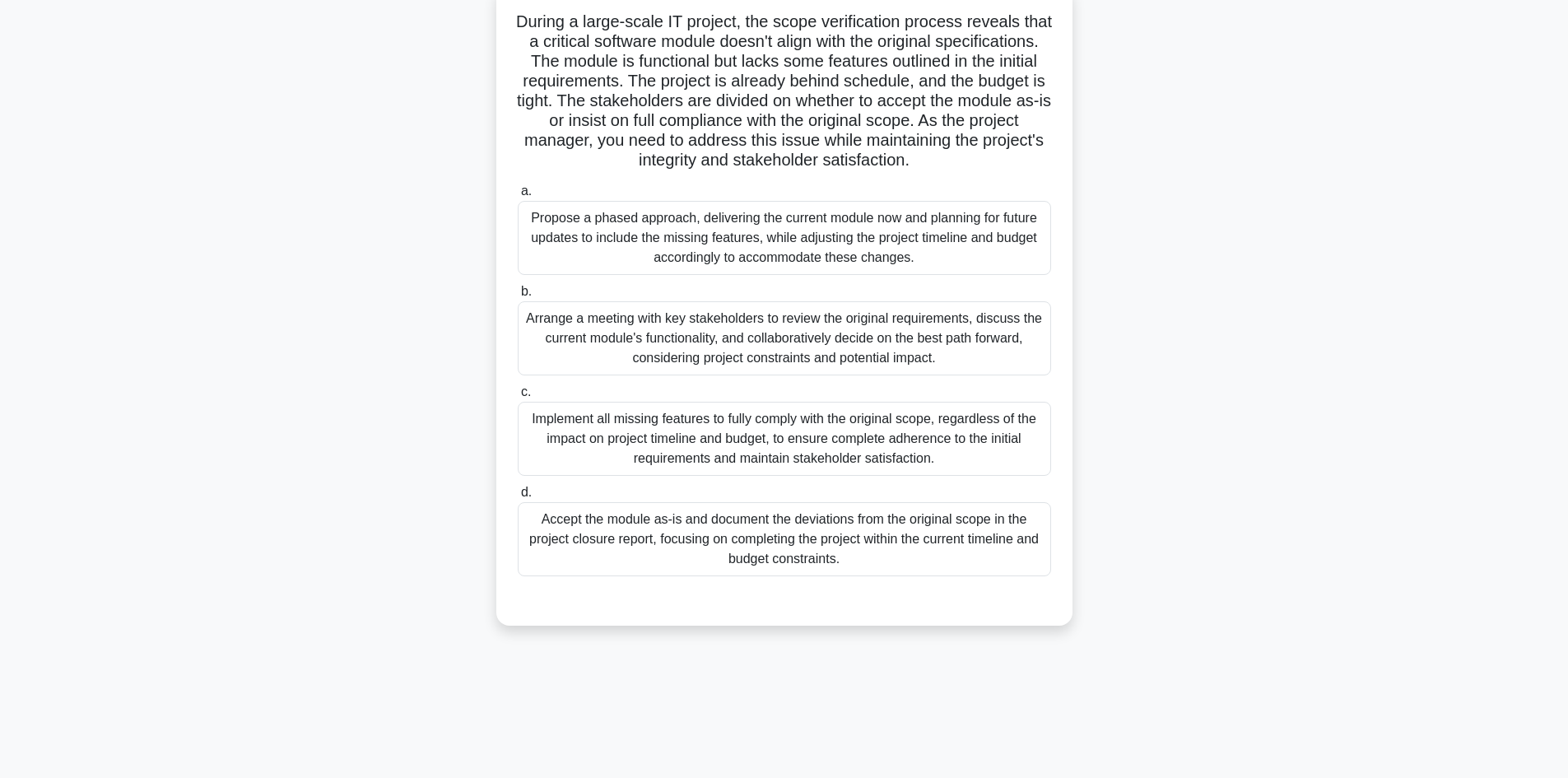
scroll to position [0, 0]
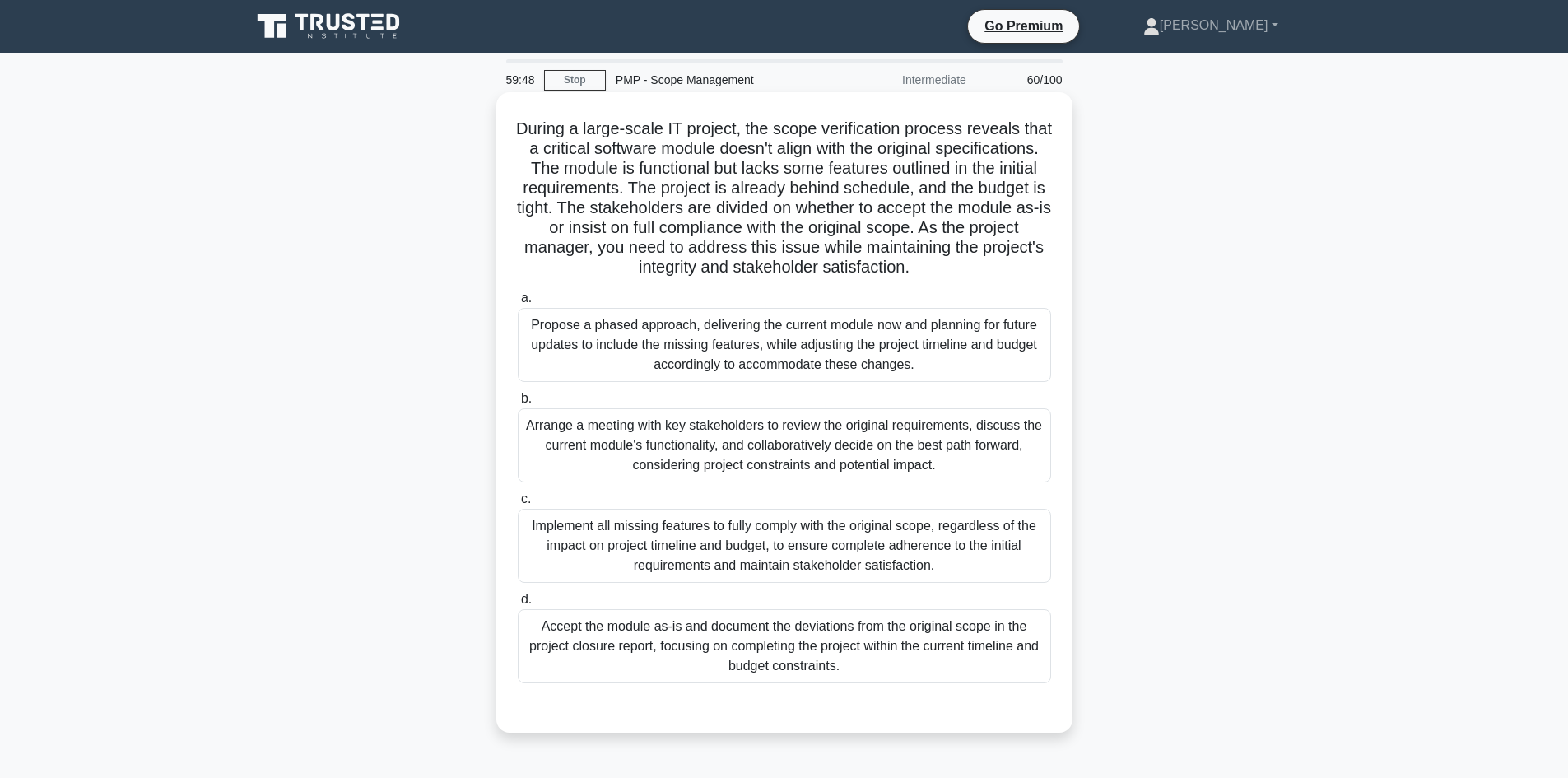
click at [832, 372] on div "Propose a phased approach, delivering the current module now and planning for f…" at bounding box center [784, 344] width 534 height 75
click at [518, 304] on input "a. Propose a phased approach, delivering the current module now and planning fo…" at bounding box center [518, 298] width 0 height 11
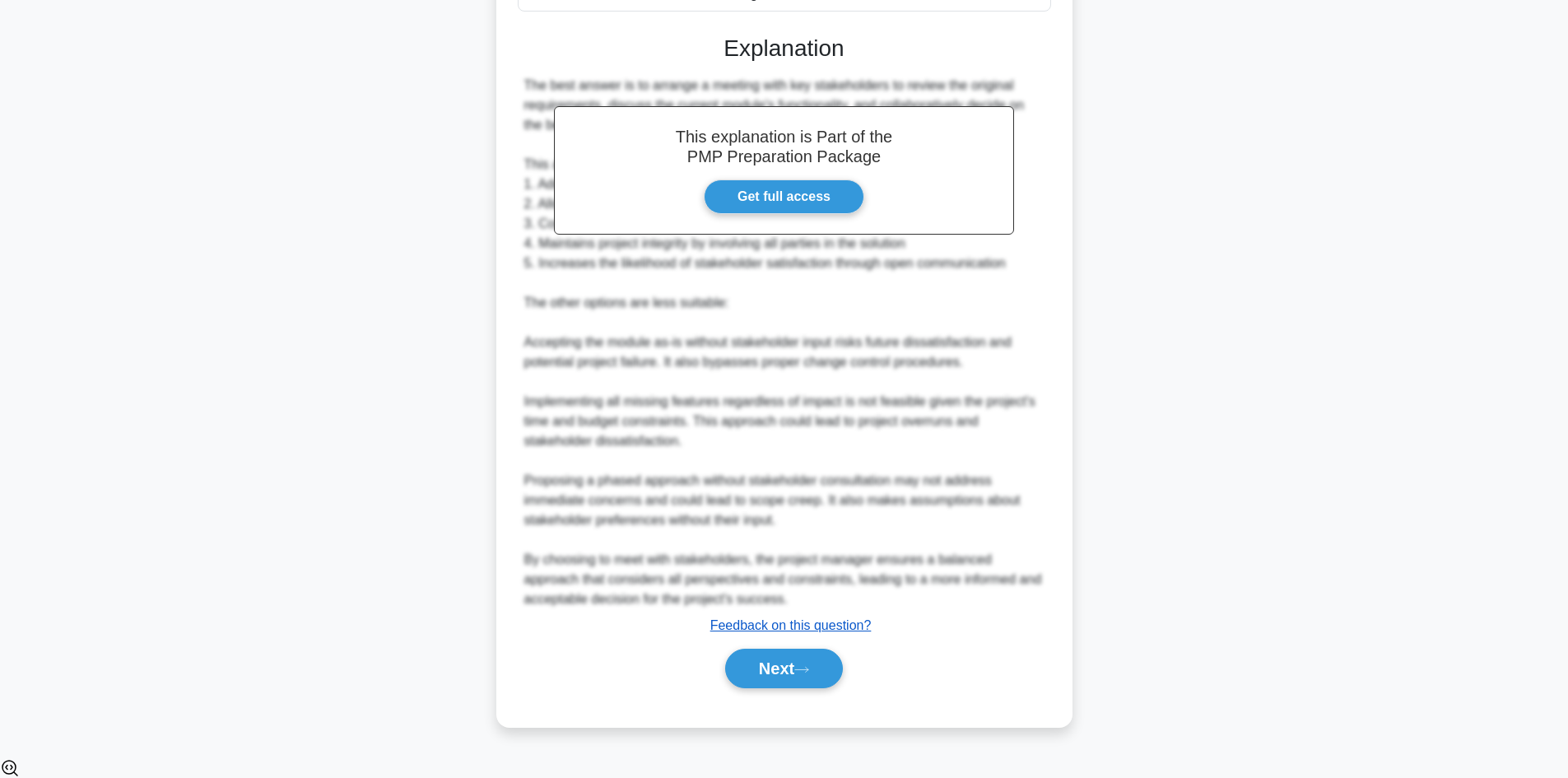
scroll to position [674, 0]
click at [803, 681] on button "Next" at bounding box center [784, 668] width 118 height 40
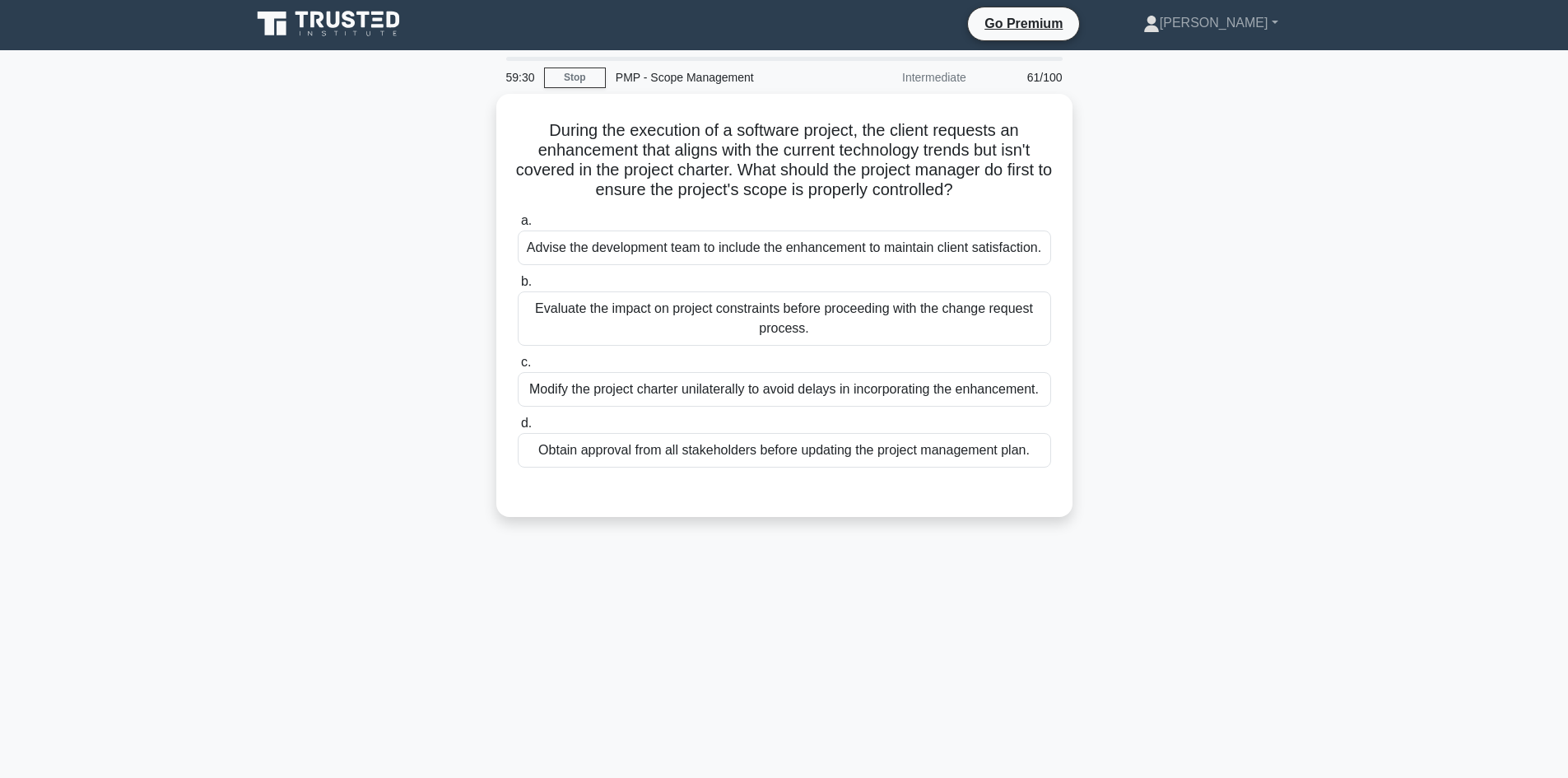
scroll to position [0, 0]
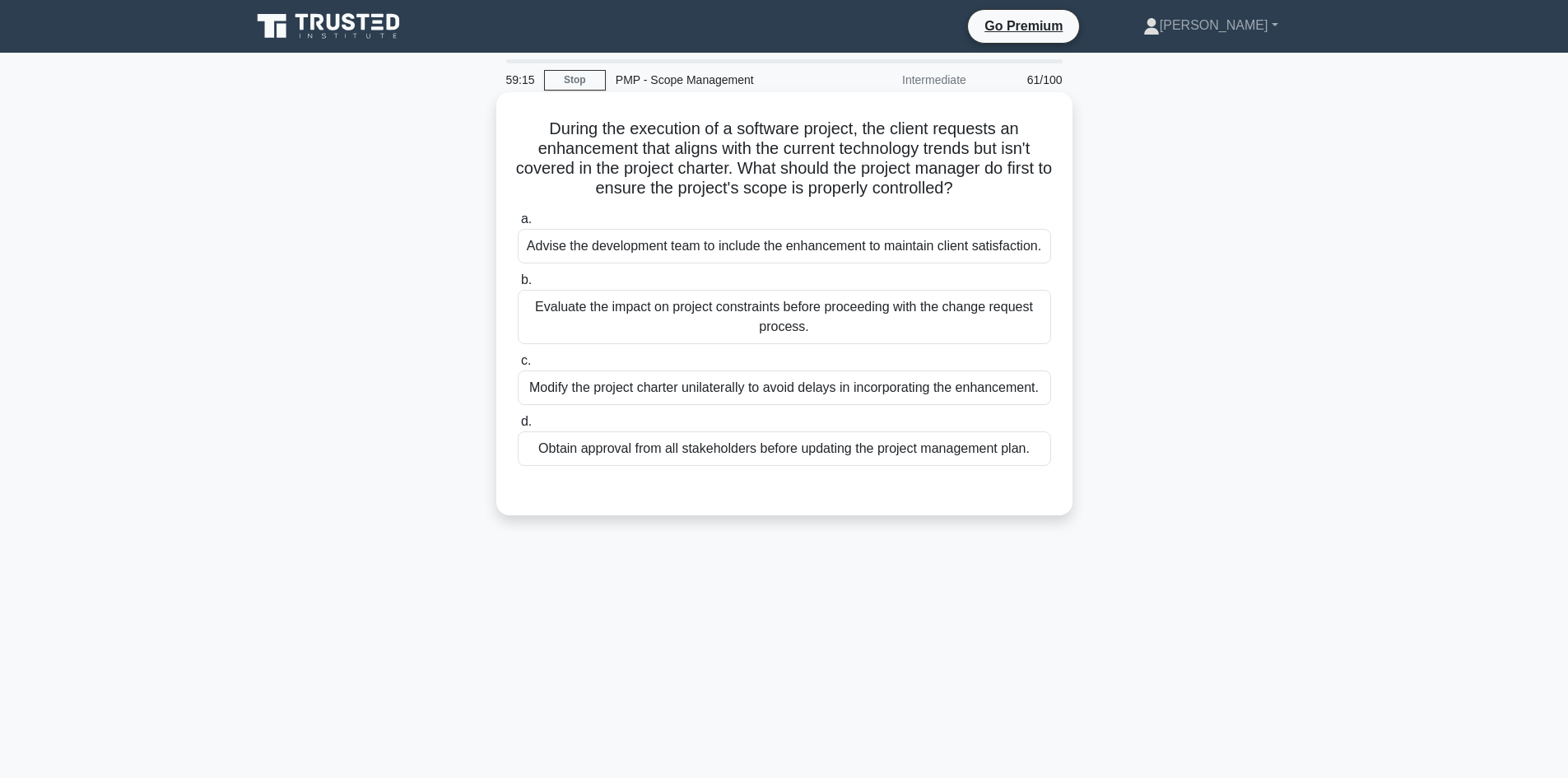
click at [765, 307] on div "Evaluate the impact on project constraints before proceeding with the change re…" at bounding box center [784, 317] width 534 height 54
click at [518, 285] on input "b. Evaluate the impact on project constraints before proceeding with the change…" at bounding box center [518, 280] width 0 height 11
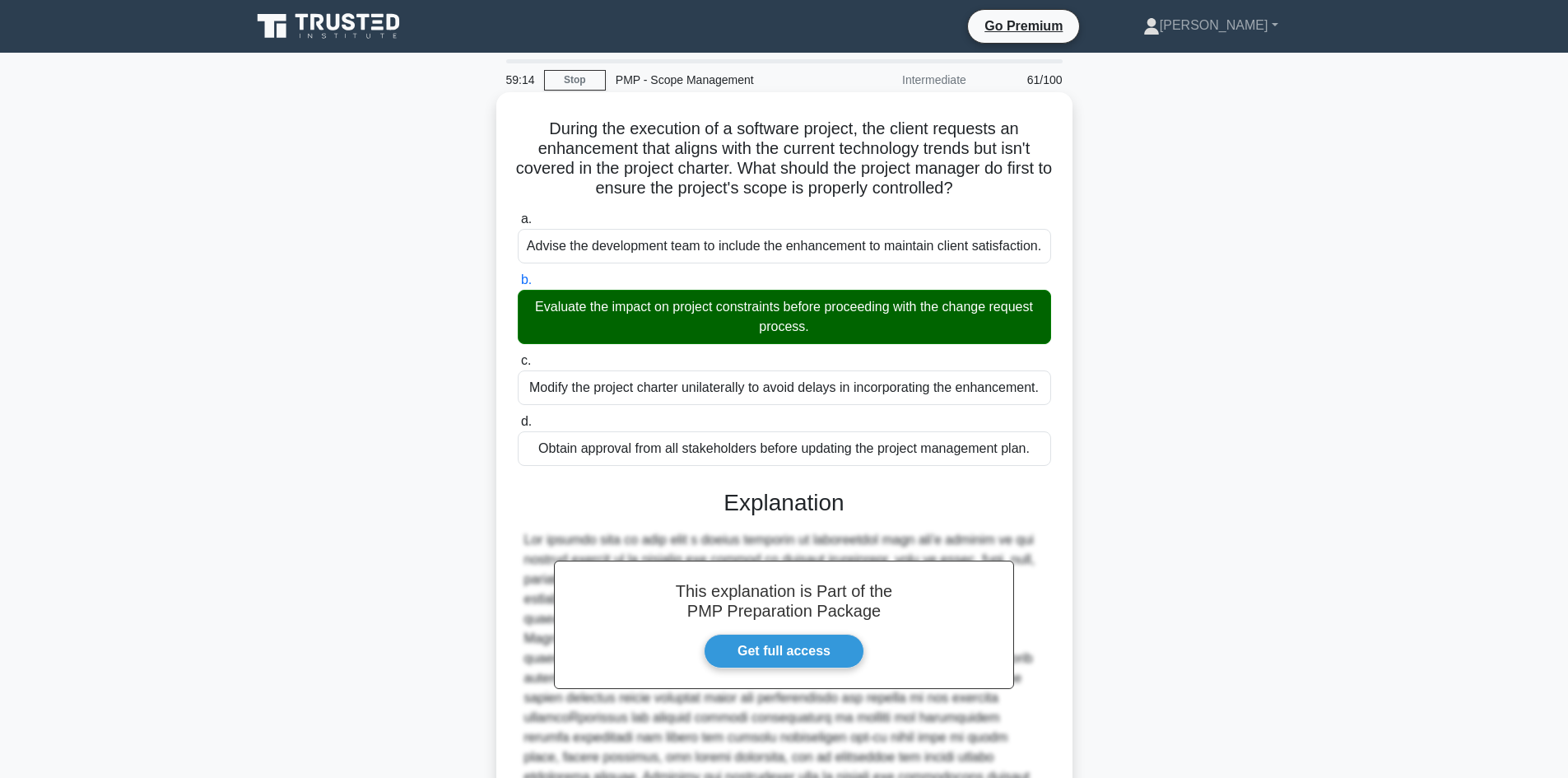
scroll to position [238, 0]
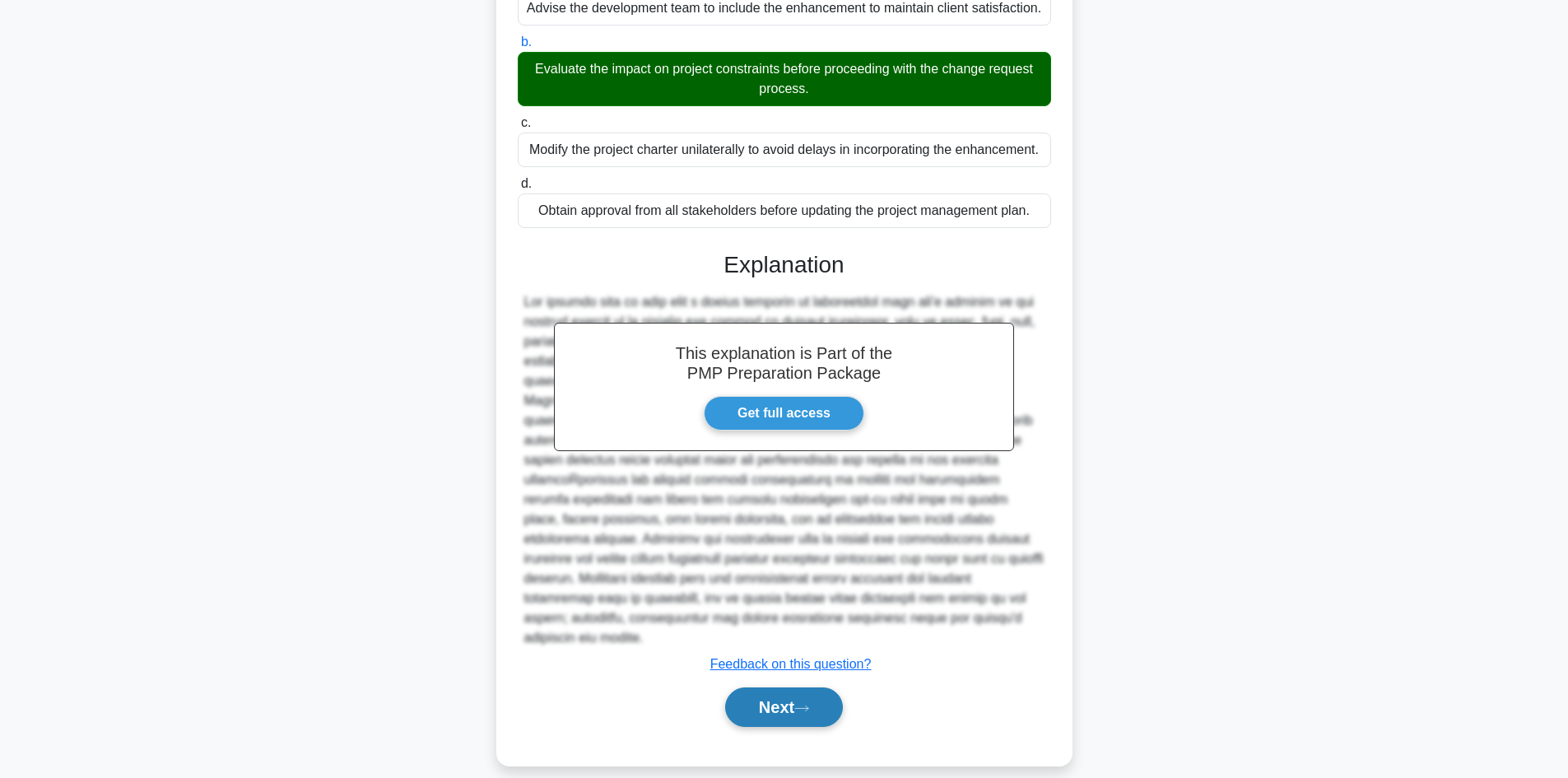
click at [810, 704] on icon at bounding box center [801, 708] width 15 height 9
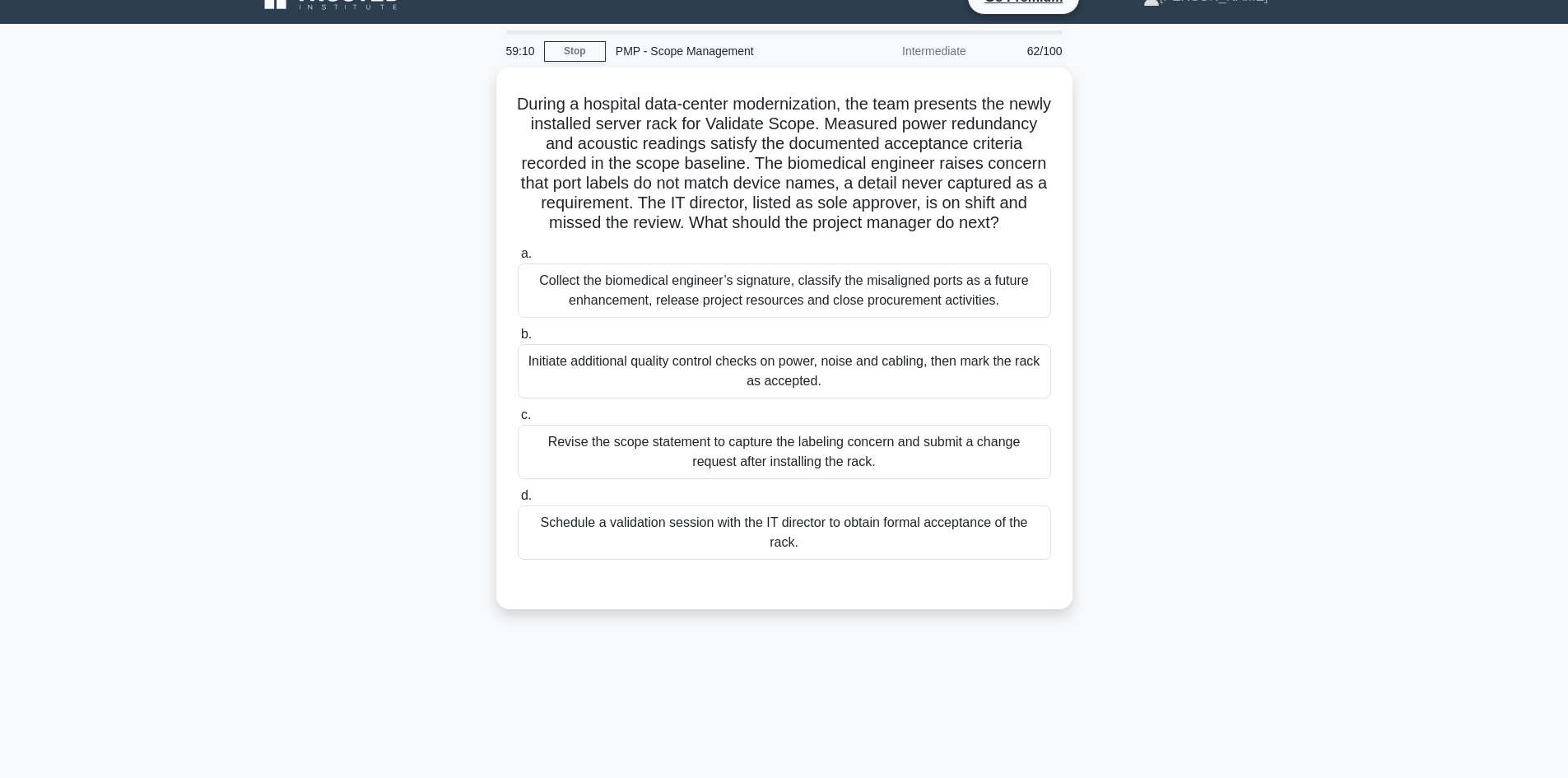
scroll to position [0, 0]
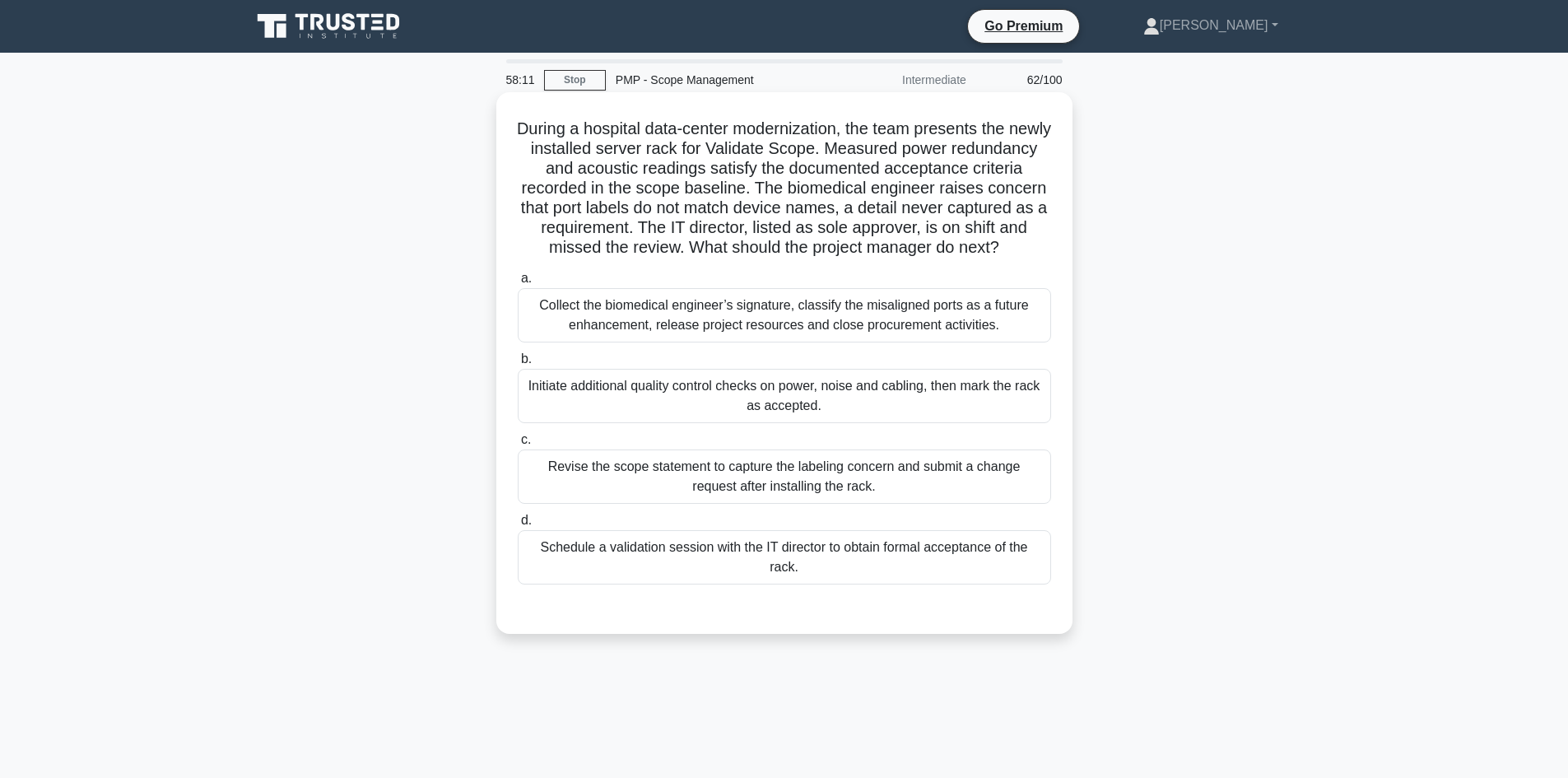
click at [795, 504] on div "Revise the scope statement to capture the labeling concern and submit a change …" at bounding box center [784, 477] width 534 height 54
click at [518, 445] on input "c. Revise the scope statement to capture the labeling concern and submit a chan…" at bounding box center [518, 439] width 0 height 11
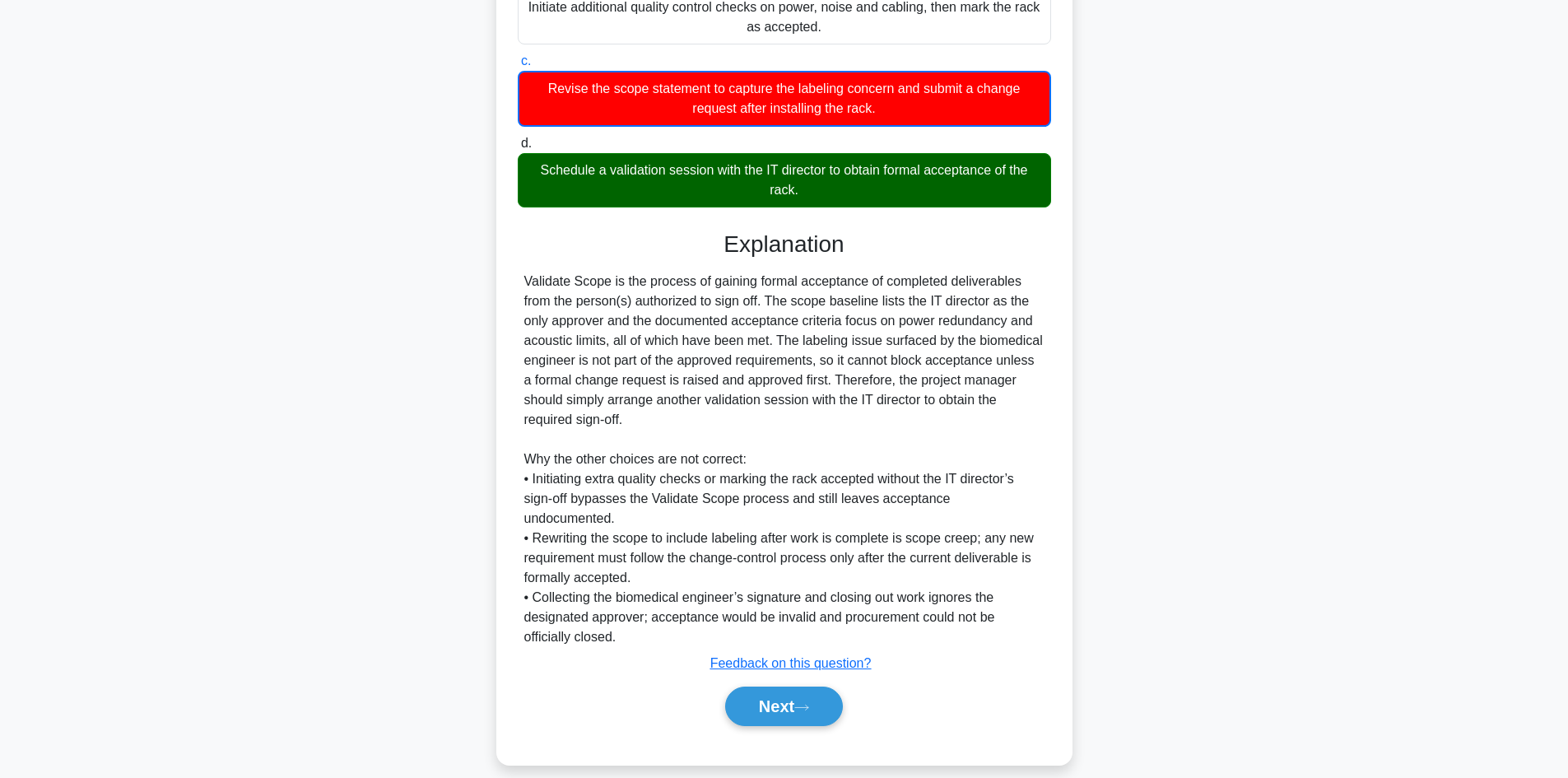
scroll to position [398, 0]
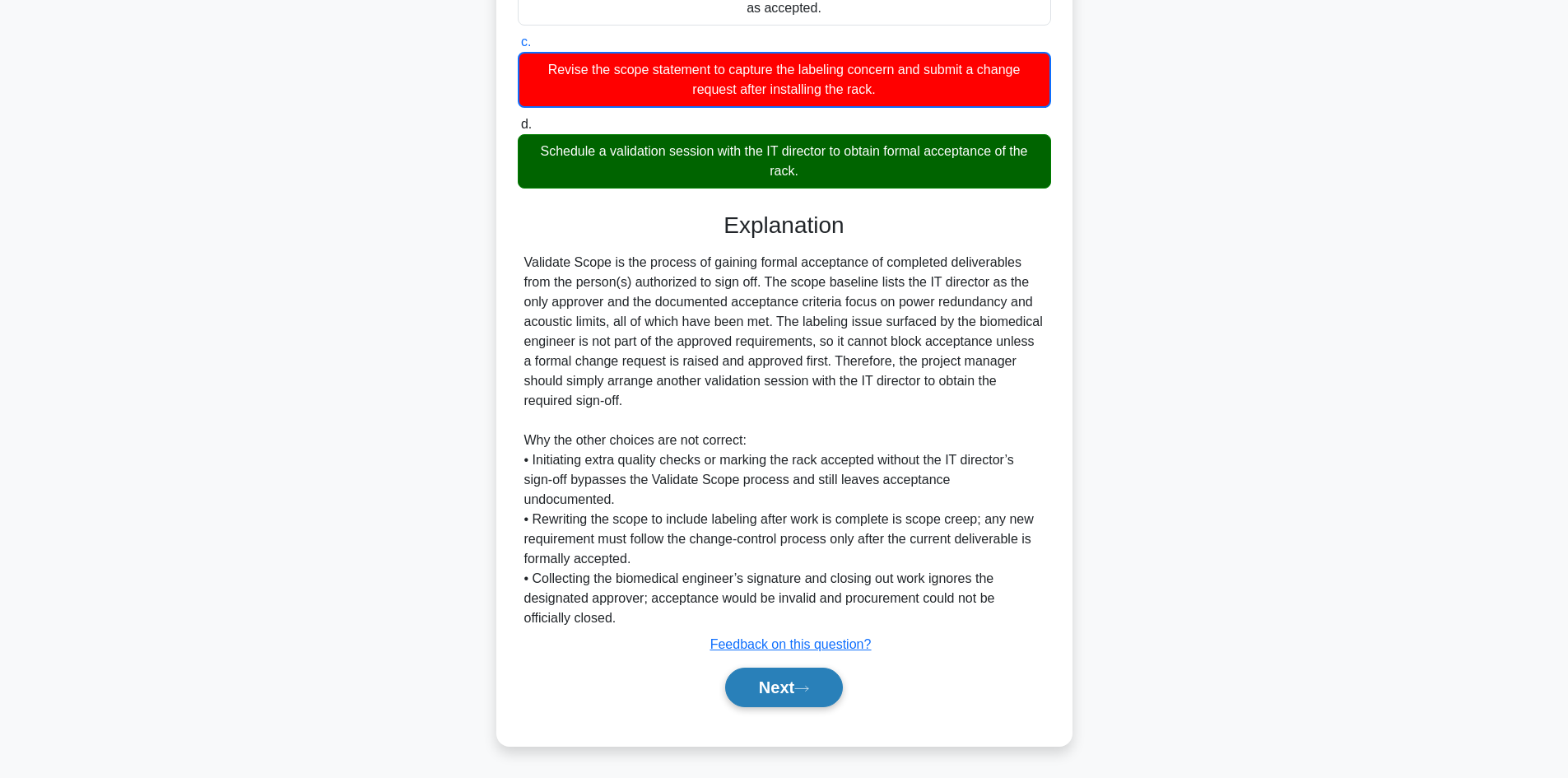
click at [788, 686] on button "Next" at bounding box center [784, 687] width 118 height 40
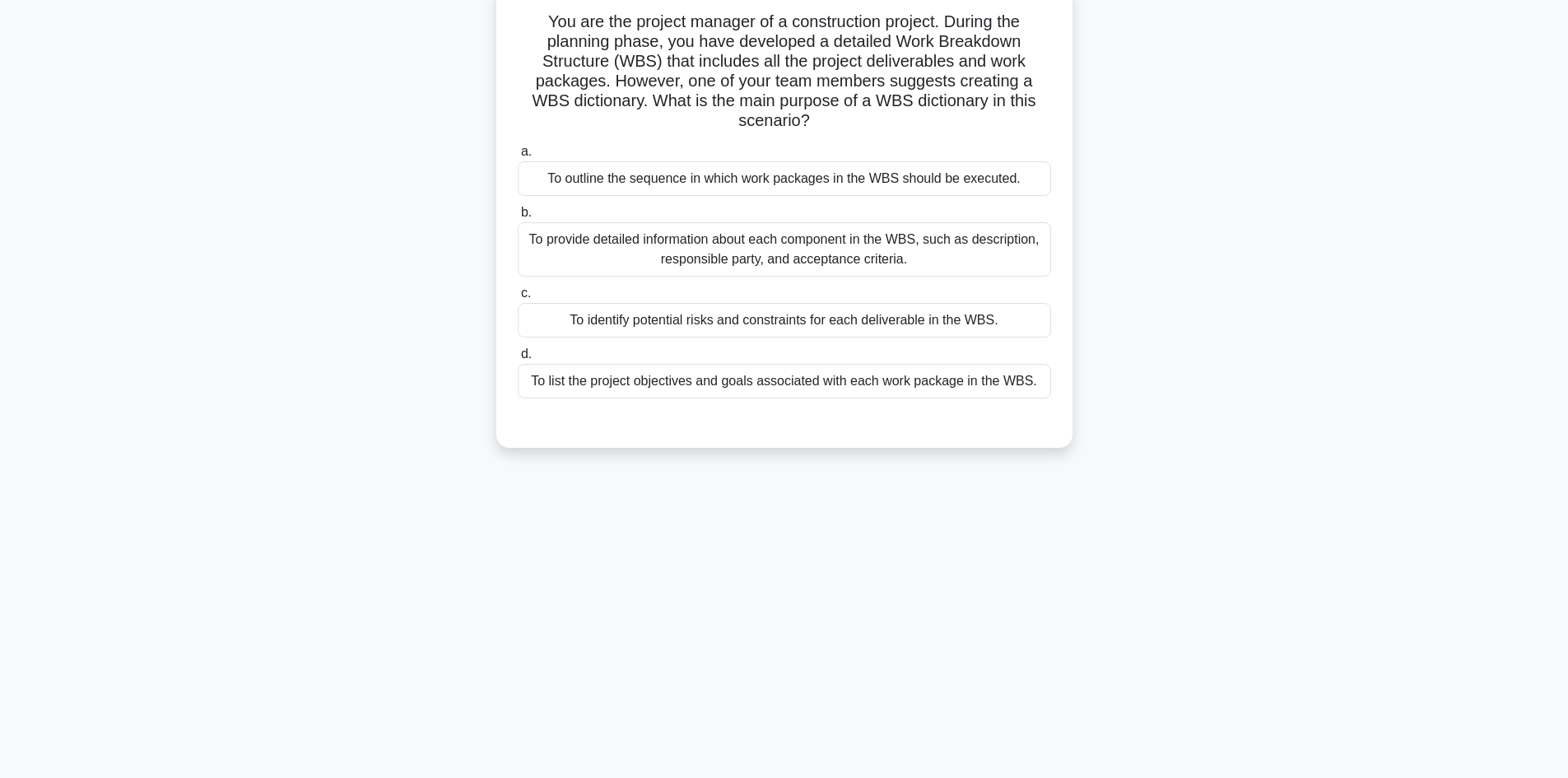
scroll to position [0, 0]
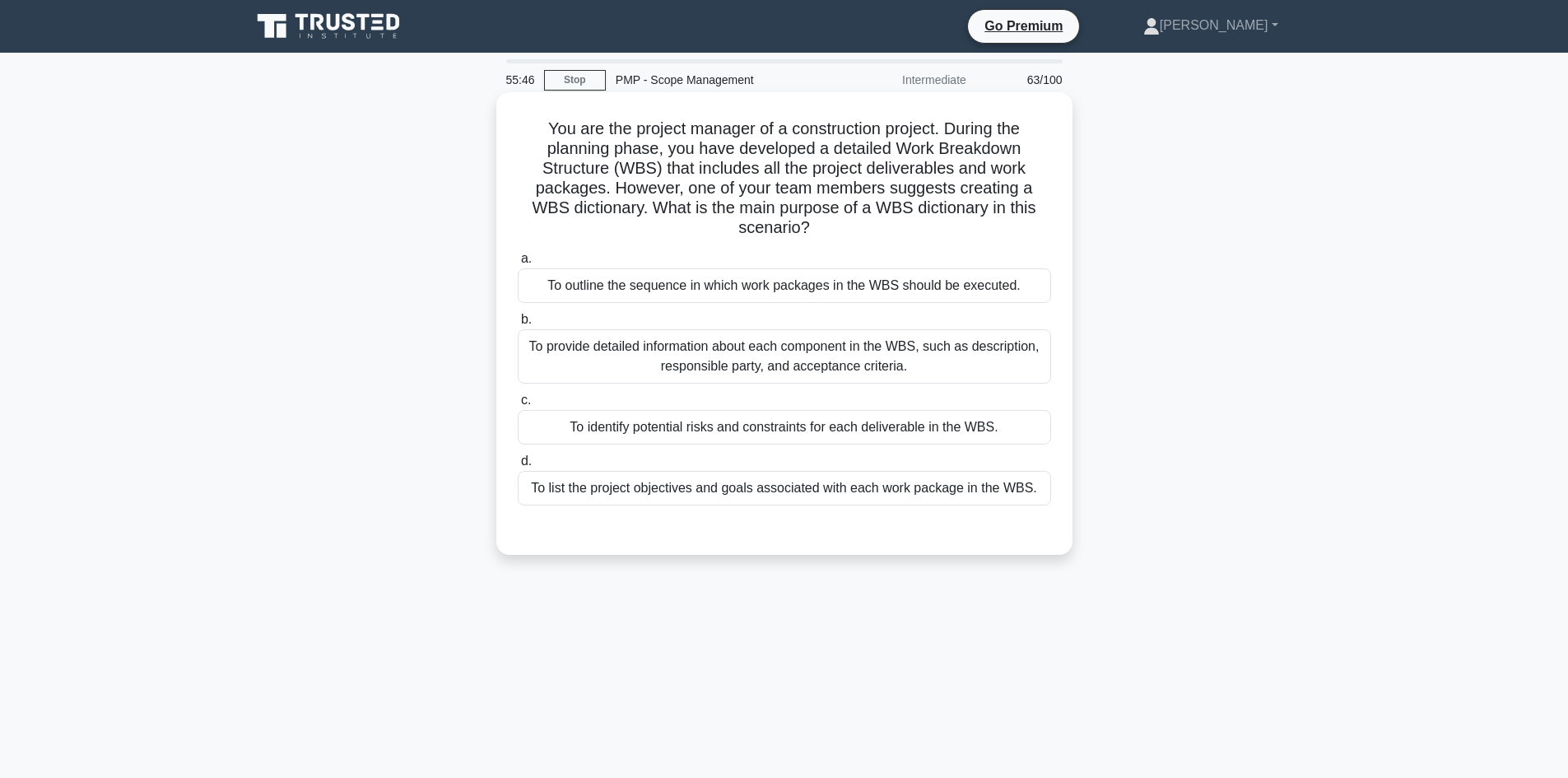
click at [802, 353] on div "To provide detailed information about each component in the WBS, such as descri…" at bounding box center [784, 356] width 534 height 54
click at [518, 325] on input "b. To provide detailed information about each component in the WBS, such as des…" at bounding box center [518, 319] width 0 height 11
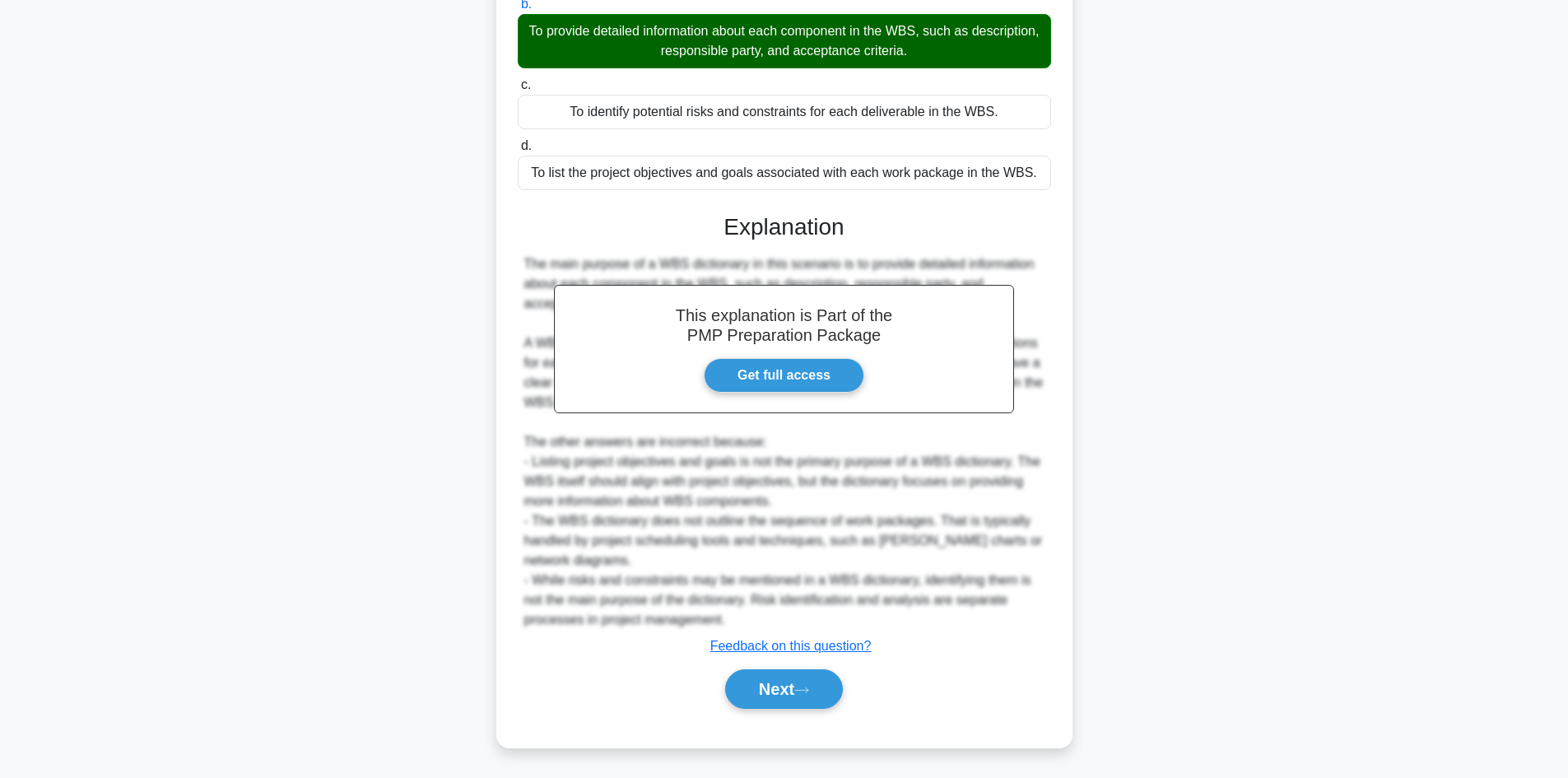
scroll to position [317, 0]
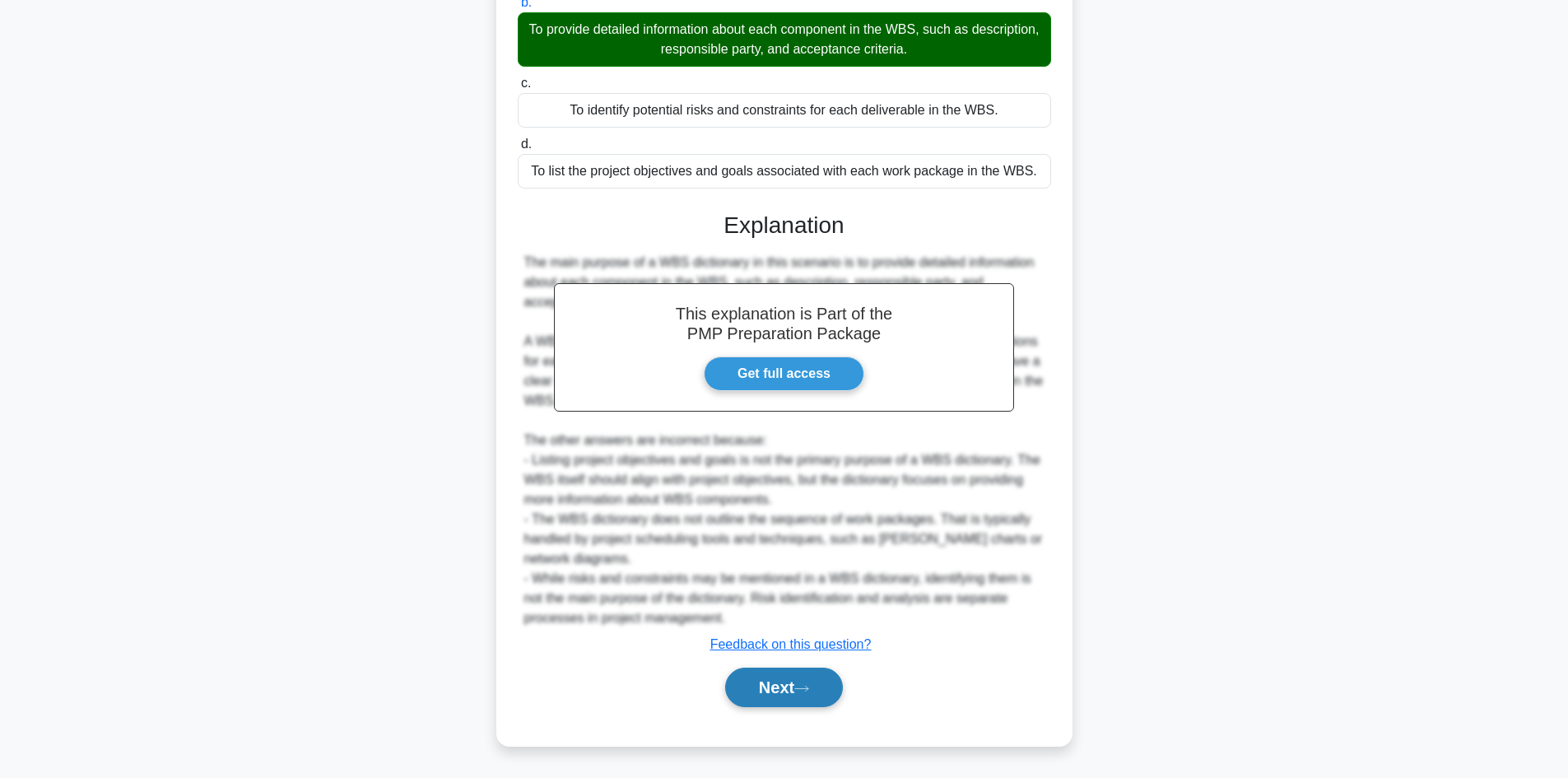
click at [826, 692] on button "Next" at bounding box center [784, 687] width 118 height 40
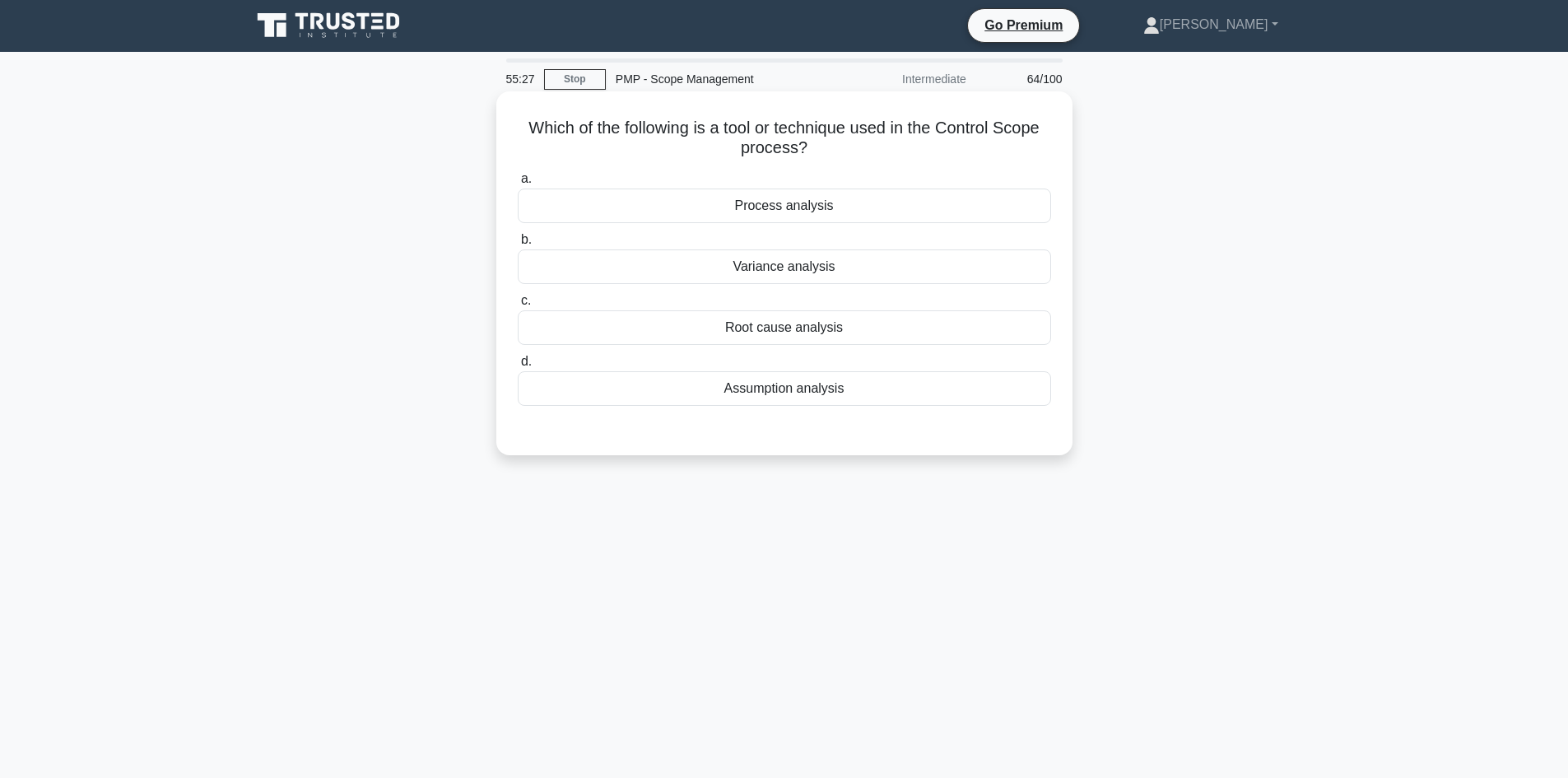
scroll to position [0, 0]
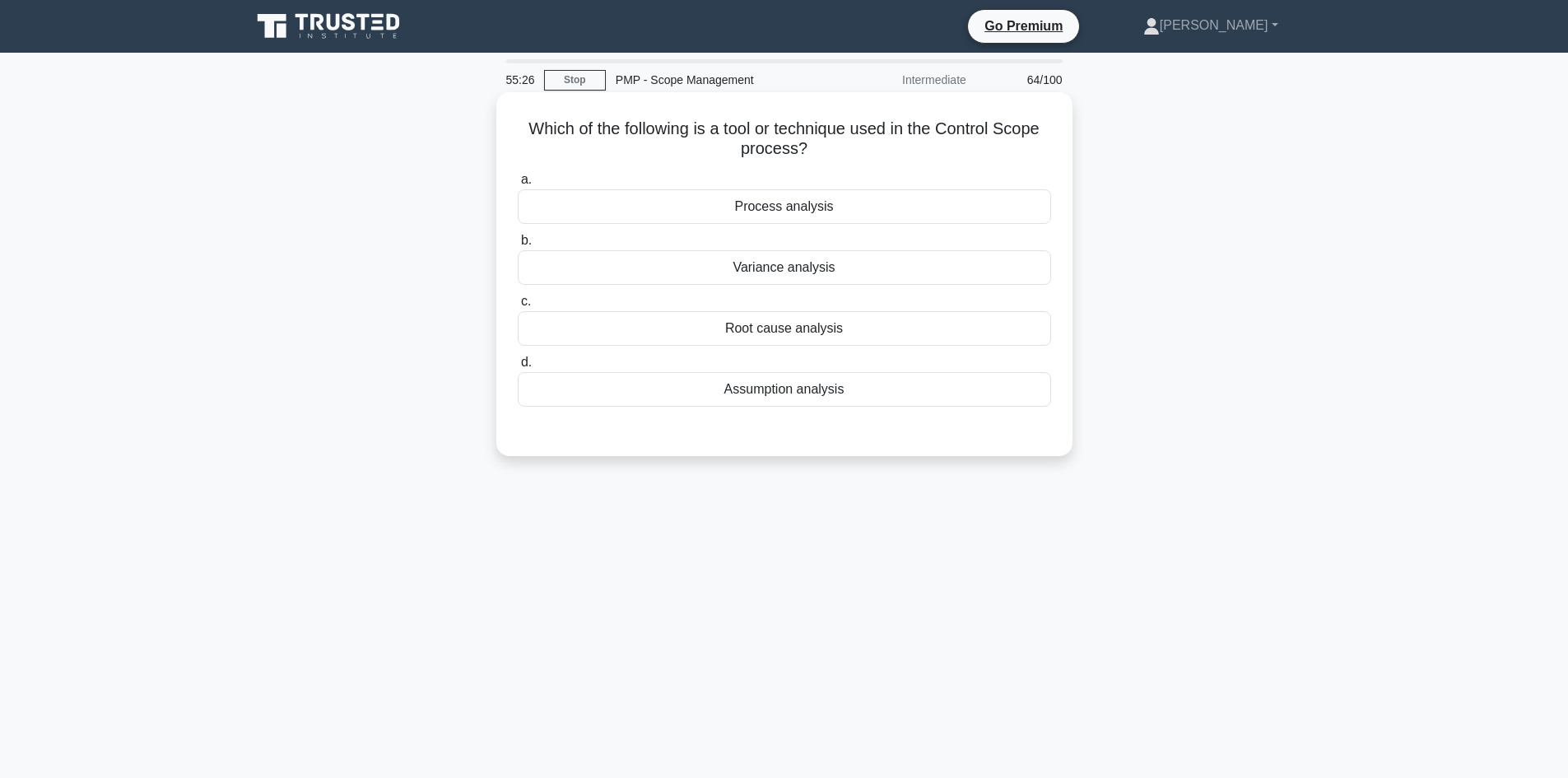
click at [790, 265] on div "Variance analysis" at bounding box center [784, 268] width 534 height 35
click at [518, 246] on input "b. Variance analysis" at bounding box center [518, 240] width 0 height 11
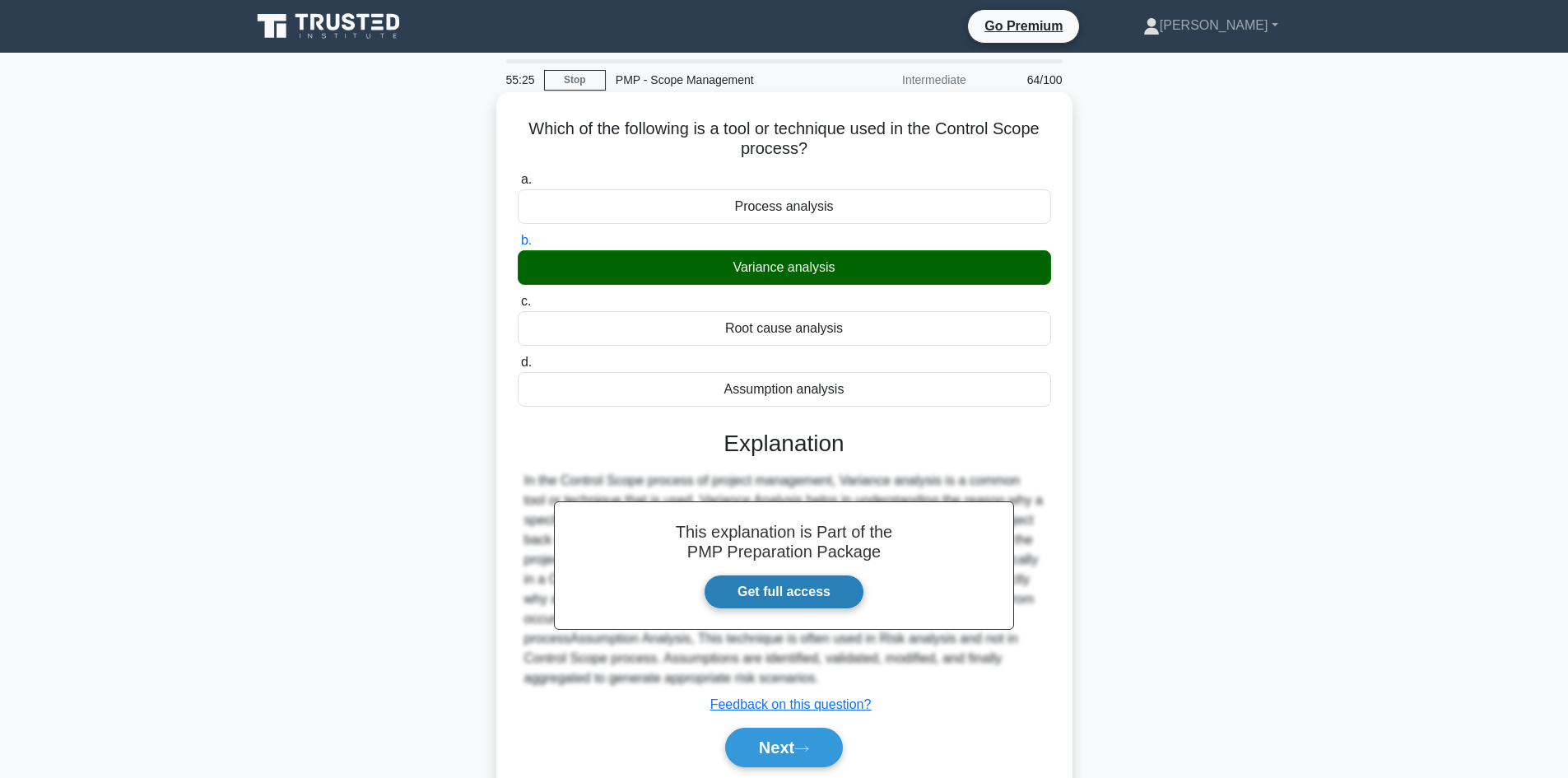
scroll to position [111, 0]
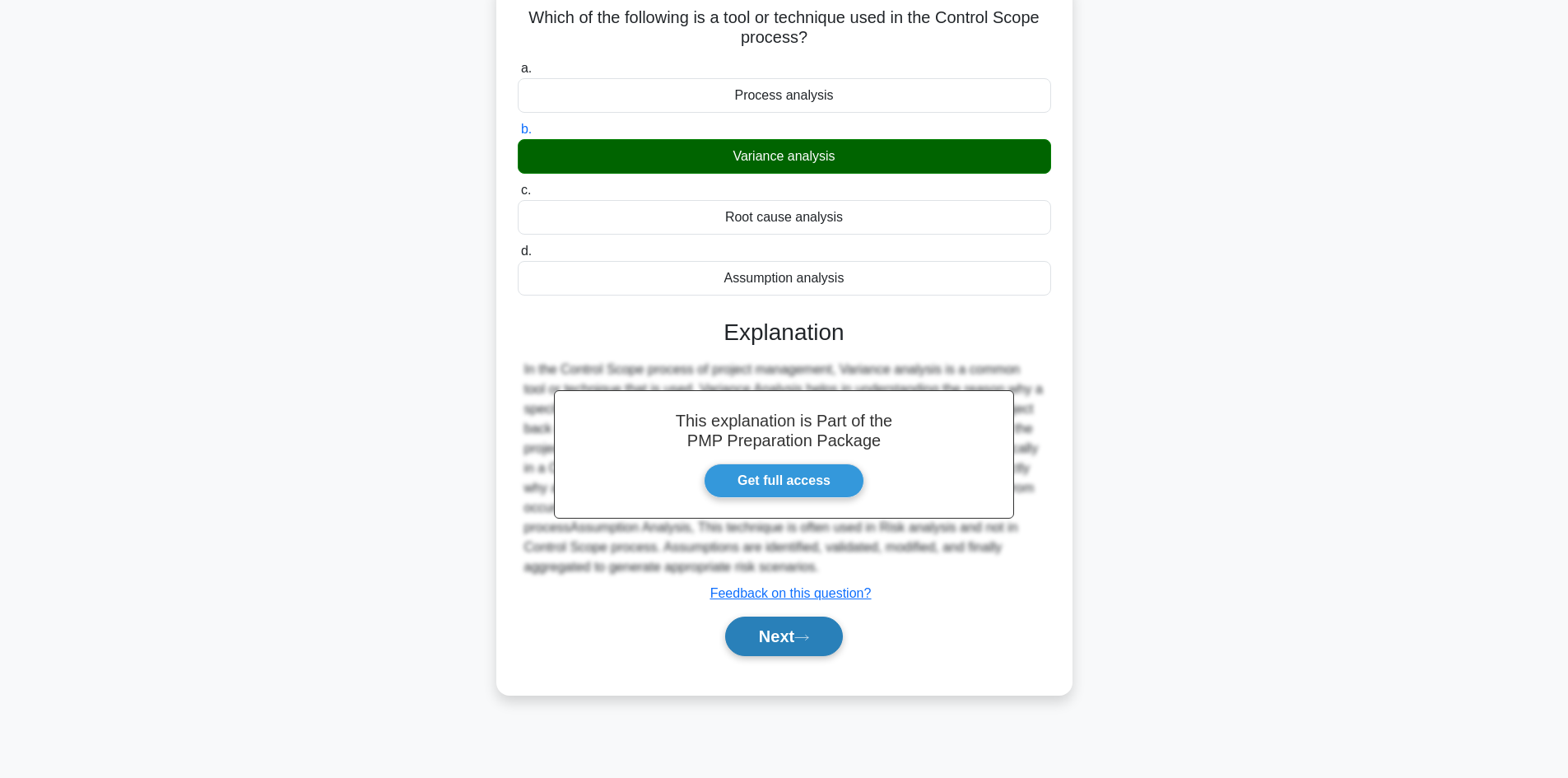
click at [811, 645] on button "Next" at bounding box center [784, 637] width 118 height 40
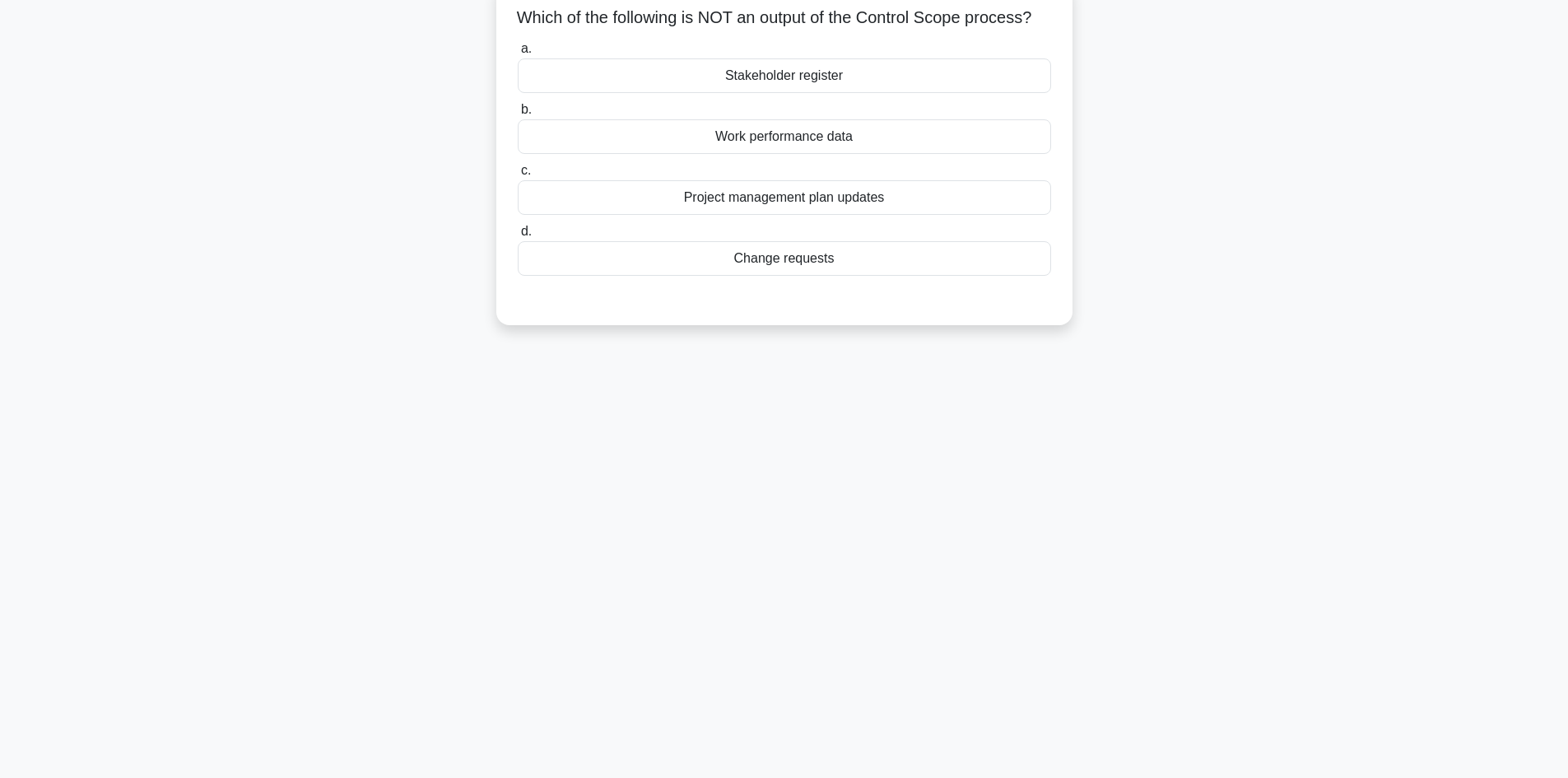
click at [820, 93] on div "Stakeholder register" at bounding box center [784, 75] width 534 height 35
click at [518, 54] on input "a. Stakeholder register" at bounding box center [518, 48] width 0 height 11
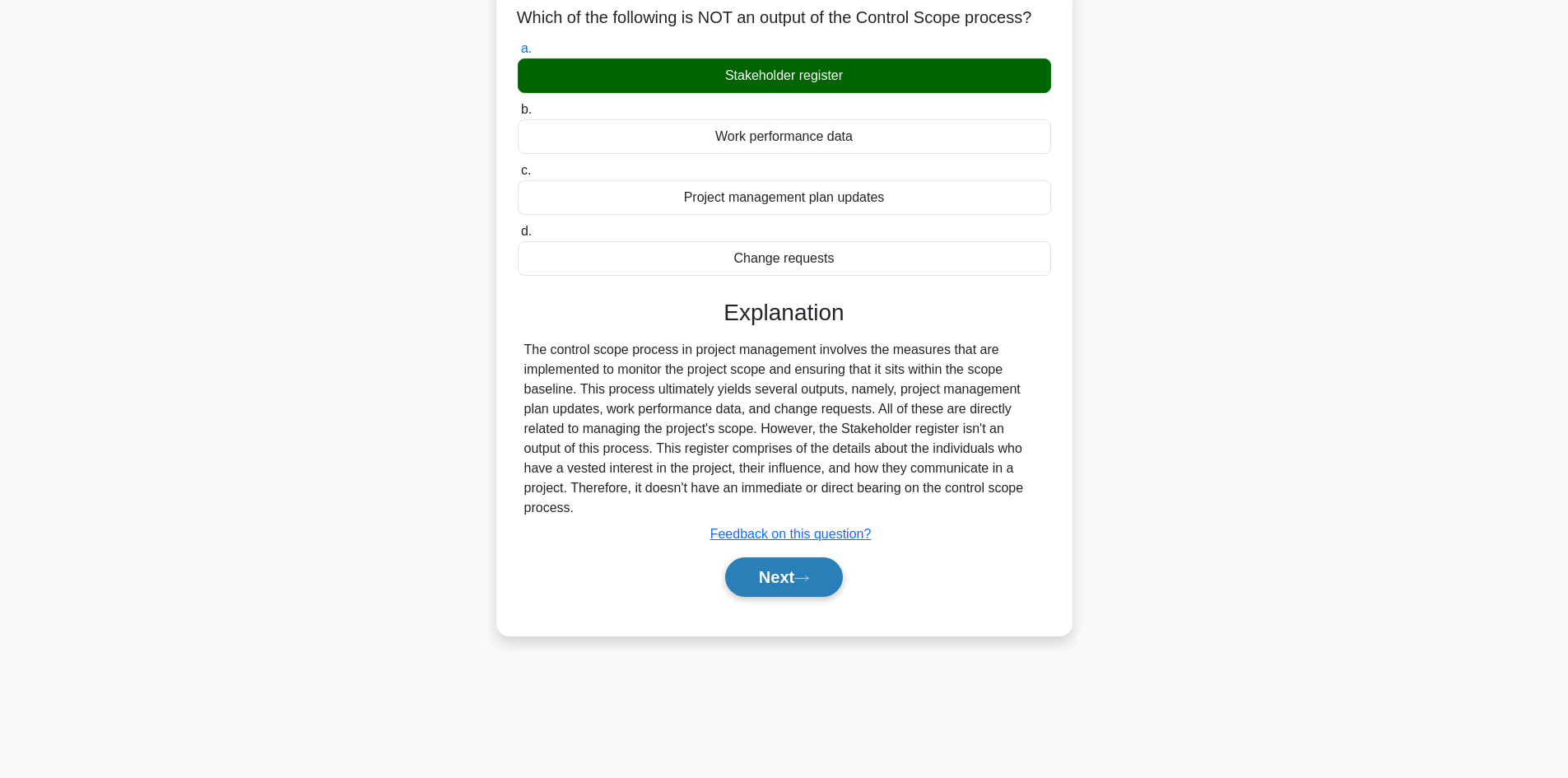
click at [792, 581] on button "Next" at bounding box center [784, 577] width 118 height 40
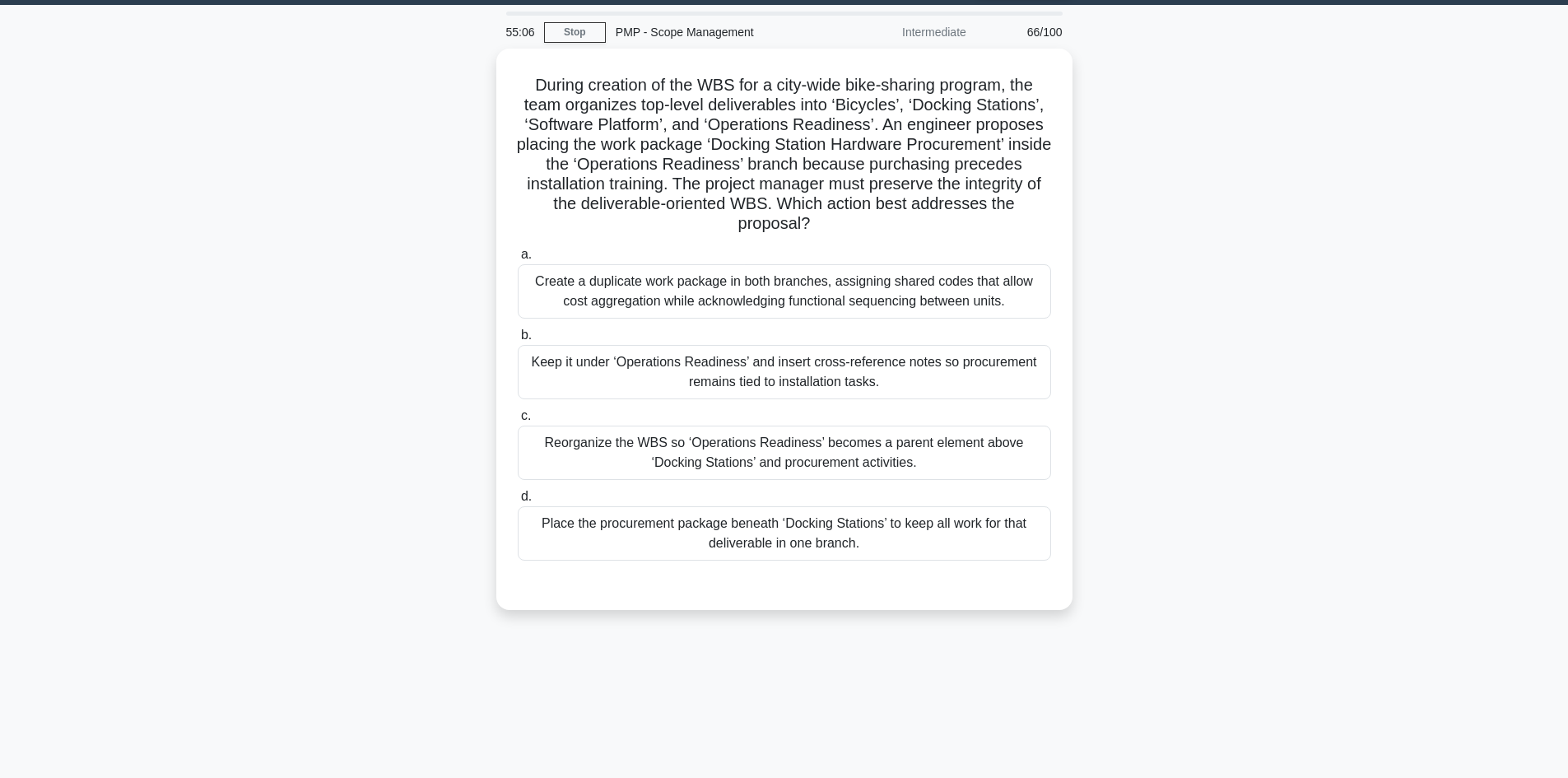
scroll to position [0, 0]
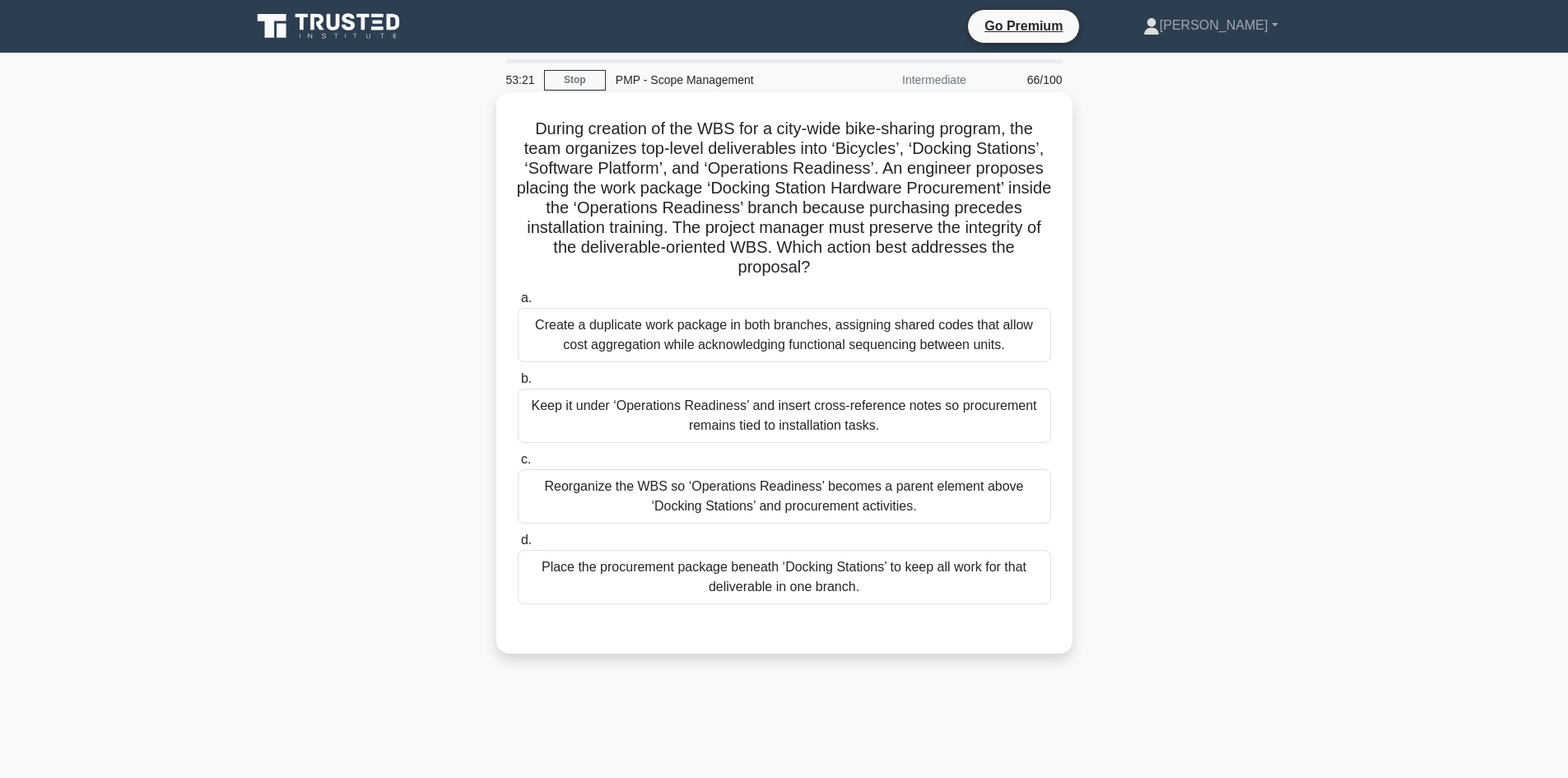
click at [852, 326] on div "Create a duplicate work package in both branches, assigning shared codes that a…" at bounding box center [784, 335] width 534 height 54
click at [518, 304] on input "a. Create a duplicate work package in both branches, assigning shared codes tha…" at bounding box center [518, 298] width 0 height 11
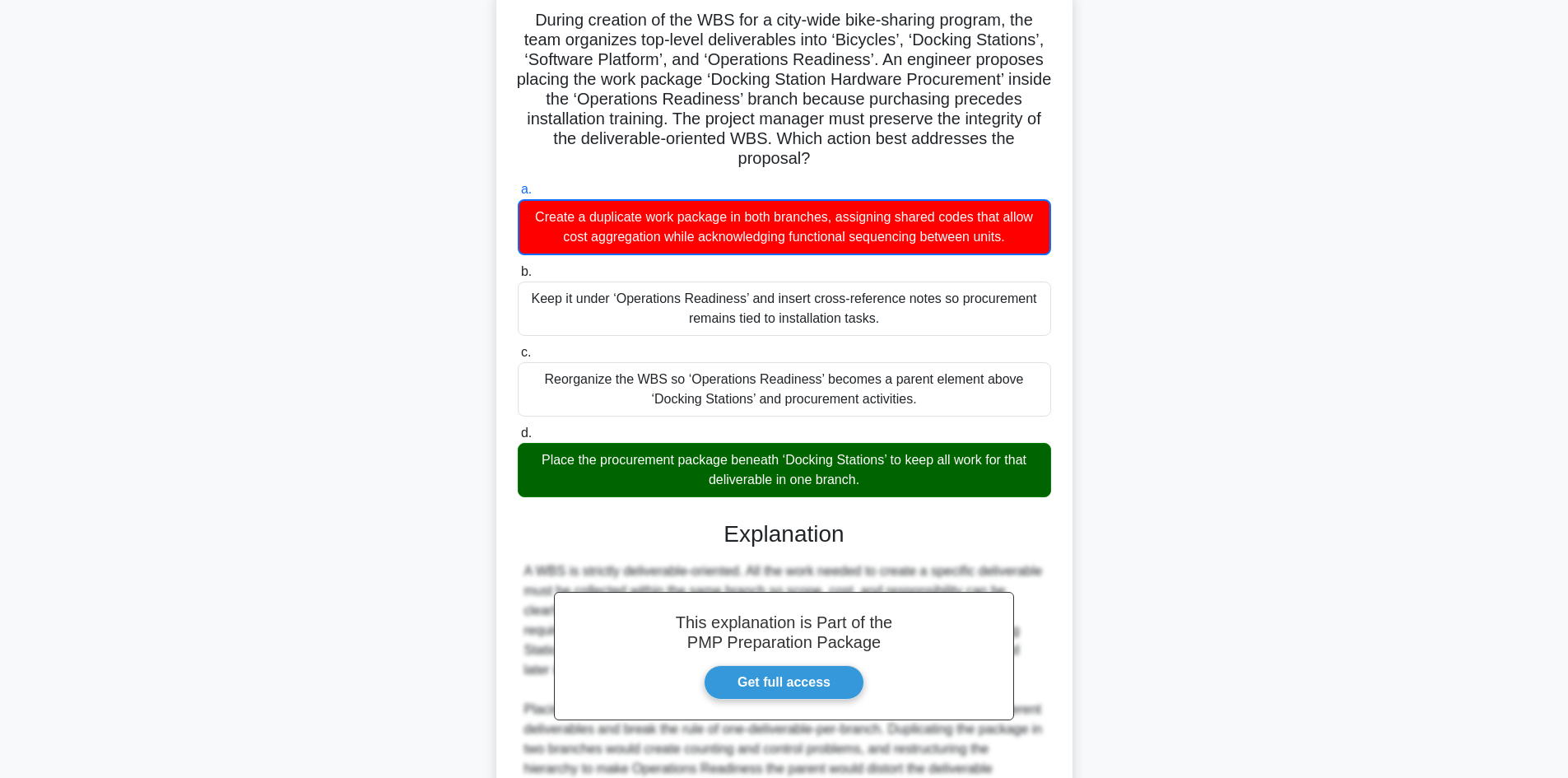
scroll to position [247, 0]
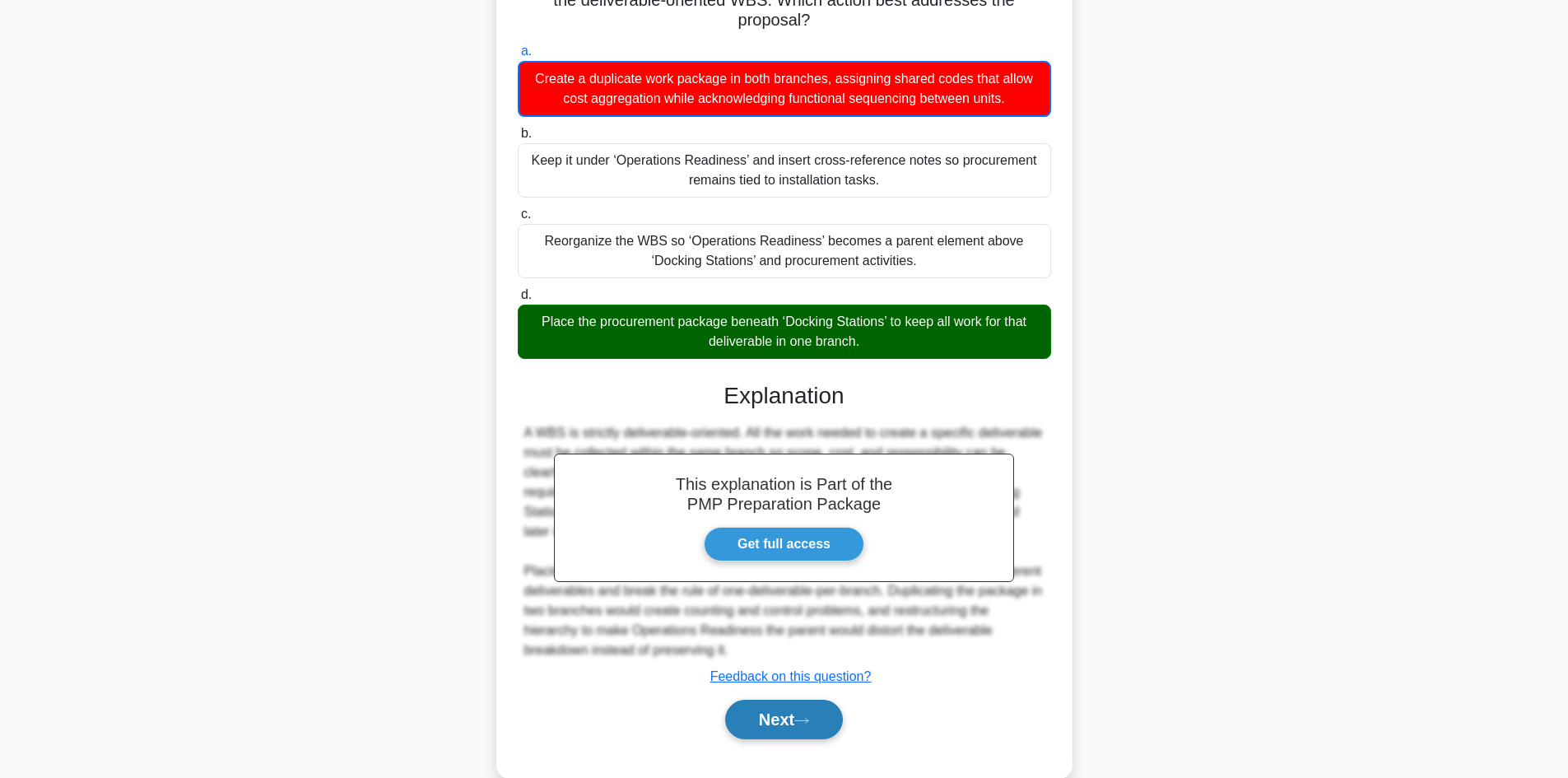
click at [805, 720] on icon at bounding box center [801, 721] width 15 height 9
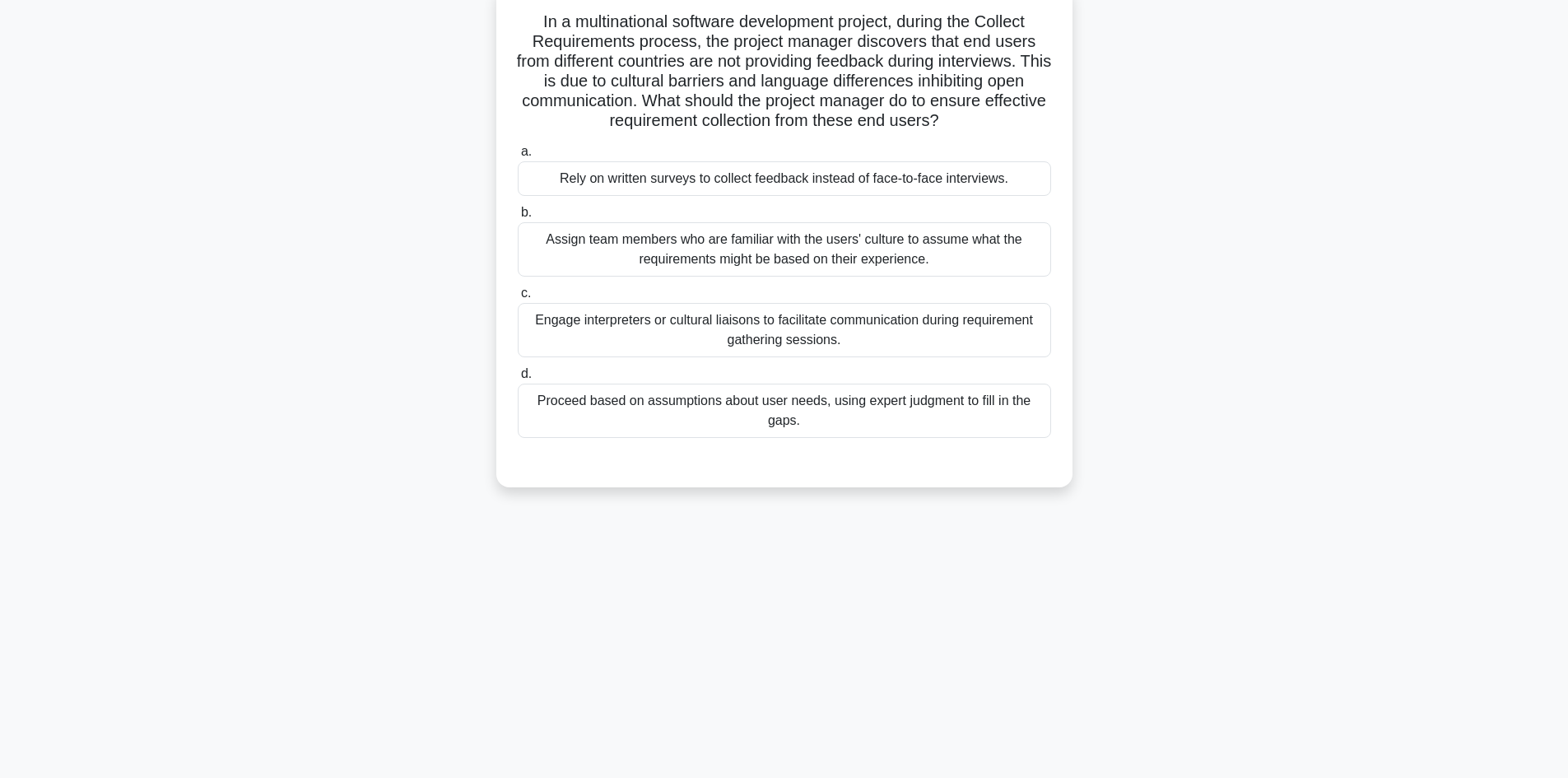
scroll to position [0, 0]
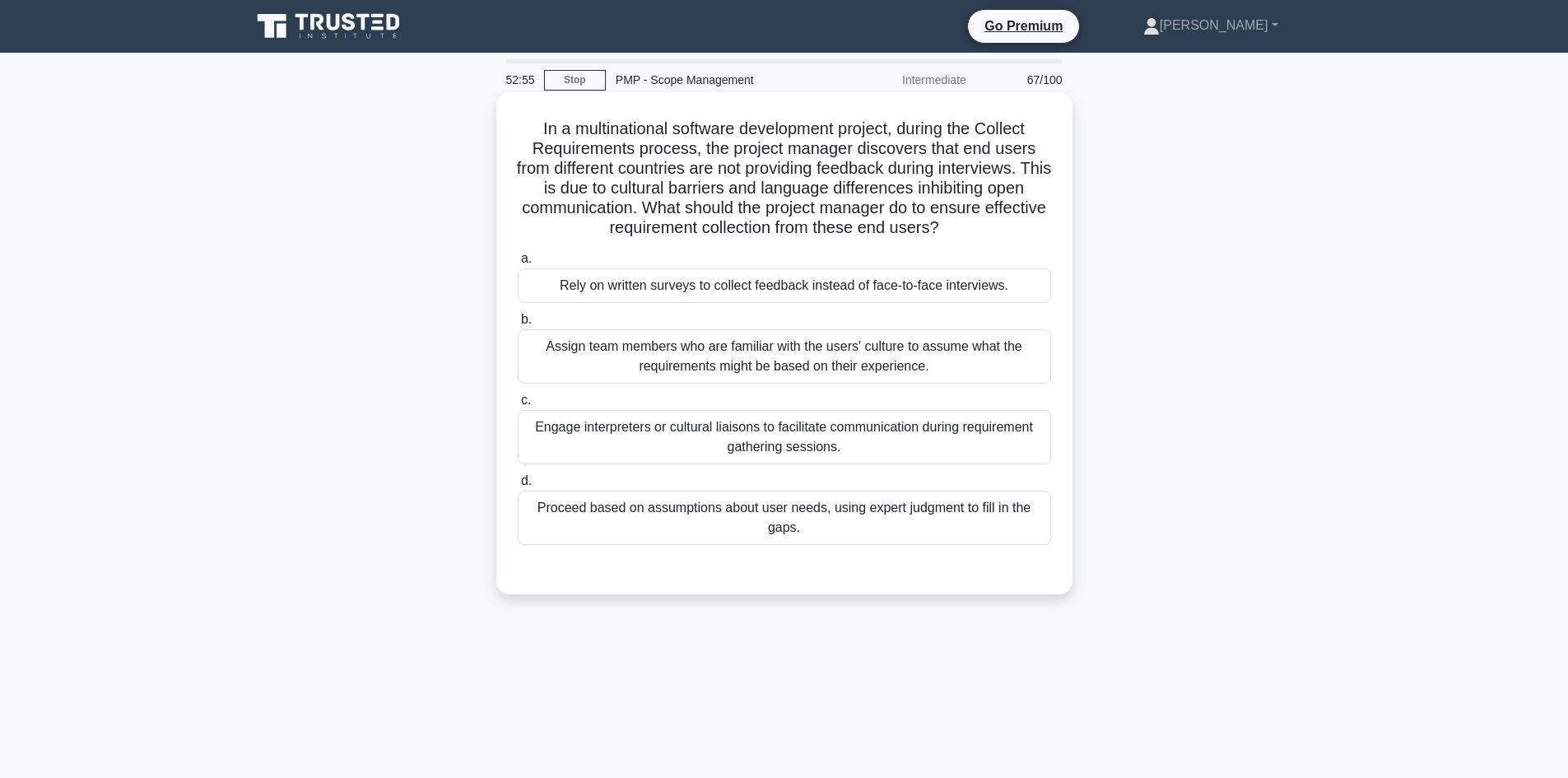
click at [903, 441] on div "Engage interpreters or cultural liaisons to facilitate communication during req…" at bounding box center [784, 437] width 534 height 54
click at [518, 406] on input "c. Engage interpreters or cultural liaisons to facilitate communication during …" at bounding box center [518, 401] width 0 height 11
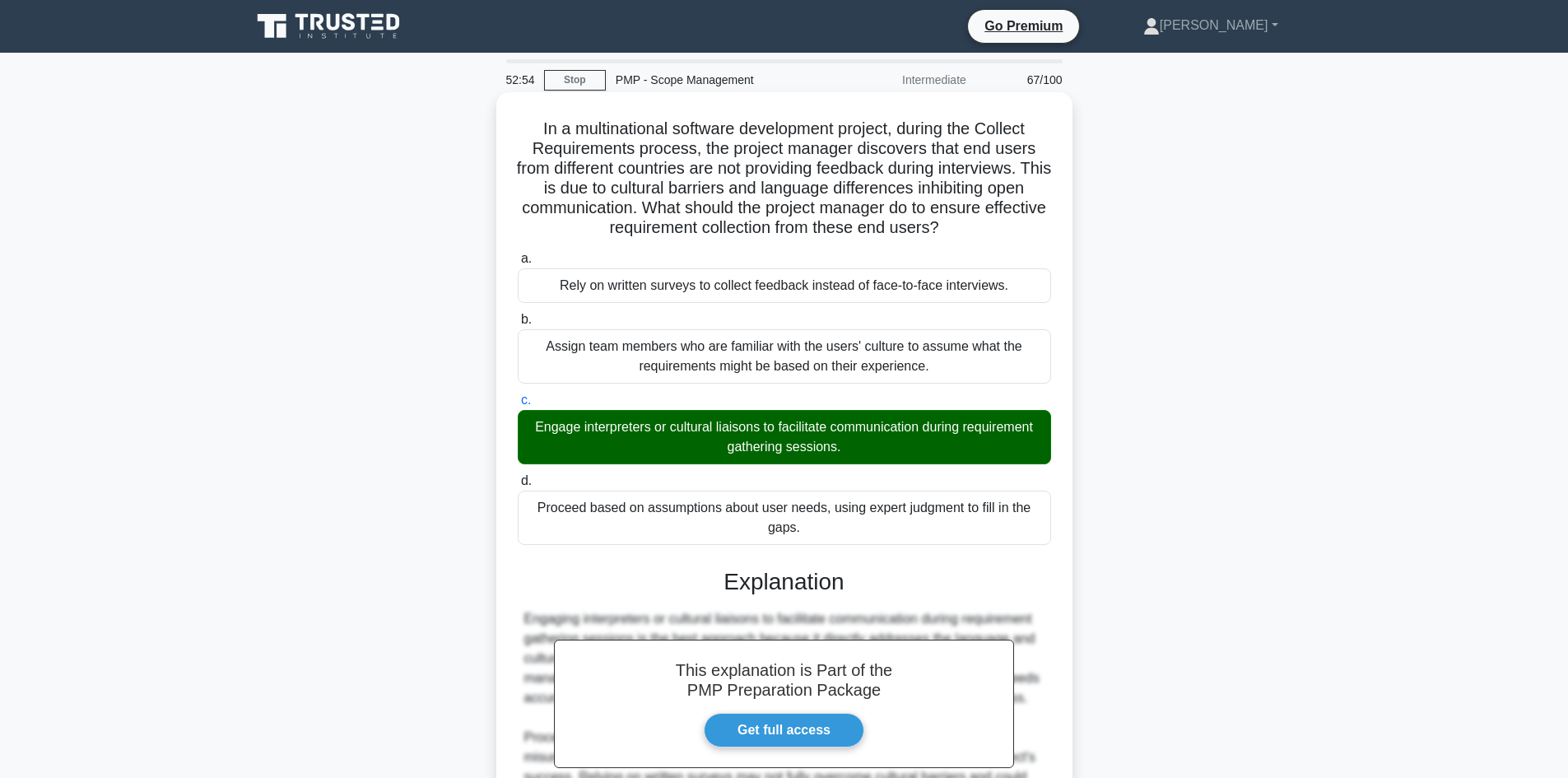
scroll to position [219, 0]
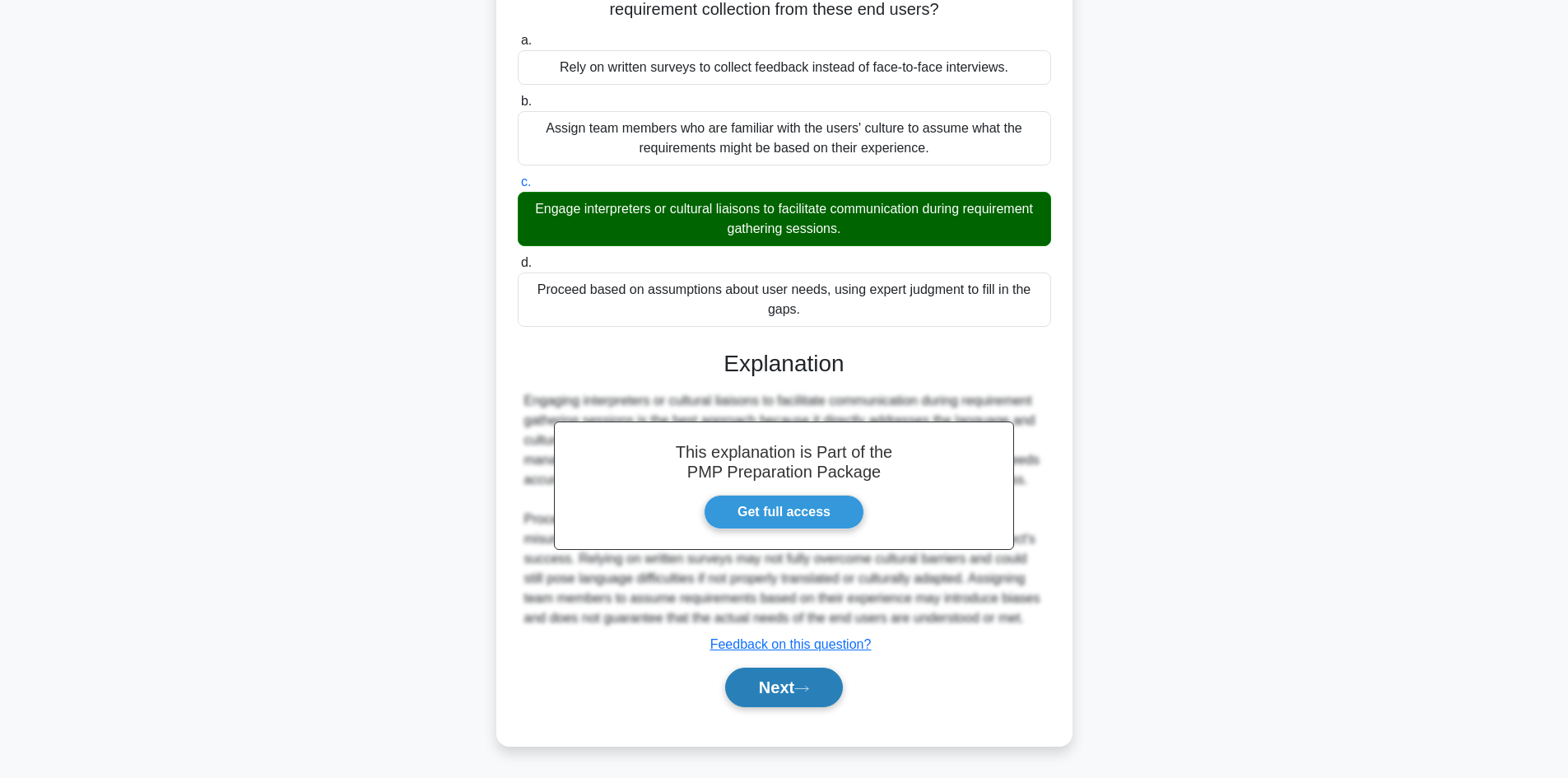
click at [767, 697] on button "Next" at bounding box center [784, 687] width 118 height 40
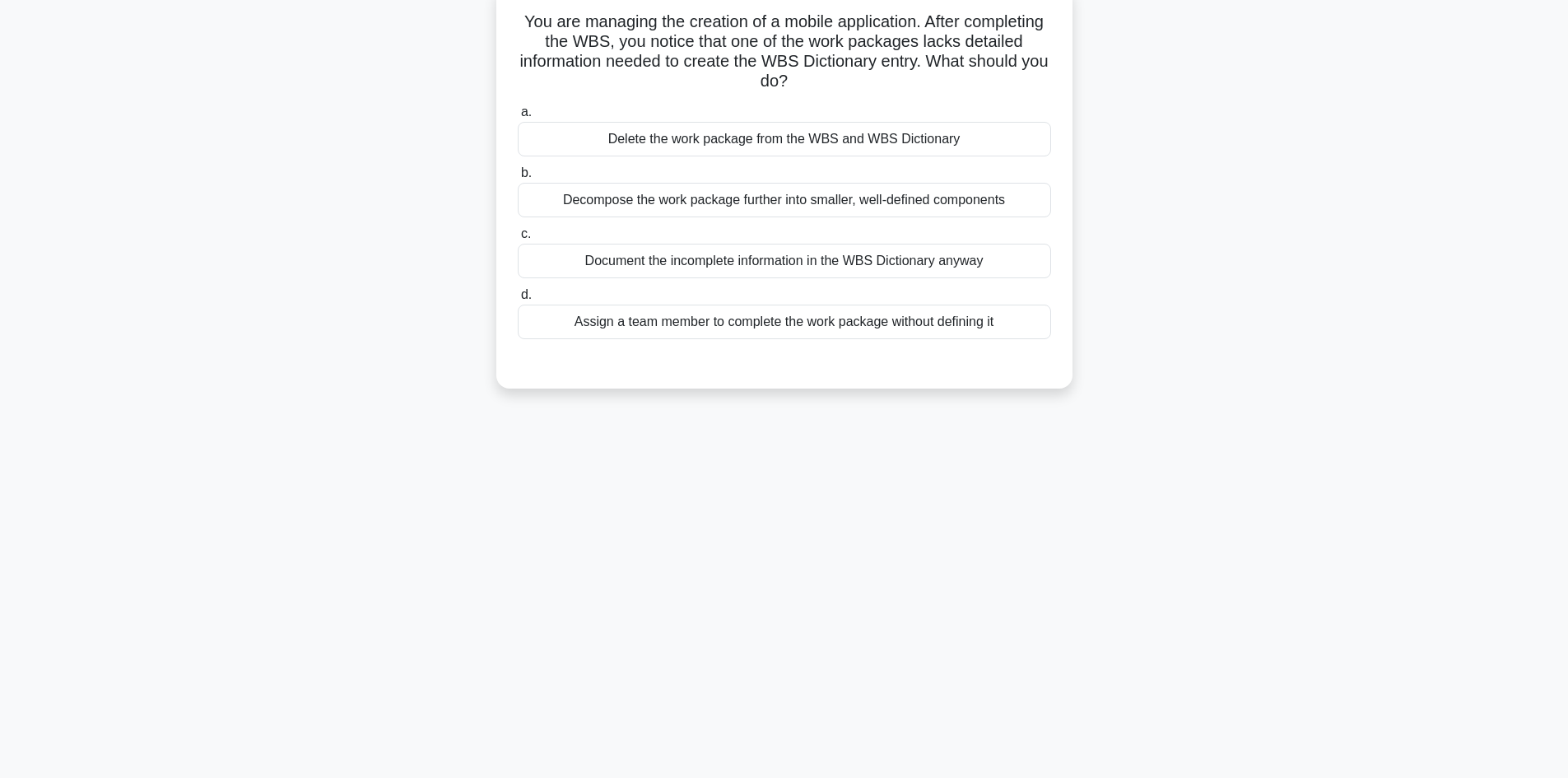
scroll to position [0, 0]
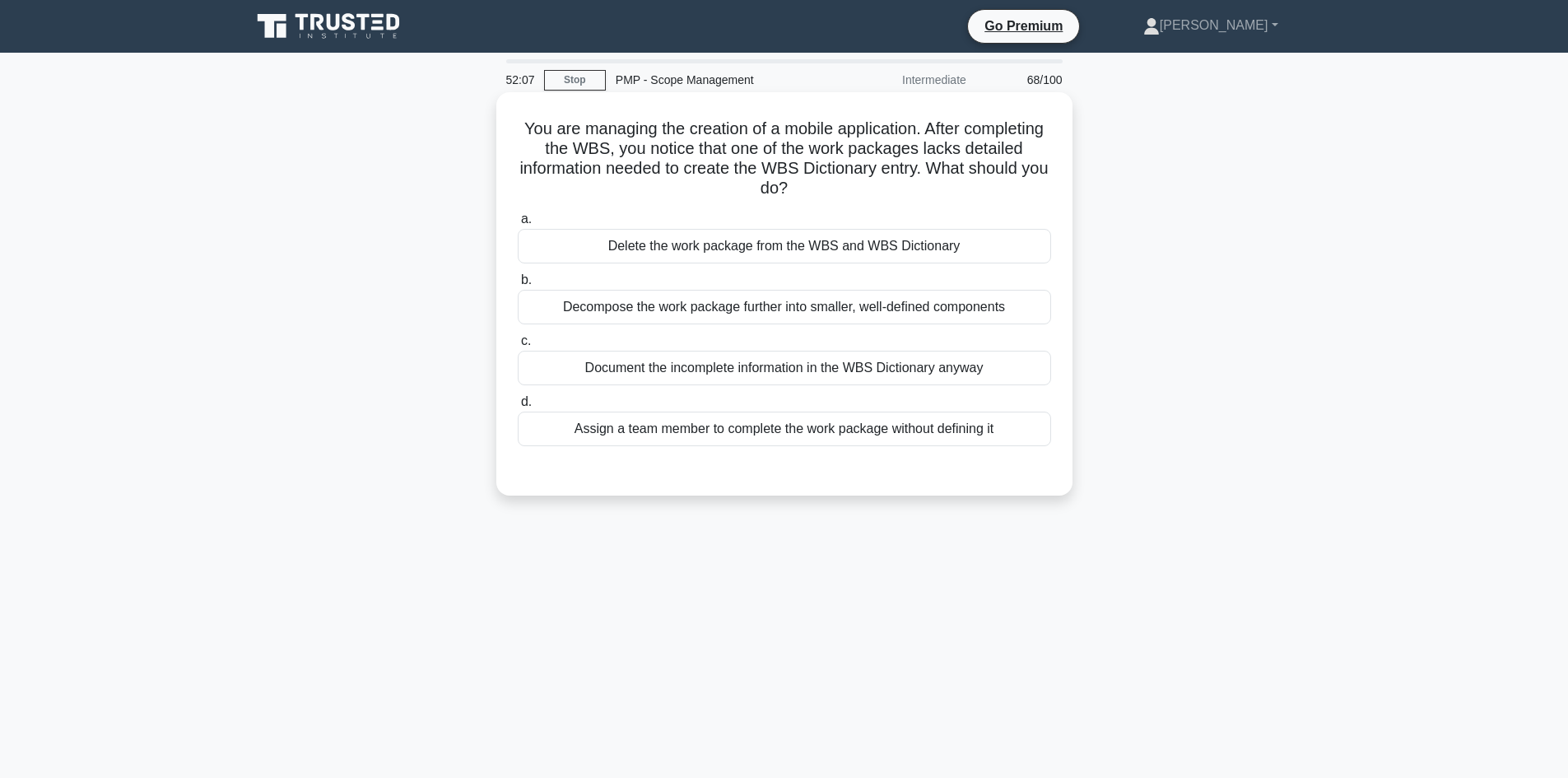
click at [801, 316] on div "Decompose the work package further into smaller, well-defined components" at bounding box center [784, 308] width 534 height 35
click at [518, 285] on input "b. Decompose the work package further into smaller, well-defined components" at bounding box center [518, 280] width 0 height 11
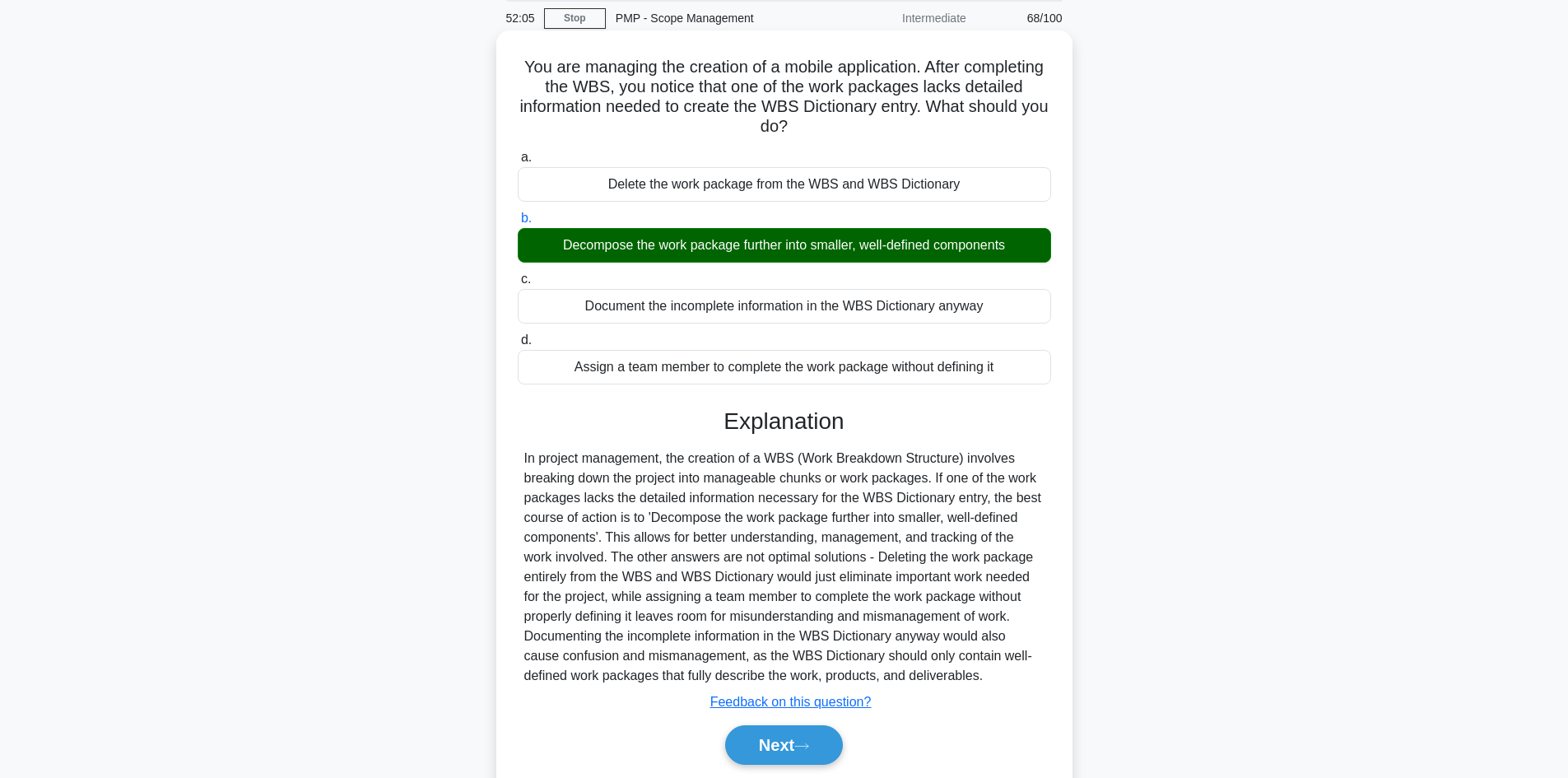
scroll to position [119, 0]
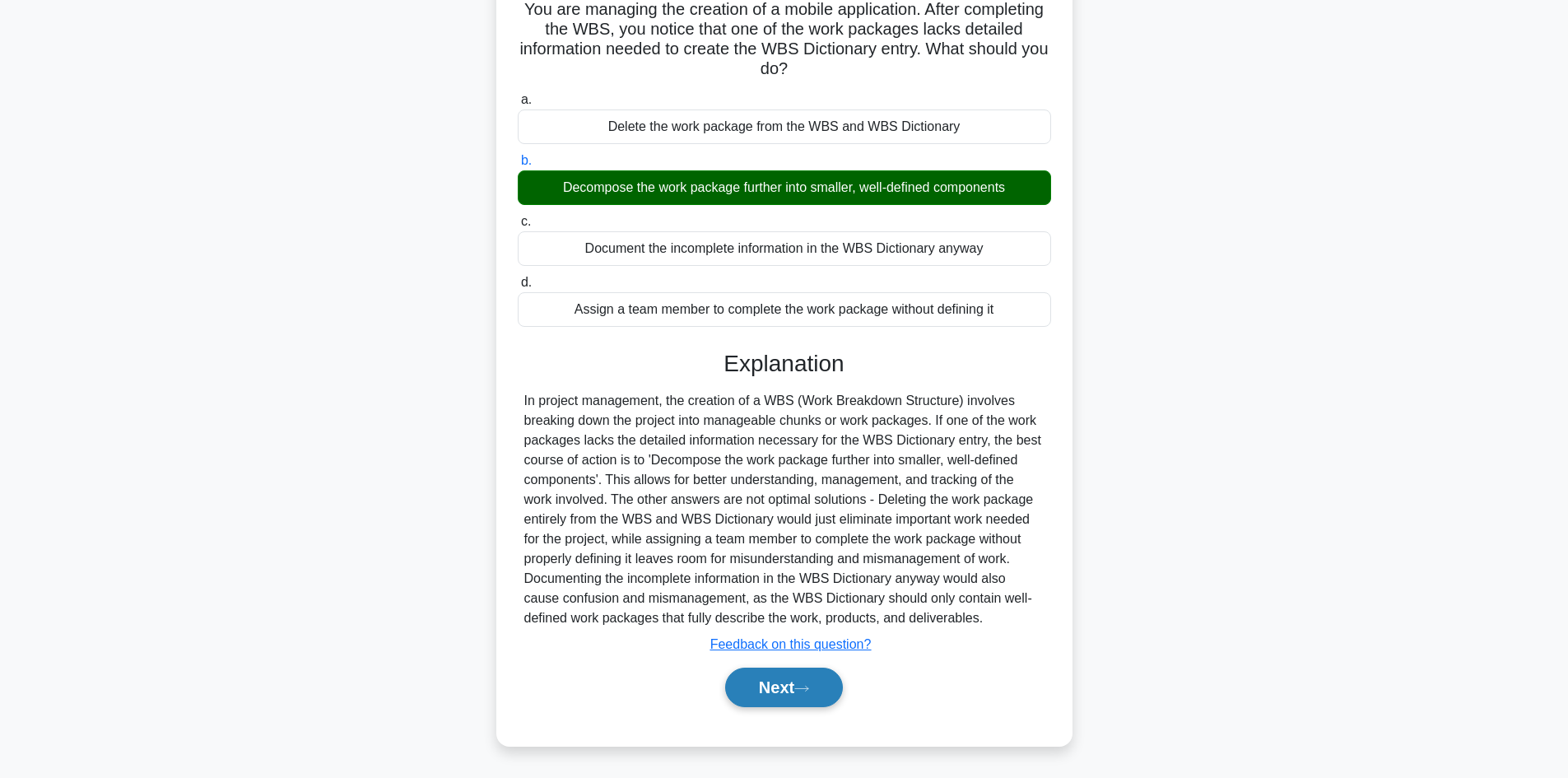
click at [797, 689] on button "Next" at bounding box center [784, 687] width 118 height 40
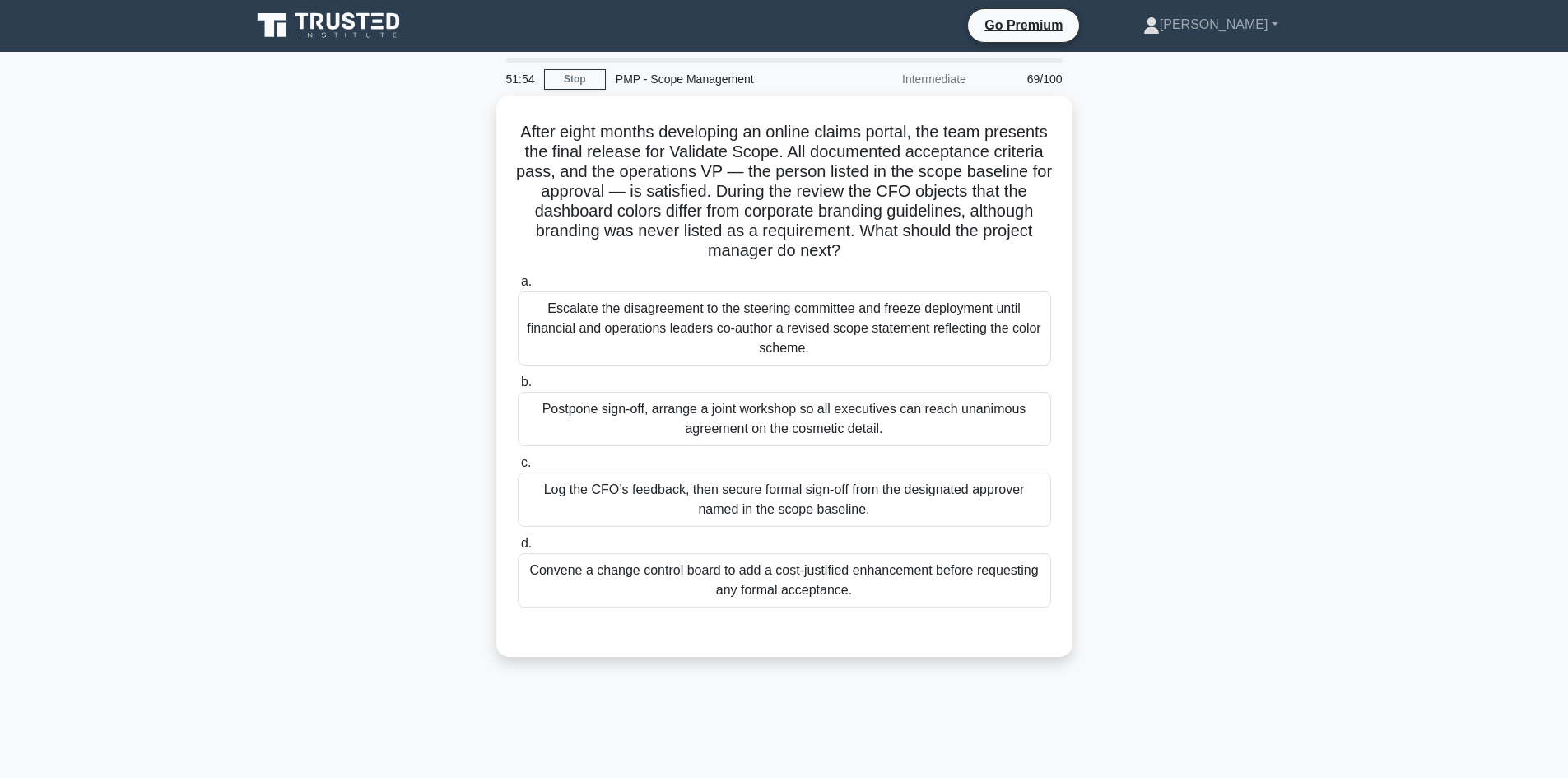
scroll to position [0, 0]
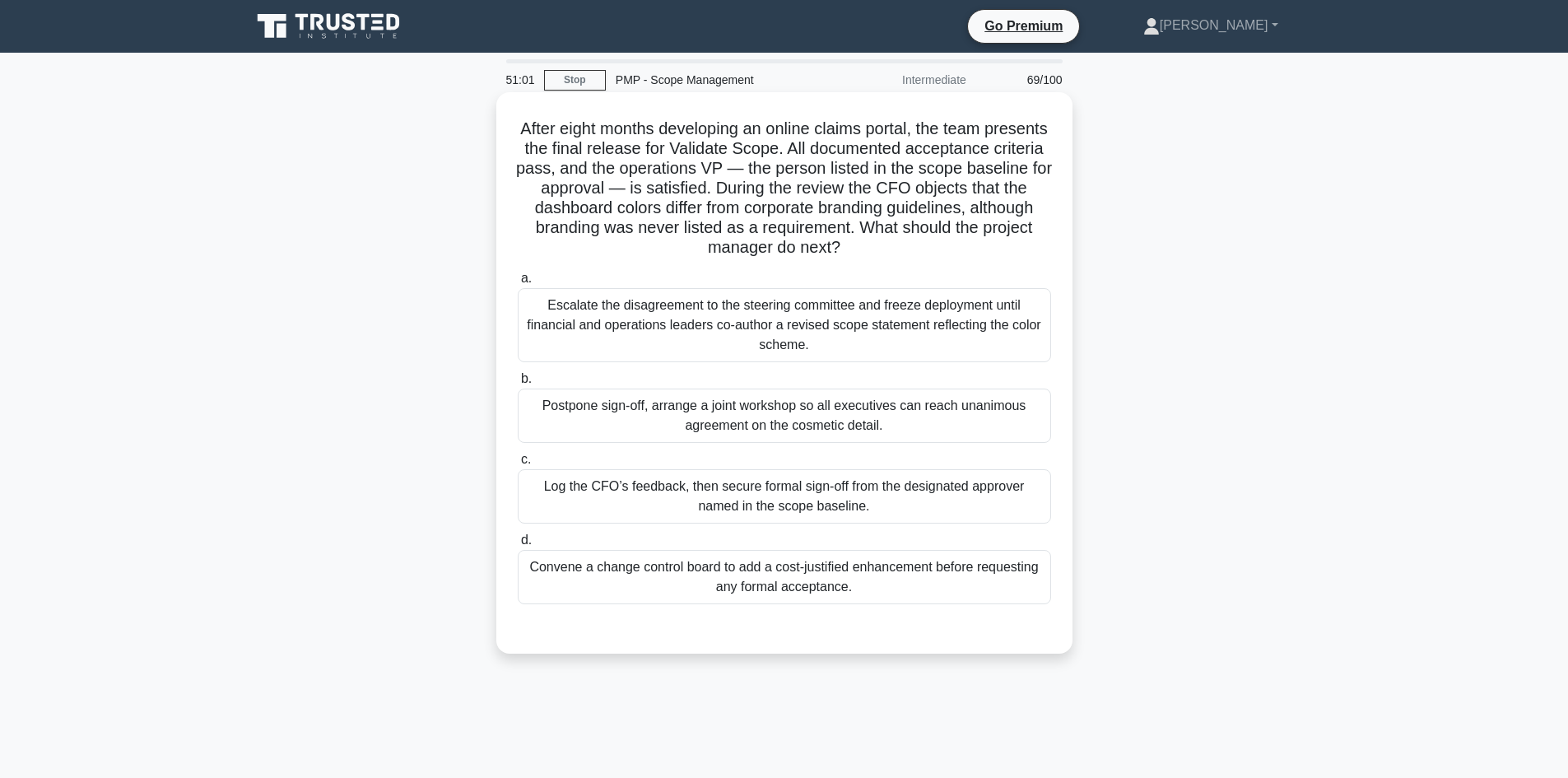
click at [778, 500] on div "Log the CFO’s feedback, then secure formal sign-off from the designated approve…" at bounding box center [784, 496] width 534 height 54
click at [518, 465] on input "c. Log the CFO’s feedback, then secure formal sign-off from the designated appr…" at bounding box center [518, 460] width 0 height 11
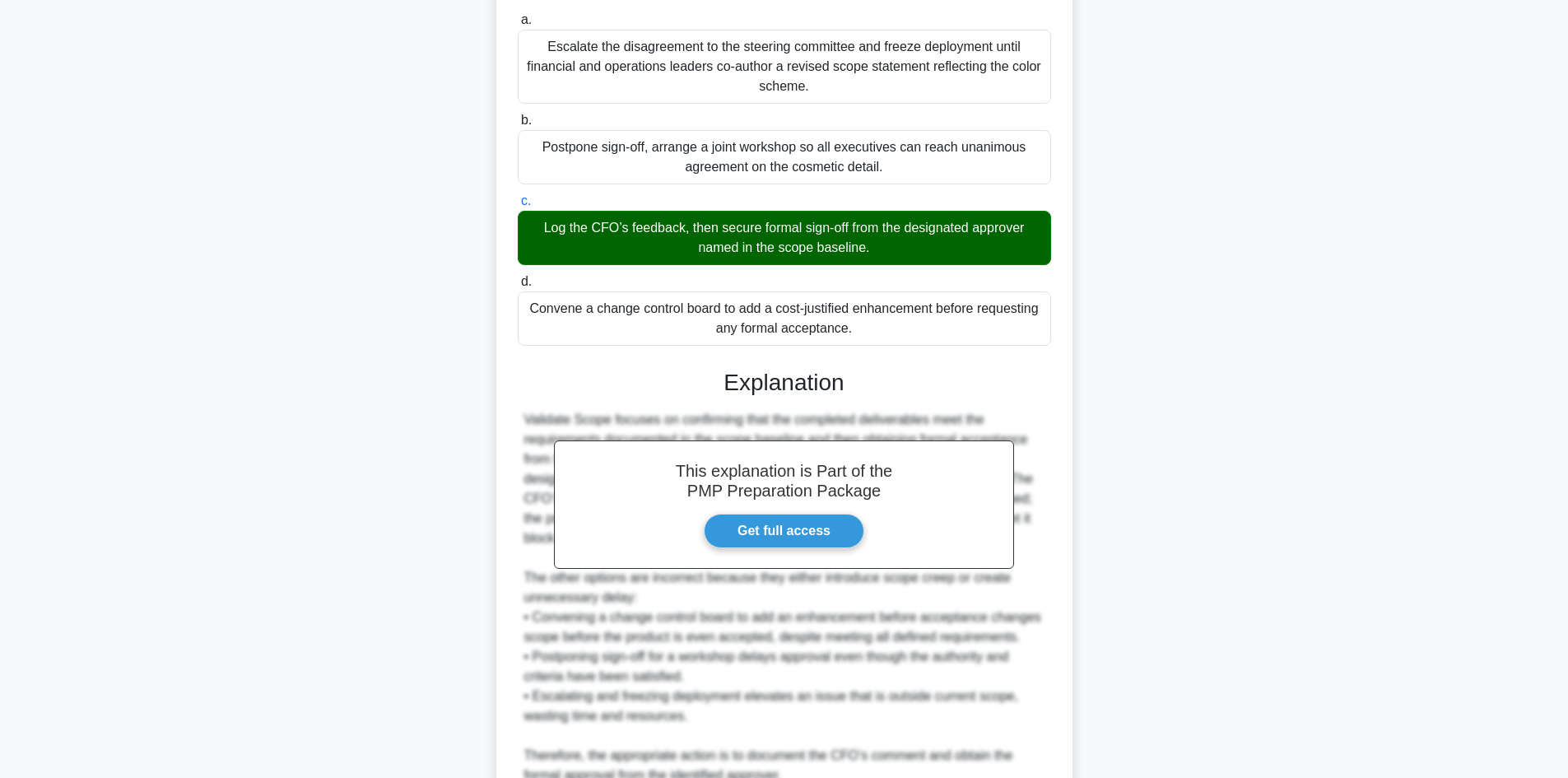
scroll to position [412, 0]
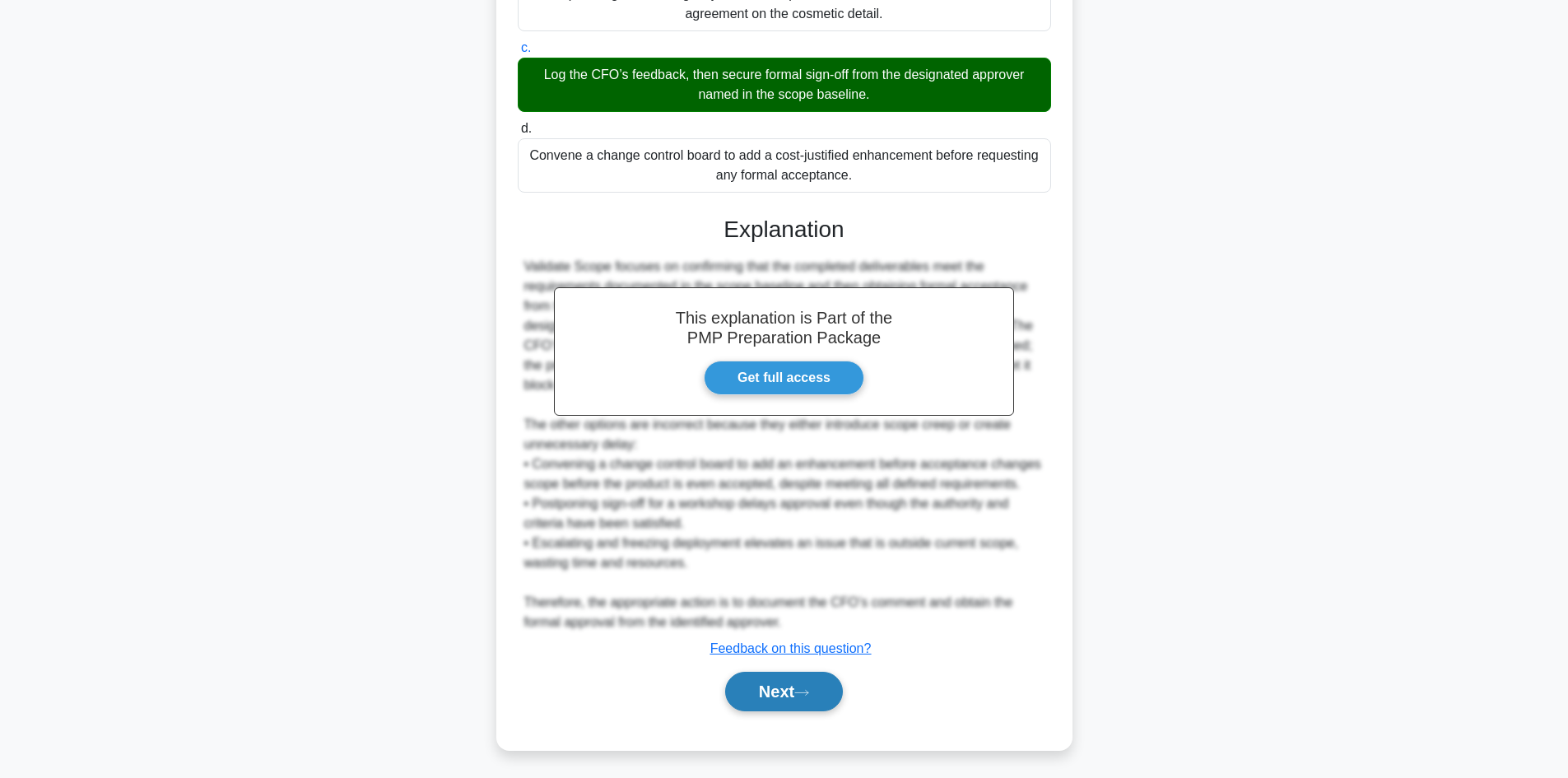
click at [777, 686] on button "Next" at bounding box center [784, 692] width 118 height 40
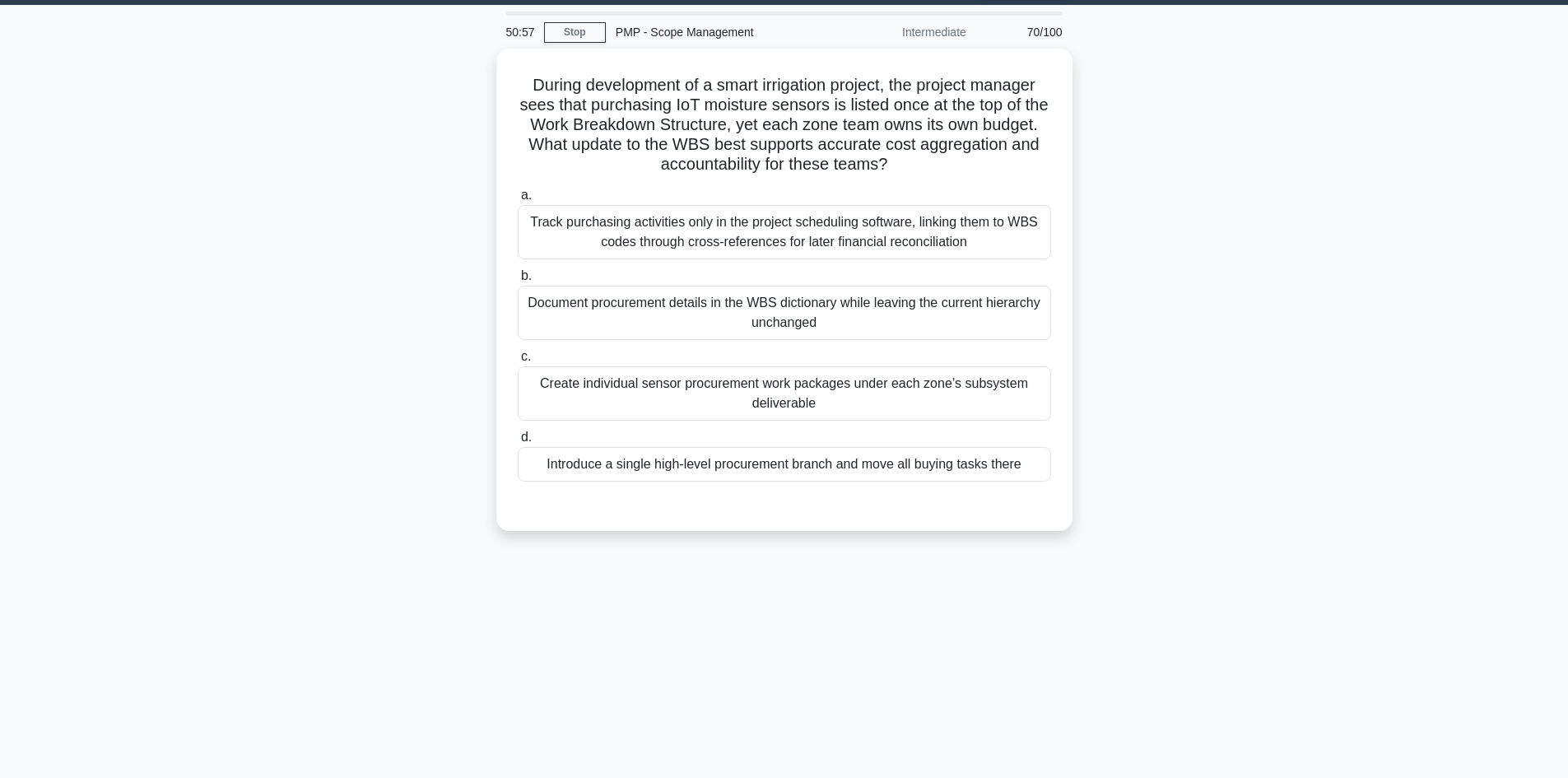
scroll to position [0, 0]
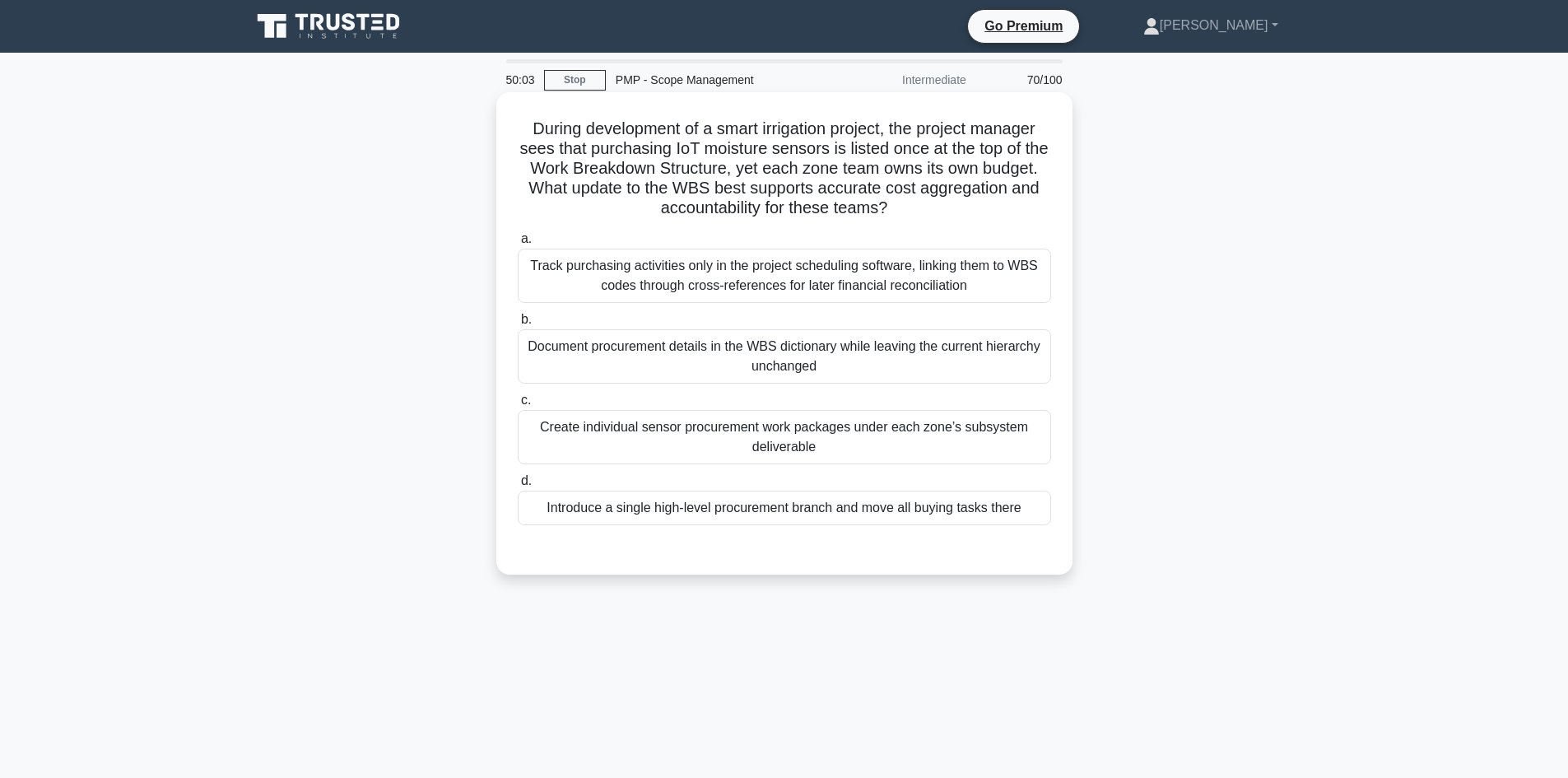
click at [671, 363] on div "Document procurement details in the WBS dictionary while leaving the current hi…" at bounding box center [784, 356] width 534 height 54
click at [518, 325] on input "b. Document procurement details in the WBS dictionary while leaving the current…" at bounding box center [518, 319] width 0 height 11
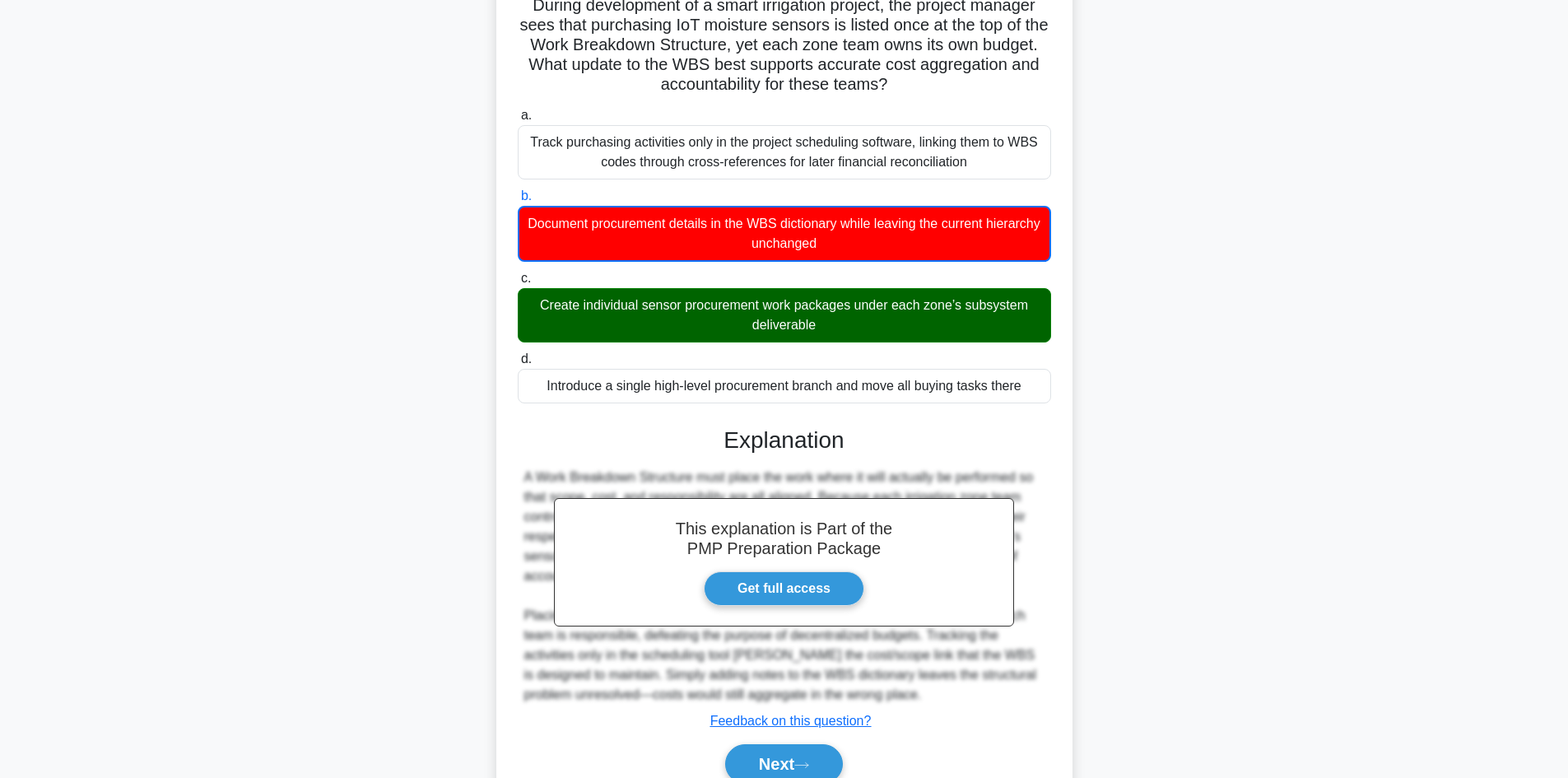
scroll to position [200, 0]
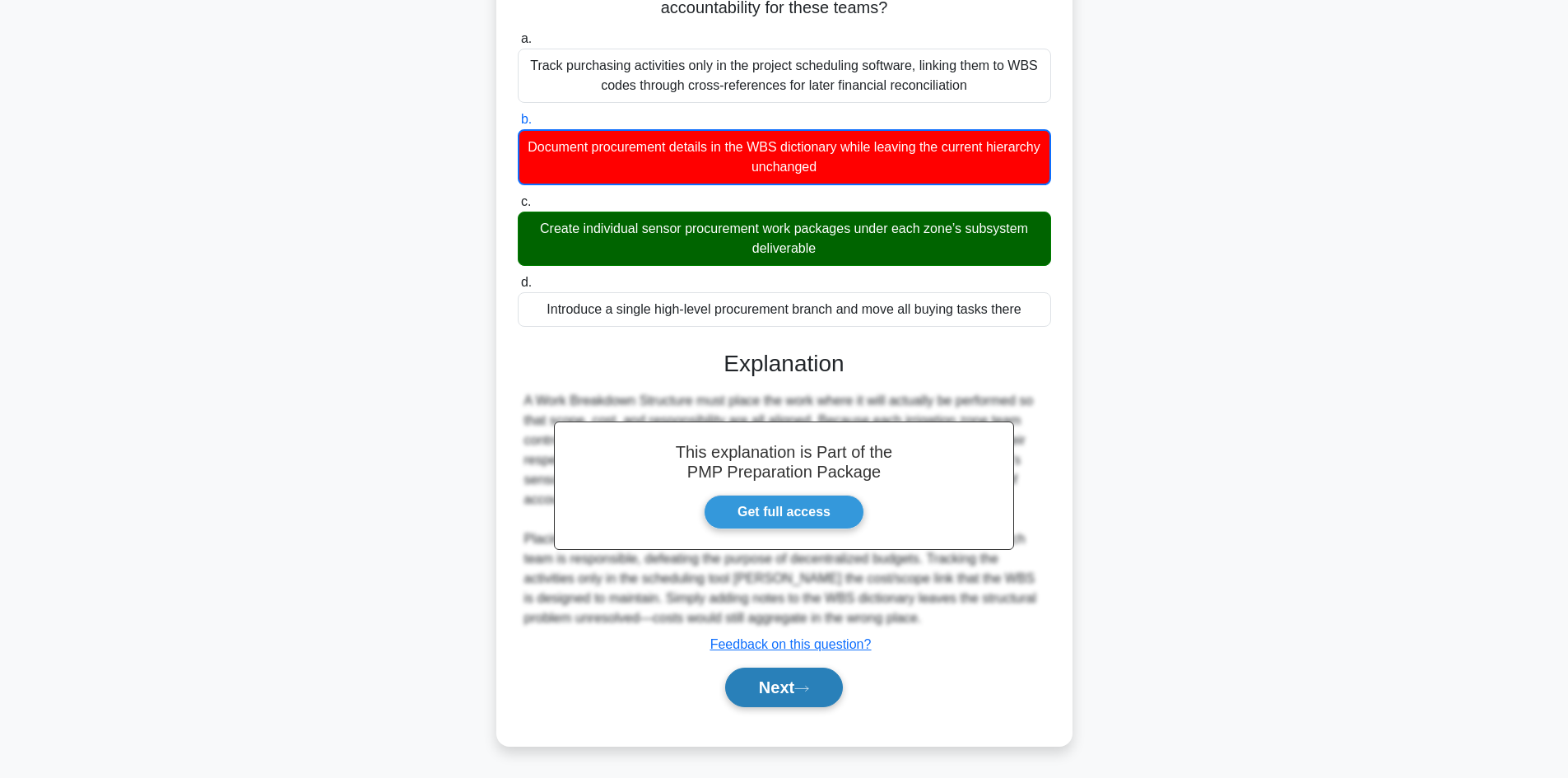
click at [802, 676] on button "Next" at bounding box center [784, 687] width 118 height 40
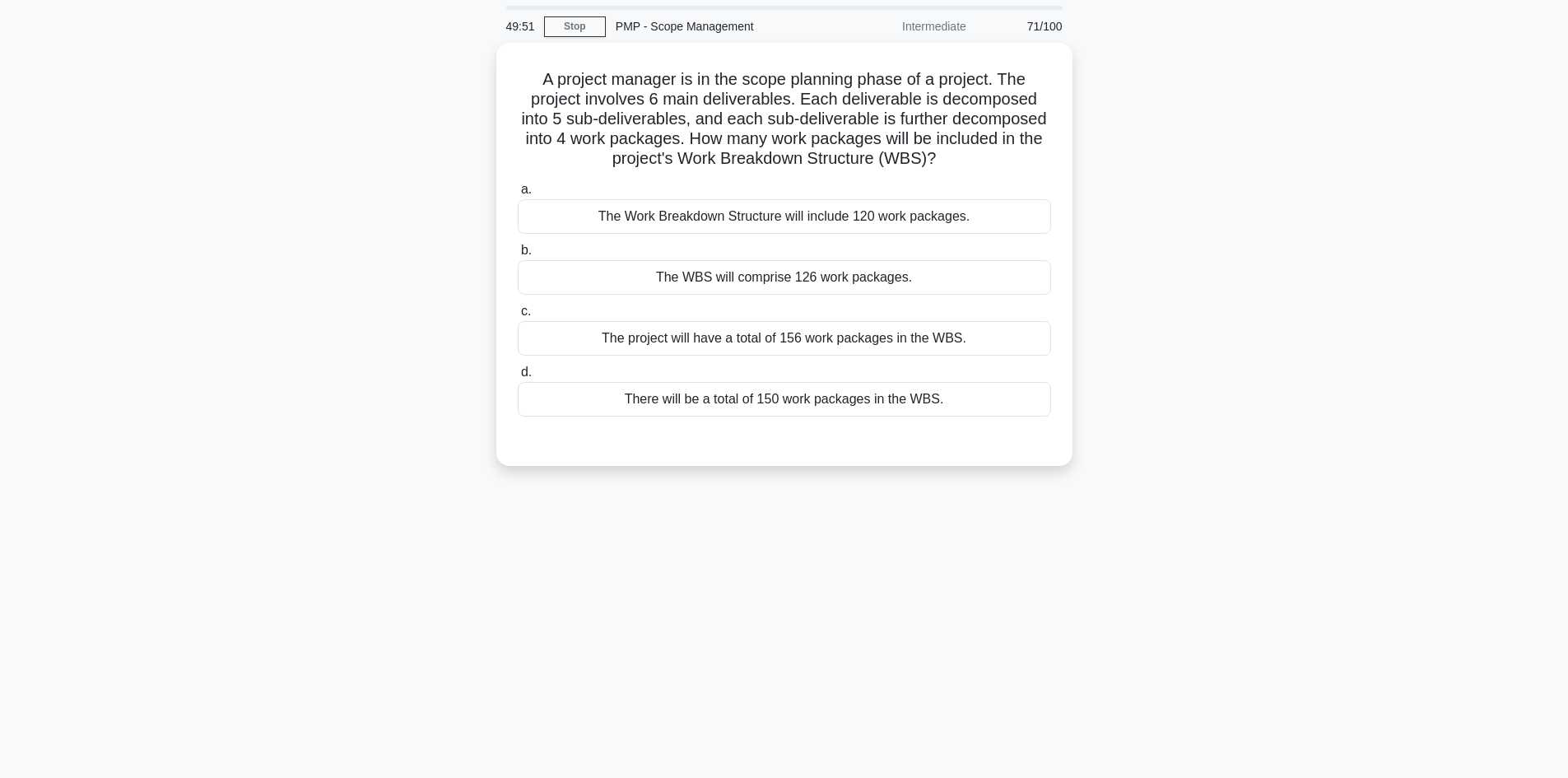
scroll to position [0, 0]
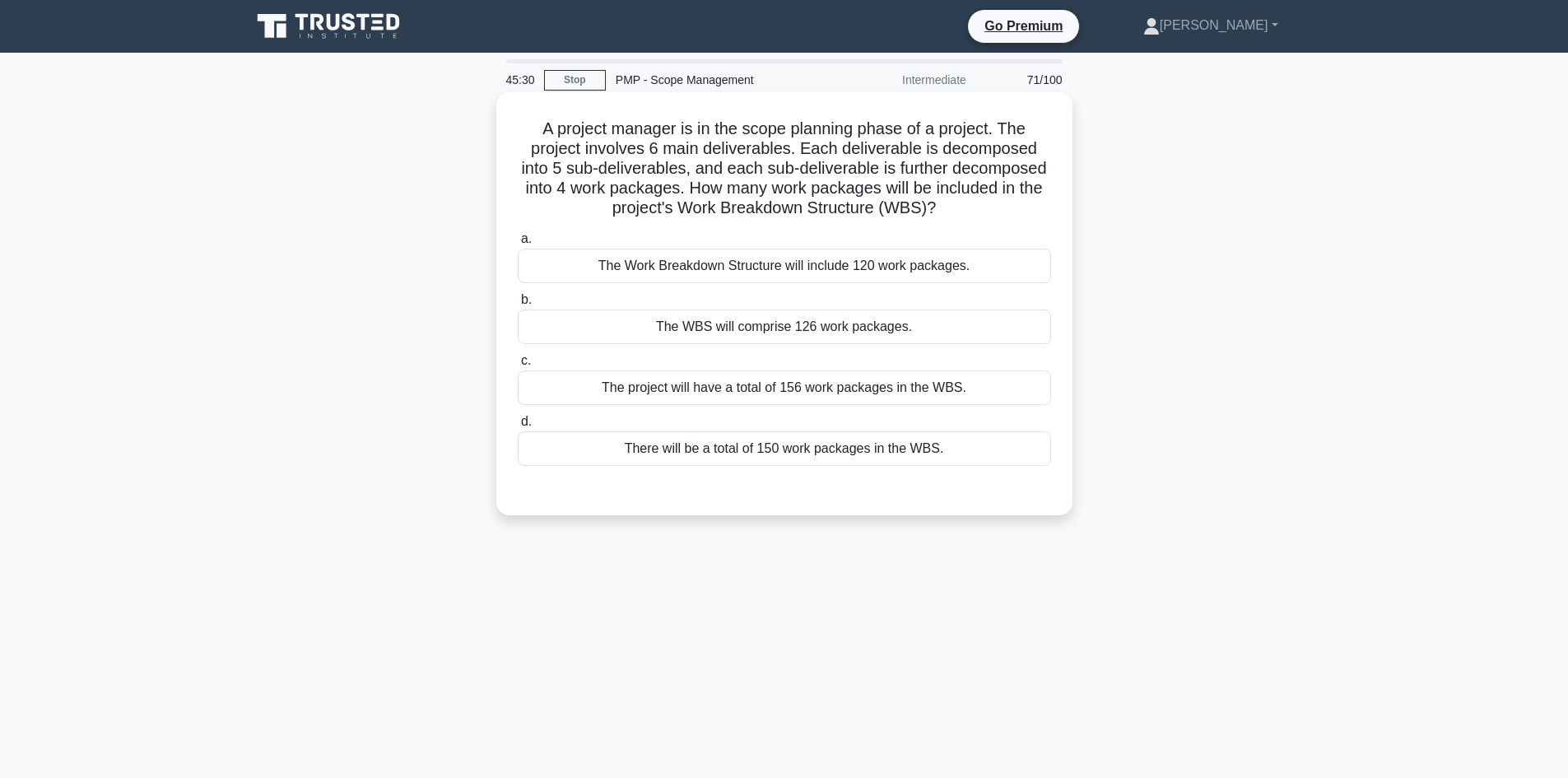
click at [943, 329] on div "The WBS will comprise 126 work packages." at bounding box center [784, 327] width 534 height 35
click at [518, 306] on input "b. The WBS will comprise 126 work packages." at bounding box center [518, 300] width 0 height 11
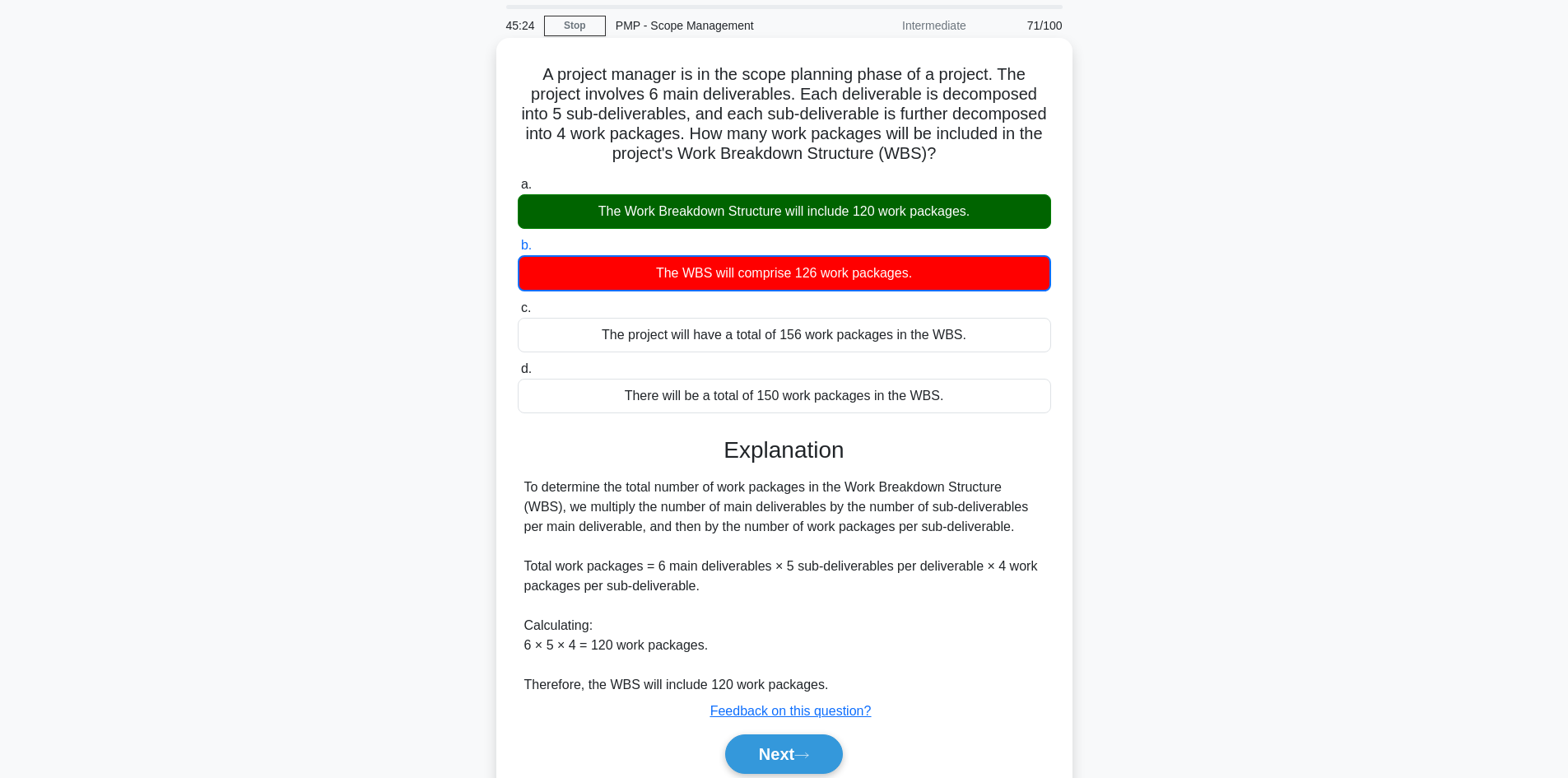
scroll to position [121, 0]
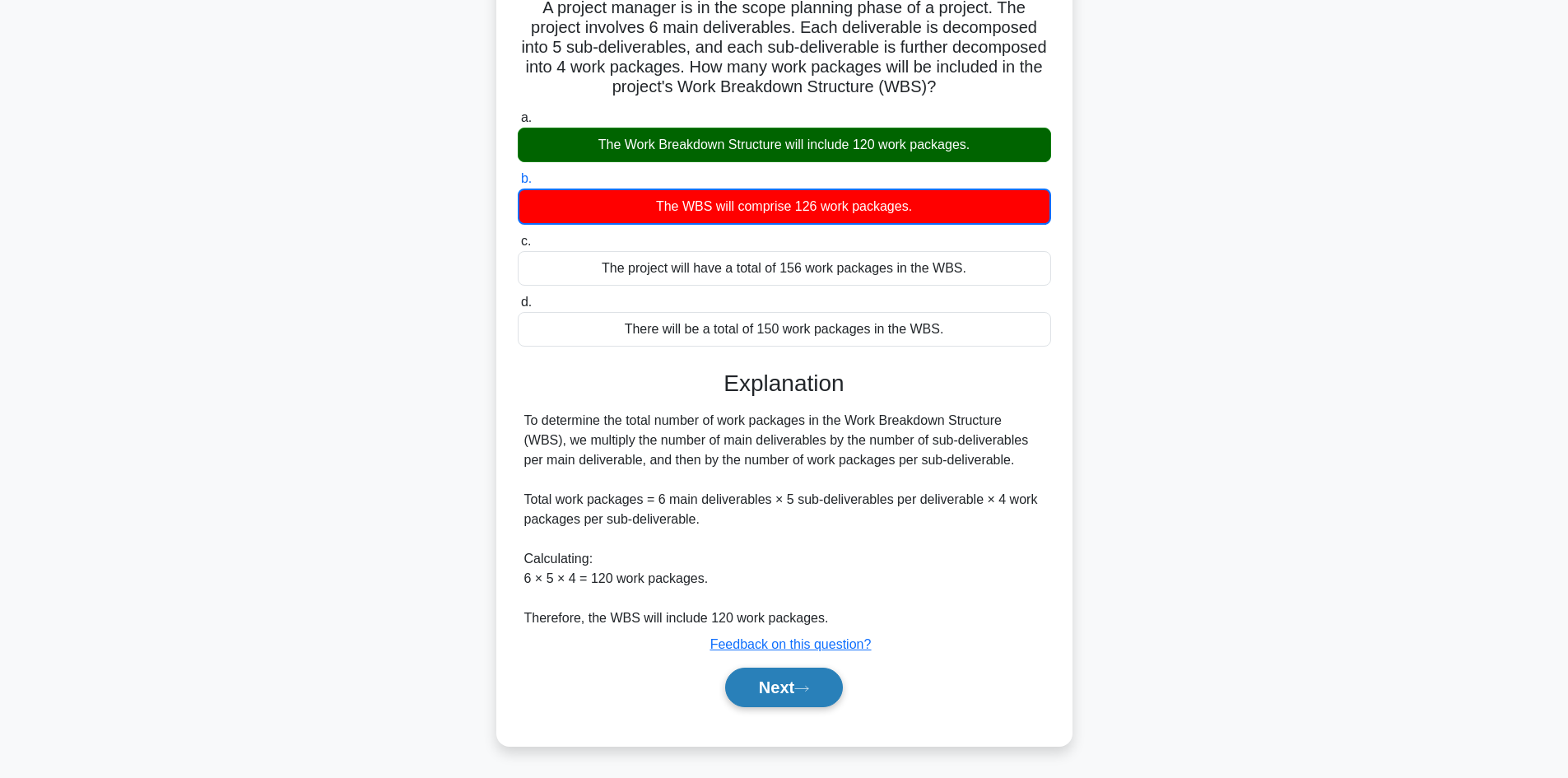
click at [806, 683] on button "Next" at bounding box center [784, 687] width 118 height 40
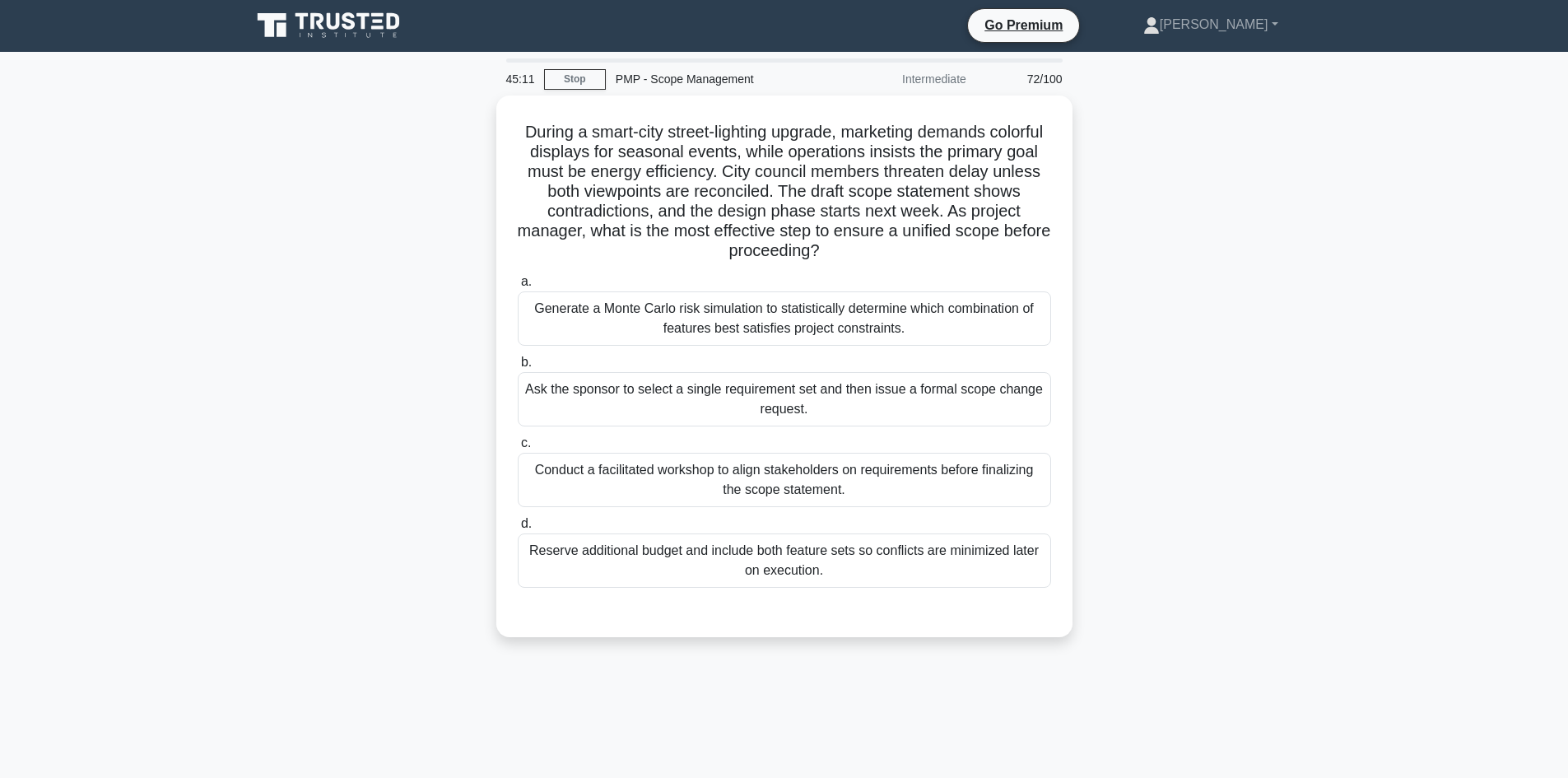
scroll to position [0, 0]
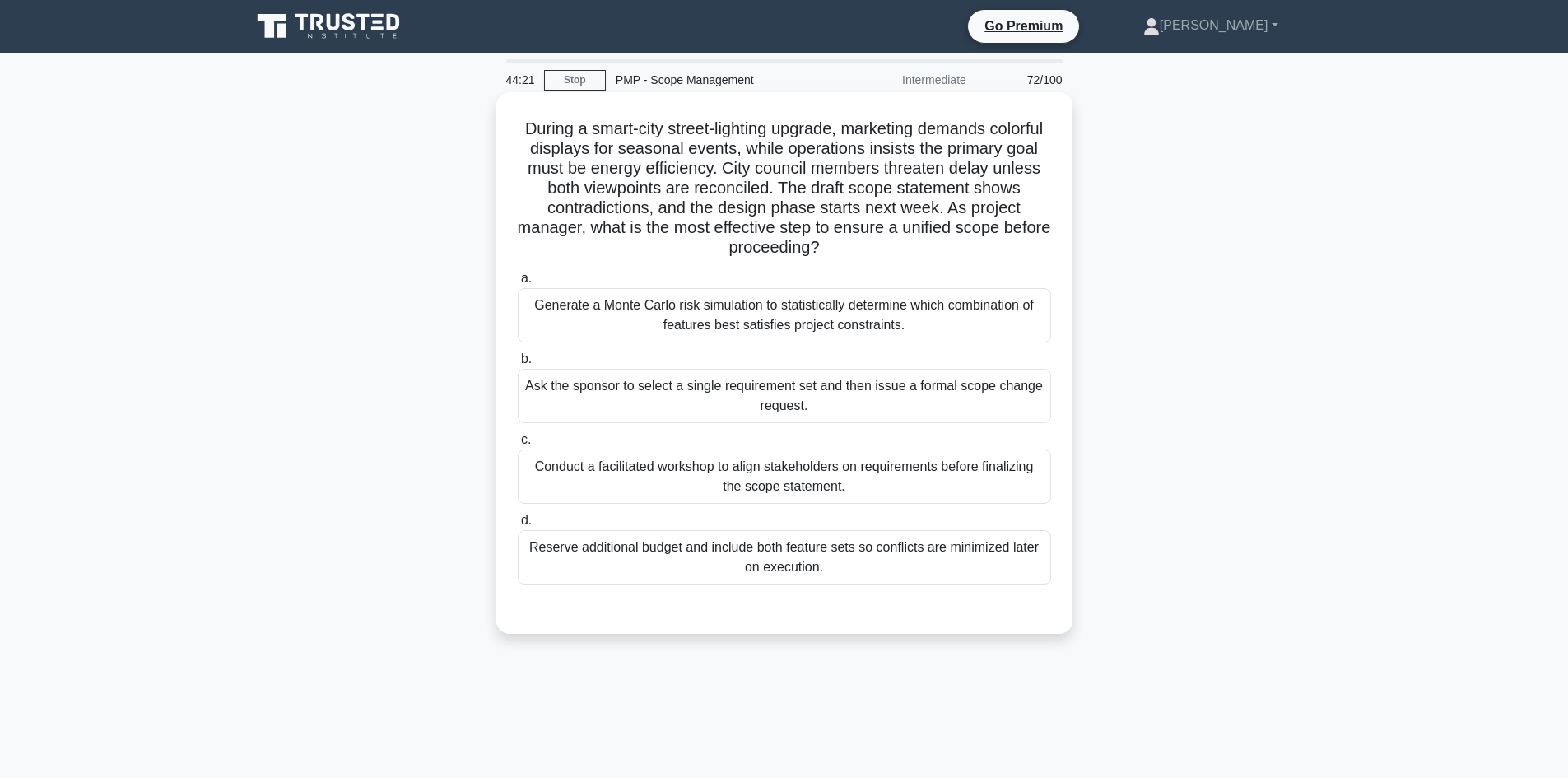
click at [815, 314] on div "Generate a Monte Carlo risk simulation to statistically determine which combina…" at bounding box center [784, 315] width 534 height 54
click at [518, 284] on input "a. Generate a Monte Carlo risk simulation to statistically determine which comb…" at bounding box center [518, 279] width 0 height 11
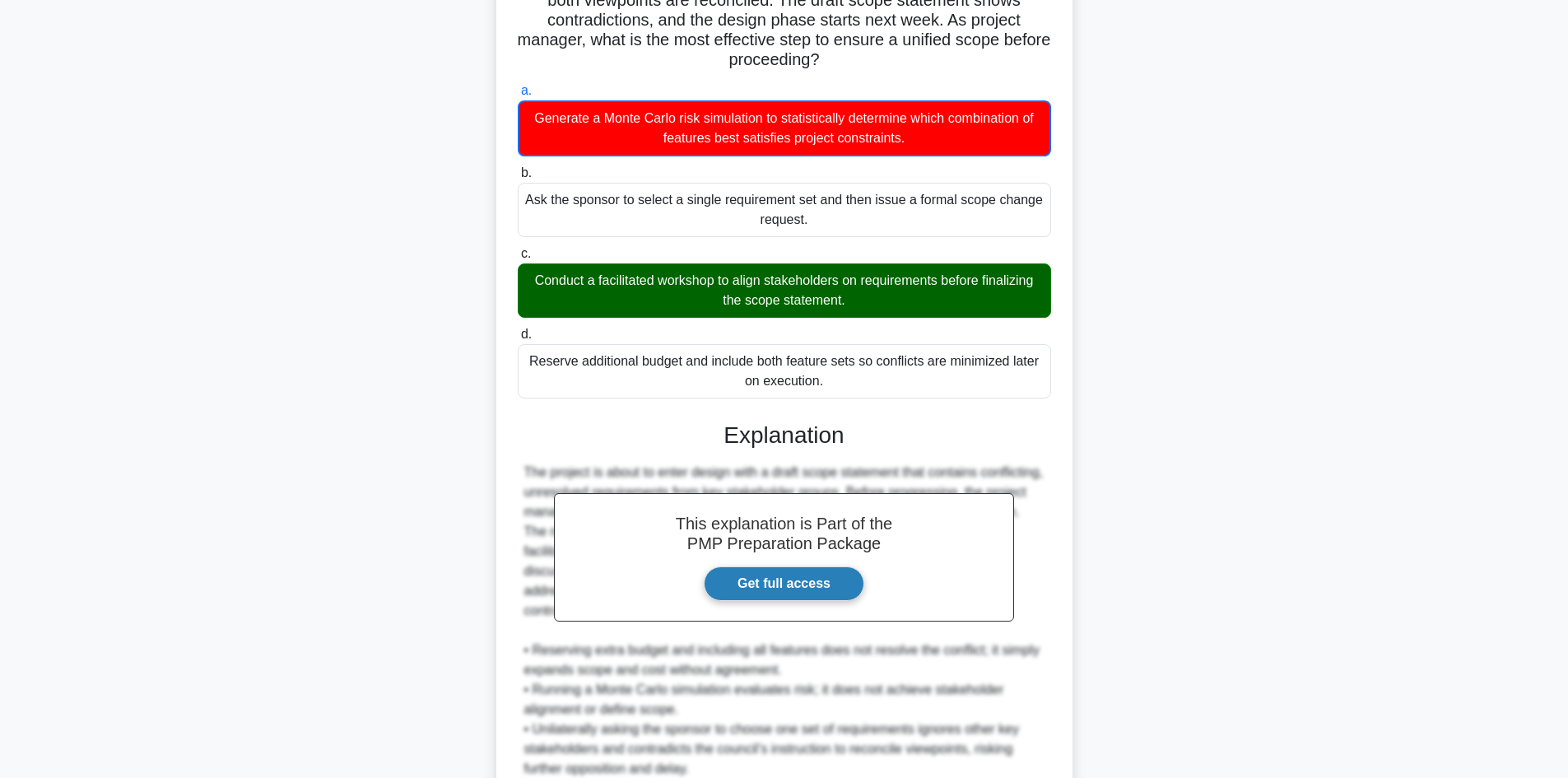
scroll to position [339, 0]
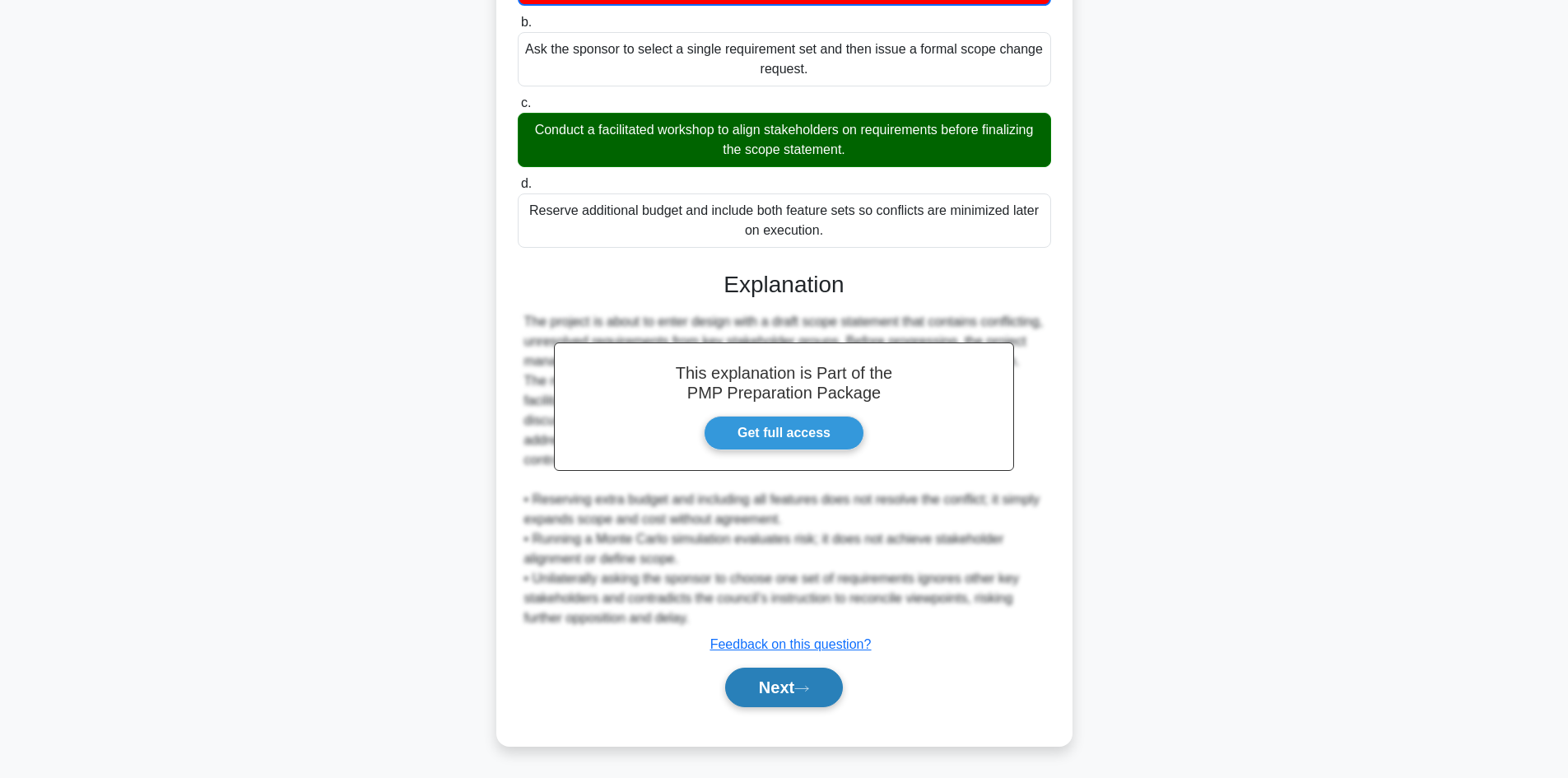
click at [795, 688] on button "Next" at bounding box center [784, 687] width 118 height 40
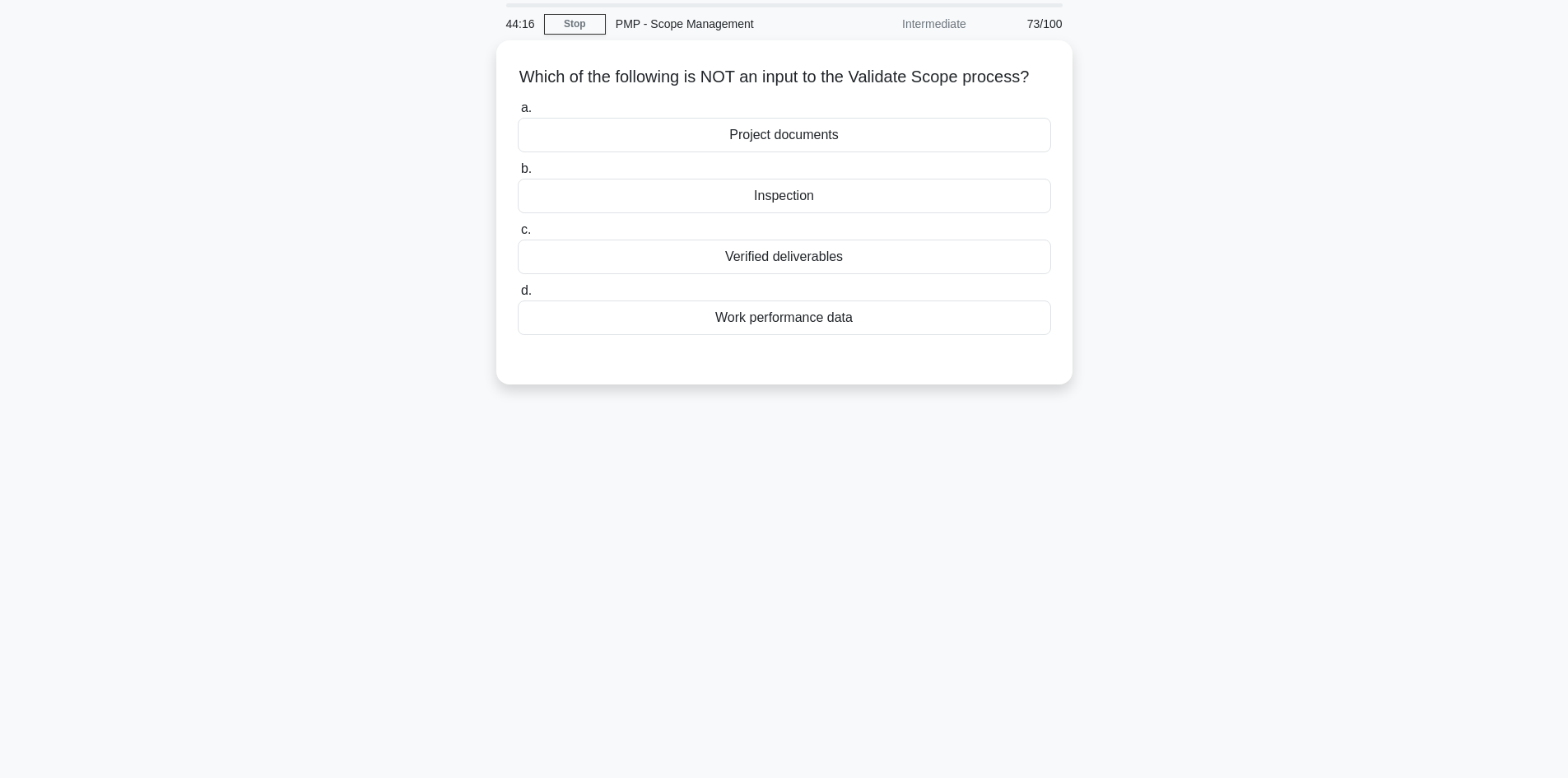
scroll to position [0, 0]
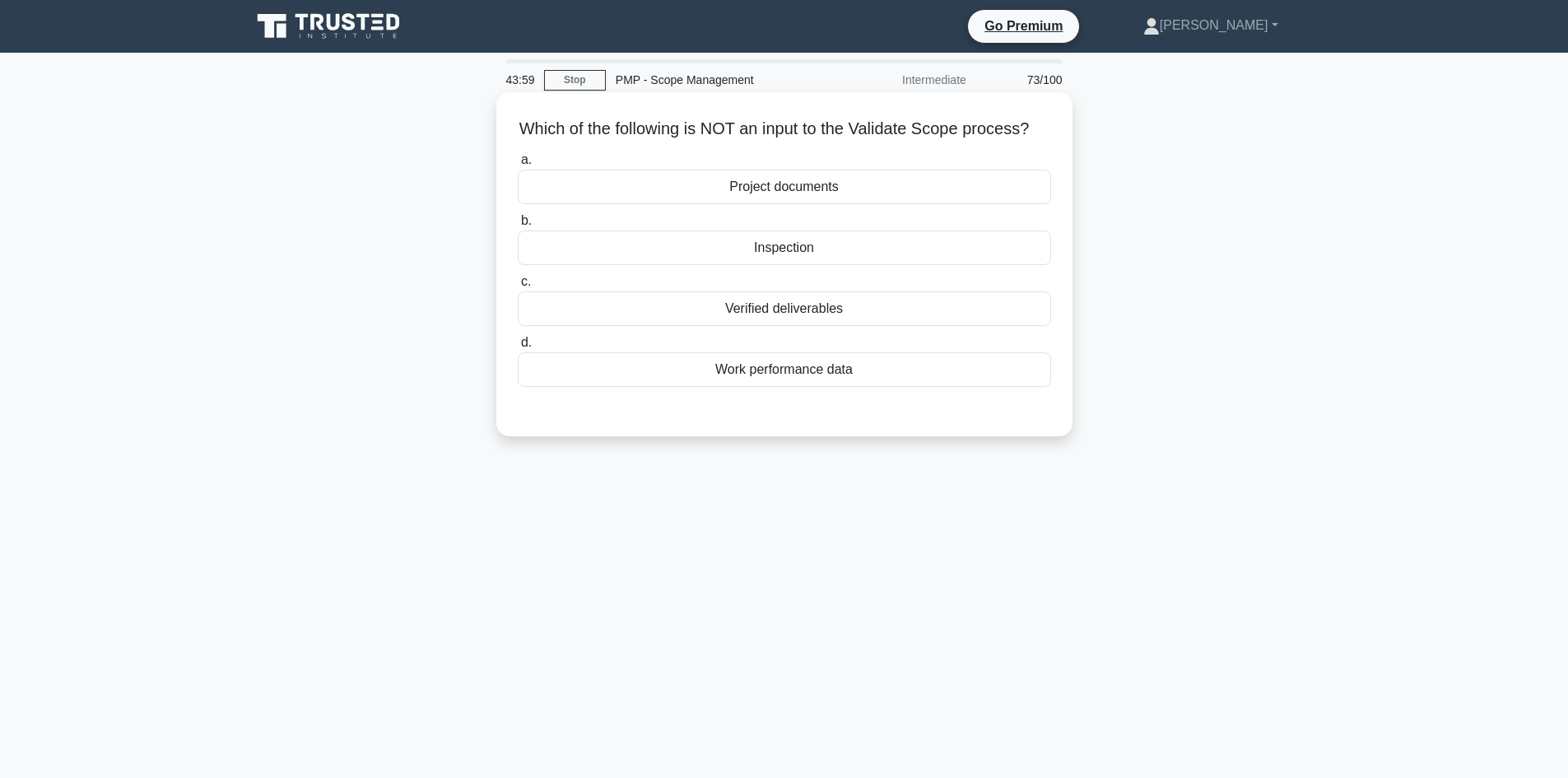
click at [820, 204] on div "Project documents" at bounding box center [784, 187] width 534 height 35
click at [518, 165] on input "a. Project documents" at bounding box center [518, 160] width 0 height 11
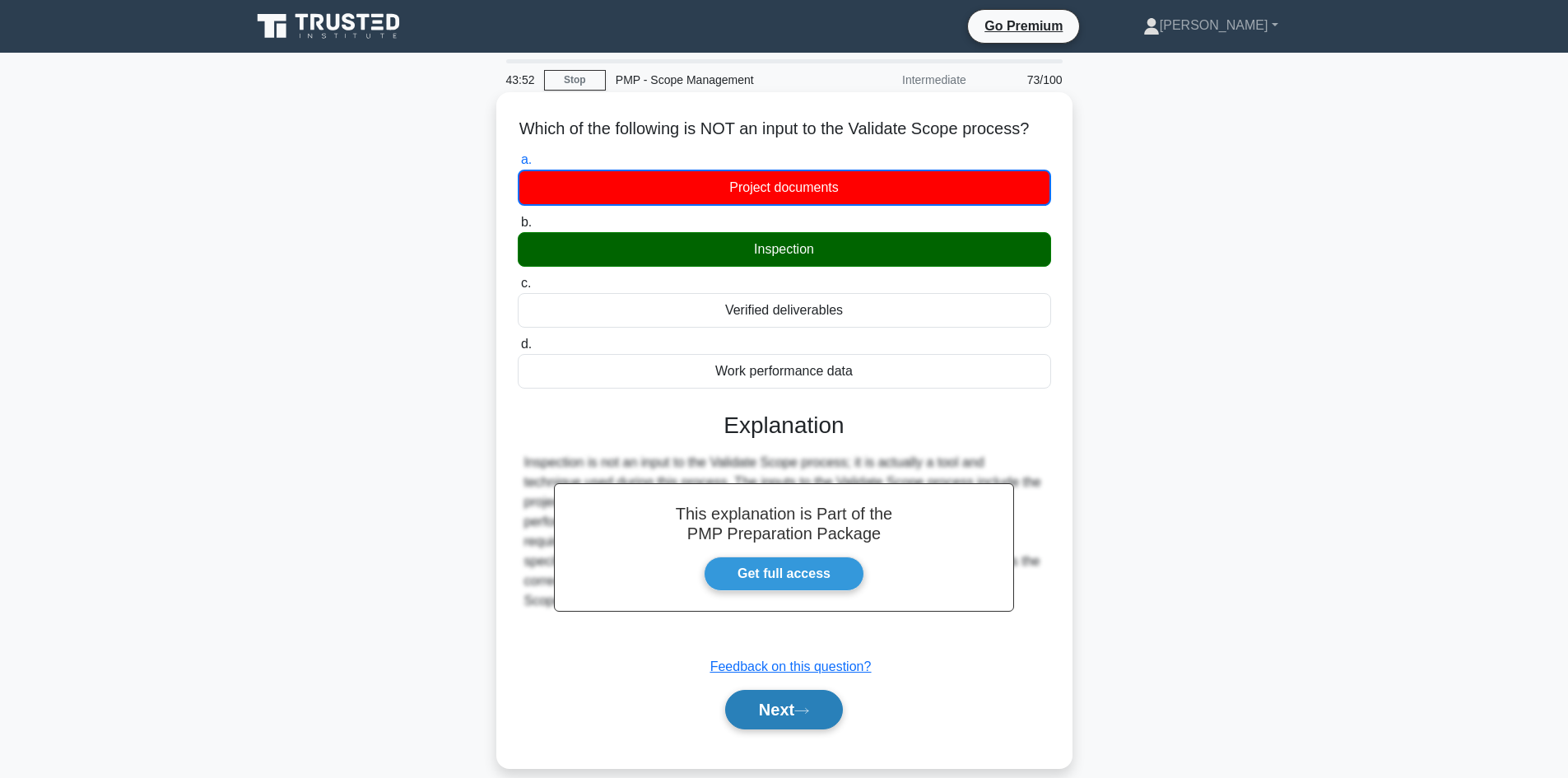
click at [776, 730] on button "Next" at bounding box center [784, 709] width 118 height 40
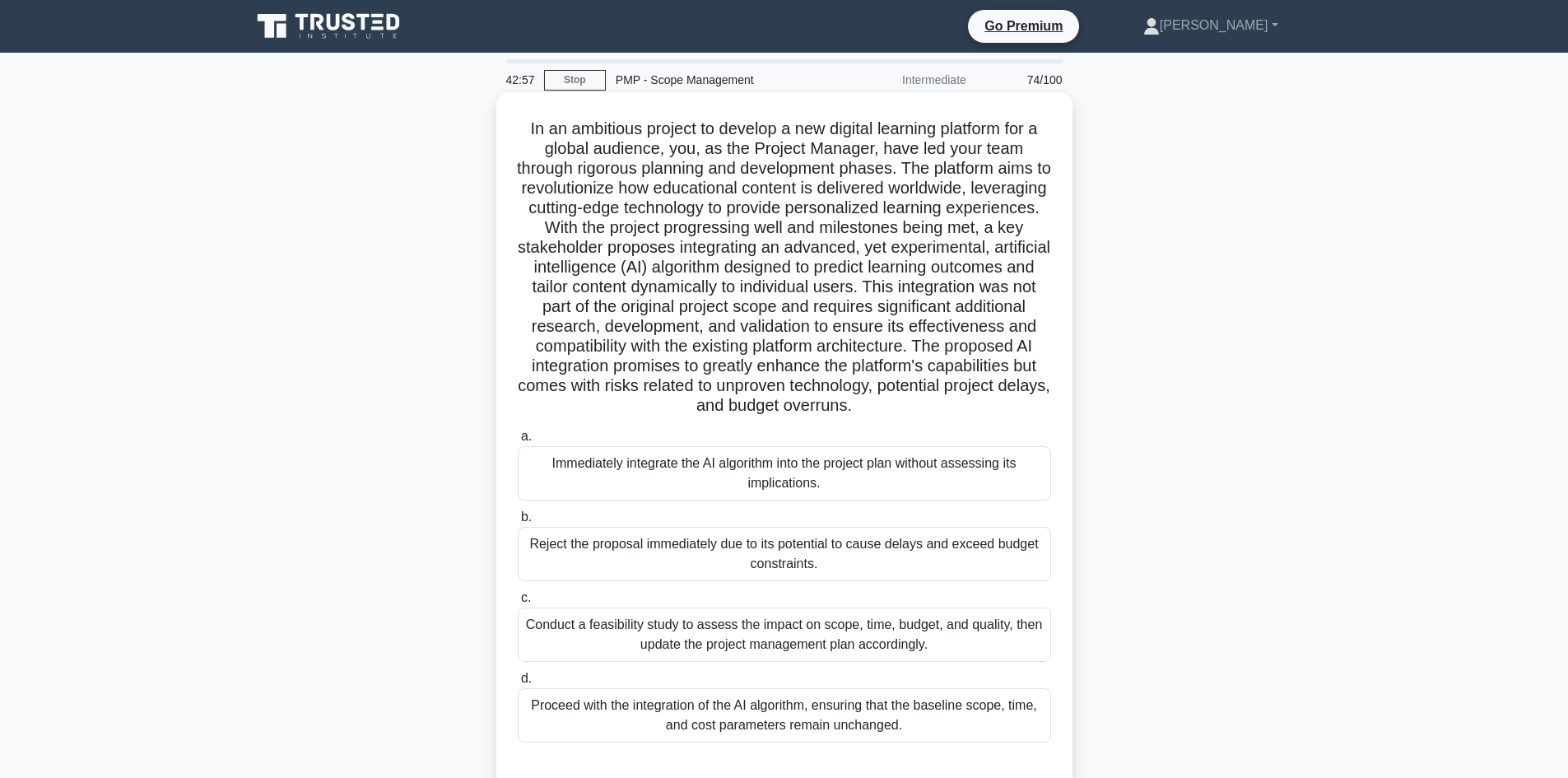
click at [856, 634] on div "Conduct a feasibility study to assess the impact on scope, time, budget, and qu…" at bounding box center [784, 635] width 534 height 54
click at [518, 604] on input "c. Conduct a feasibility study to assess the impact on scope, time, budget, and…" at bounding box center [518, 598] width 0 height 11
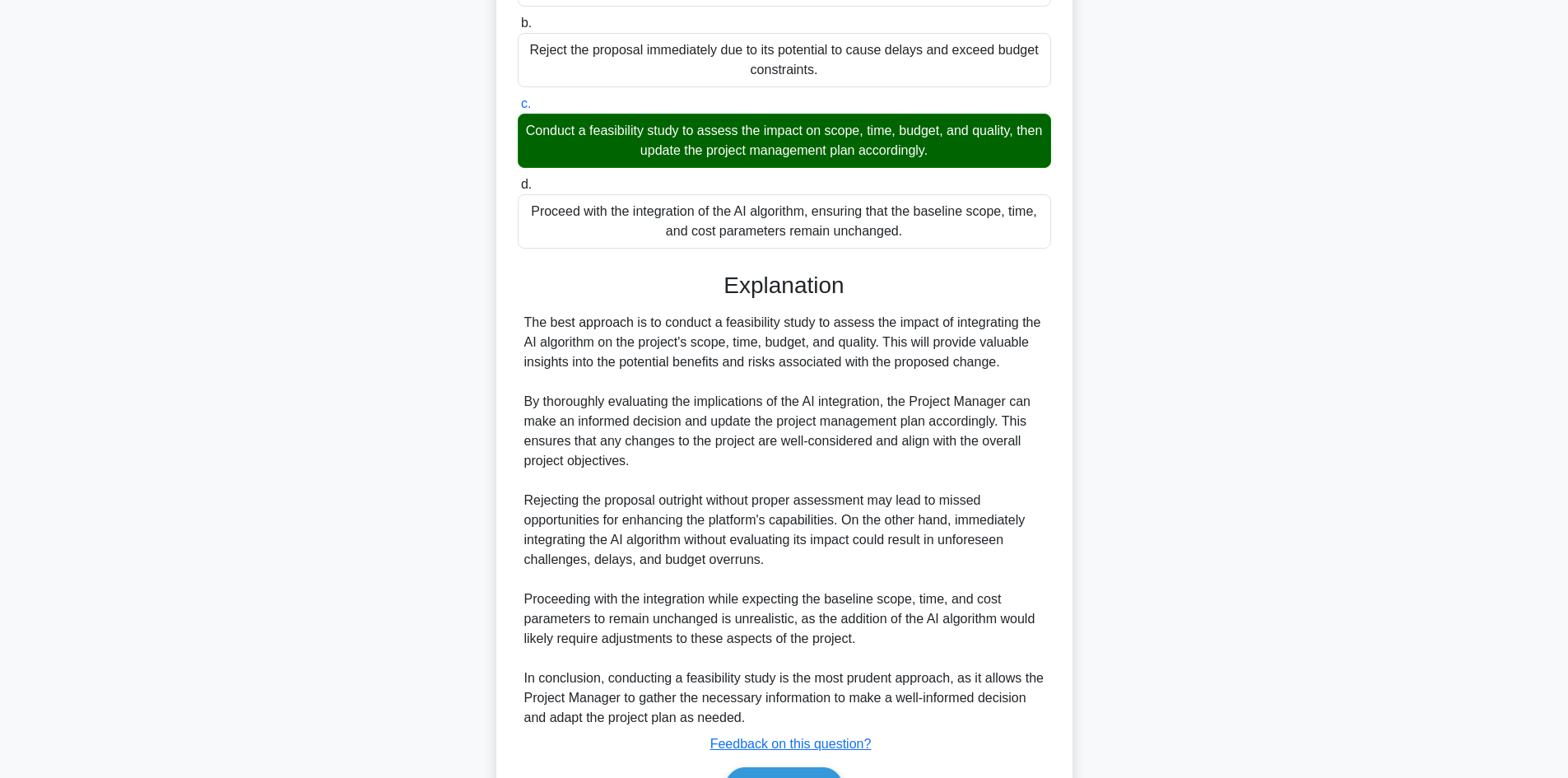
scroll to position [594, 0]
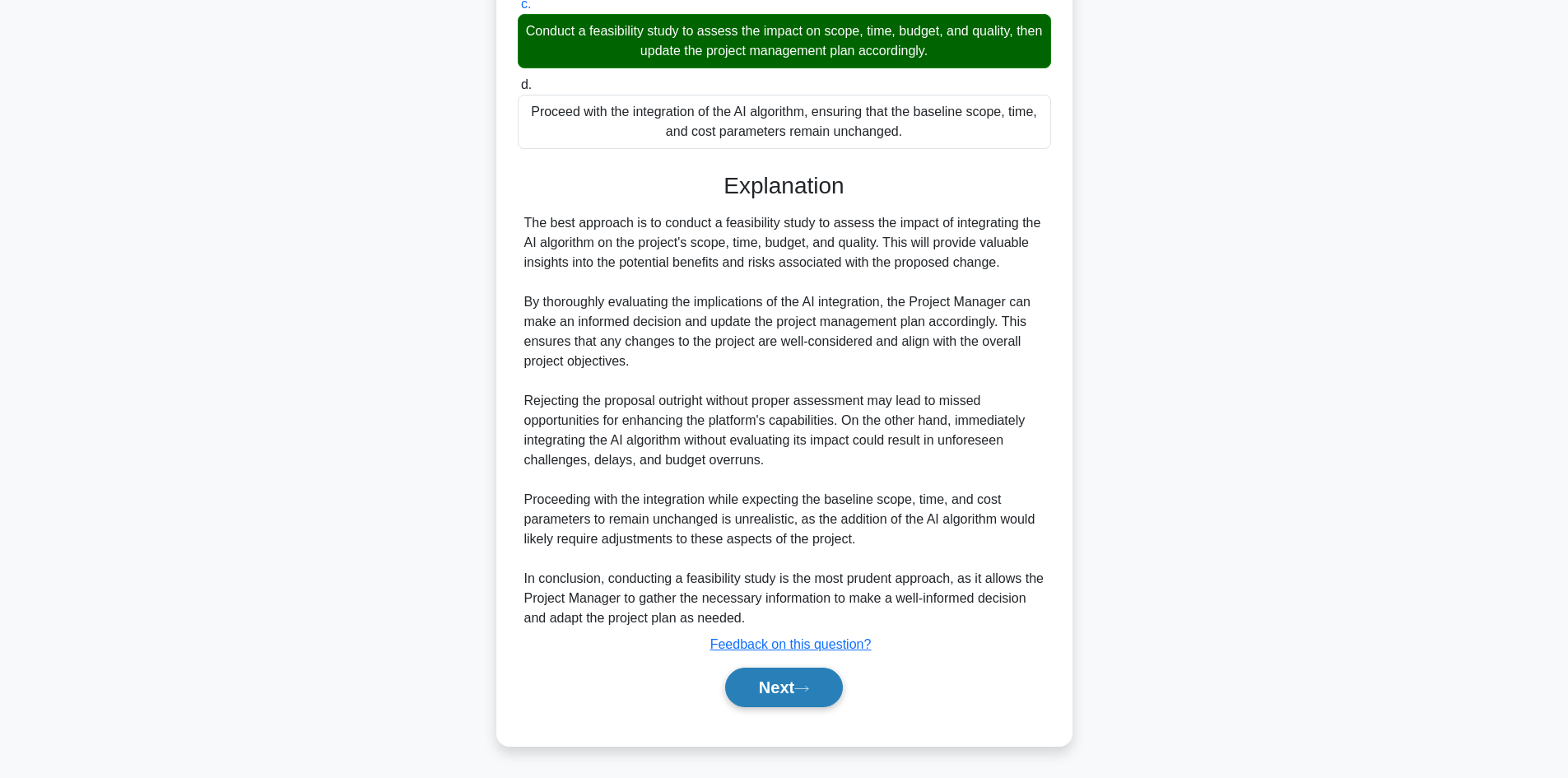
click at [821, 678] on button "Next" at bounding box center [784, 687] width 118 height 40
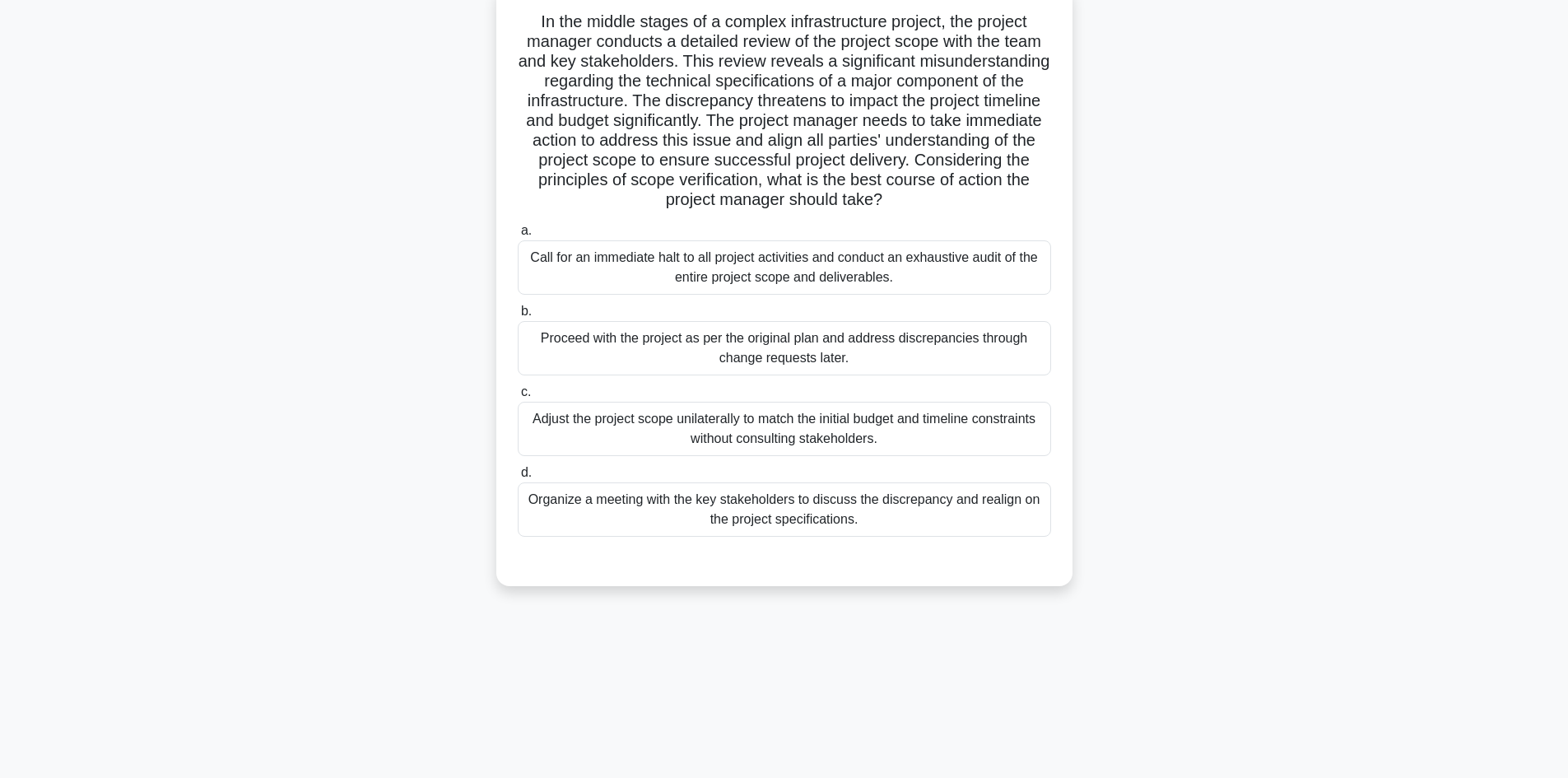
scroll to position [29, 0]
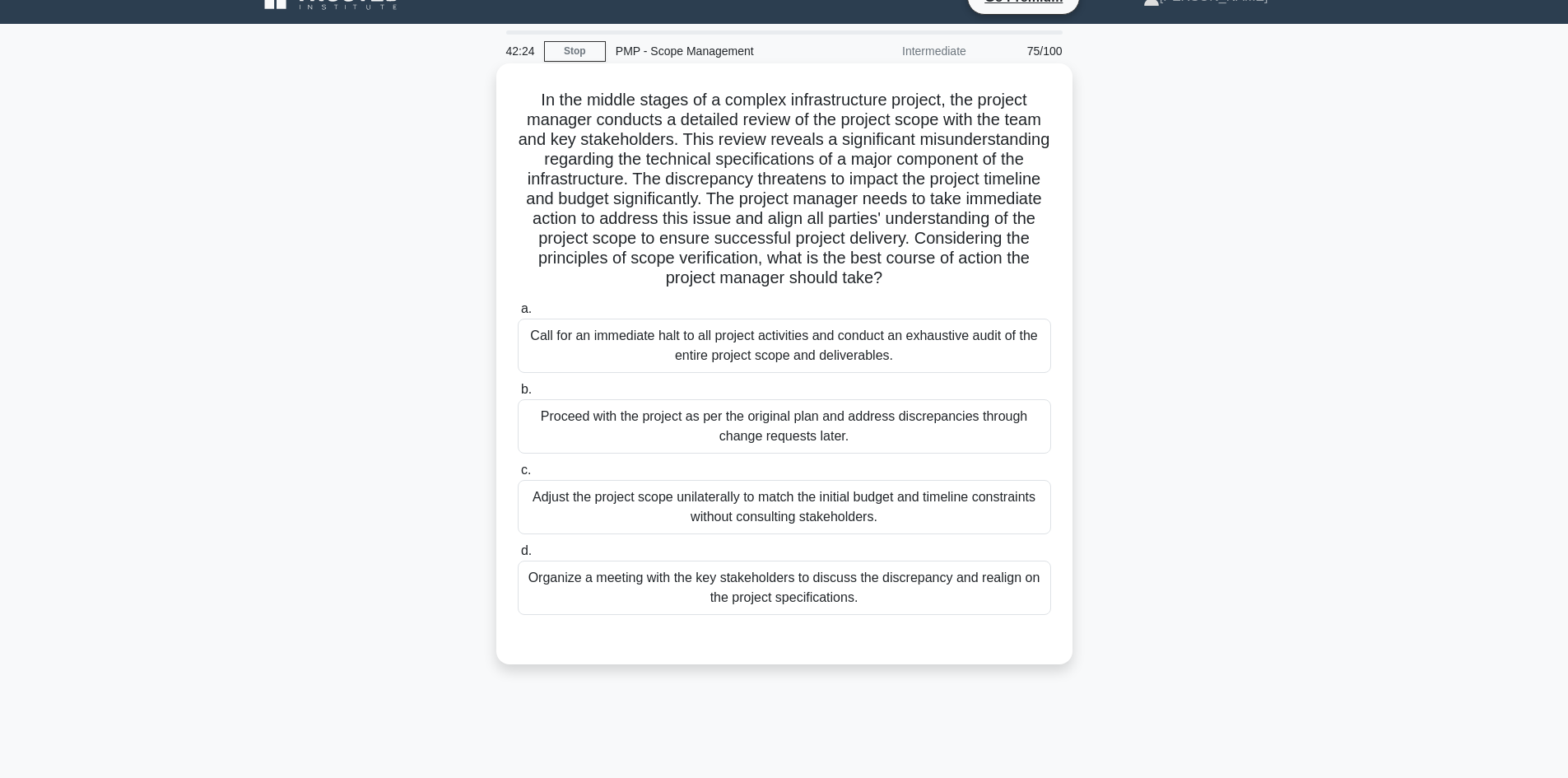
click at [947, 415] on div "Proceed with the project as per the original plan and address discrepancies thr…" at bounding box center [784, 427] width 534 height 54
click at [518, 396] on input "b. Proceed with the project as per the original plan and address discrepancies …" at bounding box center [518, 389] width 0 height 11
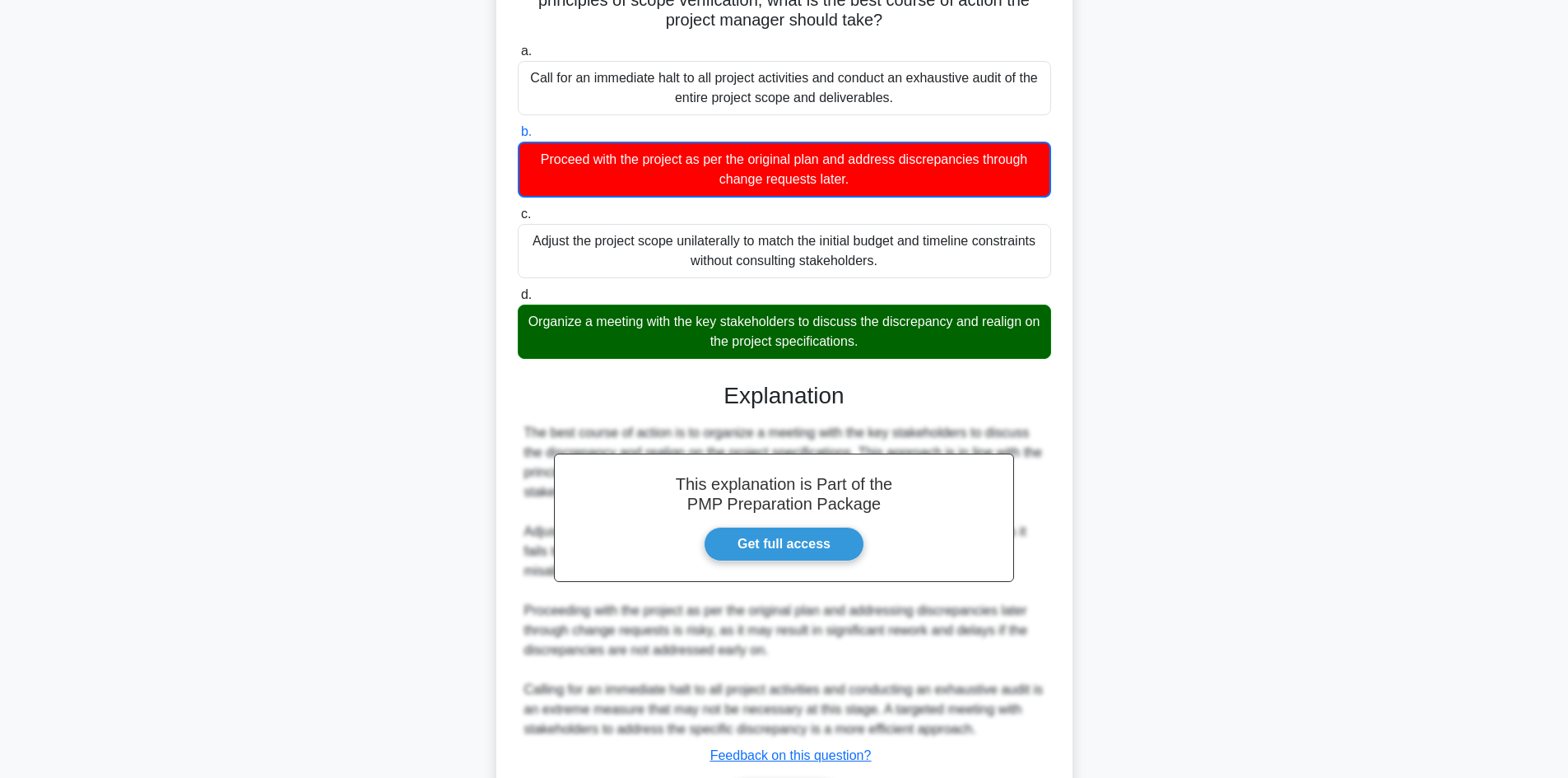
scroll to position [398, 0]
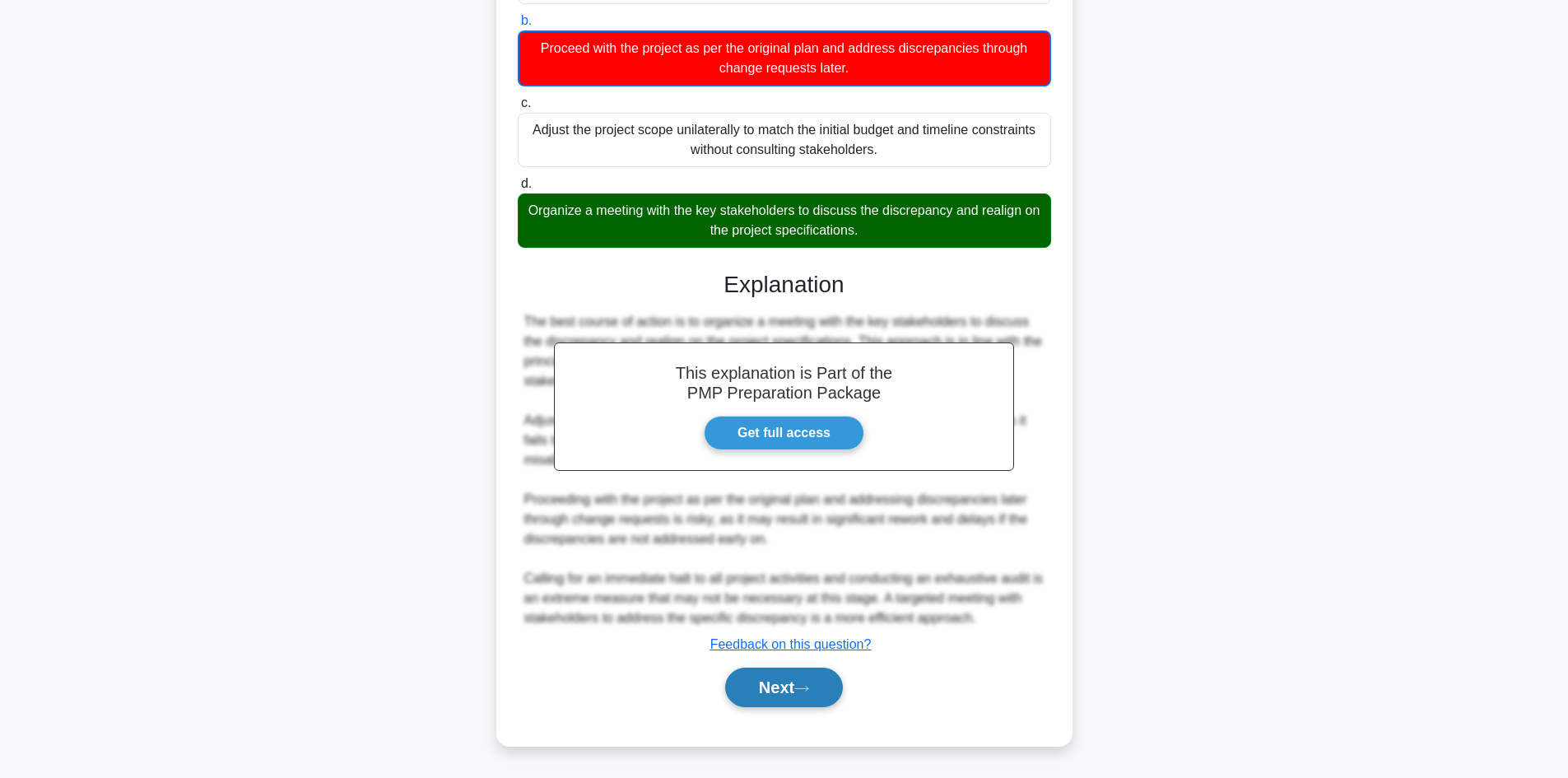
click at [774, 673] on button "Next" at bounding box center [784, 687] width 118 height 40
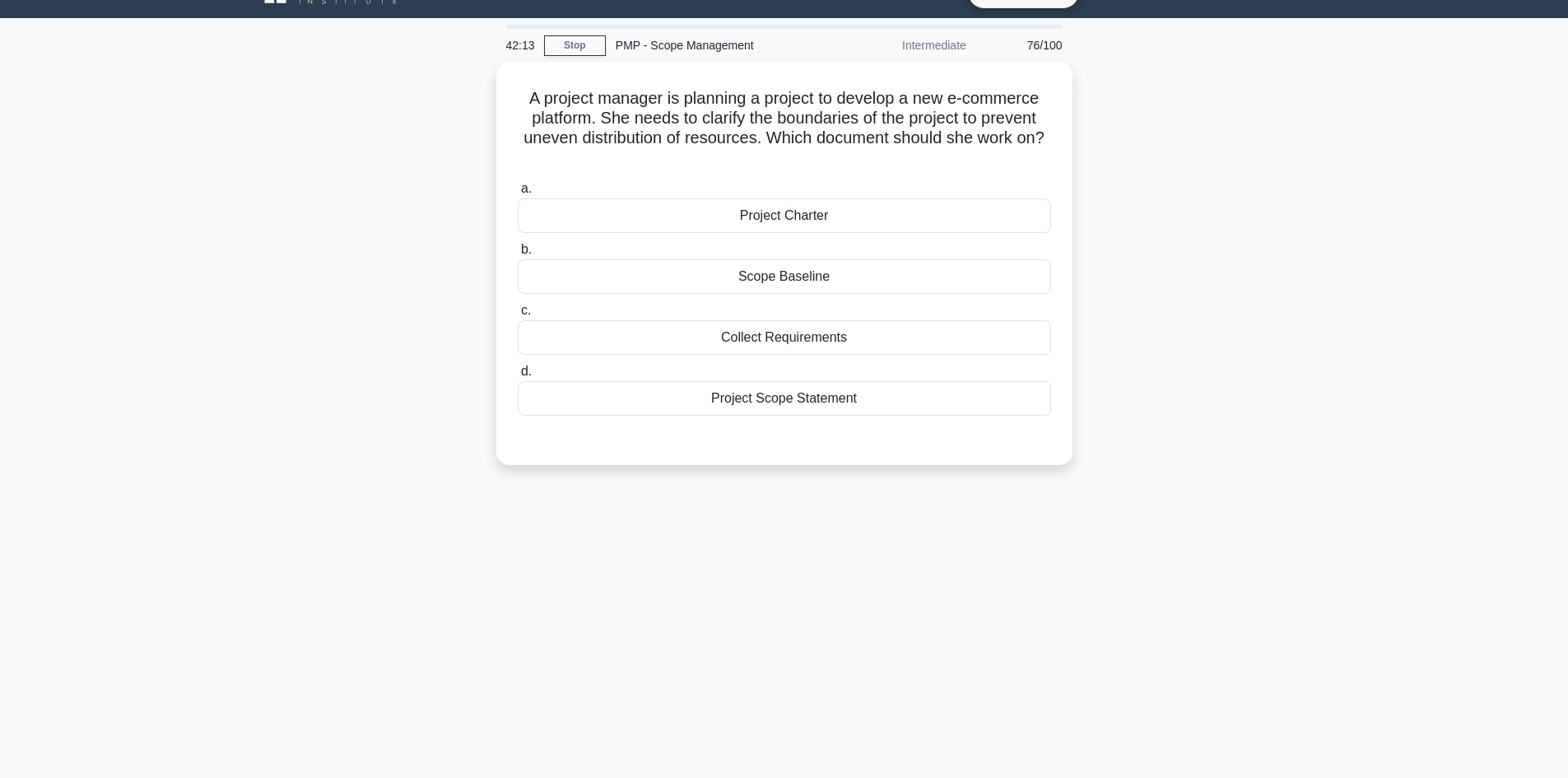
scroll to position [0, 0]
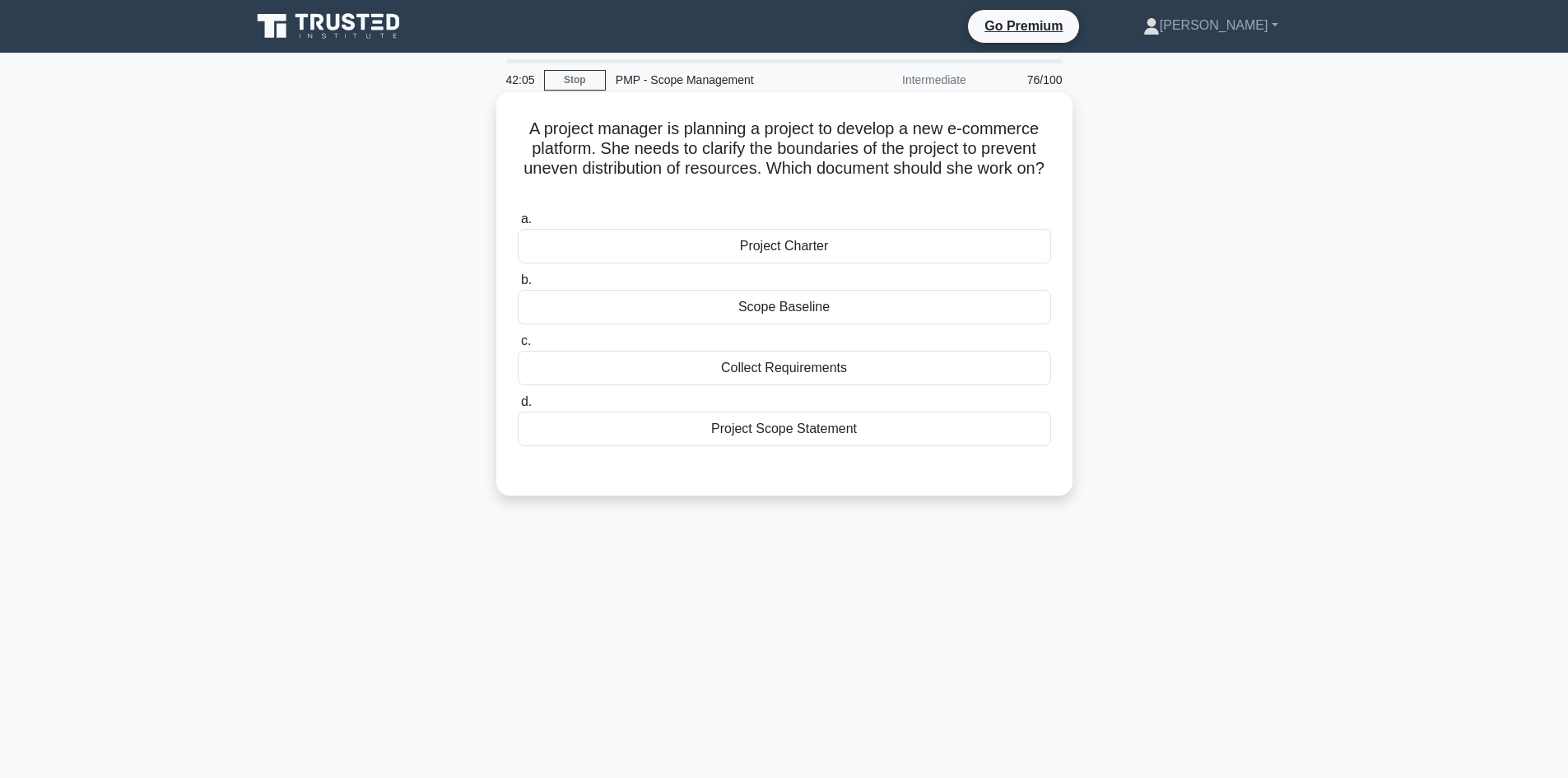
click at [842, 423] on div "Project Scope Statement" at bounding box center [784, 430] width 534 height 35
click at [518, 407] on input "d. Project Scope Statement" at bounding box center [518, 402] width 0 height 11
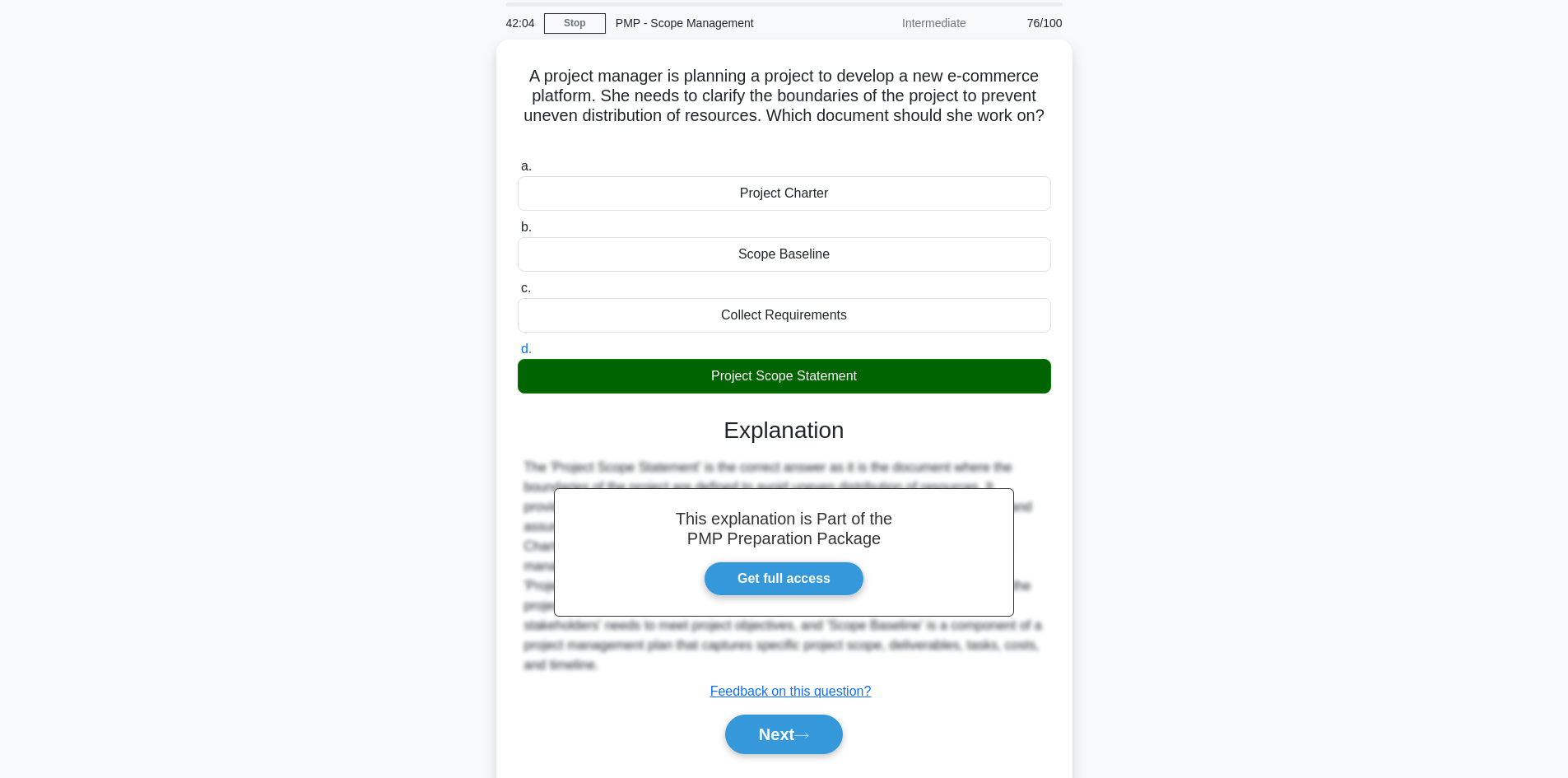
scroll to position [111, 0]
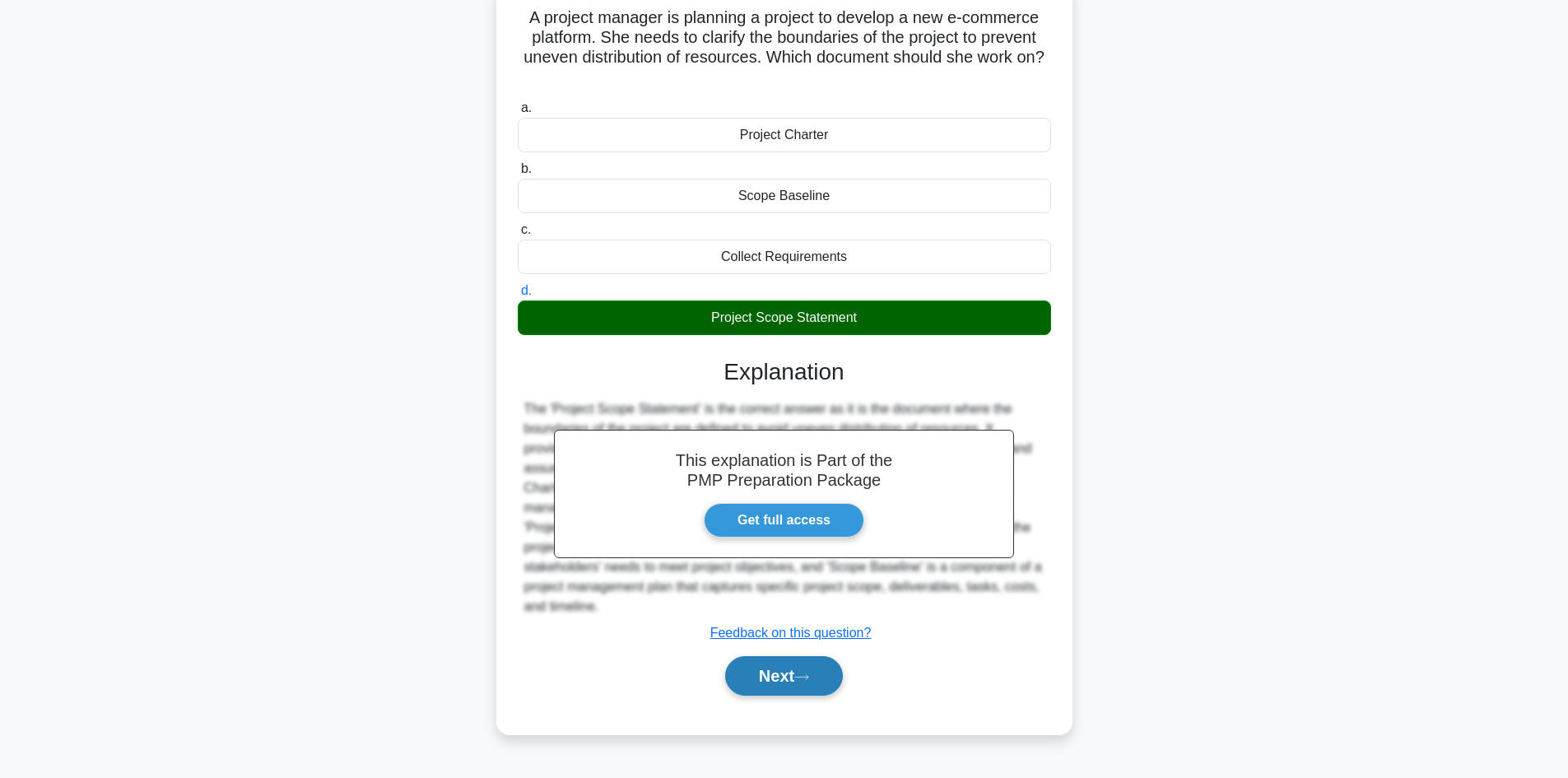
click at [830, 676] on button "Next" at bounding box center [784, 675] width 118 height 40
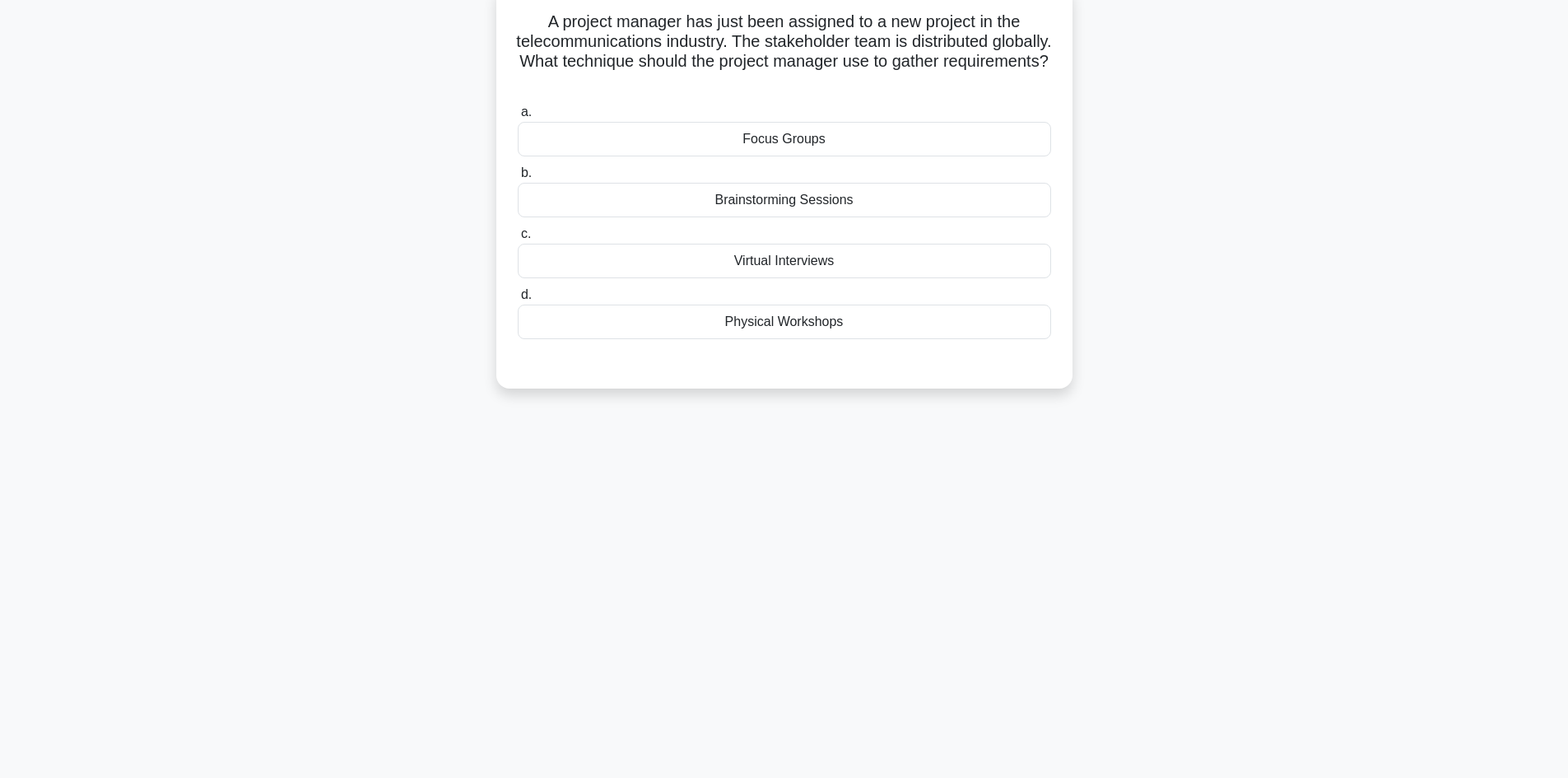
scroll to position [0, 0]
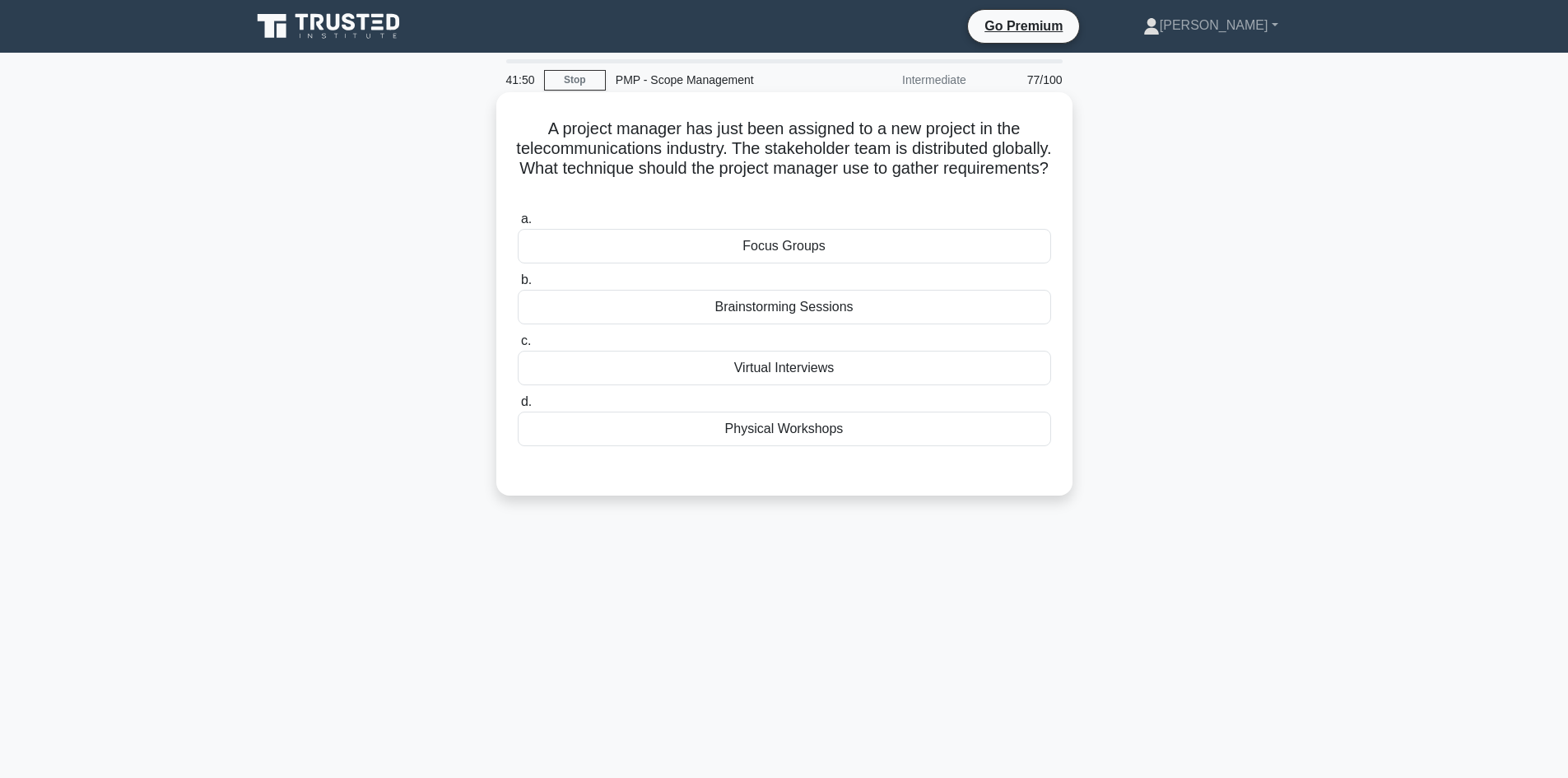
click at [863, 310] on div "Brainstorming Sessions" at bounding box center [784, 308] width 534 height 35
click at [518, 285] on input "b. Brainstorming Sessions" at bounding box center [518, 280] width 0 height 11
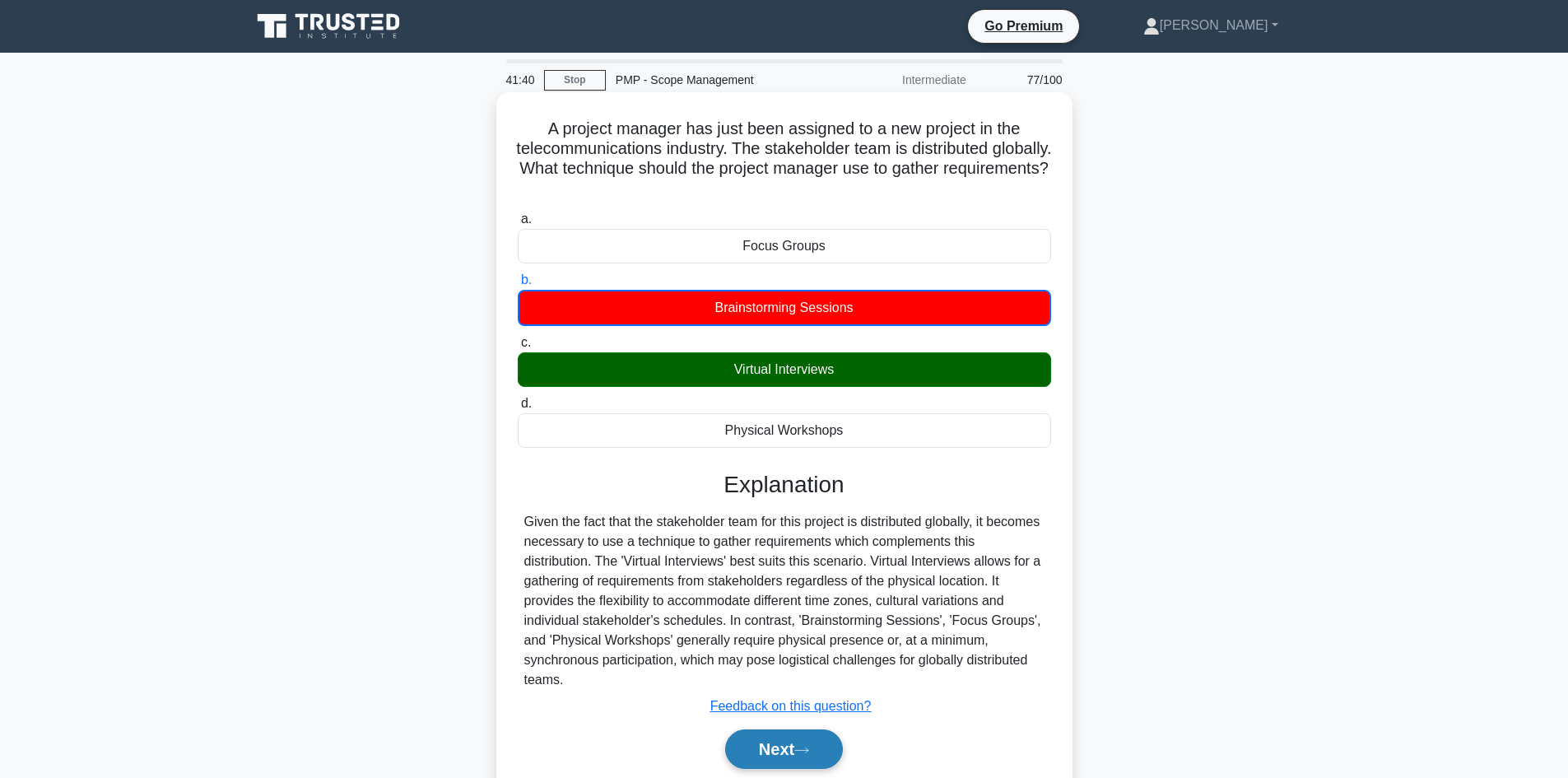
click at [799, 756] on button "Next" at bounding box center [784, 749] width 118 height 40
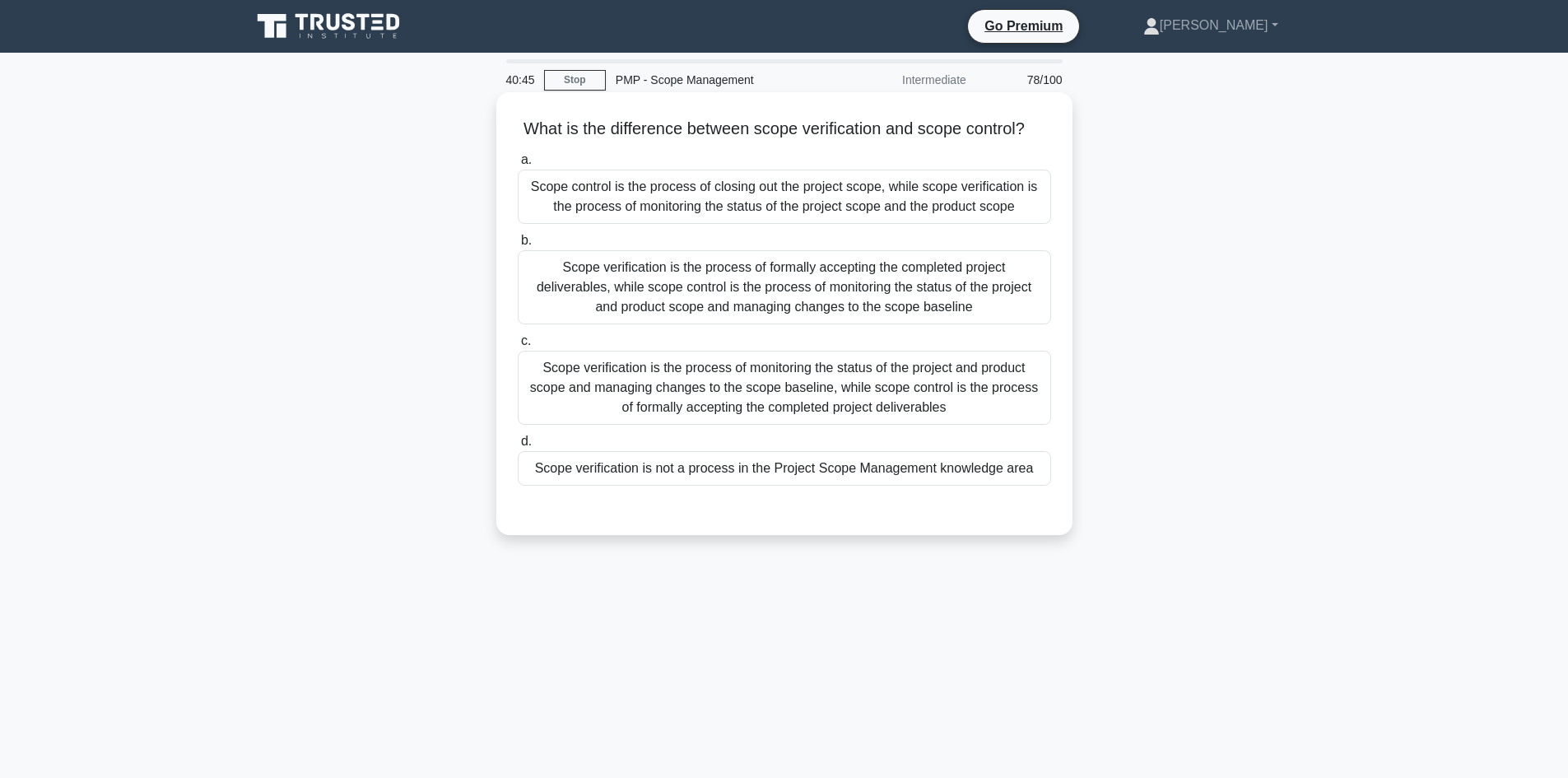
click at [832, 396] on div "Scope verification is the process of monitoring the status of the project and p…" at bounding box center [784, 388] width 534 height 75
click at [518, 346] on input "c. Scope verification is the process of monitoring the status of the project an…" at bounding box center [518, 341] width 0 height 11
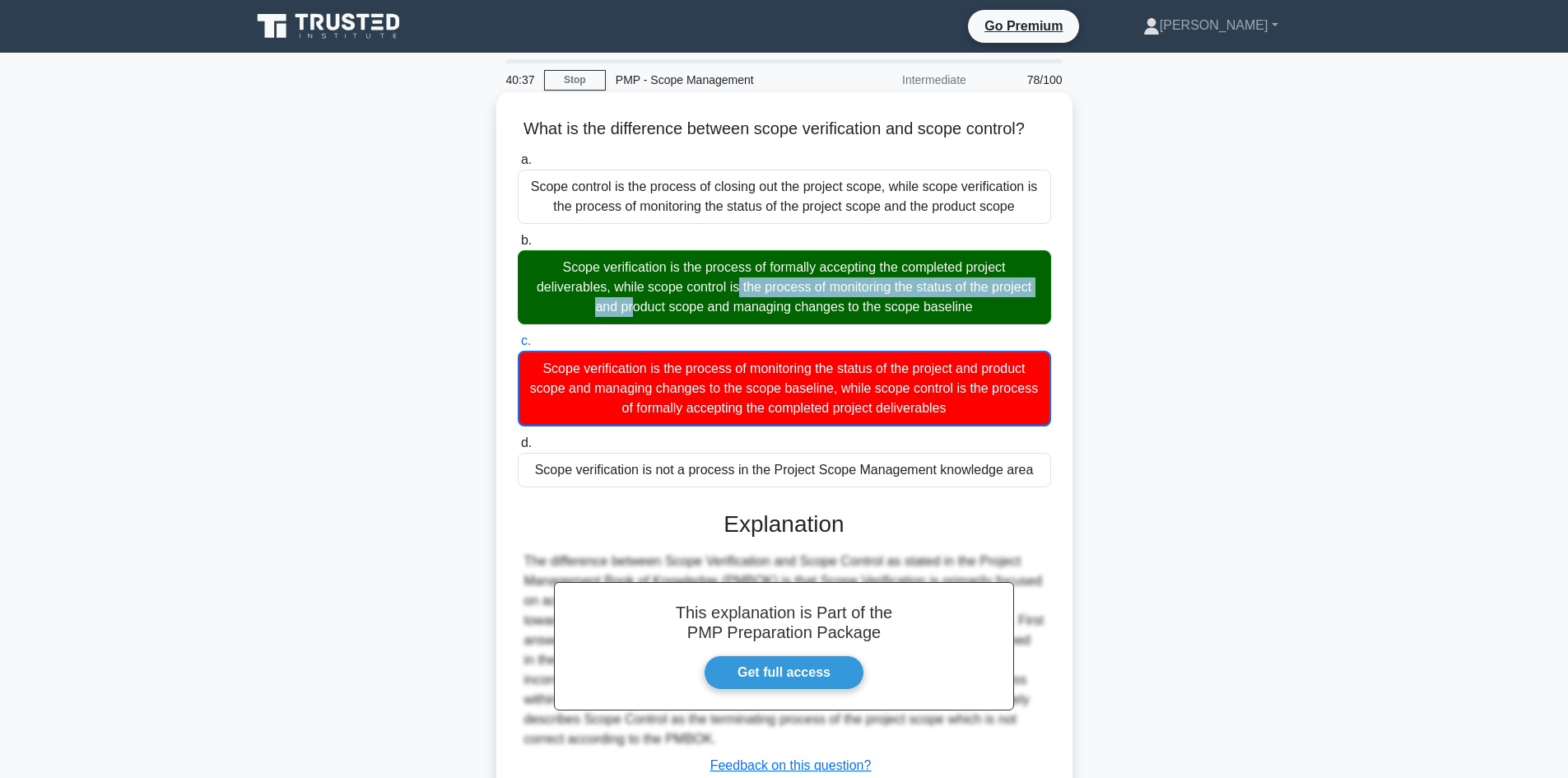
drag, startPoint x: 580, startPoint y: 288, endPoint x: 921, endPoint y: 289, distance: 341.0
click at [921, 289] on div "Scope verification is the process of formally accepting the completed project d…" at bounding box center [784, 287] width 534 height 75
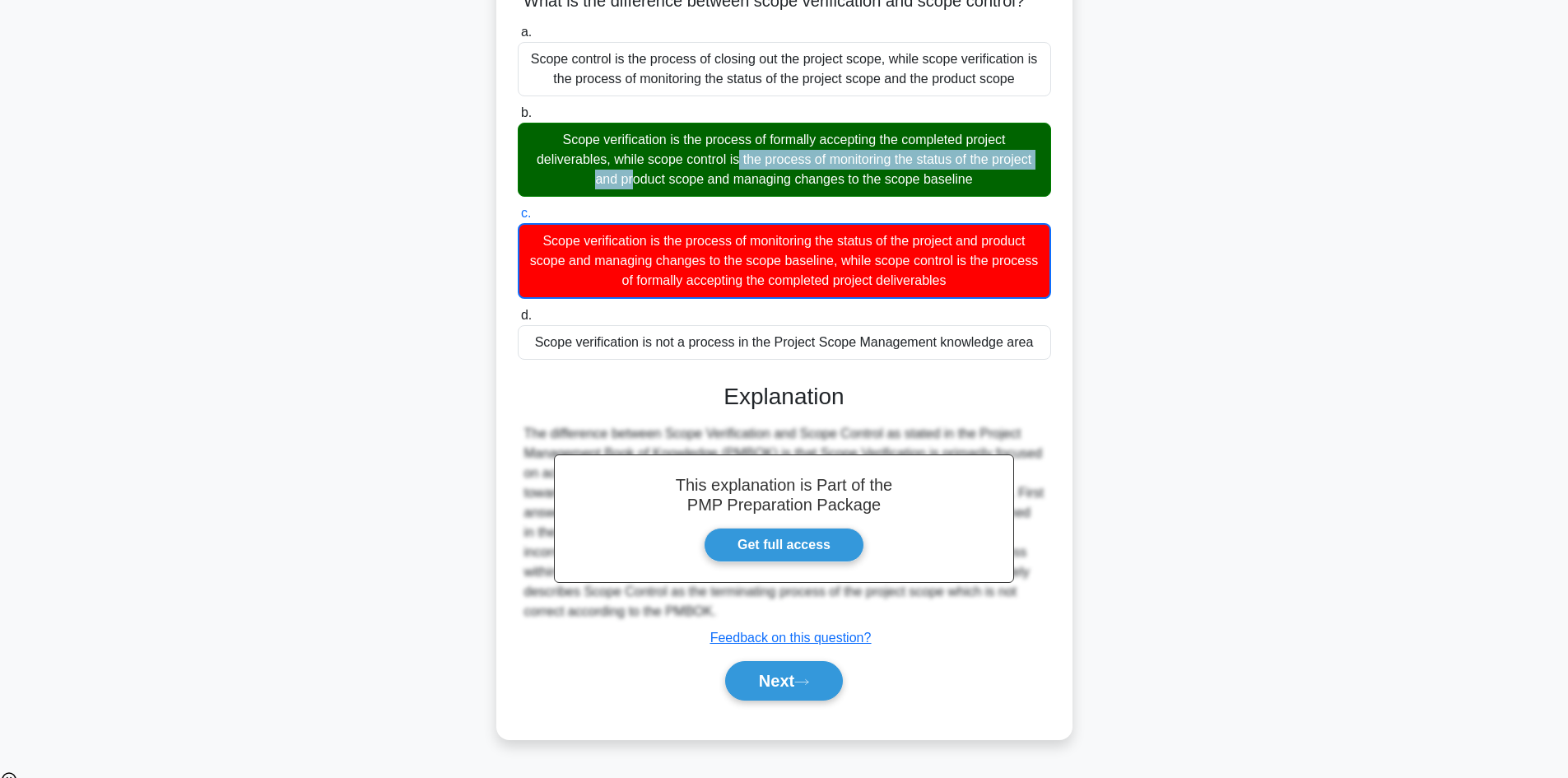
scroll to position [141, 0]
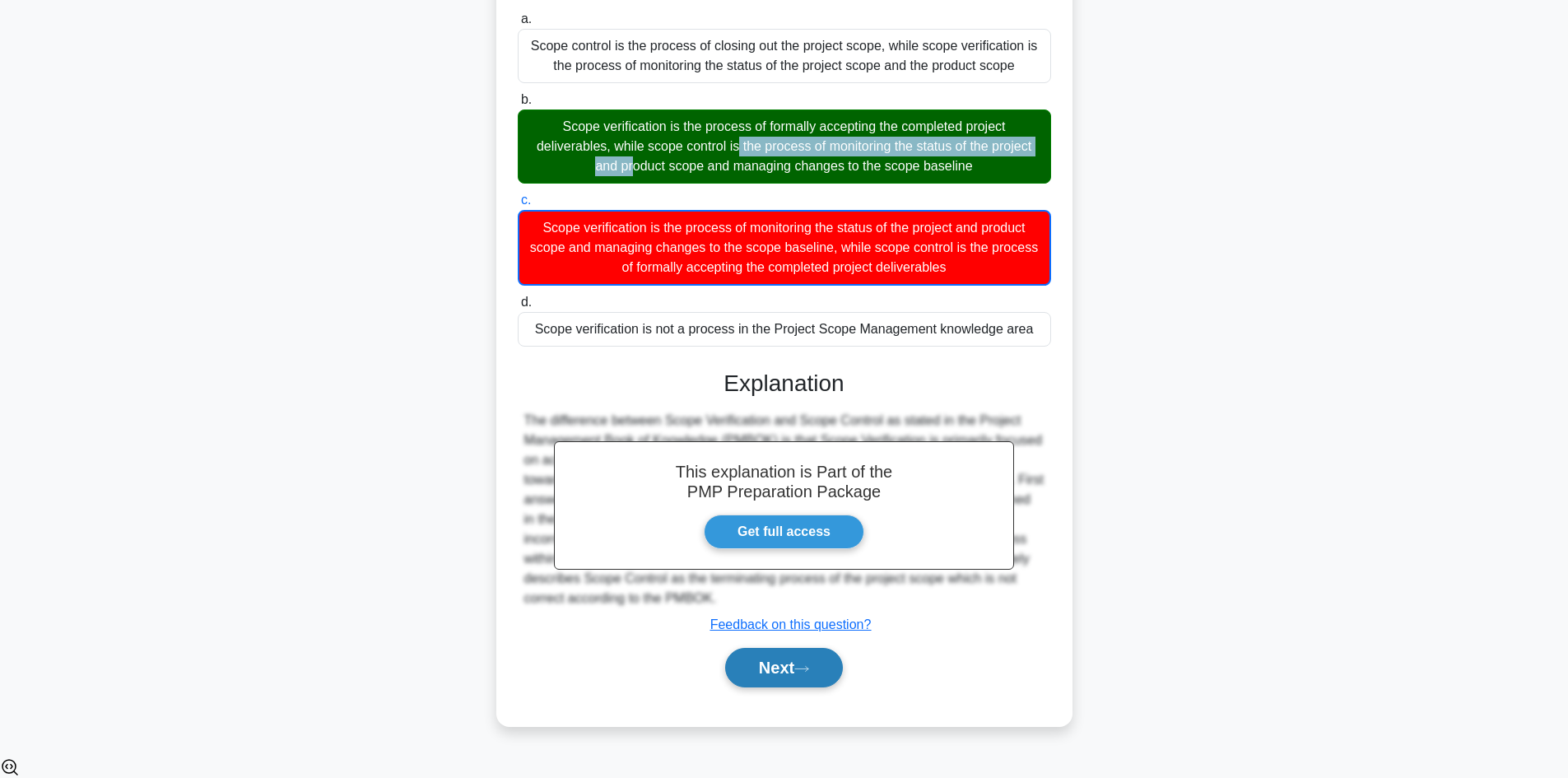
click at [797, 682] on button "Next" at bounding box center [784, 668] width 118 height 40
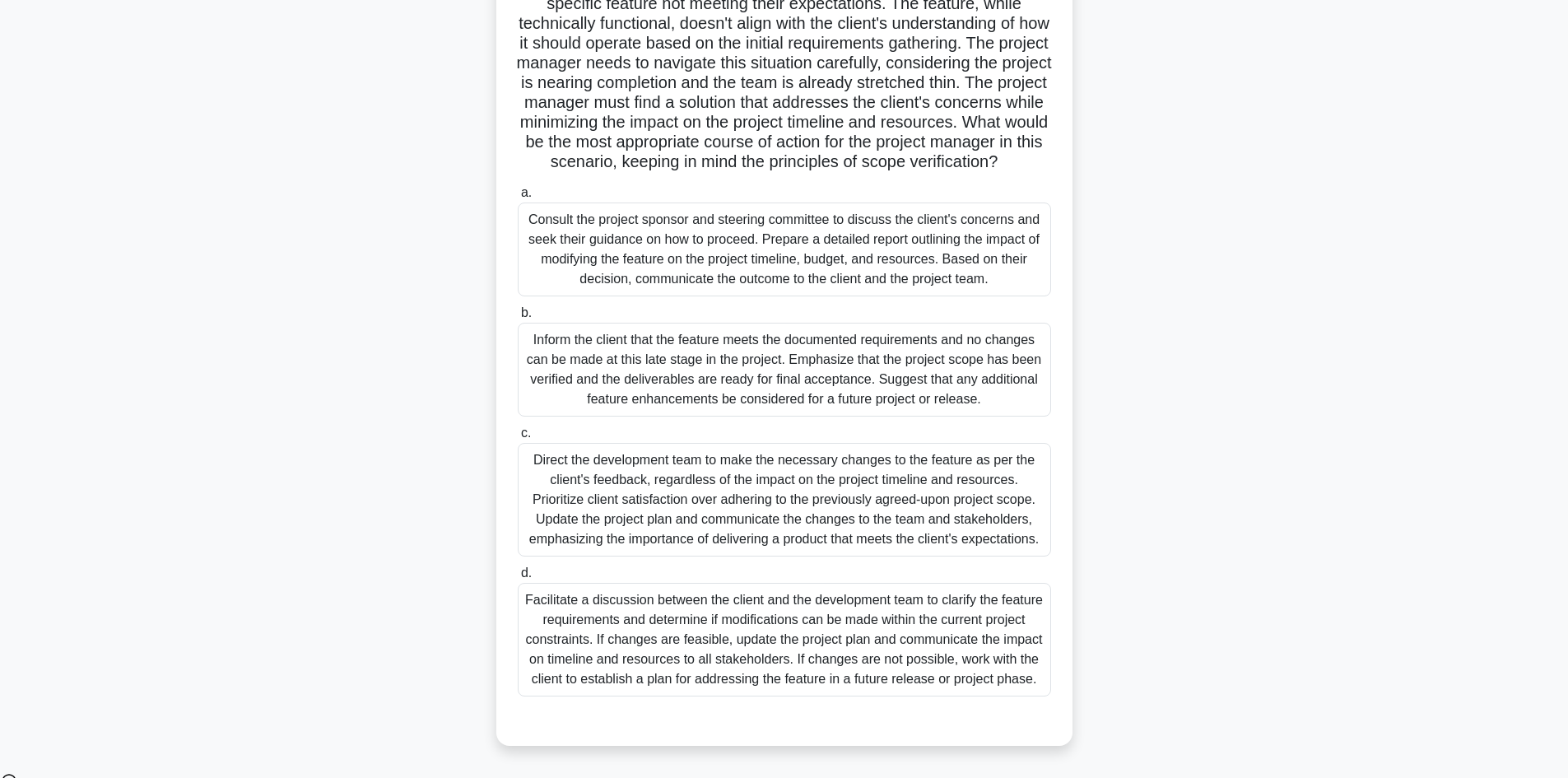
scroll to position [203, 0]
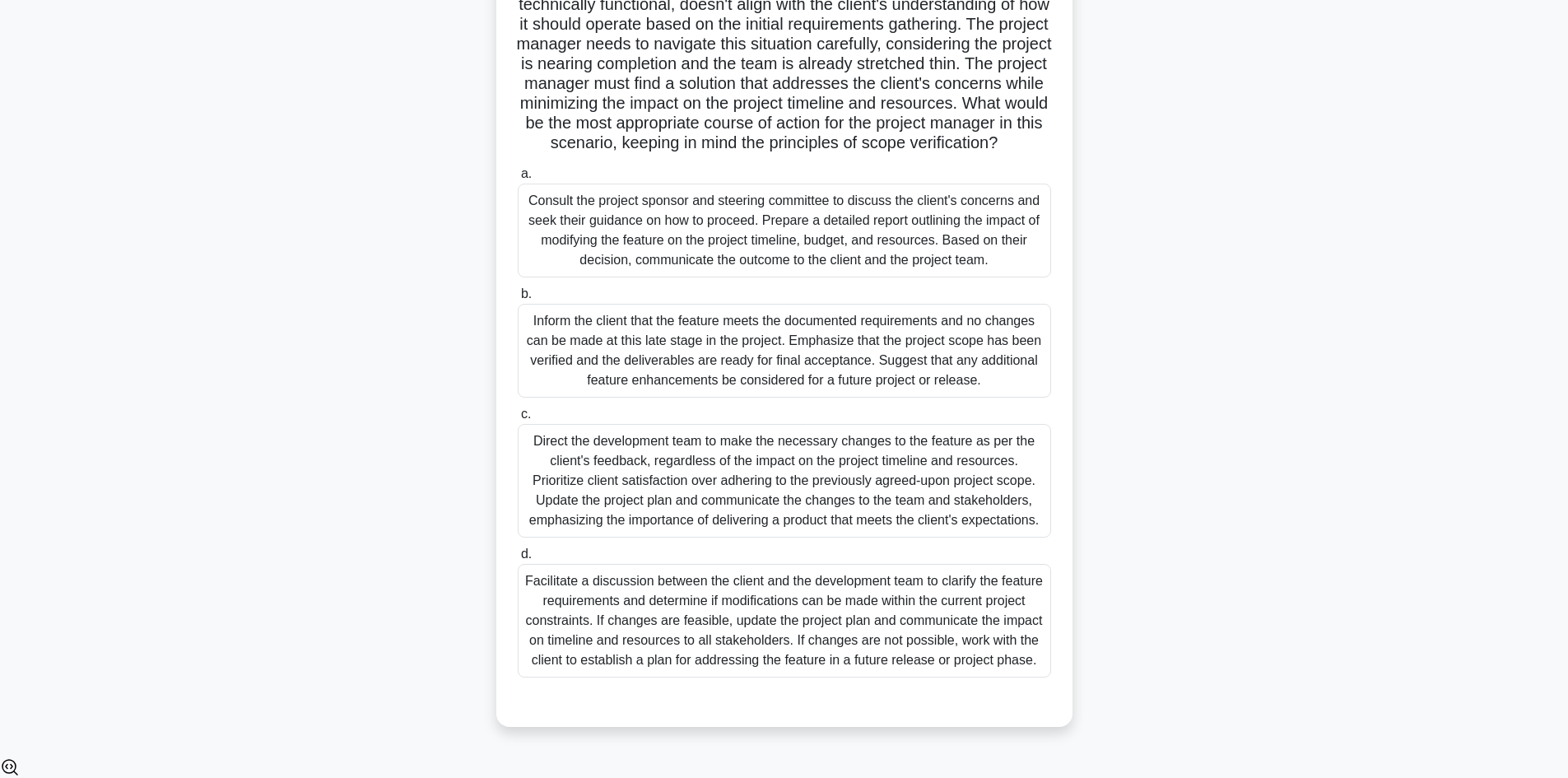
click at [969, 363] on div "Inform the client that the feature meets the documented requirements and no cha…" at bounding box center [784, 350] width 534 height 94
click at [518, 300] on input "b. Inform the client that the feature meets the documented requirements and no …" at bounding box center [518, 294] width 0 height 11
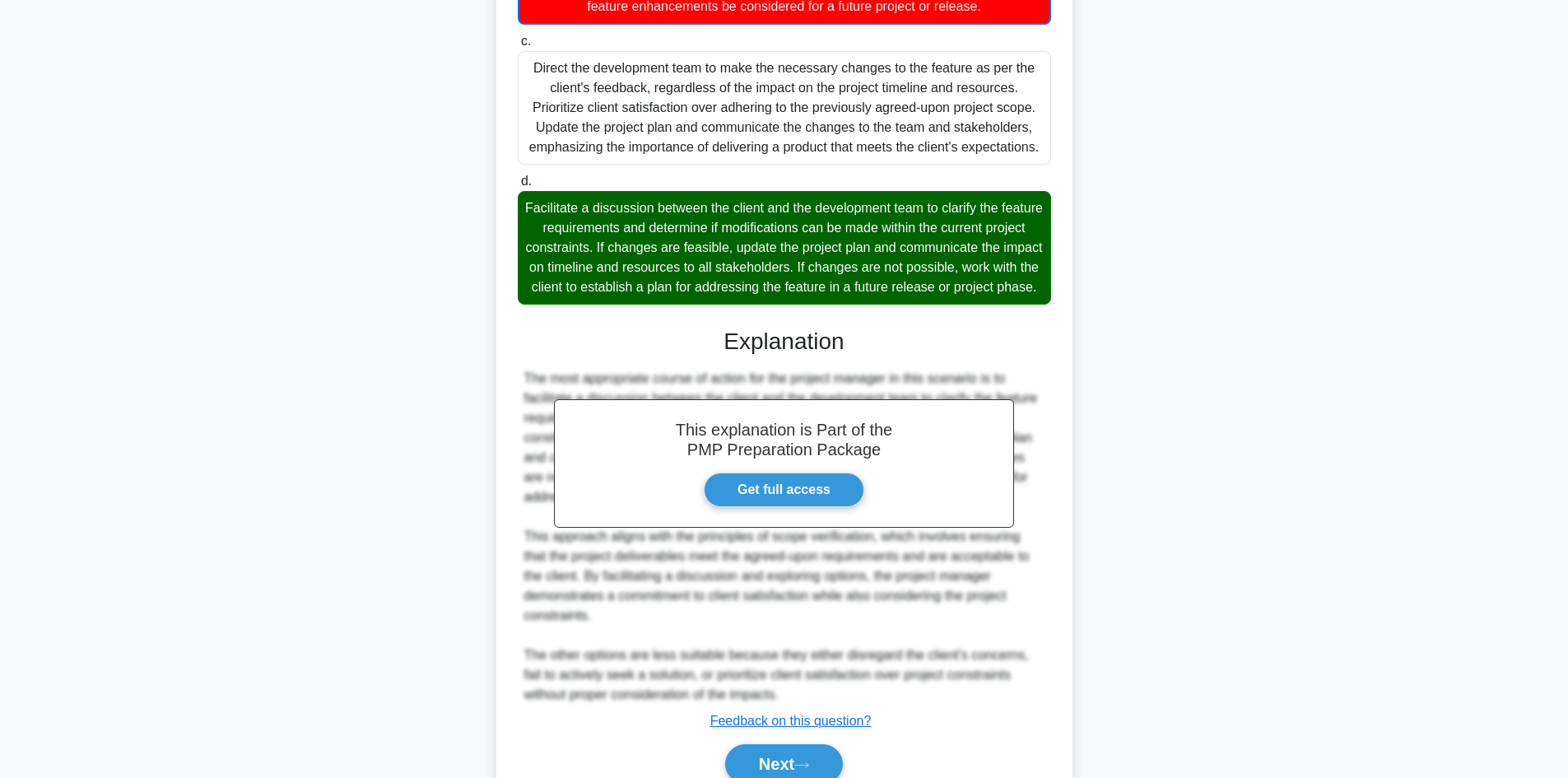
scroll to position [714, 0]
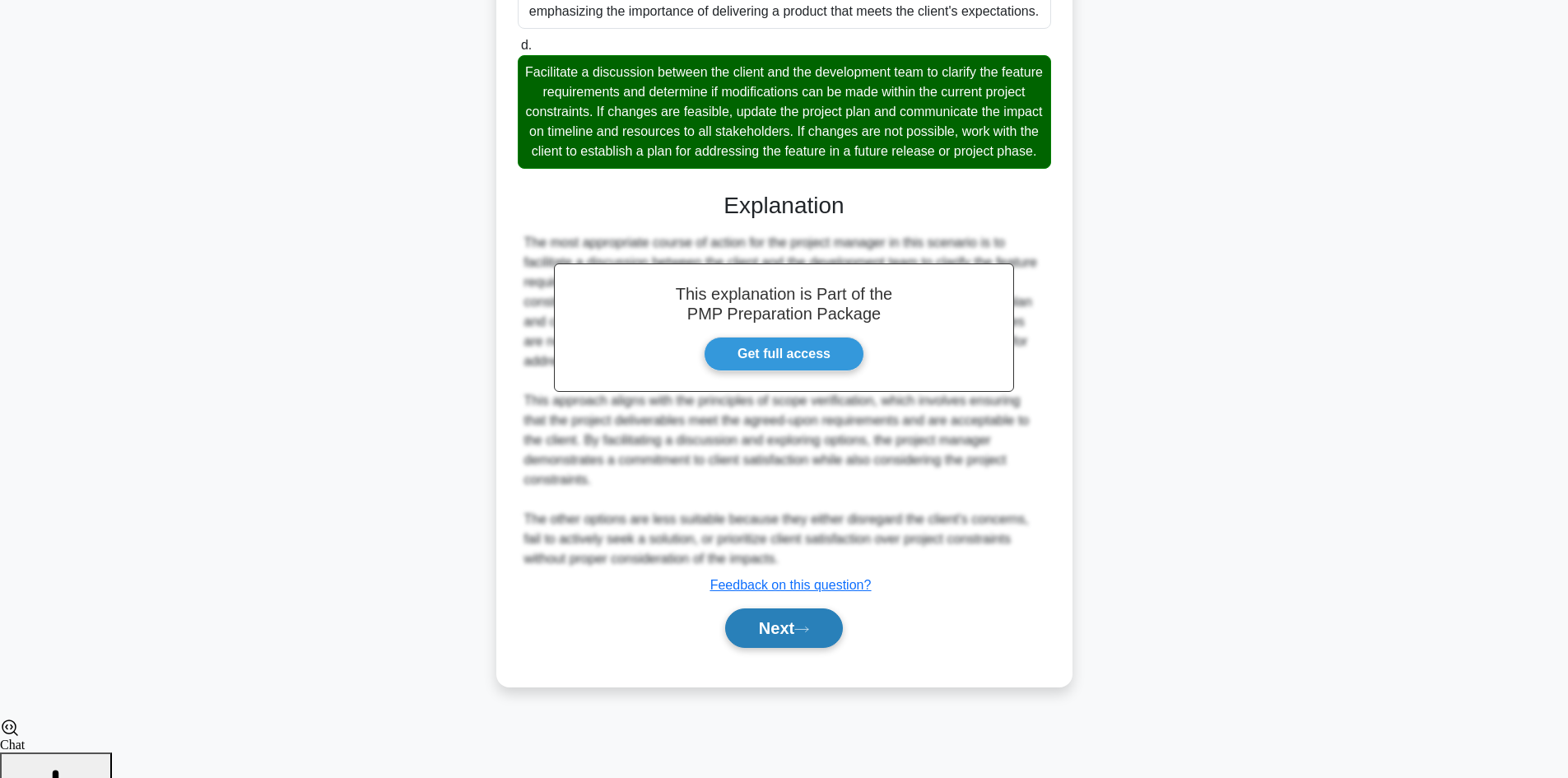
click at [780, 648] on button "Next" at bounding box center [784, 628] width 118 height 40
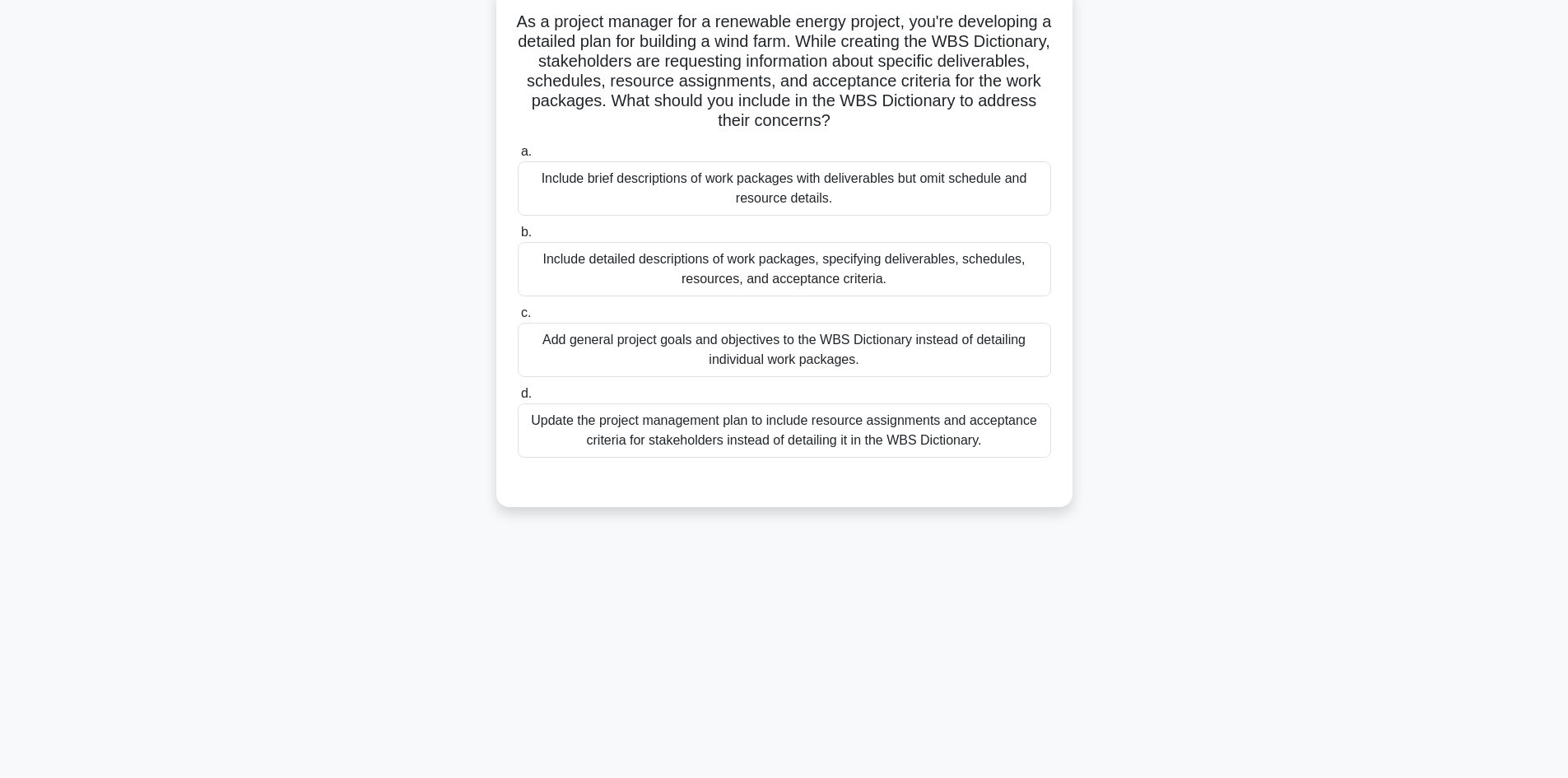
scroll to position [0, 0]
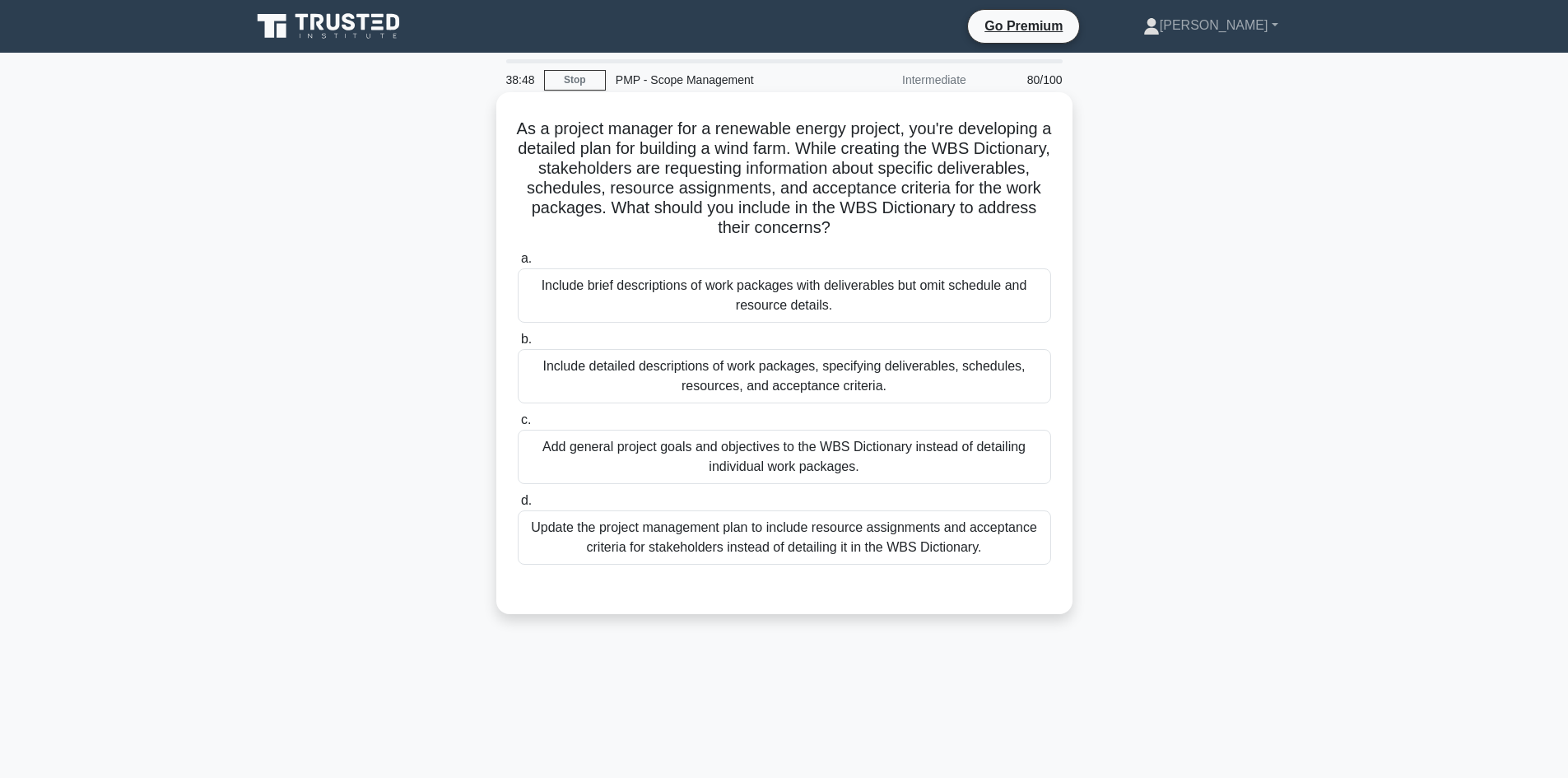
click at [823, 371] on div "Include detailed descriptions of work packages, specifying deliverables, schedu…" at bounding box center [784, 376] width 534 height 54
click at [518, 345] on input "b. Include detailed descriptions of work packages, specifying deliverables, sch…" at bounding box center [518, 340] width 0 height 11
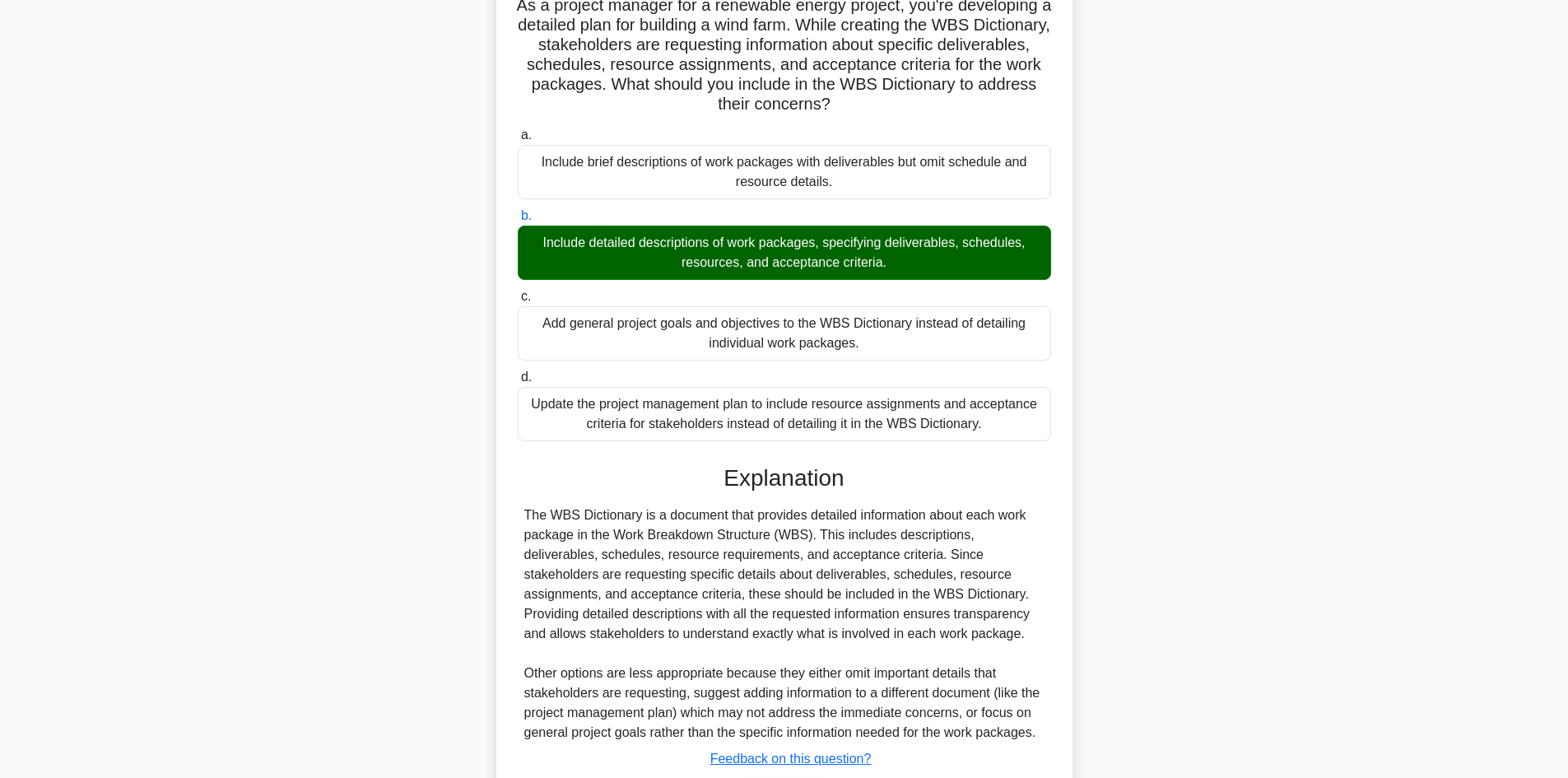
scroll to position [238, 0]
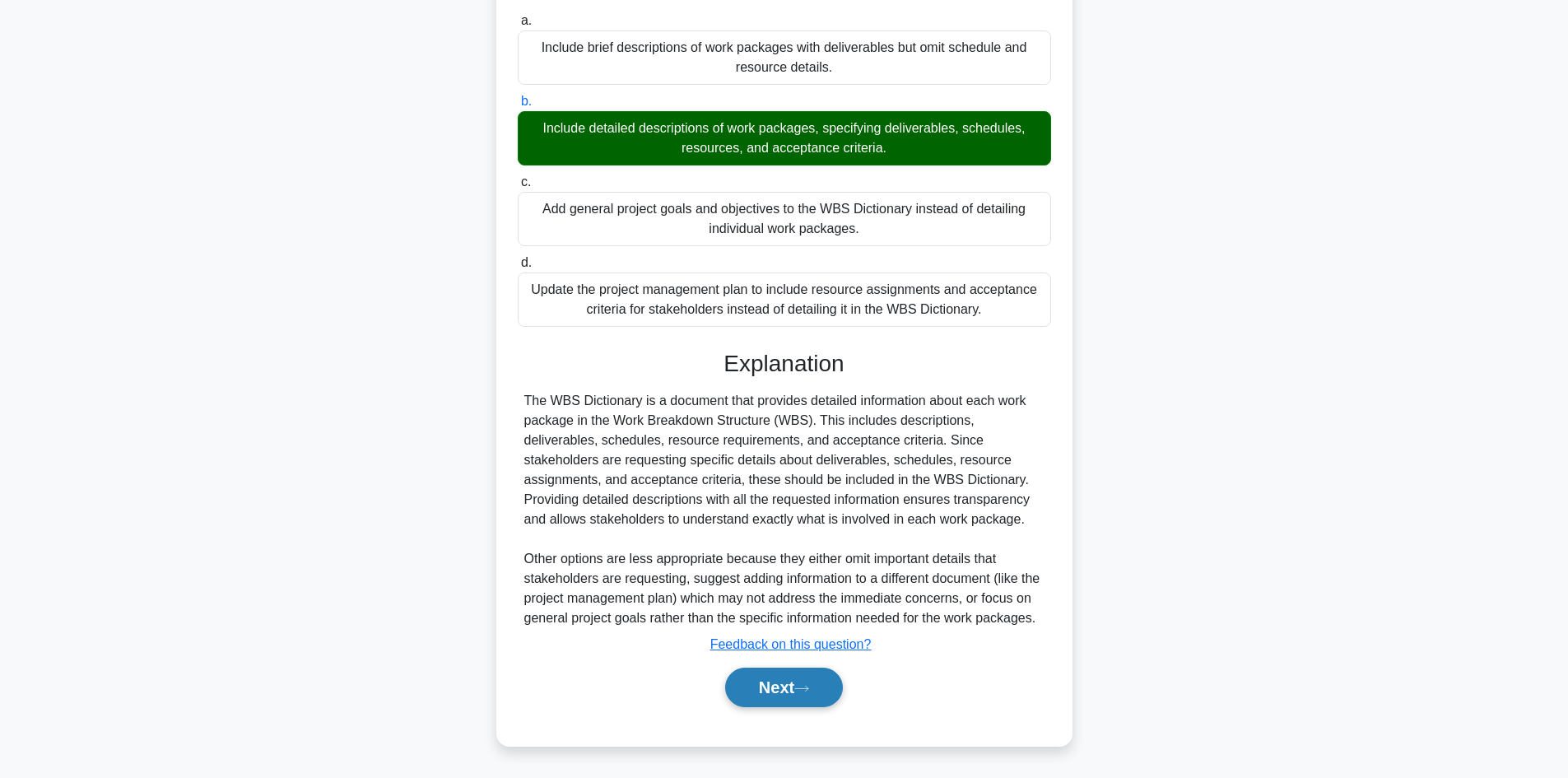
click at [793, 688] on button "Next" at bounding box center [784, 687] width 118 height 40
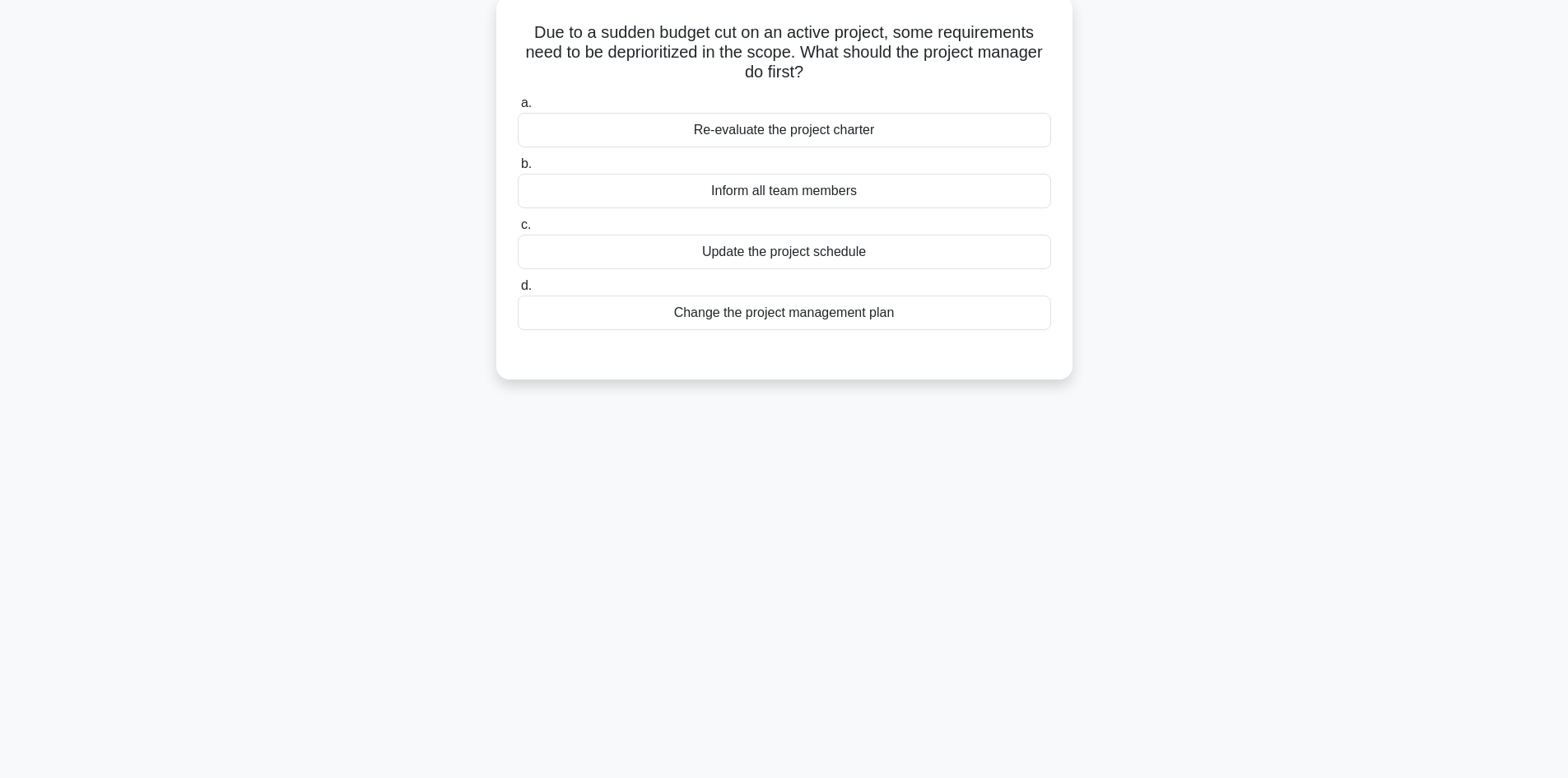
scroll to position [0, 0]
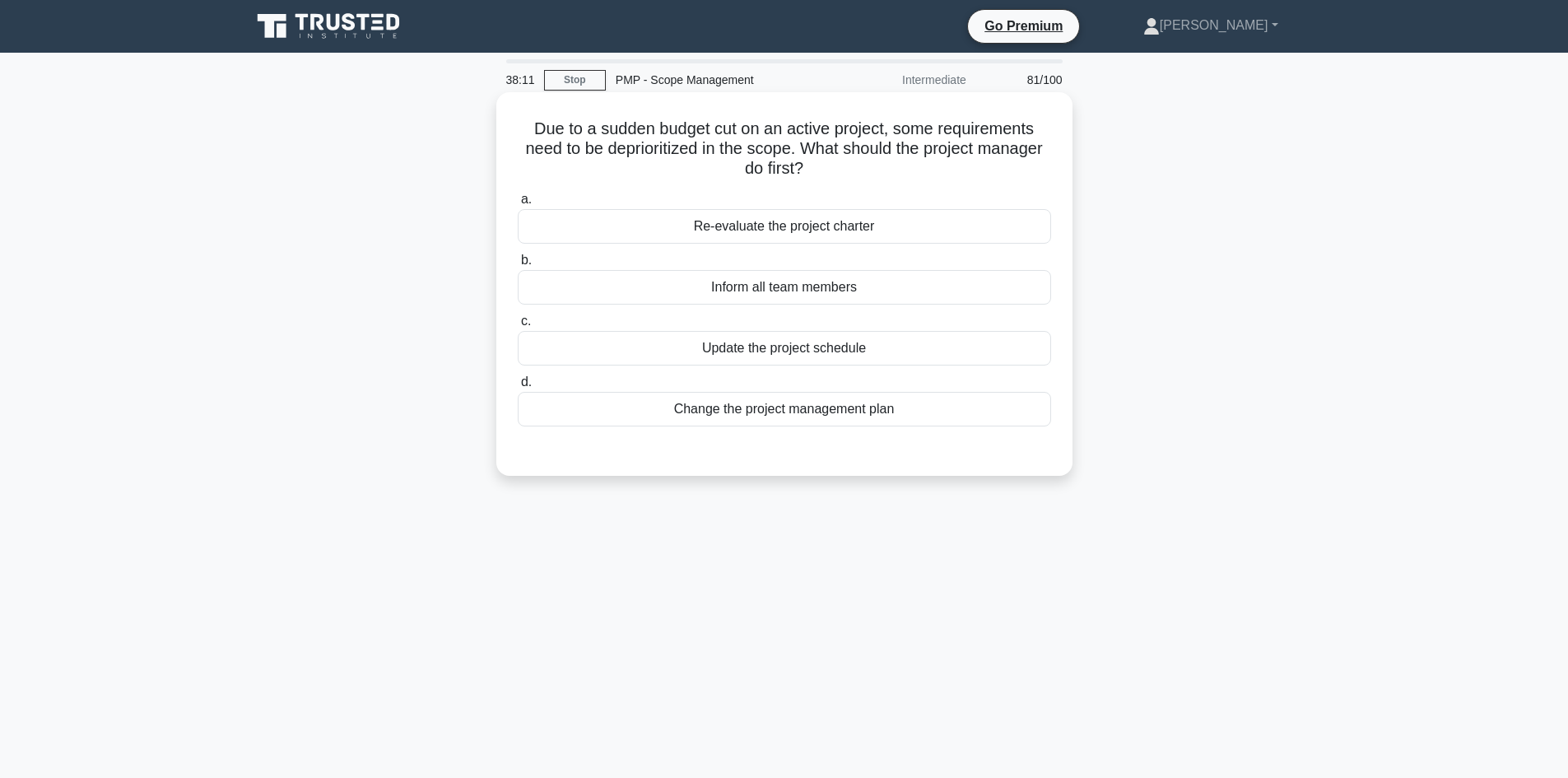
click at [803, 233] on div "Re-evaluate the project charter" at bounding box center [784, 226] width 534 height 35
click at [518, 205] on input "a. Re-evaluate the project charter" at bounding box center [518, 199] width 0 height 11
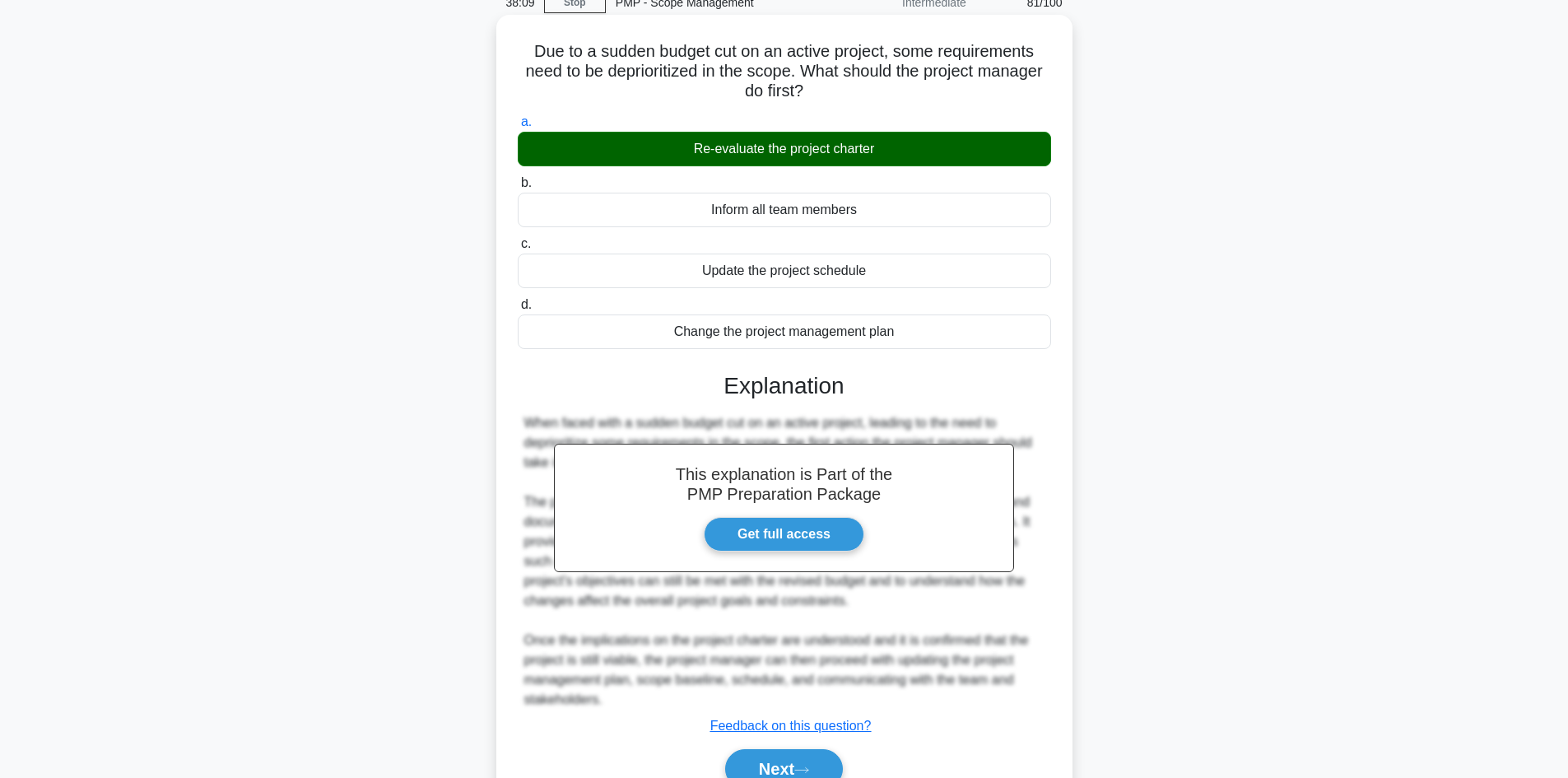
scroll to position [159, 0]
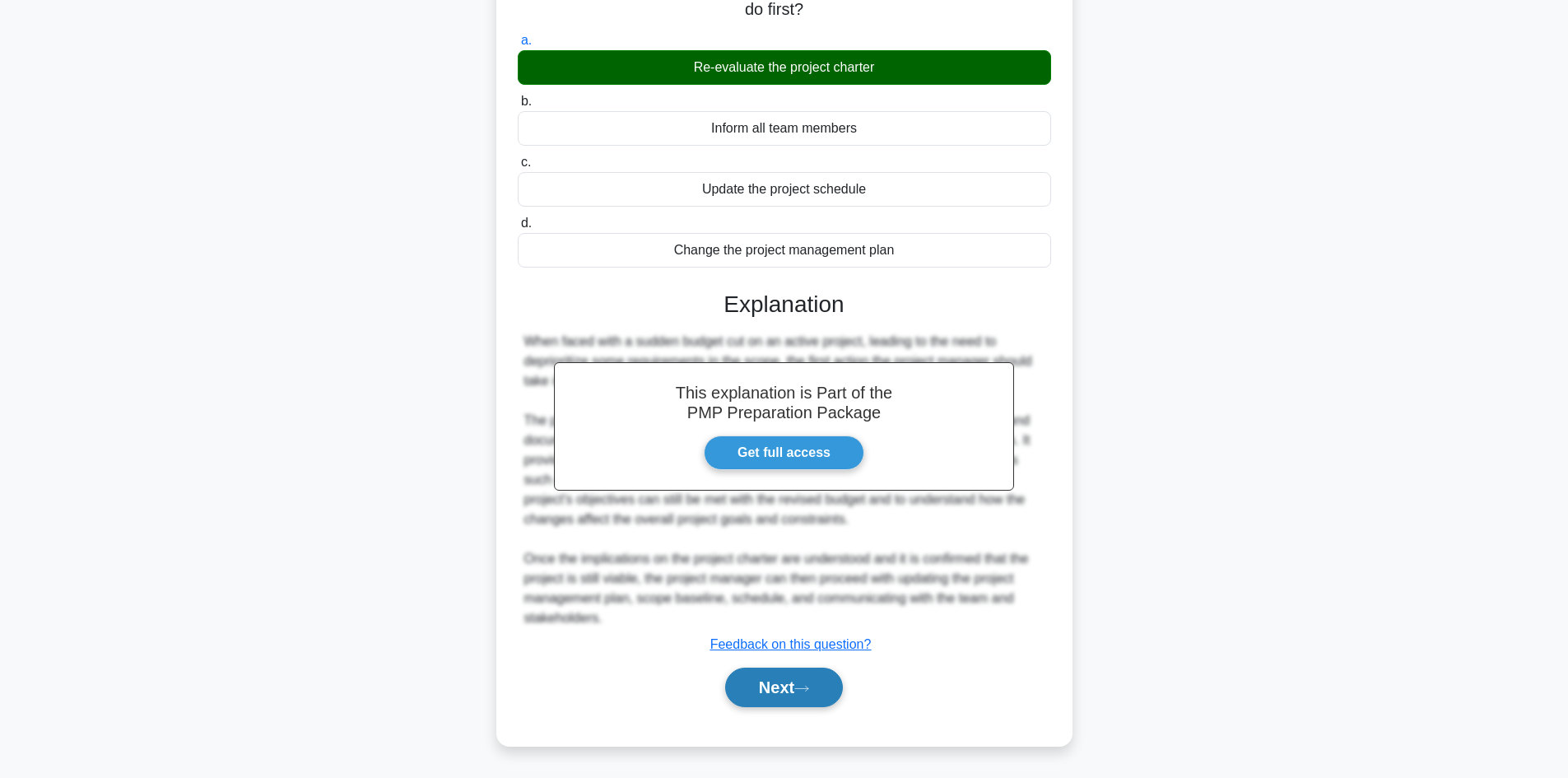
click at [817, 693] on button "Next" at bounding box center [784, 687] width 118 height 40
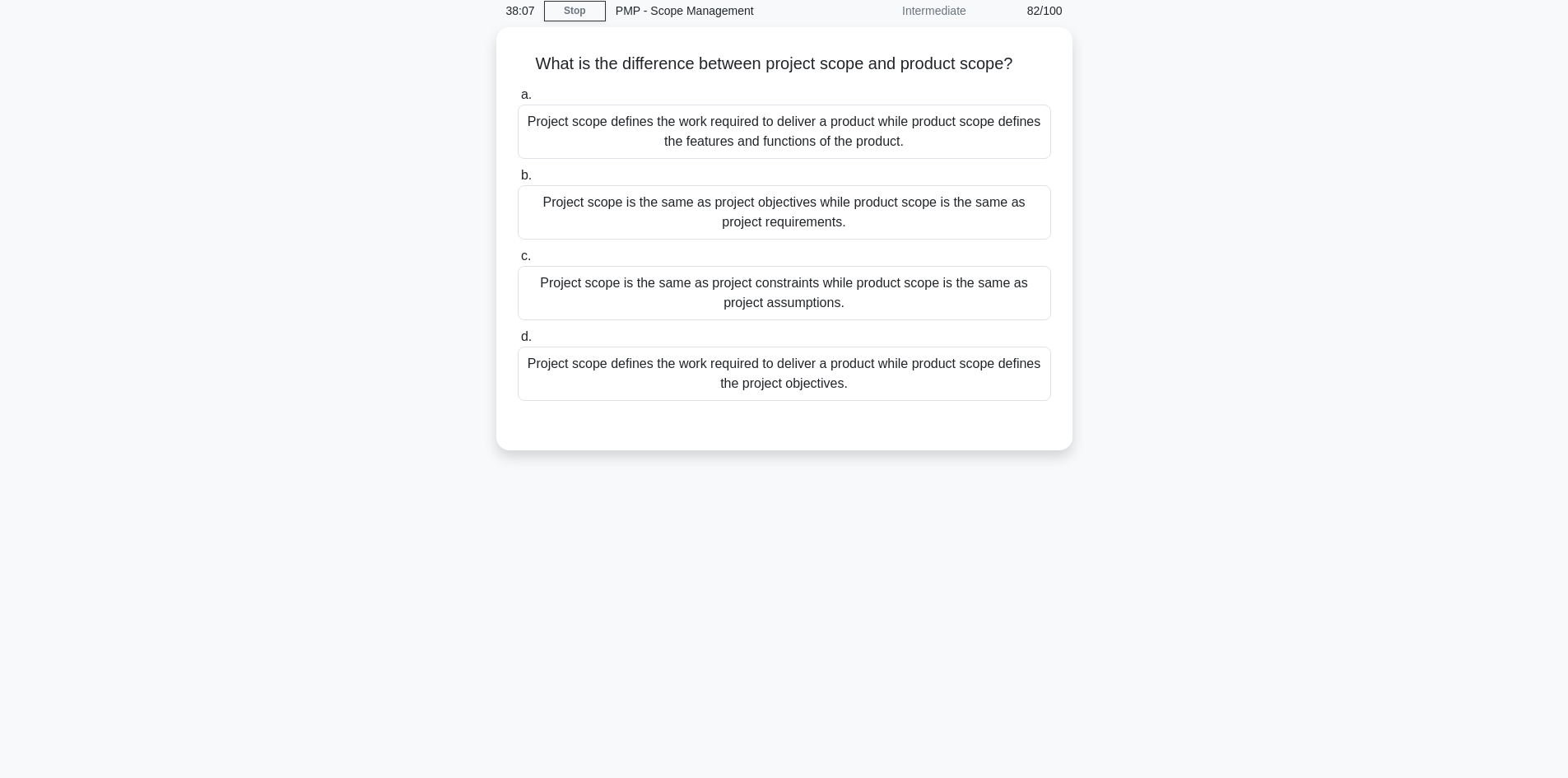
scroll to position [29, 0]
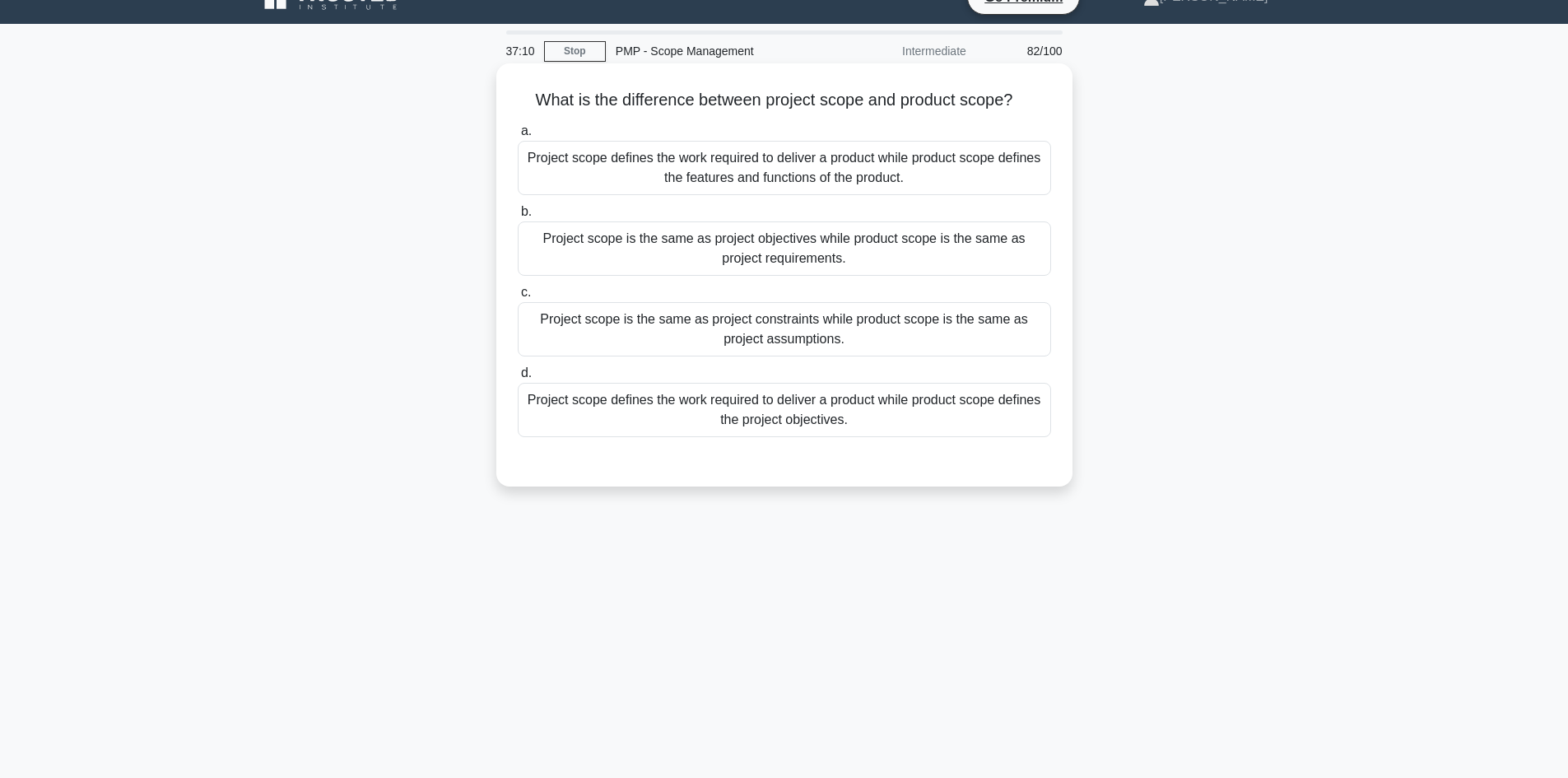
click at [833, 180] on div "Project scope defines the work required to deliver a product while product scop…" at bounding box center [784, 168] width 534 height 54
click at [518, 136] on input "a. Project scope defines the work required to deliver a product while product s…" at bounding box center [518, 131] width 0 height 11
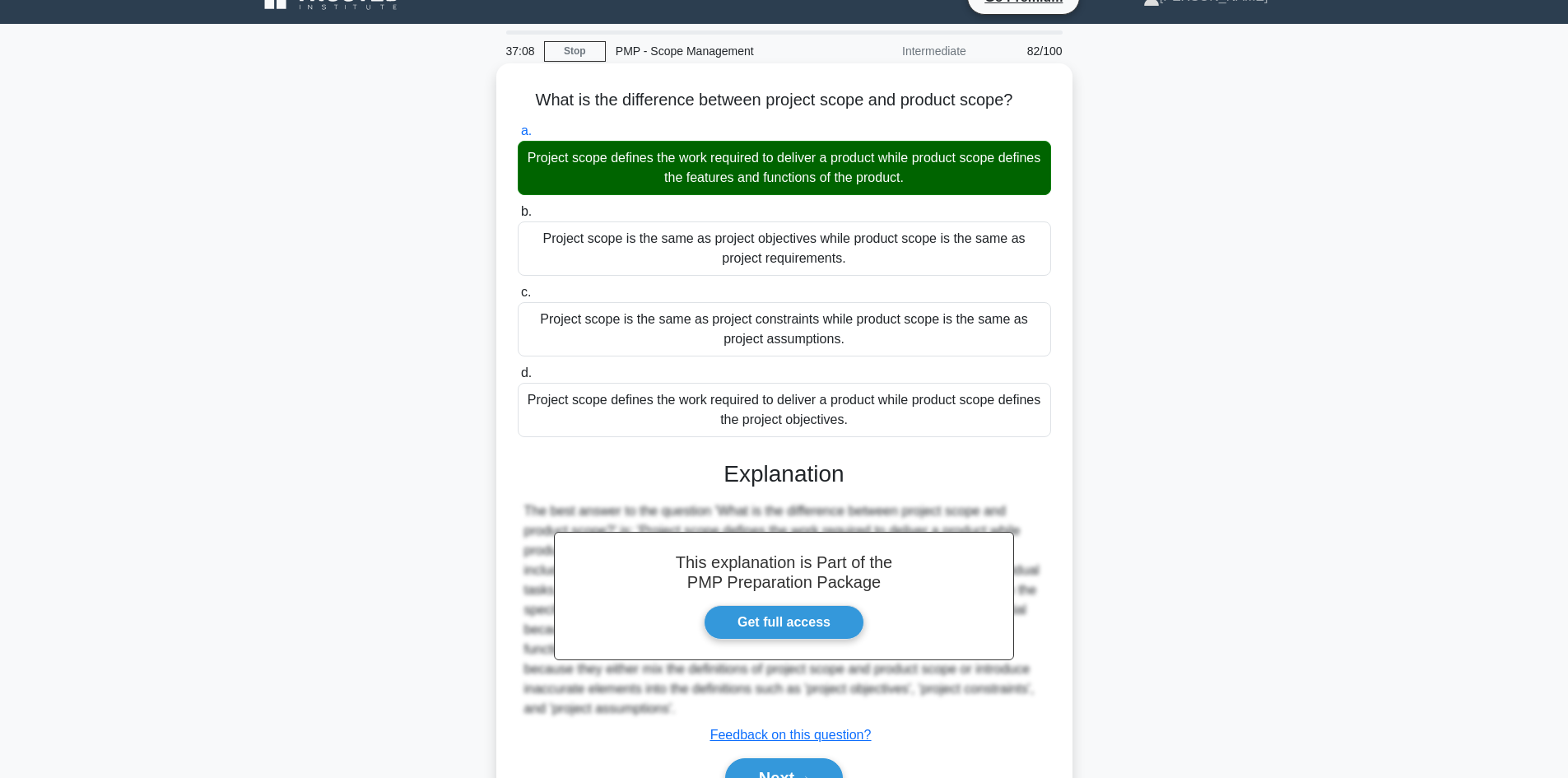
scroll to position [119, 0]
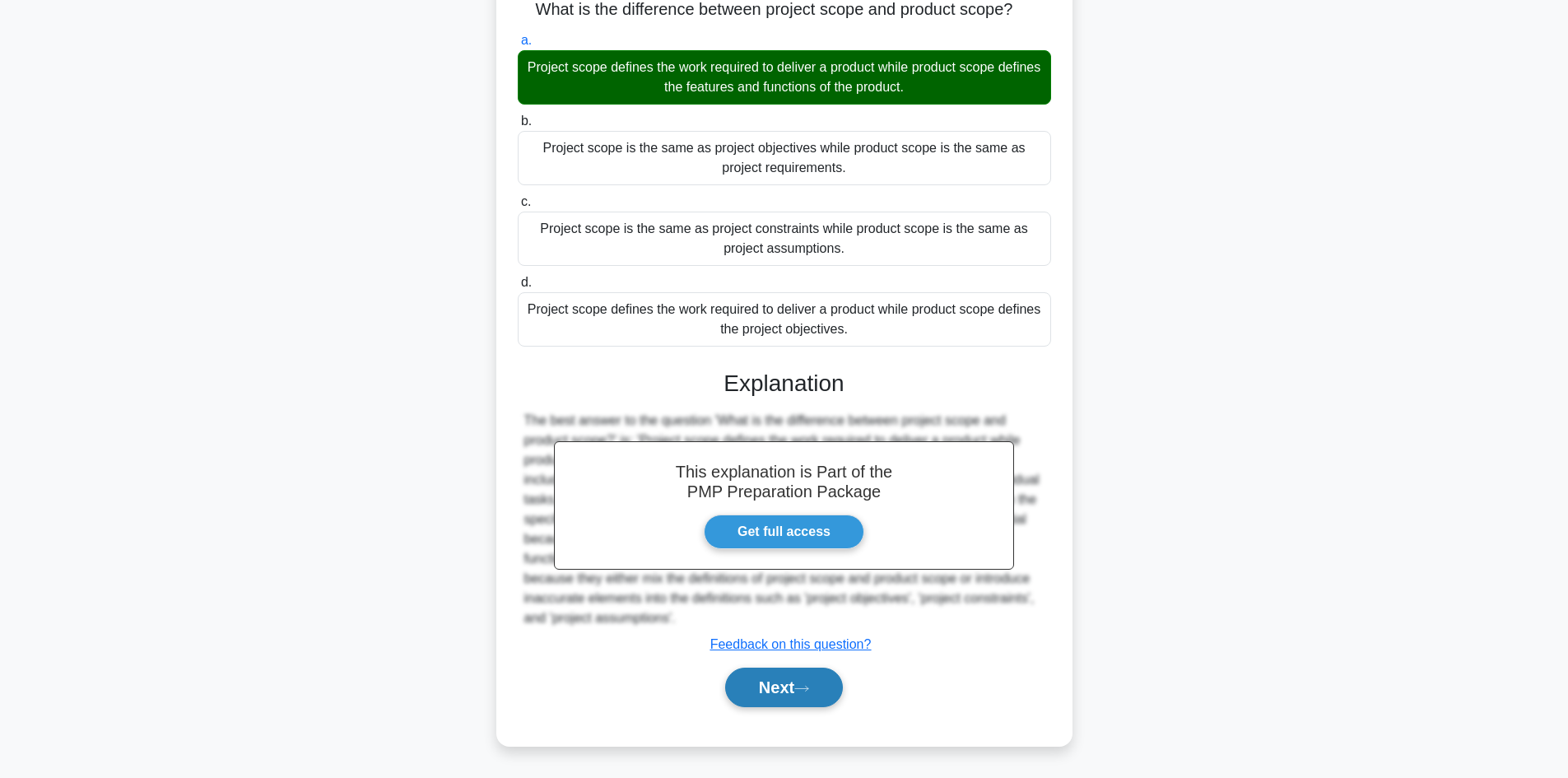
click at [819, 681] on button "Next" at bounding box center [784, 687] width 118 height 40
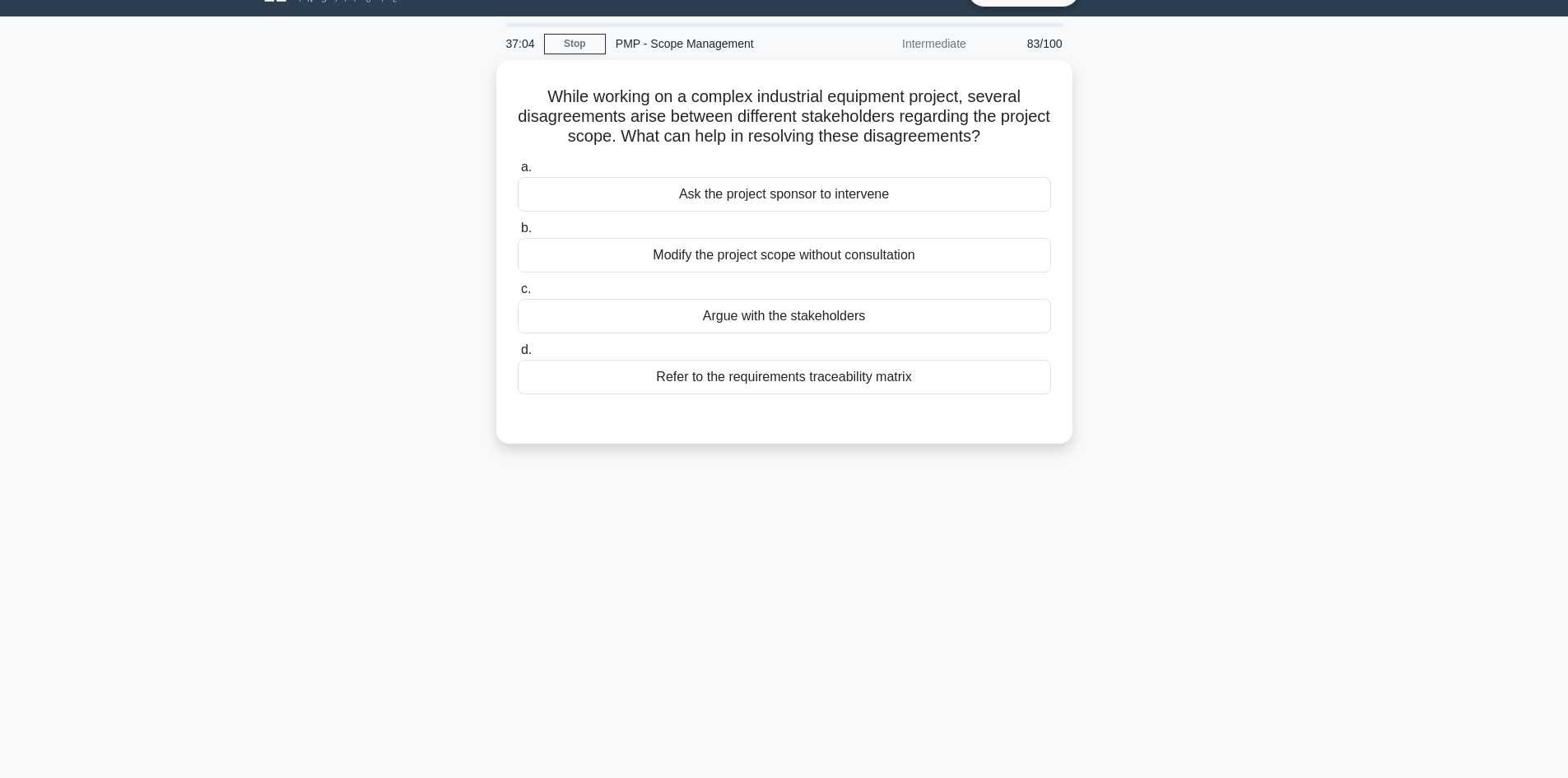
scroll to position [0, 0]
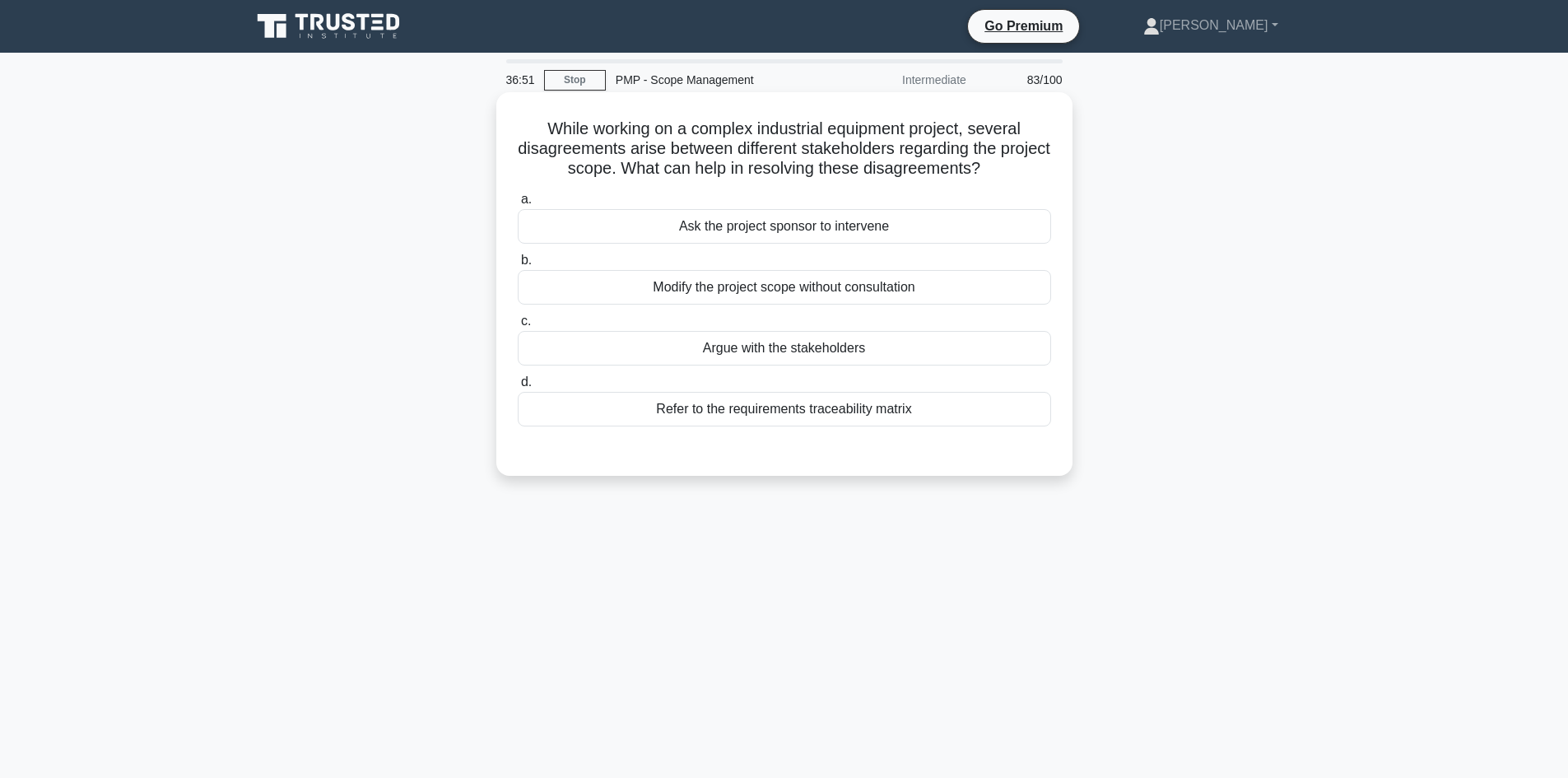
click at [917, 416] on div "Refer to the requirements traceability matrix" at bounding box center [784, 409] width 534 height 35
click at [518, 388] on input "d. Refer to the requirements traceability matrix" at bounding box center [518, 382] width 0 height 11
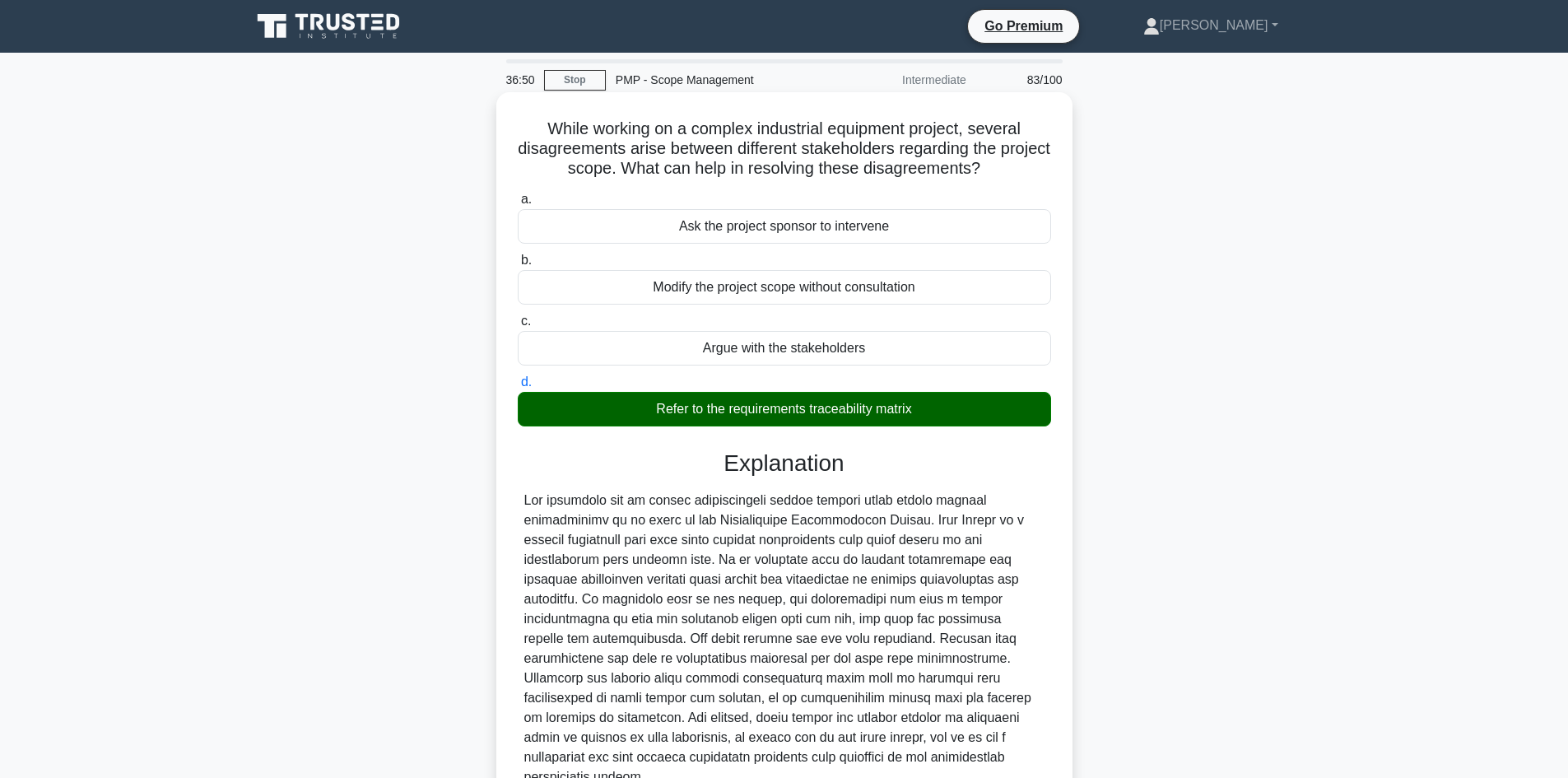
scroll to position [57, 0]
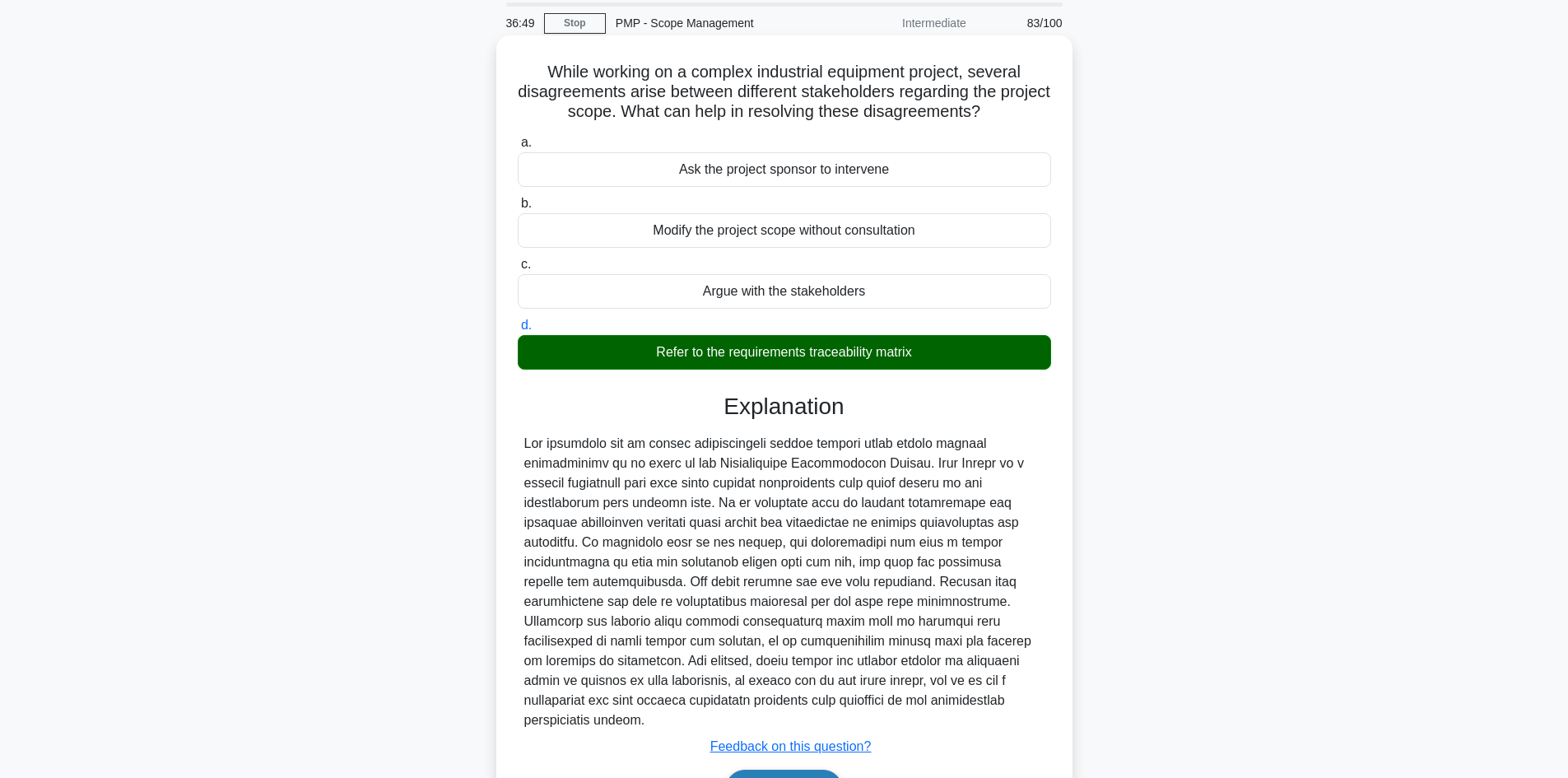
click at [767, 770] on button "Next" at bounding box center [784, 790] width 118 height 40
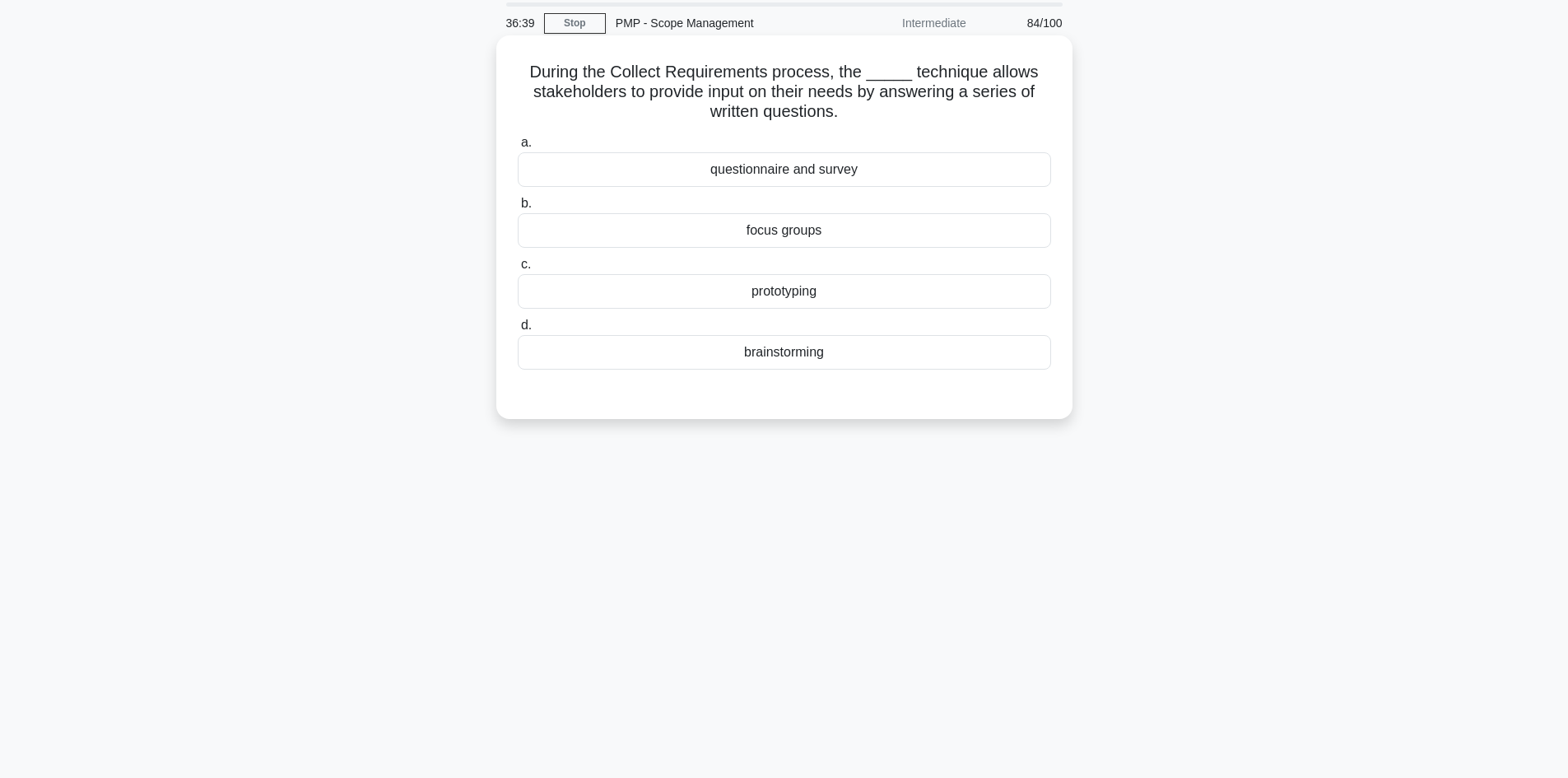
click at [817, 167] on div "questionnaire and survey" at bounding box center [784, 169] width 534 height 35
click at [518, 148] on input "a. questionnaire and survey" at bounding box center [518, 142] width 0 height 11
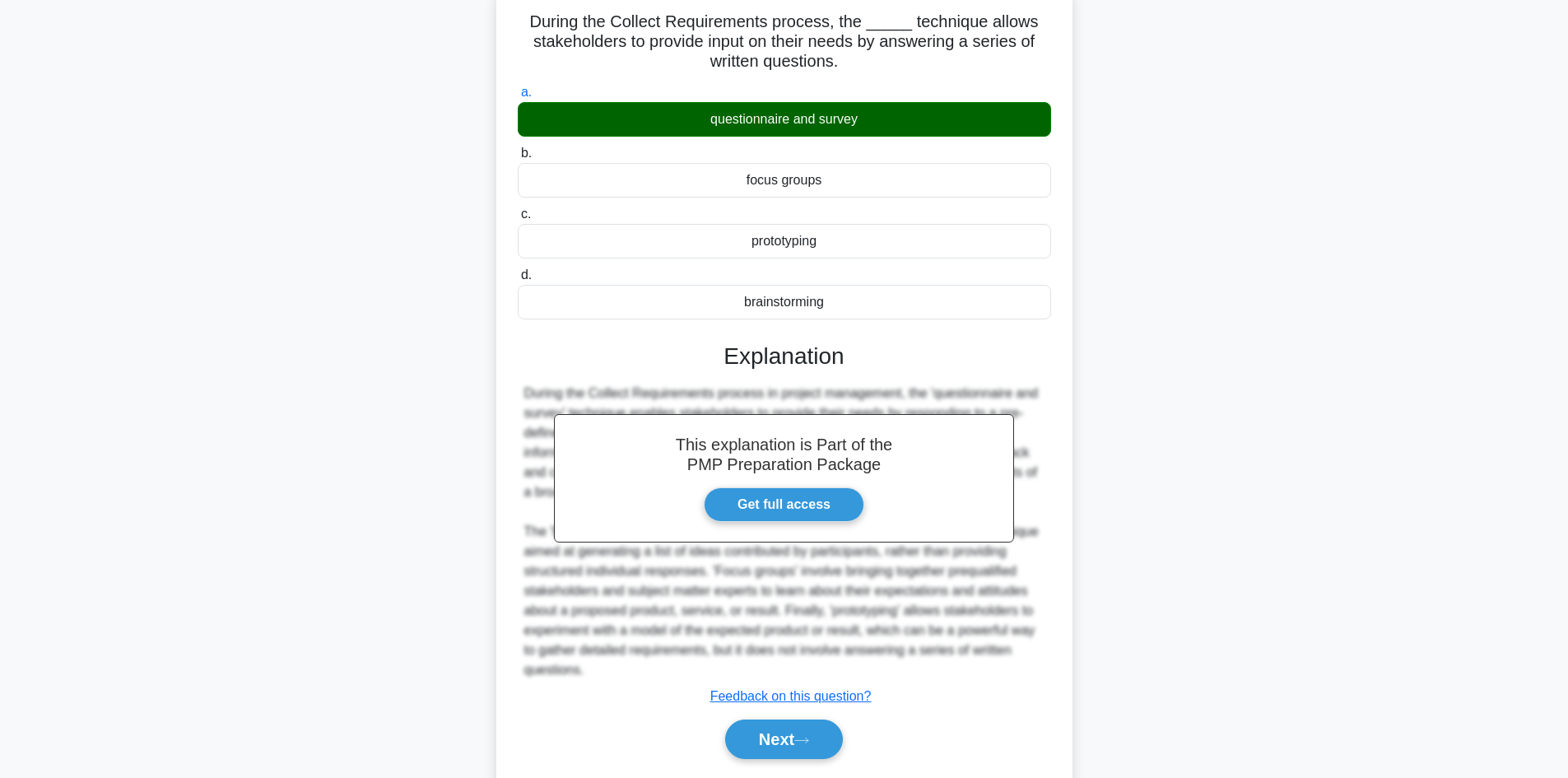
scroll to position [159, 0]
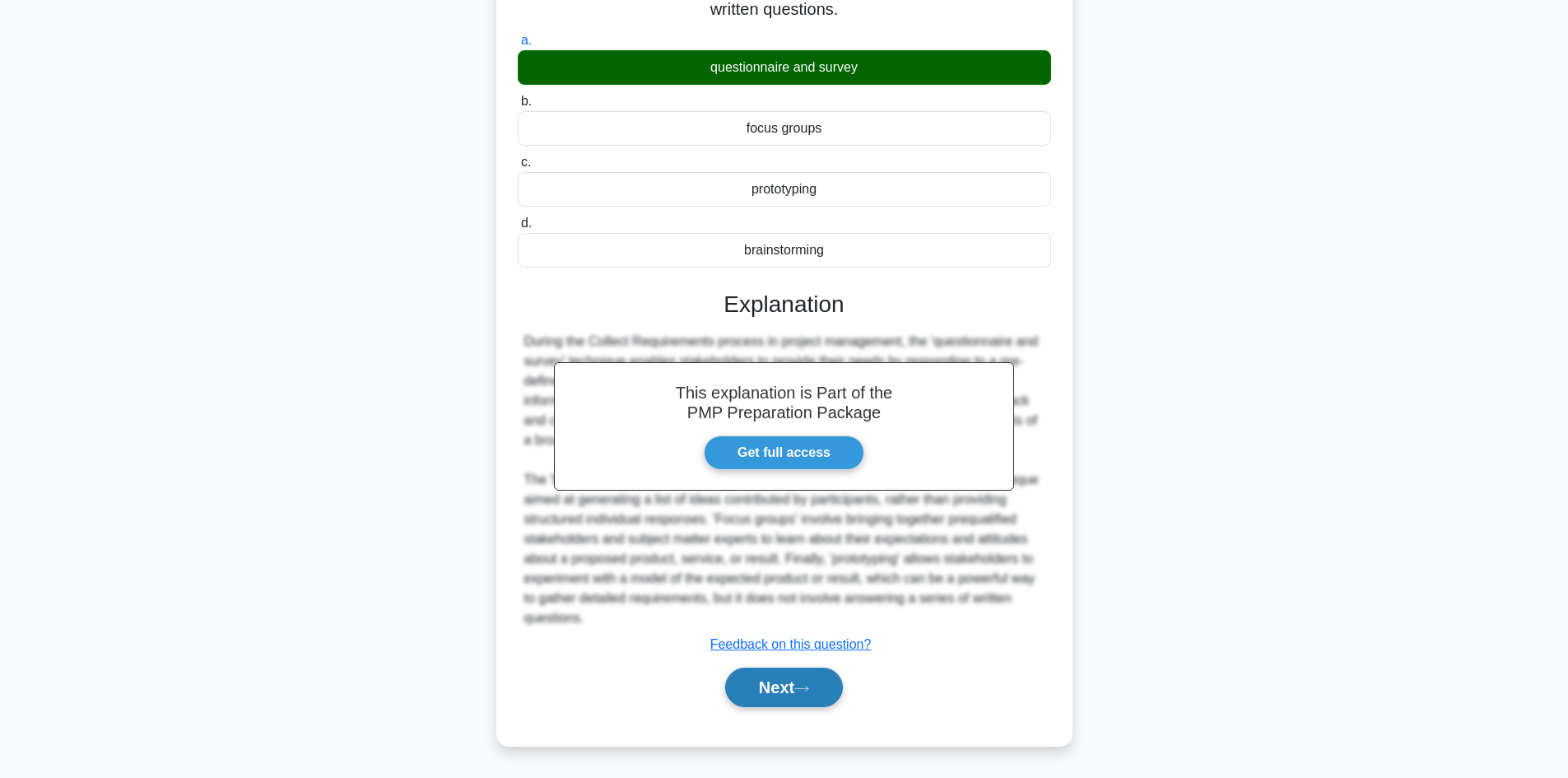
click at [790, 683] on button "Next" at bounding box center [784, 687] width 118 height 40
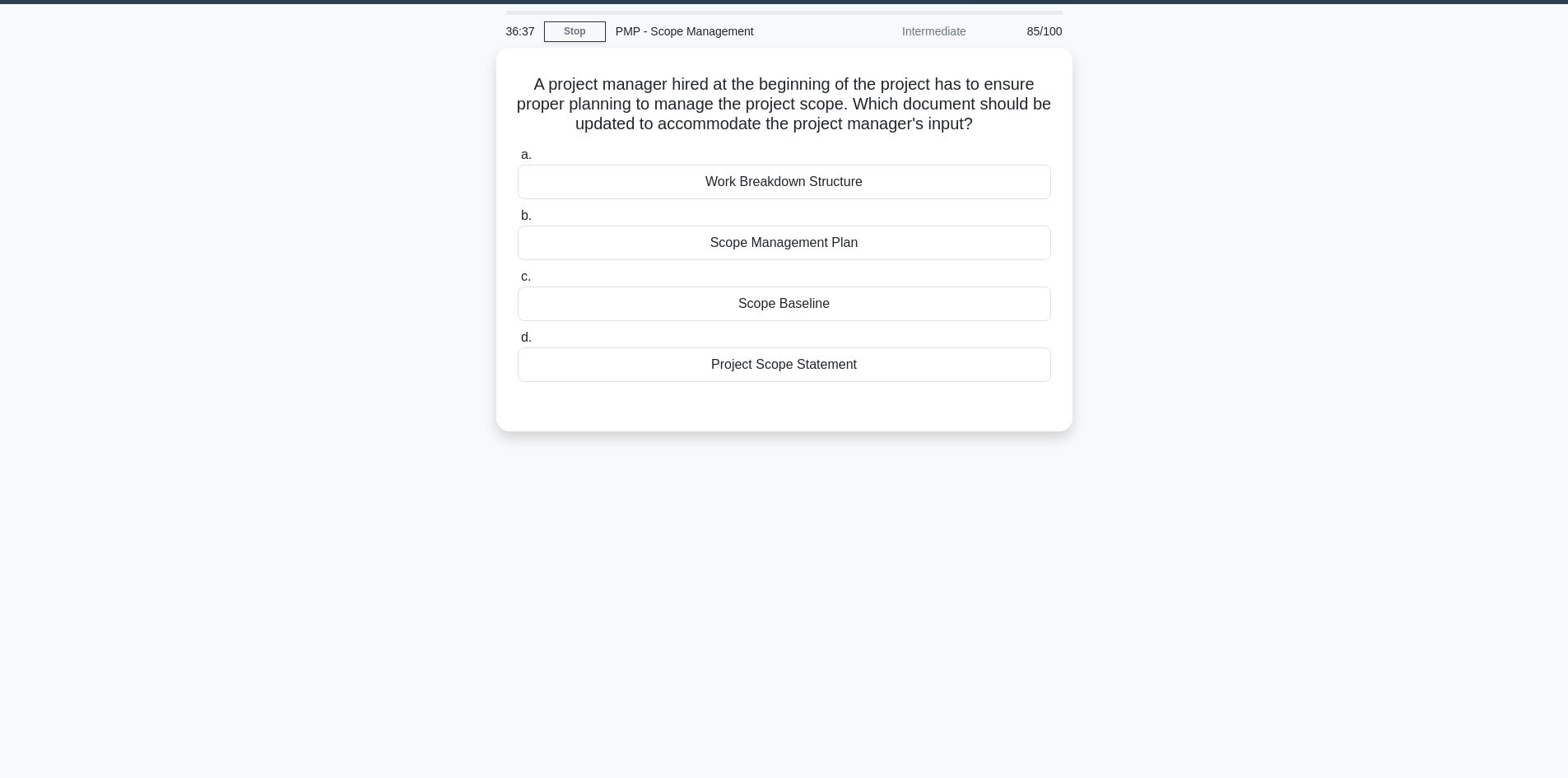
scroll to position [0, 0]
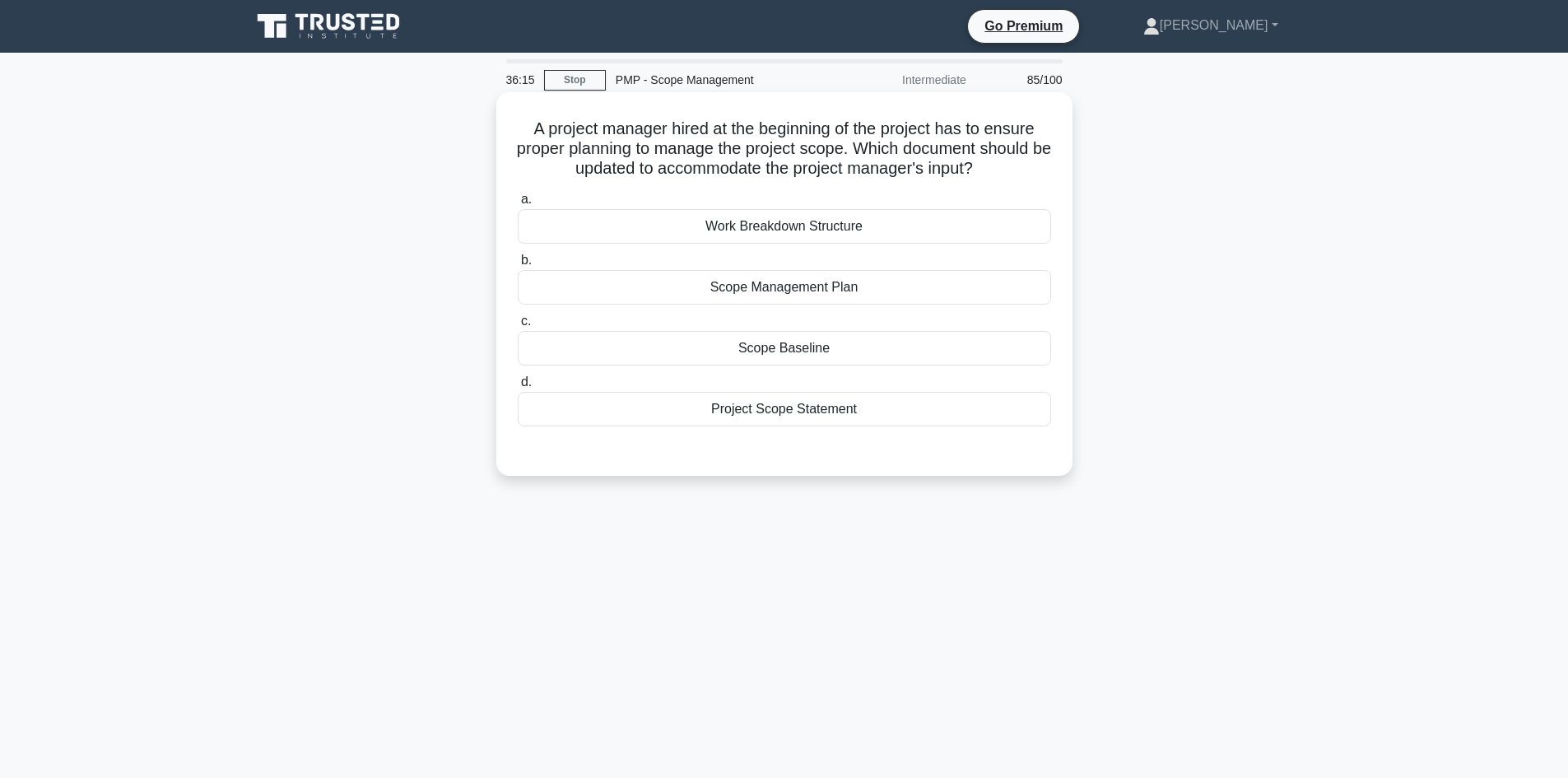
click at [823, 352] on div "Scope Baseline" at bounding box center [784, 348] width 534 height 35
click at [518, 327] on input "c. Scope Baseline" at bounding box center [518, 321] width 0 height 11
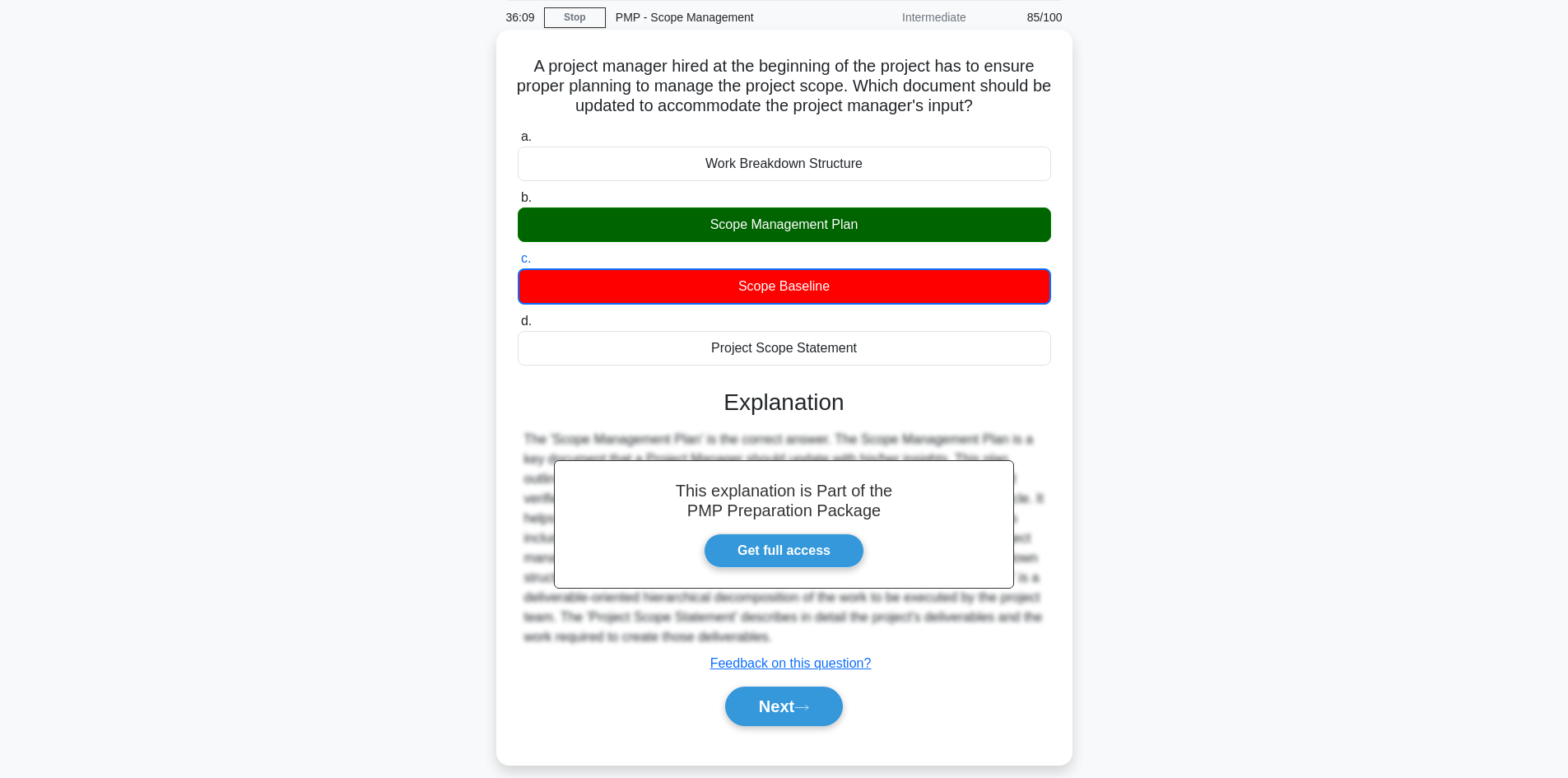
scroll to position [111, 0]
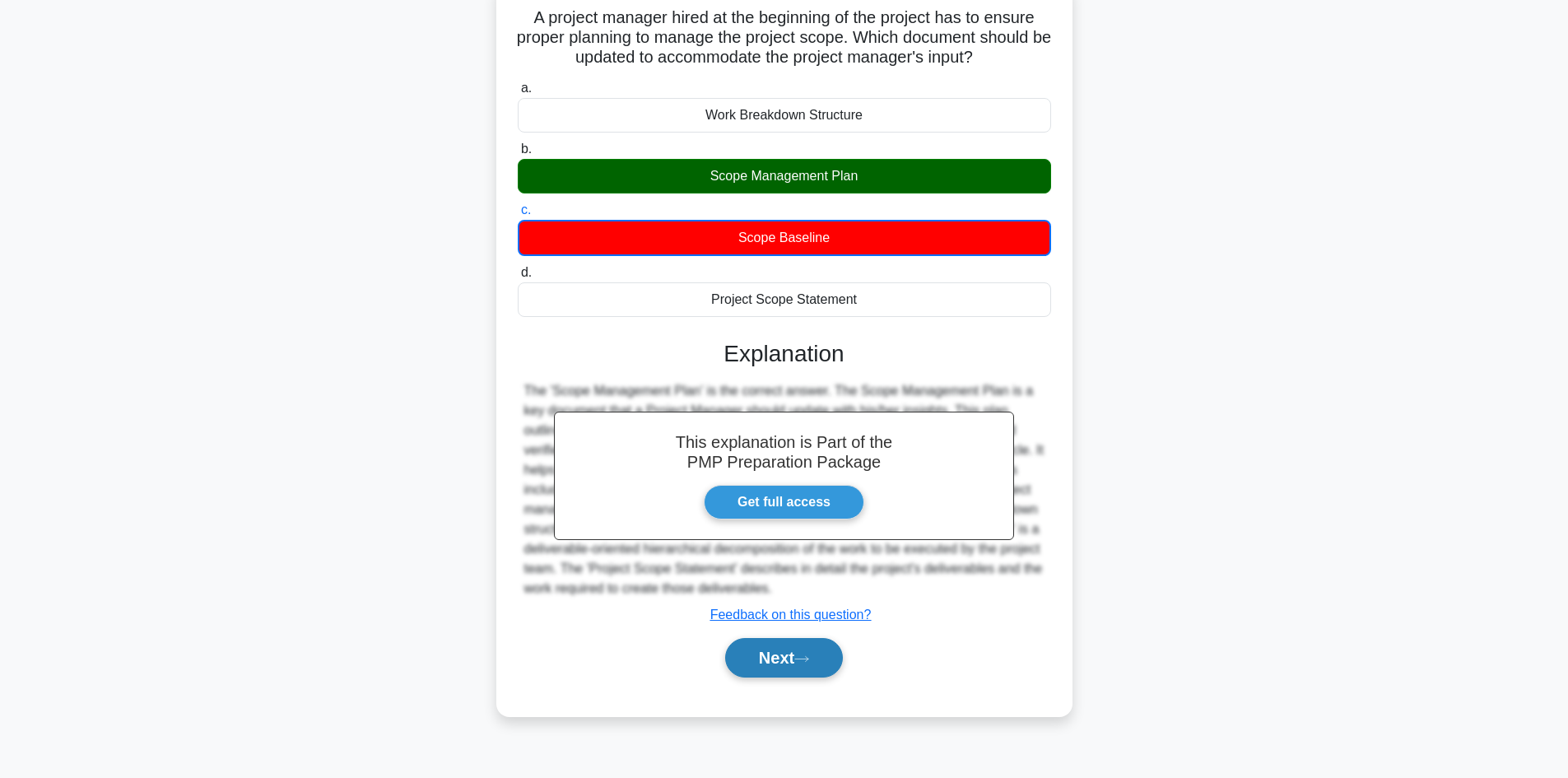
click at [791, 651] on button "Next" at bounding box center [784, 658] width 118 height 40
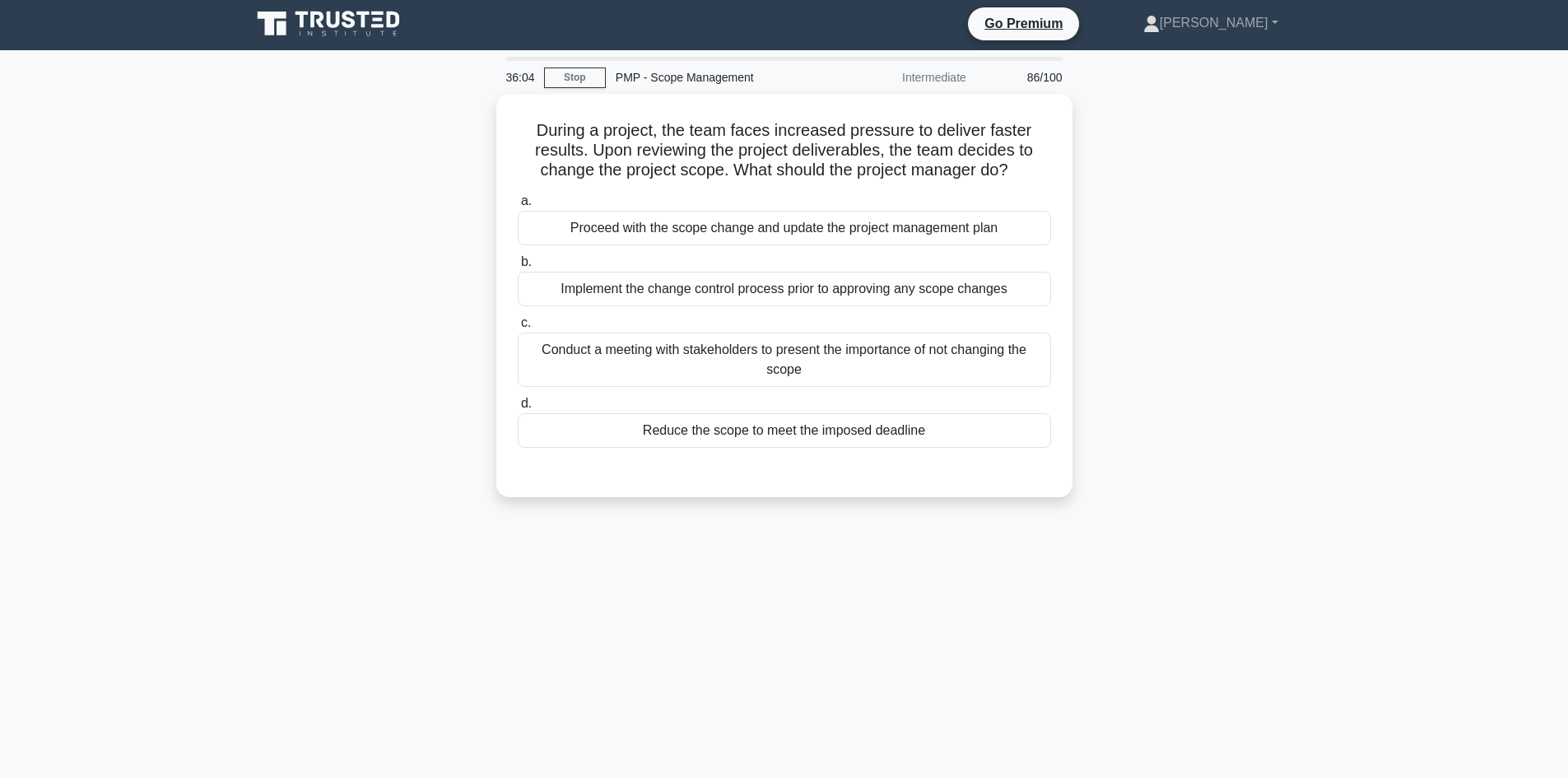
scroll to position [0, 0]
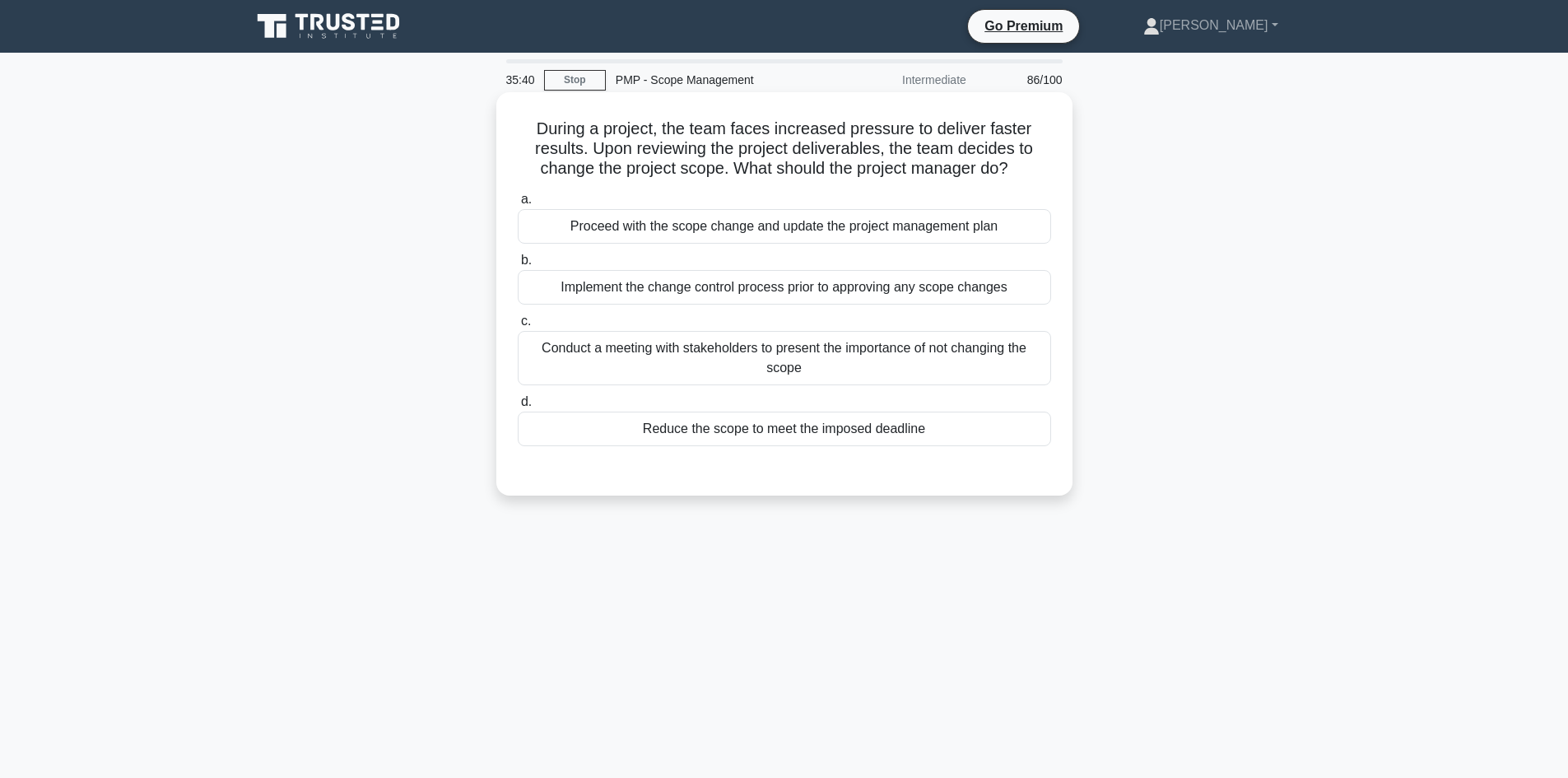
click at [707, 290] on div "Implement the change control process prior to approving any scope changes" at bounding box center [784, 287] width 534 height 35
click at [518, 266] on input "b. Implement the change control process prior to approving any scope changes" at bounding box center [518, 260] width 0 height 11
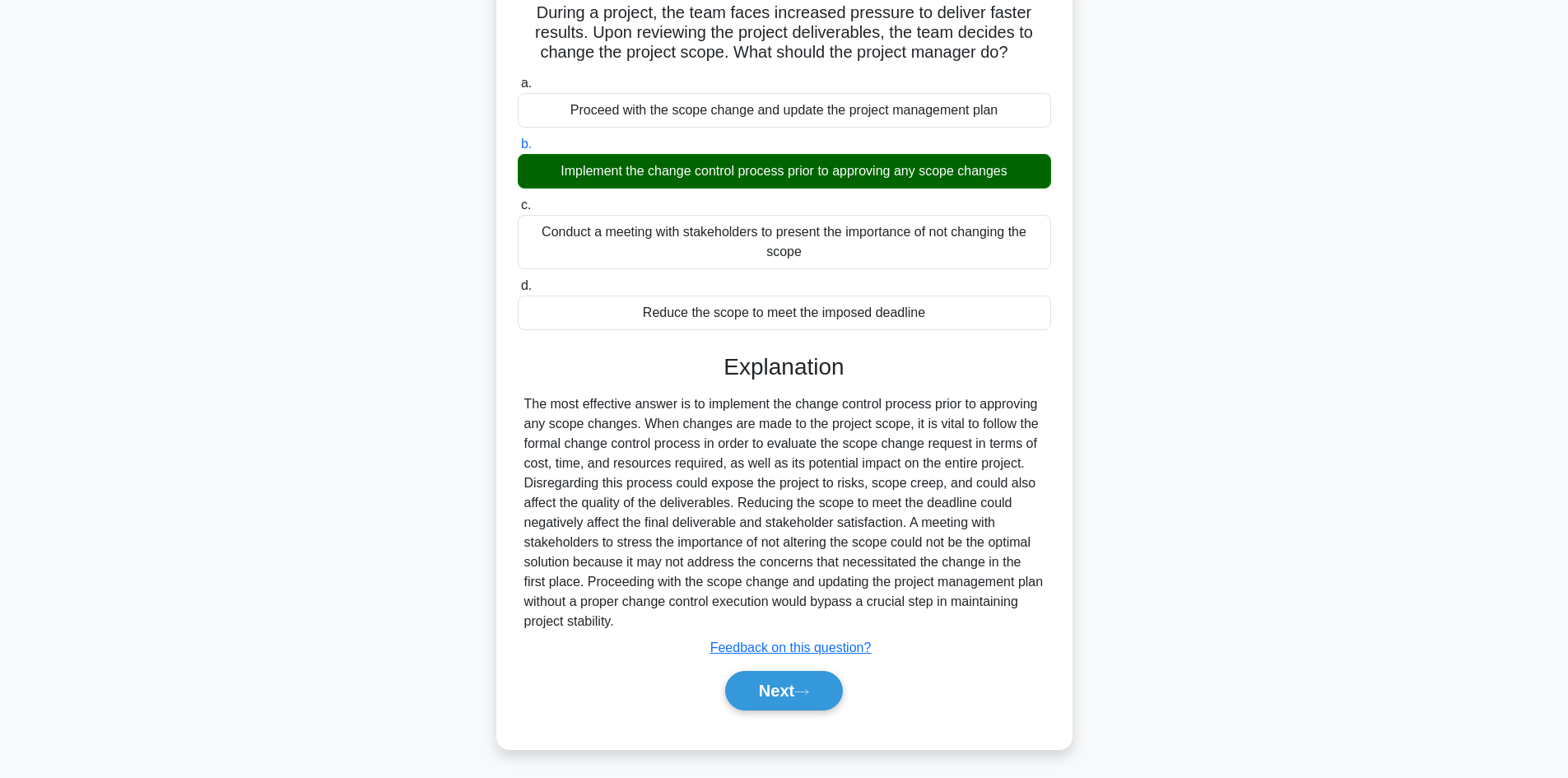
scroll to position [119, 0]
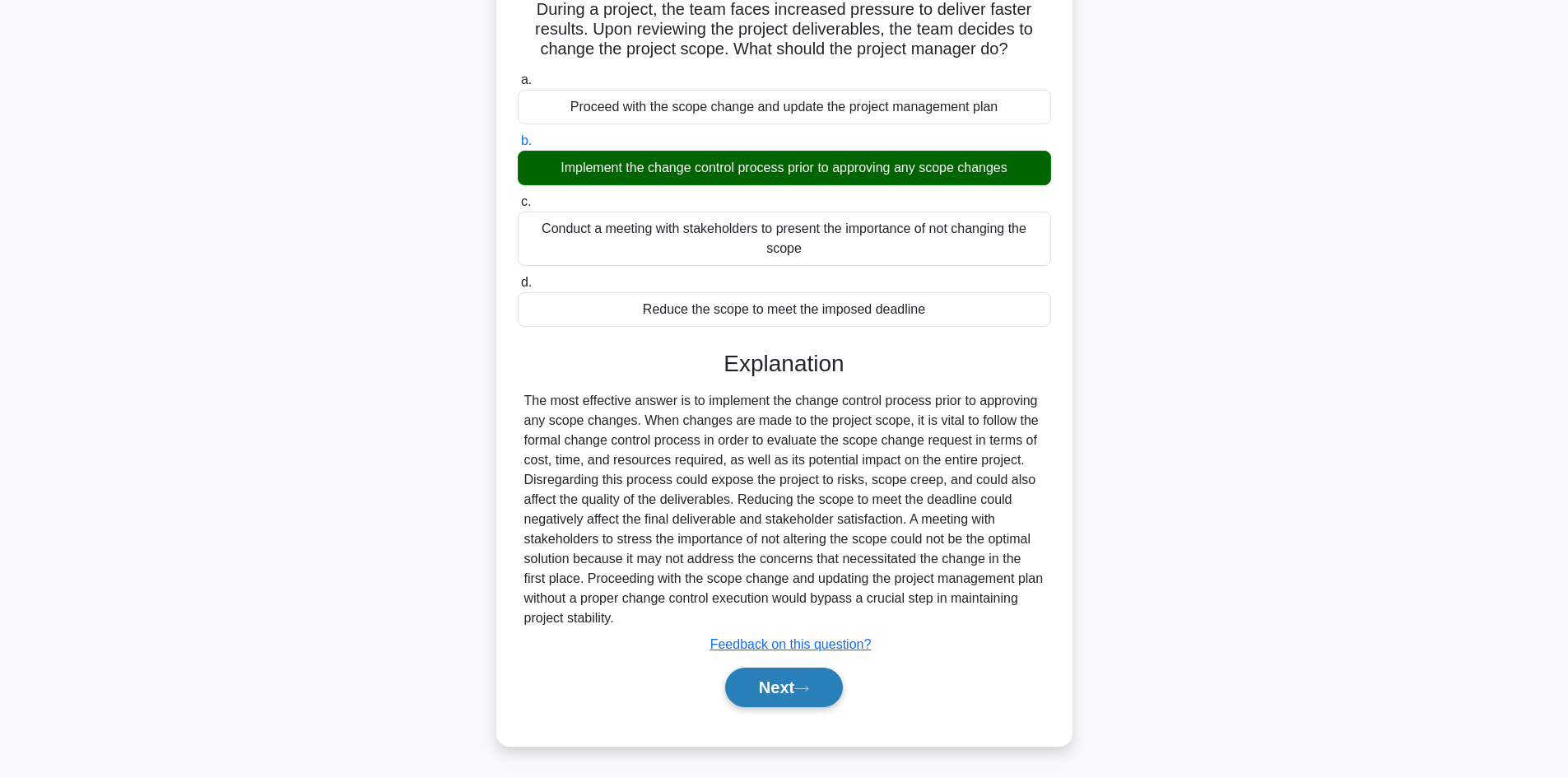
click at [791, 687] on button "Next" at bounding box center [784, 687] width 118 height 40
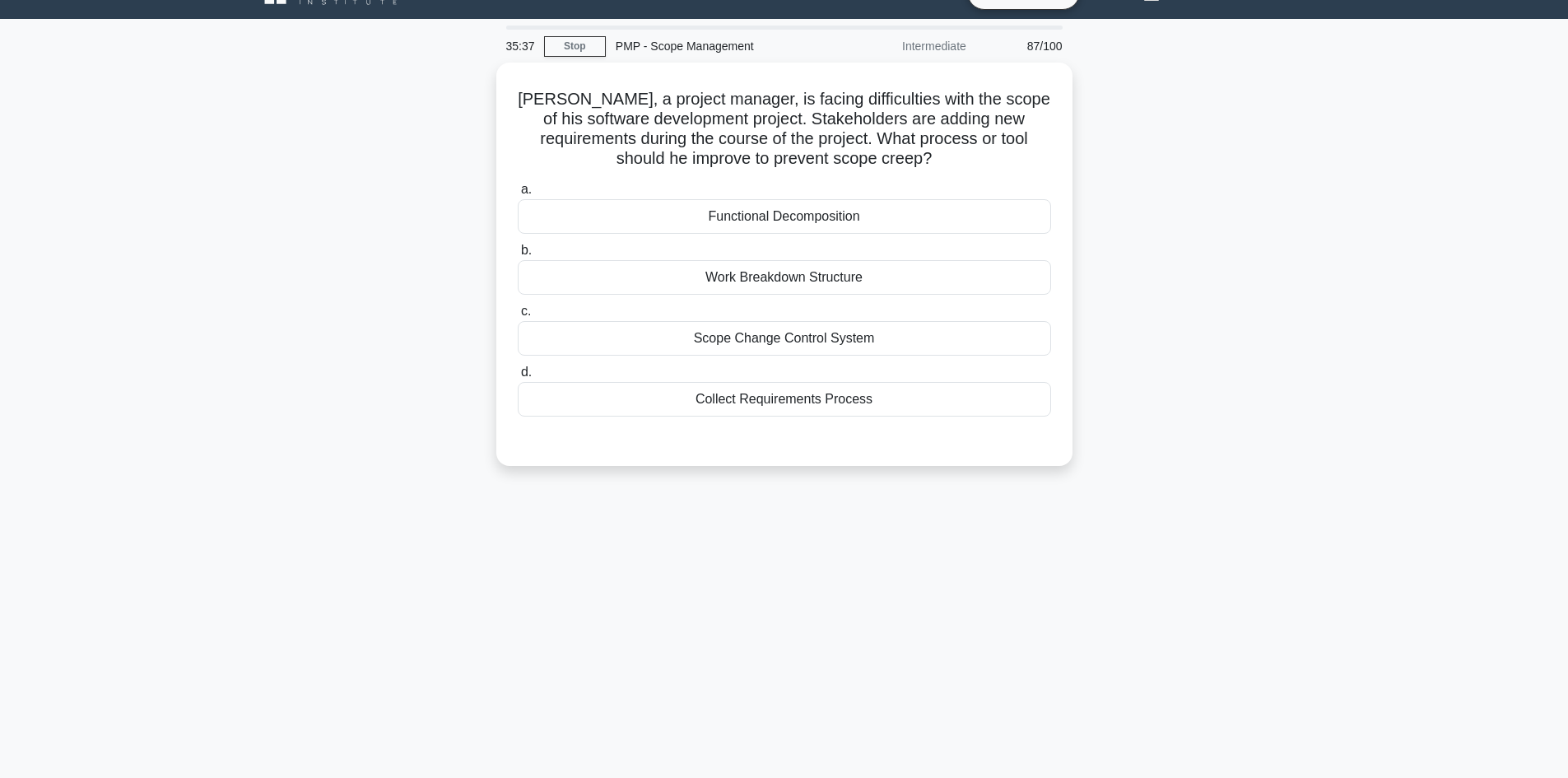
scroll to position [0, 0]
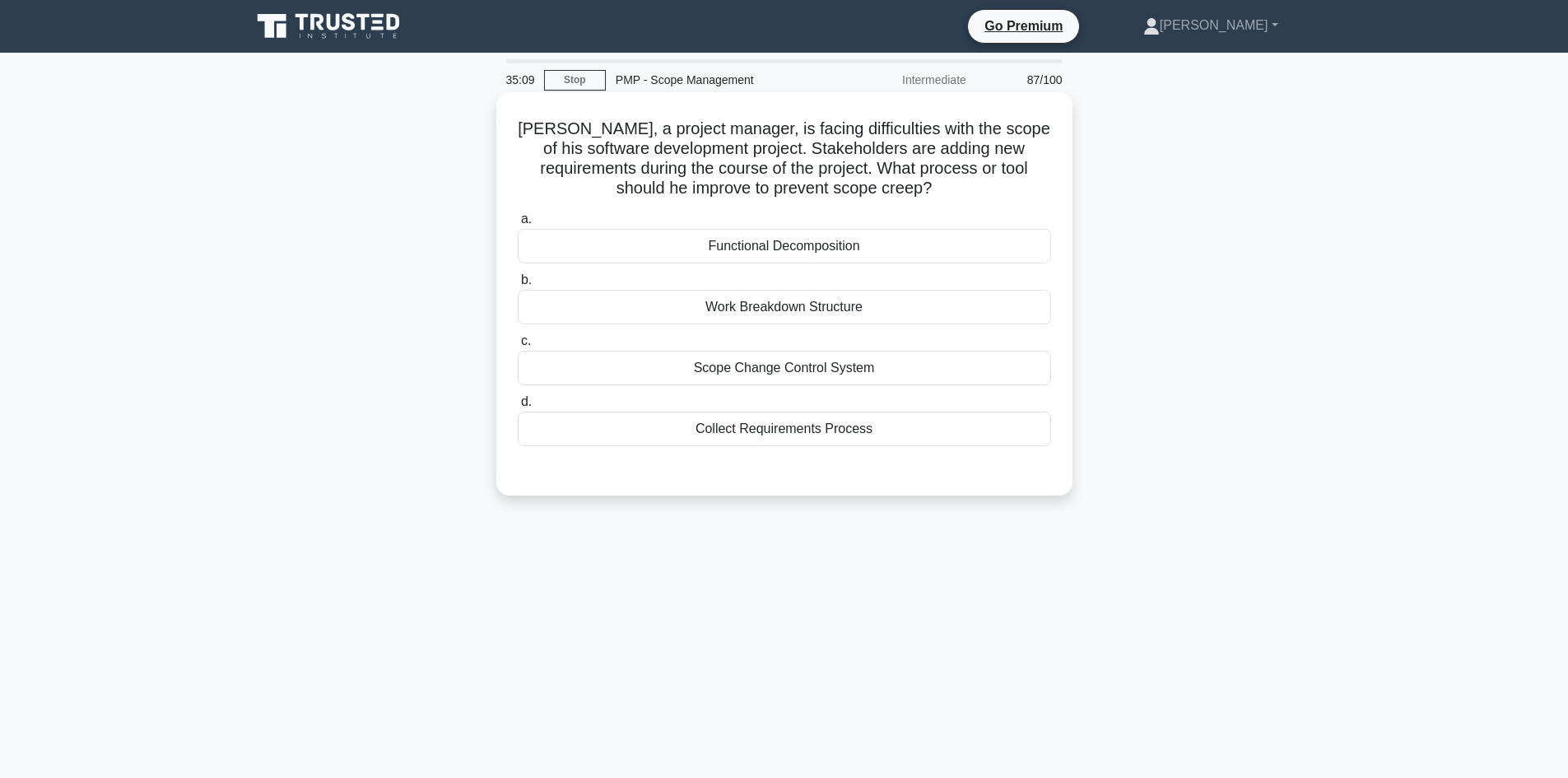
click at [811, 430] on div "Collect Requirements Process" at bounding box center [784, 430] width 534 height 35
click at [518, 407] on input "d. Collect Requirements Process" at bounding box center [518, 402] width 0 height 11
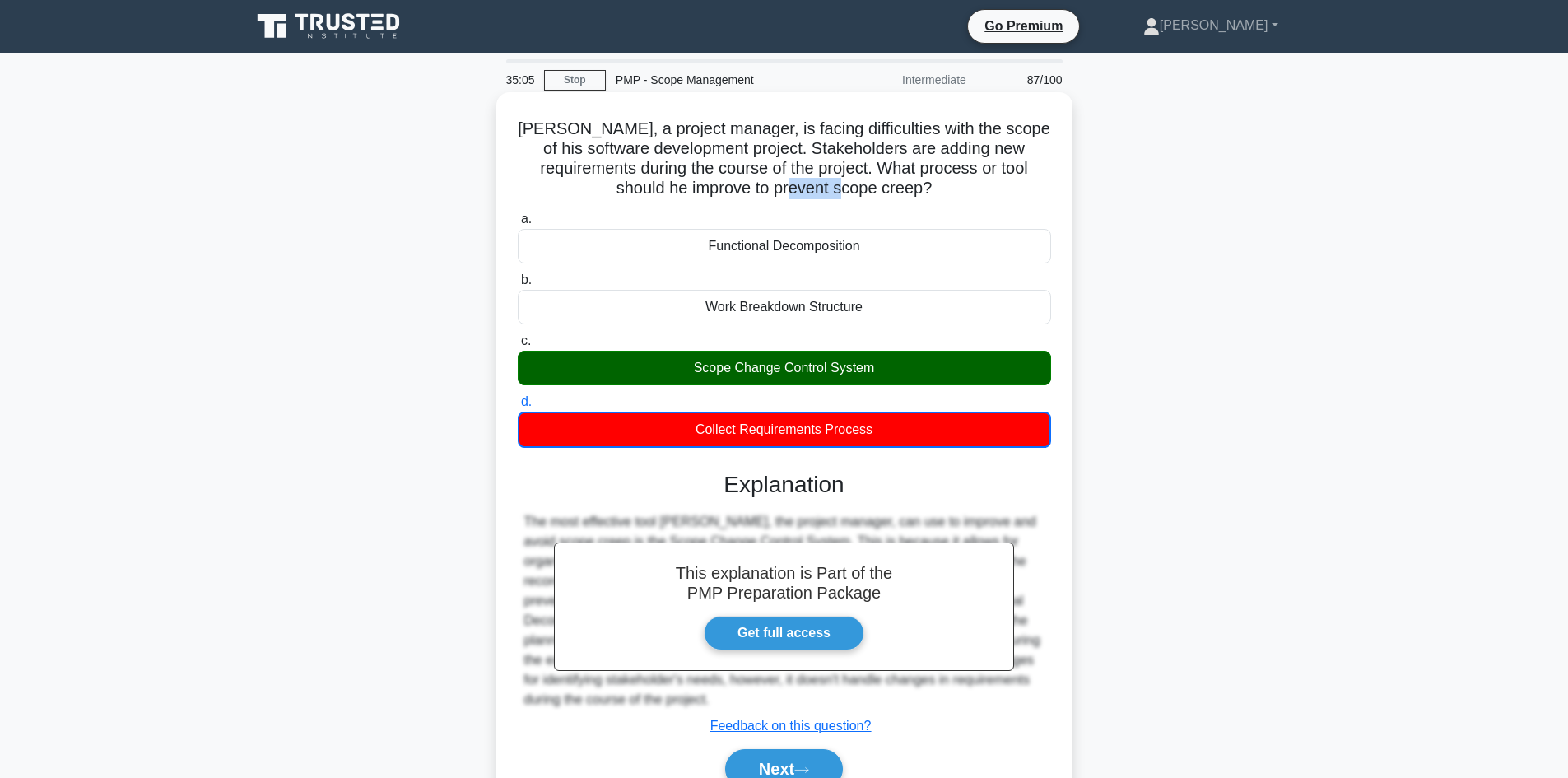
drag, startPoint x: 866, startPoint y: 194, endPoint x: 913, endPoint y: 190, distance: 47.2
click at [913, 189] on h5 "[PERSON_NAME], a project manager, is facing difficulties with the scope of his …" at bounding box center [784, 159] width 537 height 80
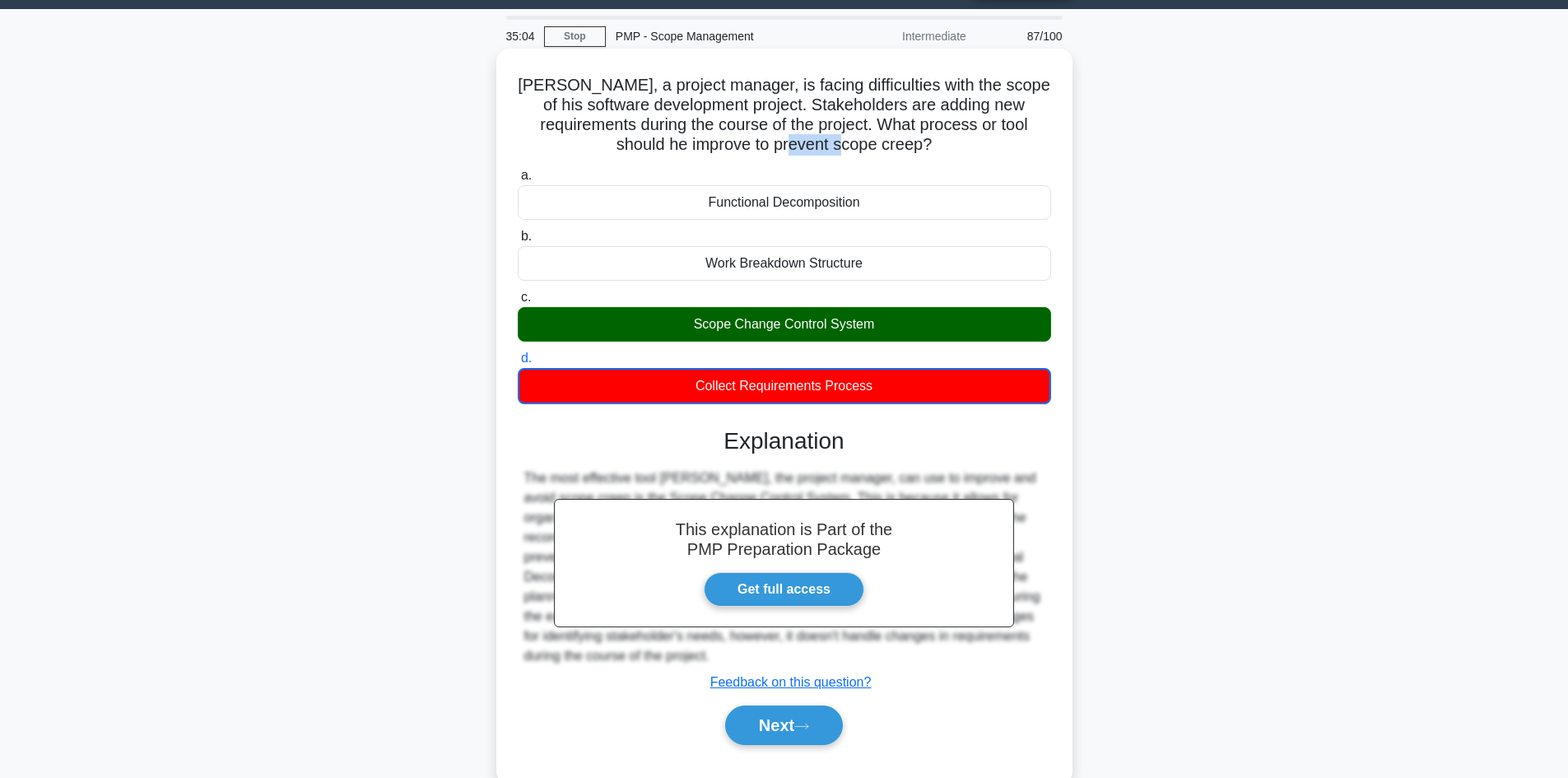
scroll to position [111, 0]
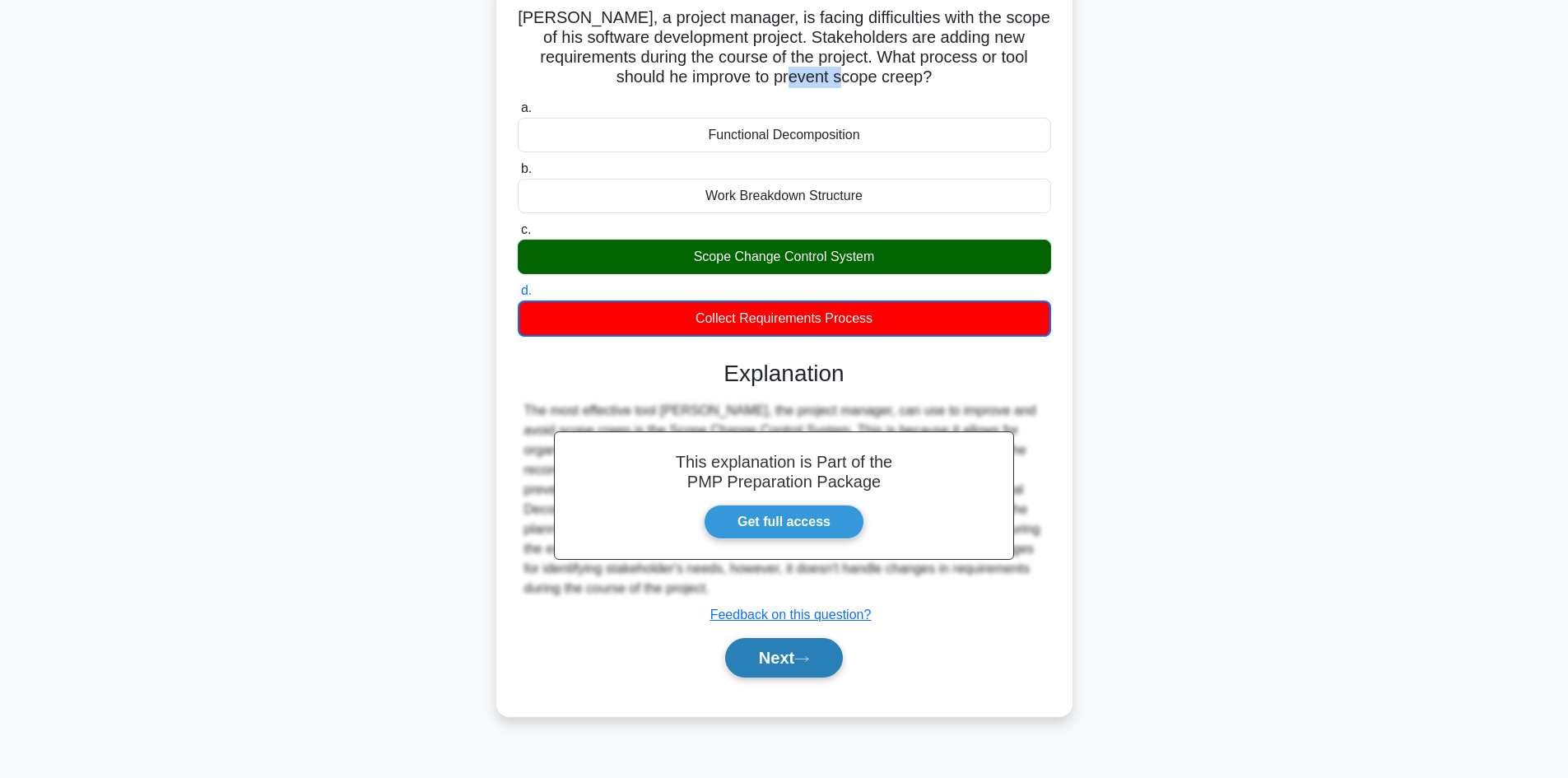
click at [806, 653] on button "Next" at bounding box center [784, 658] width 118 height 40
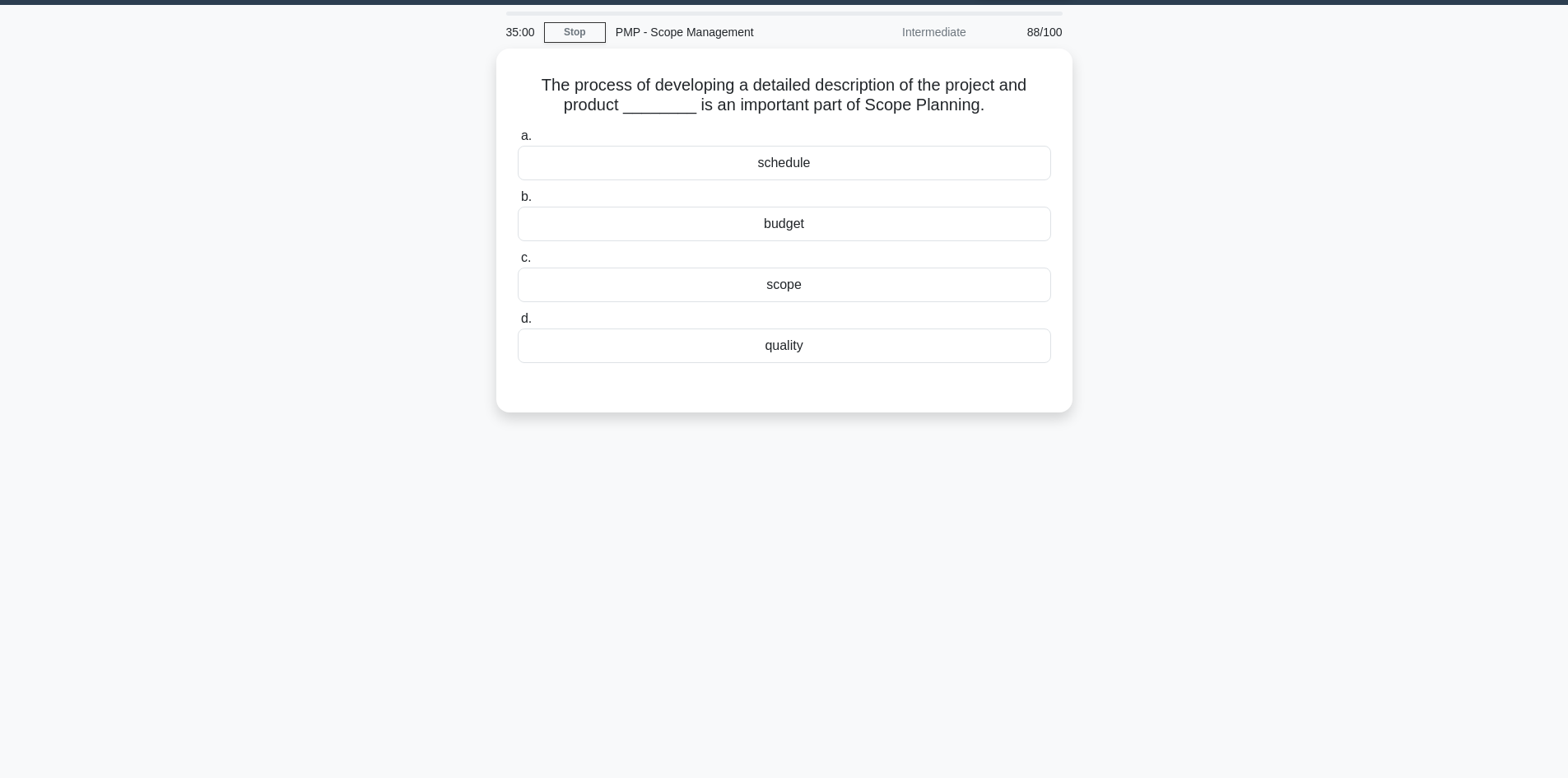
scroll to position [0, 0]
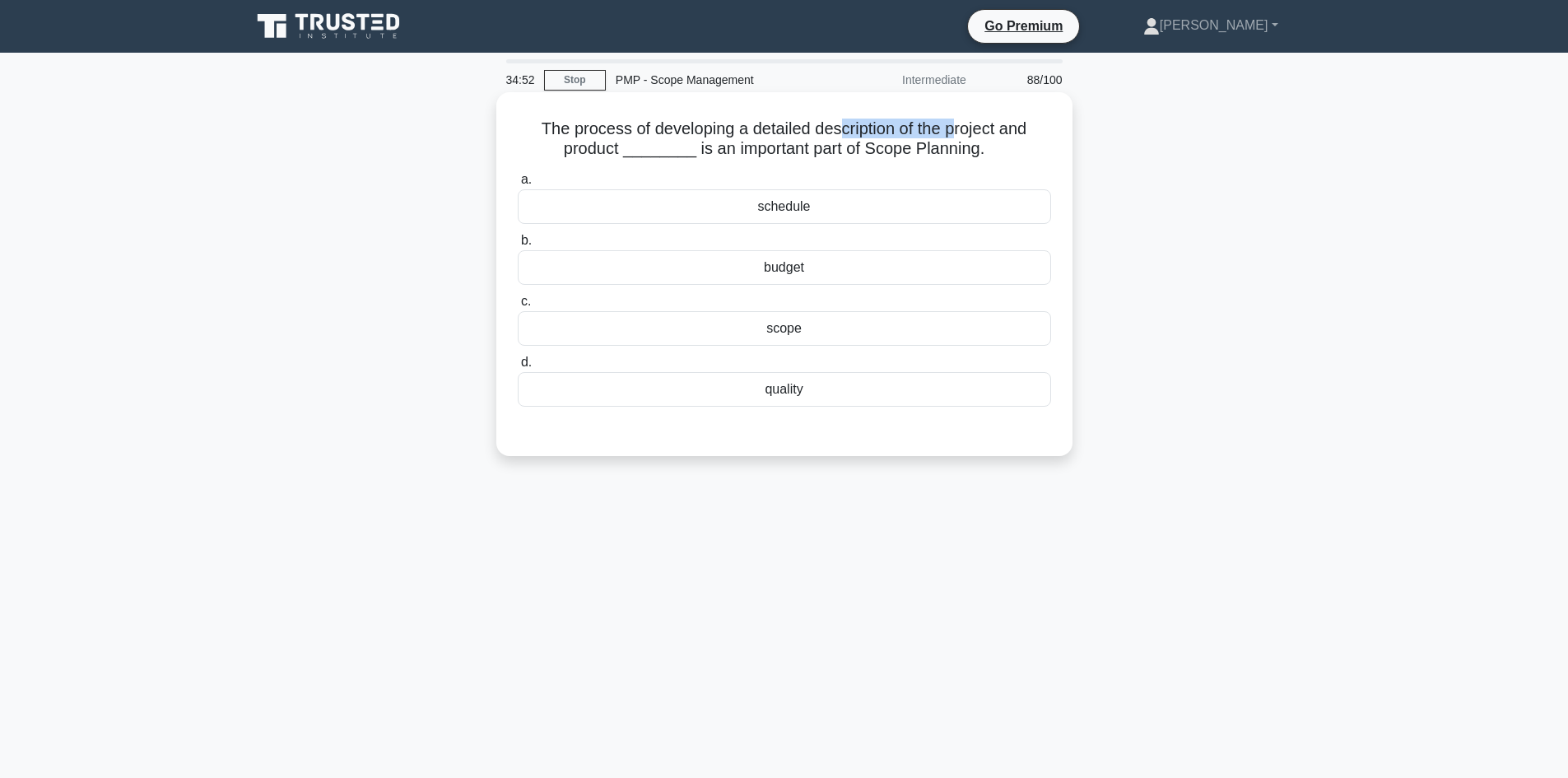
drag, startPoint x: 836, startPoint y: 126, endPoint x: 962, endPoint y: 138, distance: 126.6
click at [962, 138] on h5 "The process of developing a detailed description of the project and product ___…" at bounding box center [784, 139] width 537 height 42
click at [809, 335] on div "scope" at bounding box center [784, 329] width 534 height 35
click at [518, 307] on input "c. scope" at bounding box center [518, 301] width 0 height 11
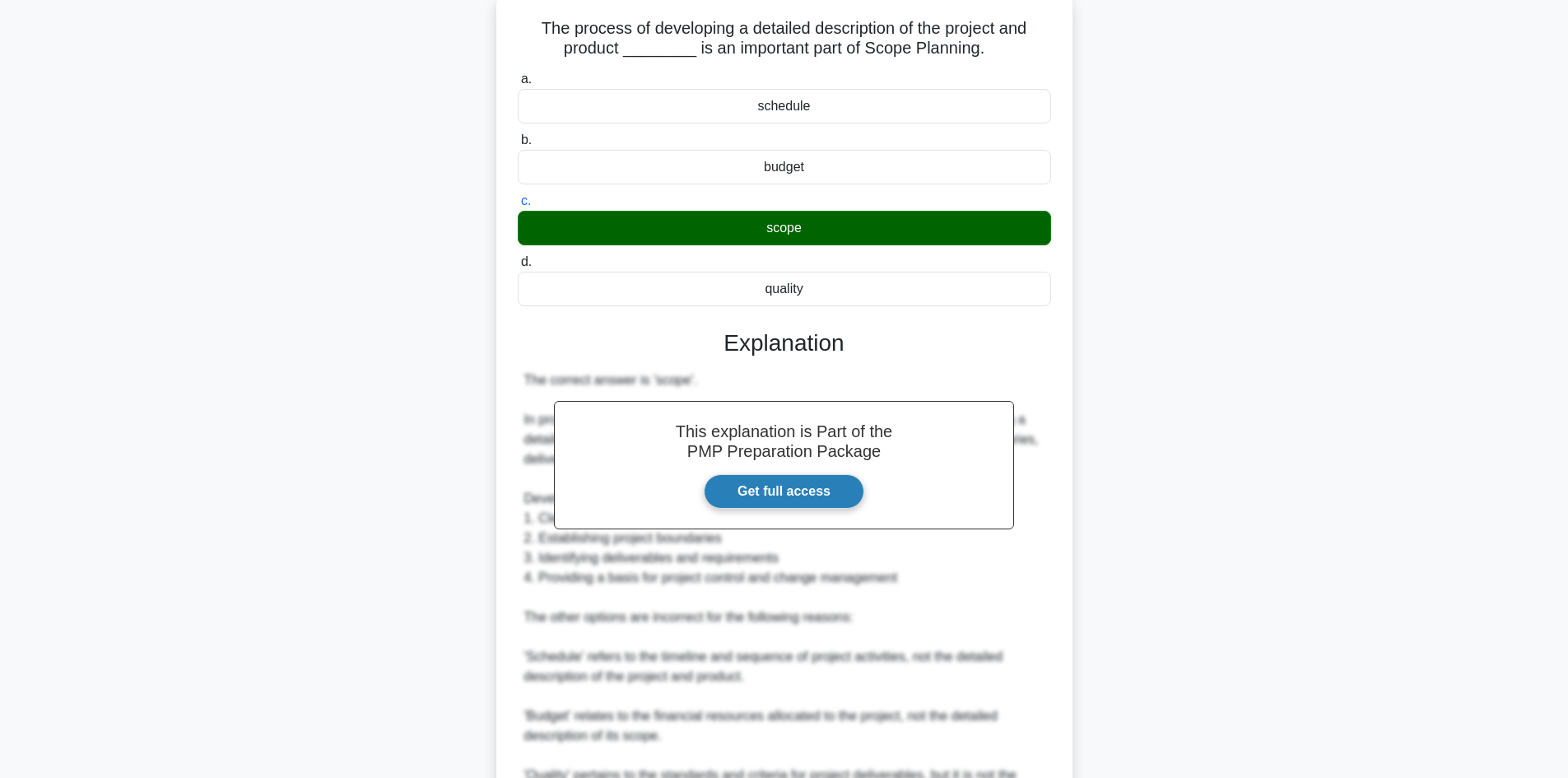
scroll to position [329, 0]
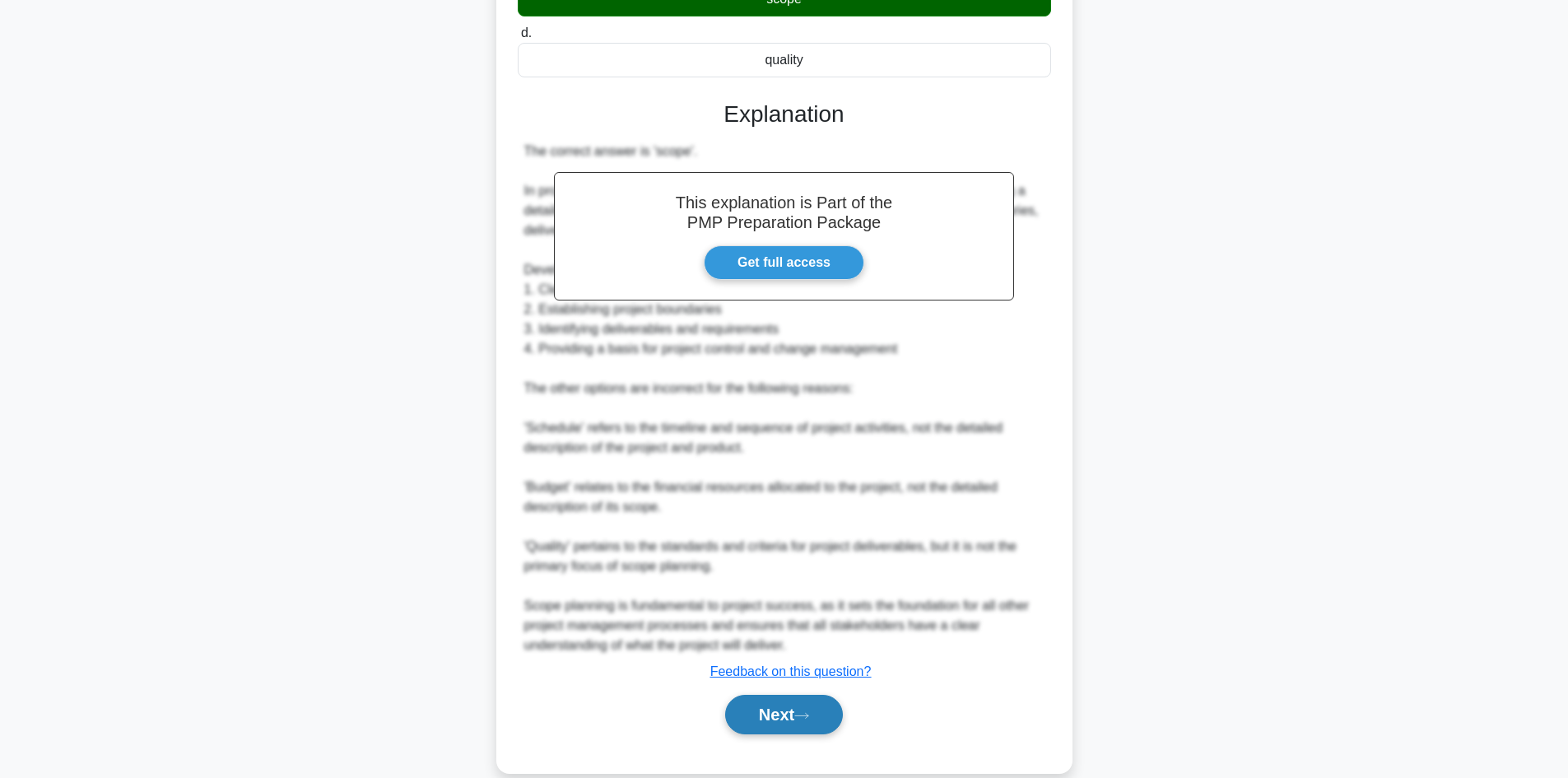
click at [804, 705] on button "Next" at bounding box center [784, 714] width 118 height 40
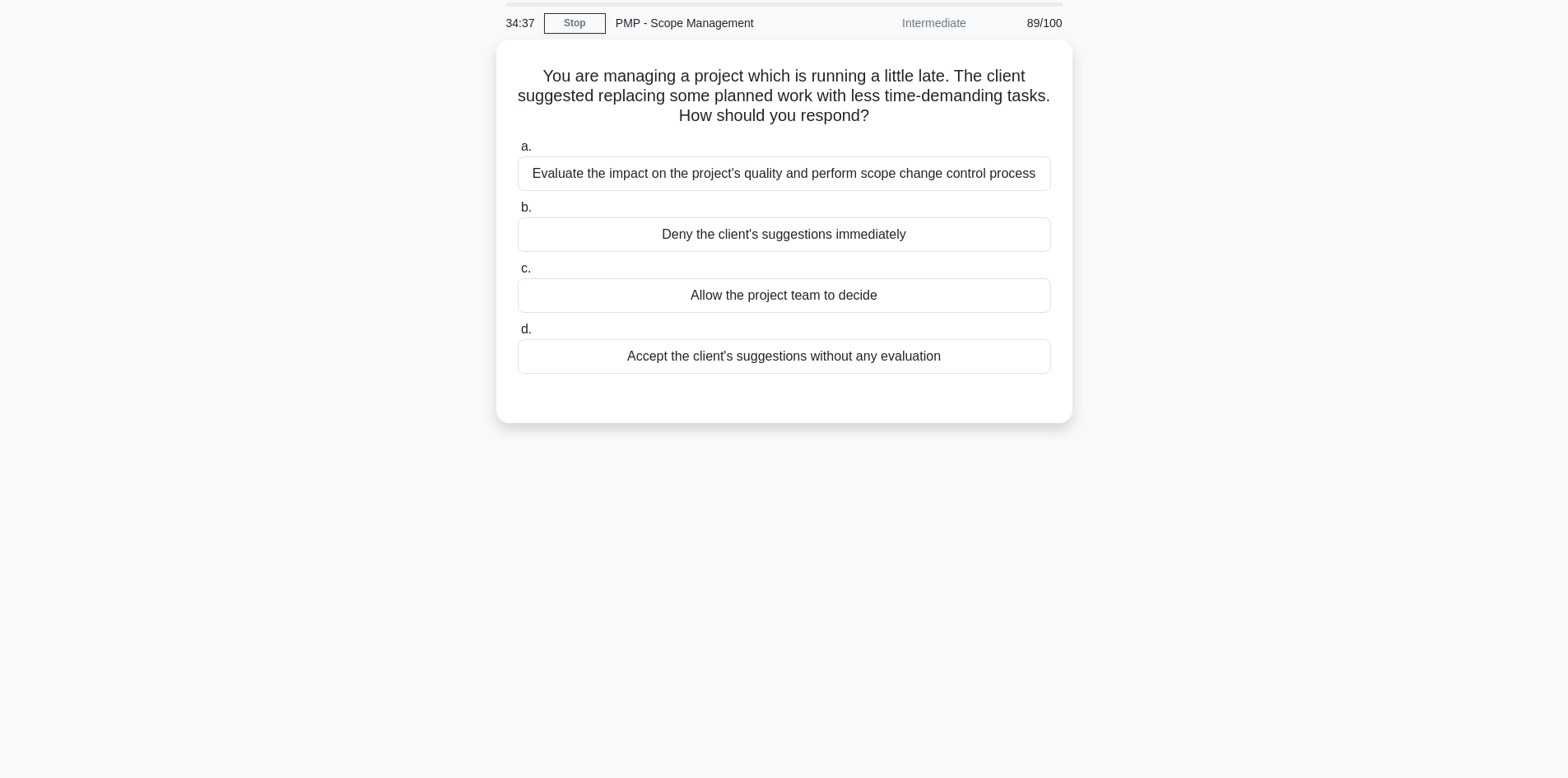
scroll to position [0, 0]
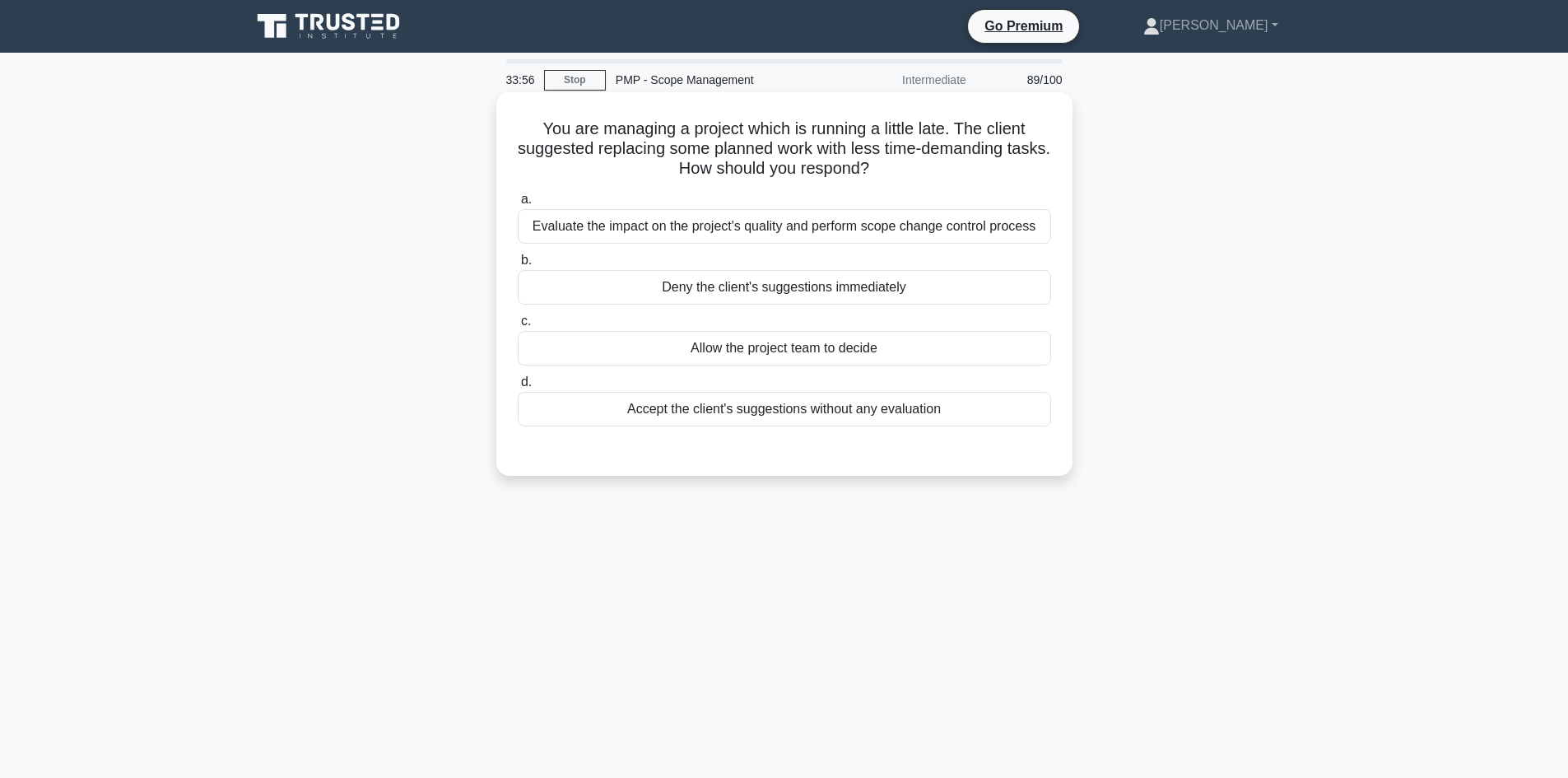
click at [765, 233] on div "Evaluate the impact on the project's quality and perform scope change control p…" at bounding box center [784, 226] width 534 height 35
click at [518, 205] on input "a. Evaluate the impact on the project's quality and perform scope change contro…" at bounding box center [518, 199] width 0 height 11
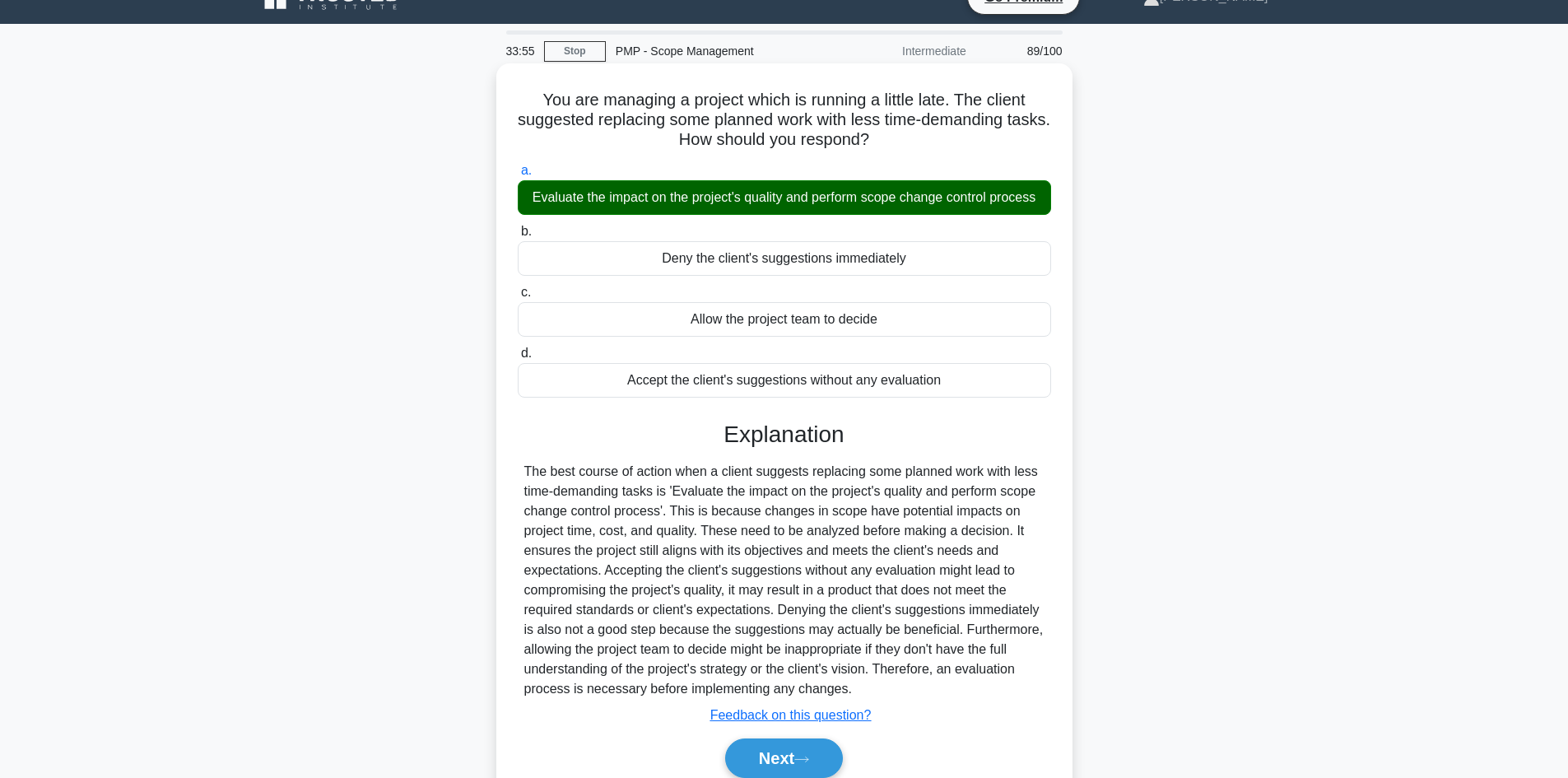
scroll to position [111, 0]
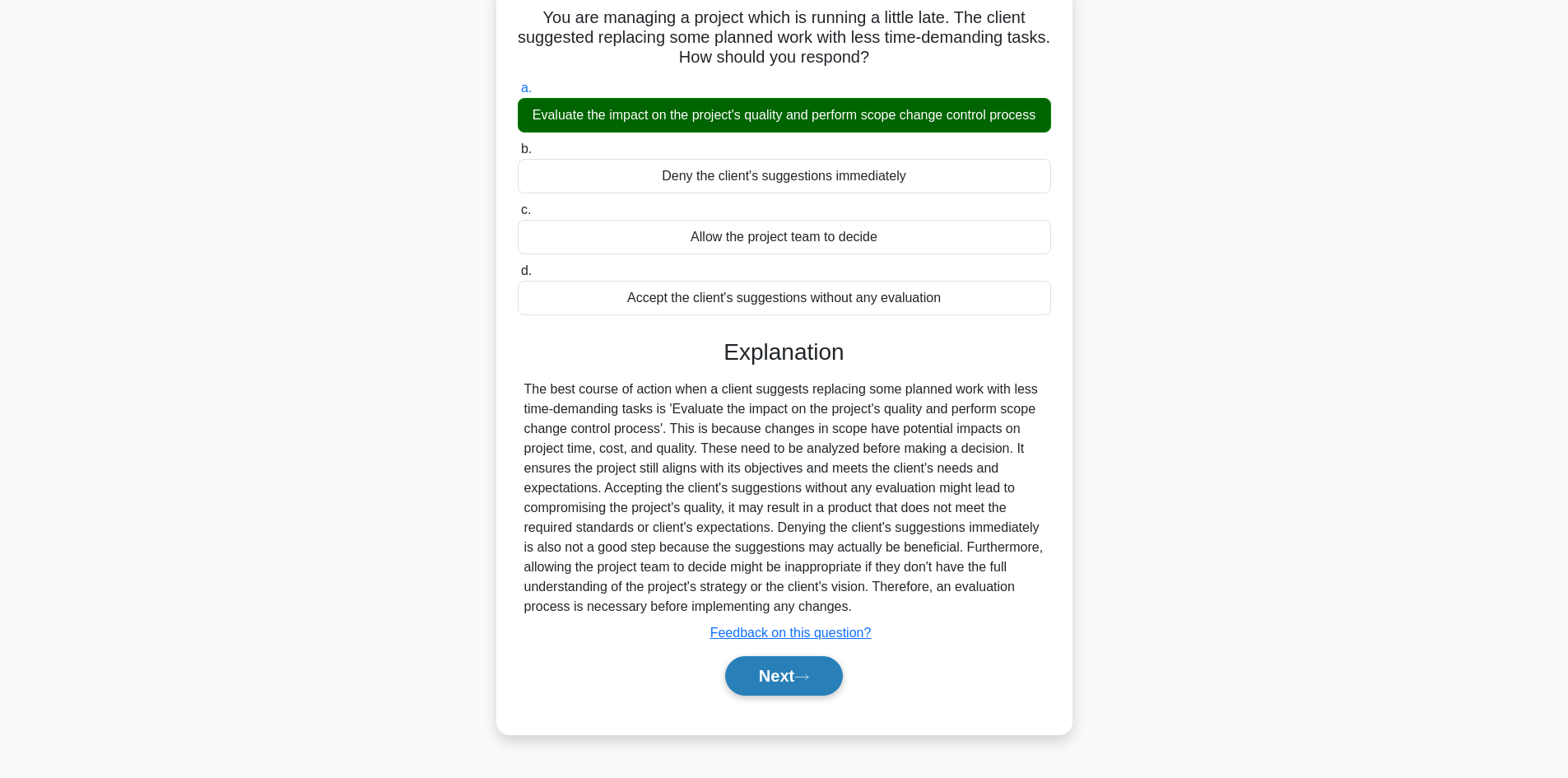
click at [794, 677] on button "Next" at bounding box center [784, 675] width 118 height 40
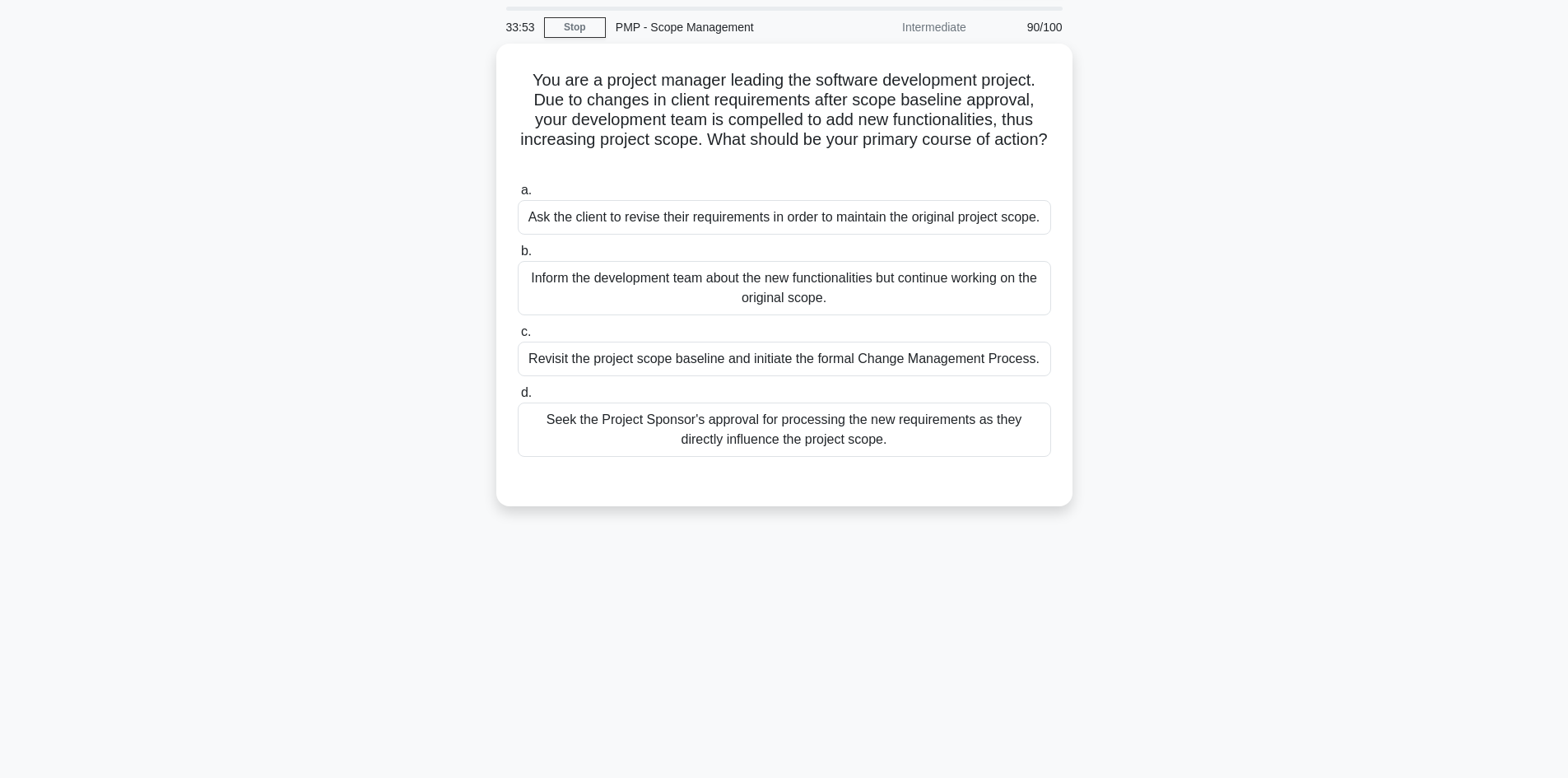
scroll to position [0, 0]
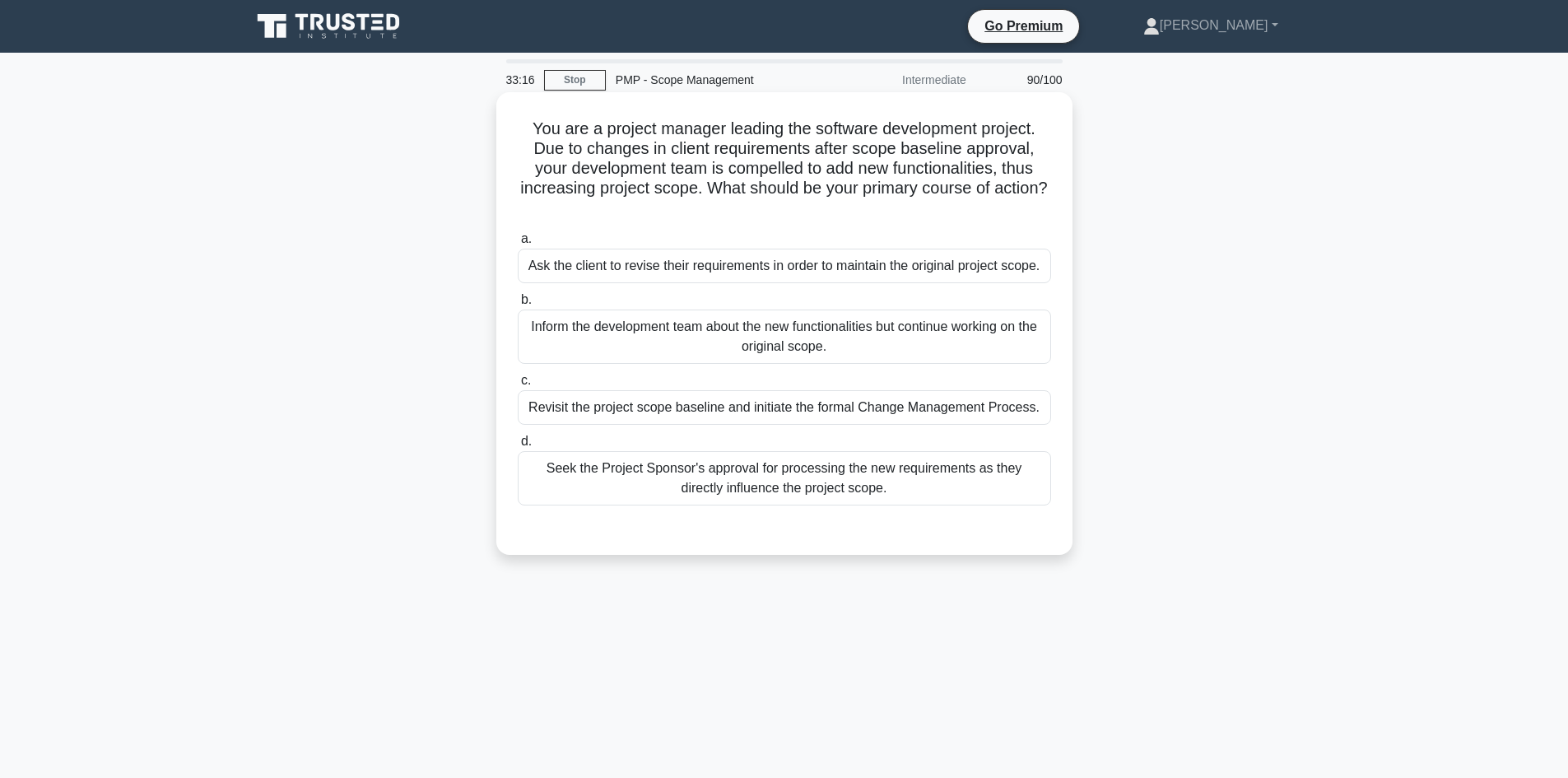
click at [758, 414] on div "Revisit the project scope baseline and initiate the formal Change Management Pr…" at bounding box center [784, 407] width 534 height 35
click at [518, 386] on input "c. Revisit the project scope baseline and initiate the formal Change Management…" at bounding box center [518, 380] width 0 height 11
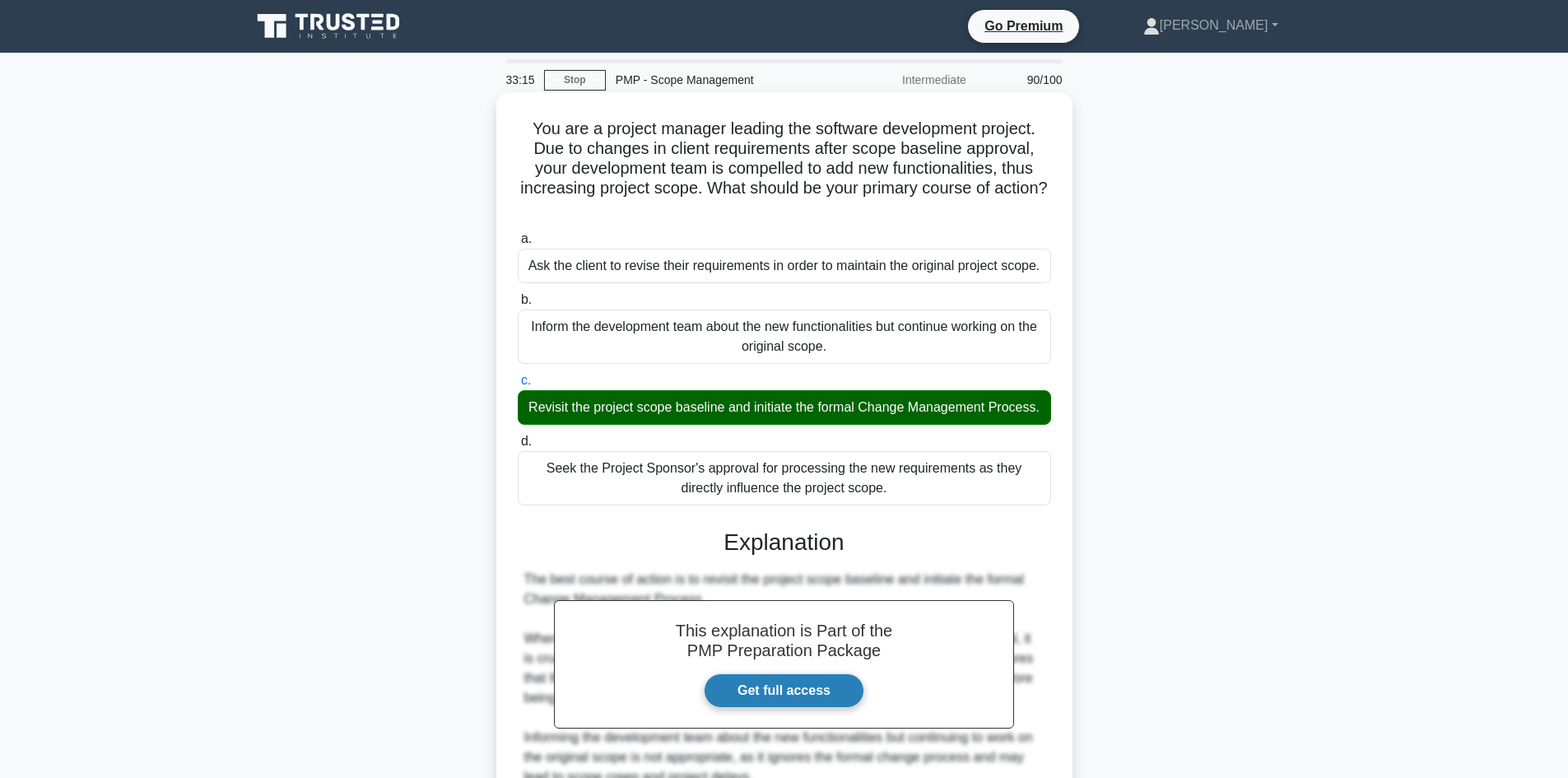
scroll to position [329, 0]
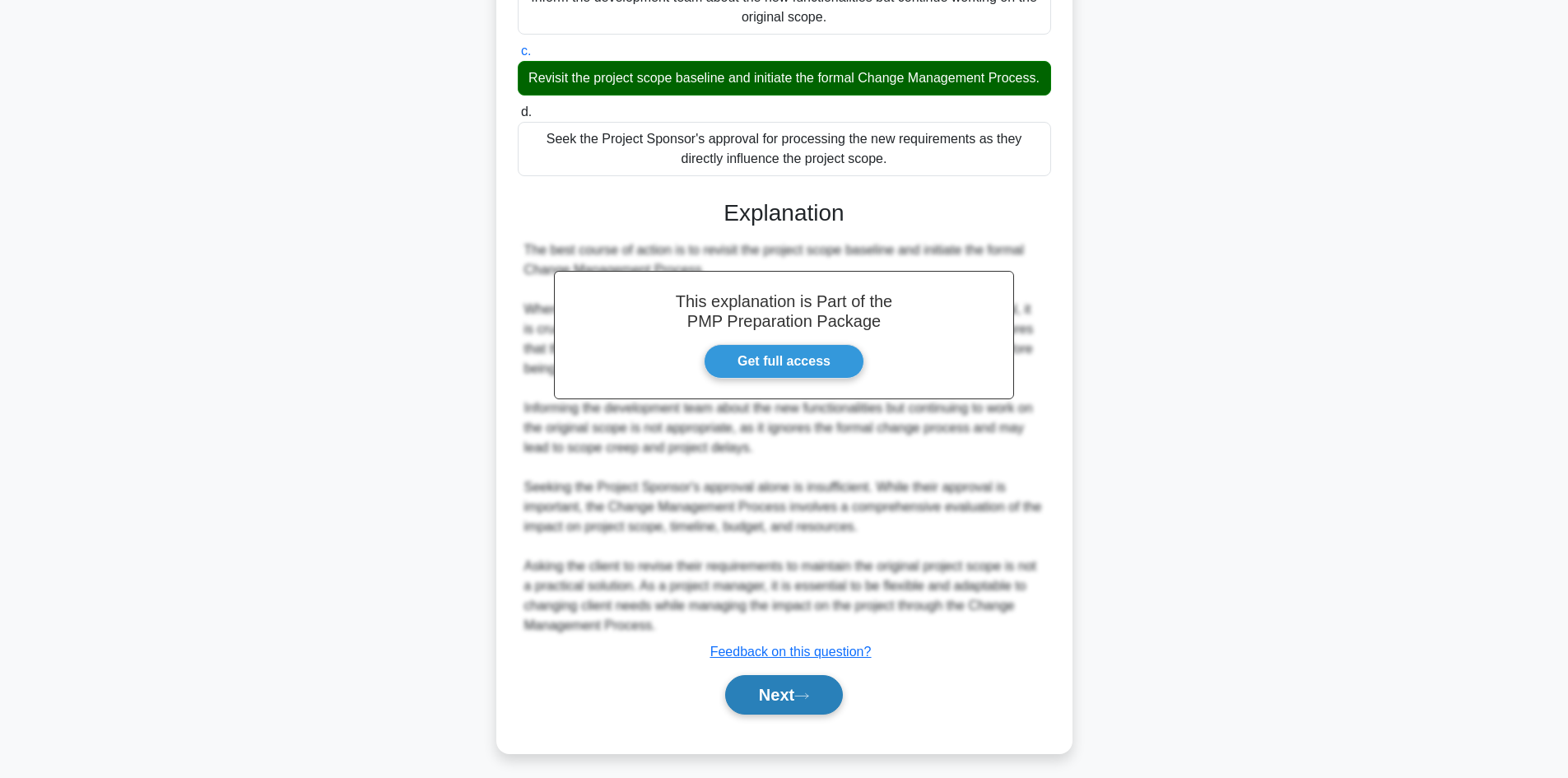
click at [768, 711] on button "Next" at bounding box center [784, 695] width 118 height 40
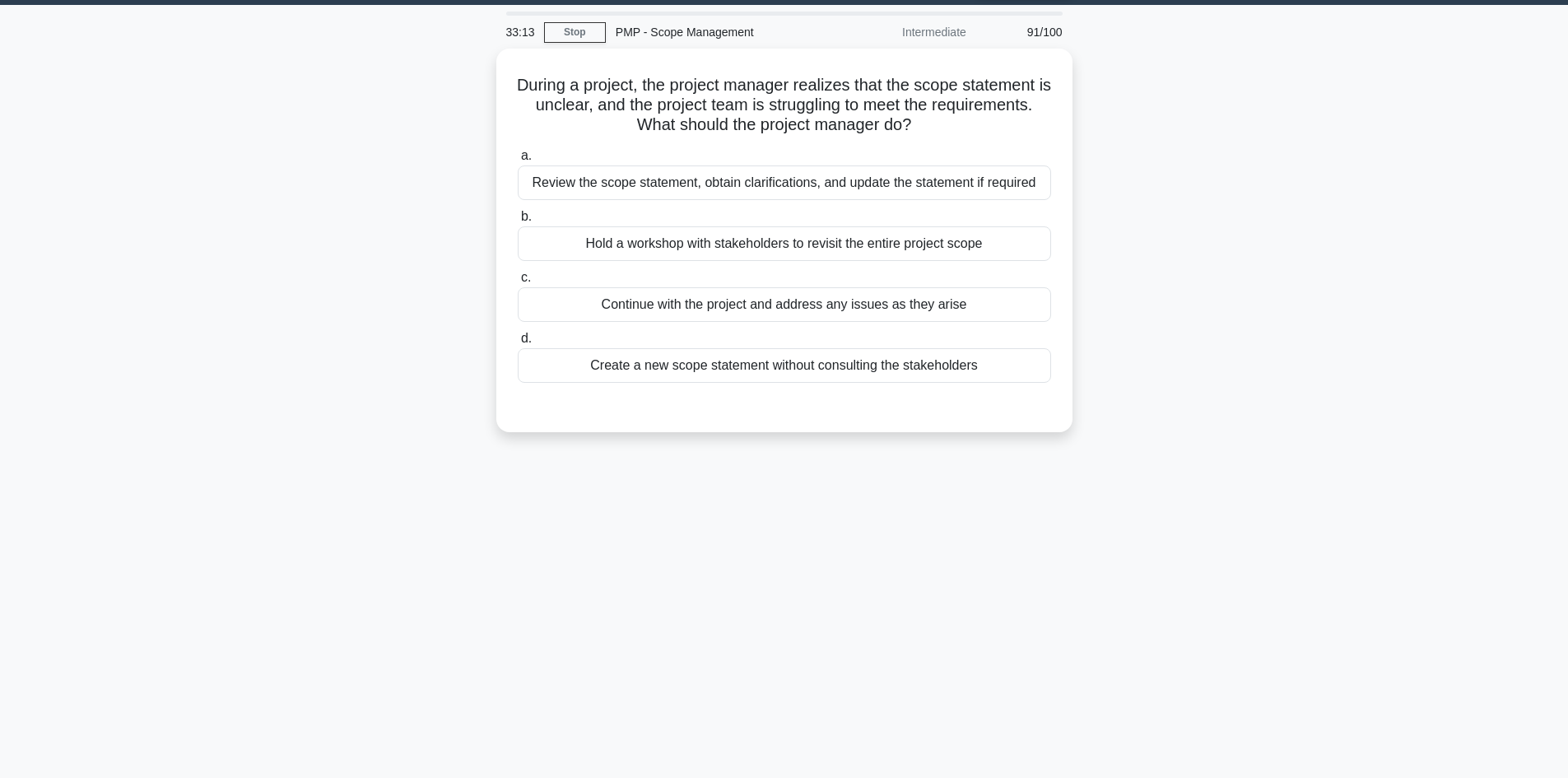
scroll to position [0, 0]
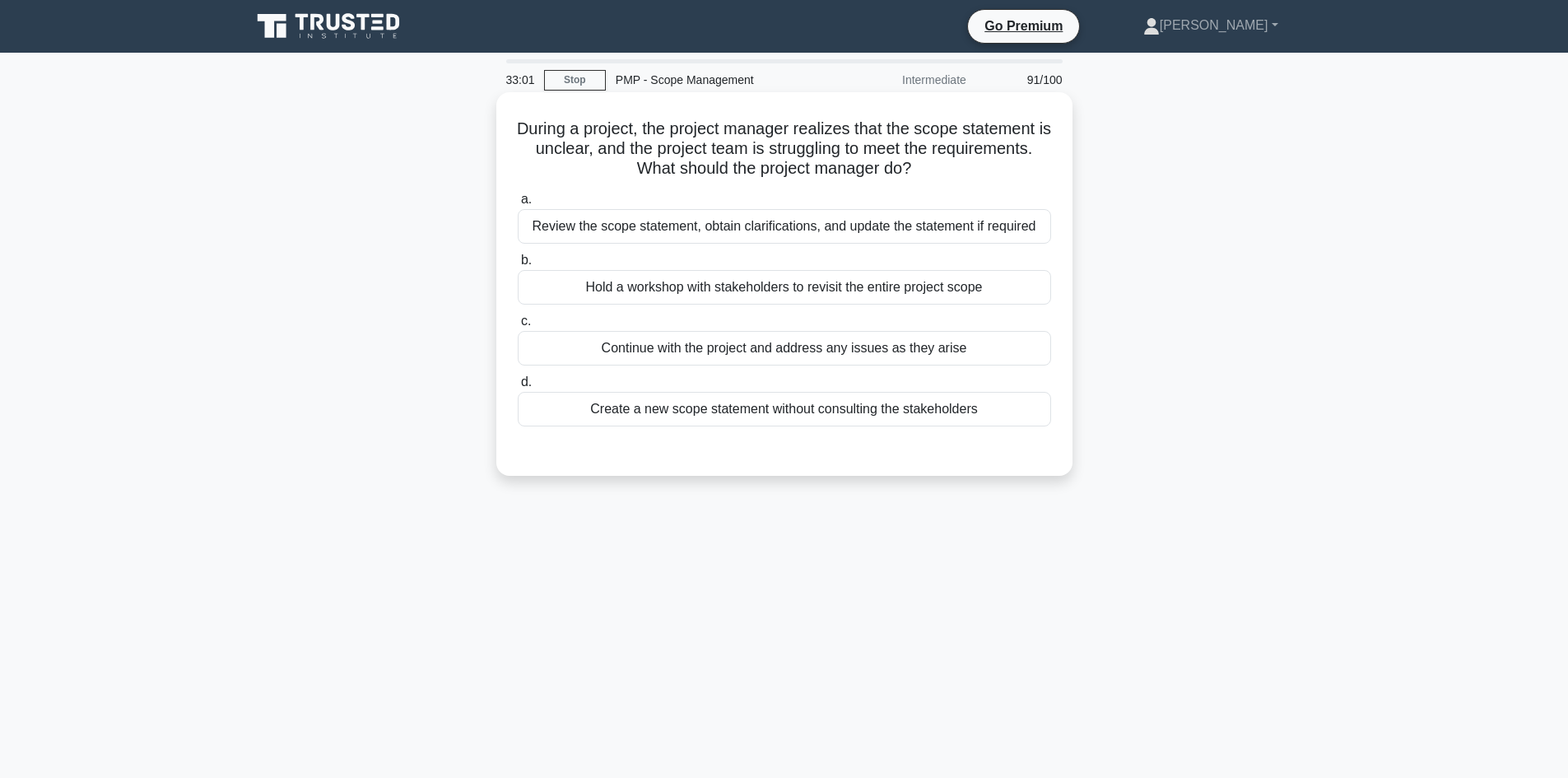
click at [813, 231] on div "Review the scope statement, obtain clarifications, and update the statement if …" at bounding box center [784, 226] width 534 height 35
click at [518, 205] on input "a. Review the scope statement, obtain clarifications, and update the statement …" at bounding box center [518, 199] width 0 height 11
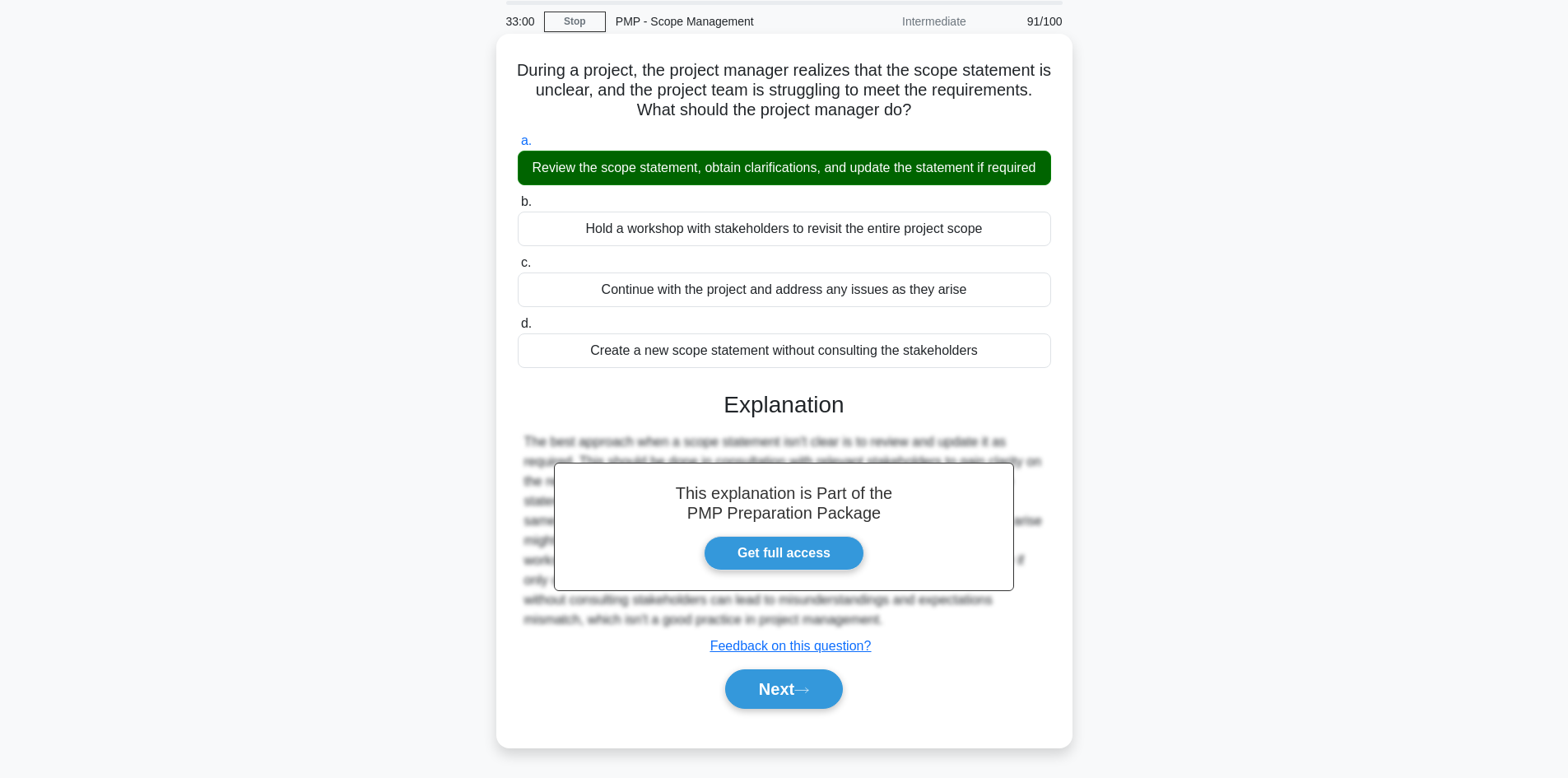
scroll to position [111, 0]
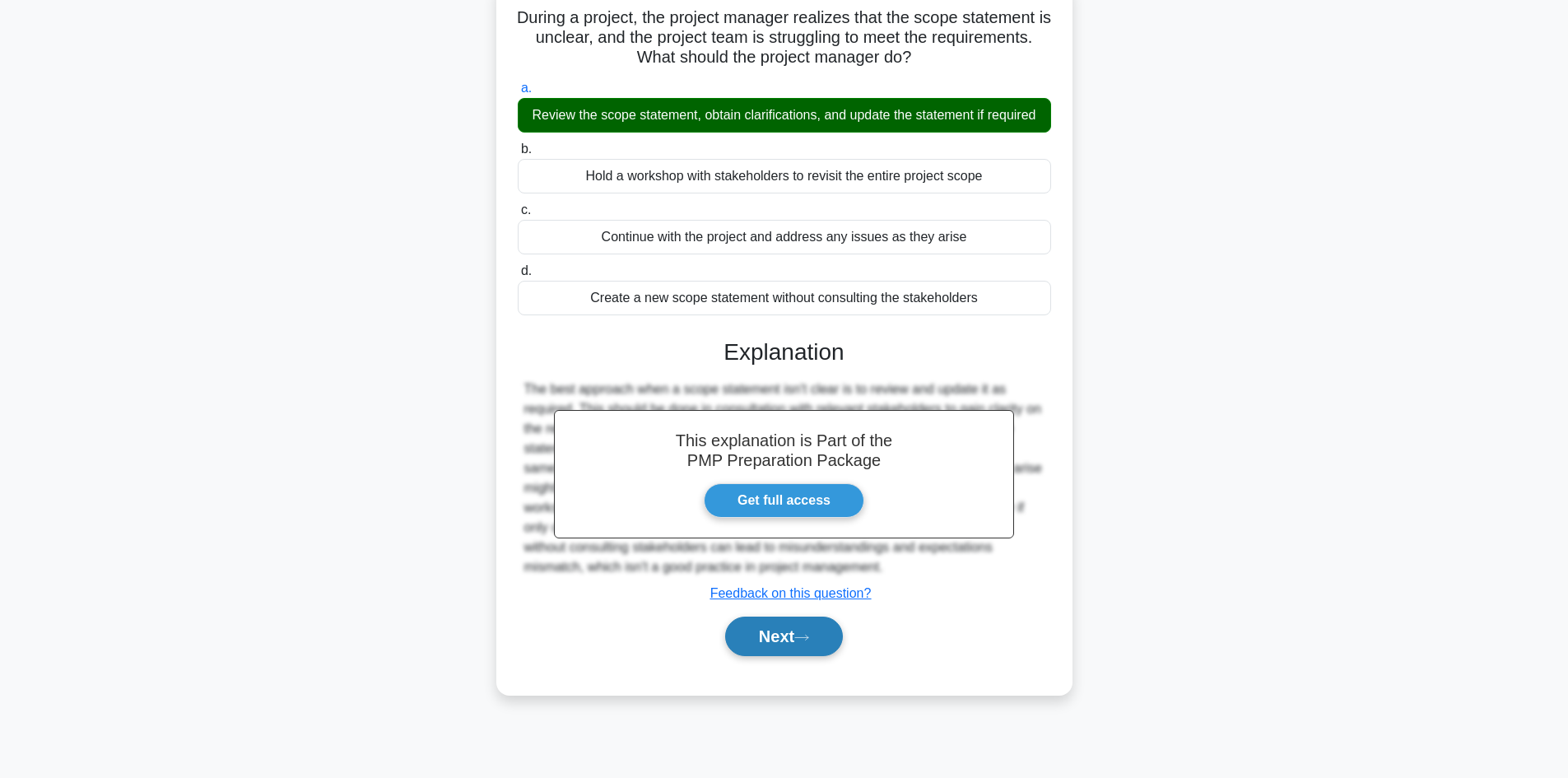
click at [776, 656] on button "Next" at bounding box center [784, 637] width 118 height 40
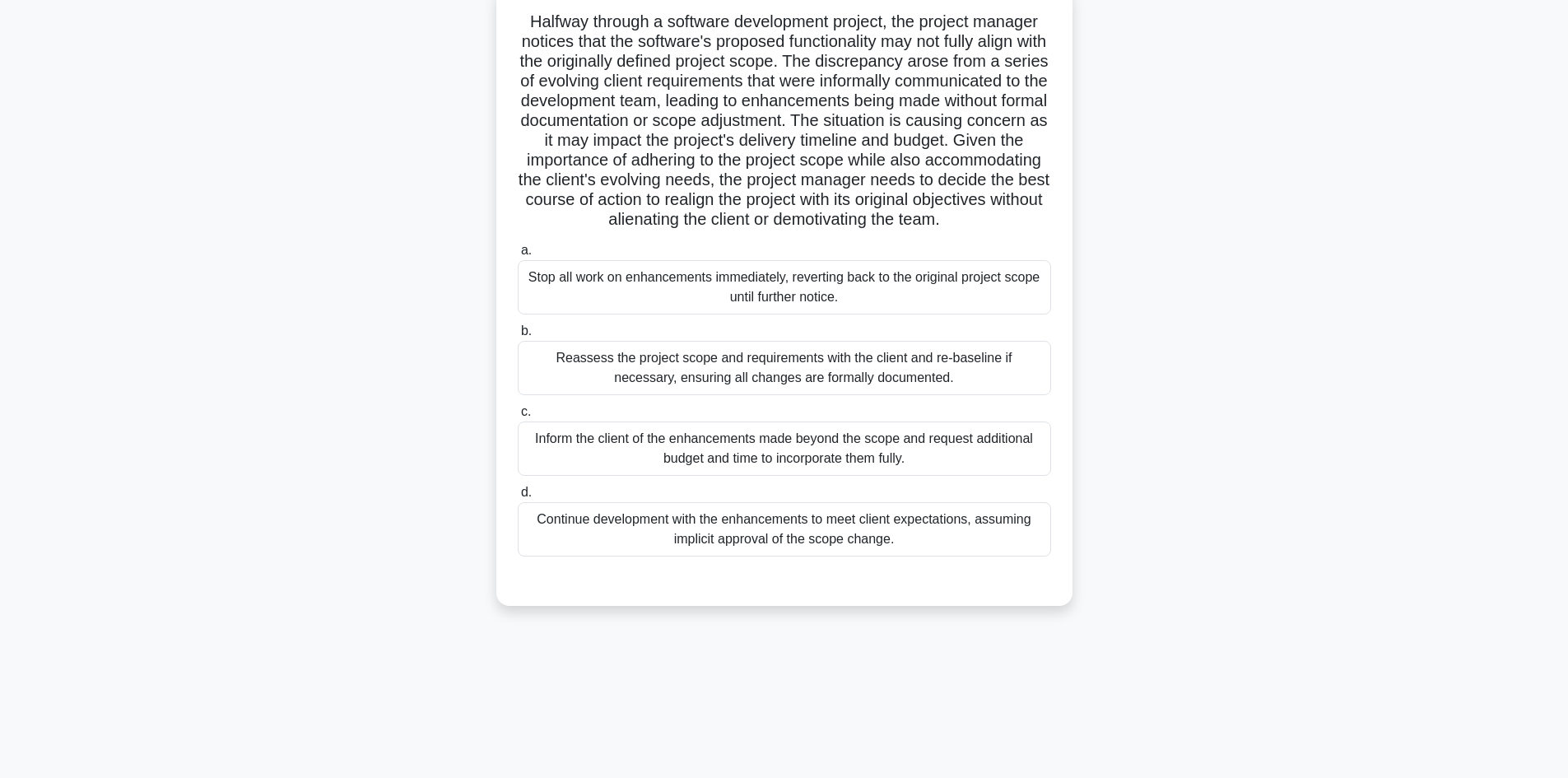
scroll to position [0, 0]
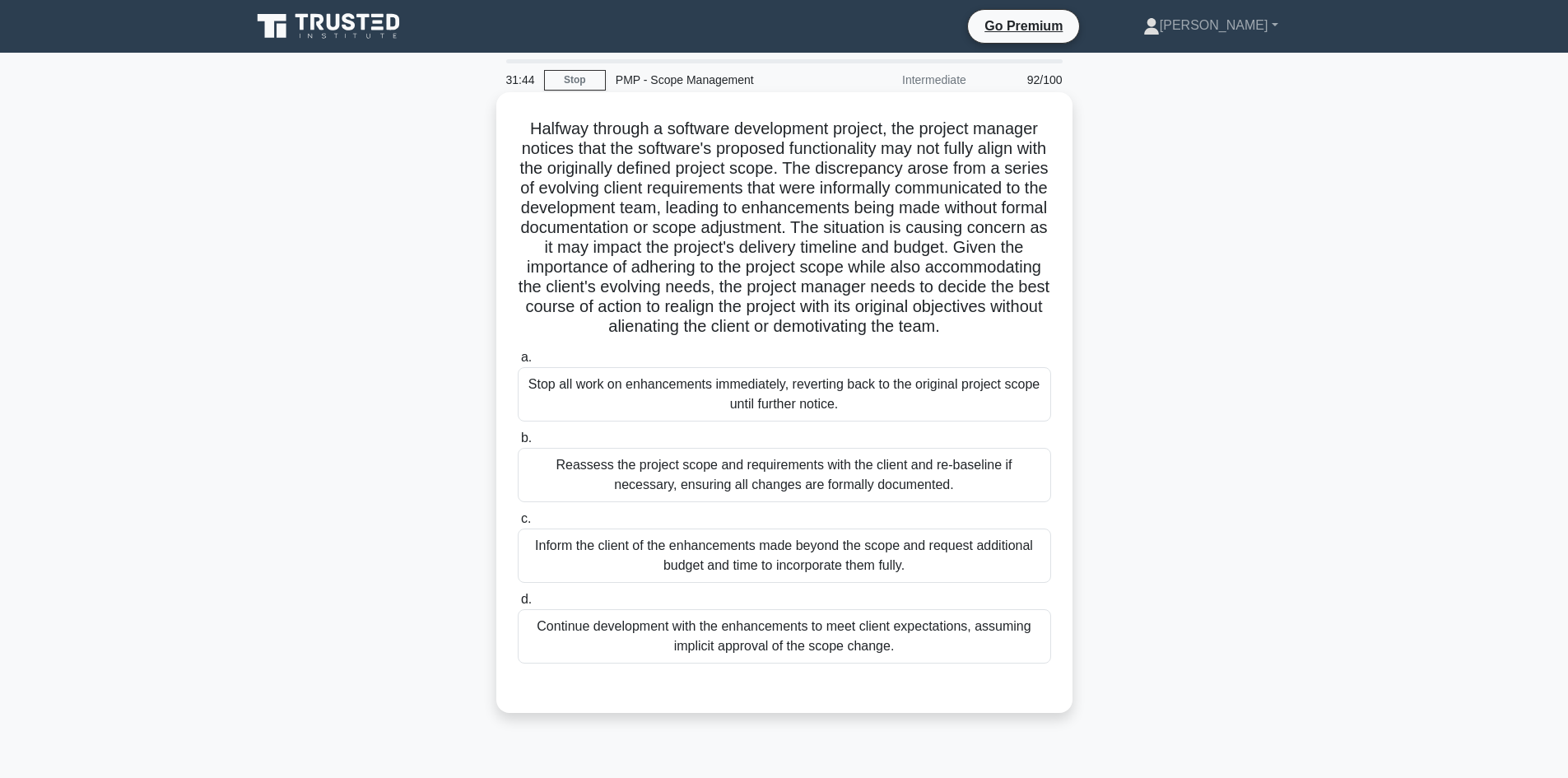
click at [873, 502] on div "Reassess the project scope and requirements with the client and re-baseline if …" at bounding box center [784, 475] width 534 height 54
click at [518, 444] on input "b. Reassess the project scope and requirements with the client and re-baseline …" at bounding box center [518, 438] width 0 height 11
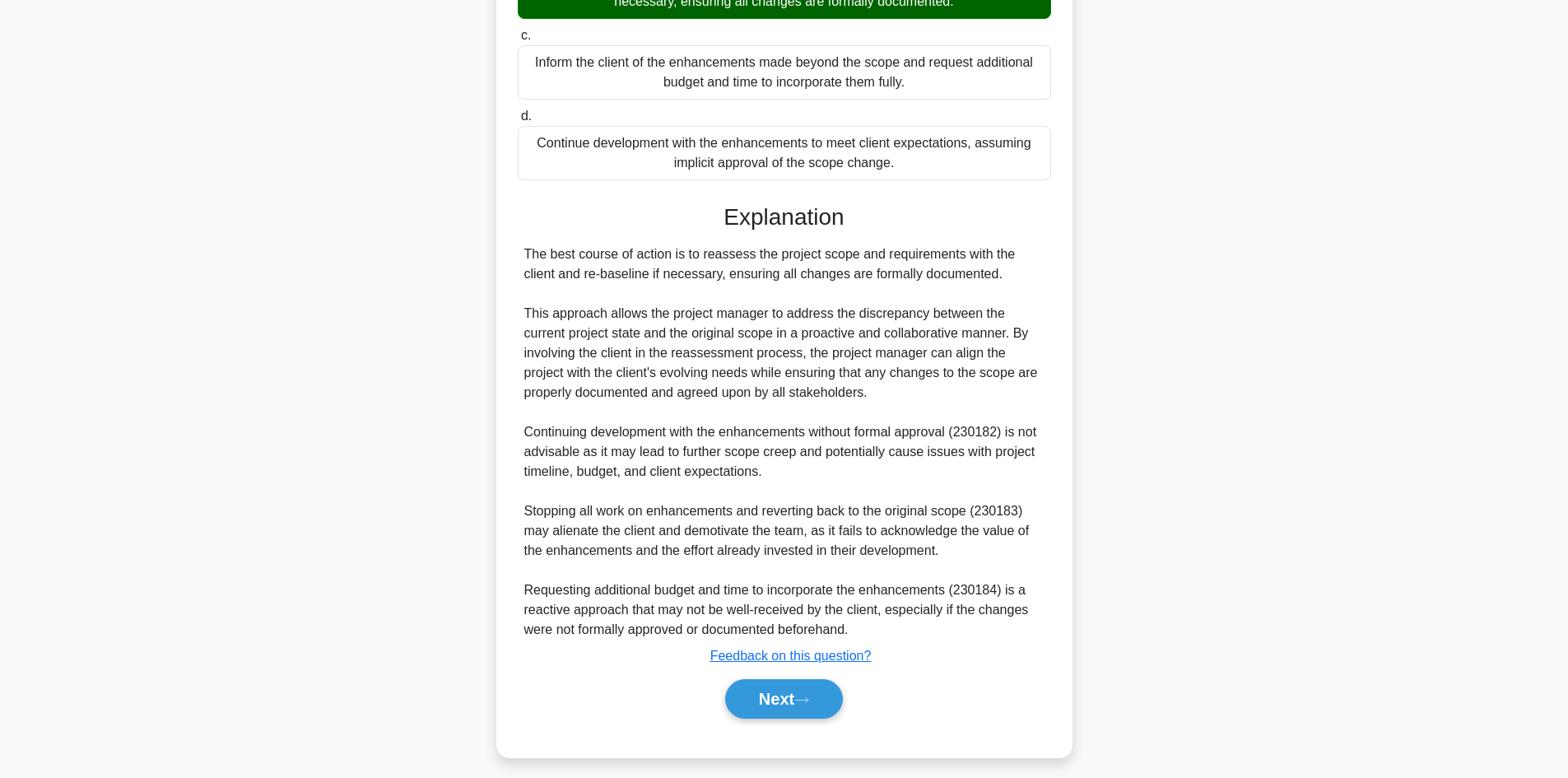
scroll to position [494, 0]
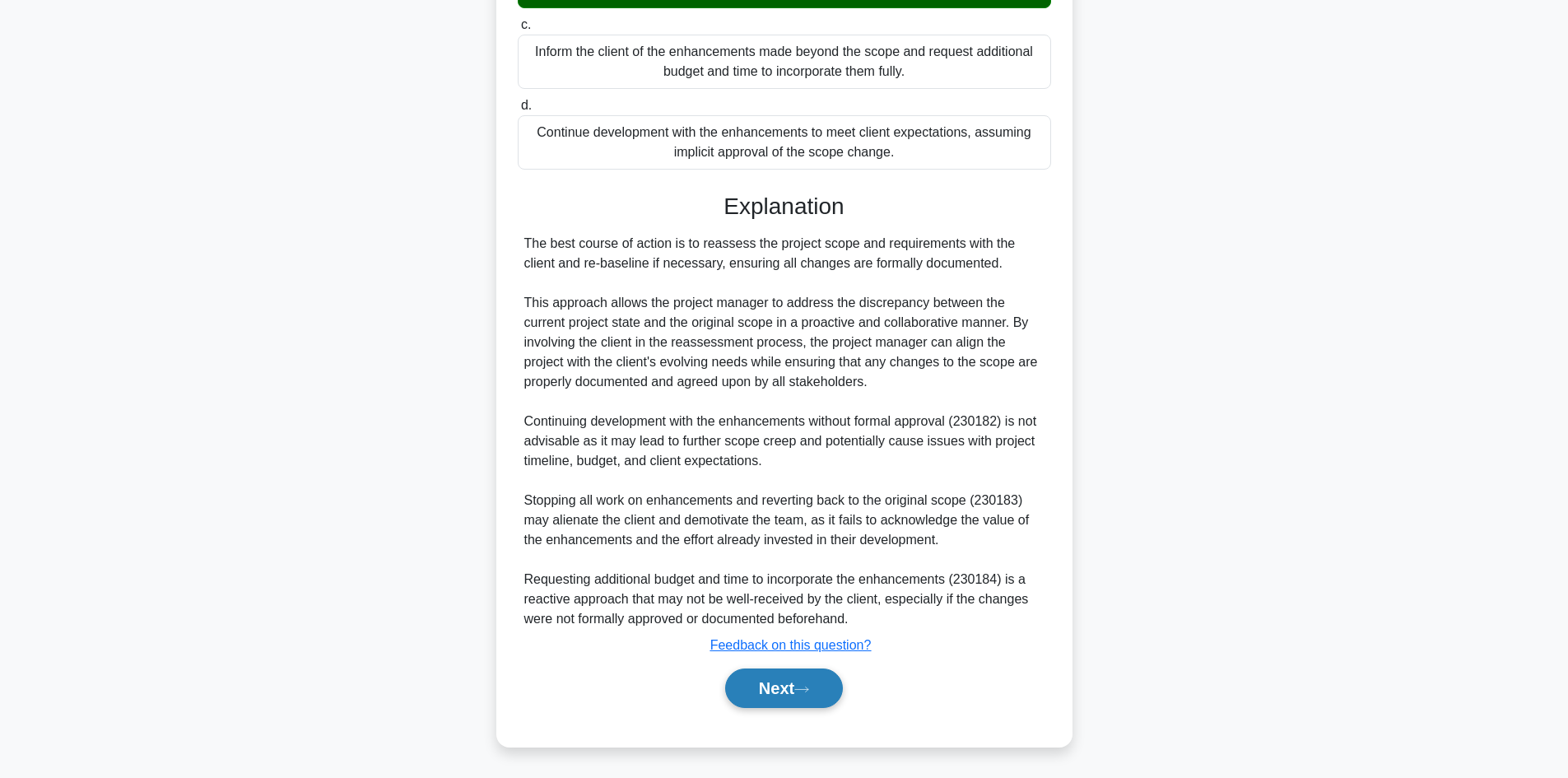
click at [797, 707] on button "Next" at bounding box center [784, 688] width 118 height 40
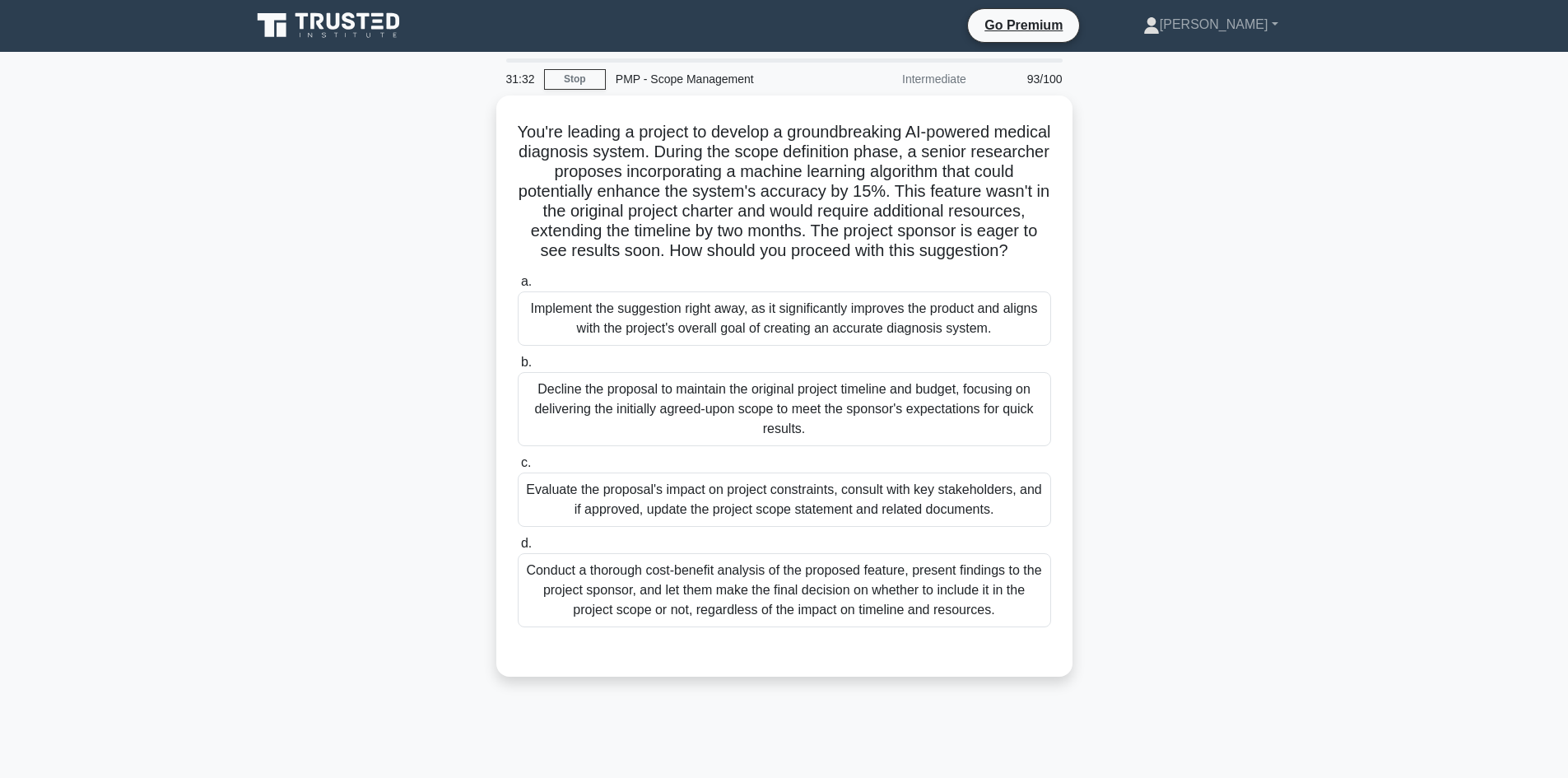
scroll to position [0, 0]
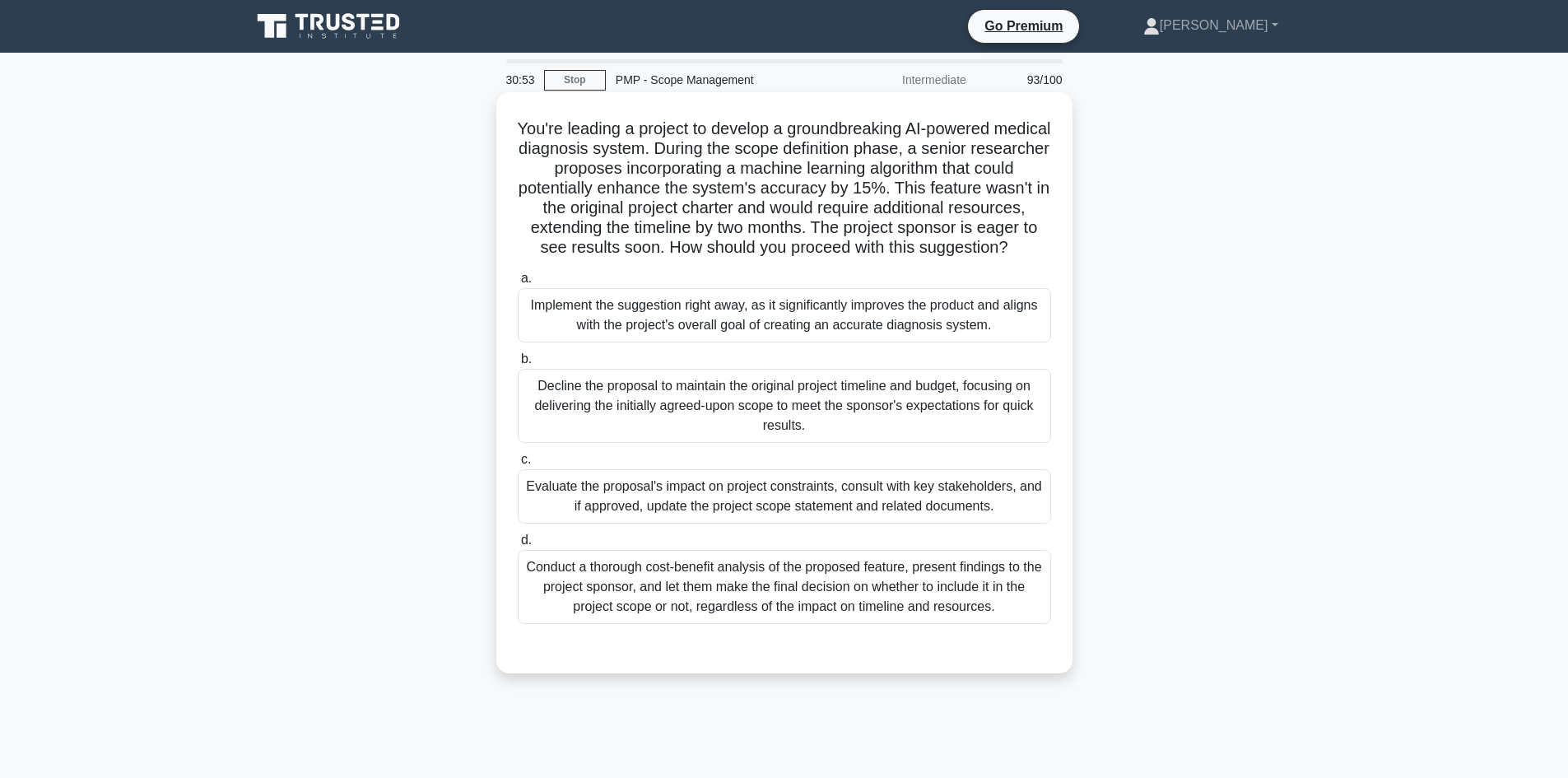
click at [758, 512] on div "Evaluate the proposal's impact on project constraints, consult with key stakeho…" at bounding box center [784, 496] width 534 height 54
click at [518, 465] on input "c. Evaluate the proposal's impact on project constraints, consult with key stak…" at bounding box center [518, 460] width 0 height 11
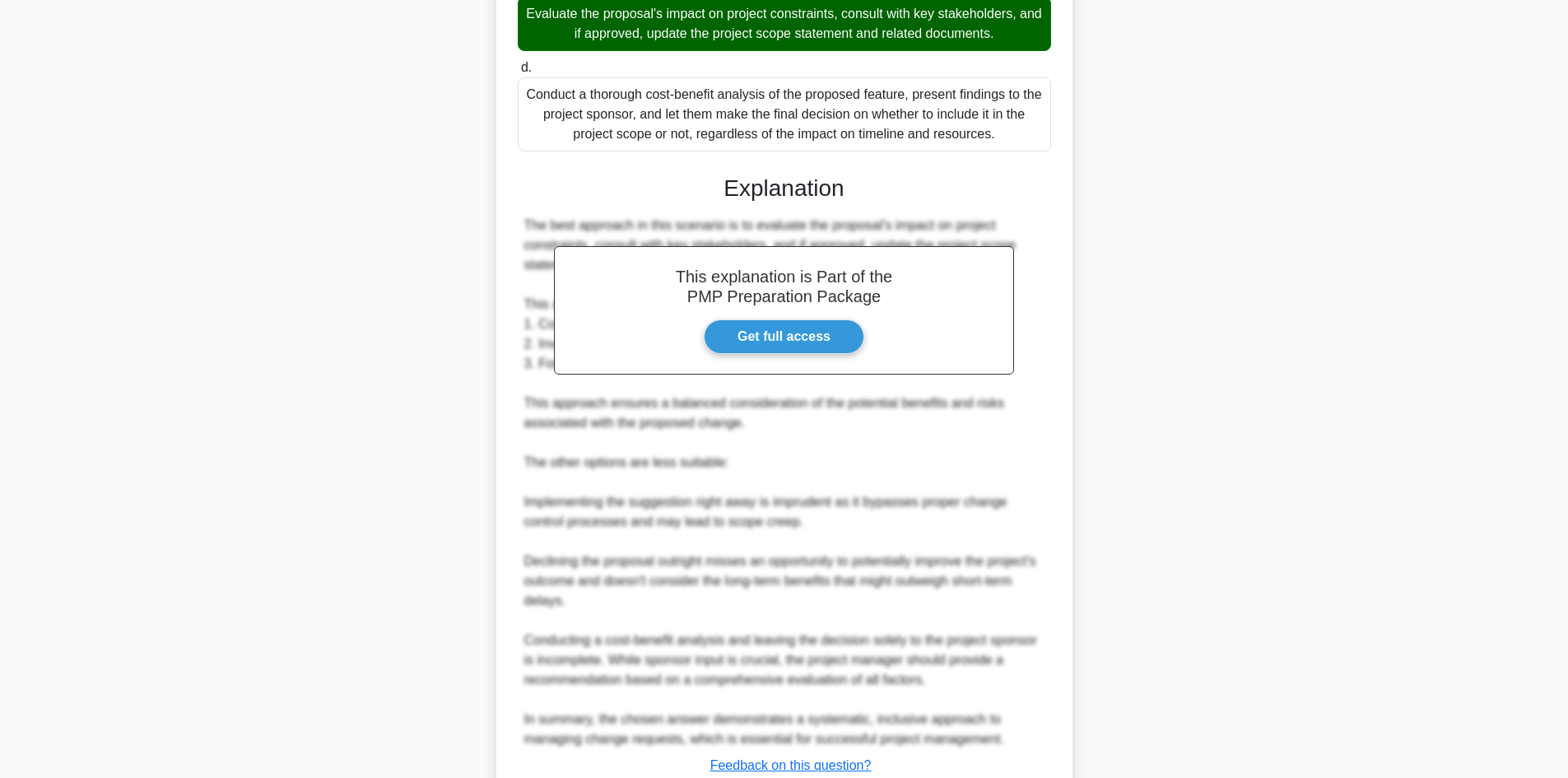
scroll to position [613, 0]
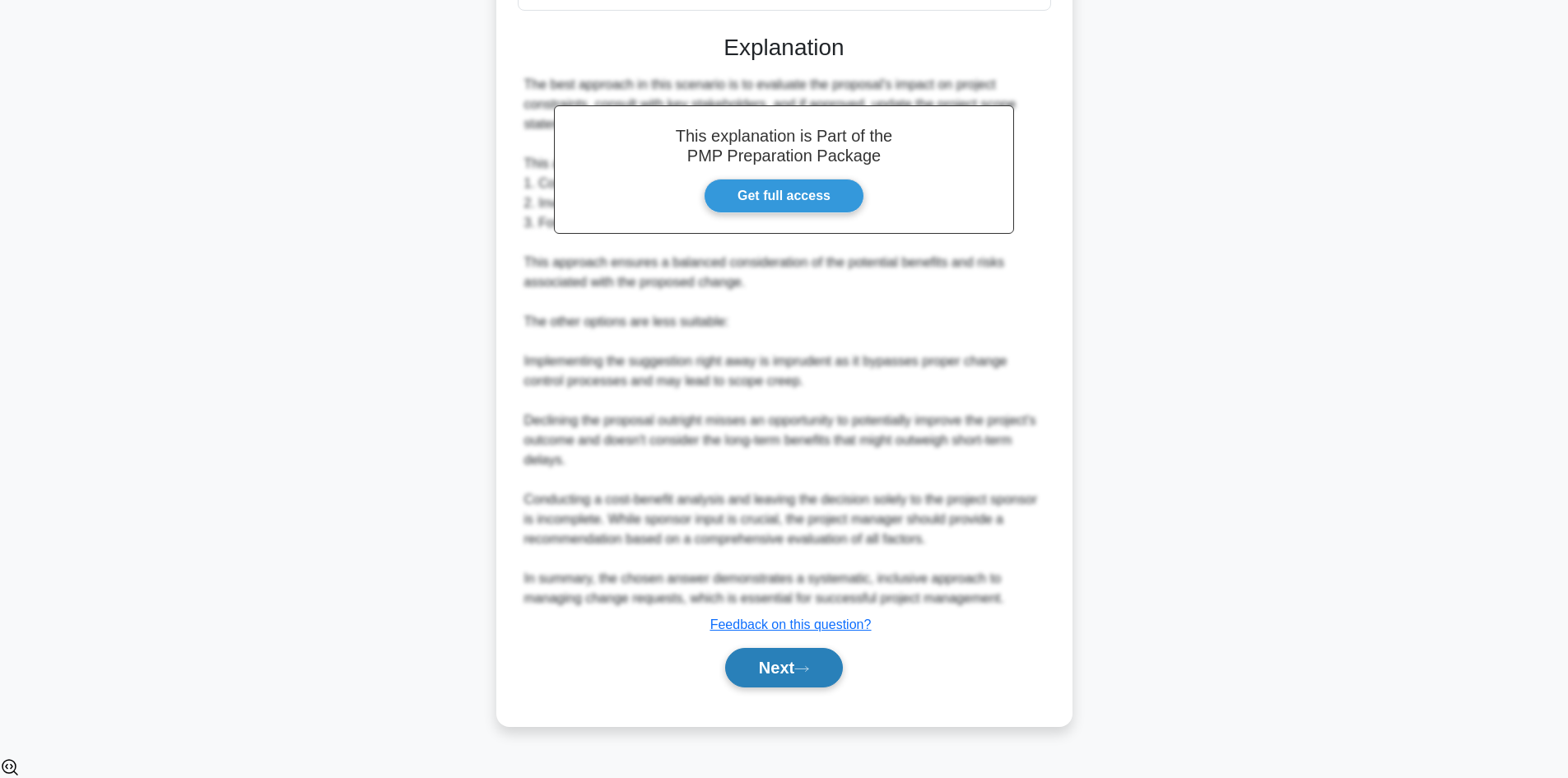
click at [803, 673] on icon at bounding box center [801, 669] width 15 height 9
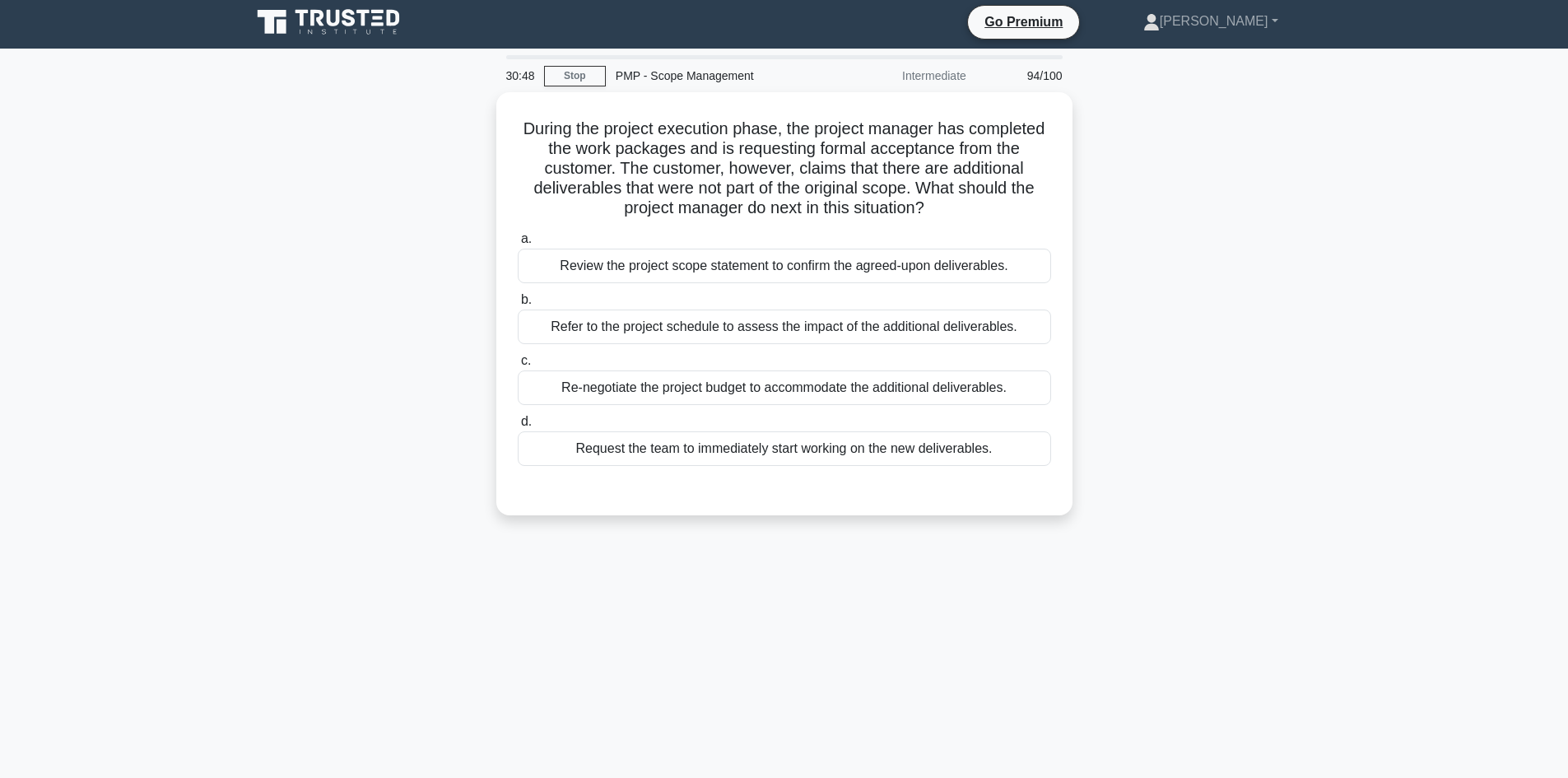
scroll to position [0, 0]
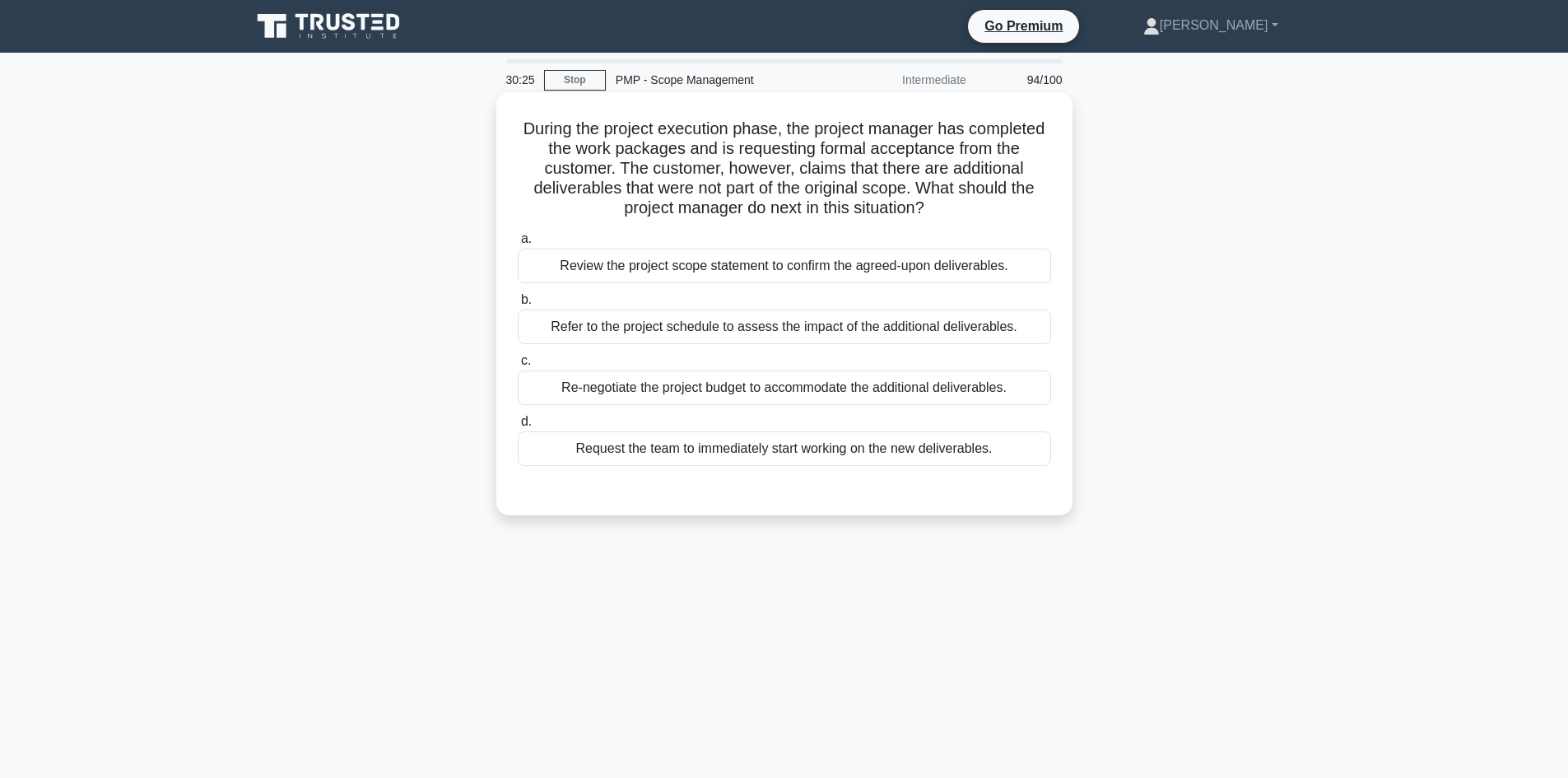
click at [766, 271] on div "Review the project scope statement to confirm the agreed-upon deliverables." at bounding box center [784, 266] width 534 height 35
click at [518, 245] on input "a. Review the project scope statement to confirm the agreed-upon deliverables." at bounding box center [518, 239] width 0 height 11
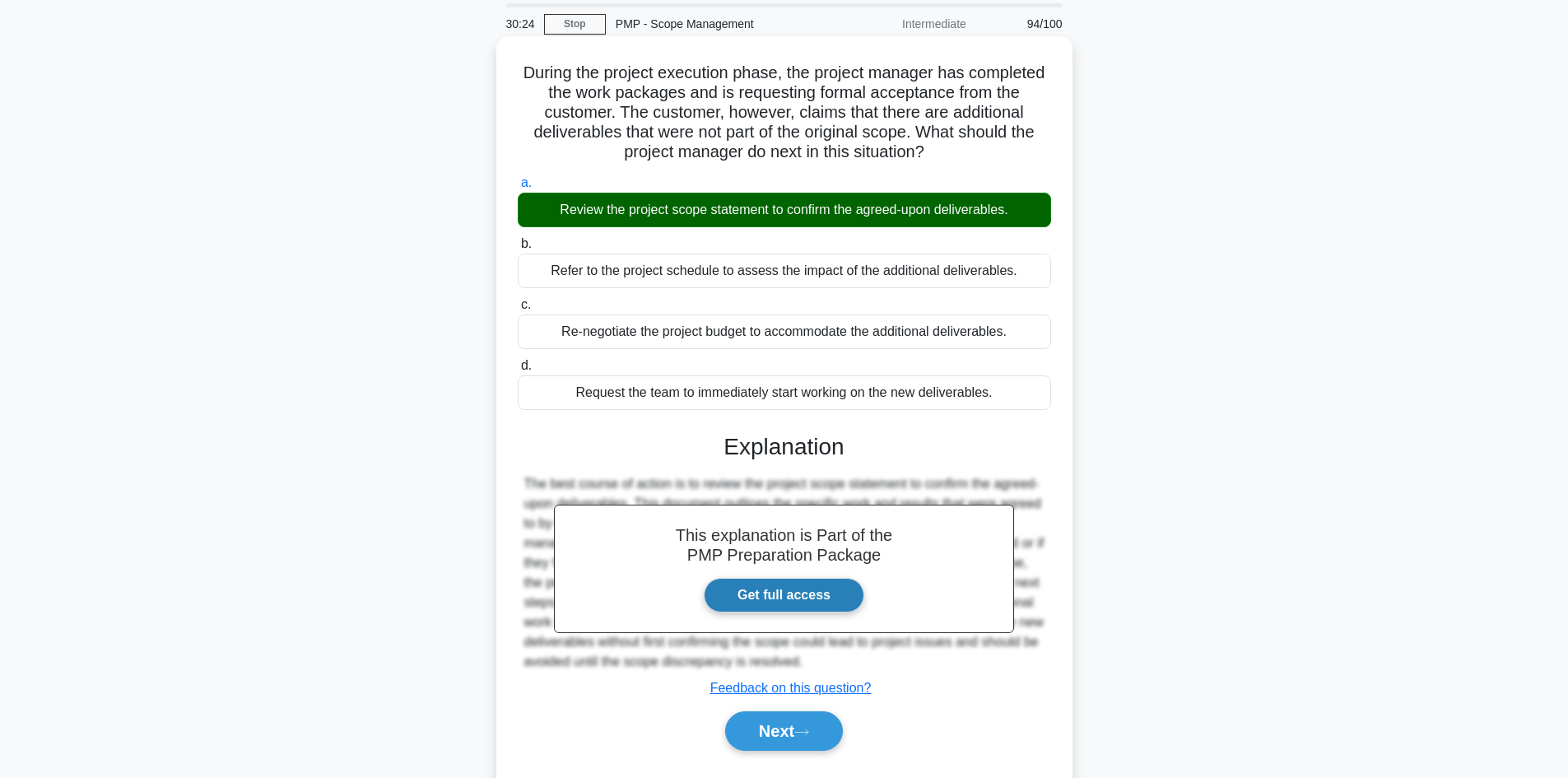
scroll to position [111, 0]
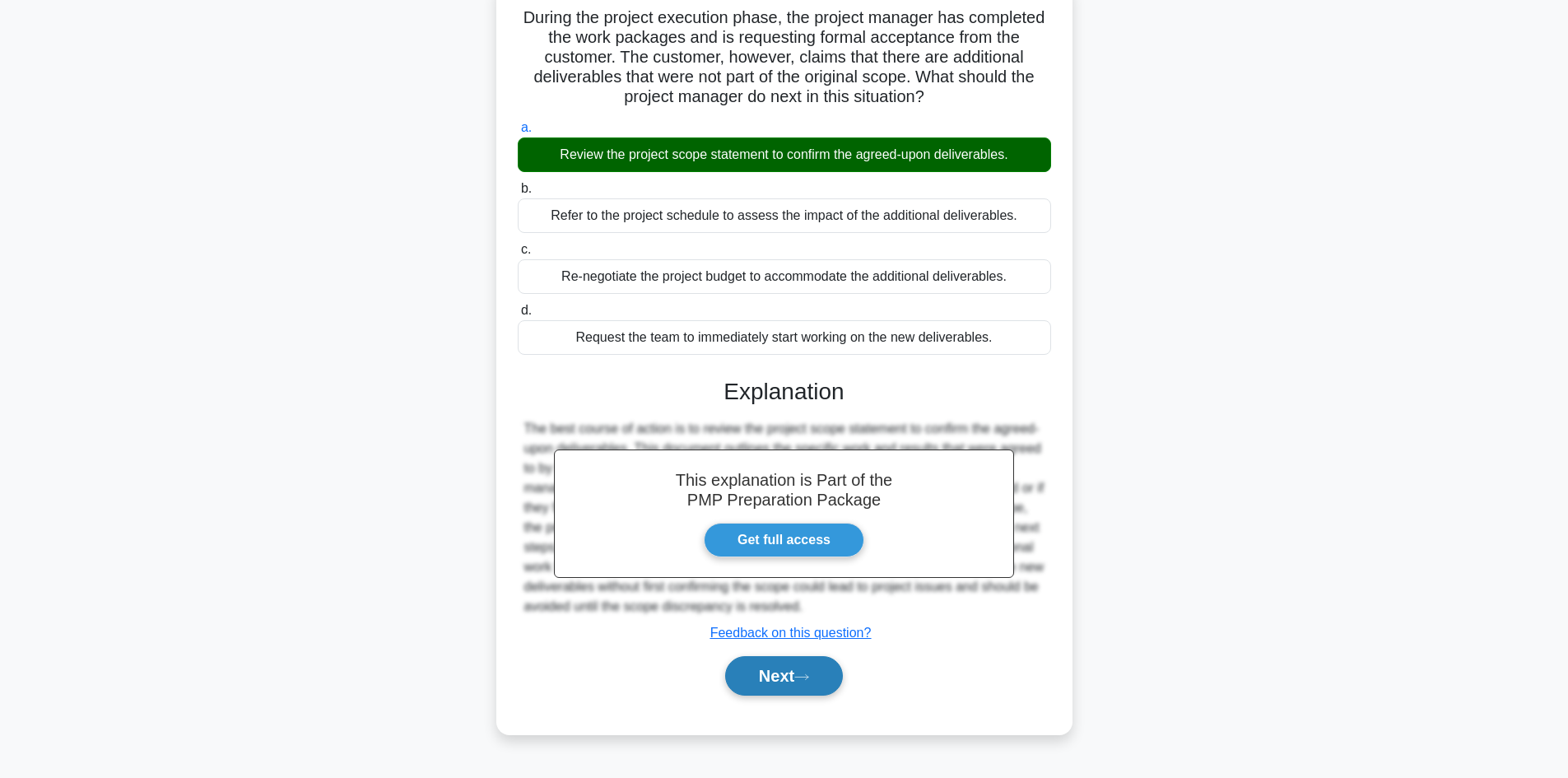
click at [800, 666] on button "Next" at bounding box center [784, 675] width 118 height 40
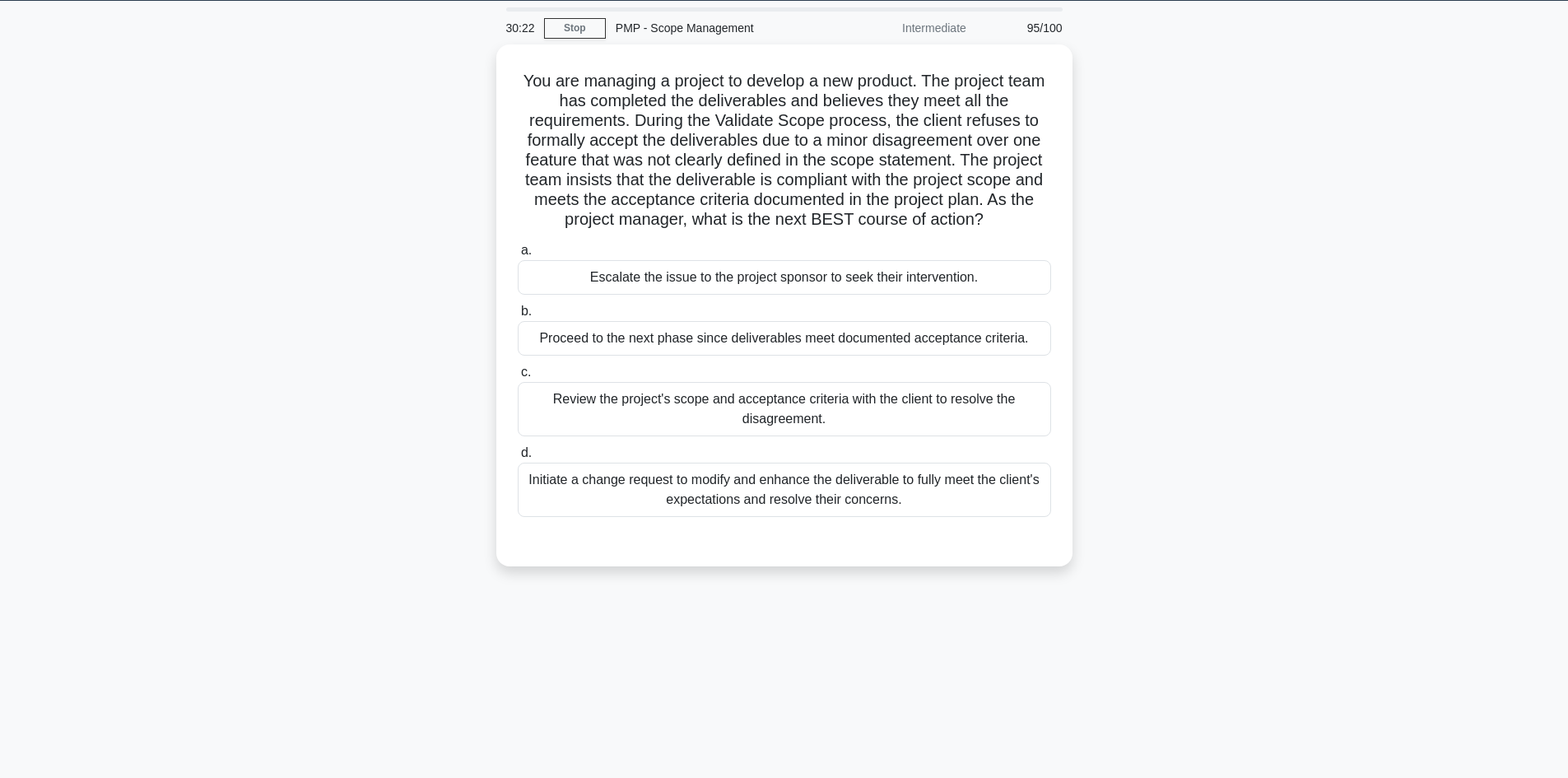
scroll to position [0, 0]
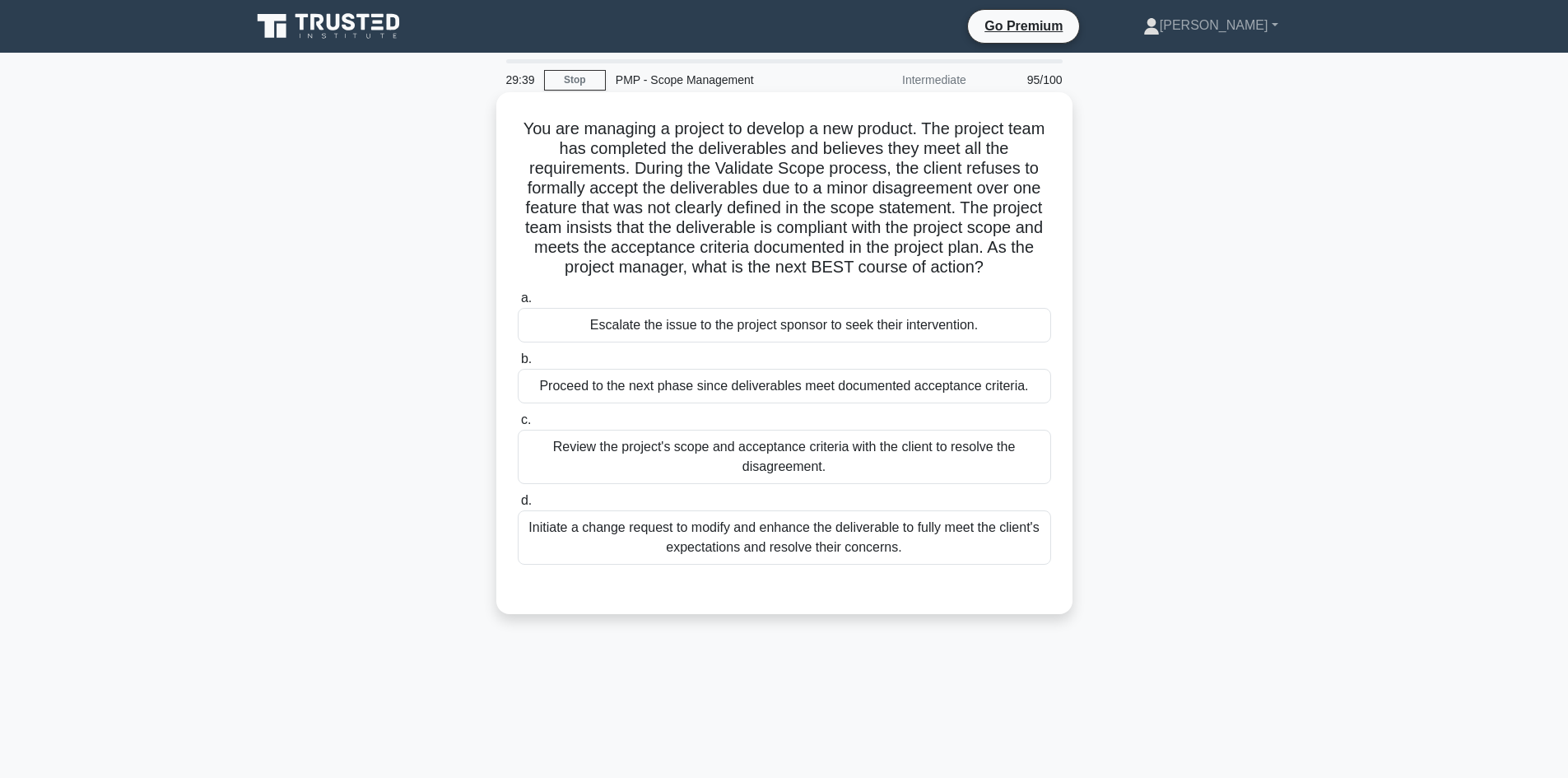
click at [716, 452] on div "Review the project's scope and acceptance criteria with the client to resolve t…" at bounding box center [784, 457] width 534 height 54
click at [518, 426] on input "c. Review the project's scope and acceptance criteria with the client to resolv…" at bounding box center [518, 420] width 0 height 11
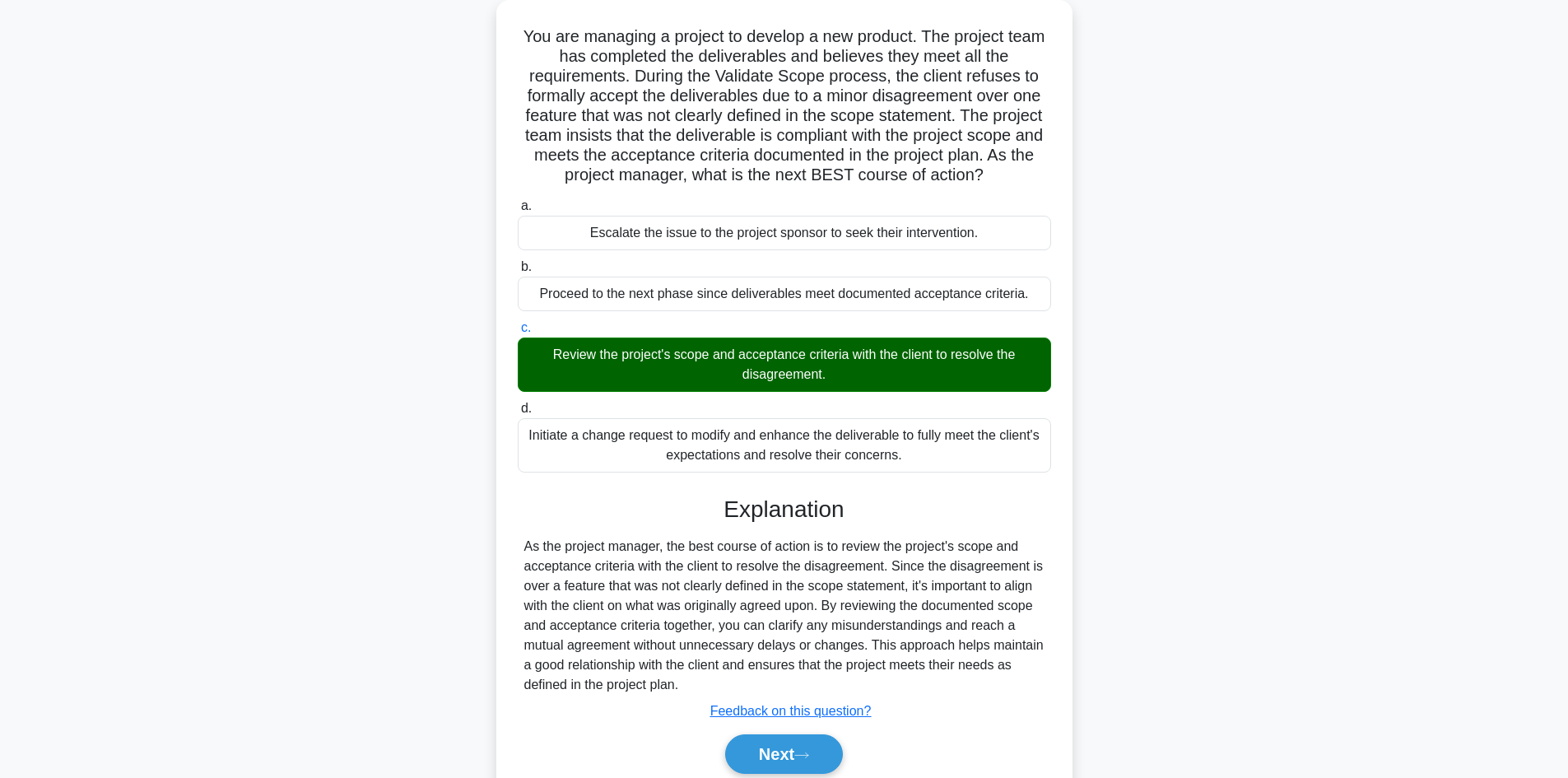
scroll to position [159, 0]
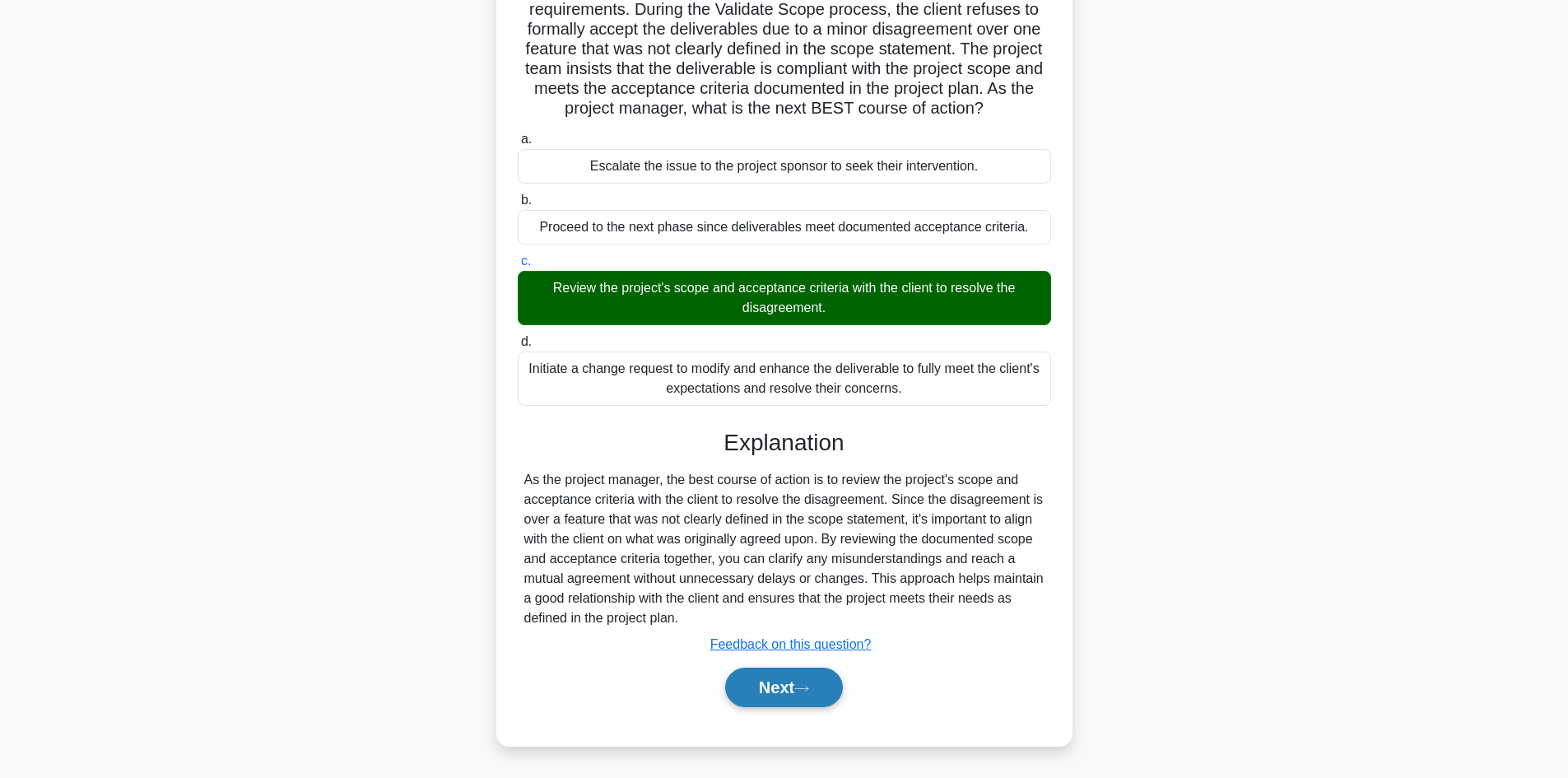
click at [784, 695] on button "Next" at bounding box center [784, 687] width 118 height 40
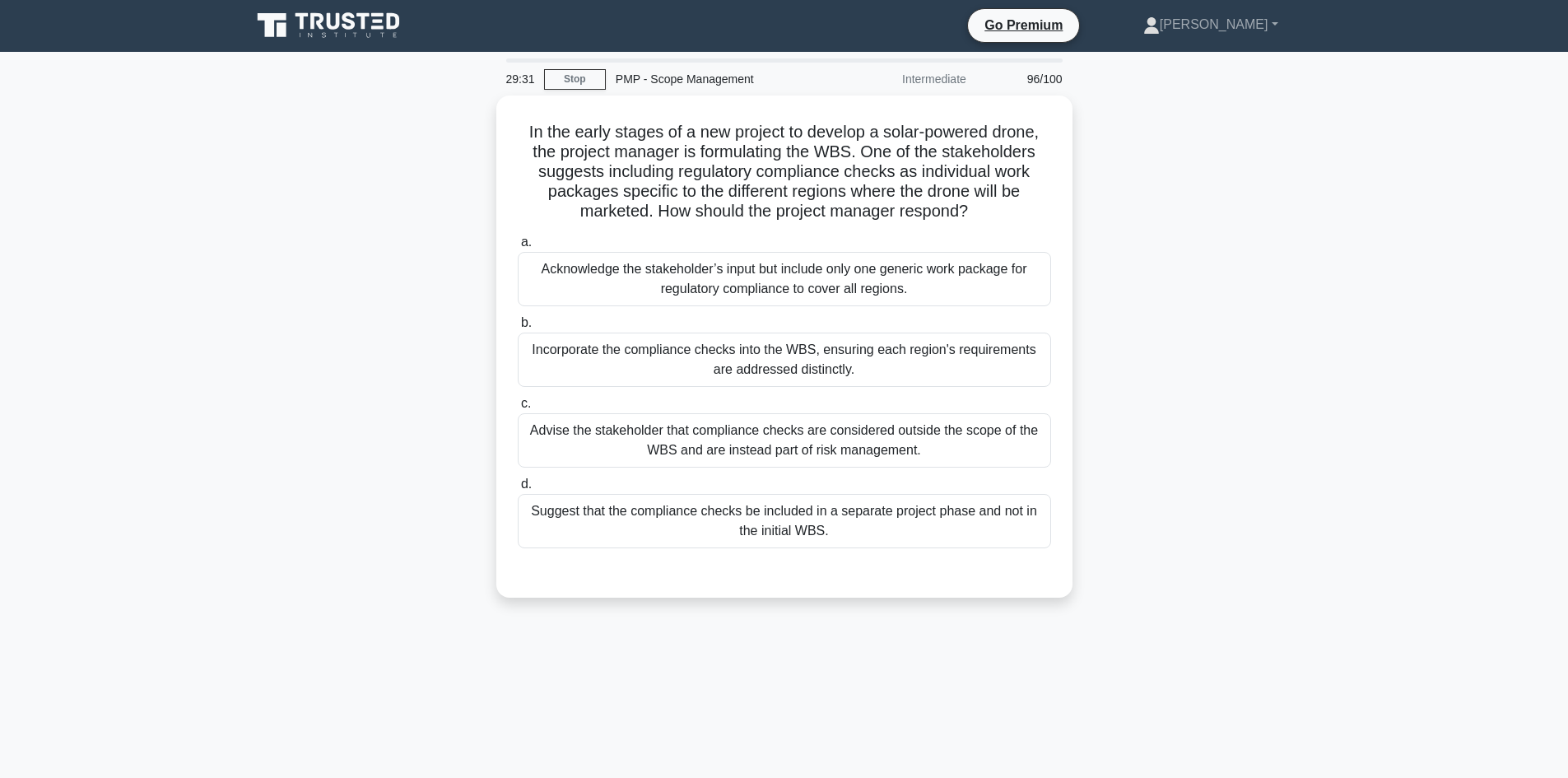
scroll to position [0, 0]
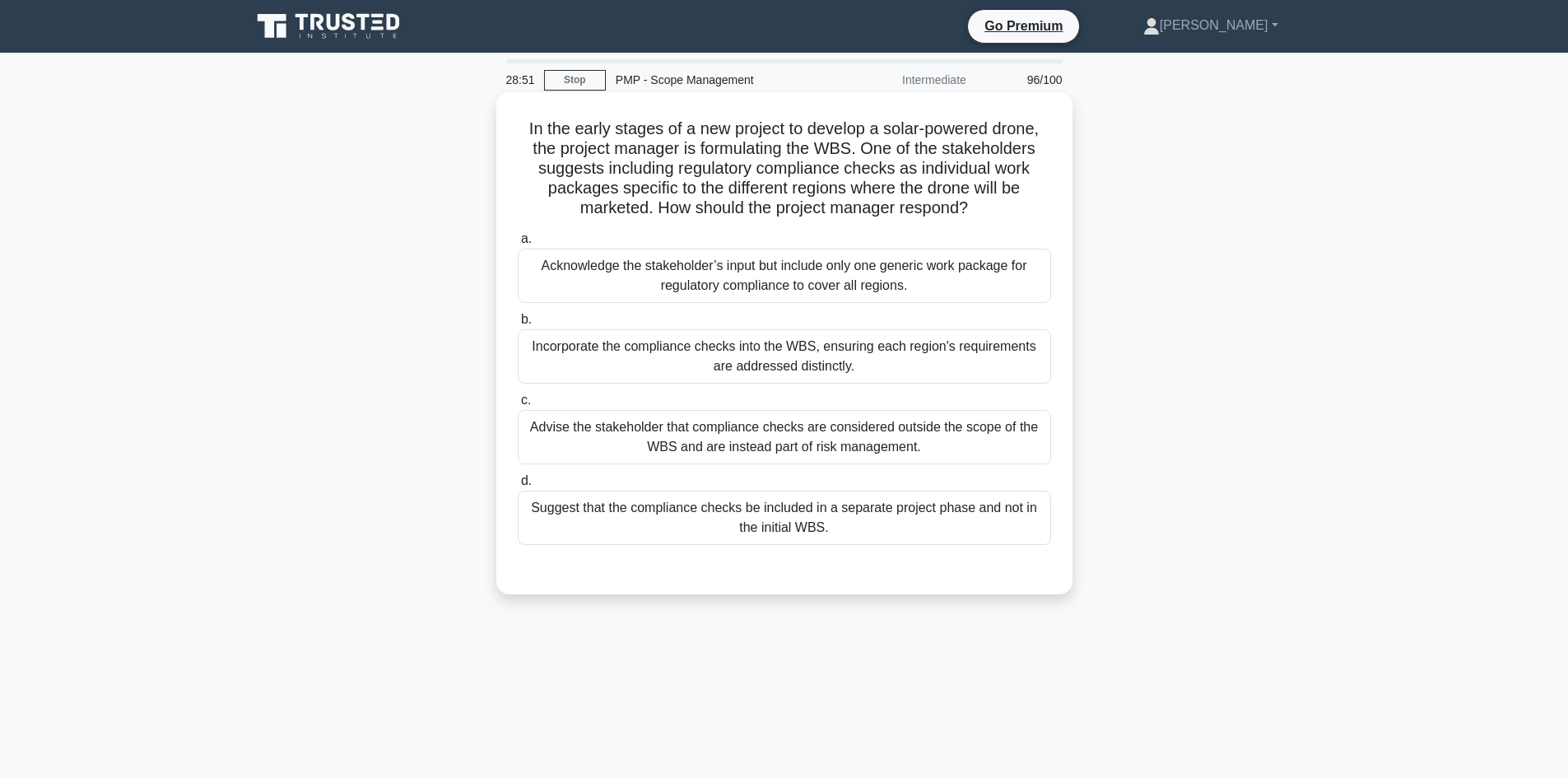
click at [864, 350] on div "Incorporate the compliance checks into the WBS, ensuring each region's requirem…" at bounding box center [784, 356] width 534 height 54
click at [518, 325] on input "b. Incorporate the compliance checks into the WBS, ensuring each region's requi…" at bounding box center [518, 319] width 0 height 11
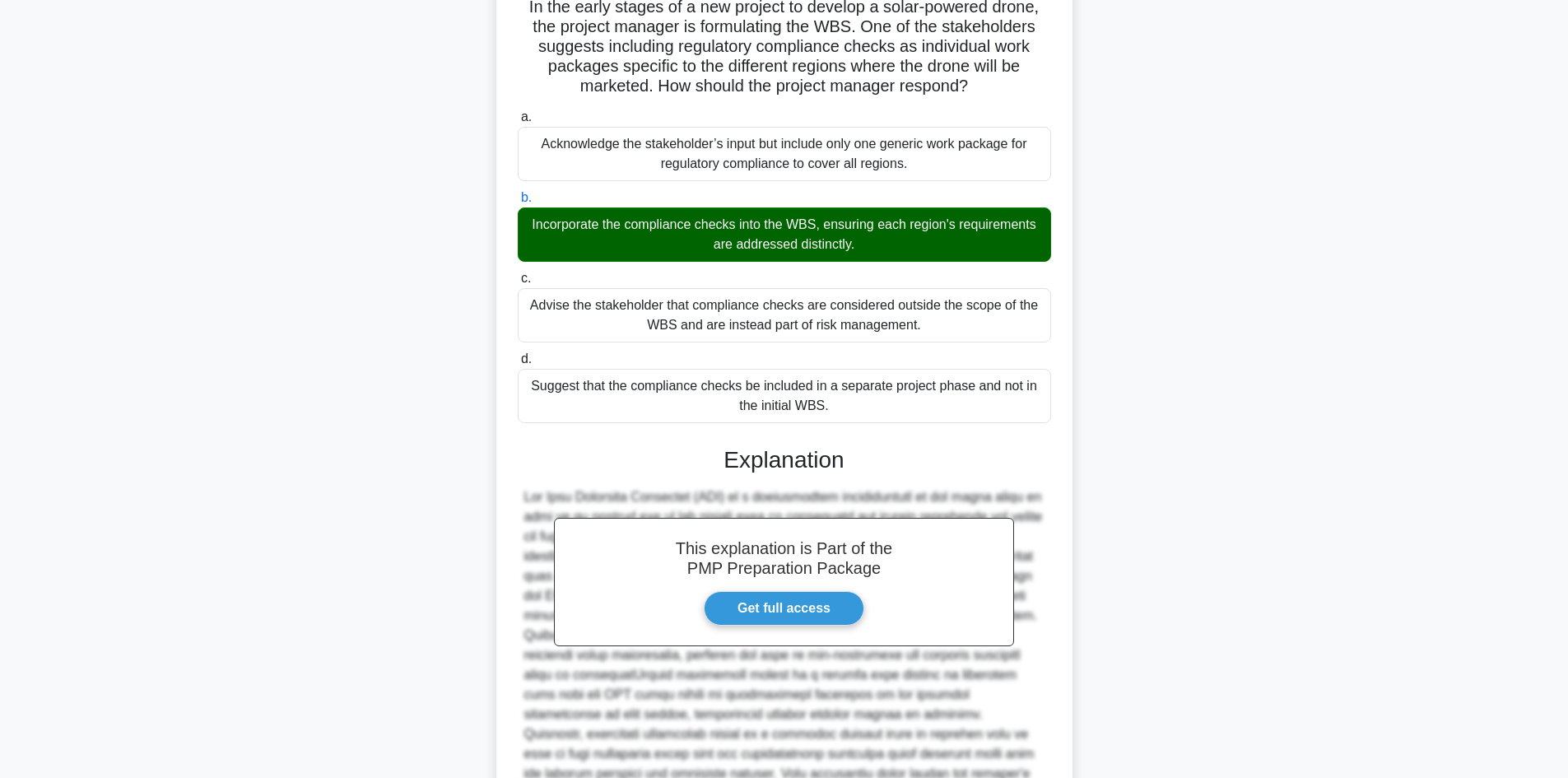
scroll to position [297, 0]
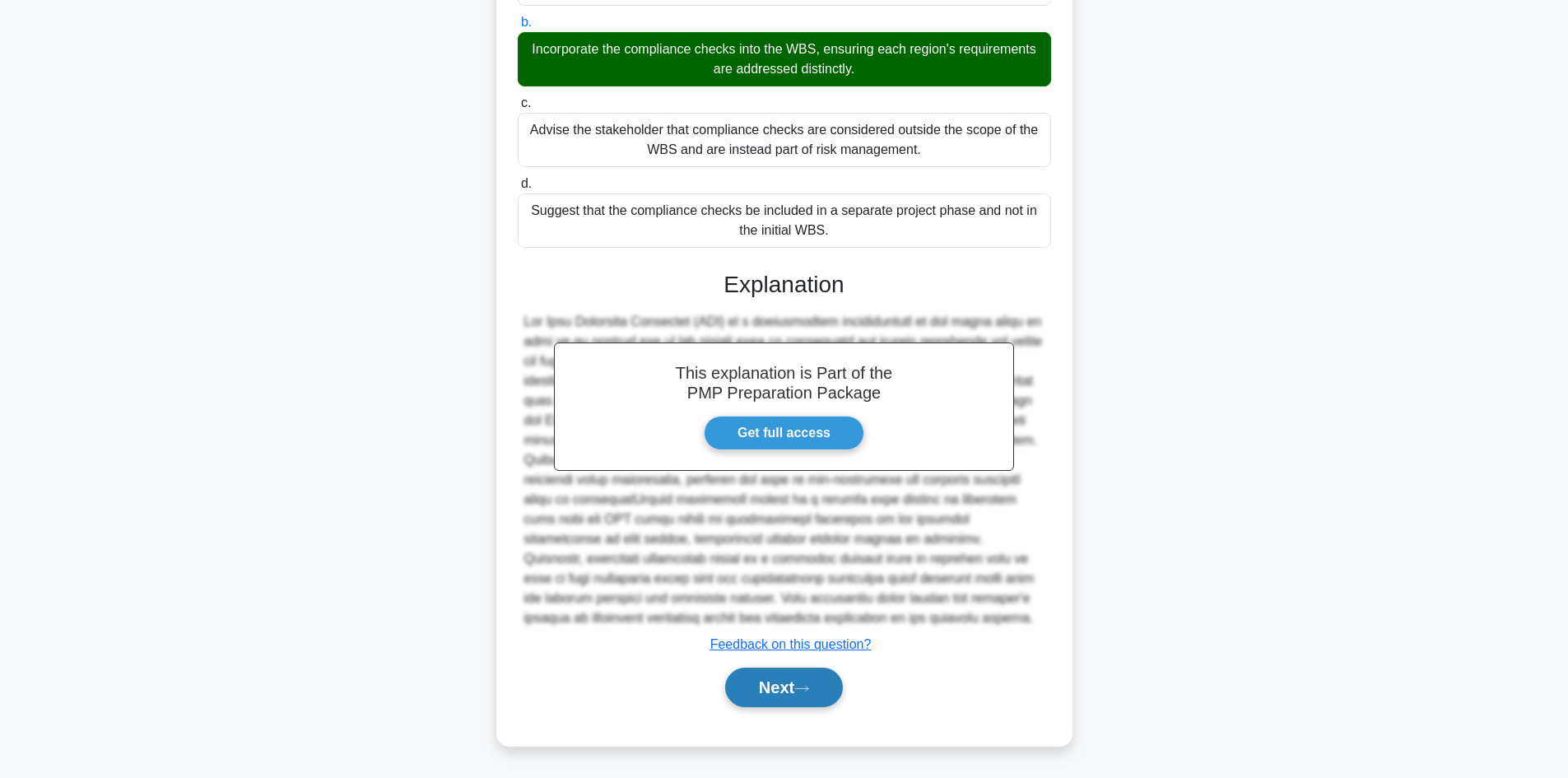
click at [772, 692] on button "Next" at bounding box center [784, 687] width 118 height 40
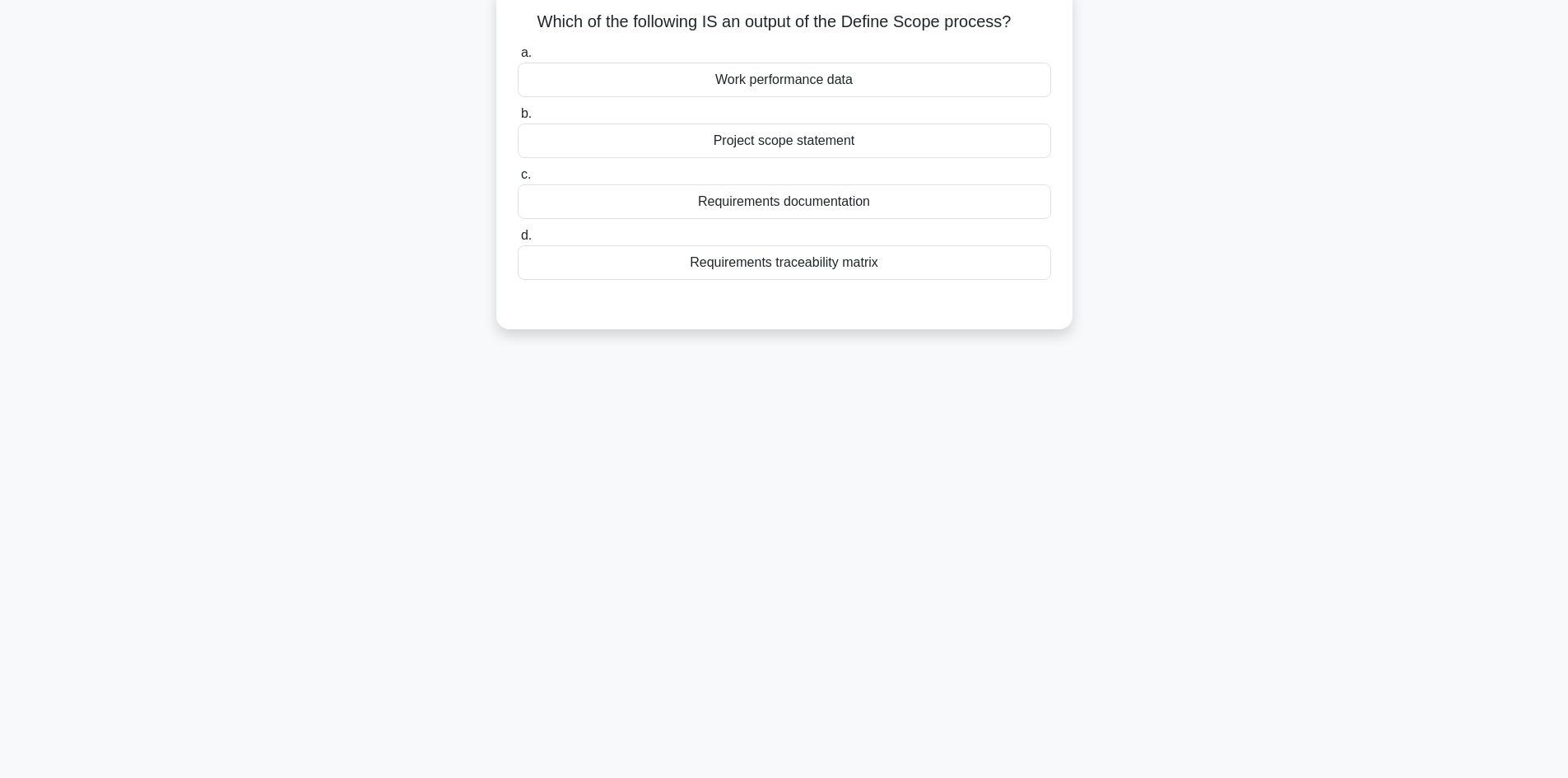
scroll to position [0, 0]
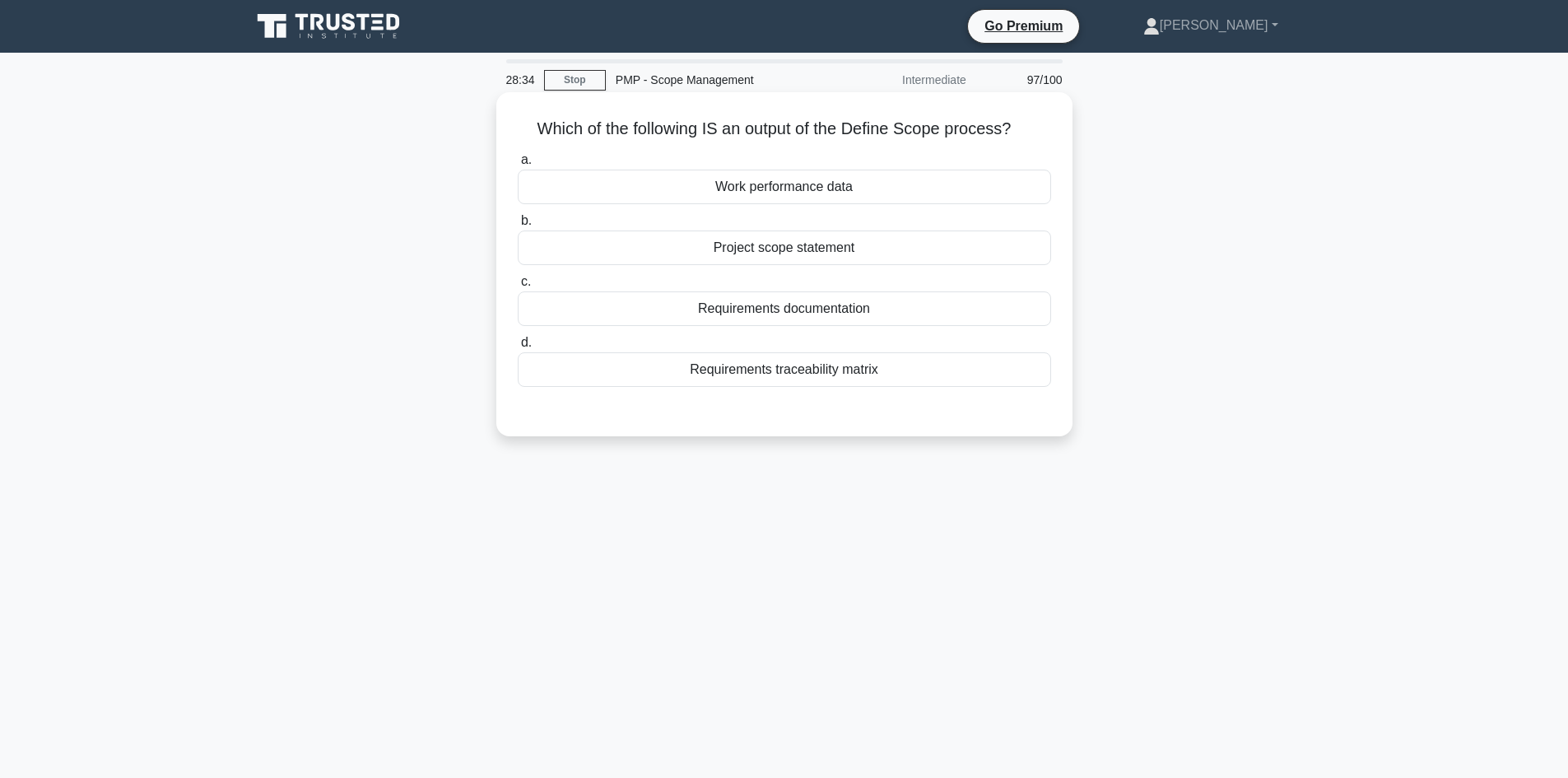
click at [858, 252] on div "Project scope statement" at bounding box center [784, 248] width 534 height 35
click at [518, 226] on input "b. Project scope statement" at bounding box center [518, 221] width 0 height 11
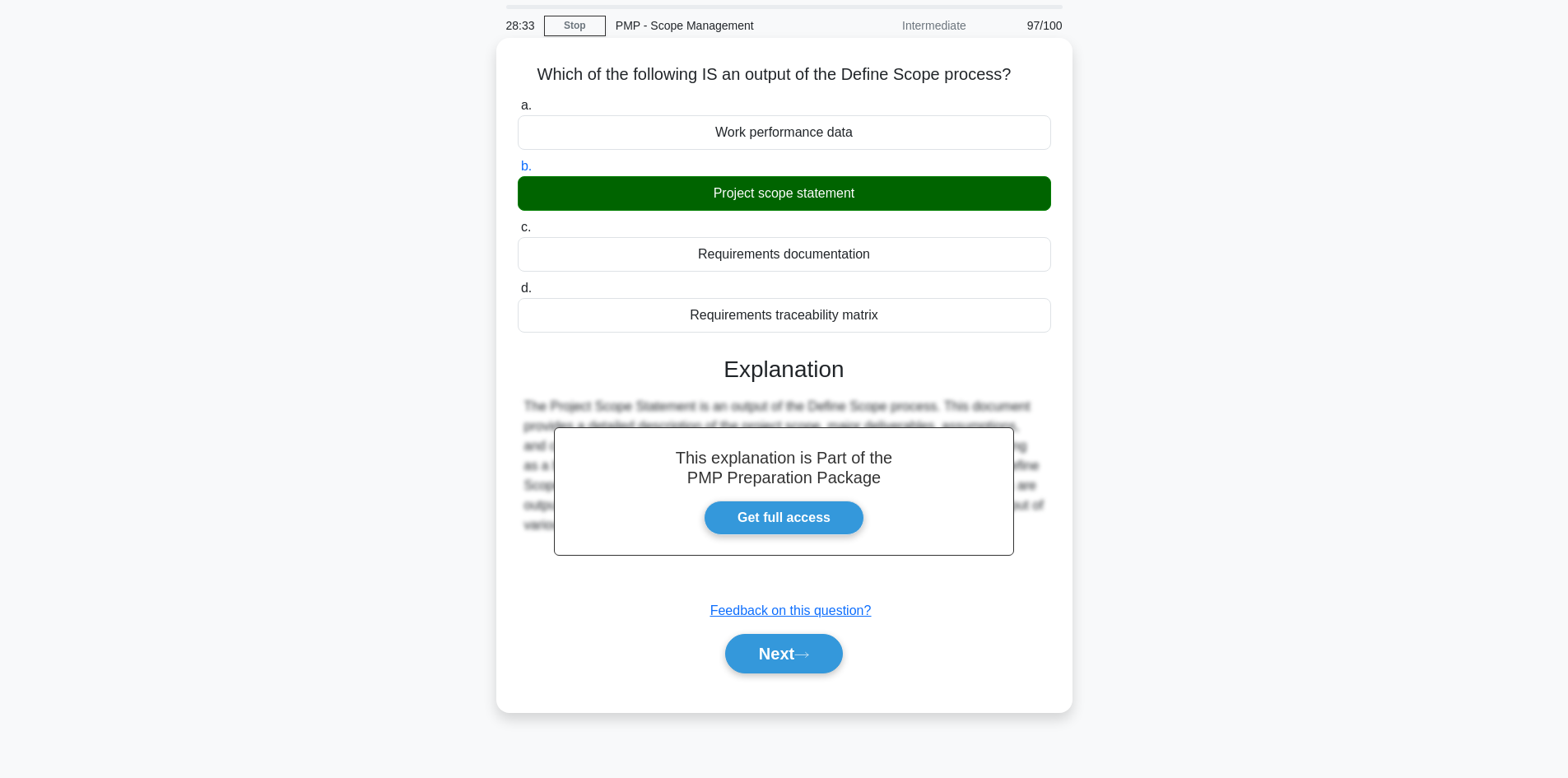
scroll to position [111, 0]
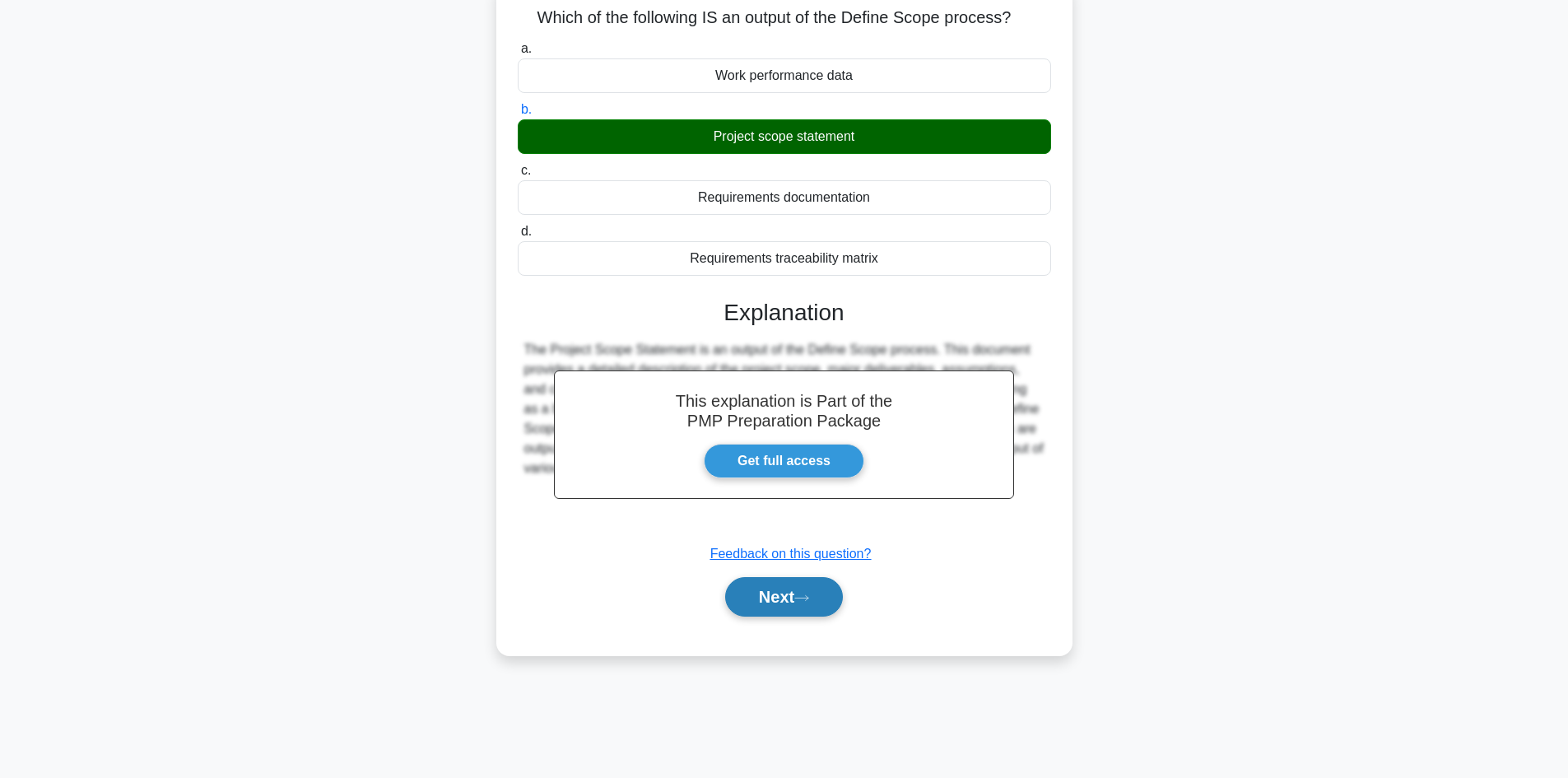
click at [815, 586] on button "Next" at bounding box center [784, 597] width 118 height 40
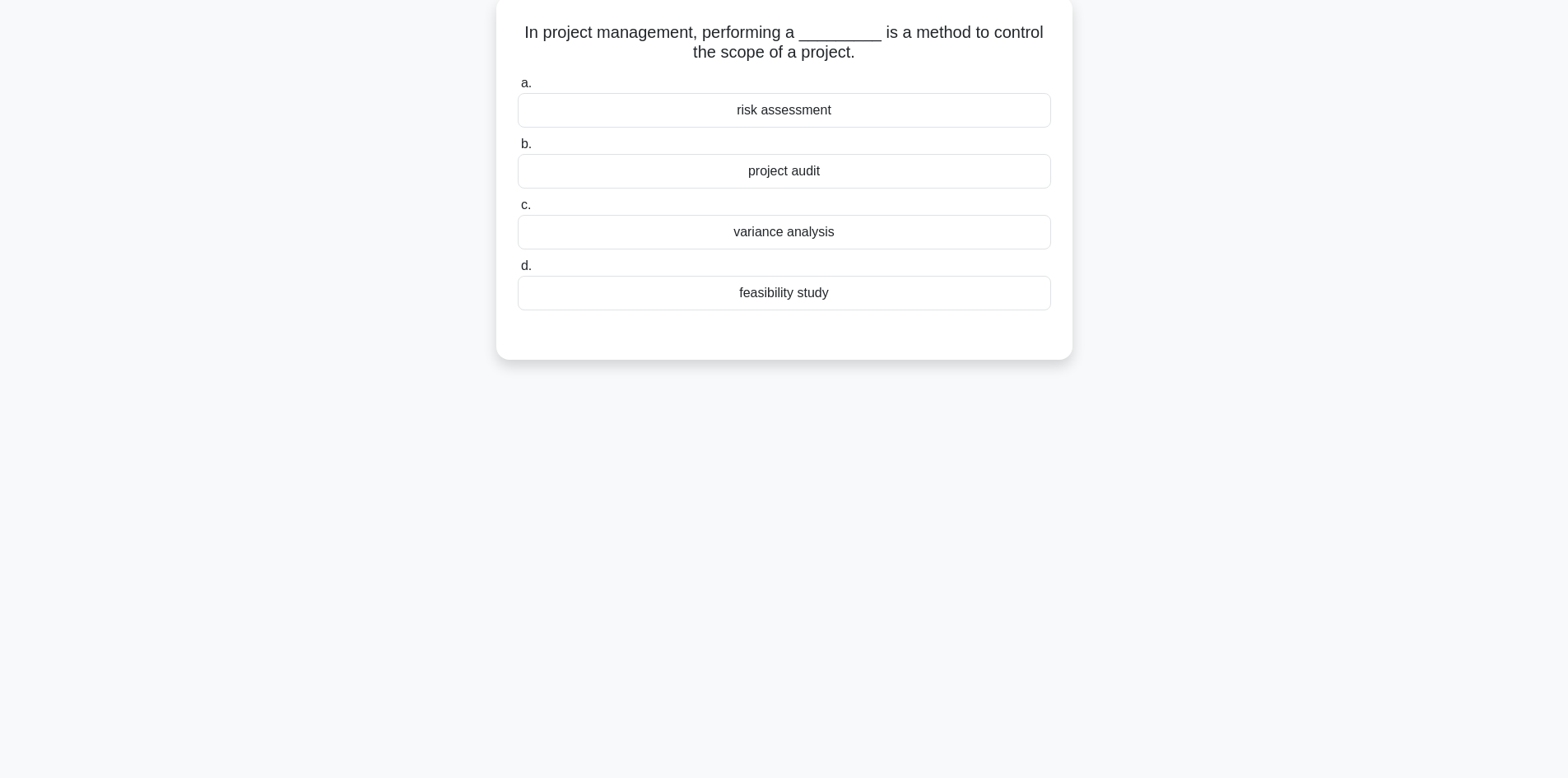
scroll to position [29, 0]
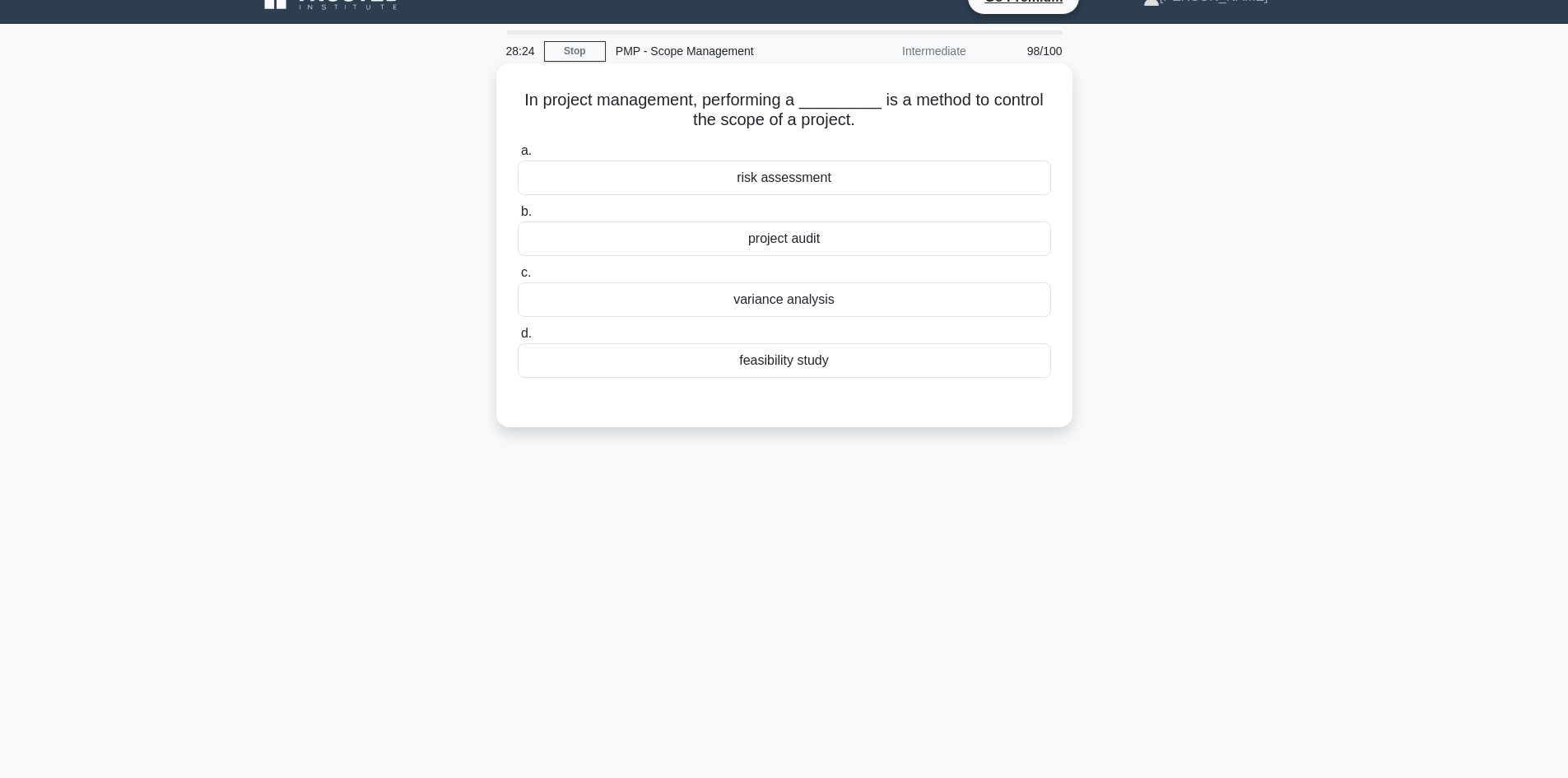
click at [815, 302] on div "variance analysis" at bounding box center [784, 300] width 534 height 35
click at [518, 279] on input "c. variance analysis" at bounding box center [518, 273] width 0 height 11
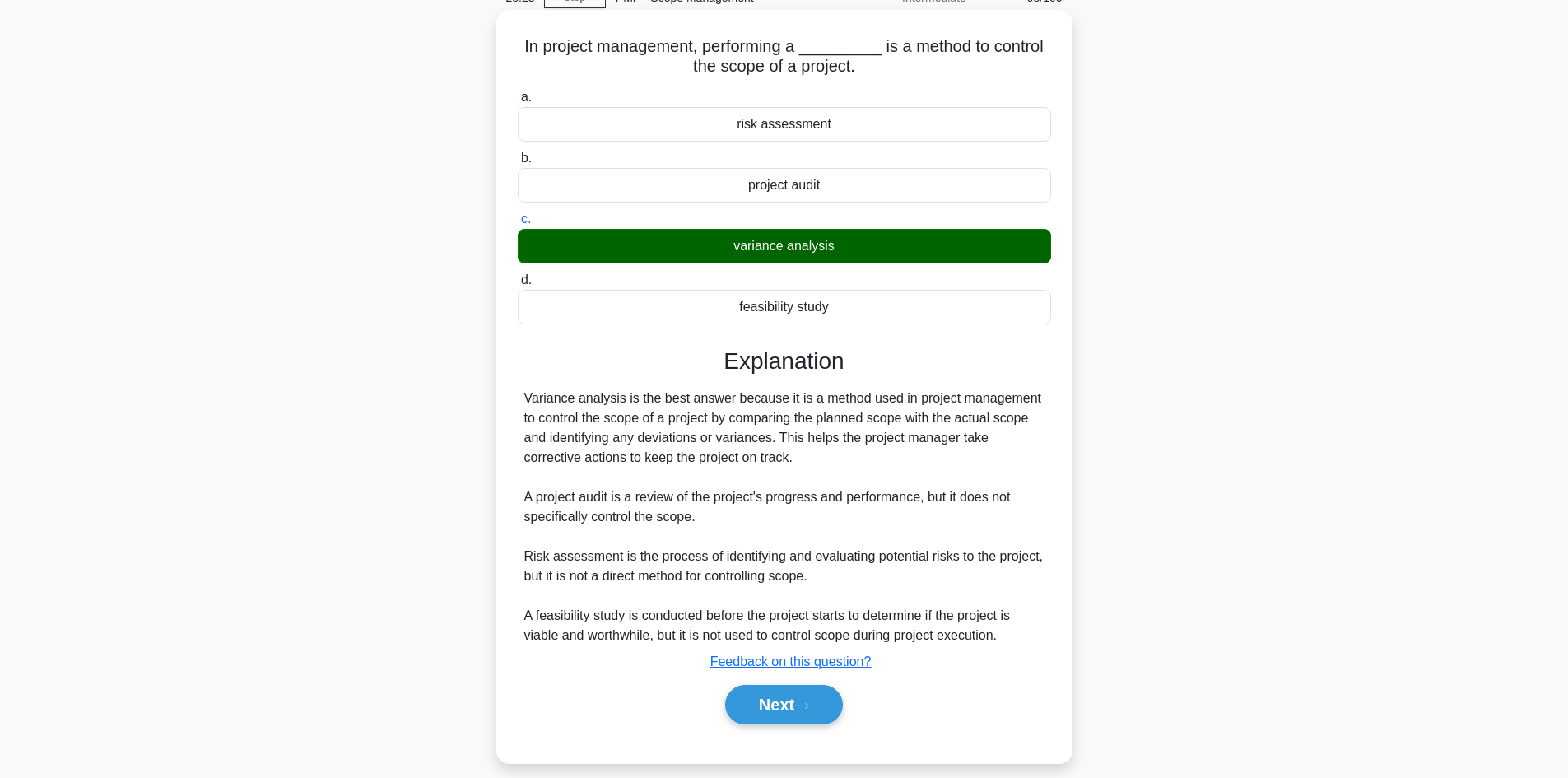
scroll to position [111, 0]
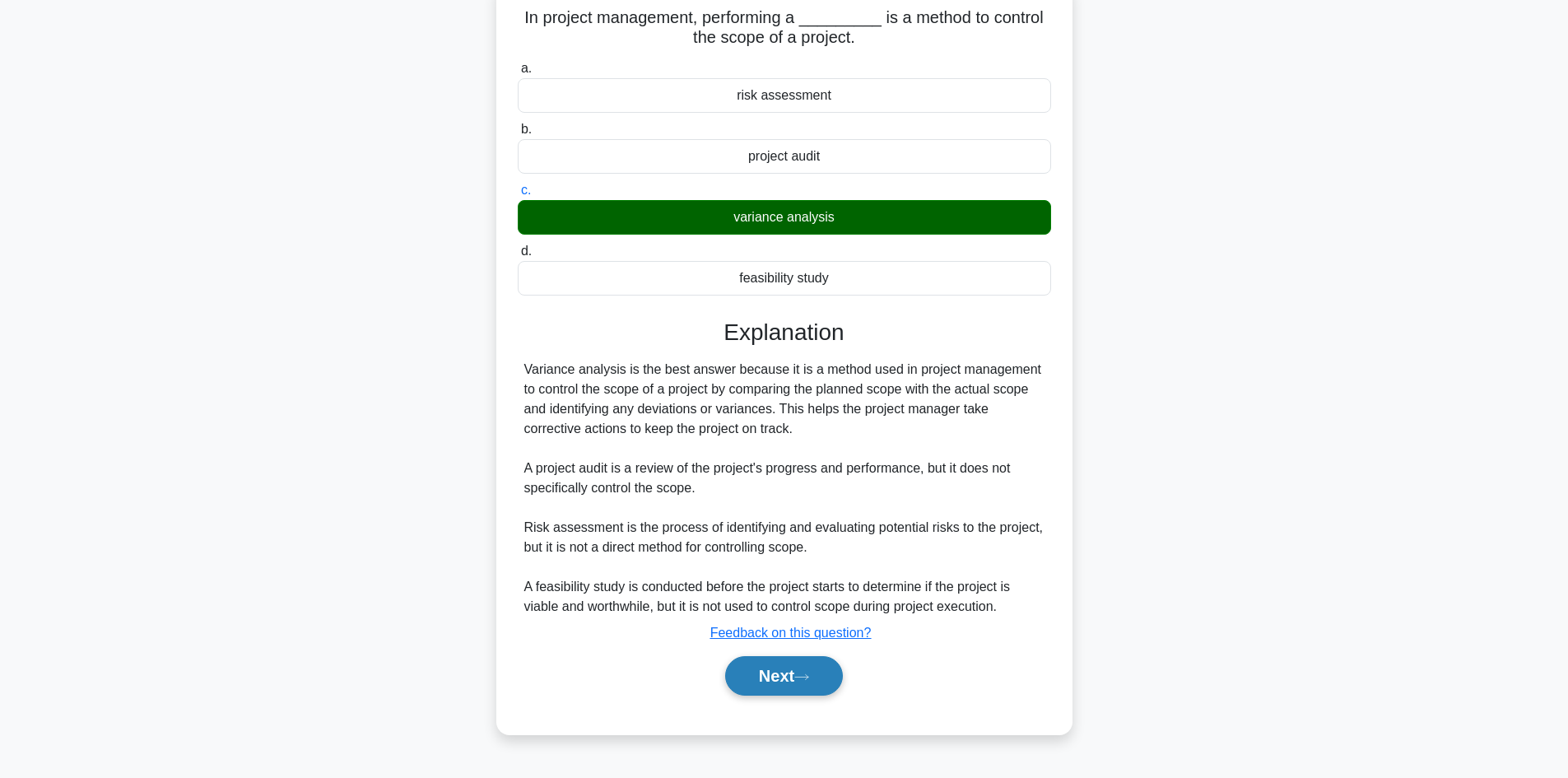
click at [807, 672] on button "Next" at bounding box center [784, 675] width 118 height 40
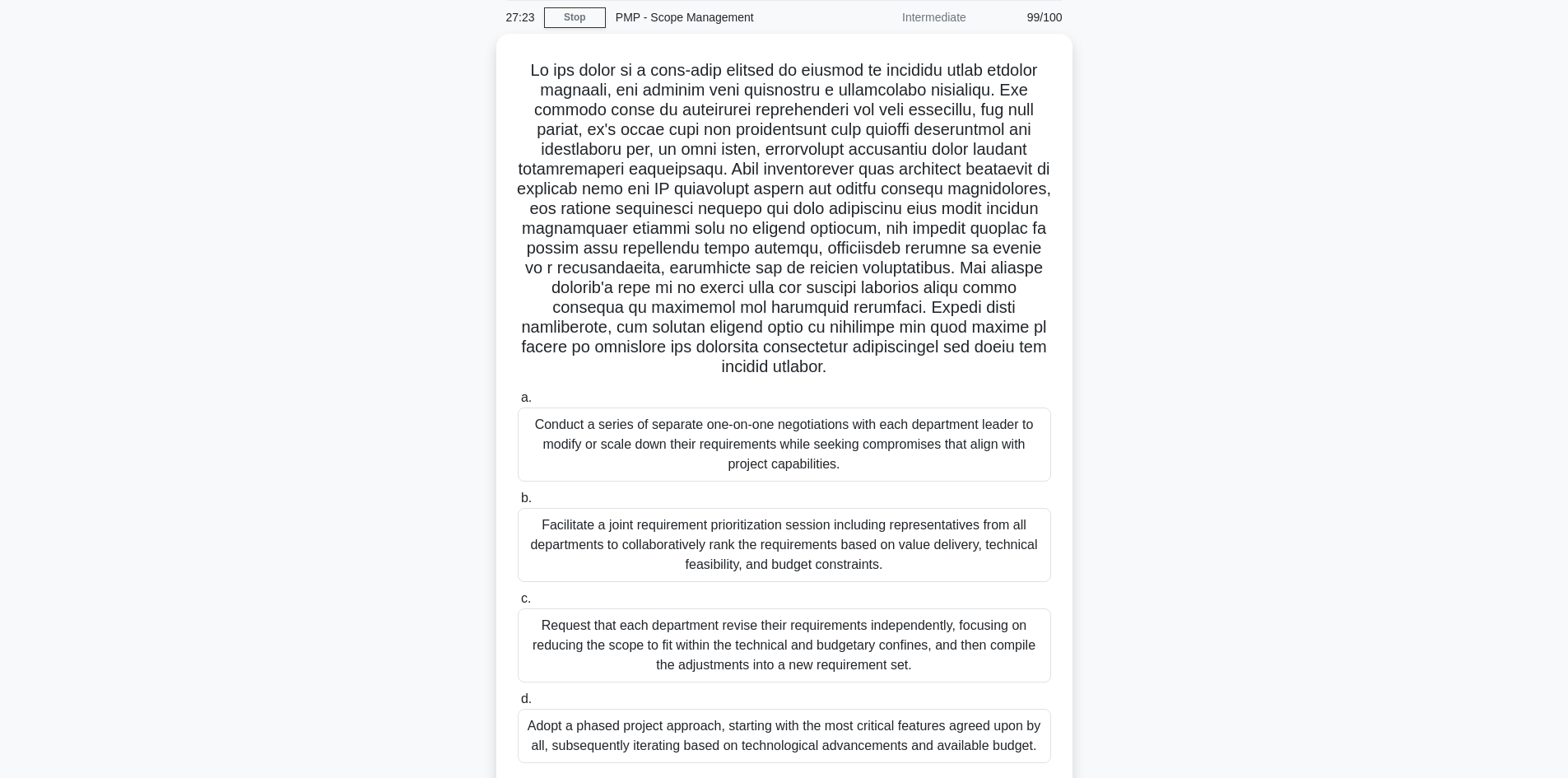
scroll to position [125, 0]
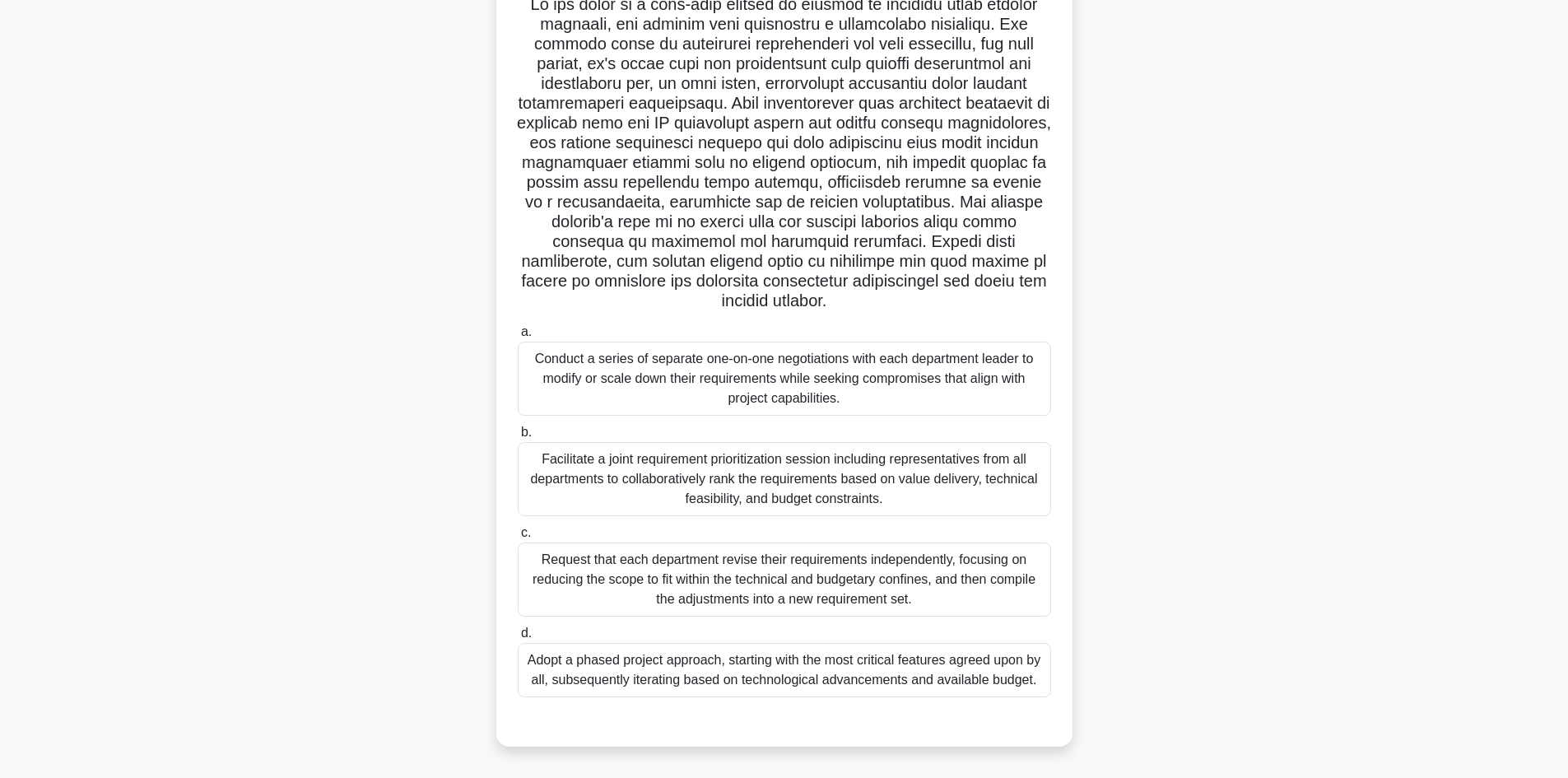
click at [883, 467] on div "Facilitate a joint requirement prioritization session including representatives…" at bounding box center [784, 479] width 534 height 75
click at [518, 438] on input "b. Facilitate a joint requirement prioritization session including representati…" at bounding box center [518, 433] width 0 height 11
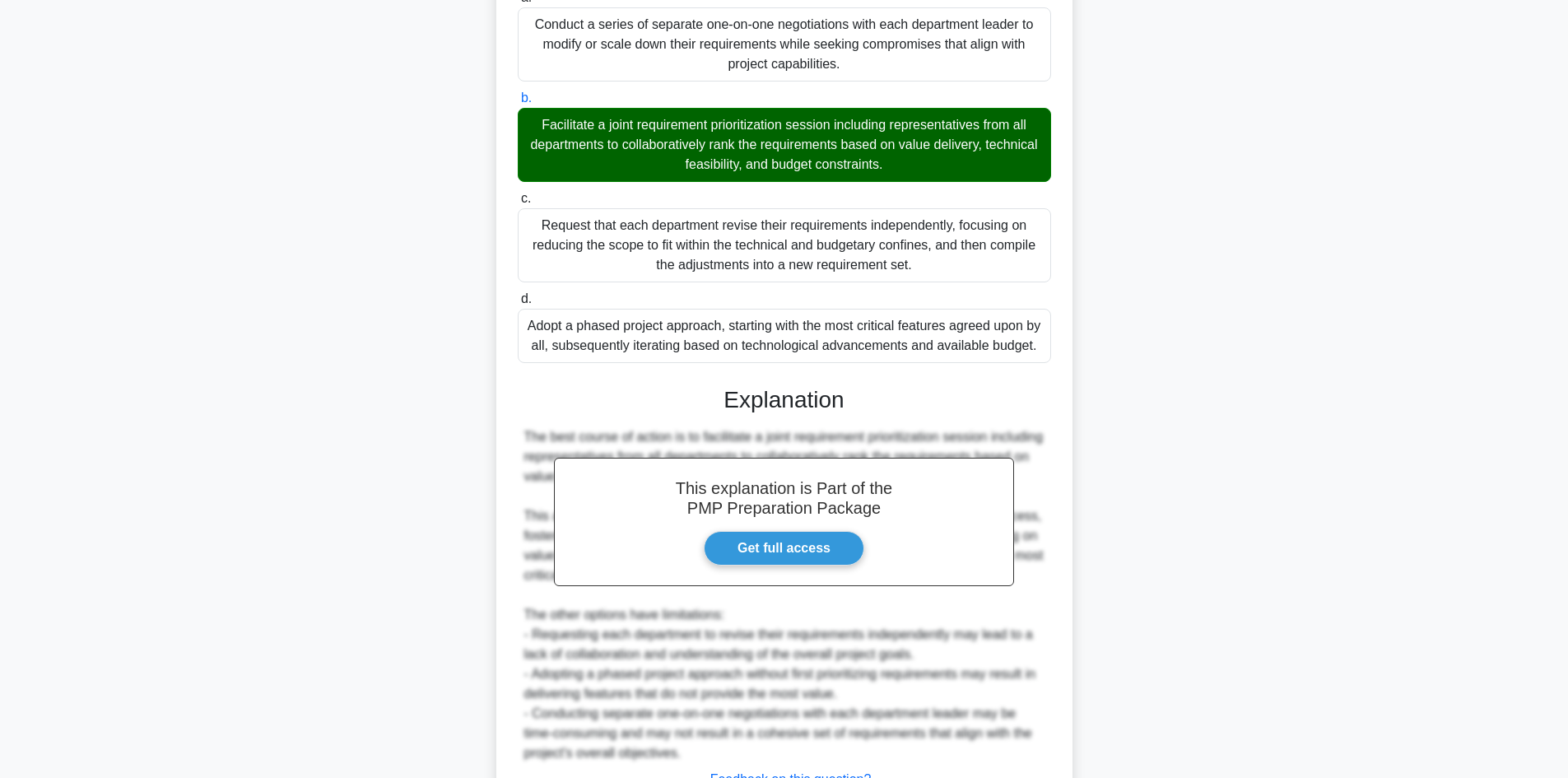
scroll to position [594, 0]
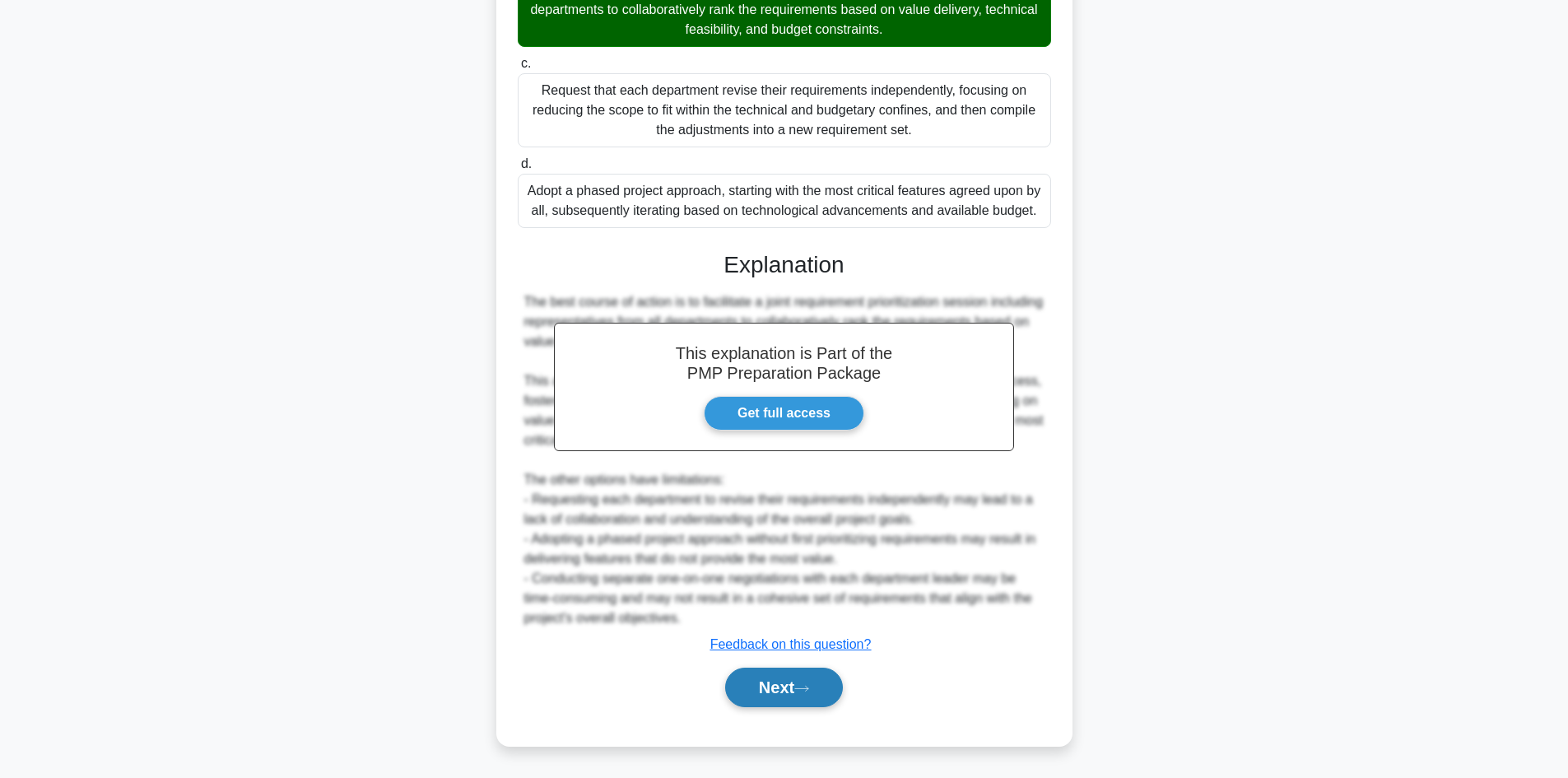
click at [810, 688] on icon at bounding box center [801, 688] width 15 height 9
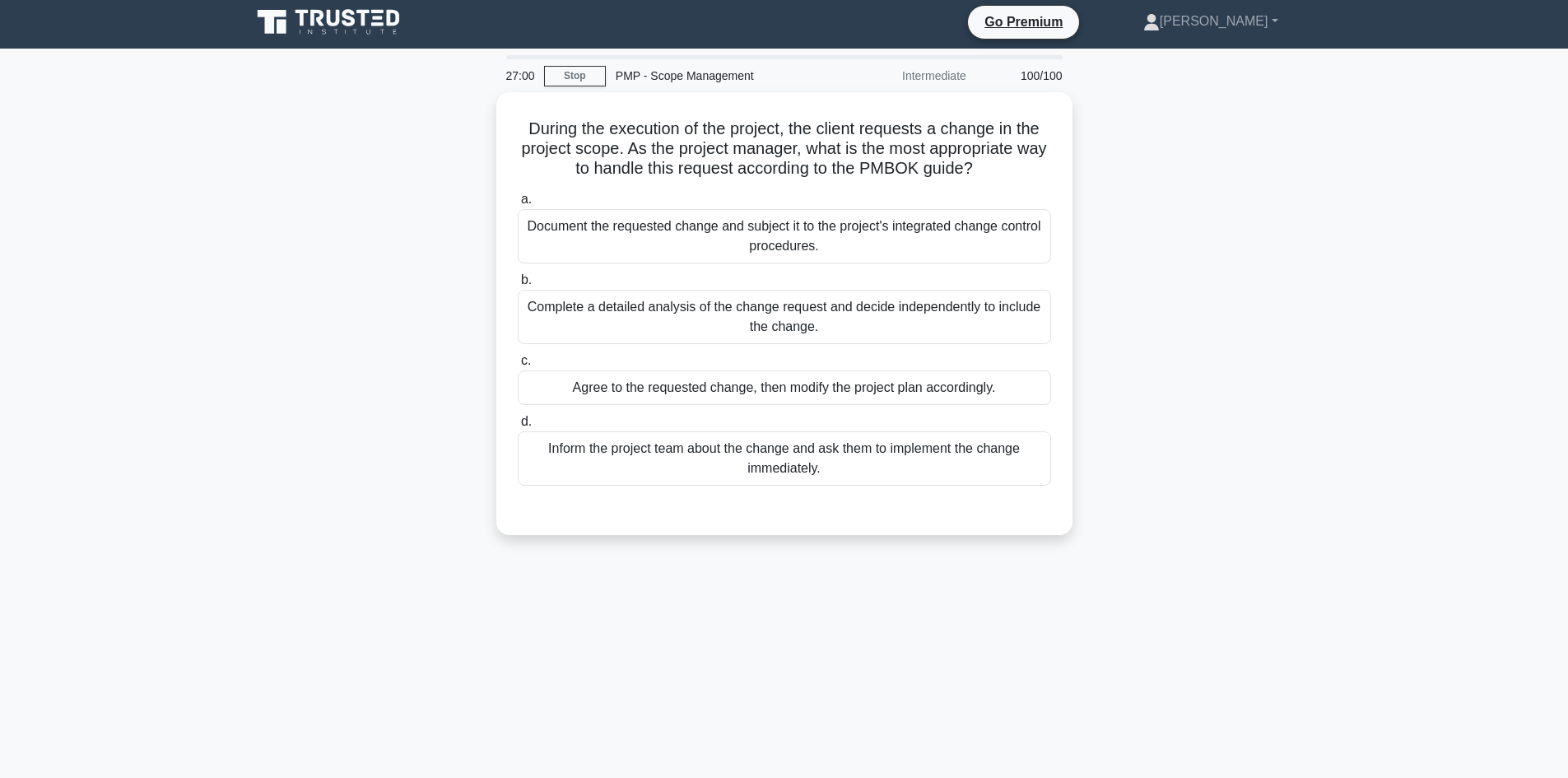
scroll to position [0, 0]
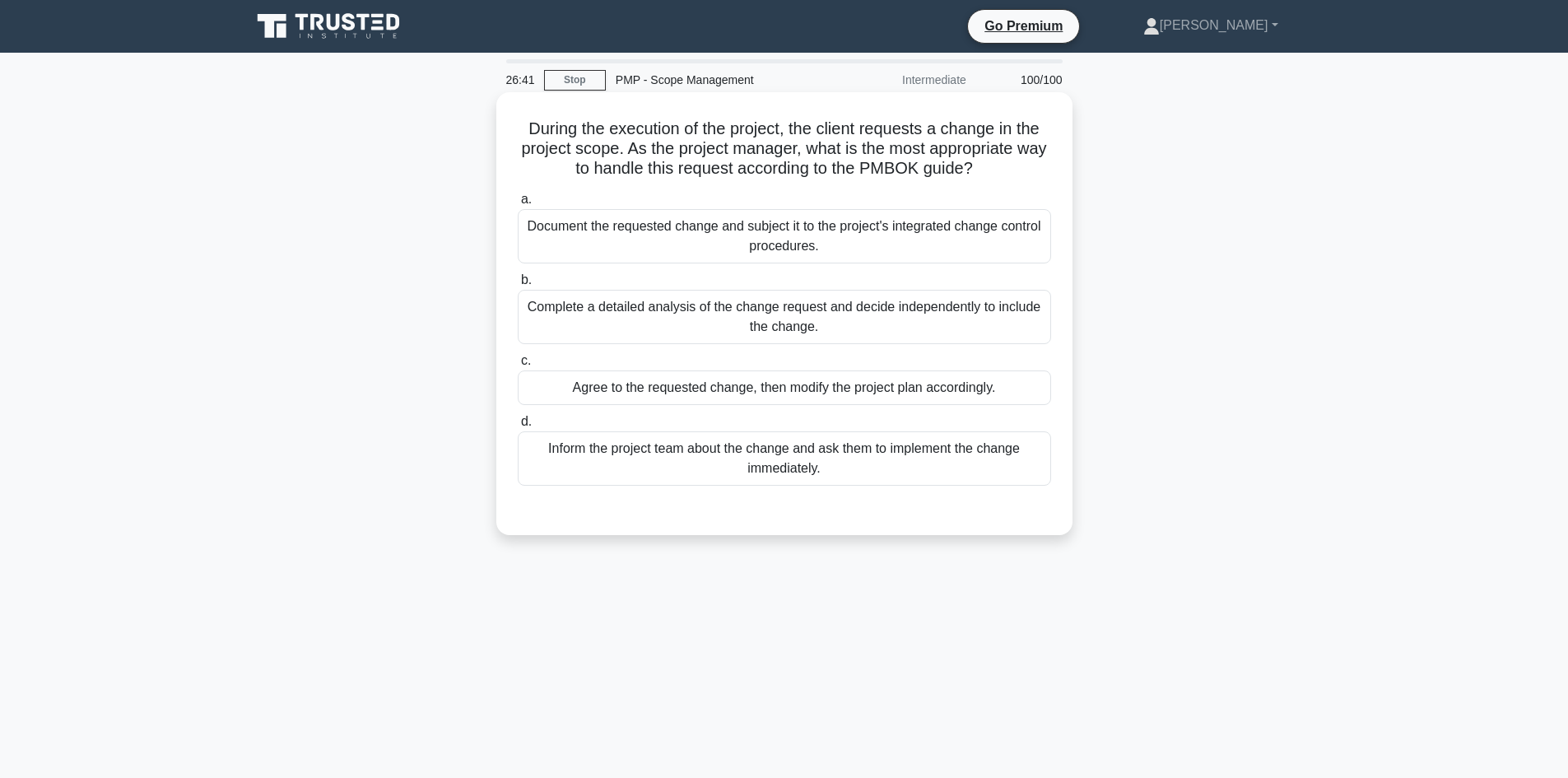
click at [872, 246] on div "Document the requested change and subject it to the project's integrated change…" at bounding box center [784, 236] width 534 height 54
click at [518, 205] on input "a. Document the requested change and subject it to the project's integrated cha…" at bounding box center [518, 199] width 0 height 11
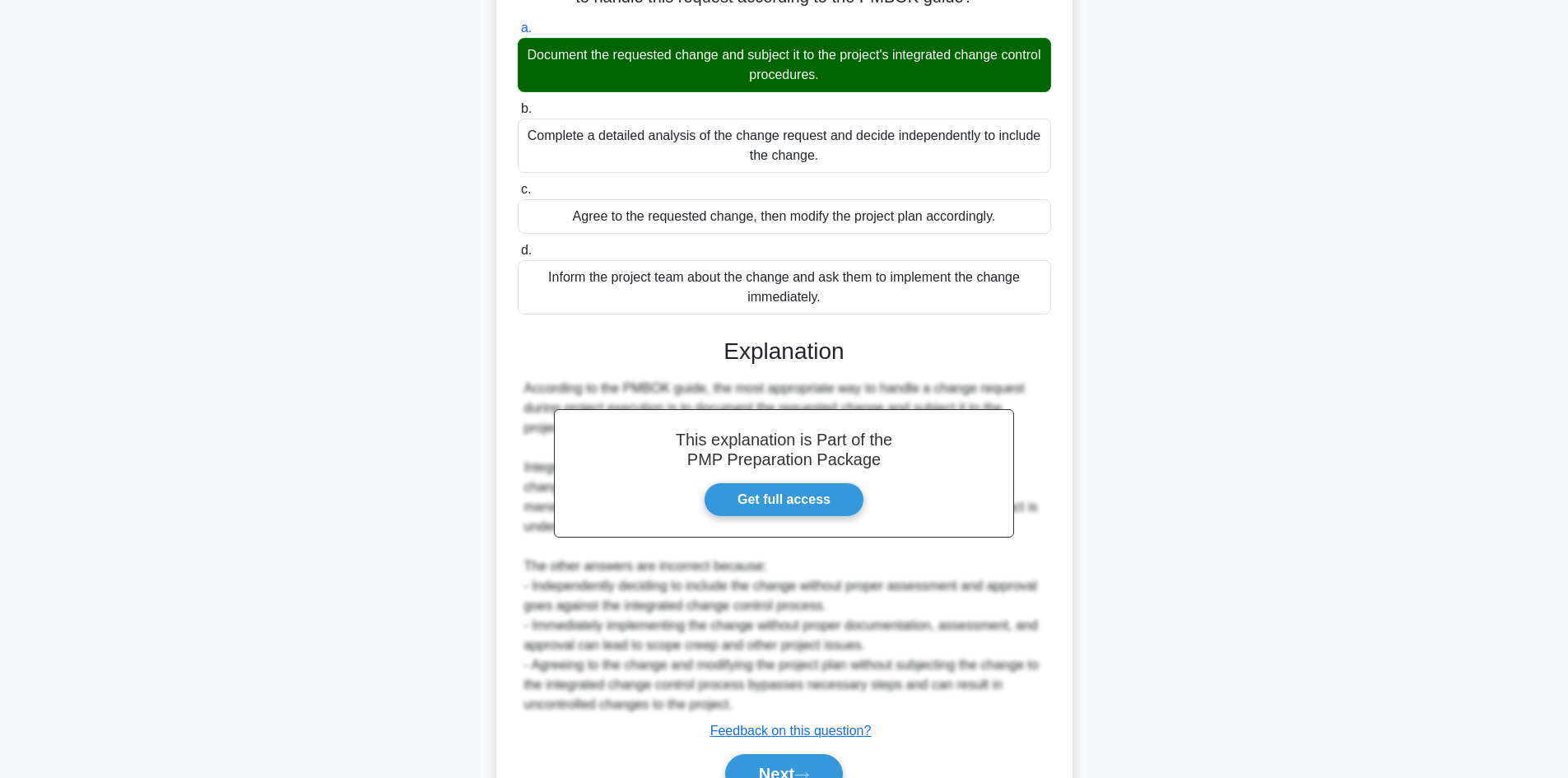
scroll to position [257, 0]
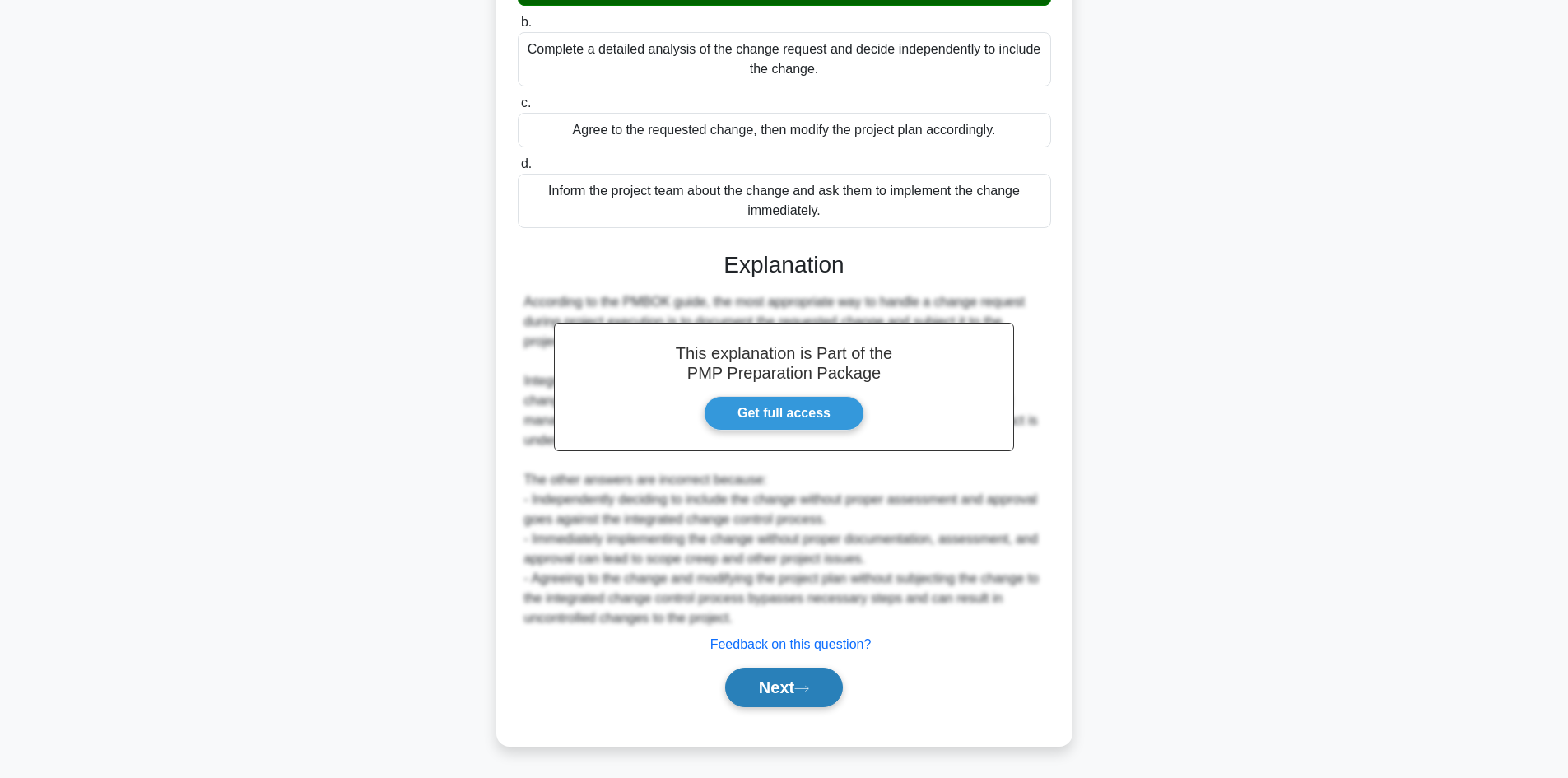
click at [799, 689] on button "Next" at bounding box center [784, 687] width 118 height 40
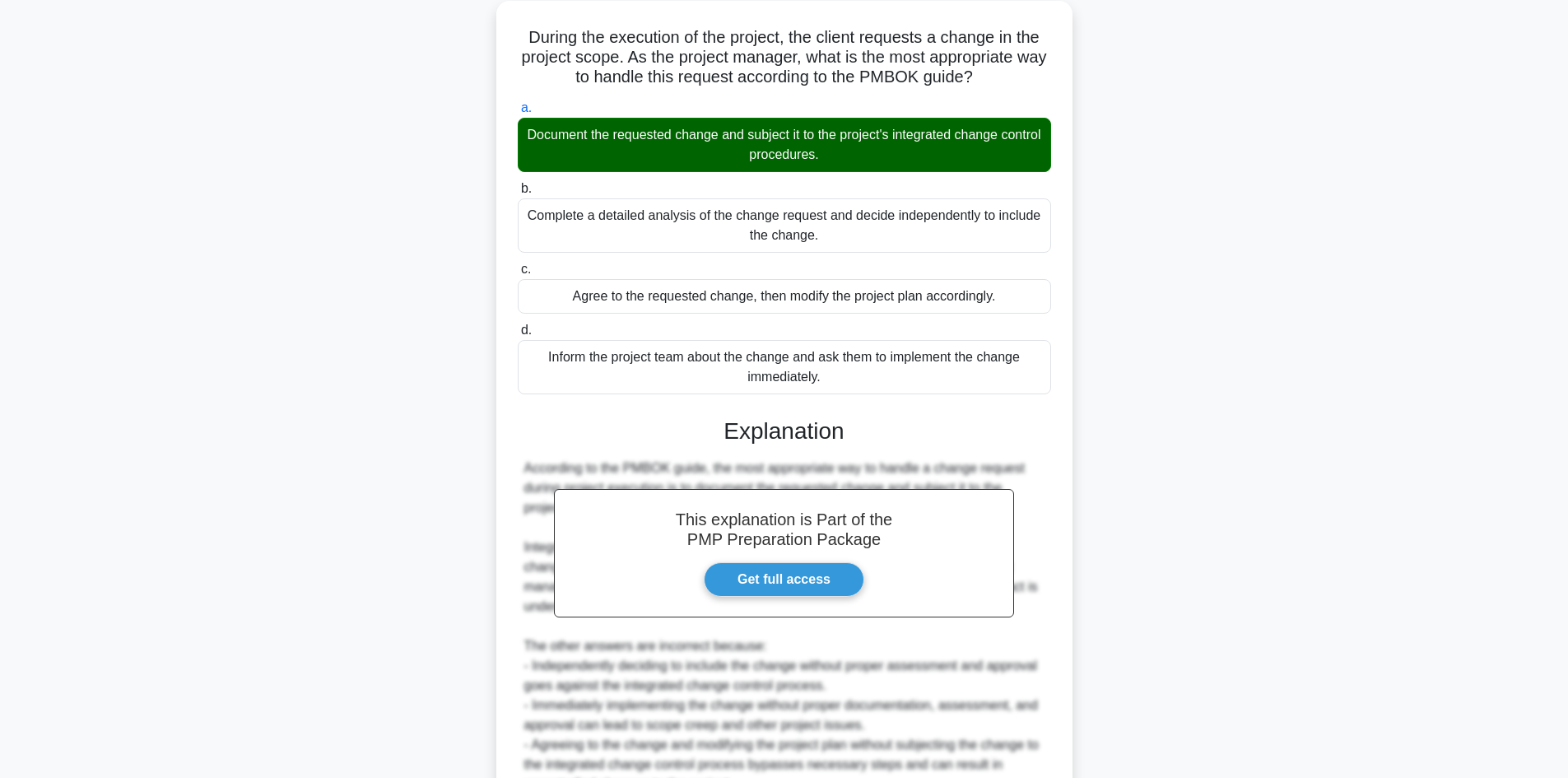
scroll to position [175, 0]
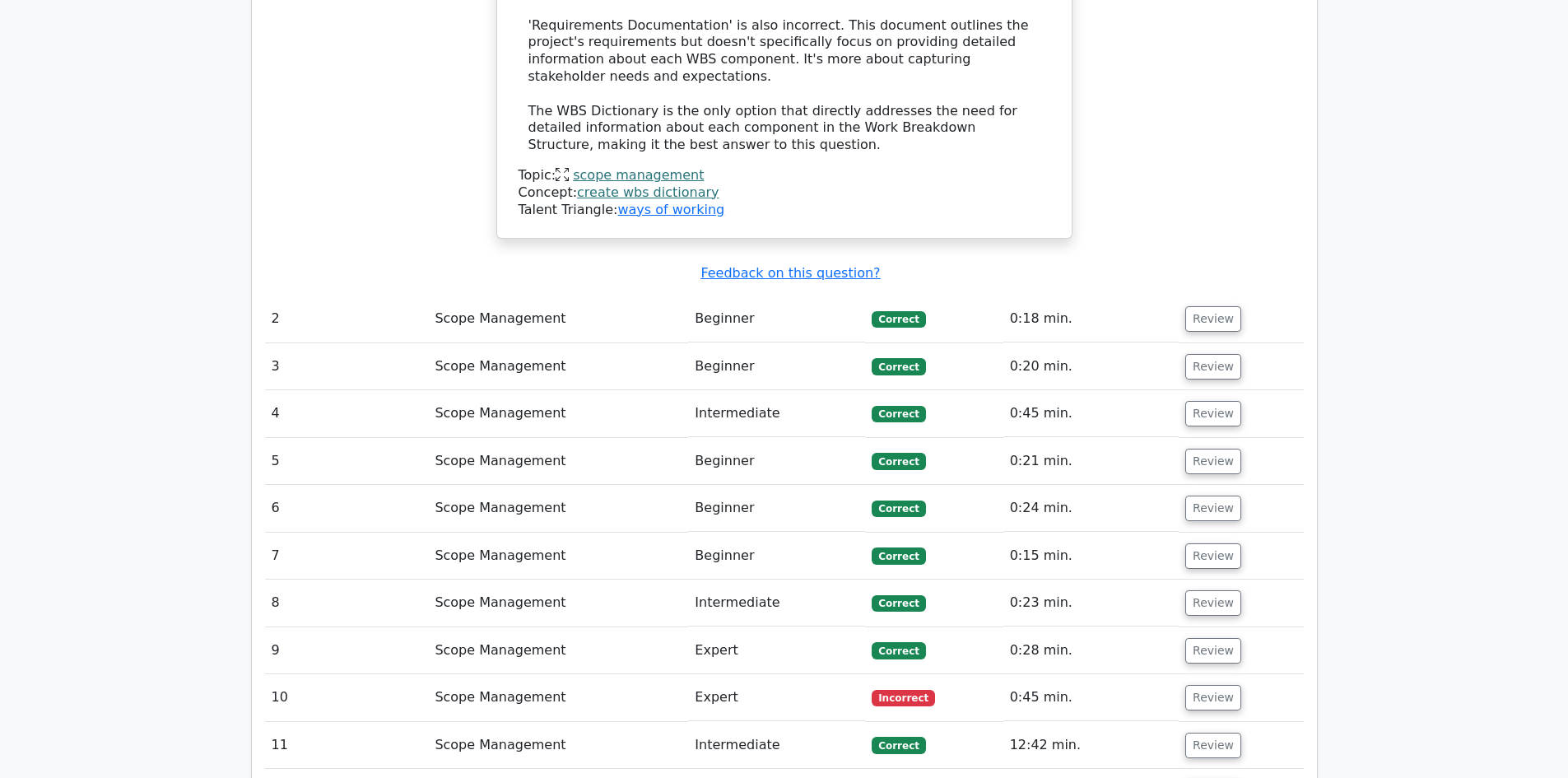
scroll to position [2224, 0]
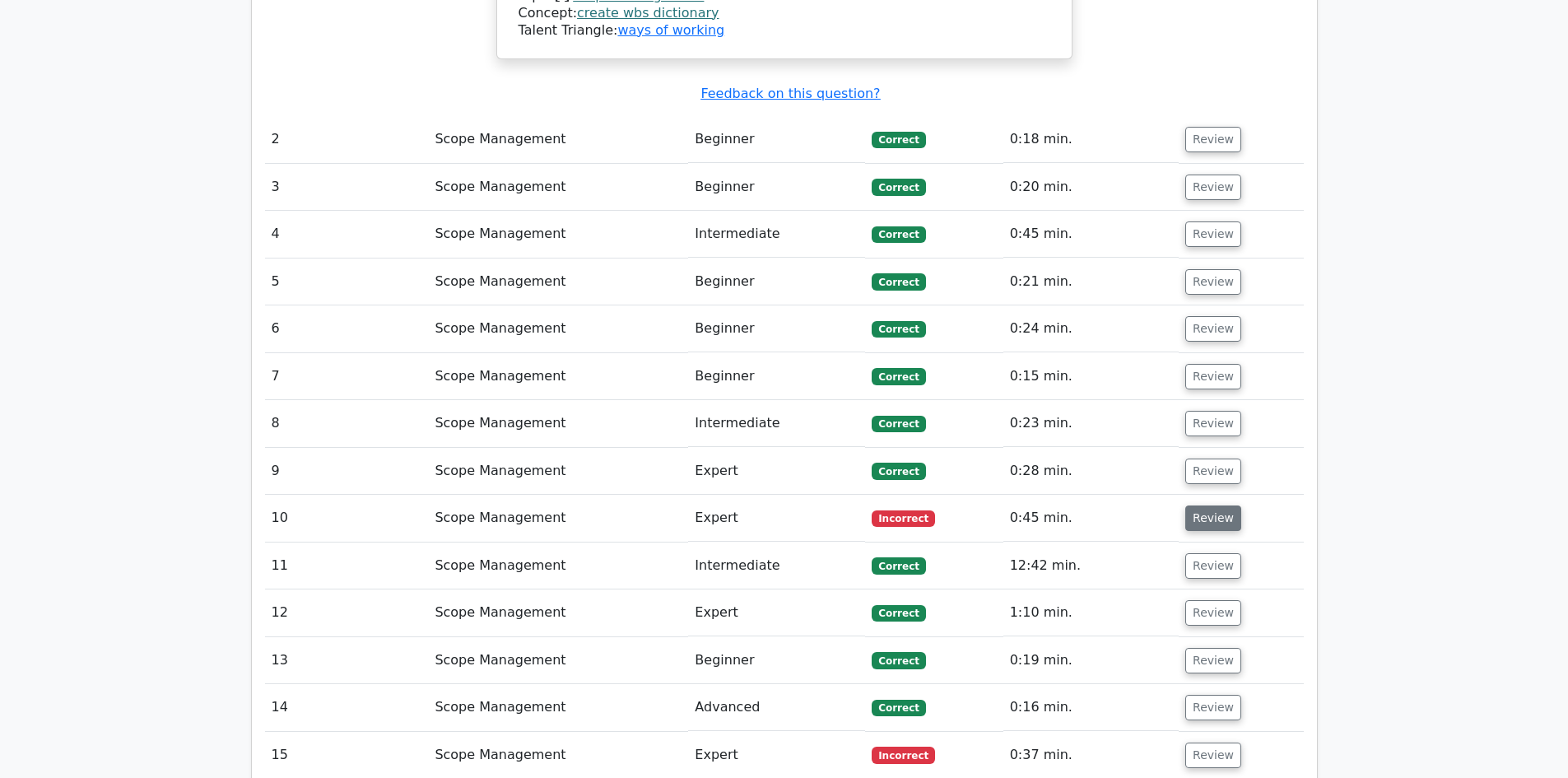
click at [1222, 506] on button "Review" at bounding box center [1214, 519] width 56 height 25
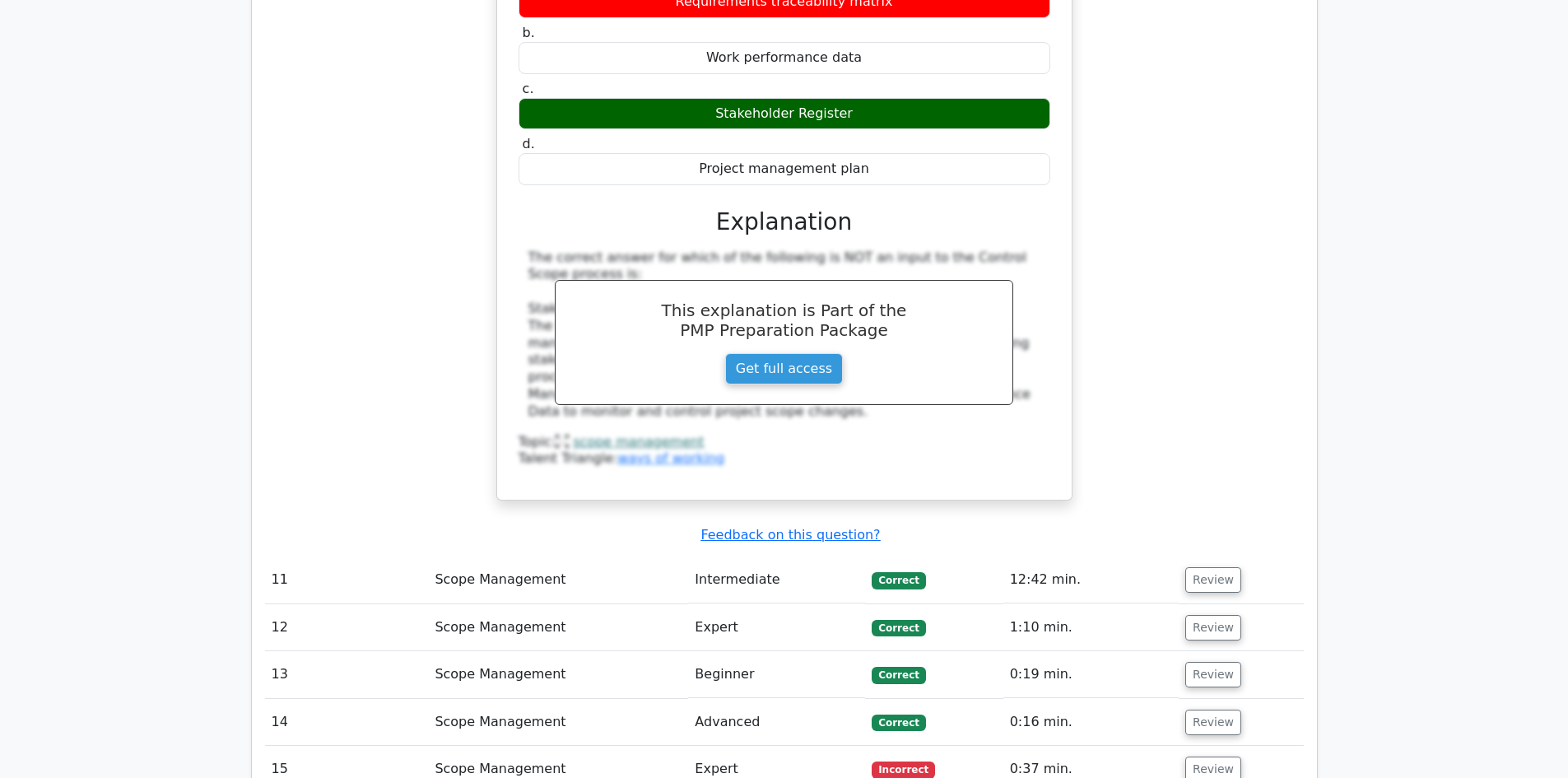
scroll to position [2965, 0]
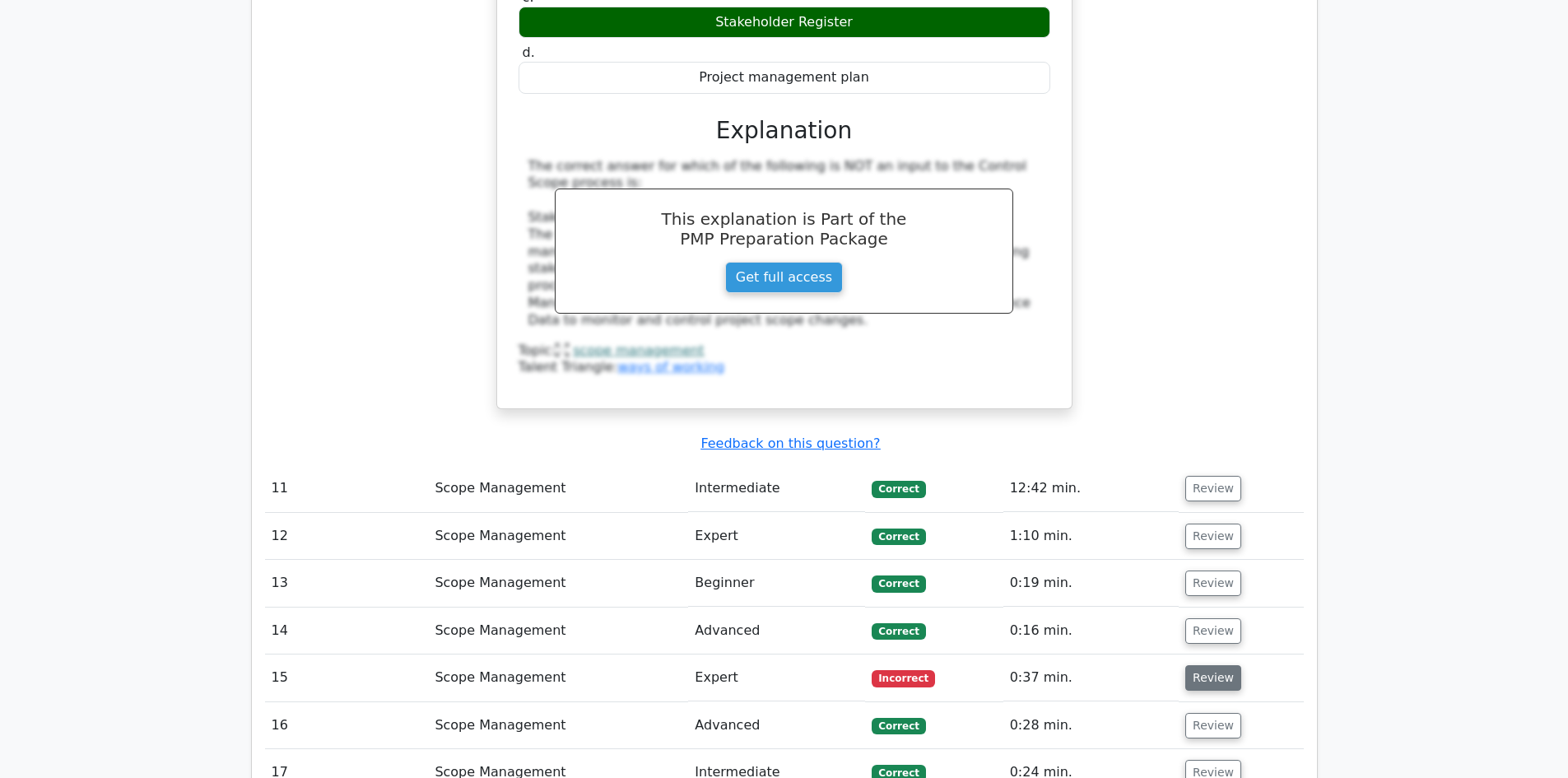
click at [1187, 666] on button "Review" at bounding box center [1214, 678] width 56 height 25
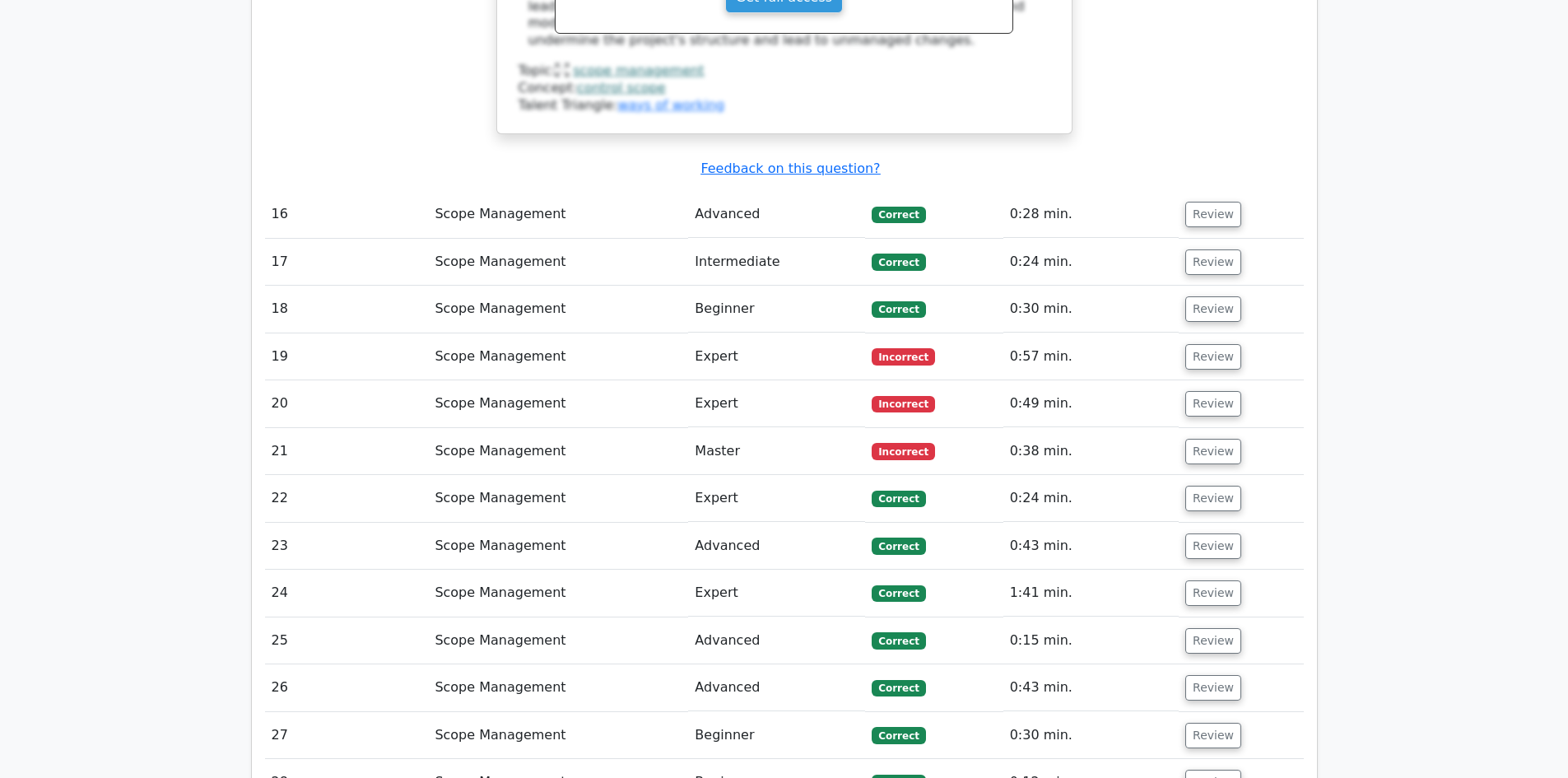
scroll to position [4283, 0]
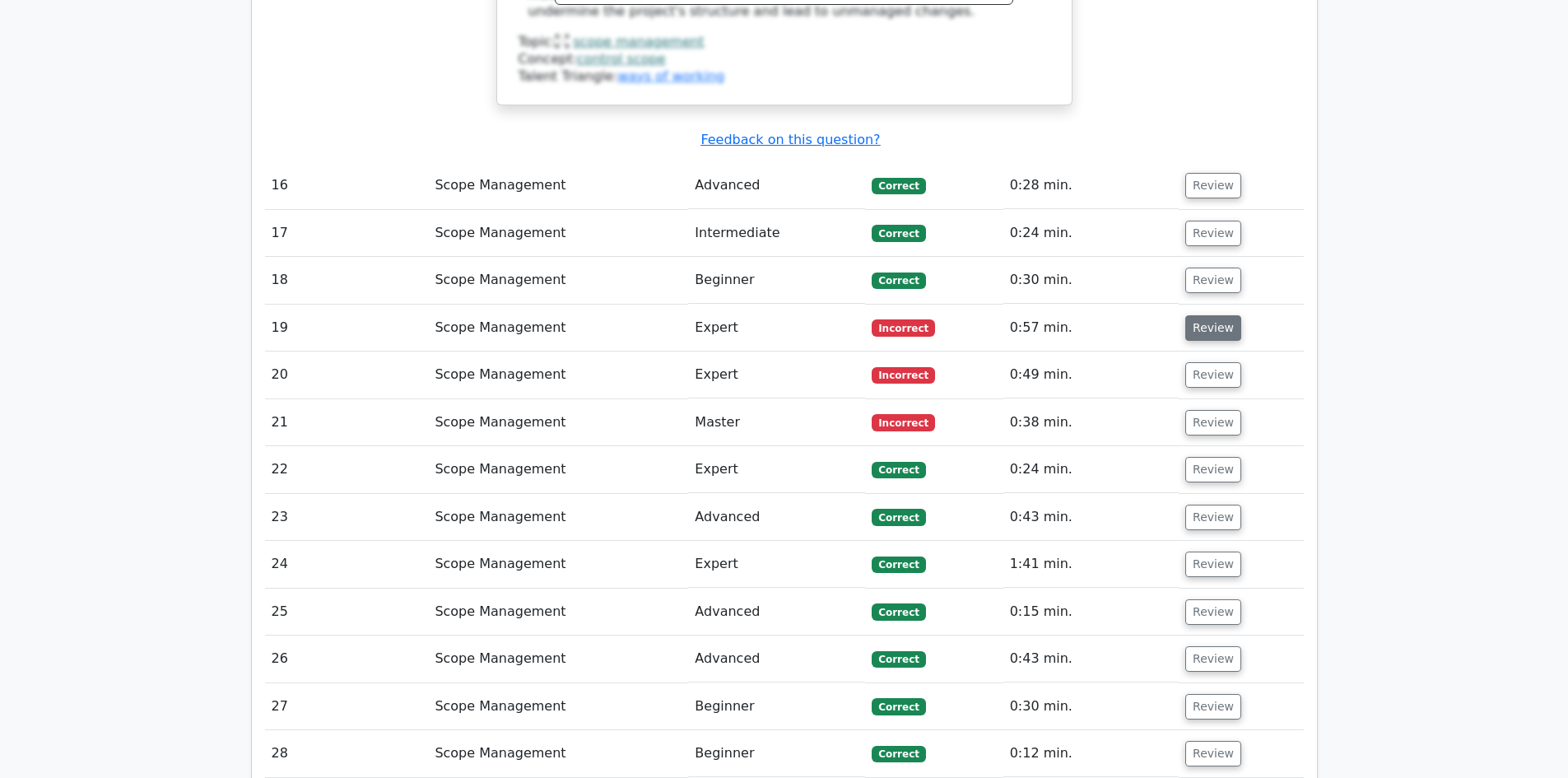
click at [1200, 315] on button "Review" at bounding box center [1214, 328] width 56 height 25
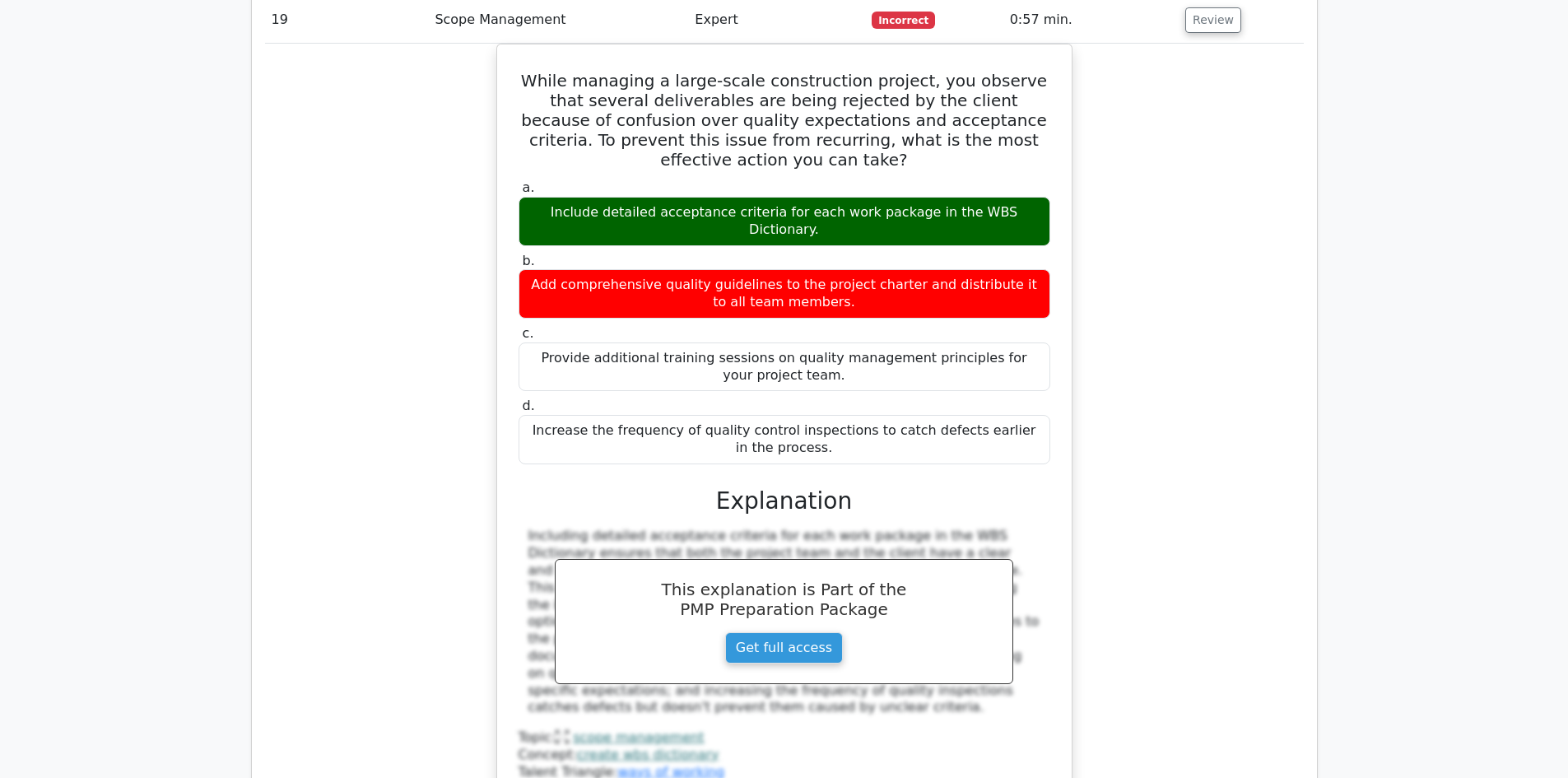
scroll to position [4777, 0]
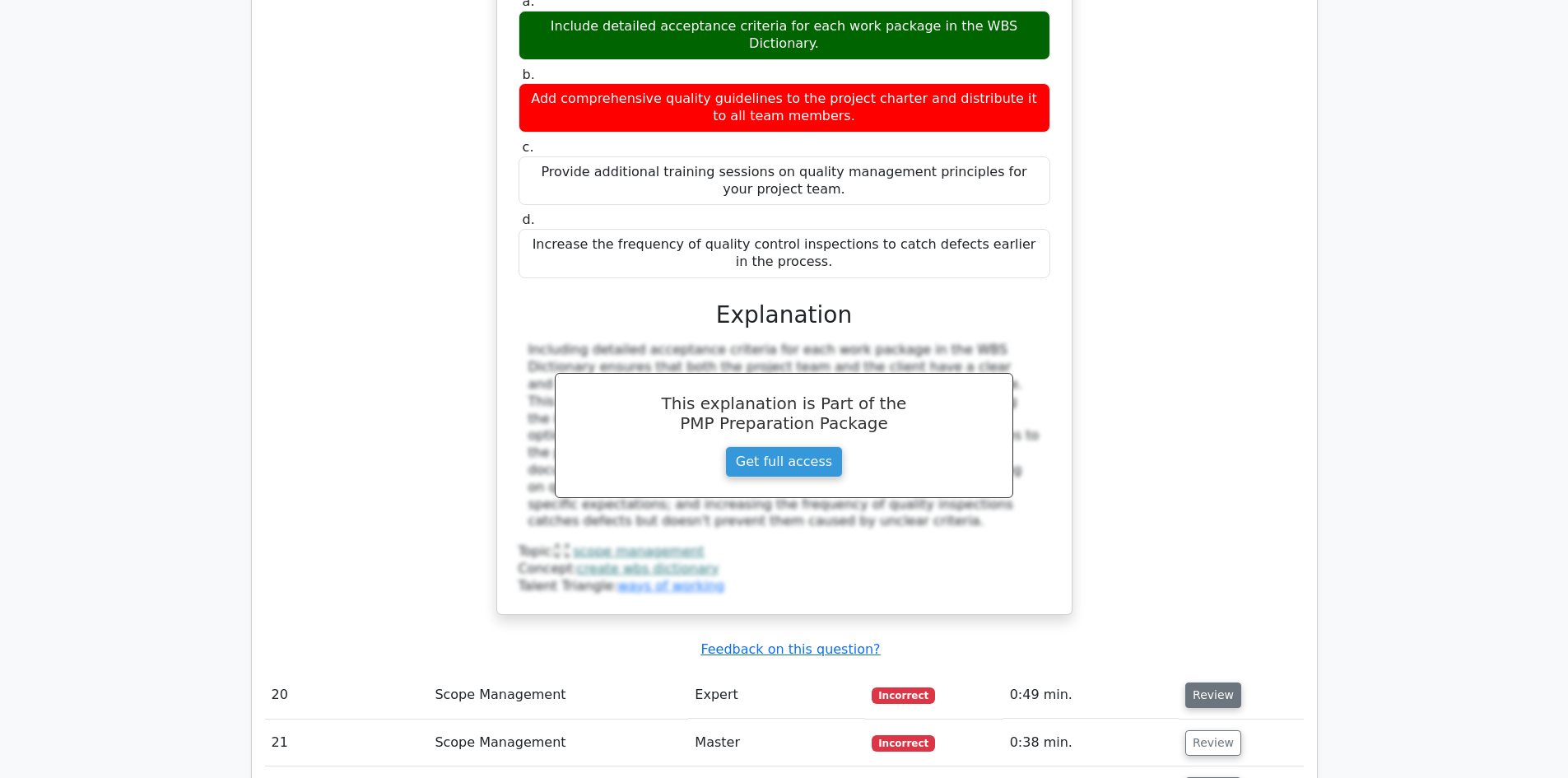
click at [1214, 683] on button "Review" at bounding box center [1214, 696] width 56 height 25
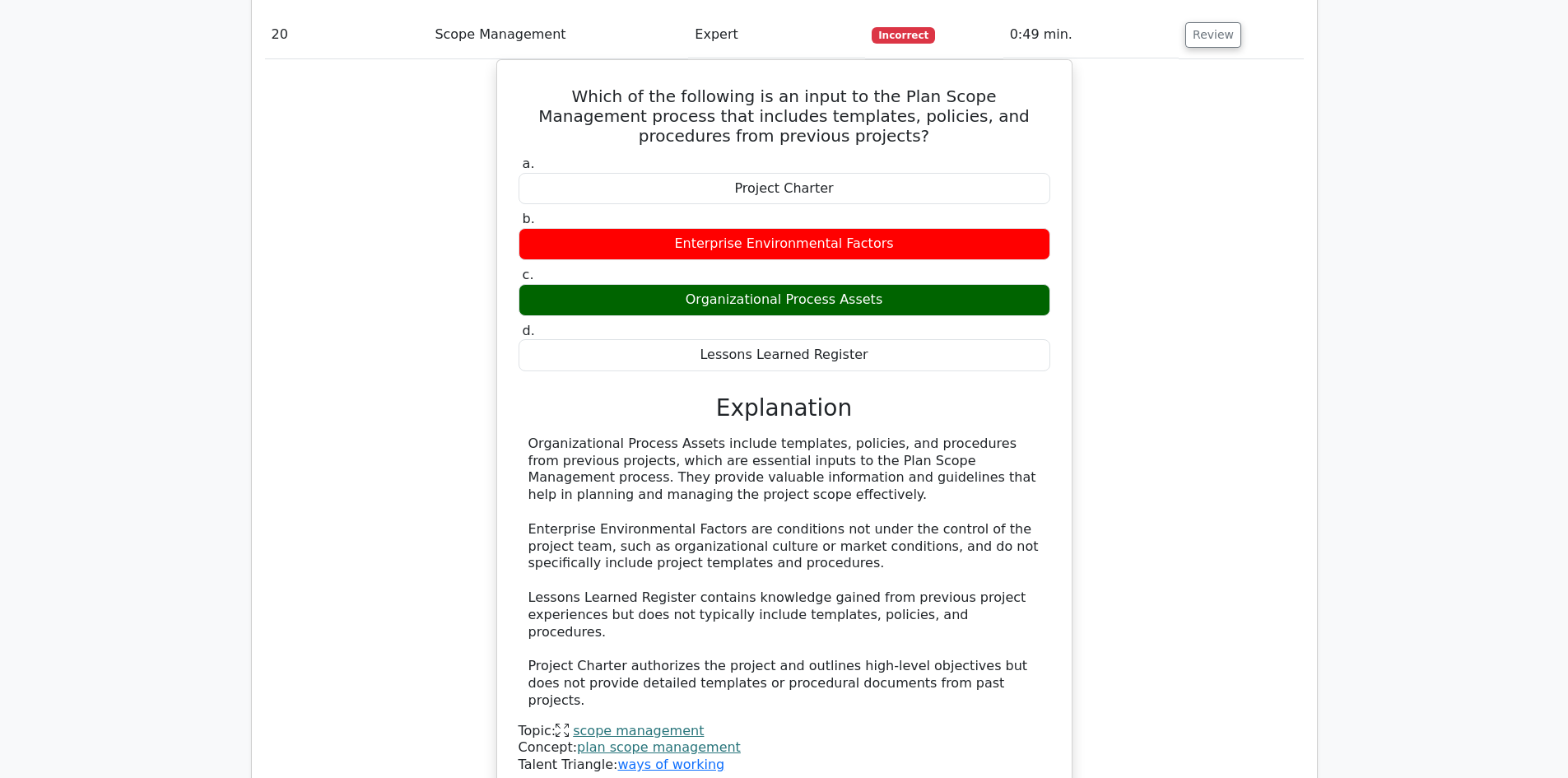
scroll to position [5519, 0]
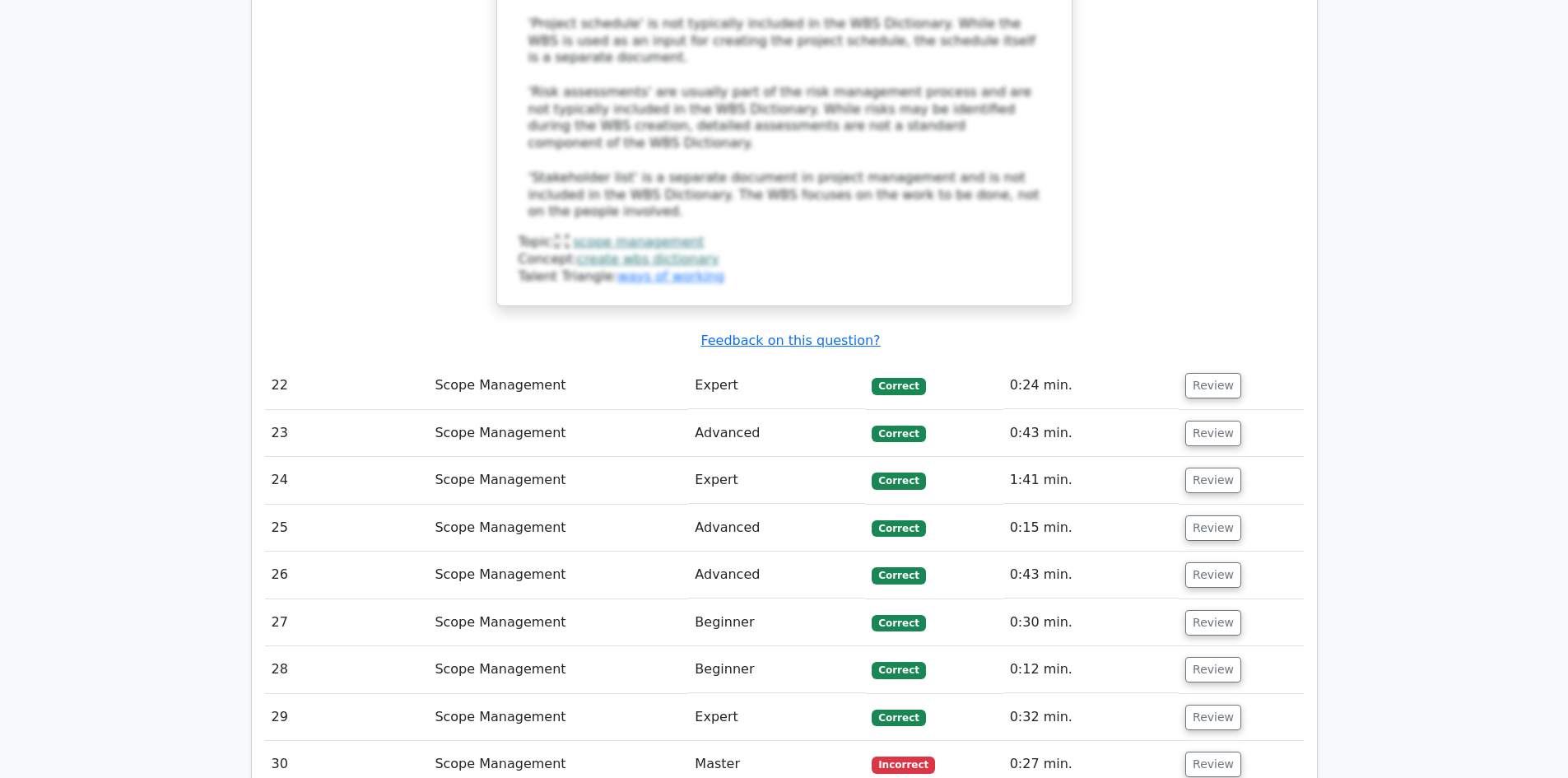
scroll to position [7083, 0]
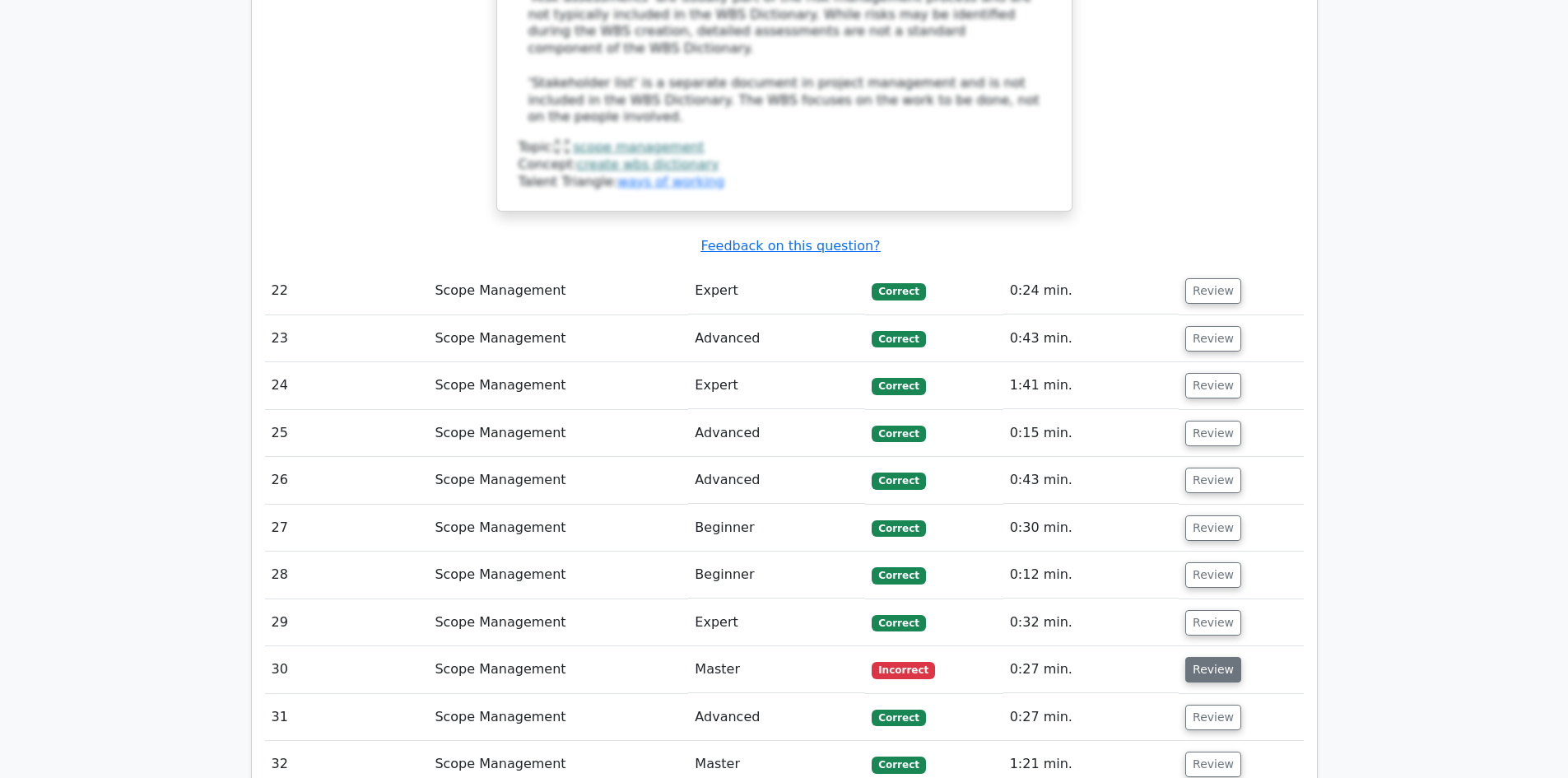
click at [1210, 657] on button "Review" at bounding box center [1214, 670] width 56 height 25
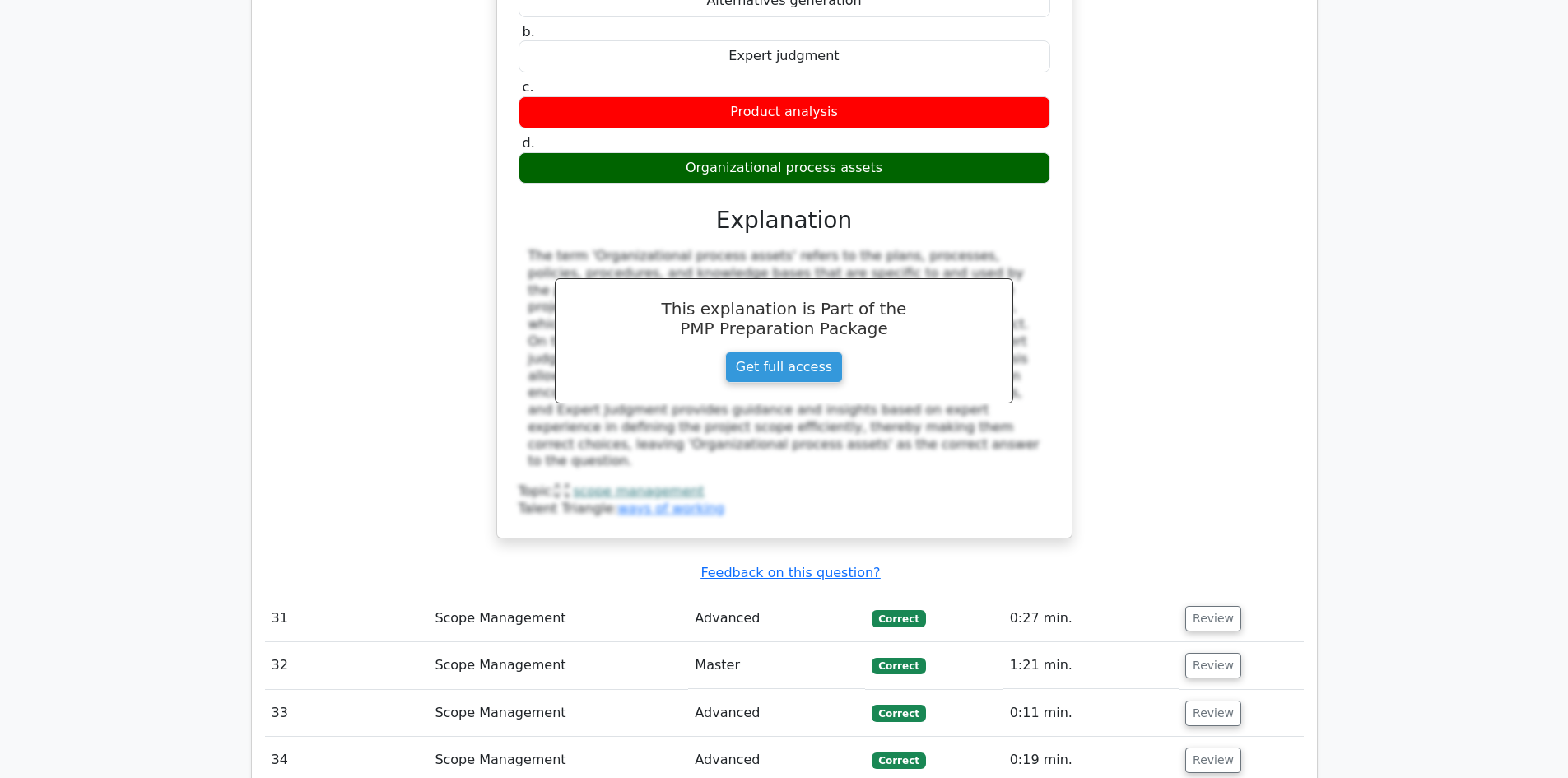
scroll to position [7989, 0]
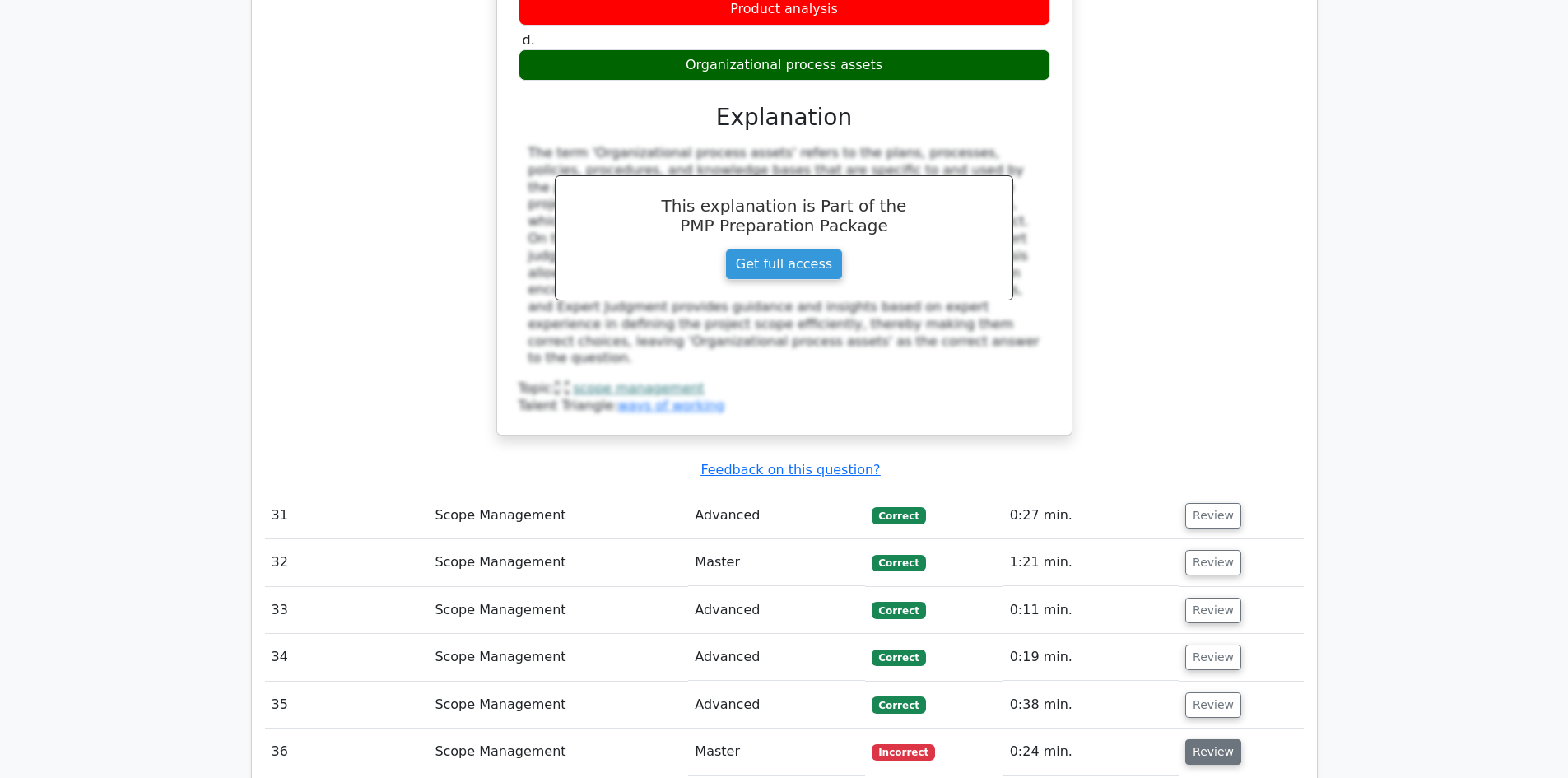
click at [1209, 739] on button "Review" at bounding box center [1214, 752] width 56 height 25
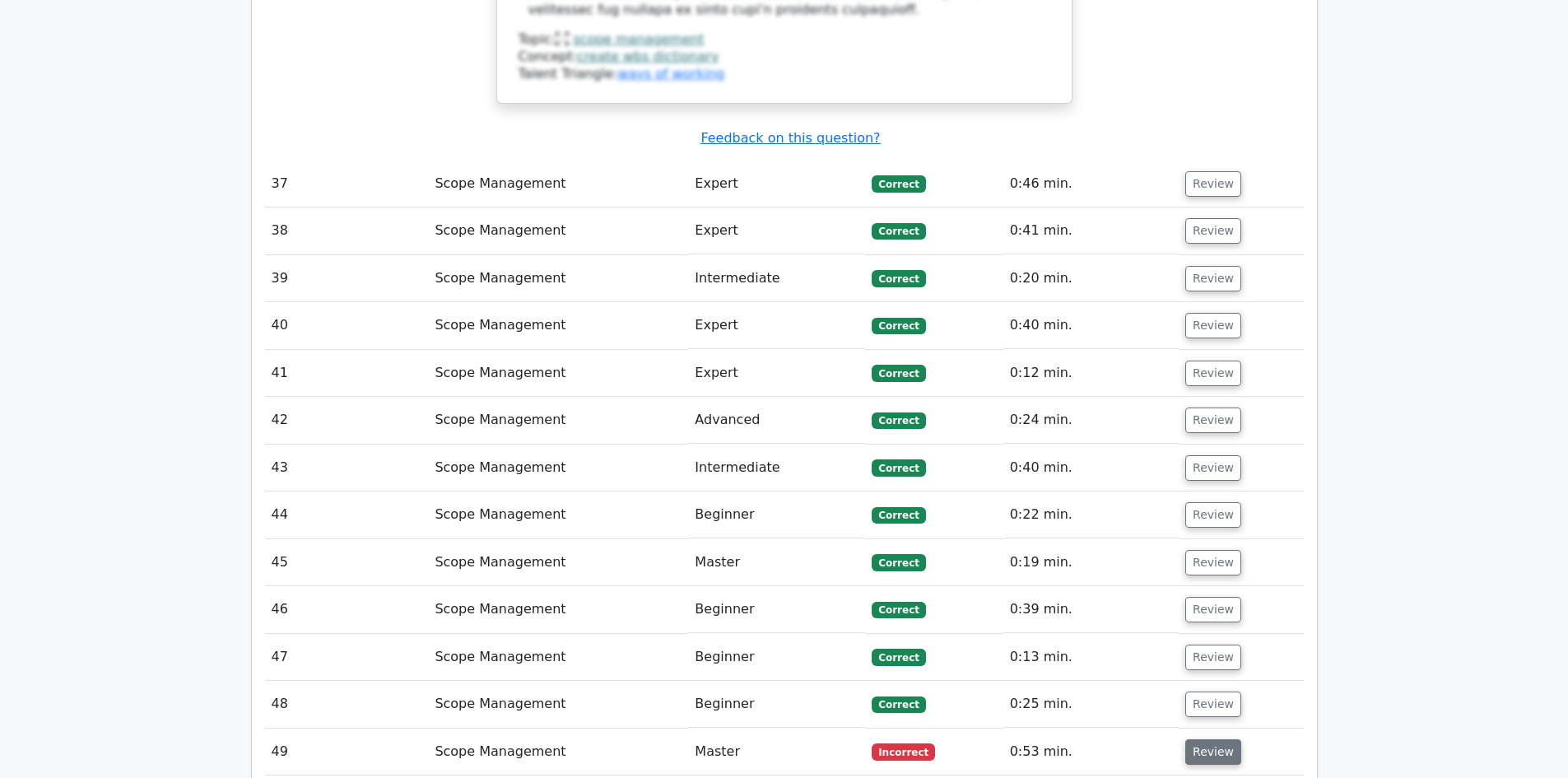
scroll to position [9471, 0]
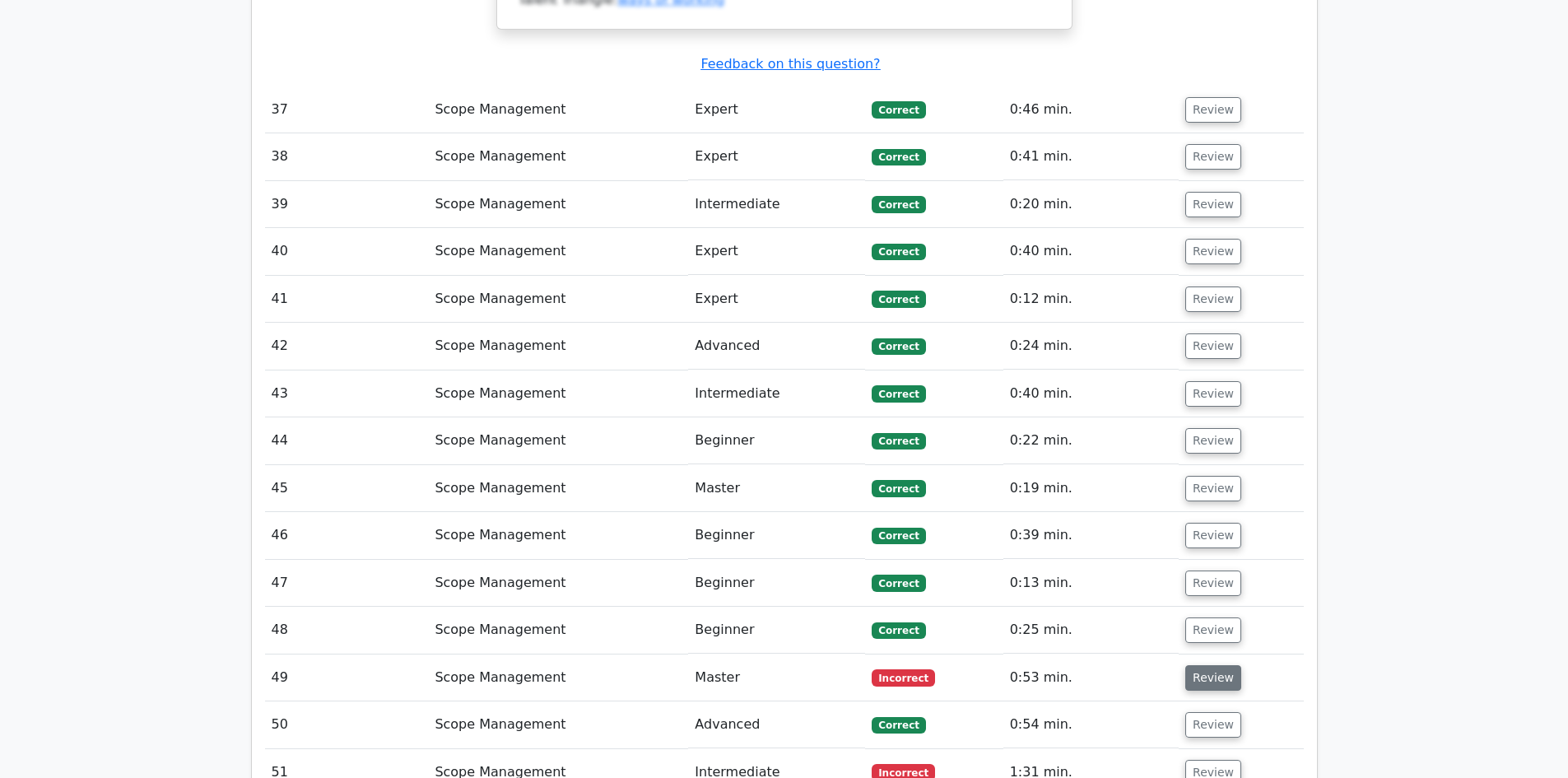
click at [1220, 666] on button "Review" at bounding box center [1214, 678] width 56 height 25
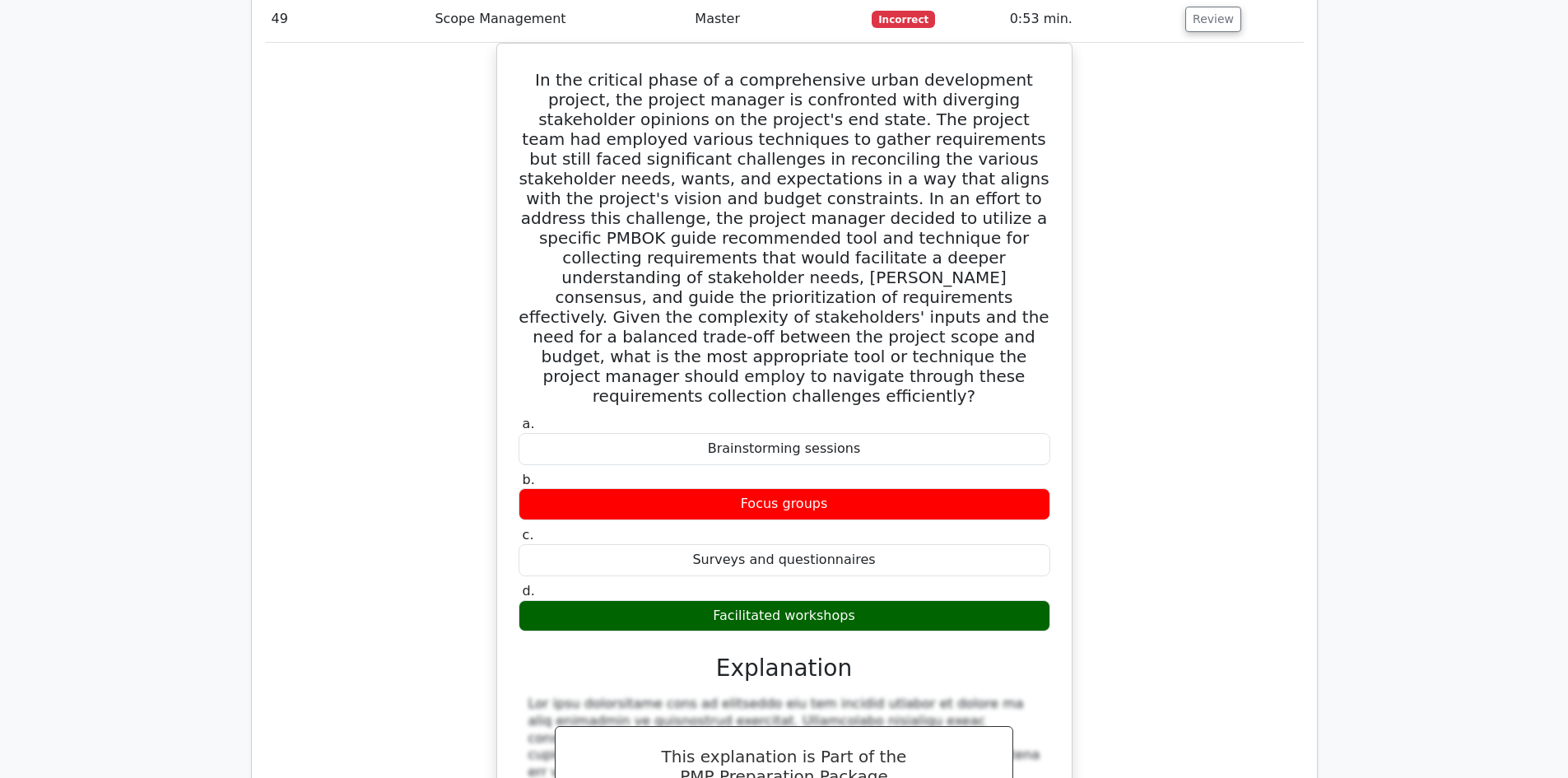
scroll to position [10378, 0]
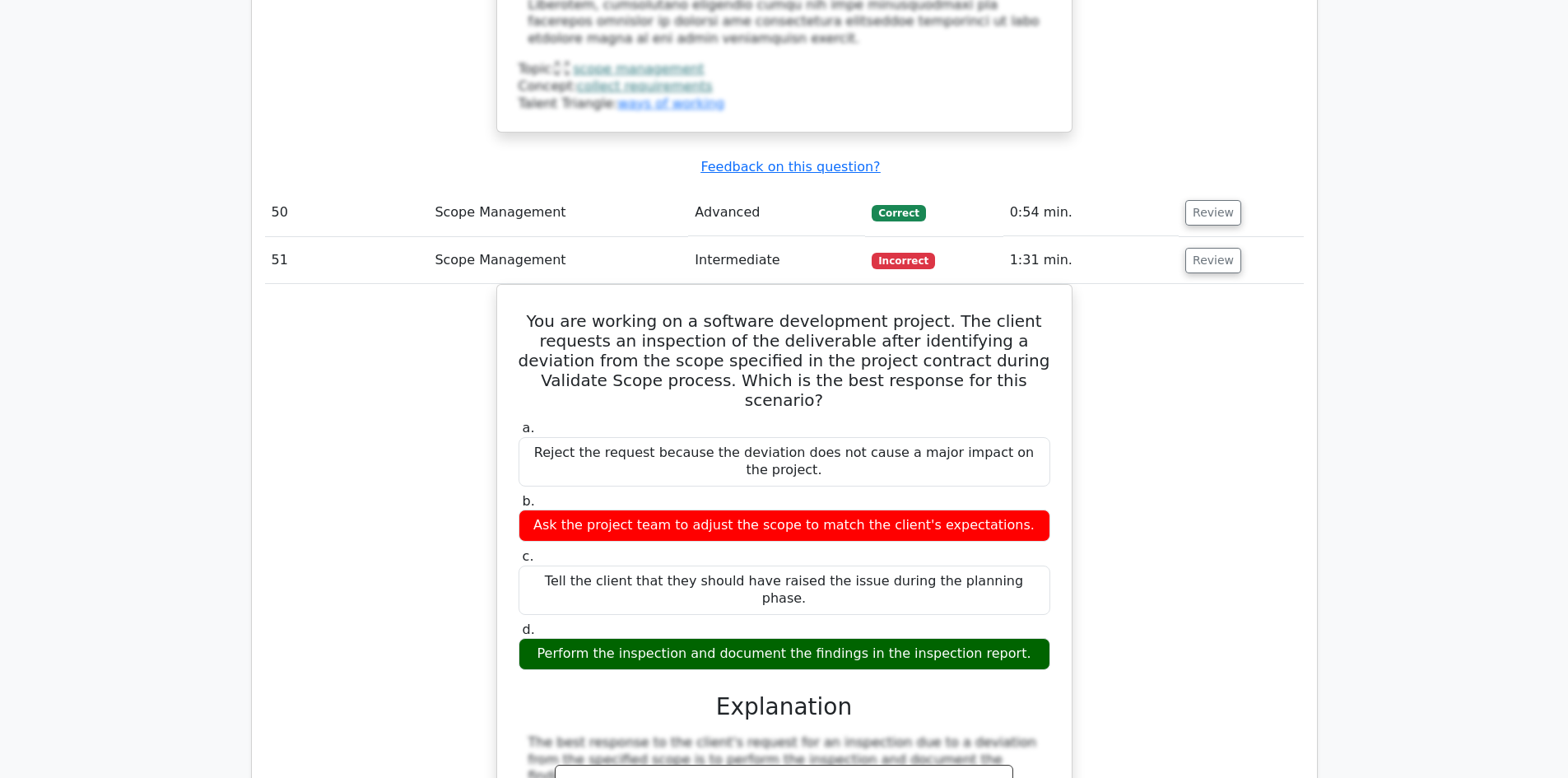
scroll to position [11202, 0]
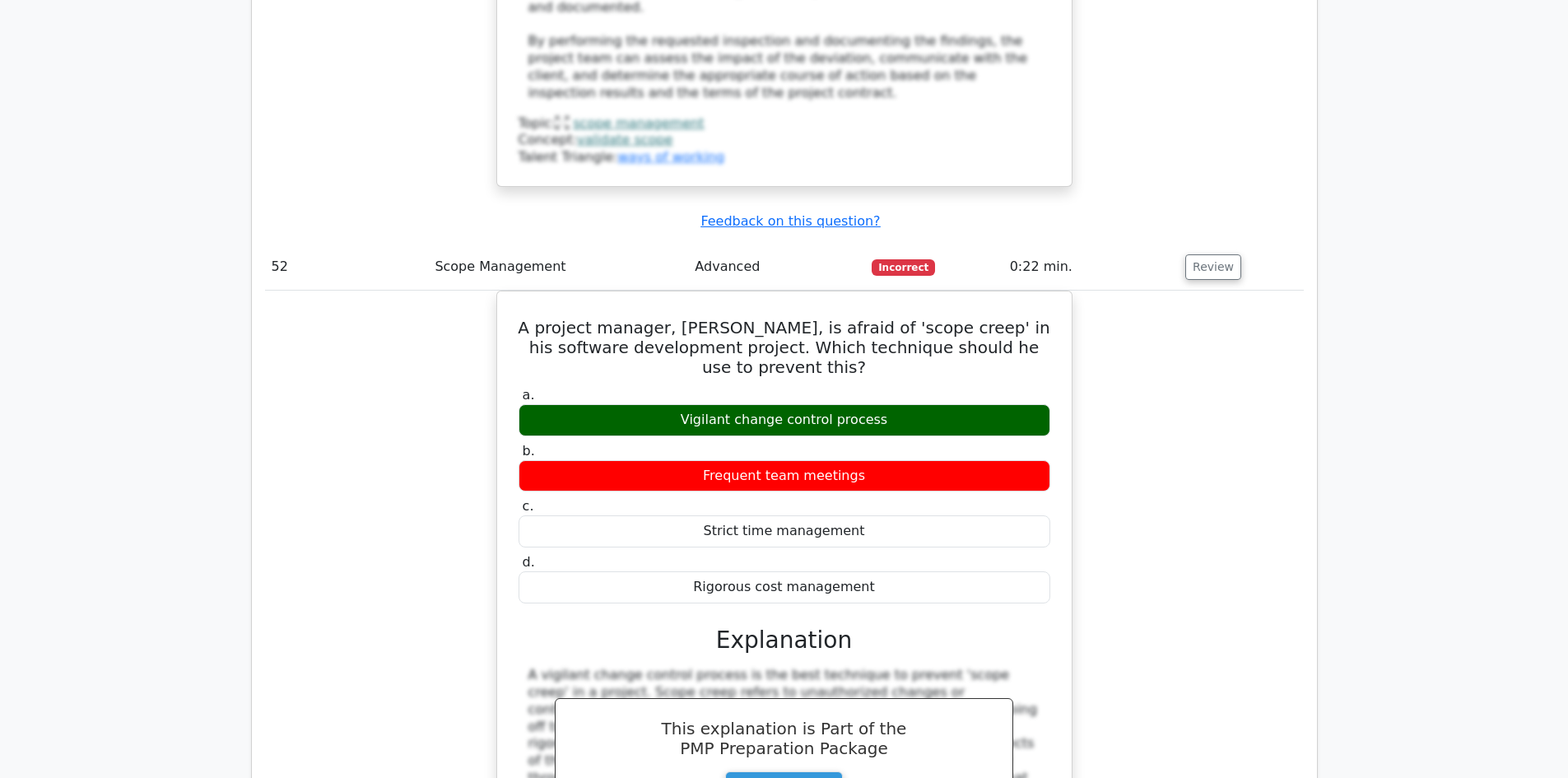
scroll to position [12272, 0]
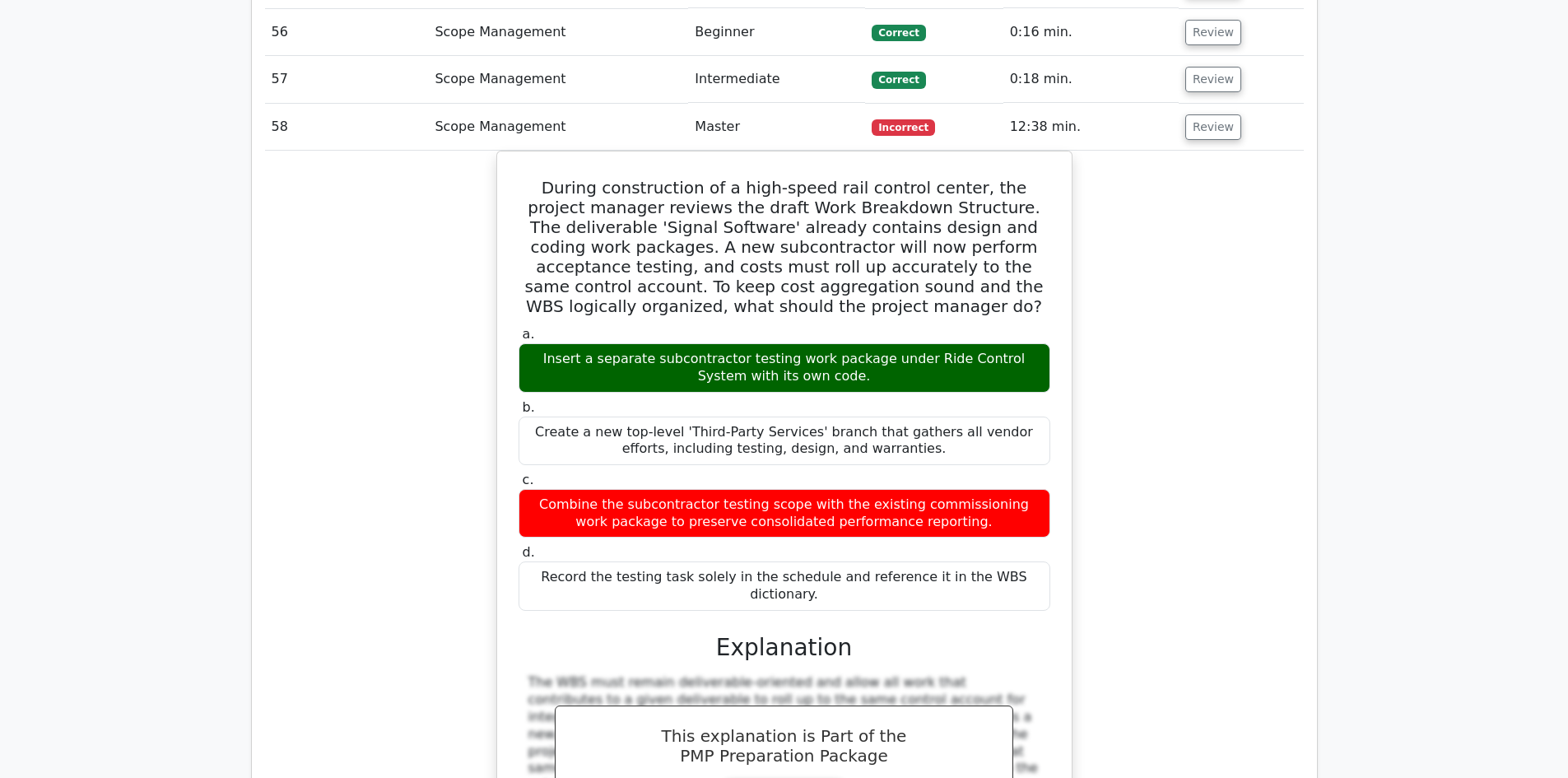
scroll to position [13178, 0]
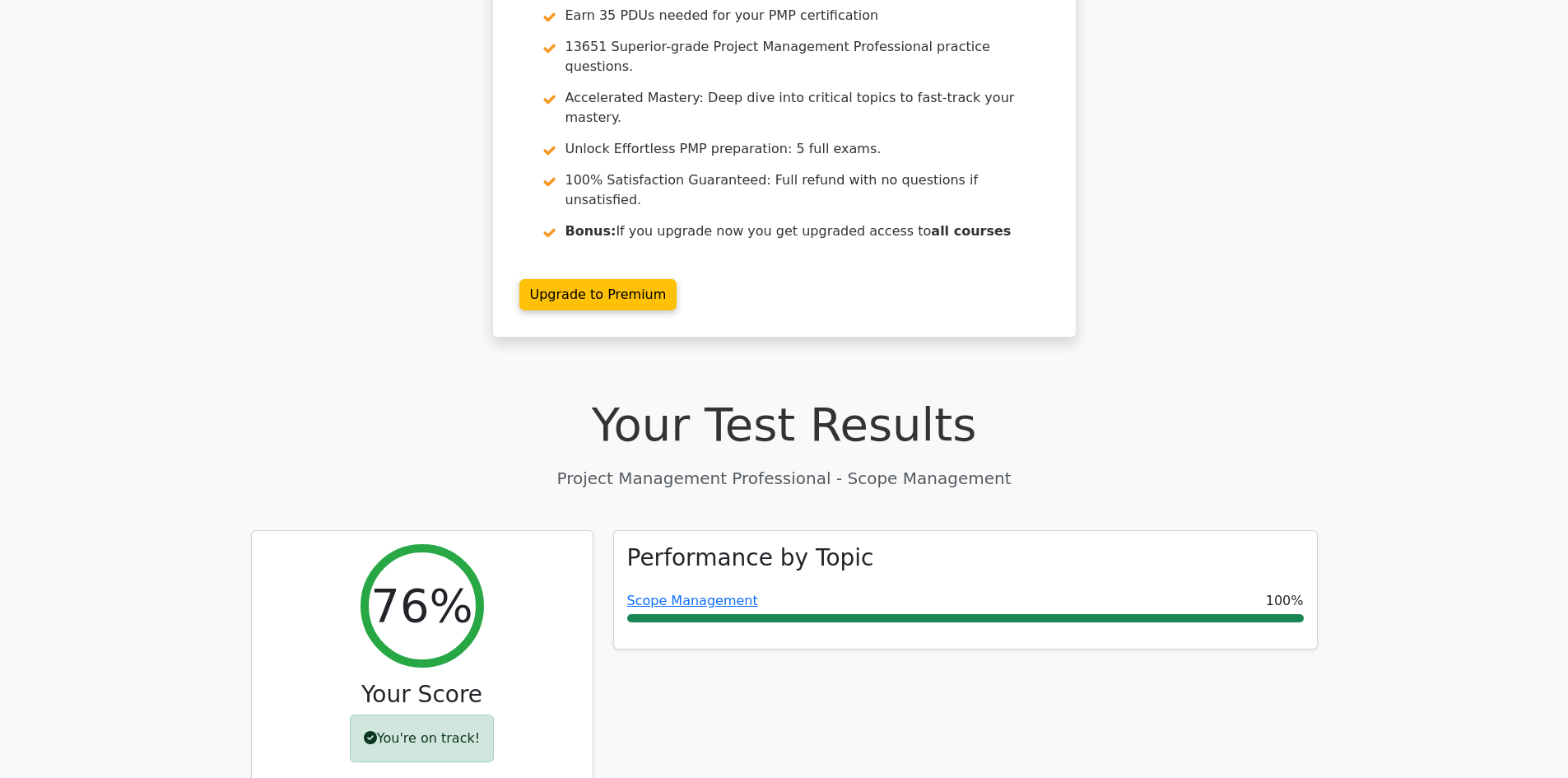
scroll to position [165, 0]
